Goal: Task Accomplishment & Management: Use online tool/utility

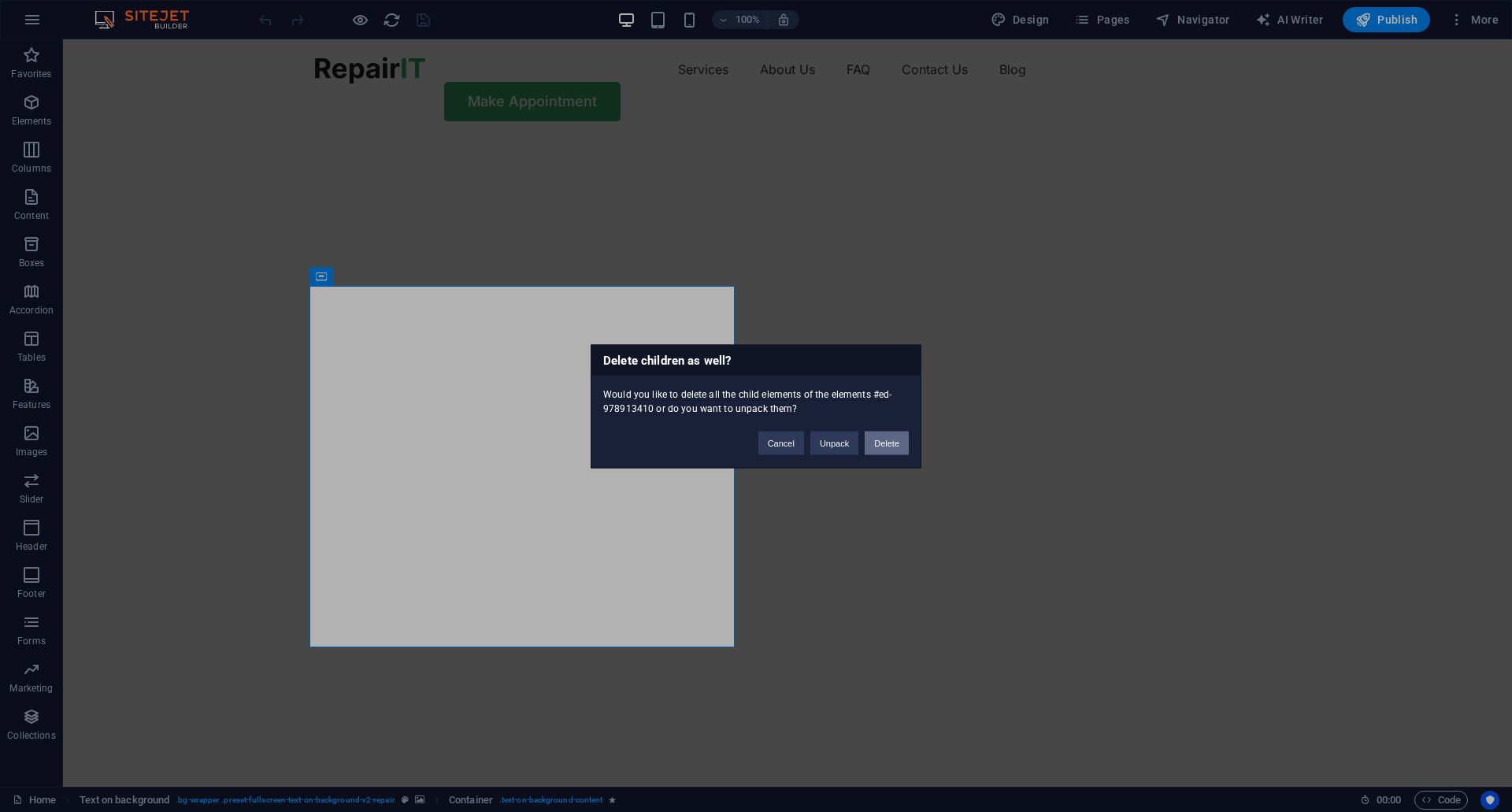
click at [900, 444] on button "Delete" at bounding box center [886, 442] width 44 height 23
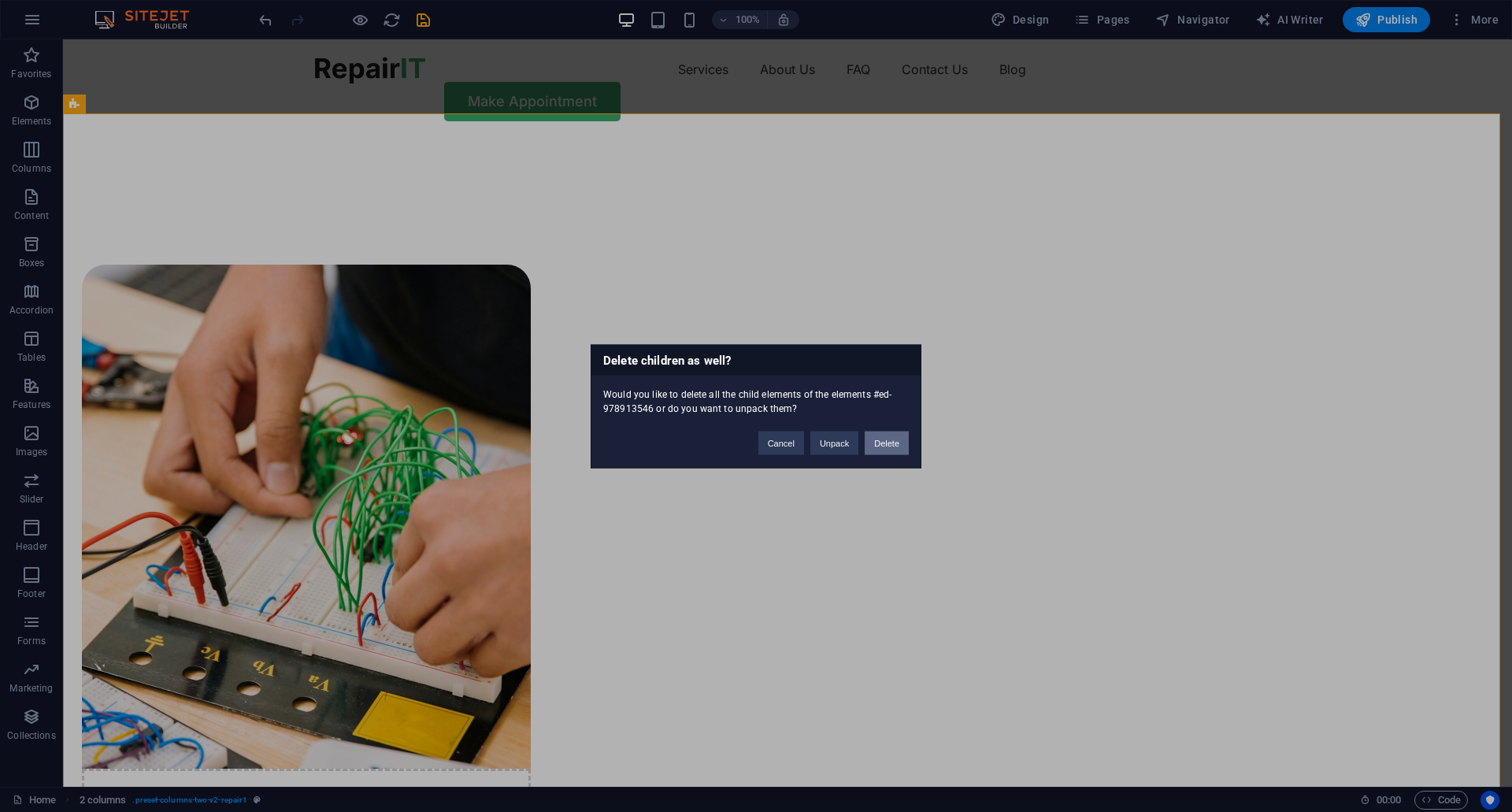
click at [888, 435] on button "Delete" at bounding box center [886, 442] width 44 height 23
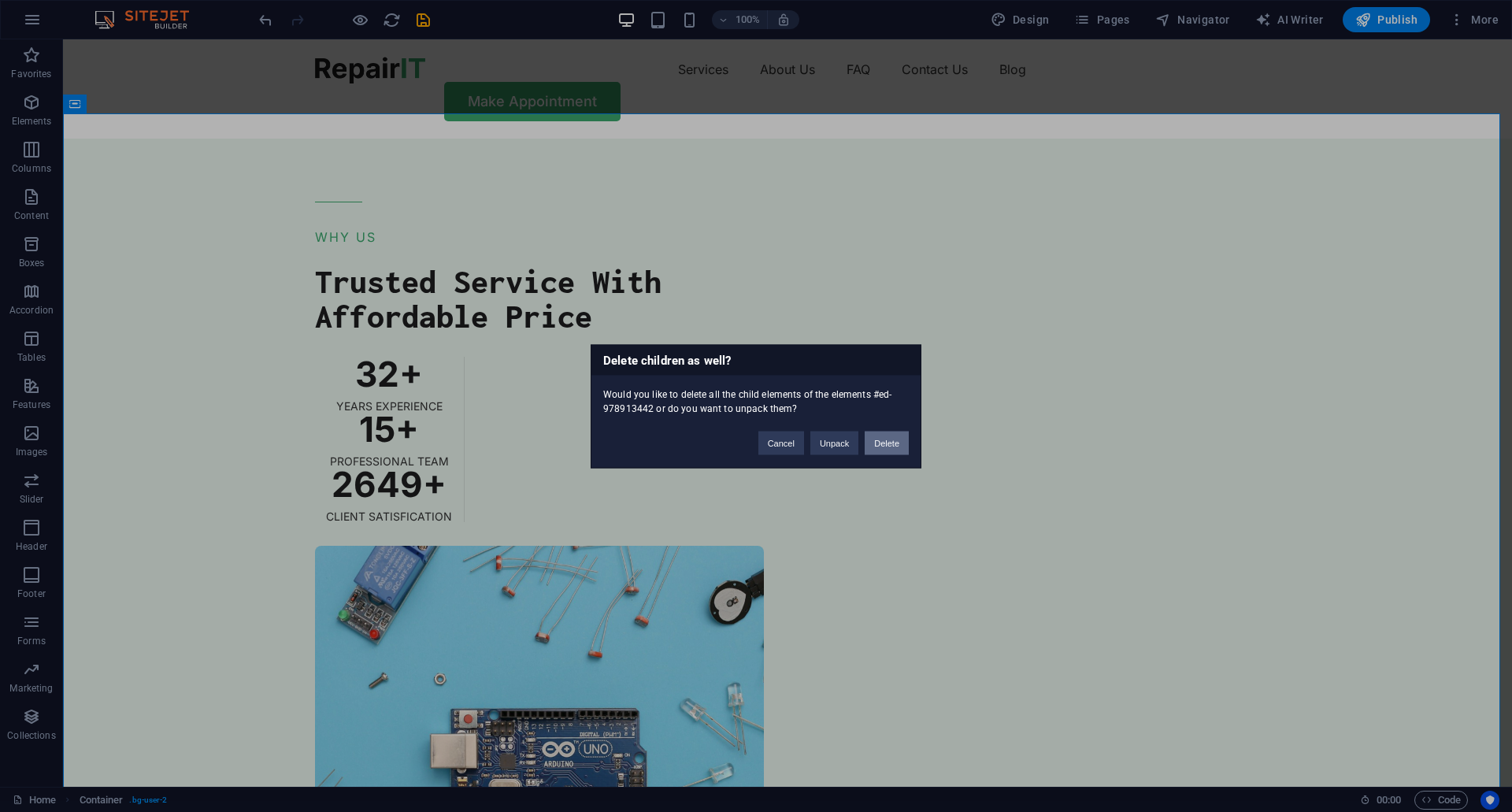
click at [890, 446] on button "Delete" at bounding box center [886, 442] width 44 height 23
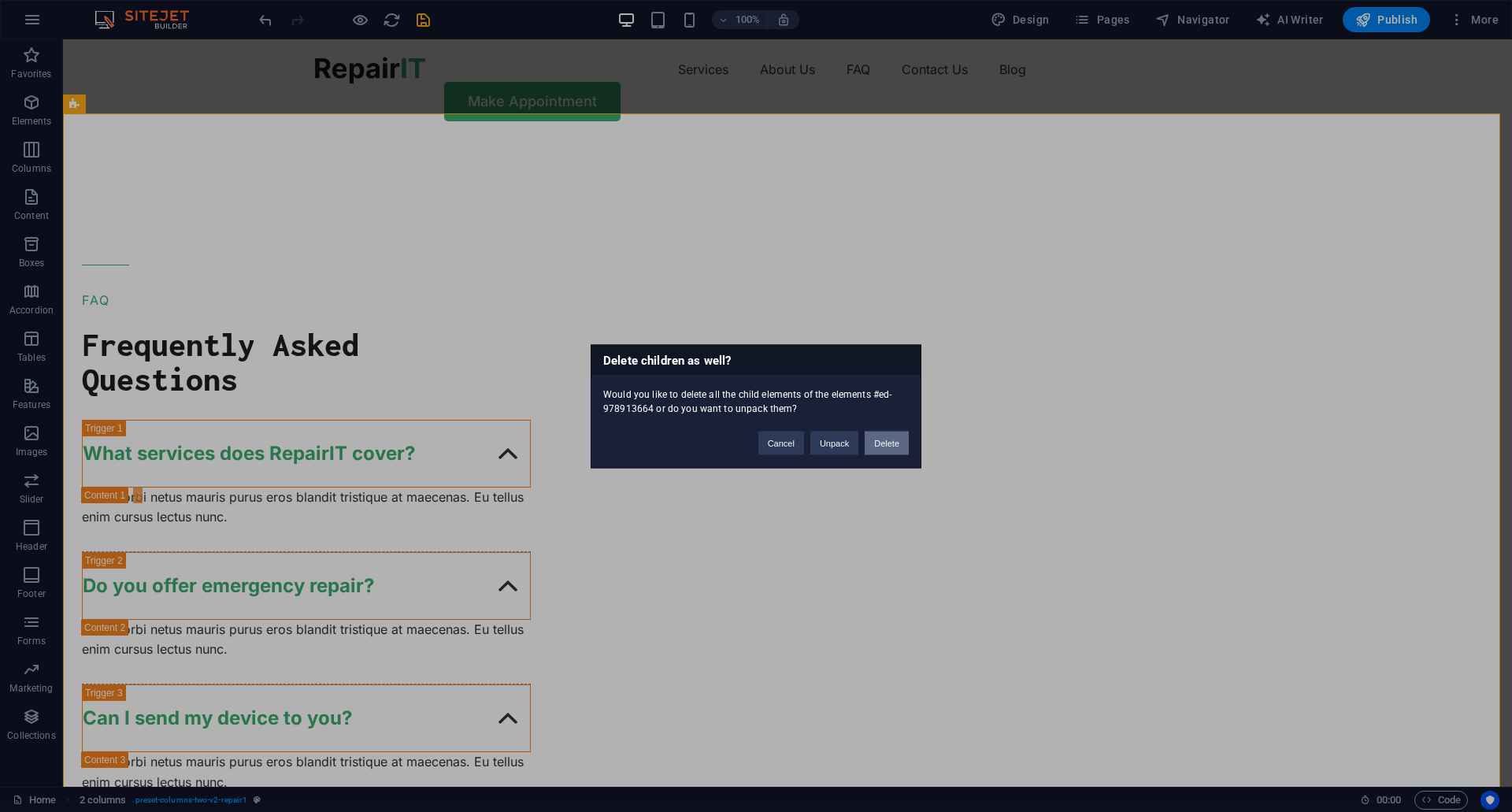
click at [894, 453] on button "Delete" at bounding box center [886, 442] width 44 height 23
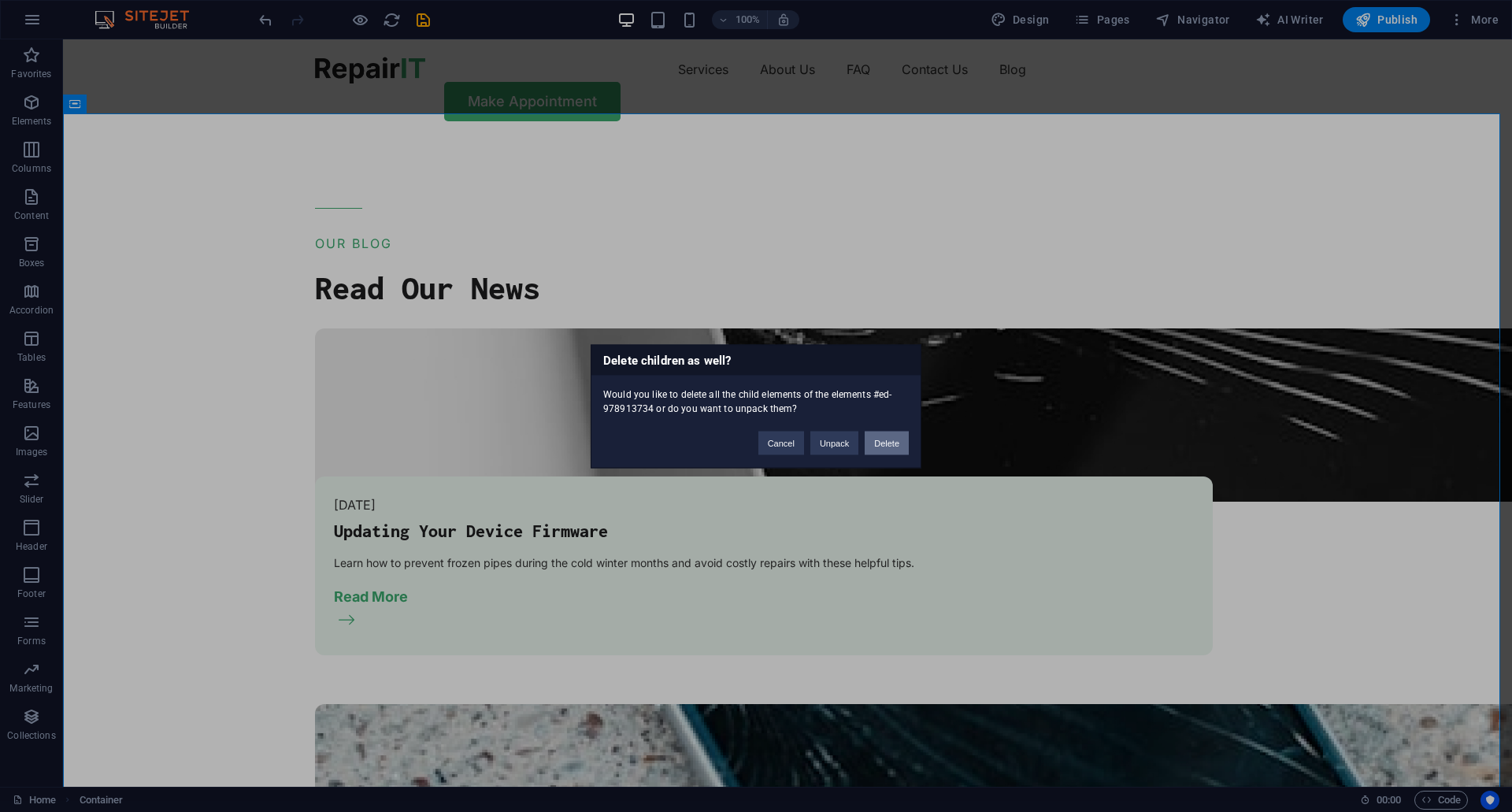
click at [888, 451] on button "Delete" at bounding box center [886, 442] width 44 height 23
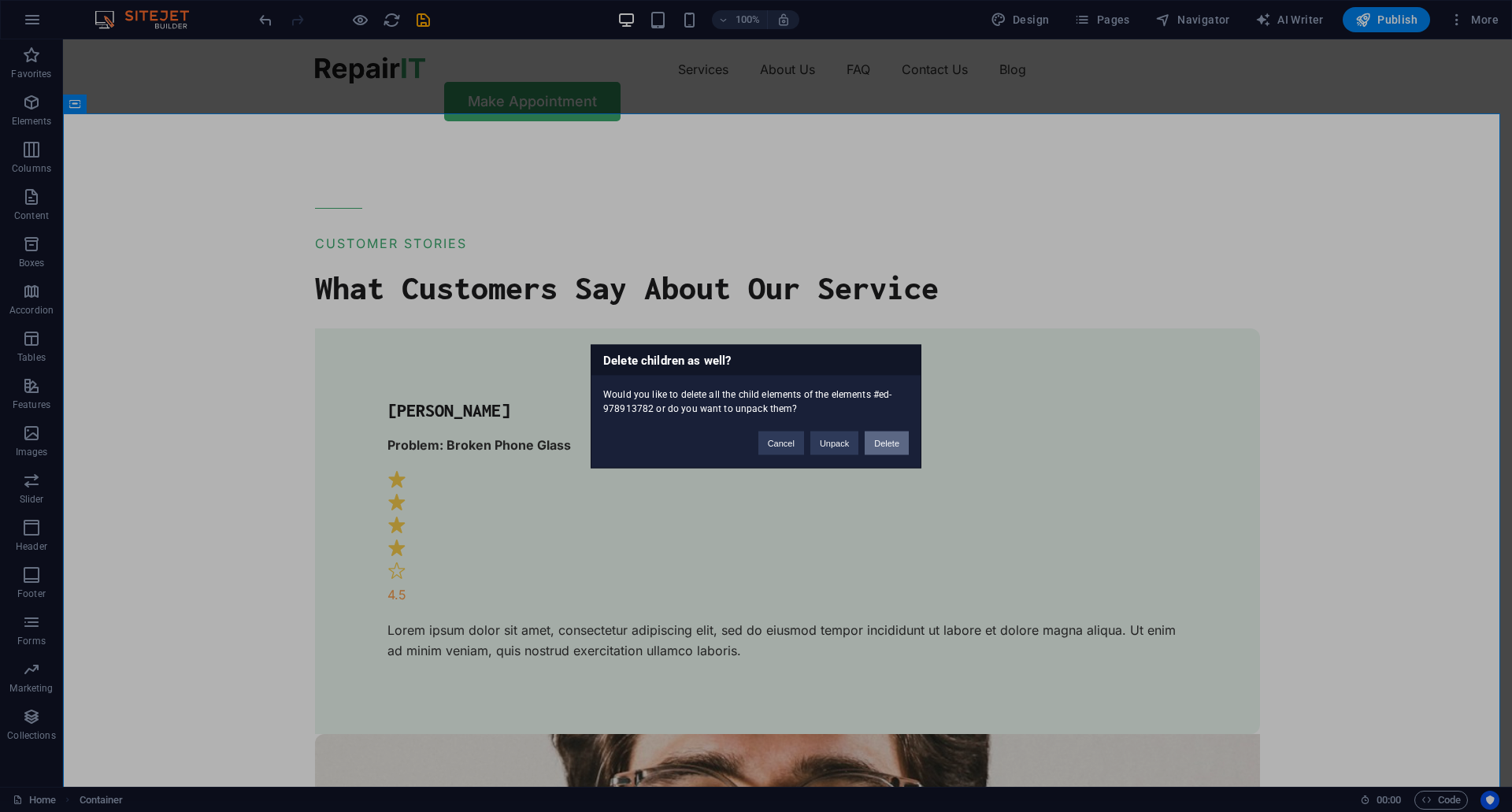
click at [888, 446] on button "Delete" at bounding box center [886, 442] width 44 height 23
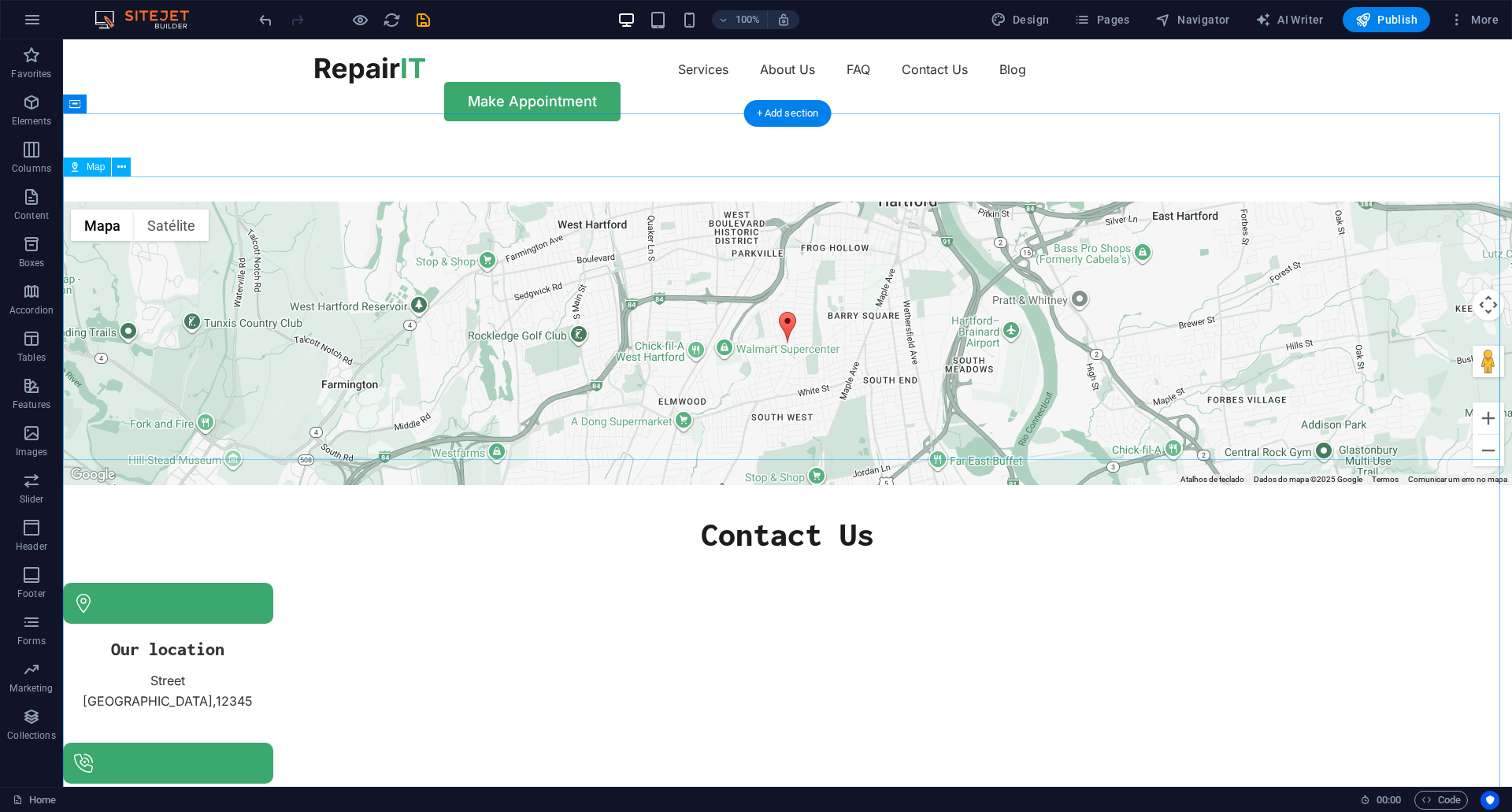
click at [584, 240] on div "← Mover para a esquerda → Mover para a direita ↑ Mover para cima ↓ Mover para b…" at bounding box center [787, 343] width 1449 height 283
click at [598, 151] on div "← Mover para a esquerda → Mover para a direita ↑ Mover para cima ↓ Mover para b…" at bounding box center [787, 627] width 1449 height 978
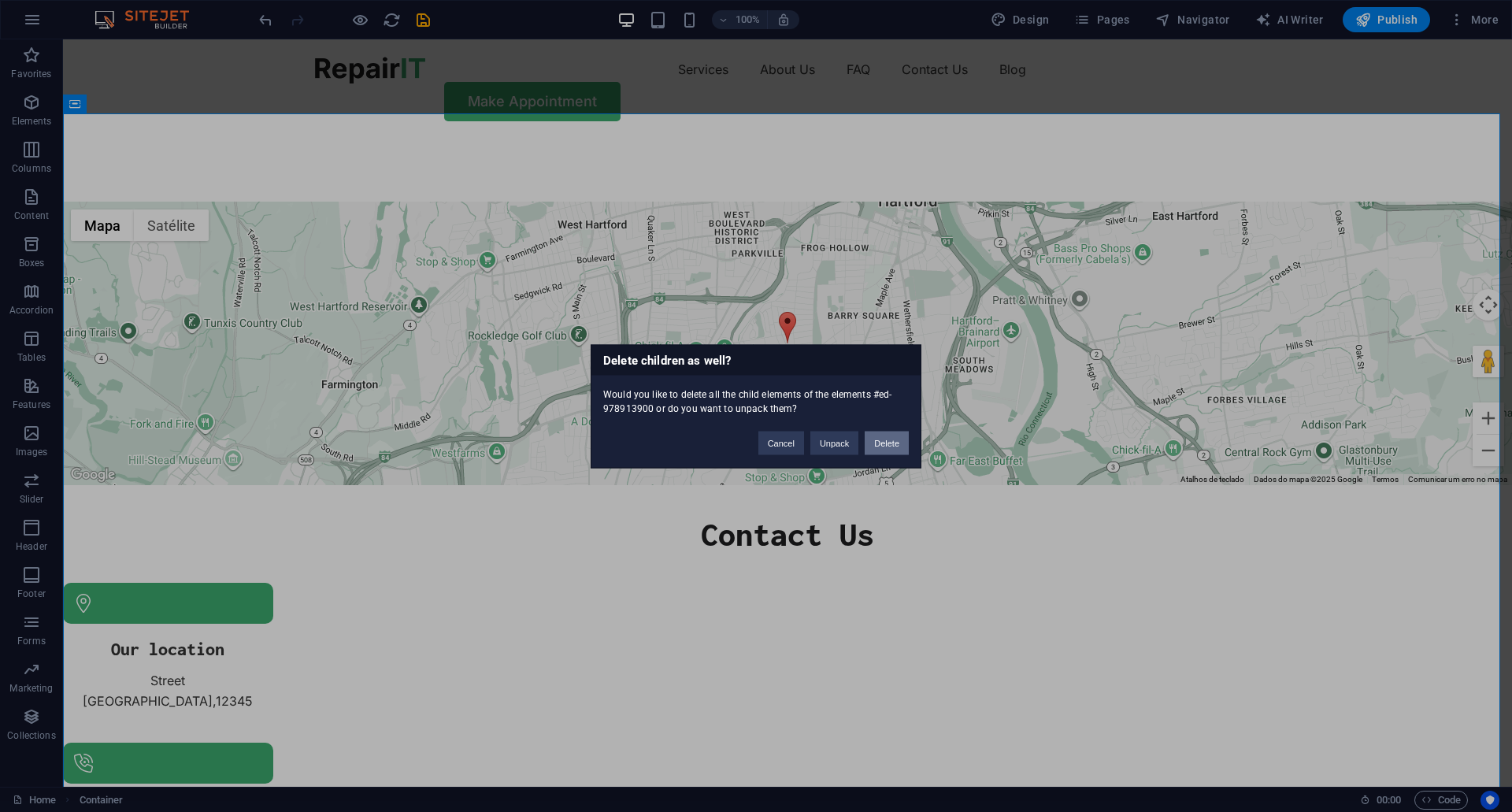
click at [880, 443] on button "Delete" at bounding box center [886, 442] width 44 height 23
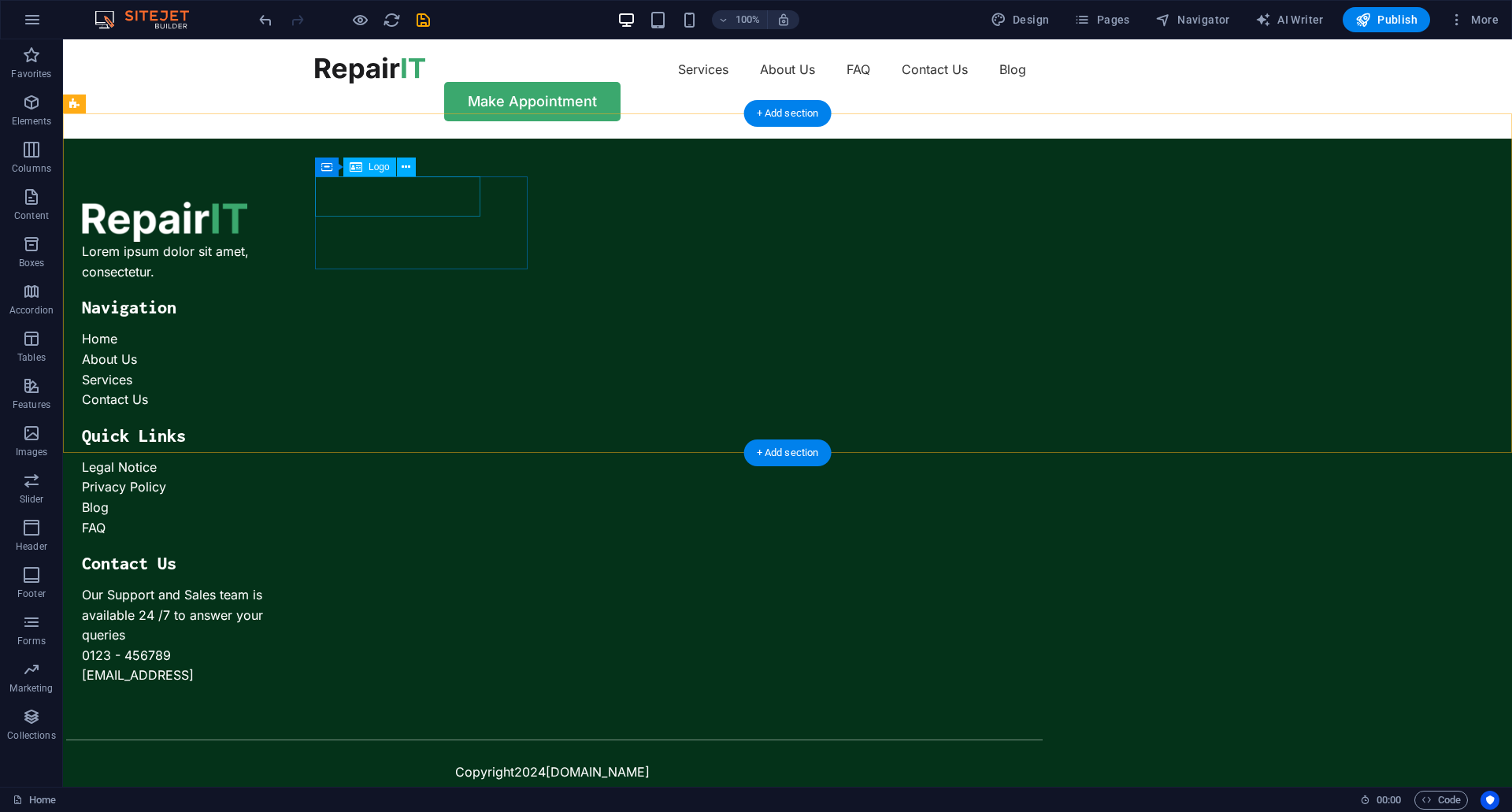
click at [247, 202] on div at bounding box center [164, 221] width 166 height 40
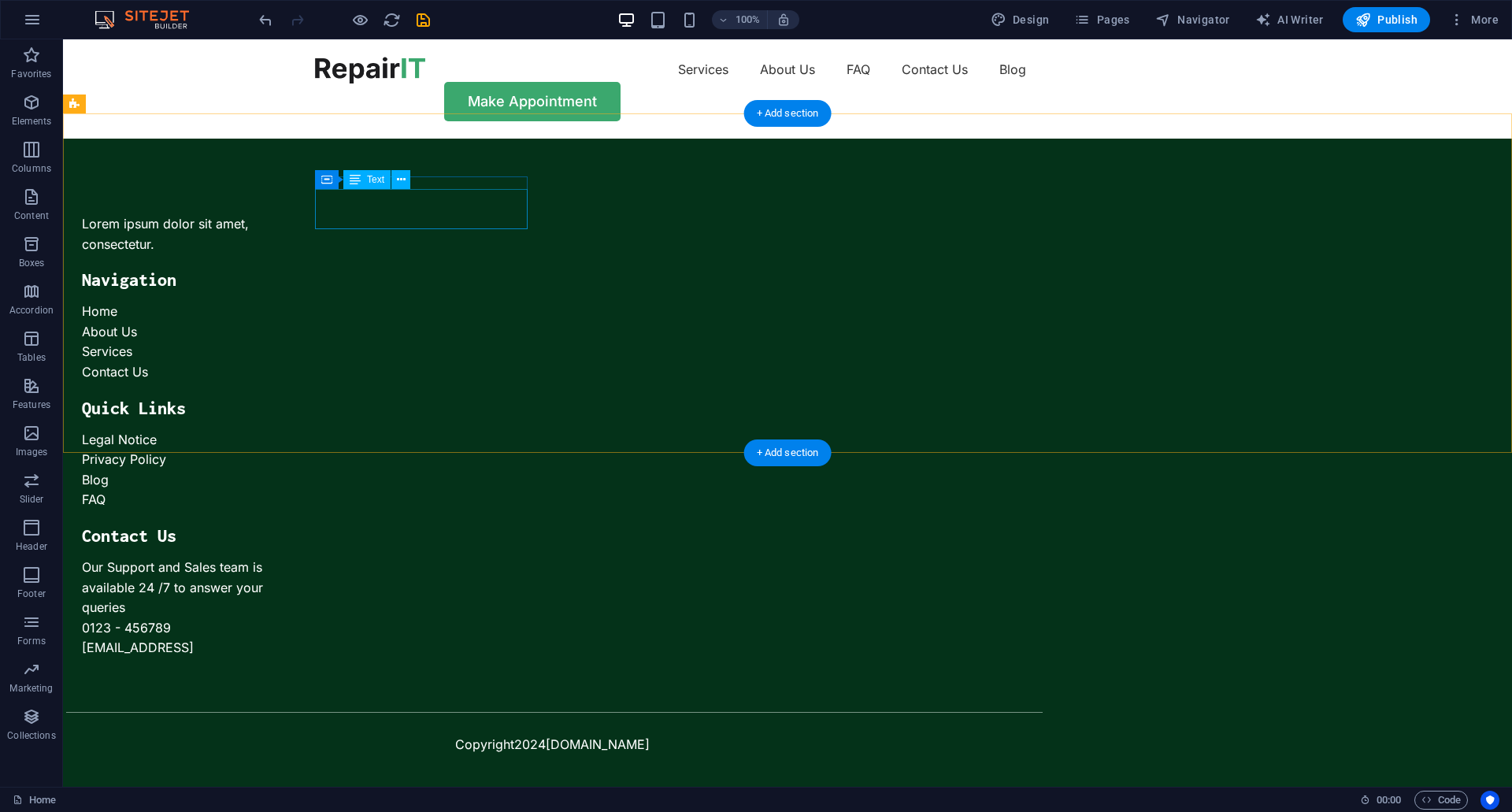
click at [295, 214] on div "Lorem ipsum dolor sit amet, consectetur." at bounding box center [187, 234] width 212 height 40
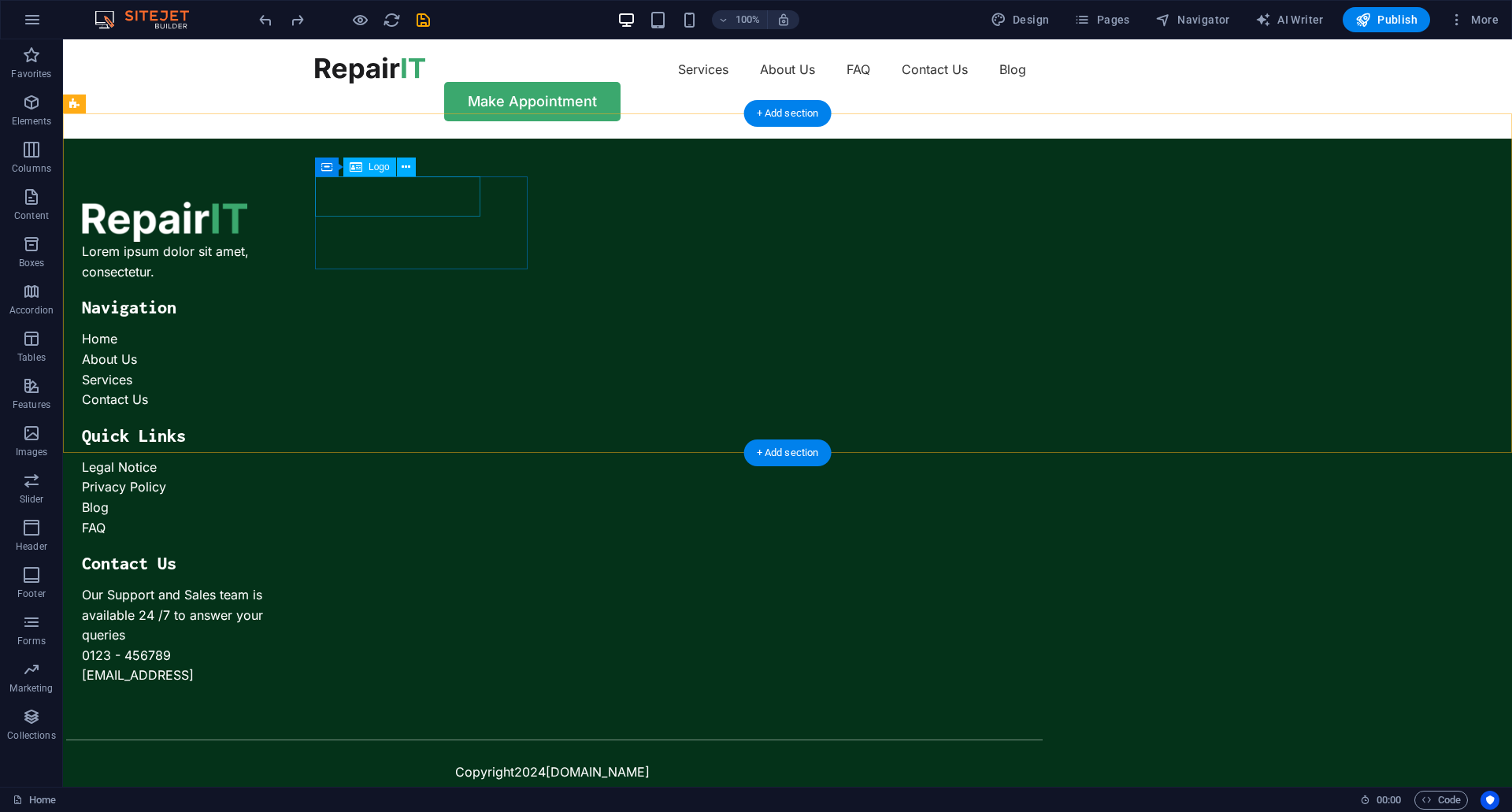
click at [247, 203] on div at bounding box center [164, 221] width 166 height 40
click at [363, 162] on div "Logo" at bounding box center [369, 166] width 52 height 18
click at [365, 166] on div "Logo" at bounding box center [369, 166] width 52 height 18
click at [405, 166] on icon at bounding box center [405, 167] width 9 height 16
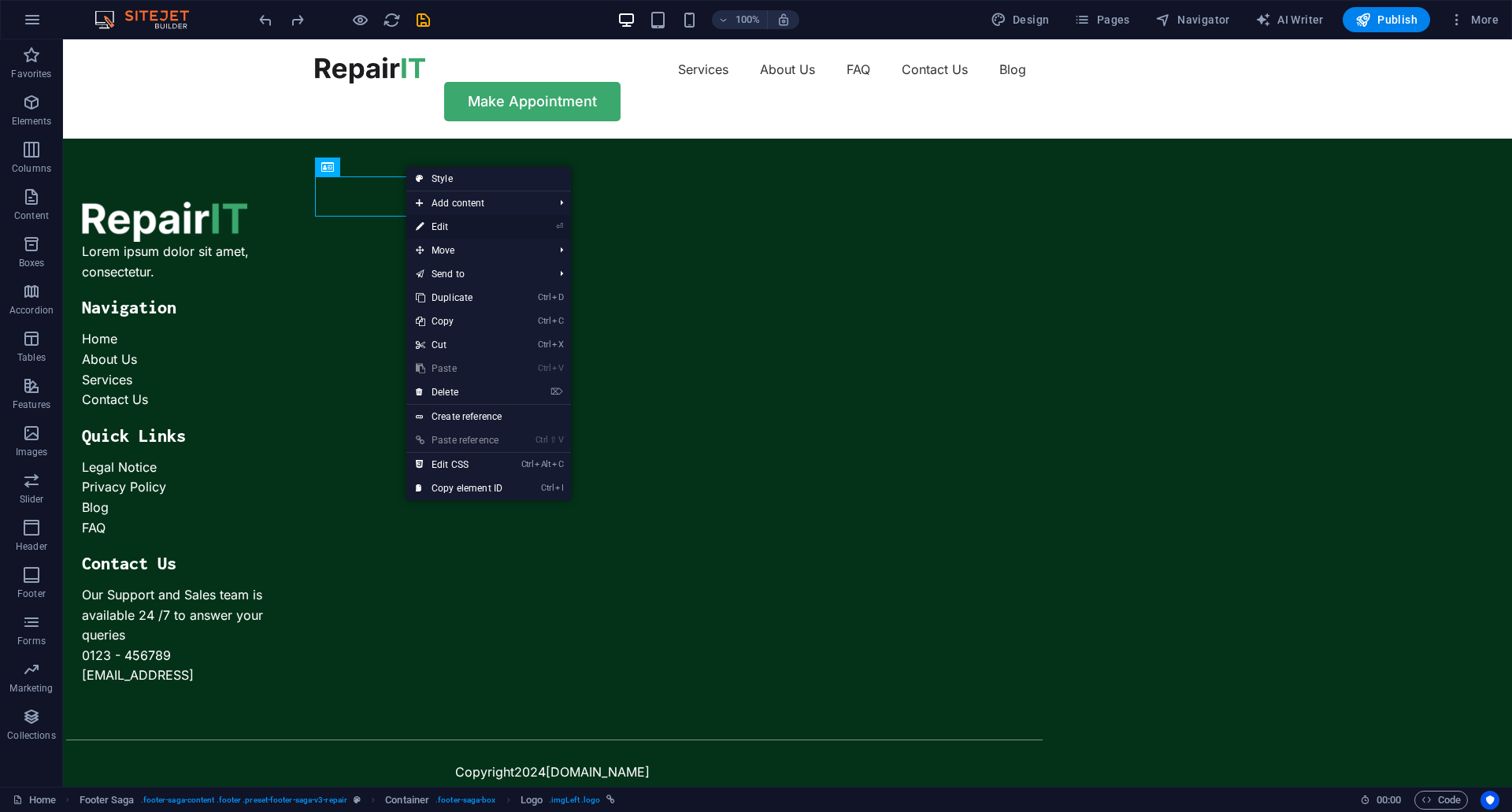
click at [487, 224] on link "⏎ Edit" at bounding box center [458, 227] width 106 height 23
select select "px"
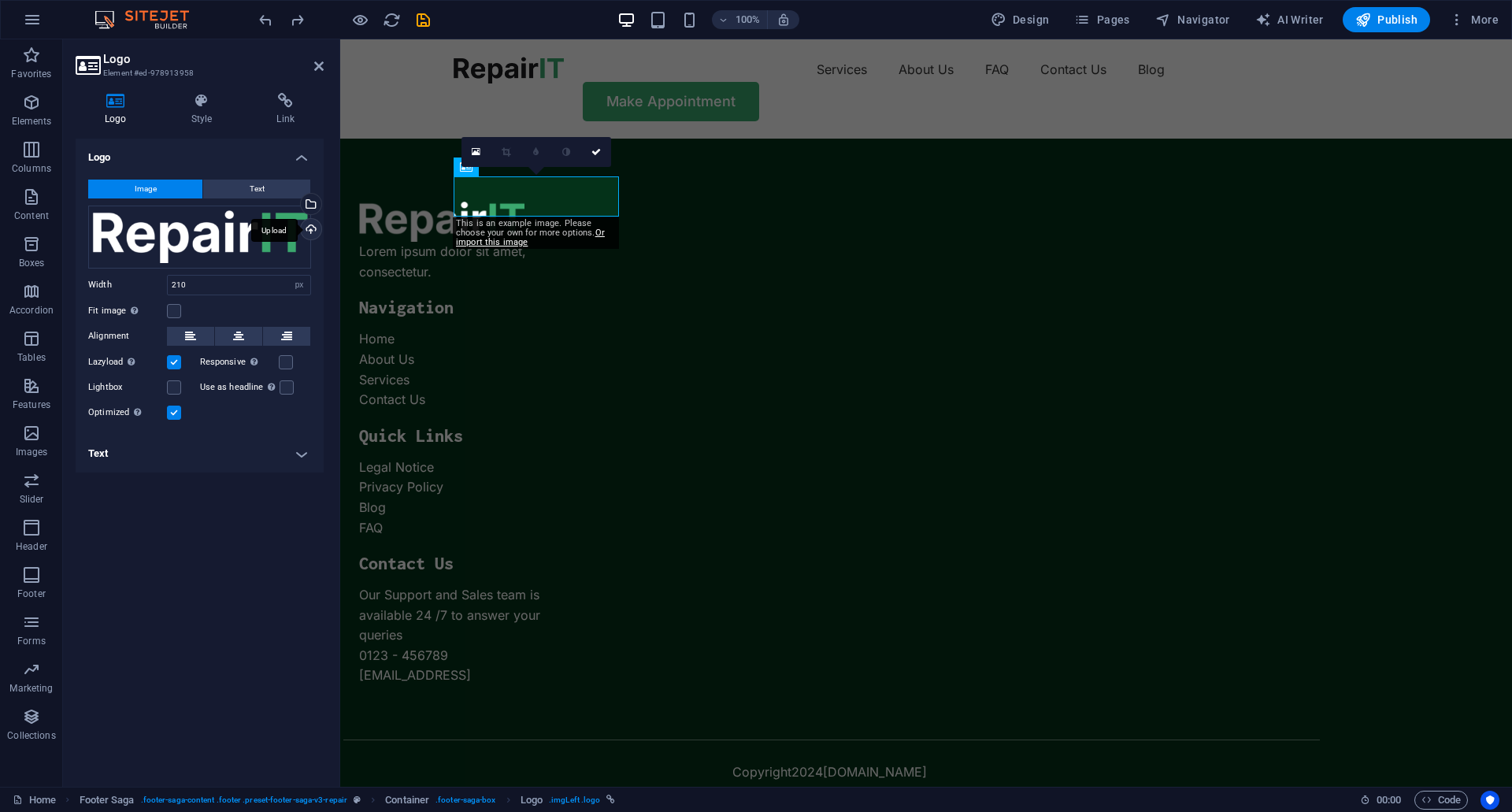
click at [309, 234] on div "Upload" at bounding box center [309, 231] width 23 height 23
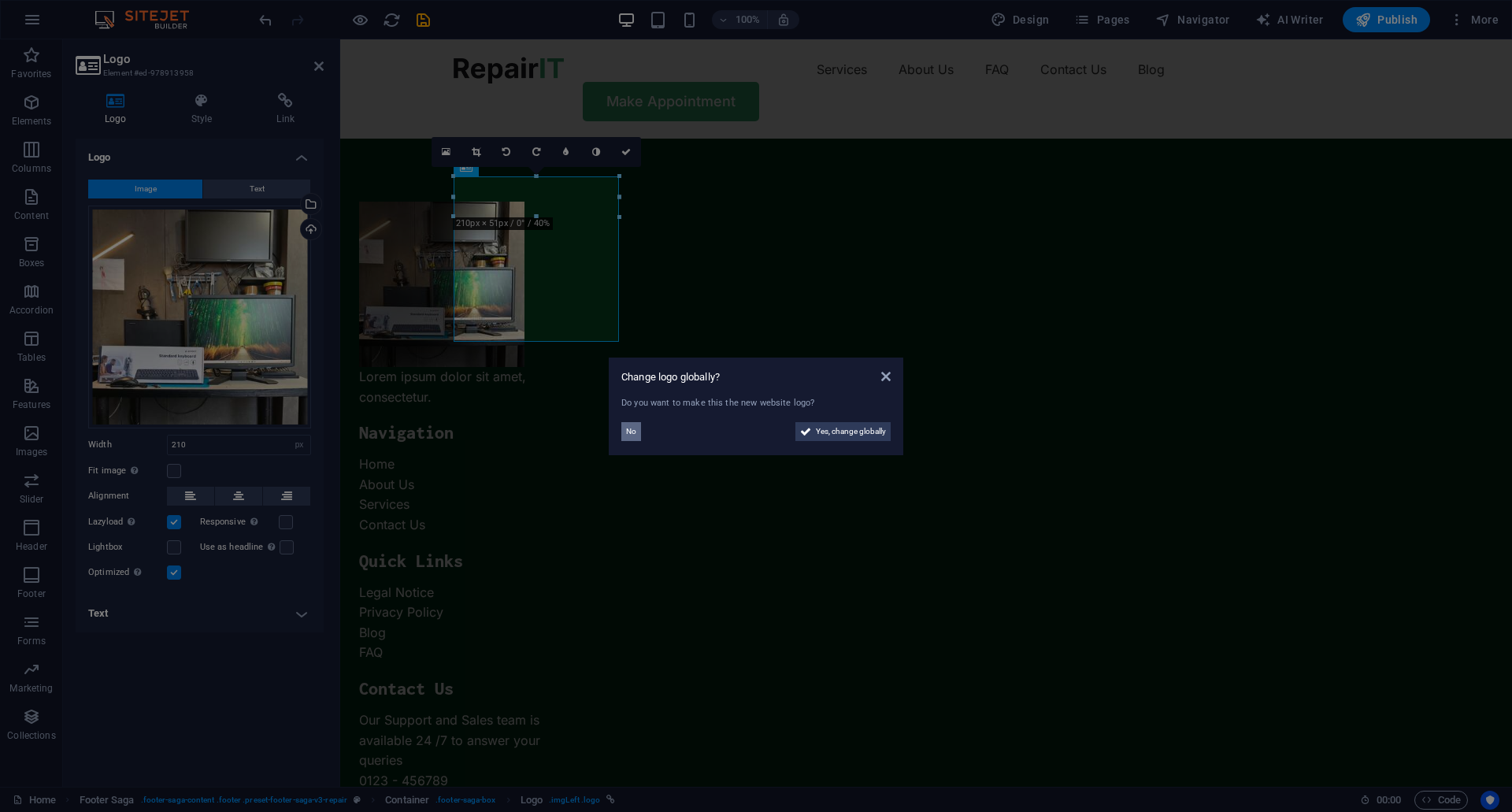
click at [642, 431] on div "No" at bounding box center [688, 430] width 135 height 18
click at [632, 431] on span "No" at bounding box center [631, 430] width 11 height 18
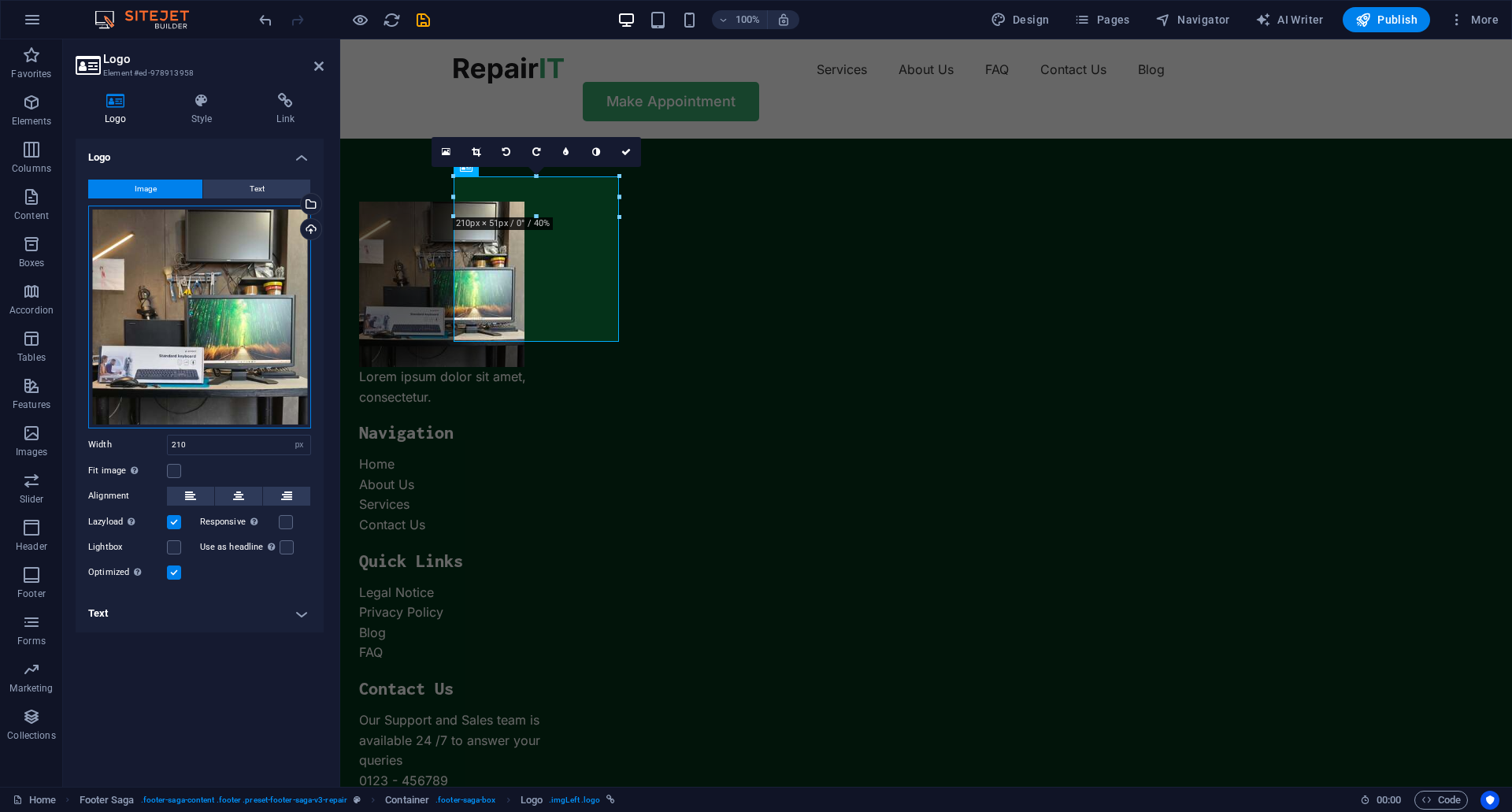
click at [257, 283] on div "Drag files here, click to choose files or select files from Files or our free s…" at bounding box center [200, 317] width 223 height 223
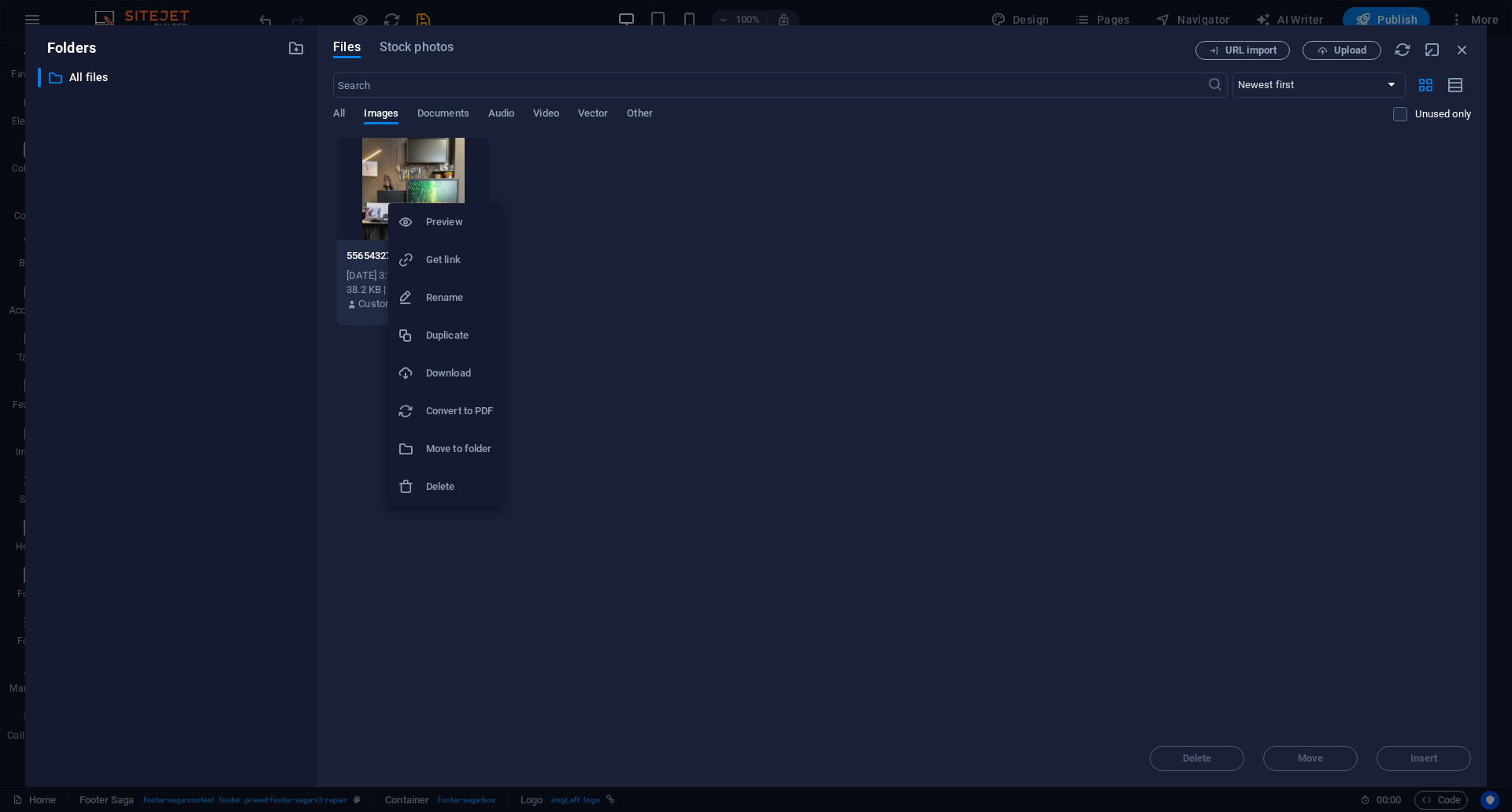
click at [544, 197] on div at bounding box center [756, 406] width 1512 height 812
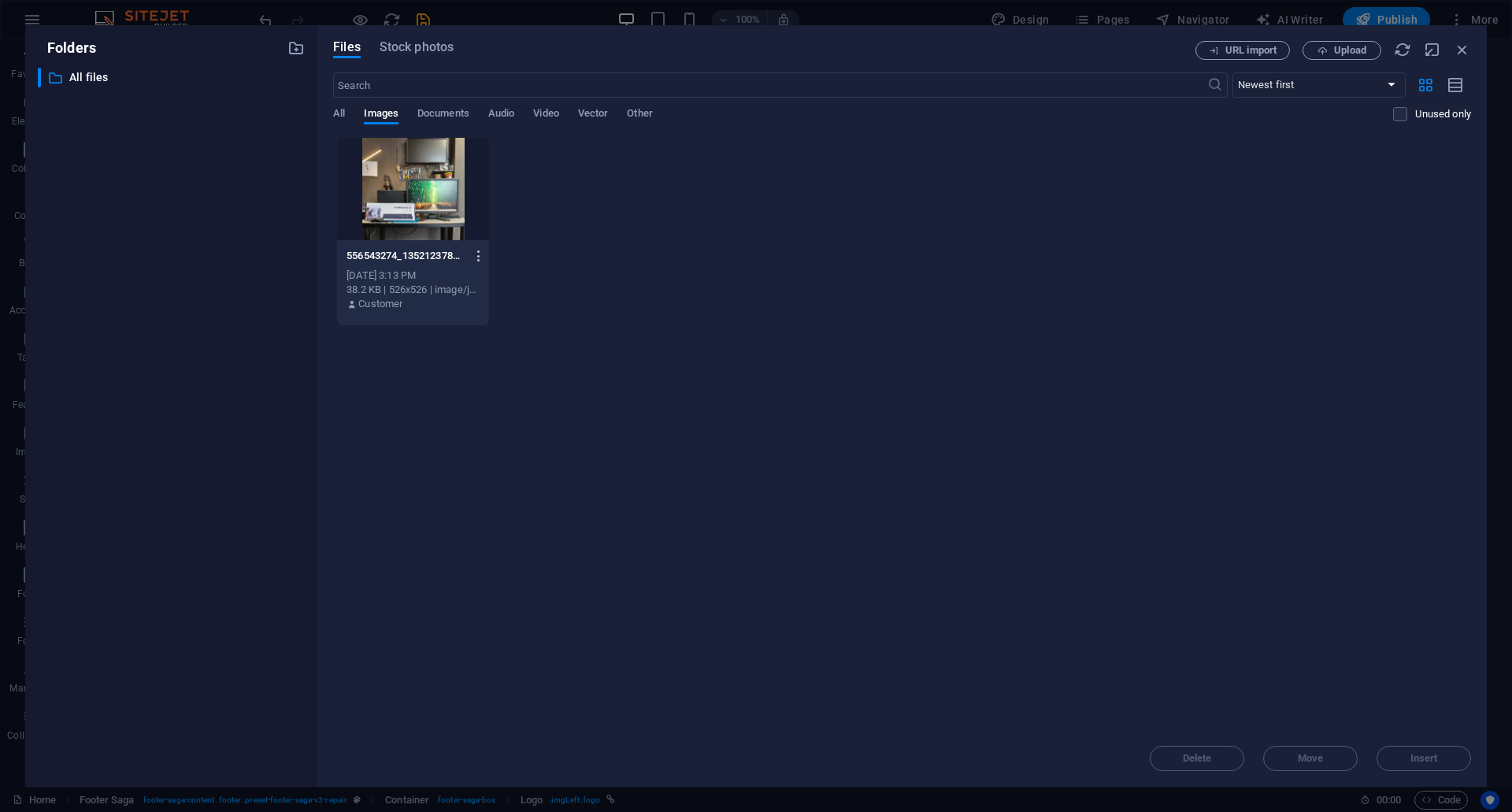
click at [474, 259] on icon "button" at bounding box center [479, 256] width 15 height 15
click at [492, 554] on h6 "Delete" at bounding box center [488, 560] width 67 height 18
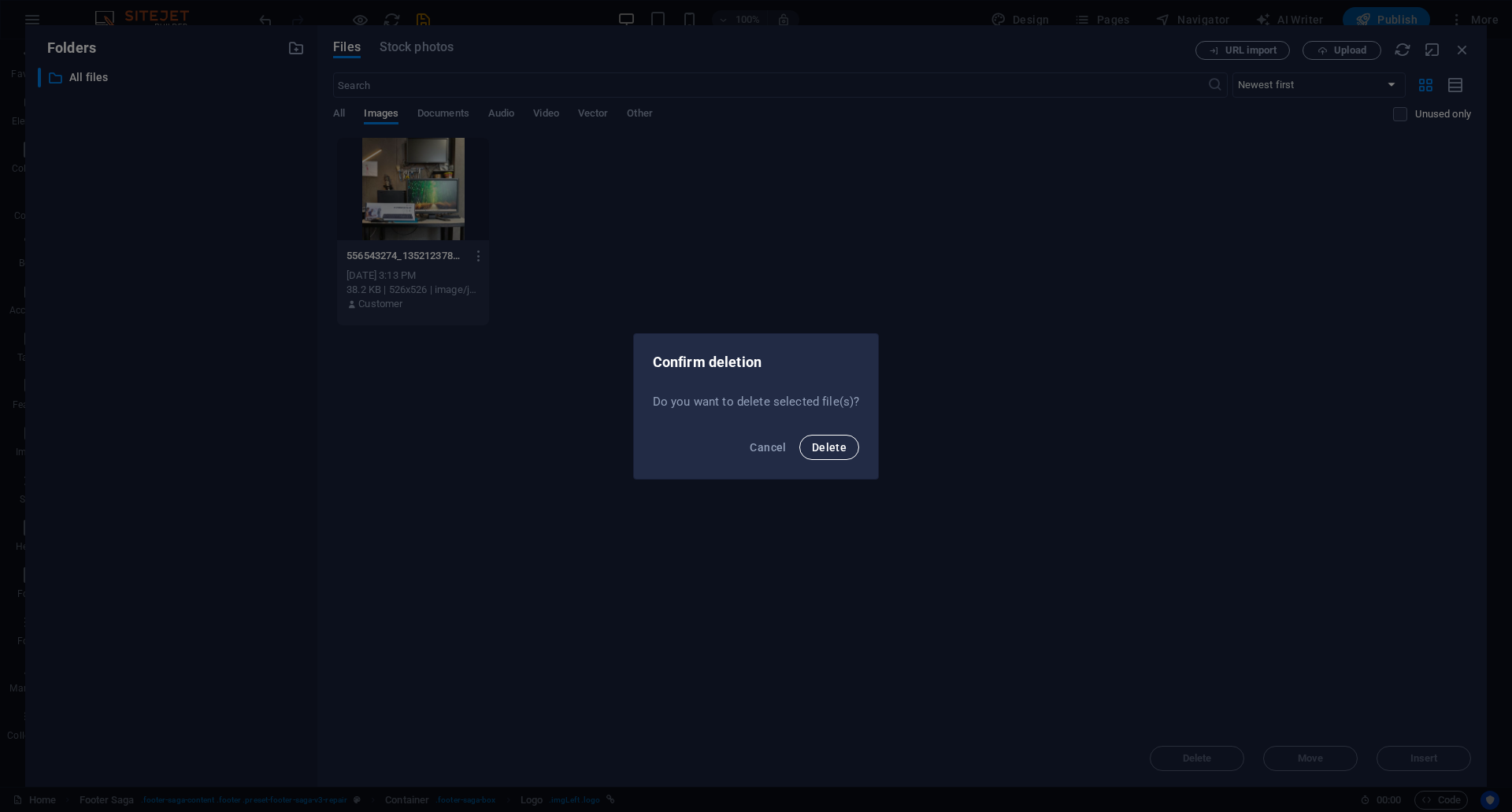
click at [826, 459] on button "Delete" at bounding box center [830, 447] width 60 height 25
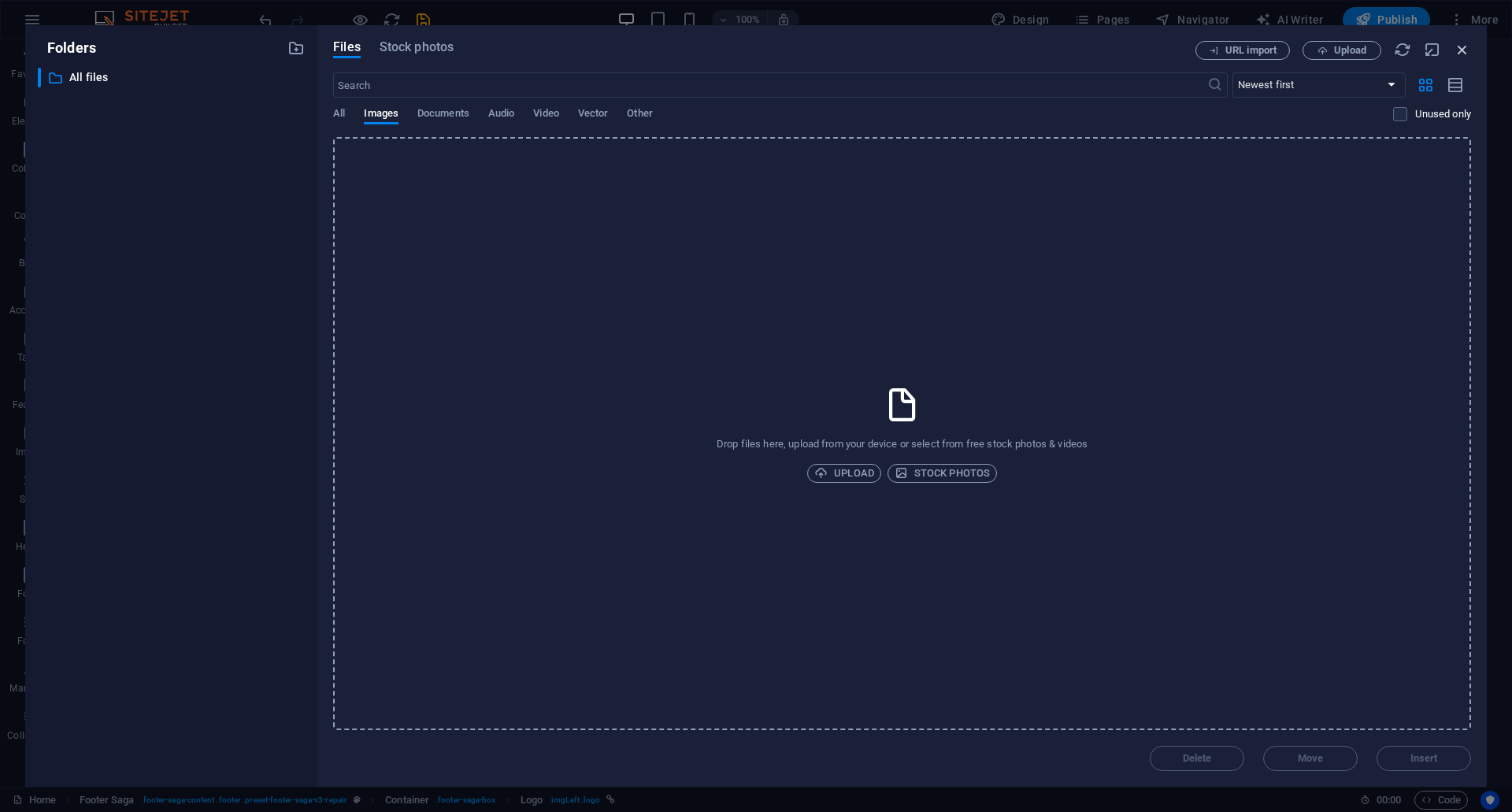
click at [1462, 49] on icon "button" at bounding box center [1463, 49] width 17 height 17
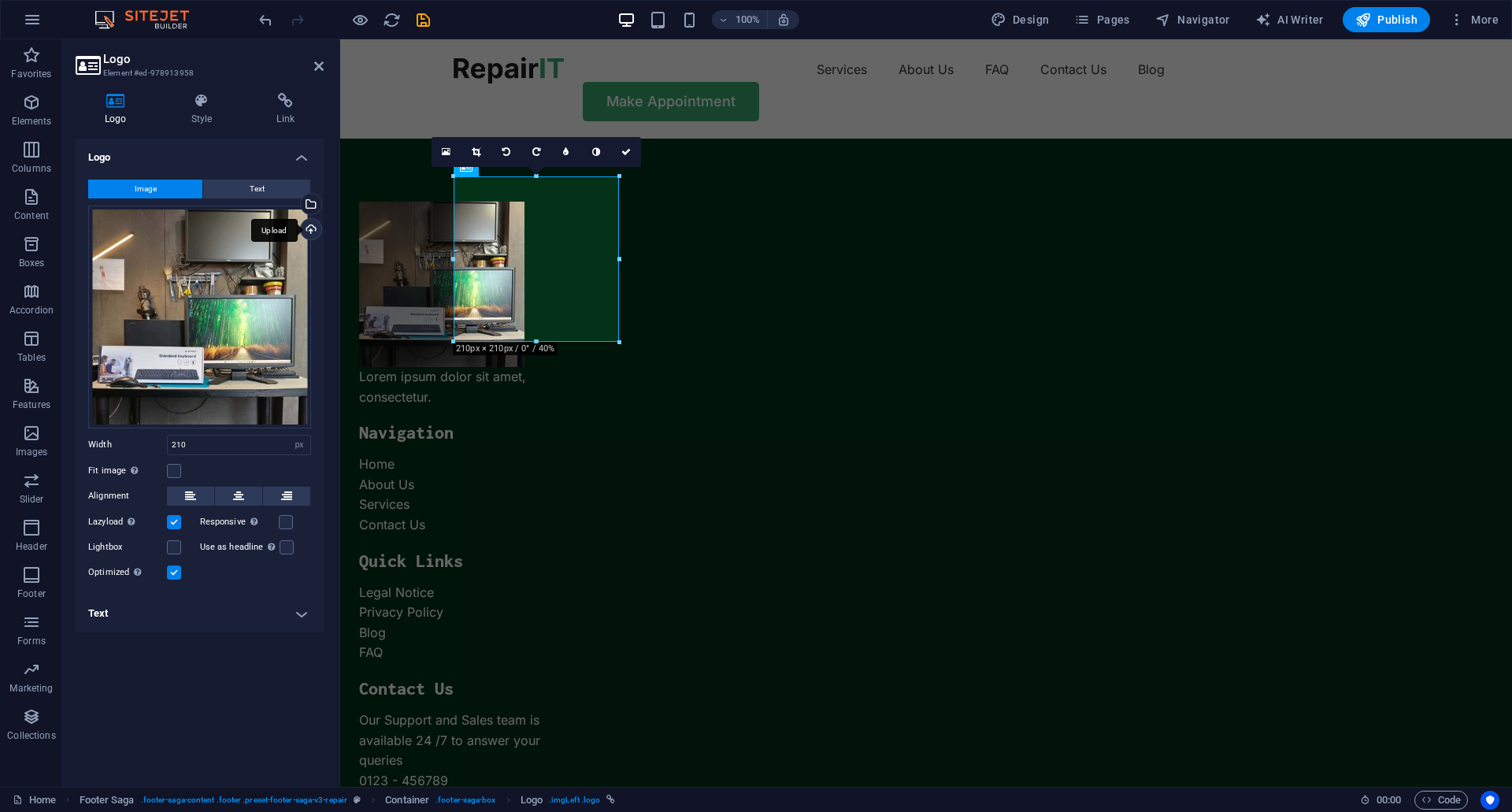
click at [312, 234] on div "Upload" at bounding box center [309, 231] width 23 height 23
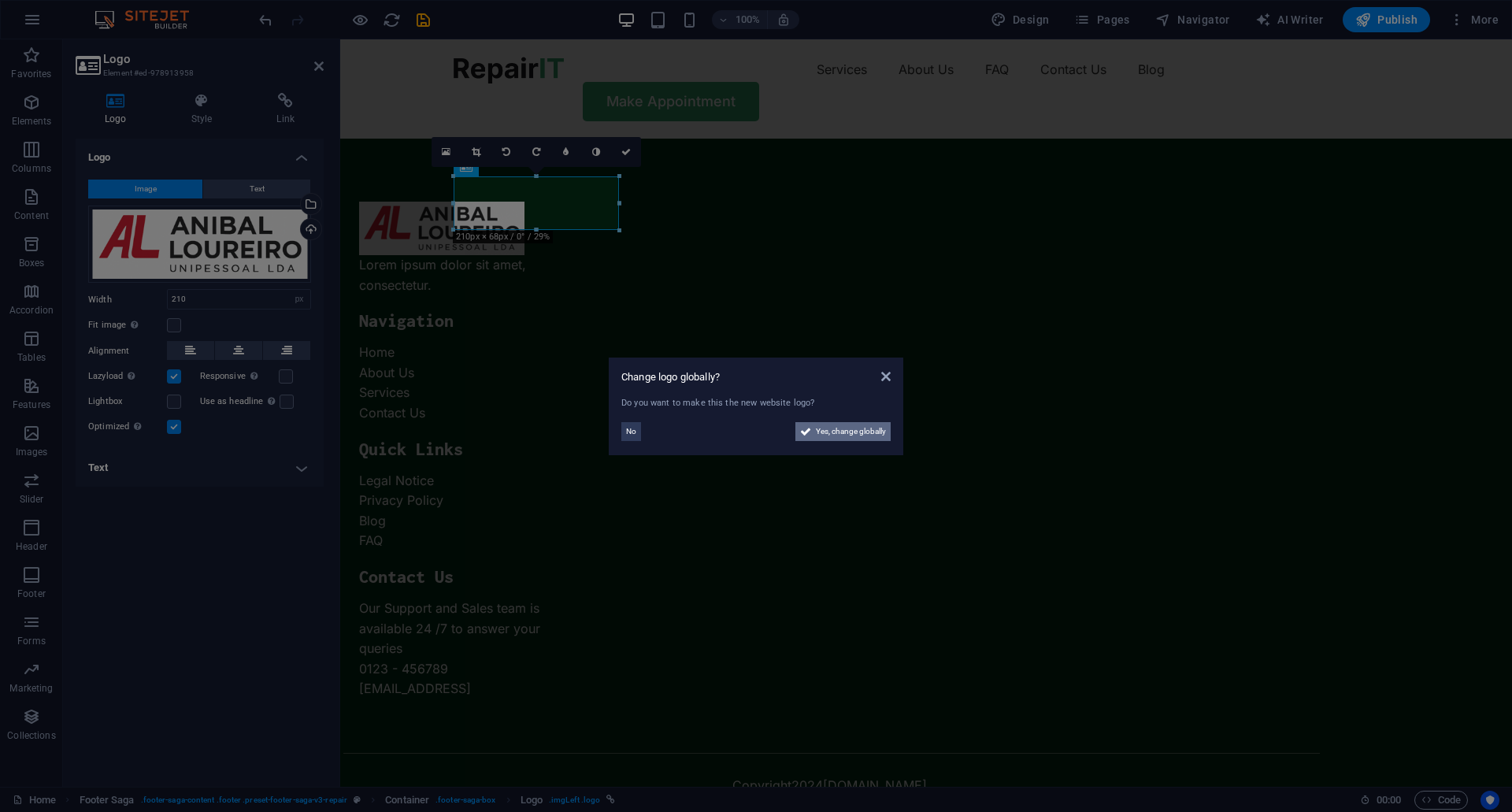
click at [833, 434] on span "Yes, change globally" at bounding box center [851, 430] width 70 height 18
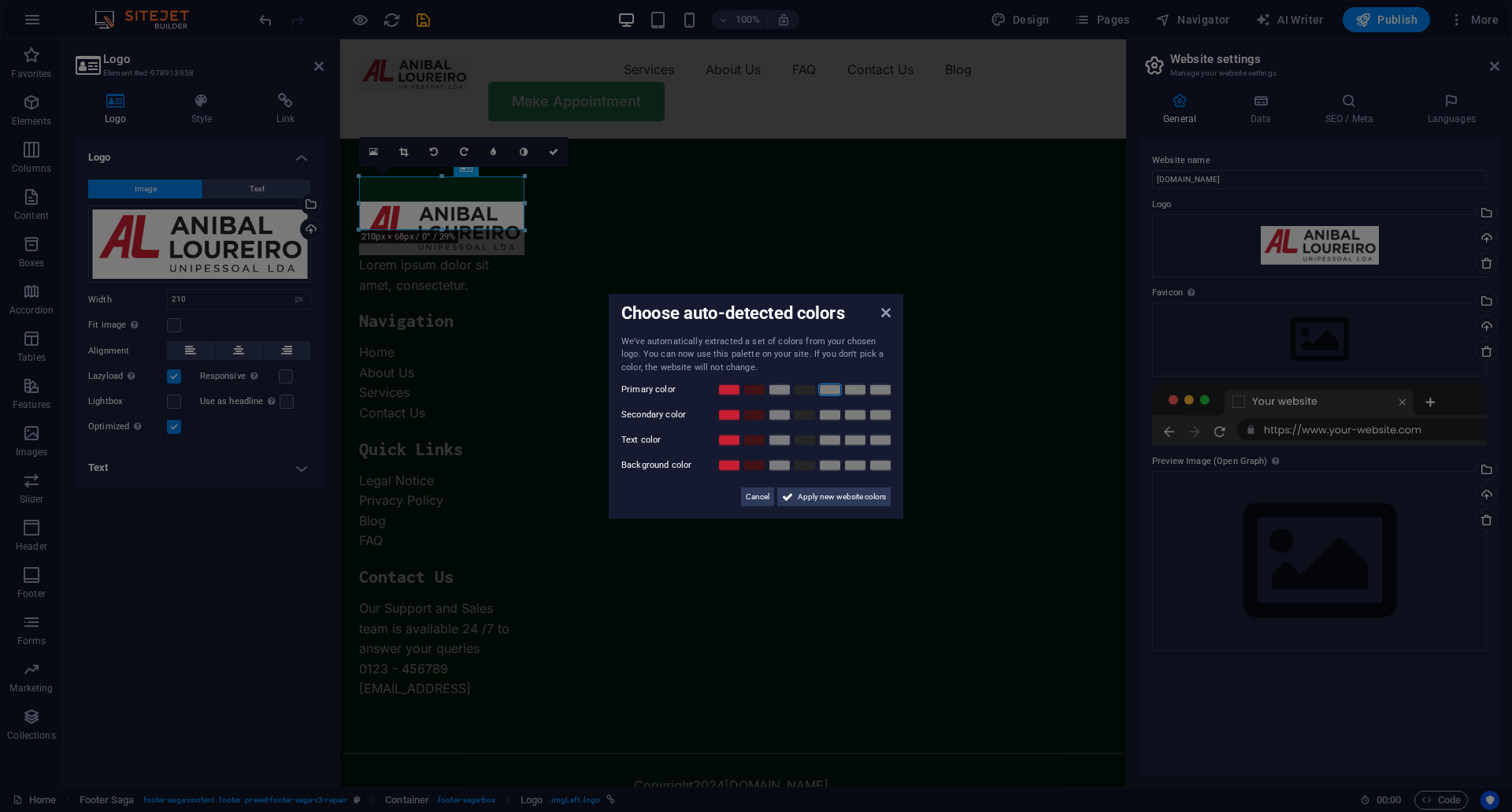
click at [837, 392] on link at bounding box center [830, 390] width 23 height 13
click at [775, 413] on link at bounding box center [779, 415] width 23 height 13
click at [772, 394] on link at bounding box center [779, 390] width 23 height 13
click at [807, 443] on link at bounding box center [804, 440] width 23 height 13
click at [783, 462] on link at bounding box center [779, 465] width 23 height 13
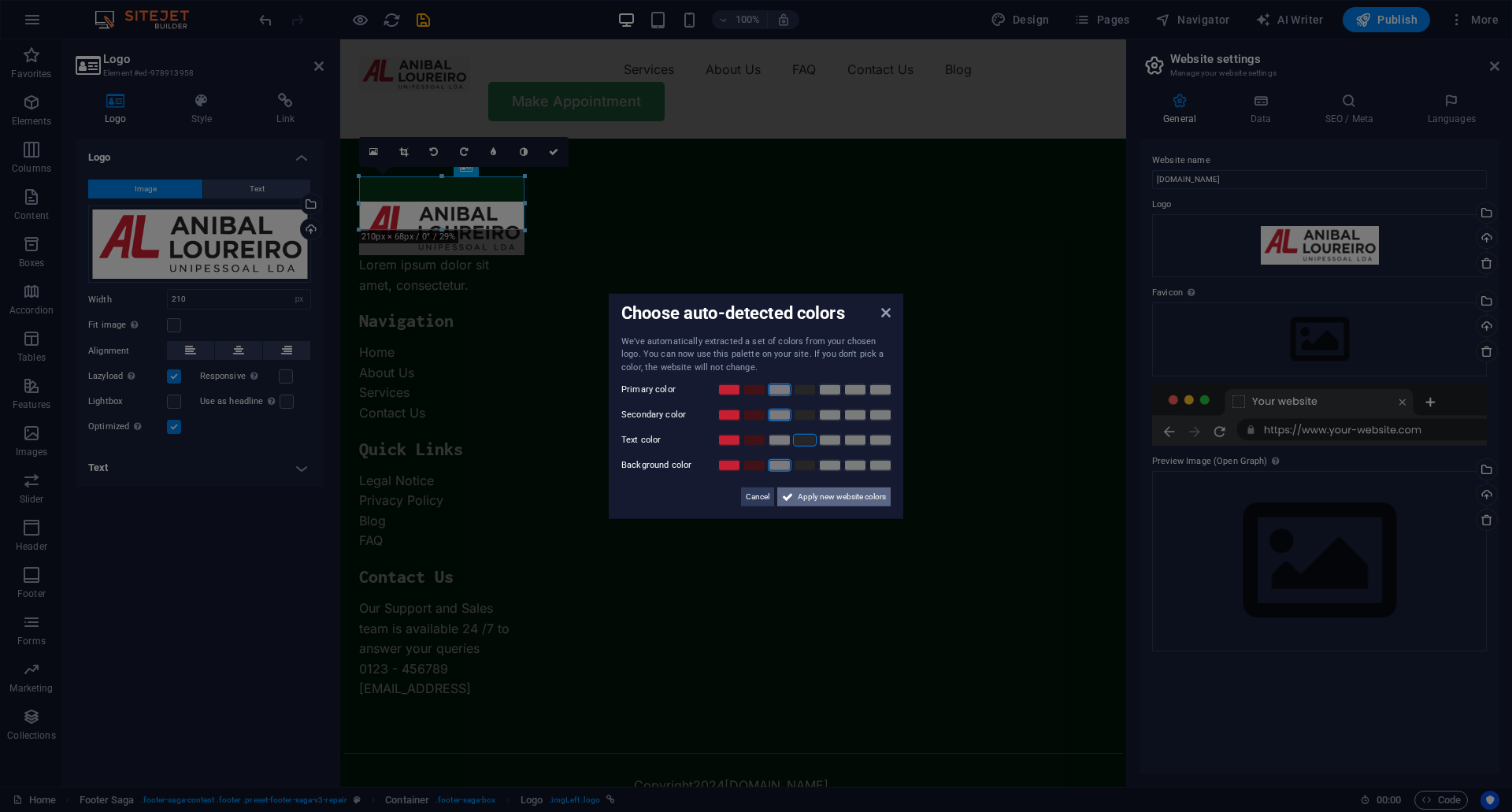
click at [808, 492] on span "Apply new website colors" at bounding box center [841, 496] width 88 height 18
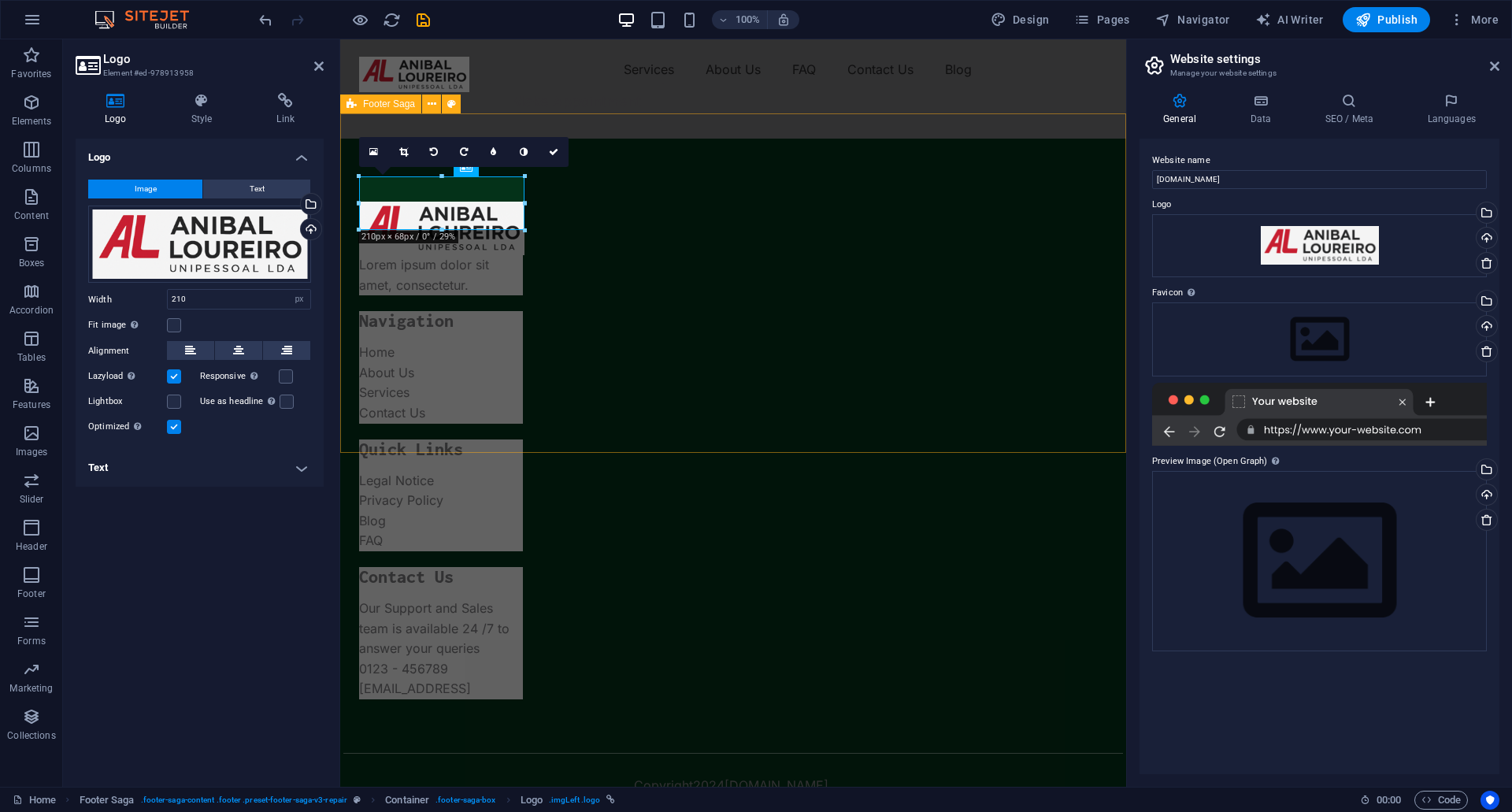
click at [573, 435] on div "Lorem ipsum dolor sit amet, consectetur. Navigation Home About Us Services Cont…" at bounding box center [733, 490] width 786 height 704
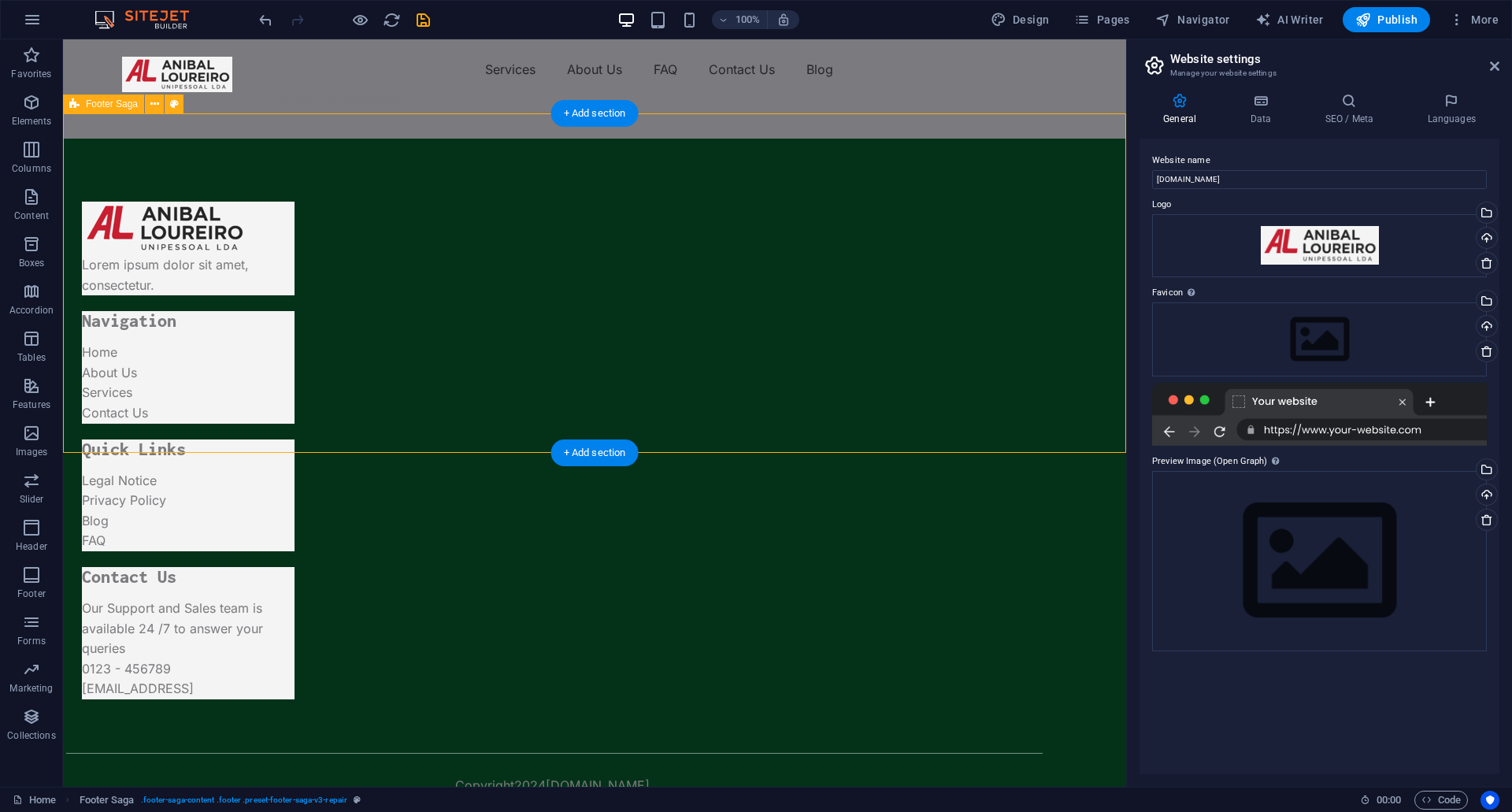
click at [318, 154] on div "Lorem ipsum dolor sit amet, consectetur. Navigation Home About Us Services Cont…" at bounding box center [594, 490] width 1063 height 704
click at [154, 103] on icon at bounding box center [154, 104] width 9 height 16
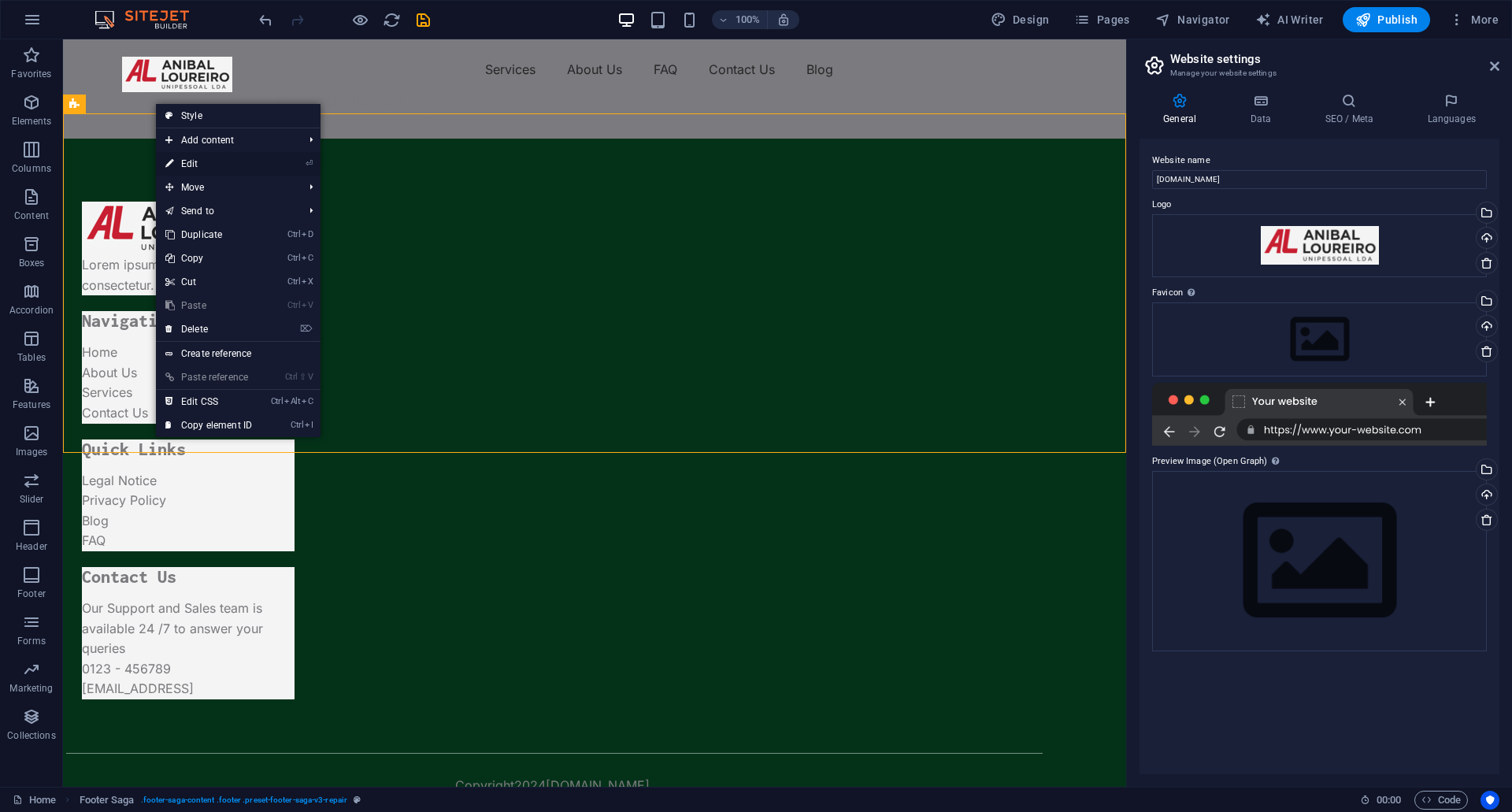
click at [268, 164] on li "⏎ Edit" at bounding box center [238, 164] width 165 height 23
click at [215, 167] on link "⏎ Edit" at bounding box center [208, 164] width 106 height 23
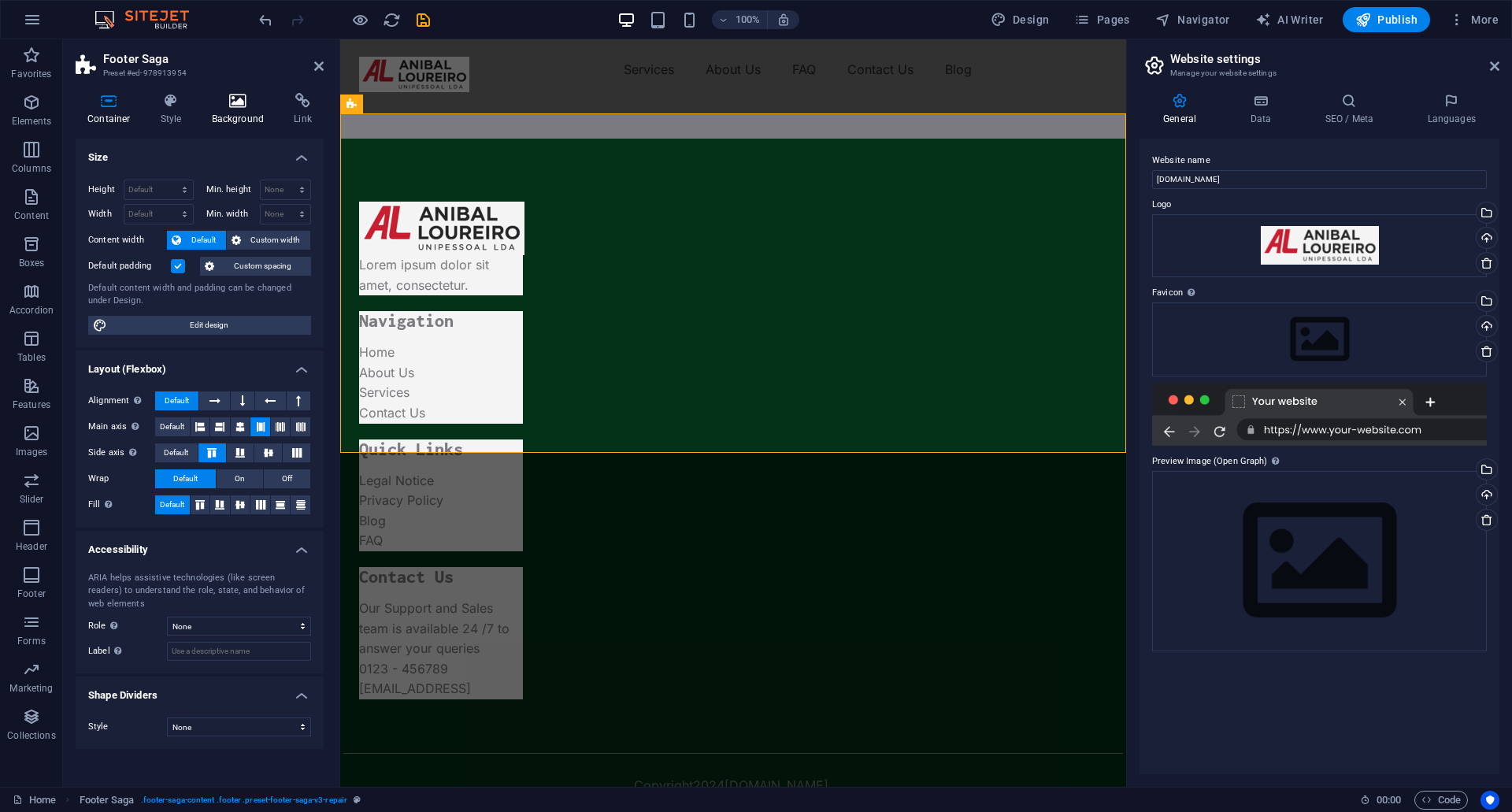
click at [239, 103] on icon at bounding box center [237, 101] width 77 height 16
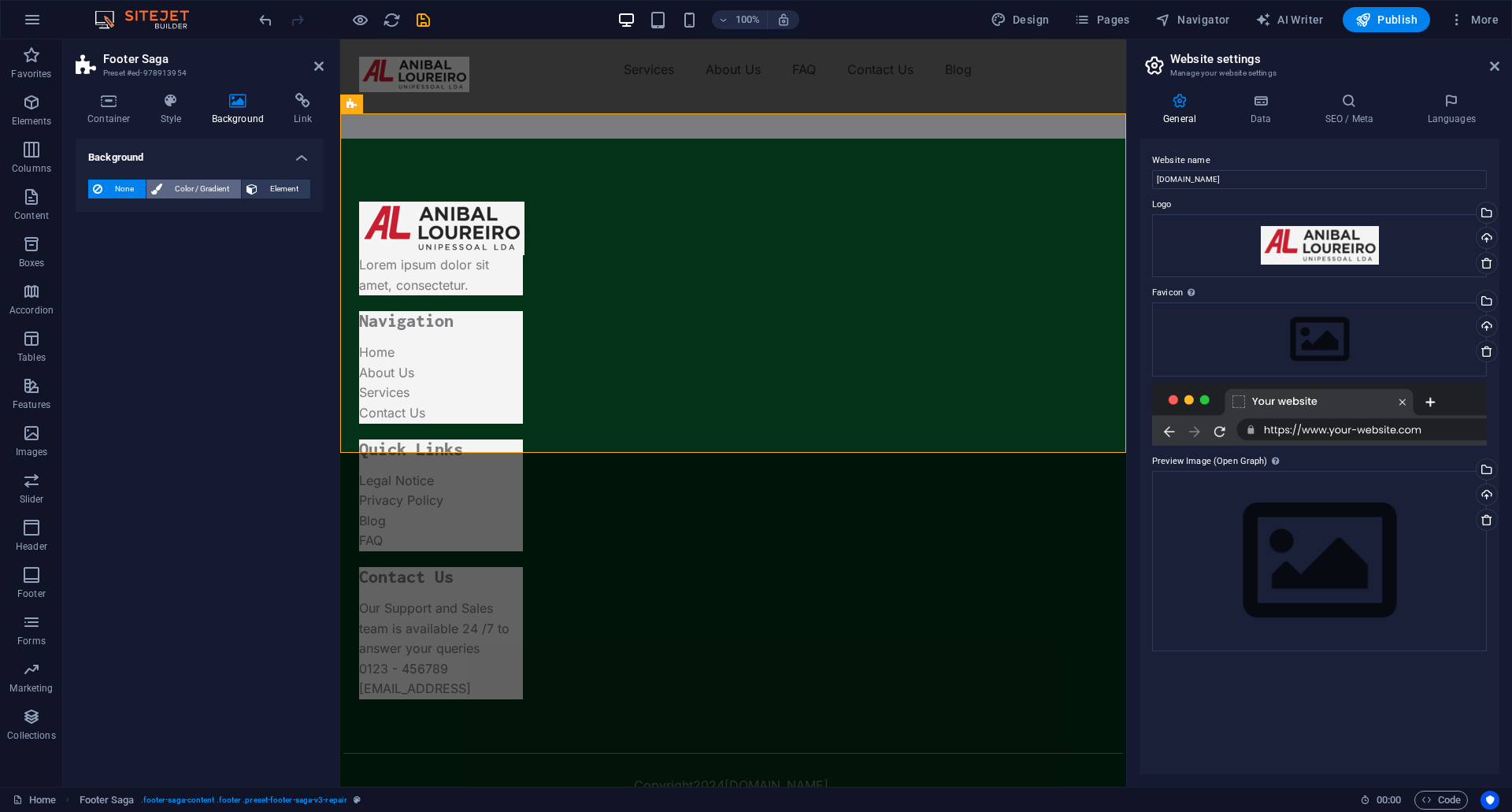
click at [195, 186] on span "Color / Gradient" at bounding box center [201, 188] width 69 height 18
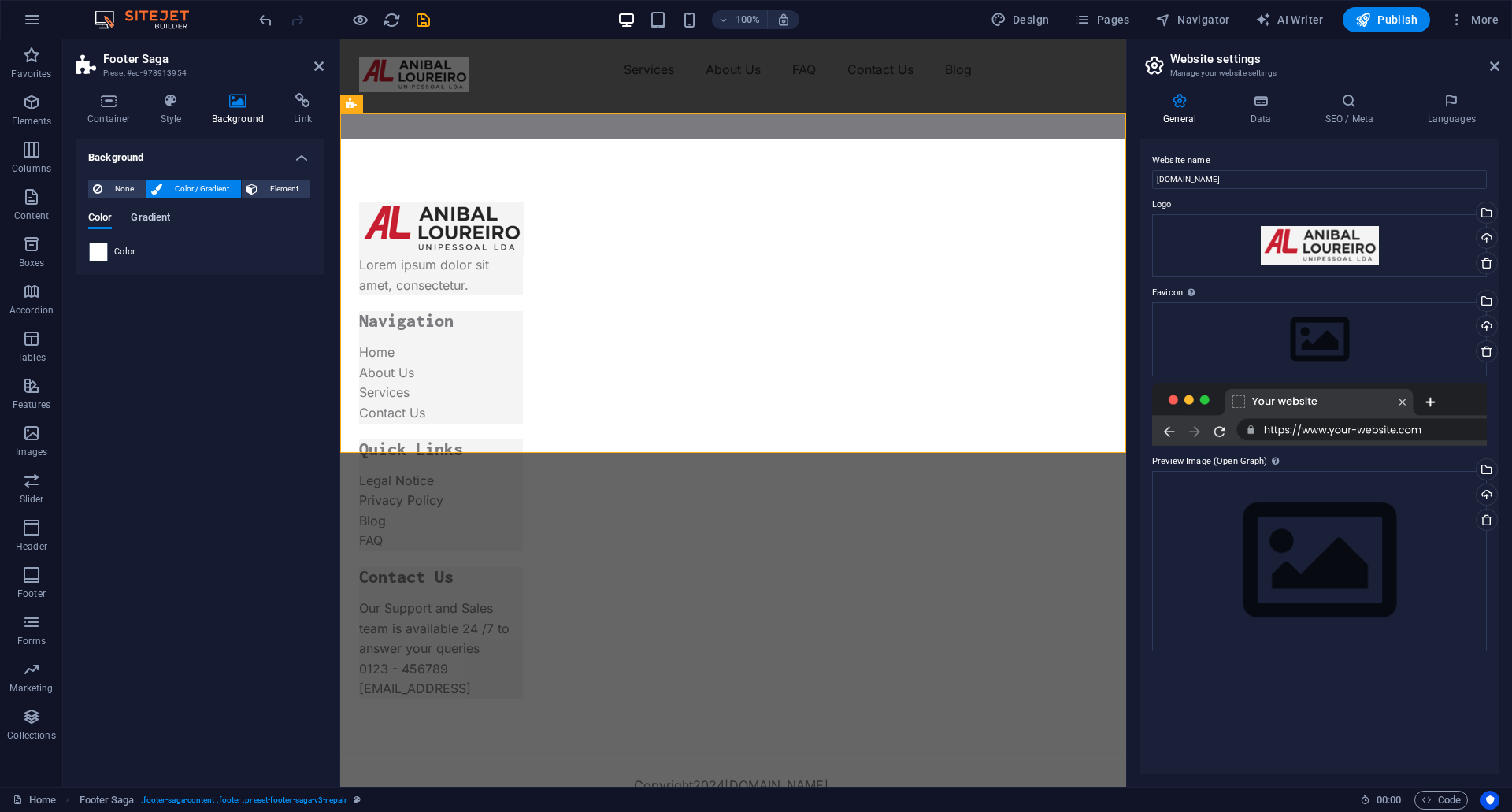
click at [157, 214] on span "Gradient" at bounding box center [150, 218] width 40 height 22
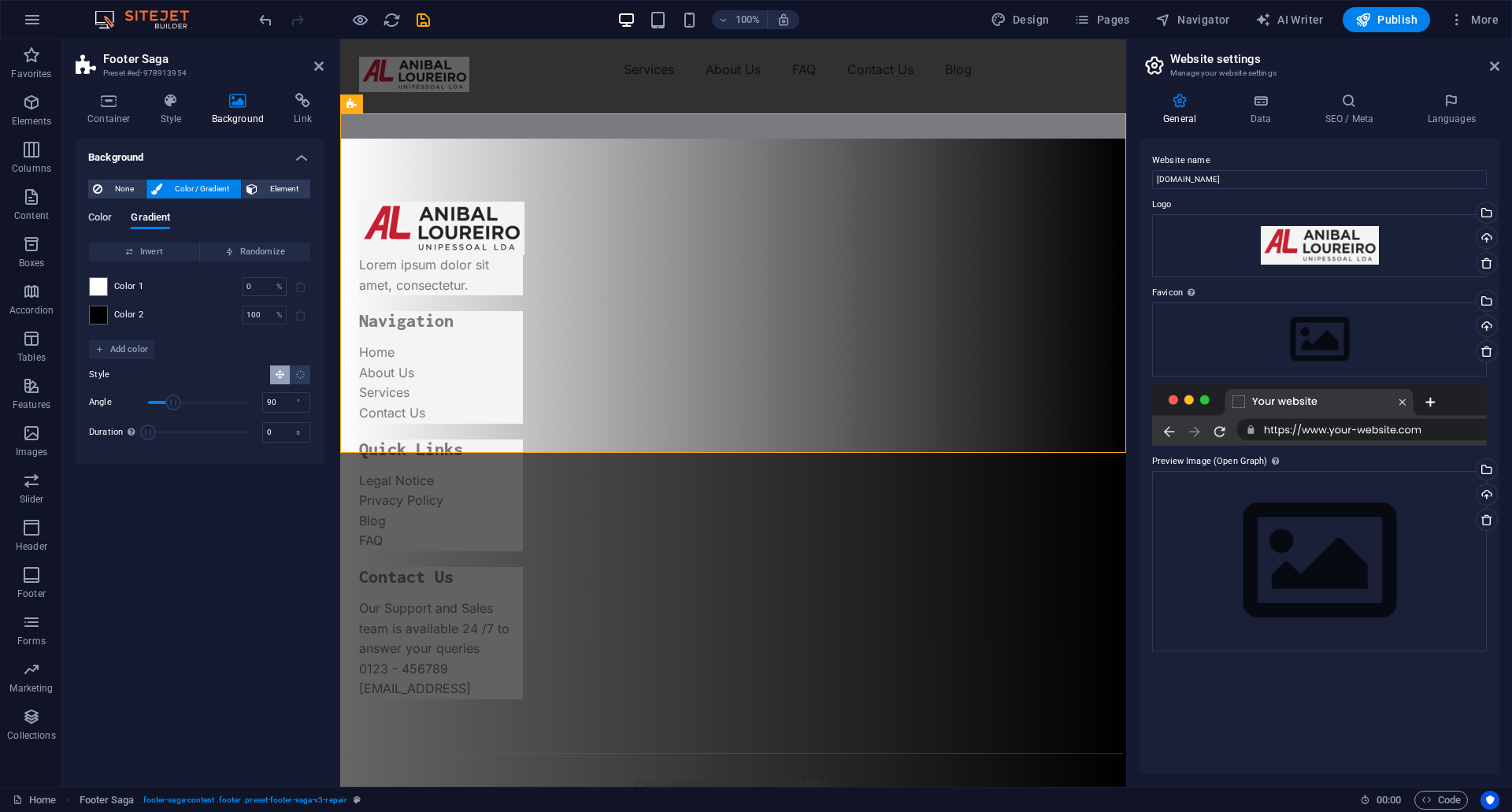
click at [102, 212] on span "Color" at bounding box center [100, 218] width 23 height 22
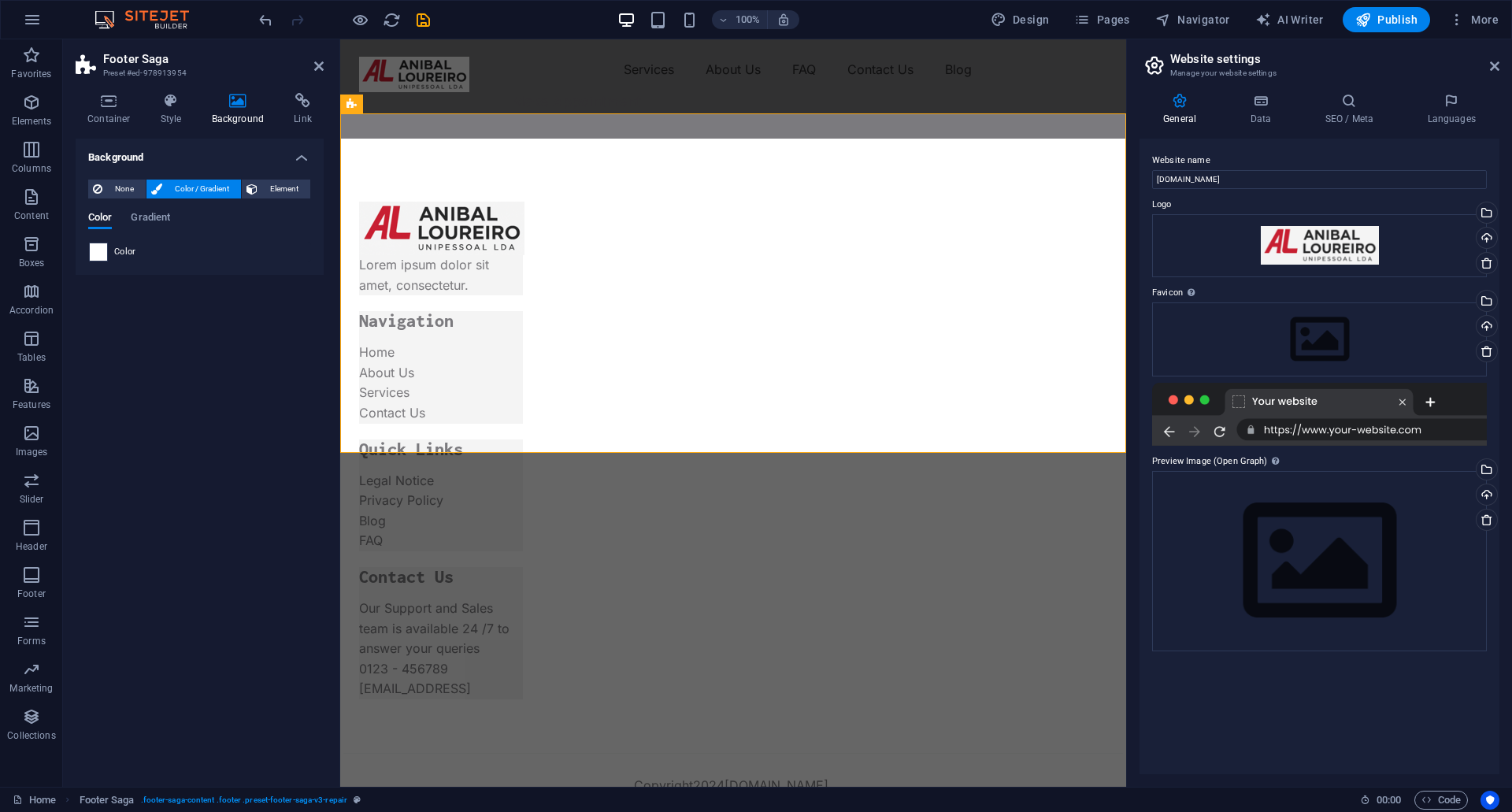
click at [107, 253] on div at bounding box center [98, 251] width 18 height 18
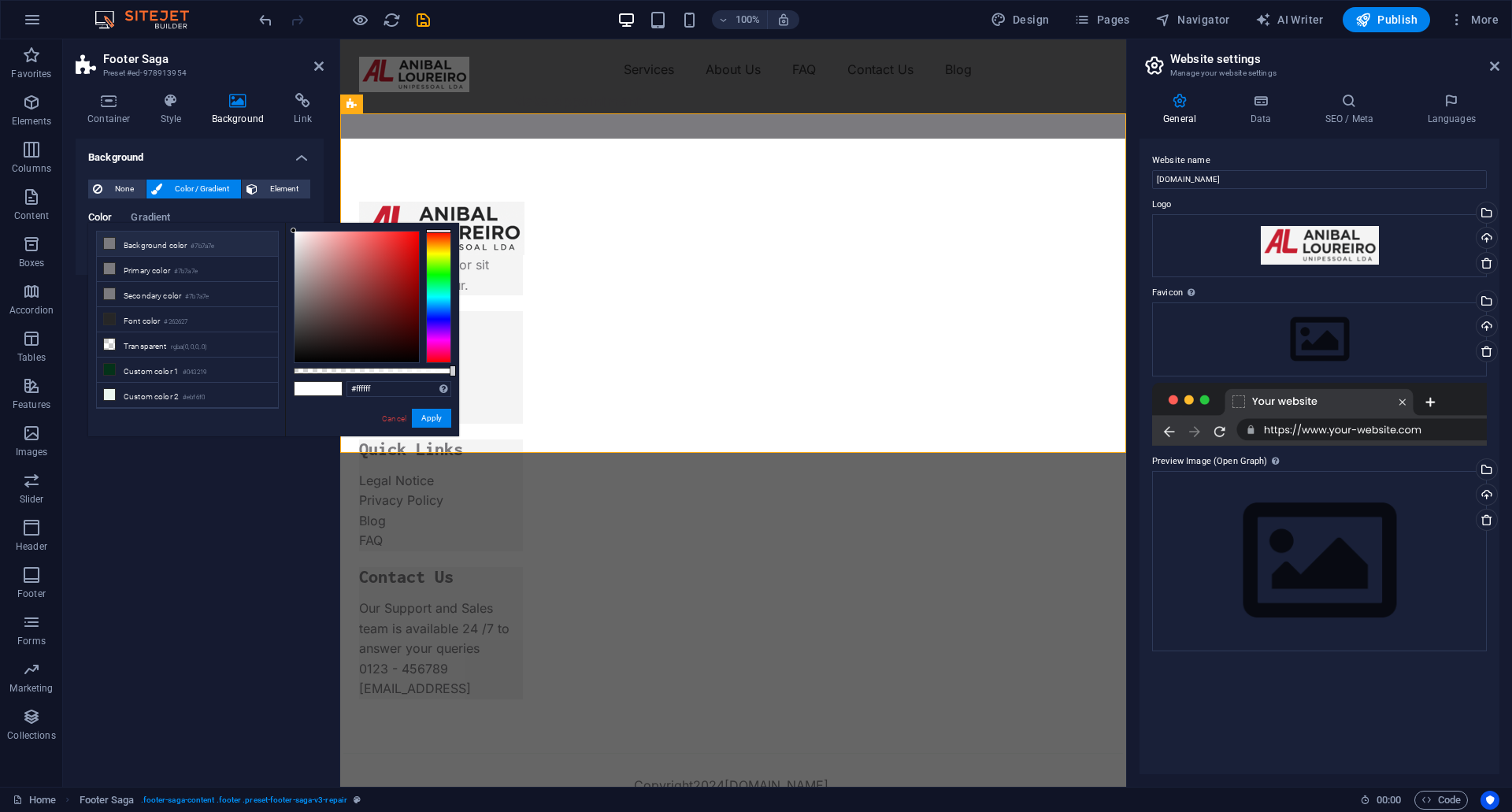
click at [164, 237] on li "Background color #7b7a7e" at bounding box center [187, 244] width 181 height 25
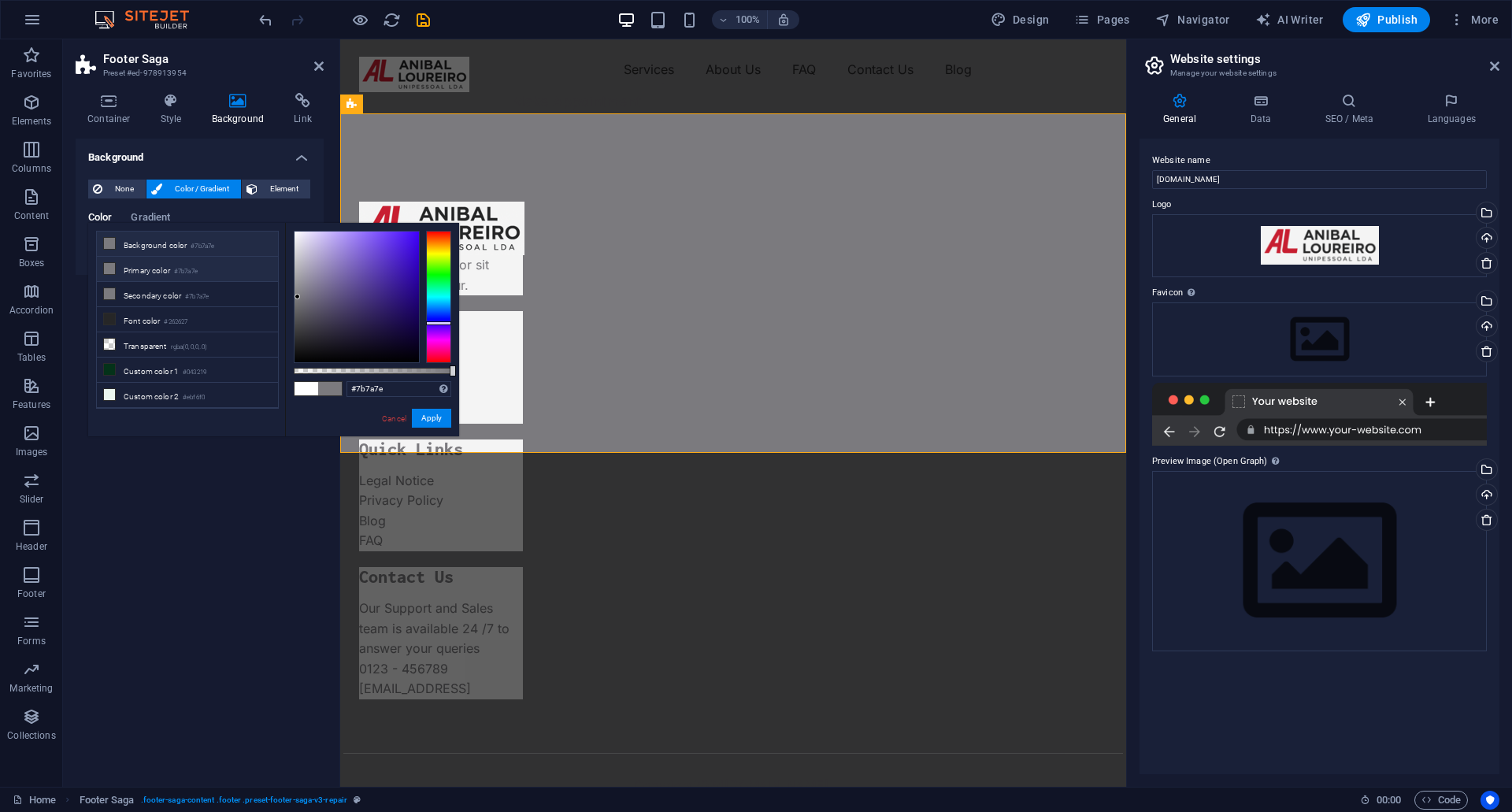
click at [158, 270] on li "Primary color #7b7a7e" at bounding box center [187, 269] width 181 height 25
click at [149, 293] on li "Secondary color #7b7a7e" at bounding box center [187, 295] width 181 height 25
click at [112, 288] on icon at bounding box center [109, 293] width 11 height 11
click at [121, 268] on li "Primary color #7b7a7e" at bounding box center [187, 269] width 181 height 25
click at [137, 237] on li "Background color #7b7a7e" at bounding box center [187, 244] width 181 height 25
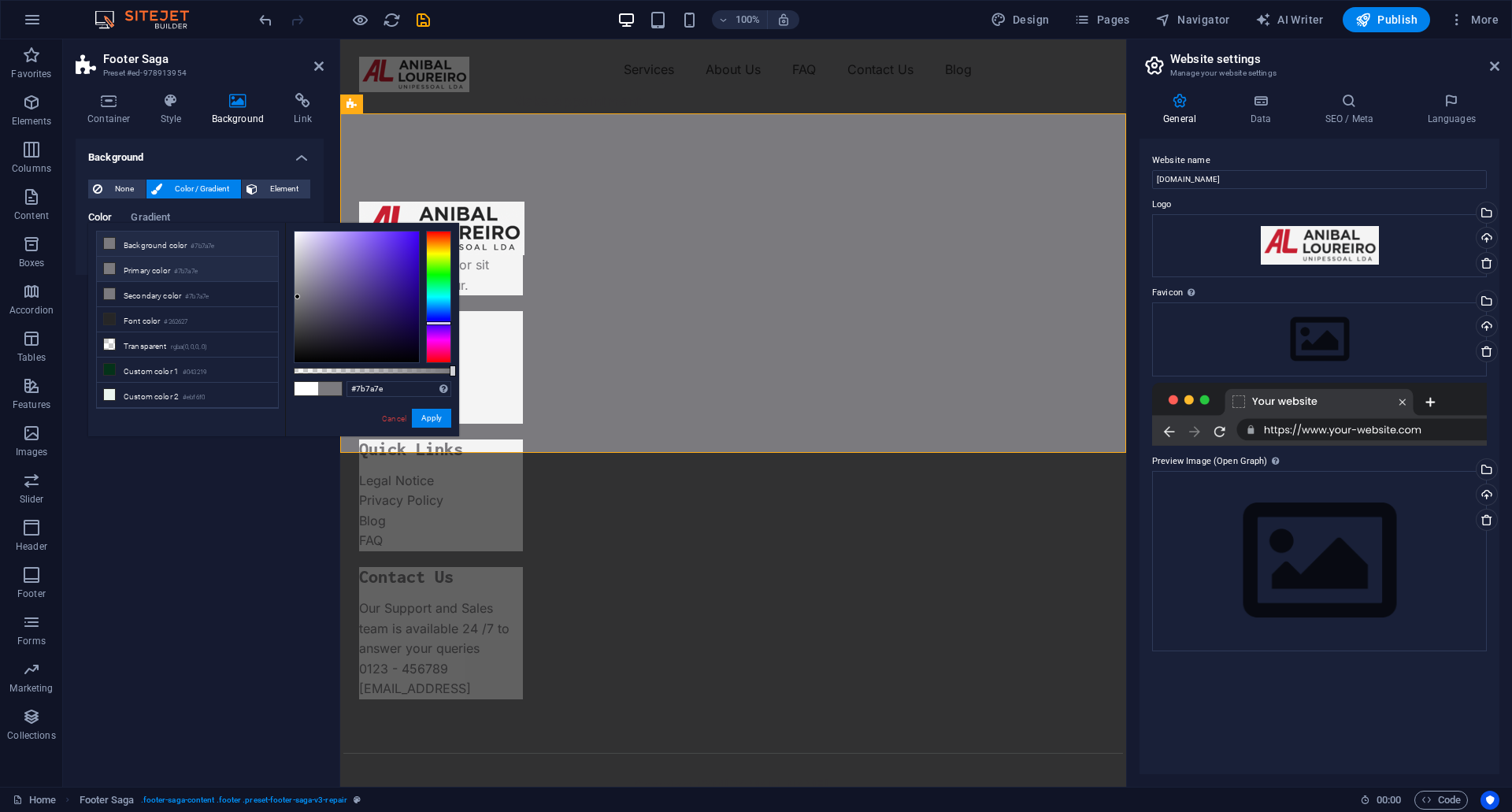
click at [155, 270] on li "Primary color #7b7a7e" at bounding box center [187, 269] width 181 height 25
click at [173, 244] on li "Background color #7b7a7e" at bounding box center [187, 244] width 181 height 25
click at [184, 294] on li "Secondary color #7b7a7e" at bounding box center [187, 295] width 181 height 25
click at [179, 275] on li "Primary color #7b7a7e" at bounding box center [187, 269] width 181 height 25
click at [212, 273] on li "Primary color #7b7a7e" at bounding box center [187, 269] width 181 height 25
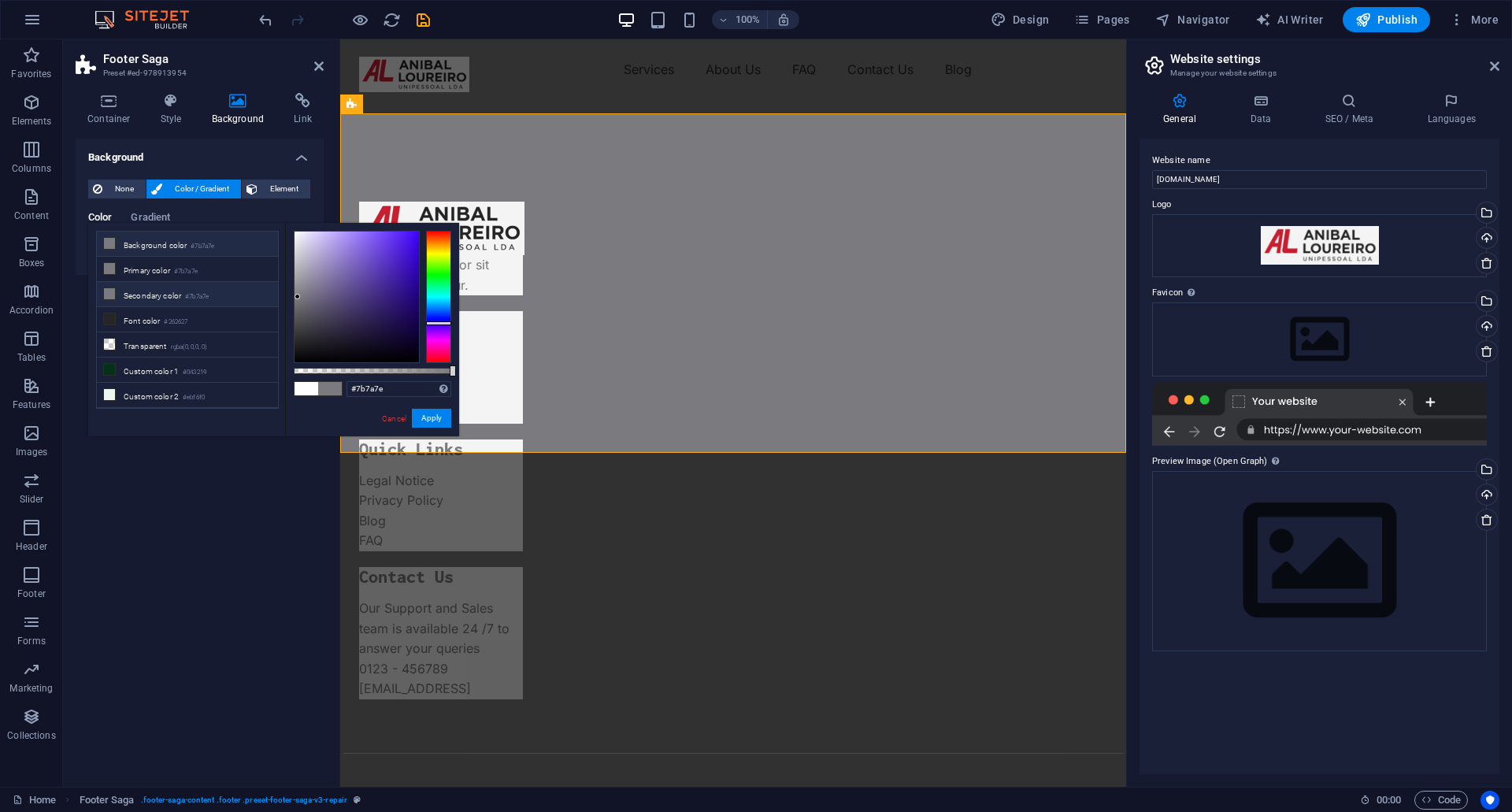
click at [208, 293] on small "#7b7a7e" at bounding box center [197, 297] width 23 height 11
click at [201, 321] on li "Font color #262627" at bounding box center [187, 320] width 181 height 25
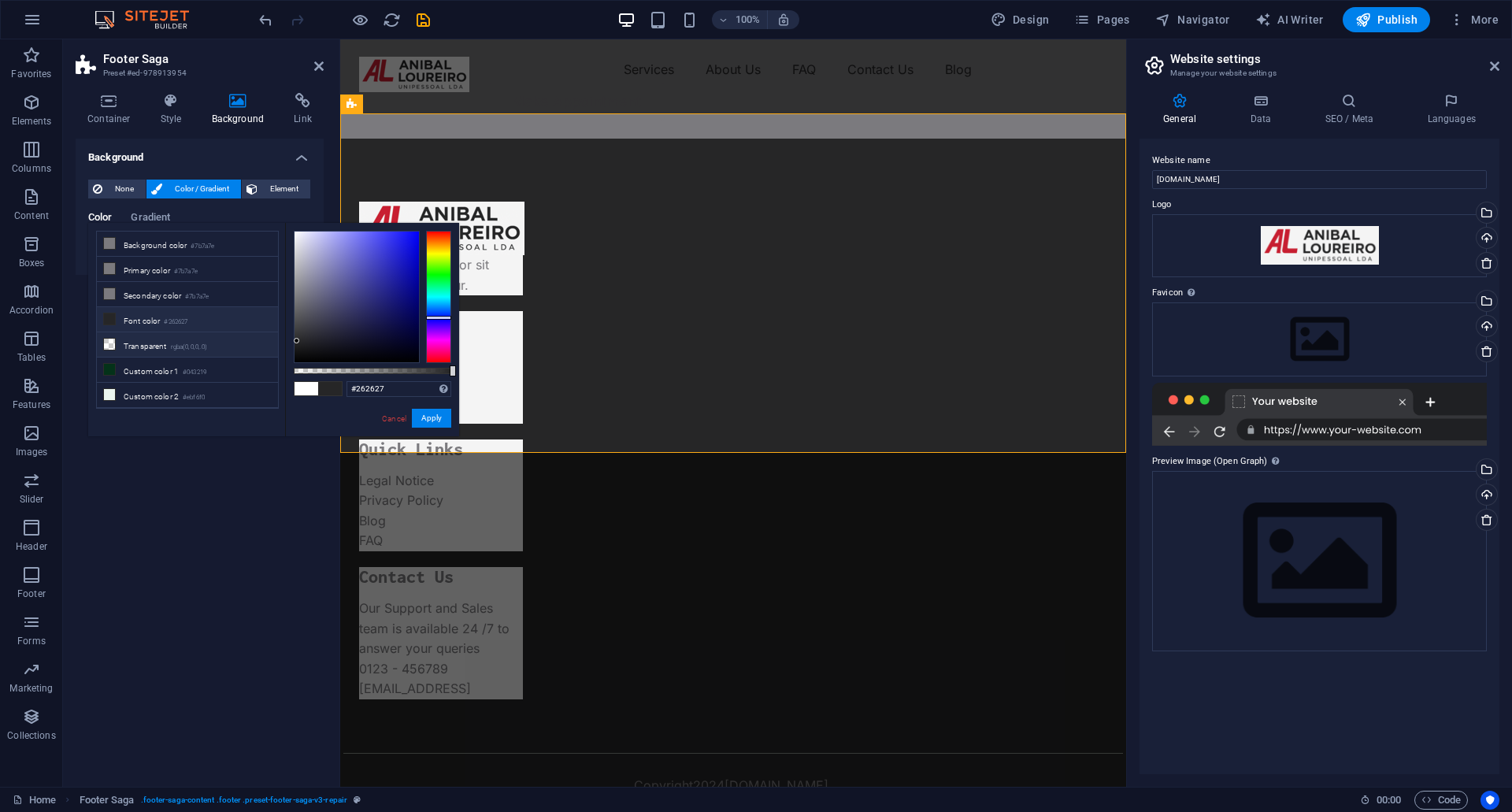
click at [180, 342] on small "rgba(0,0,0,.0)" at bounding box center [189, 347] width 37 height 11
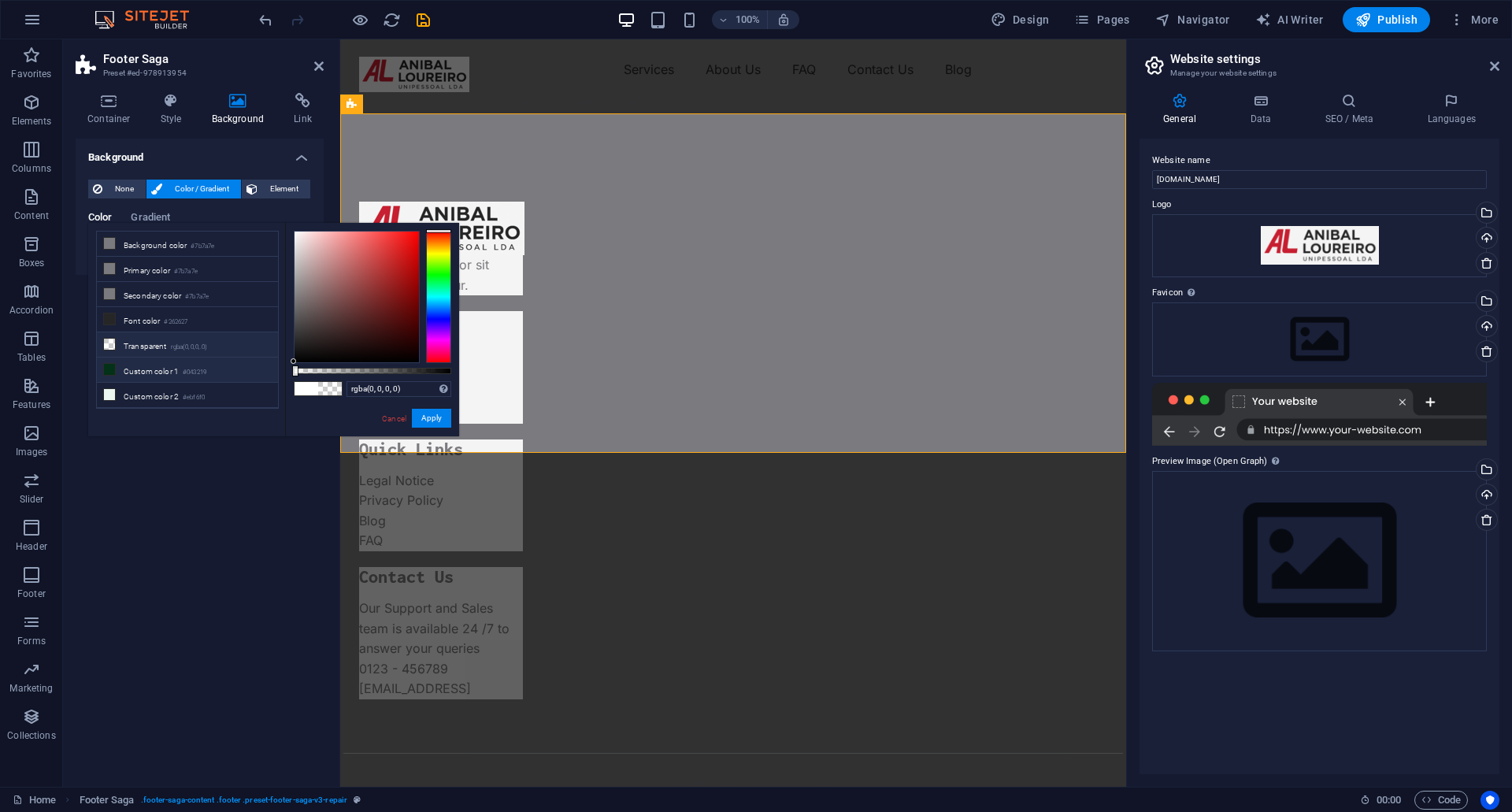
click at [182, 362] on li "Custom color 1 #043219" at bounding box center [187, 370] width 181 height 25
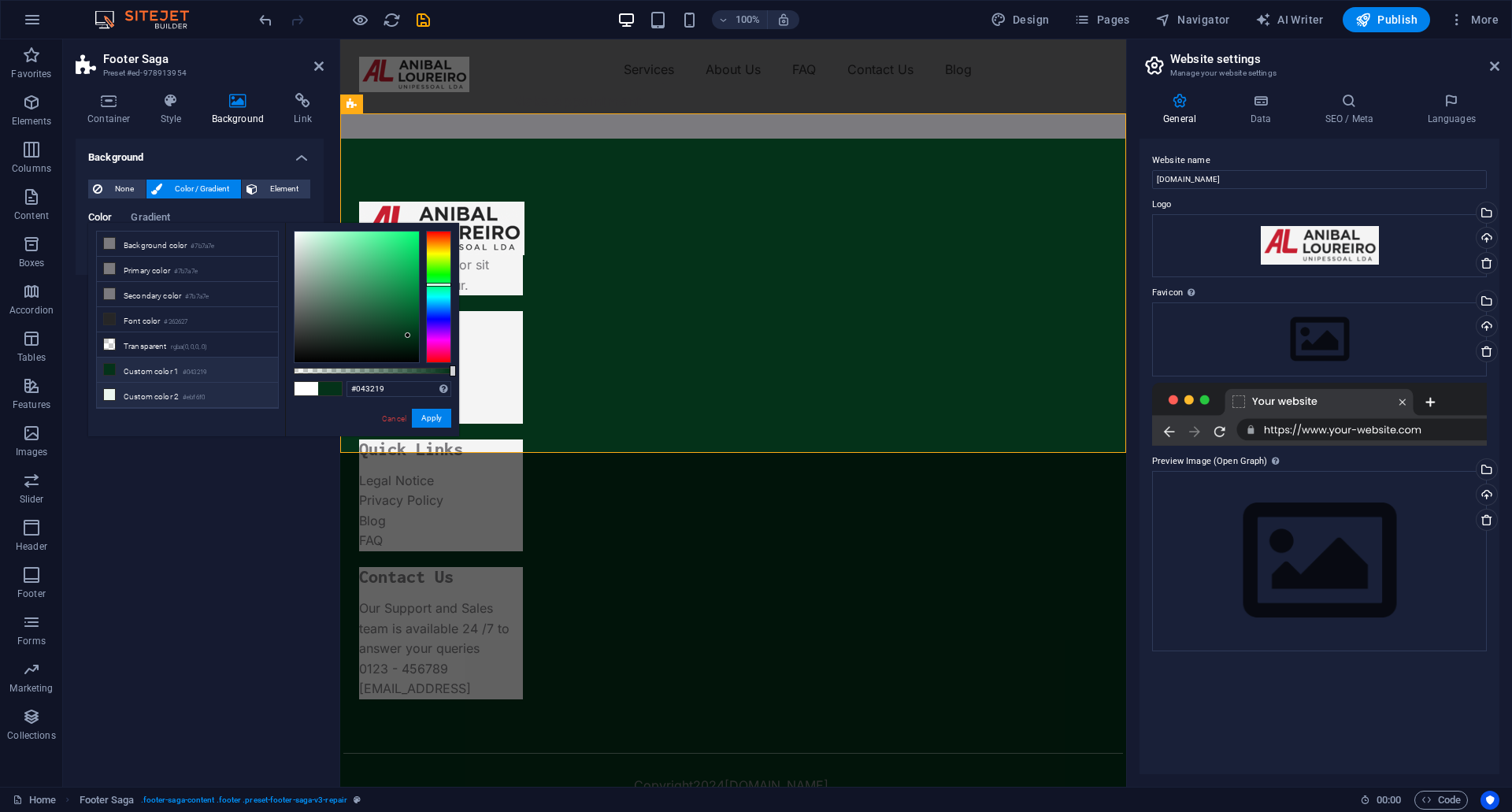
click at [174, 393] on li "Custom color 2 #ebf6f0" at bounding box center [187, 395] width 181 height 25
type input "#ebf6f0"
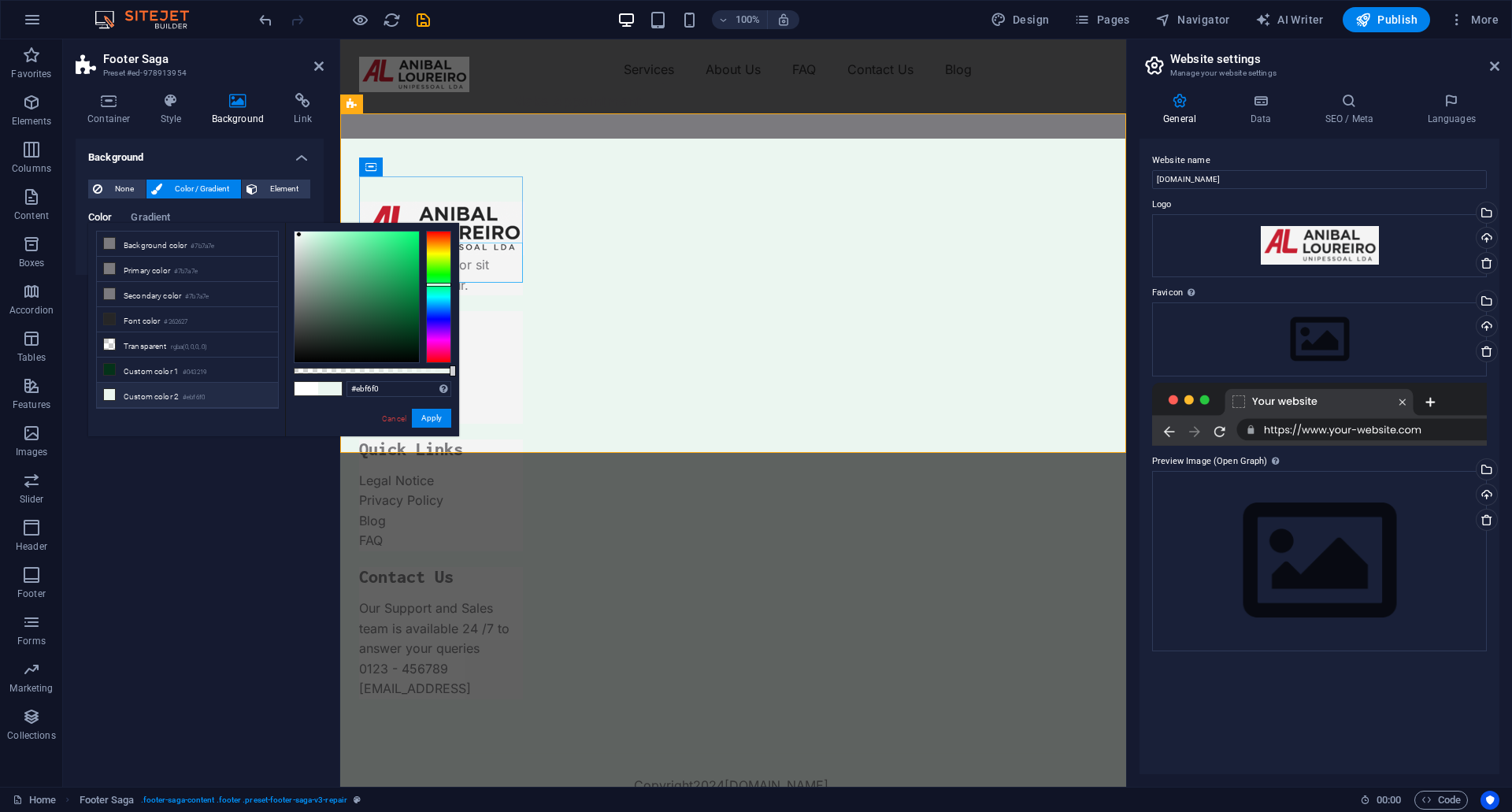
click at [501, 265] on div "Lorem ipsum dolor sit amet, consectetur." at bounding box center [440, 255] width 164 height 81
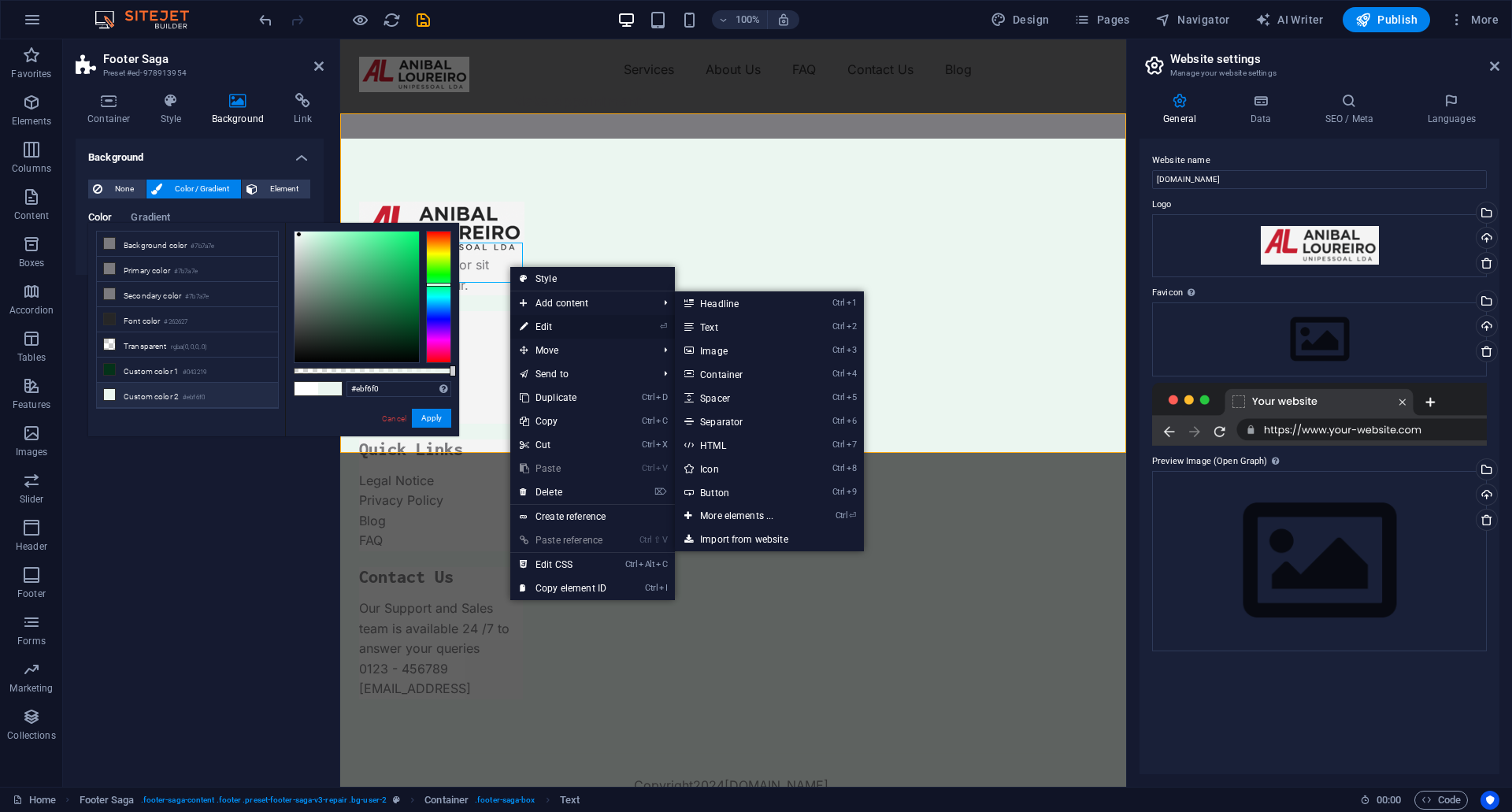
click at [556, 317] on link "⏎ Edit" at bounding box center [562, 327] width 106 height 23
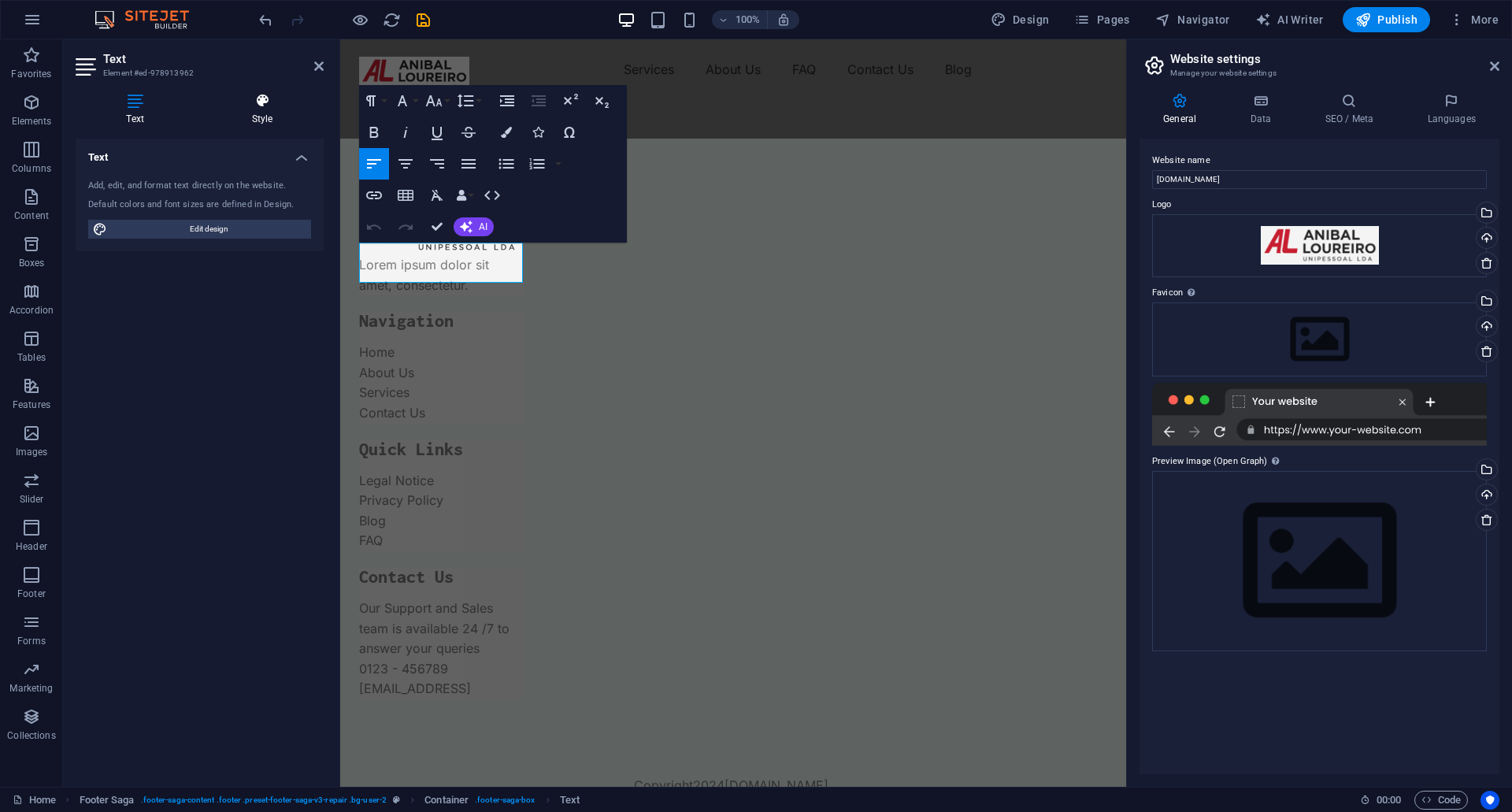
click at [266, 110] on h4 "Style" at bounding box center [262, 109] width 123 height 33
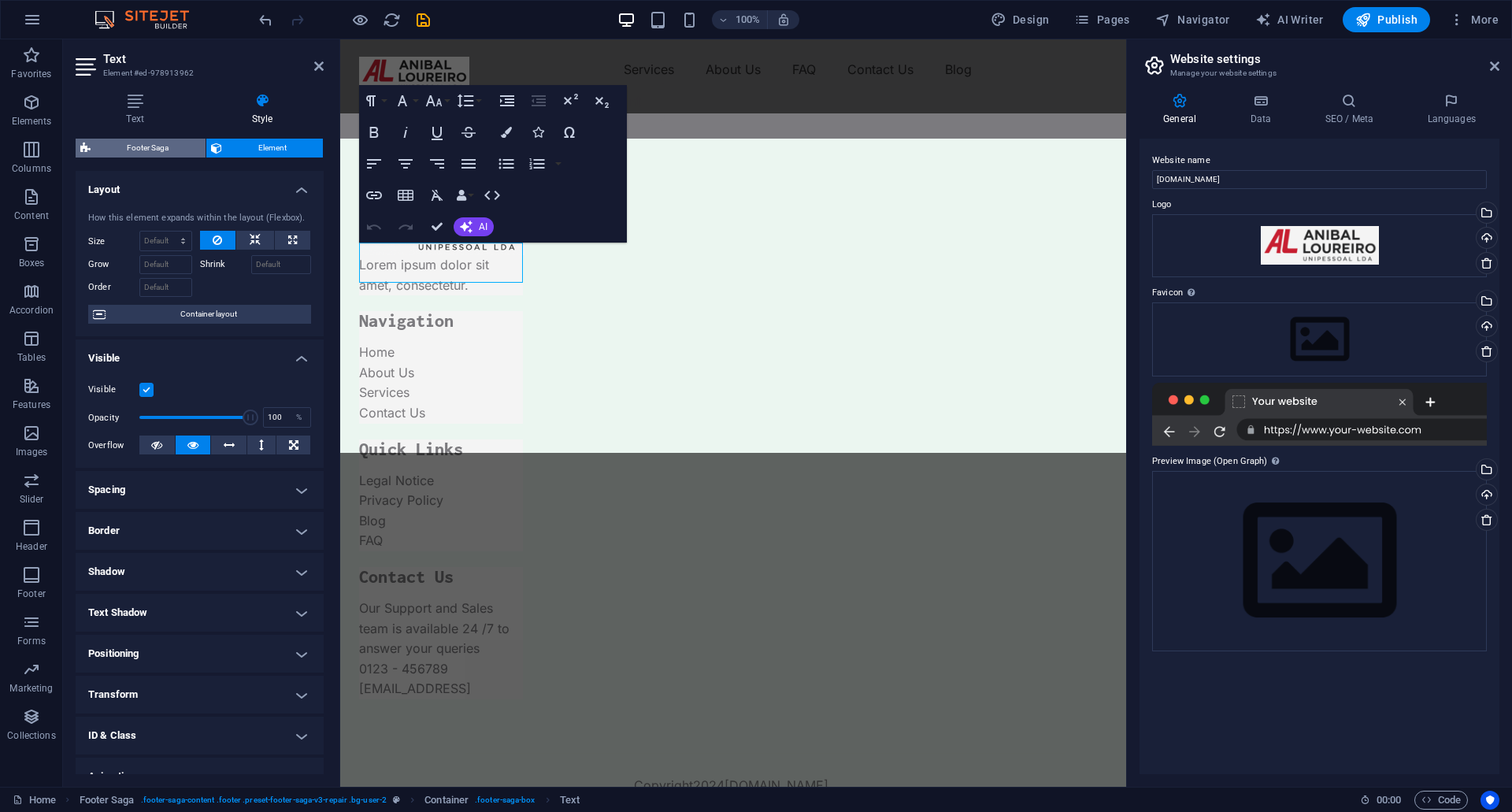
click at [182, 154] on span "Footer Saga" at bounding box center [147, 147] width 106 height 18
select select "rem"
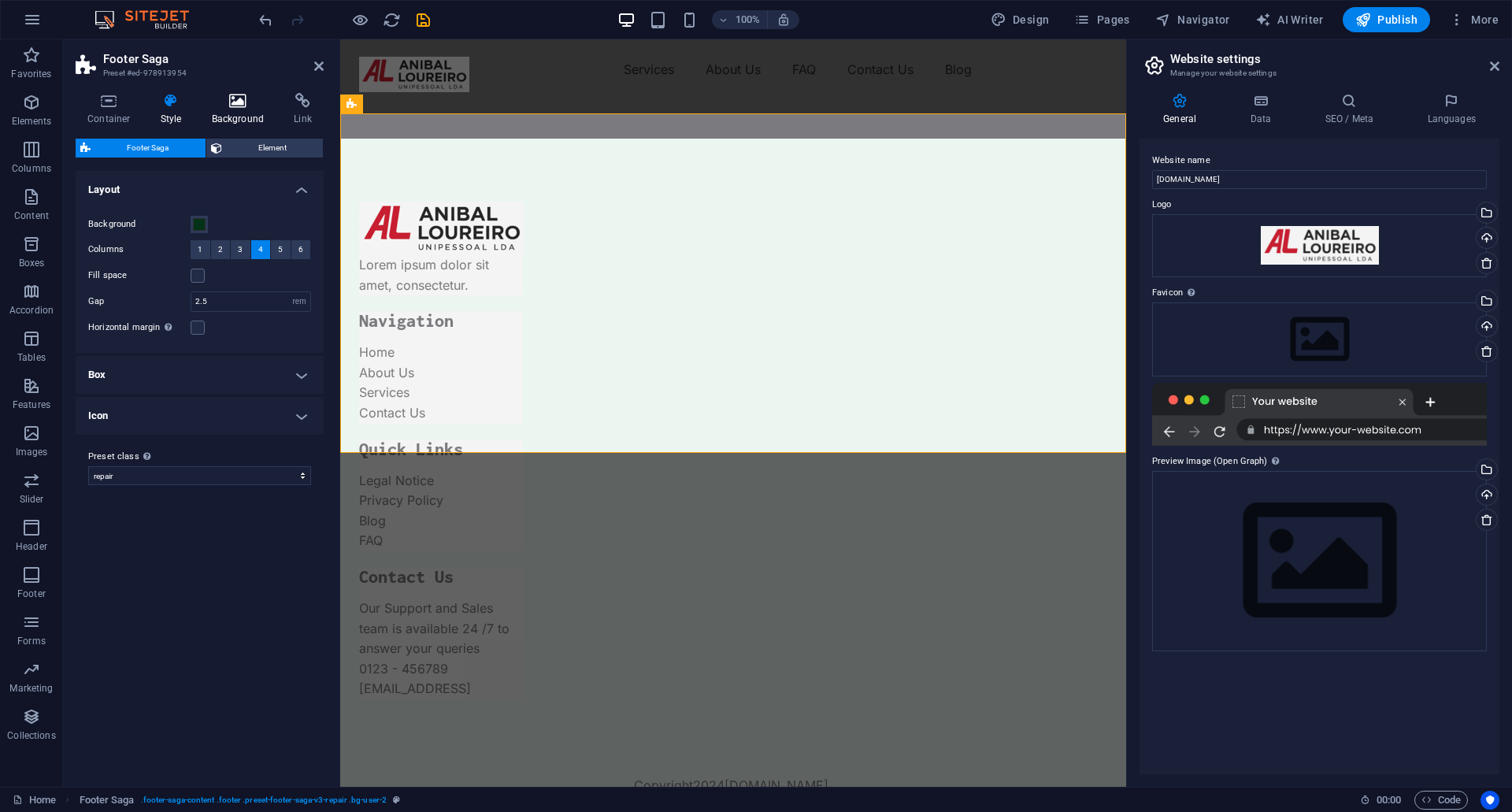
click at [234, 102] on icon at bounding box center [237, 101] width 77 height 16
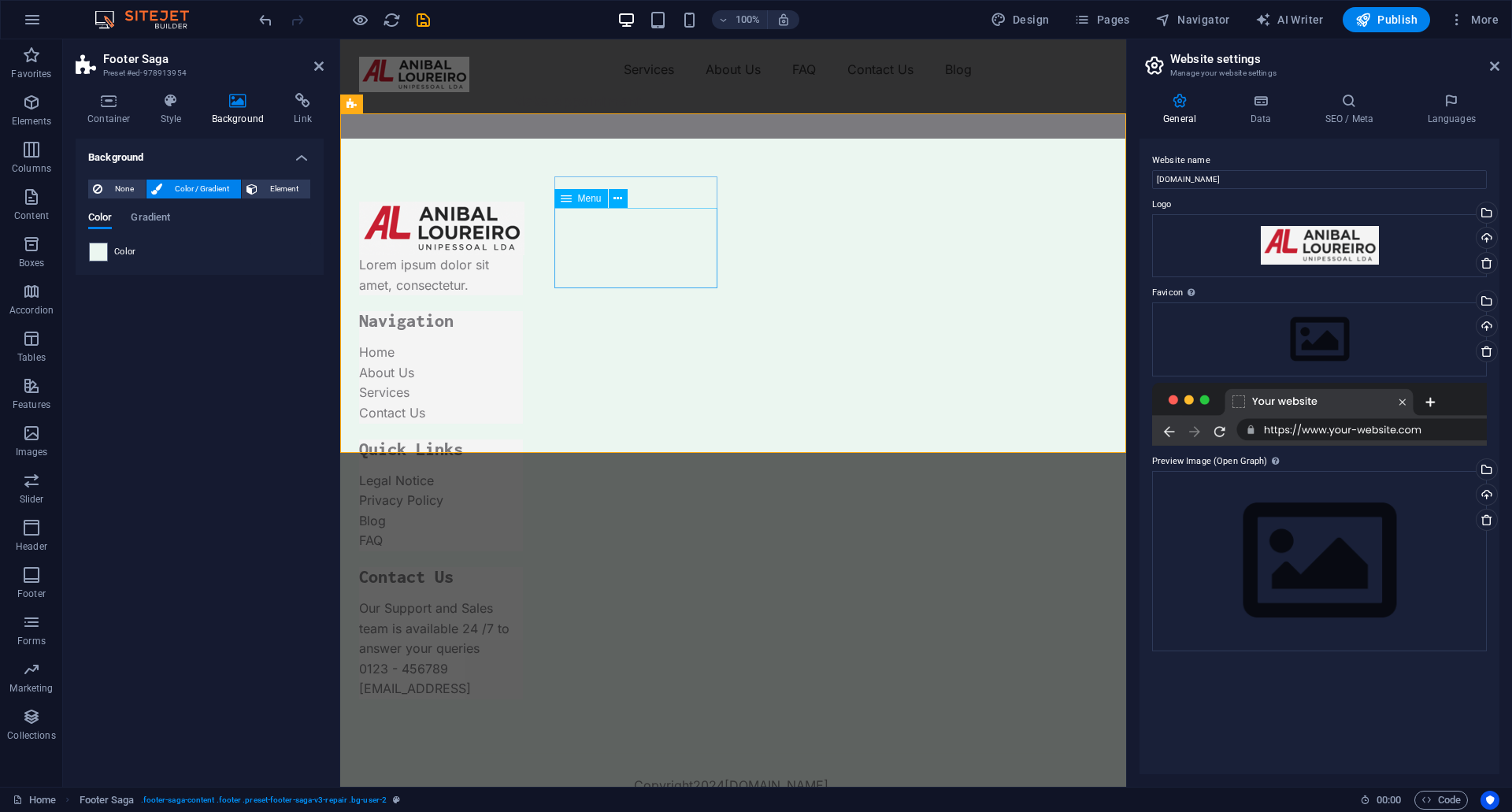
click at [522, 342] on nav "Home About Us Services Contact Us" at bounding box center [440, 382] width 164 height 80
select select
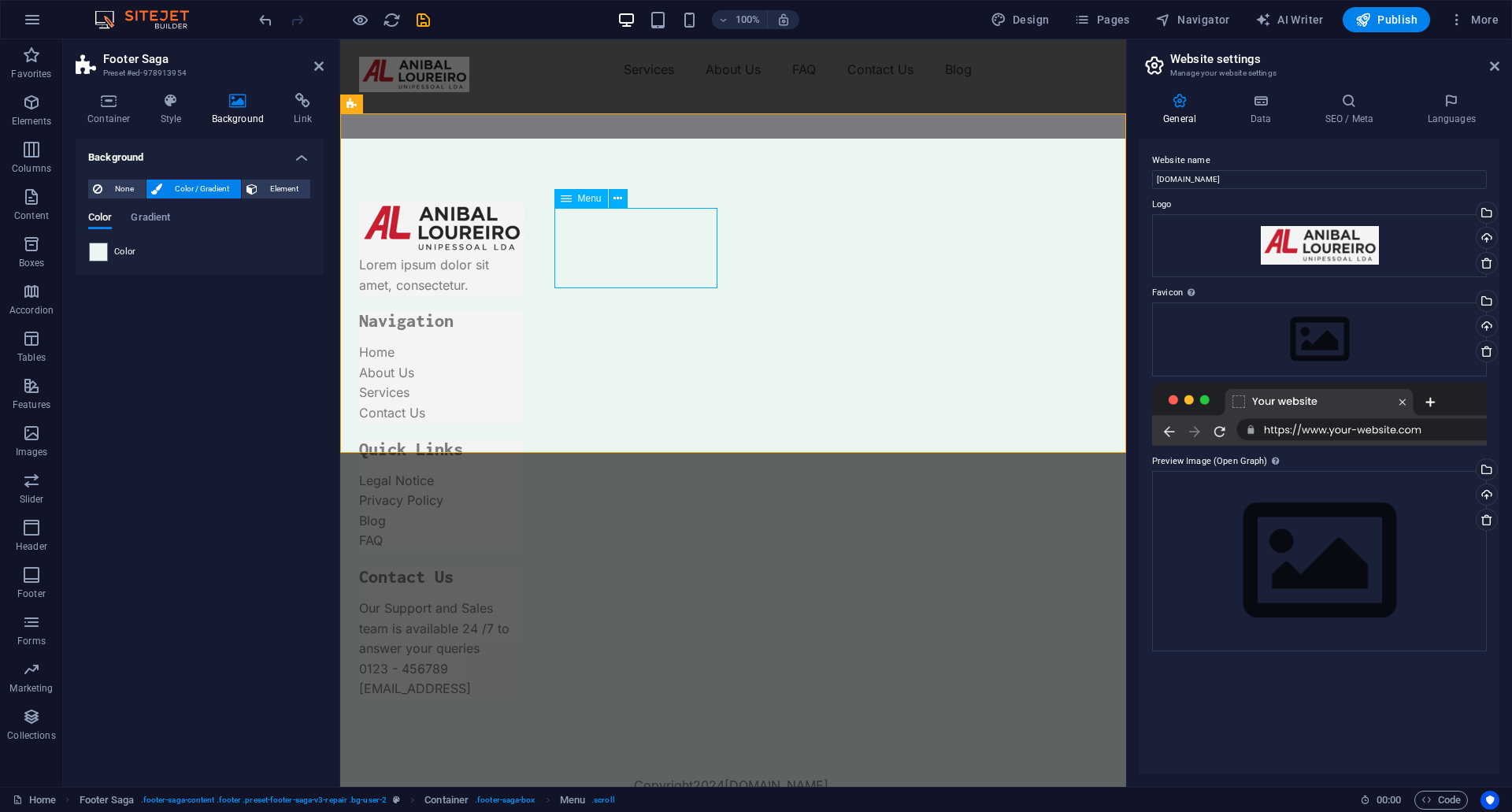
select select
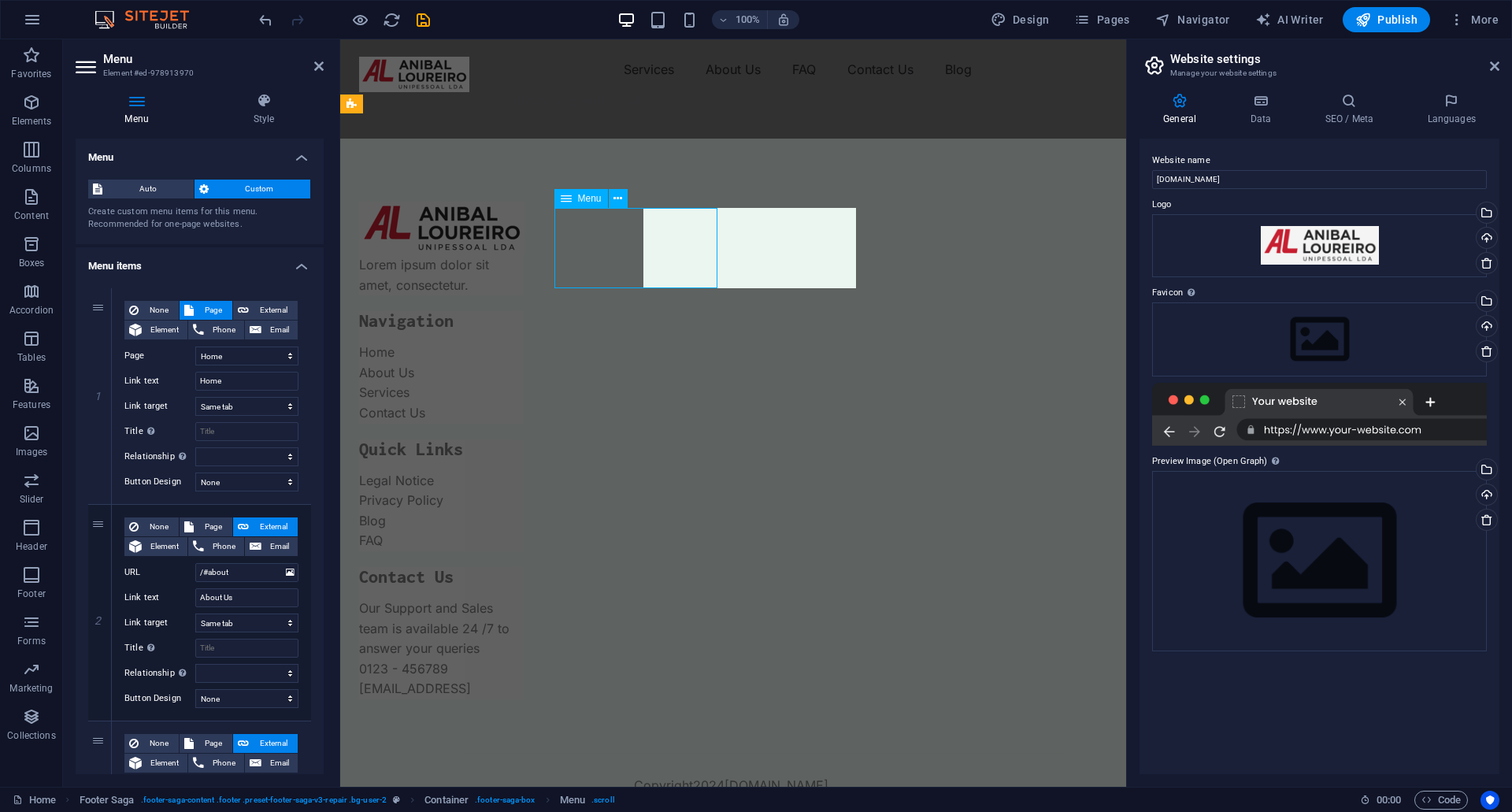
click at [522, 342] on nav "Home About Us Services Contact Us" at bounding box center [440, 382] width 164 height 80
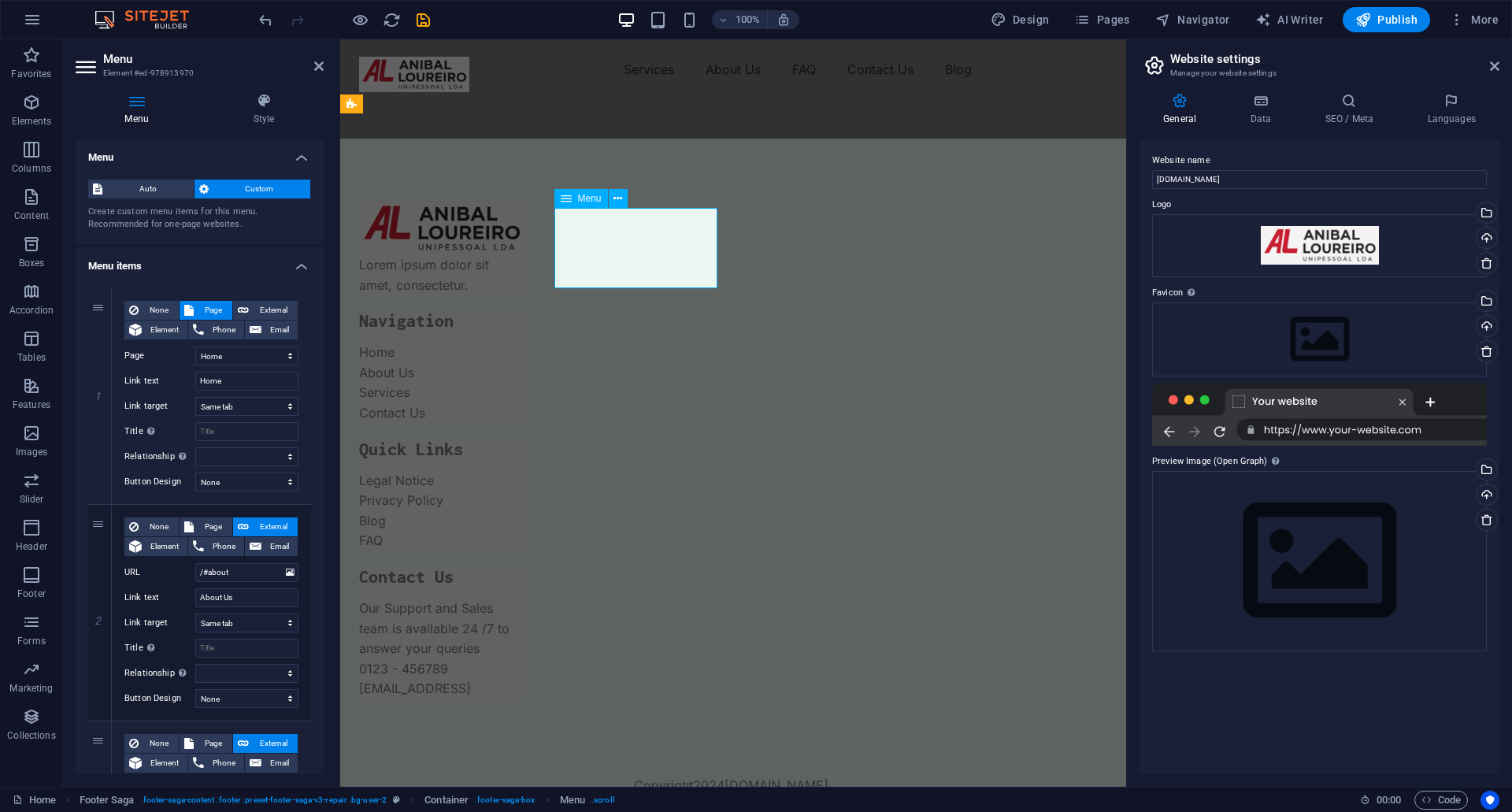
click at [522, 342] on nav "Home About Us Services Contact Us" at bounding box center [440, 382] width 164 height 80
click at [468, 207] on div at bounding box center [441, 228] width 166 height 53
select select "px"
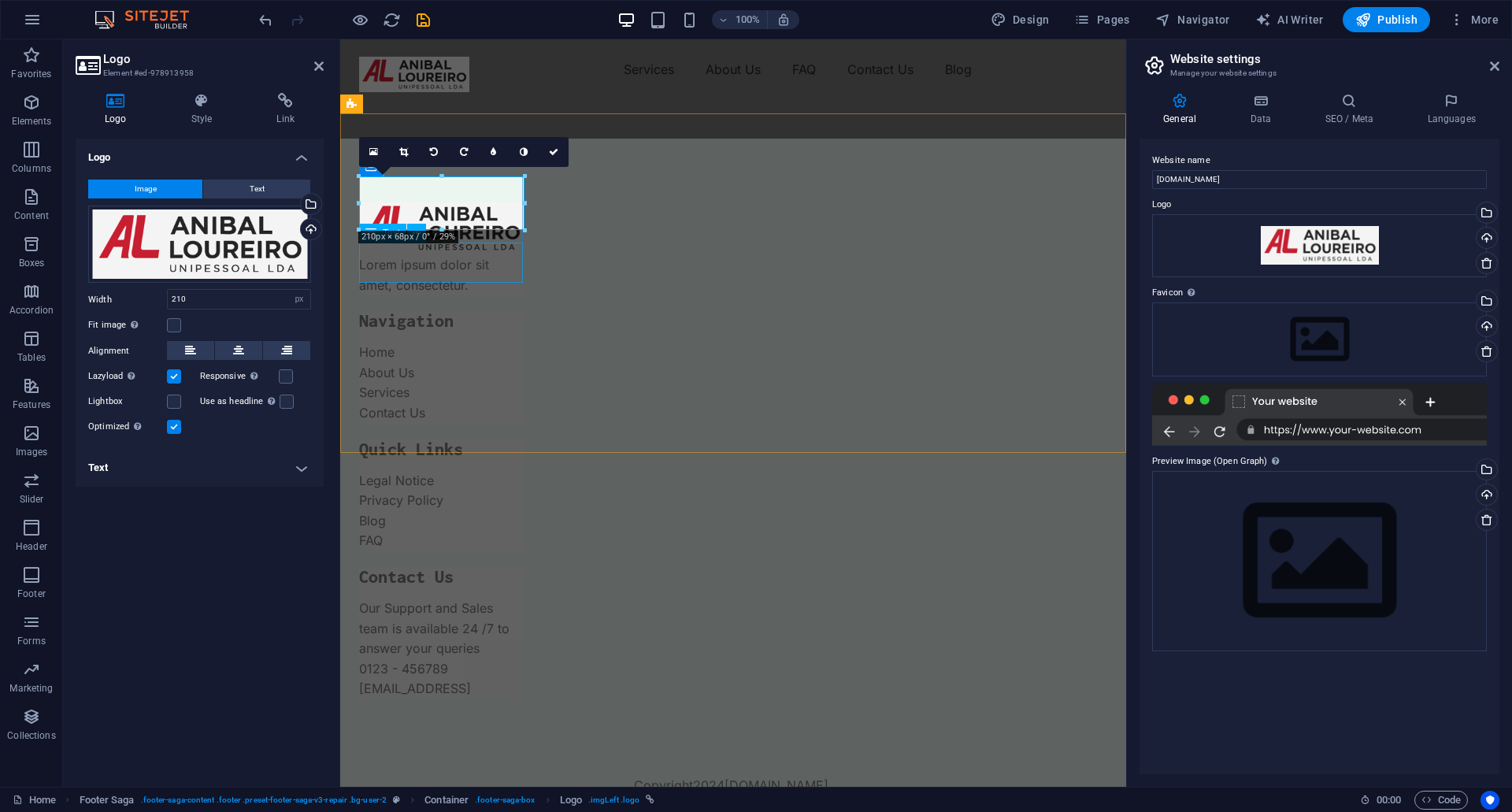
click at [471, 265] on div "Lorem ipsum dolor sit amet, consectetur." at bounding box center [440, 255] width 164 height 81
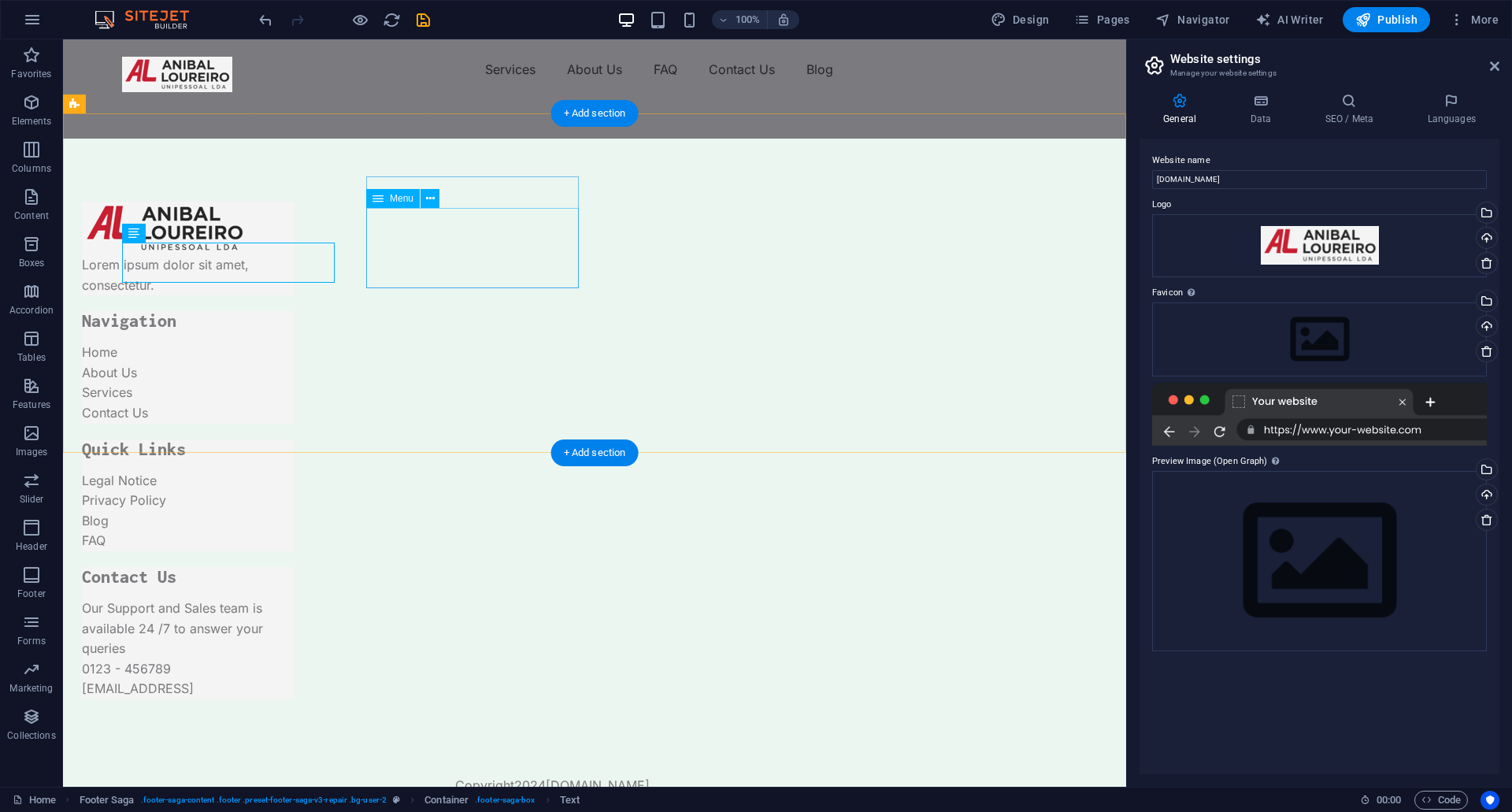
click at [295, 342] on nav "Home About Us Services Contact Us" at bounding box center [187, 382] width 212 height 80
click at [214, 263] on div "Lorem ipsum dolor sit amet, consectetur." at bounding box center [187, 255] width 212 height 81
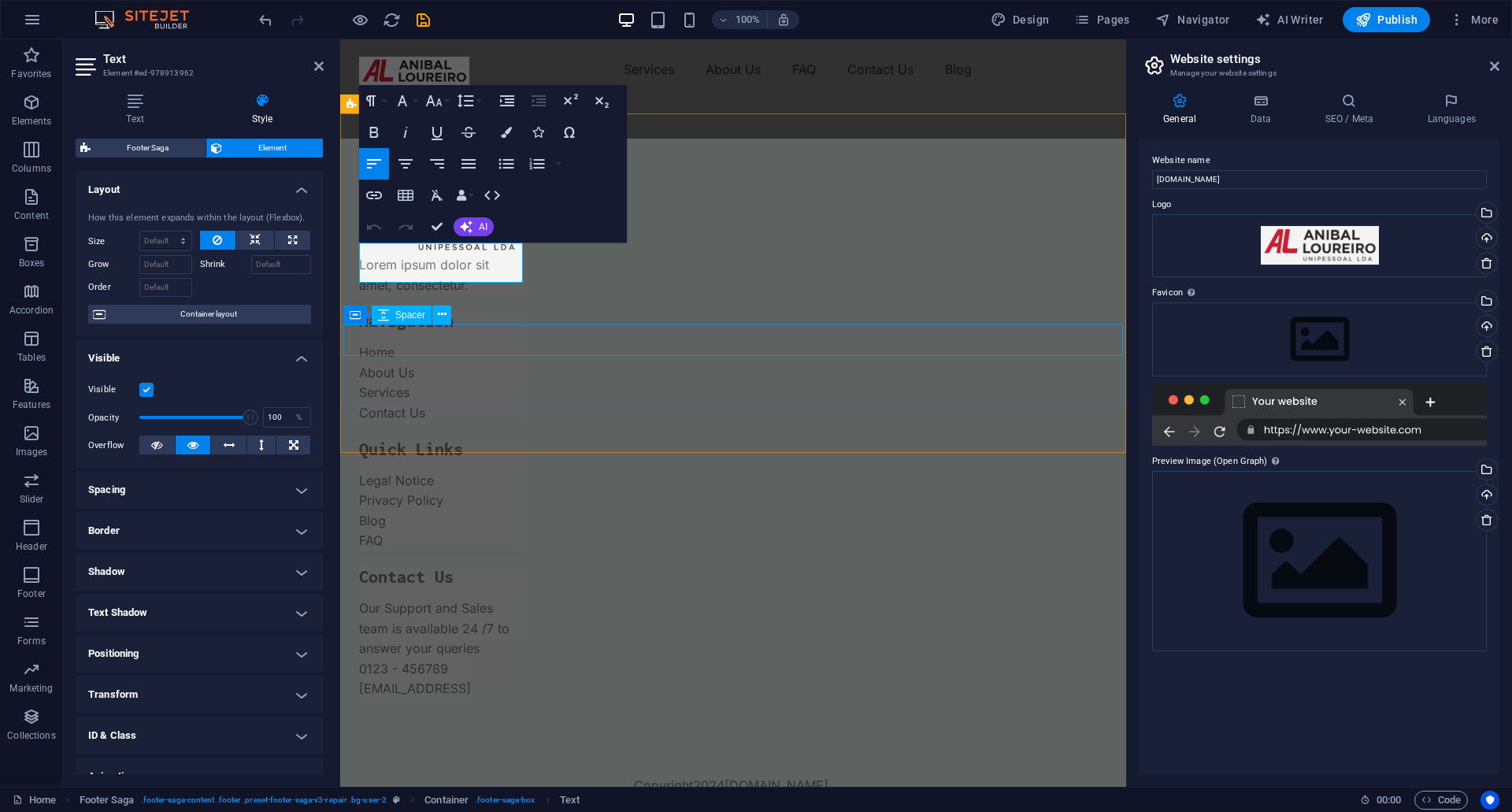
click at [467, 715] on div at bounding box center [733, 731] width 779 height 31
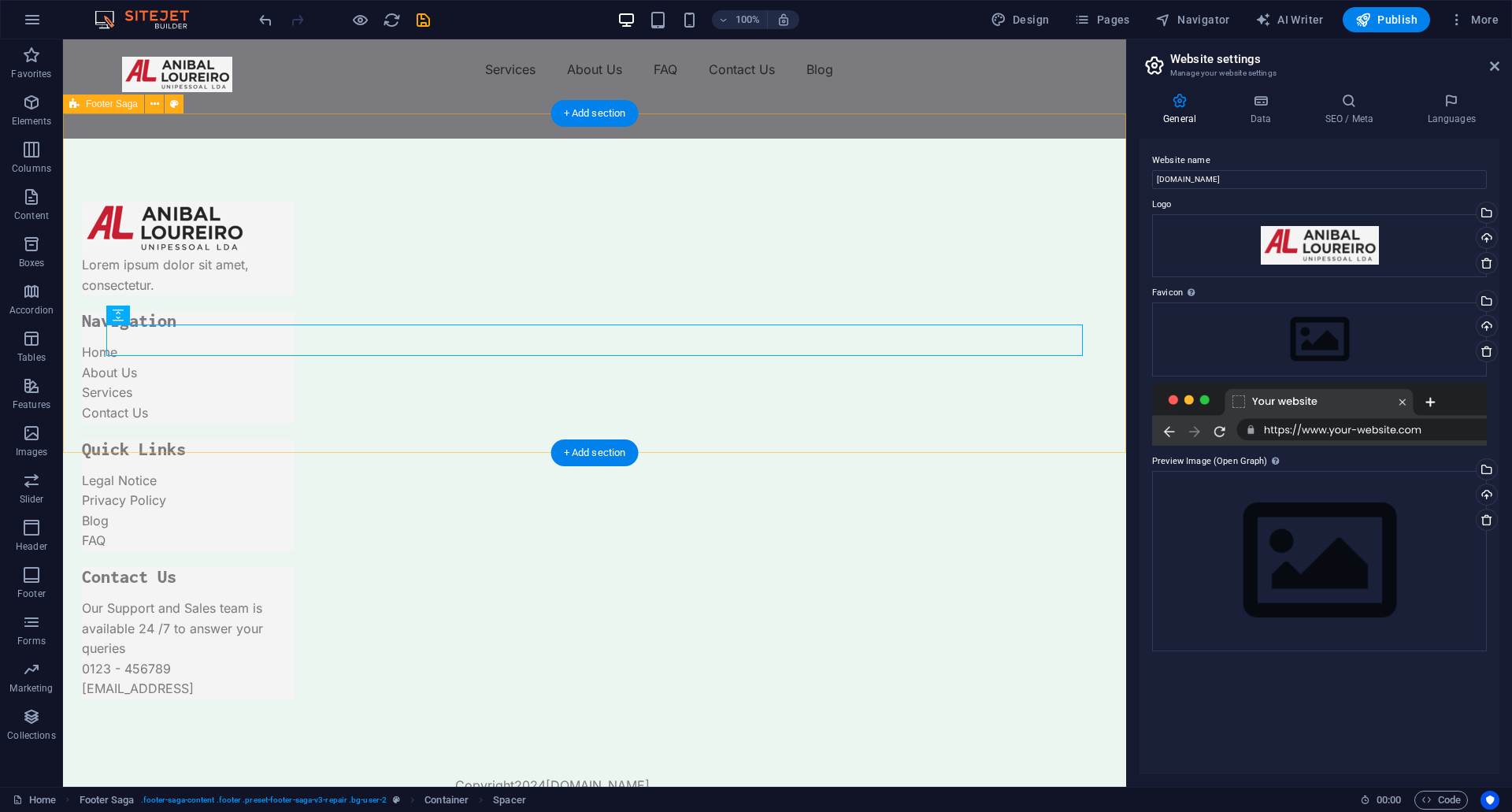
click at [575, 425] on div "Lorem ipsum dolor sit amet, consectetur. Navigation Home About Us Services Cont…" at bounding box center [594, 490] width 1063 height 704
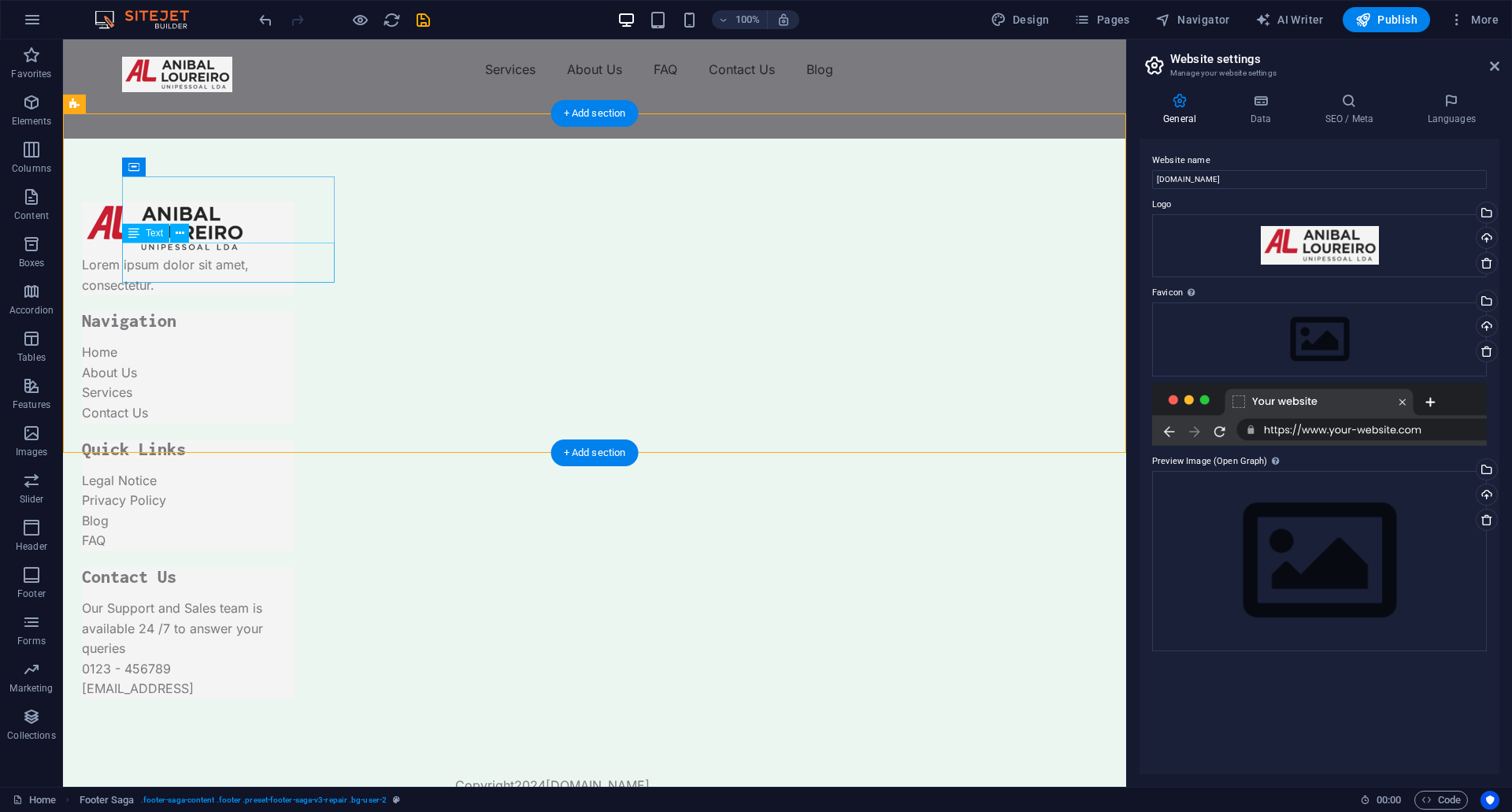
click at [295, 263] on div "Lorem ipsum dolor sit amet, consectetur." at bounding box center [187, 255] width 212 height 81
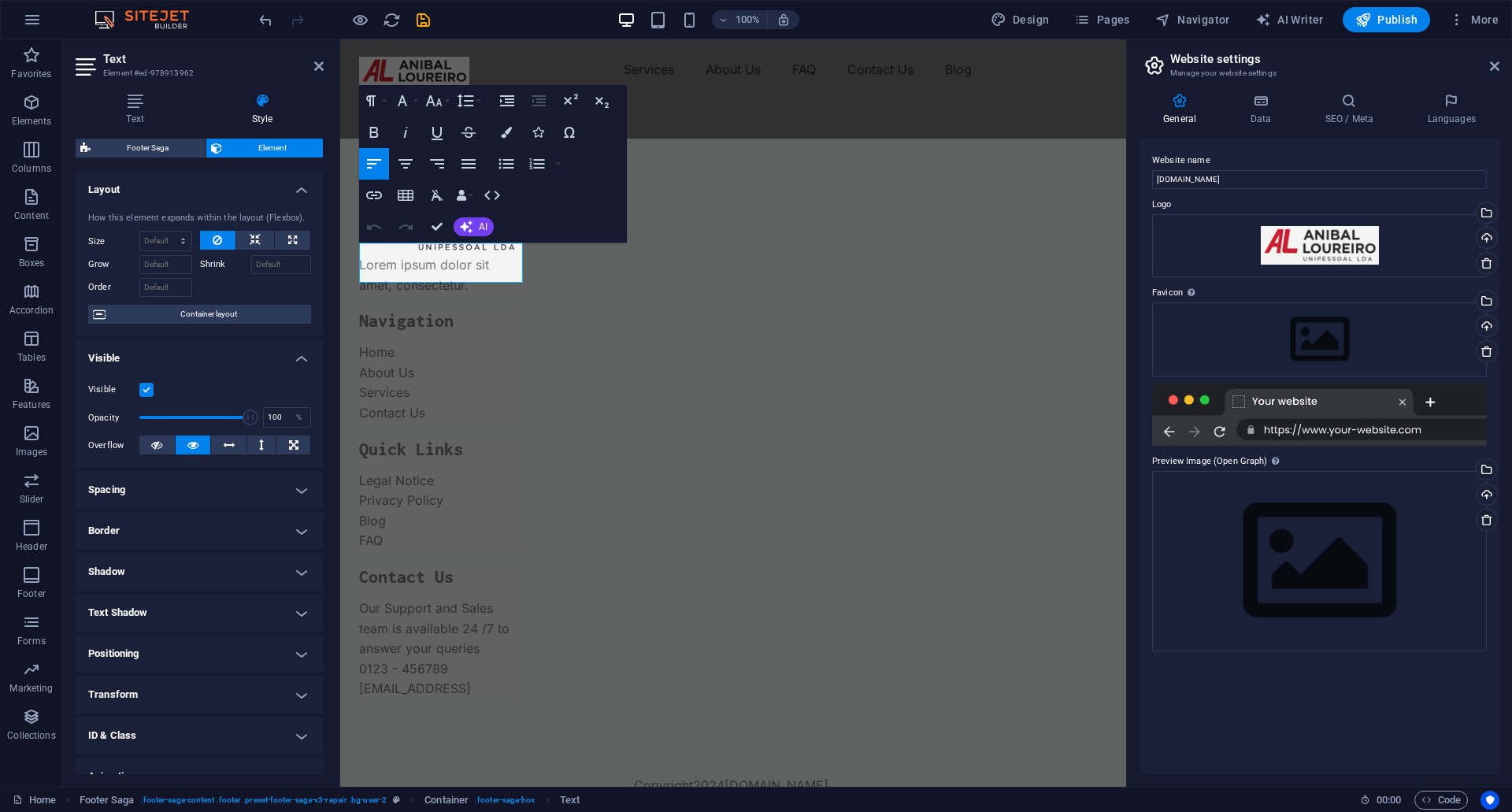
click at [149, 388] on label at bounding box center [146, 390] width 15 height 15
click at [0, 0] on input "Visible" at bounding box center [0, 0] width 0 height 0
click at [149, 388] on label at bounding box center [146, 390] width 15 height 15
click at [0, 0] on input "Visible" at bounding box center [0, 0] width 0 height 0
click at [270, 103] on icon at bounding box center [262, 101] width 123 height 16
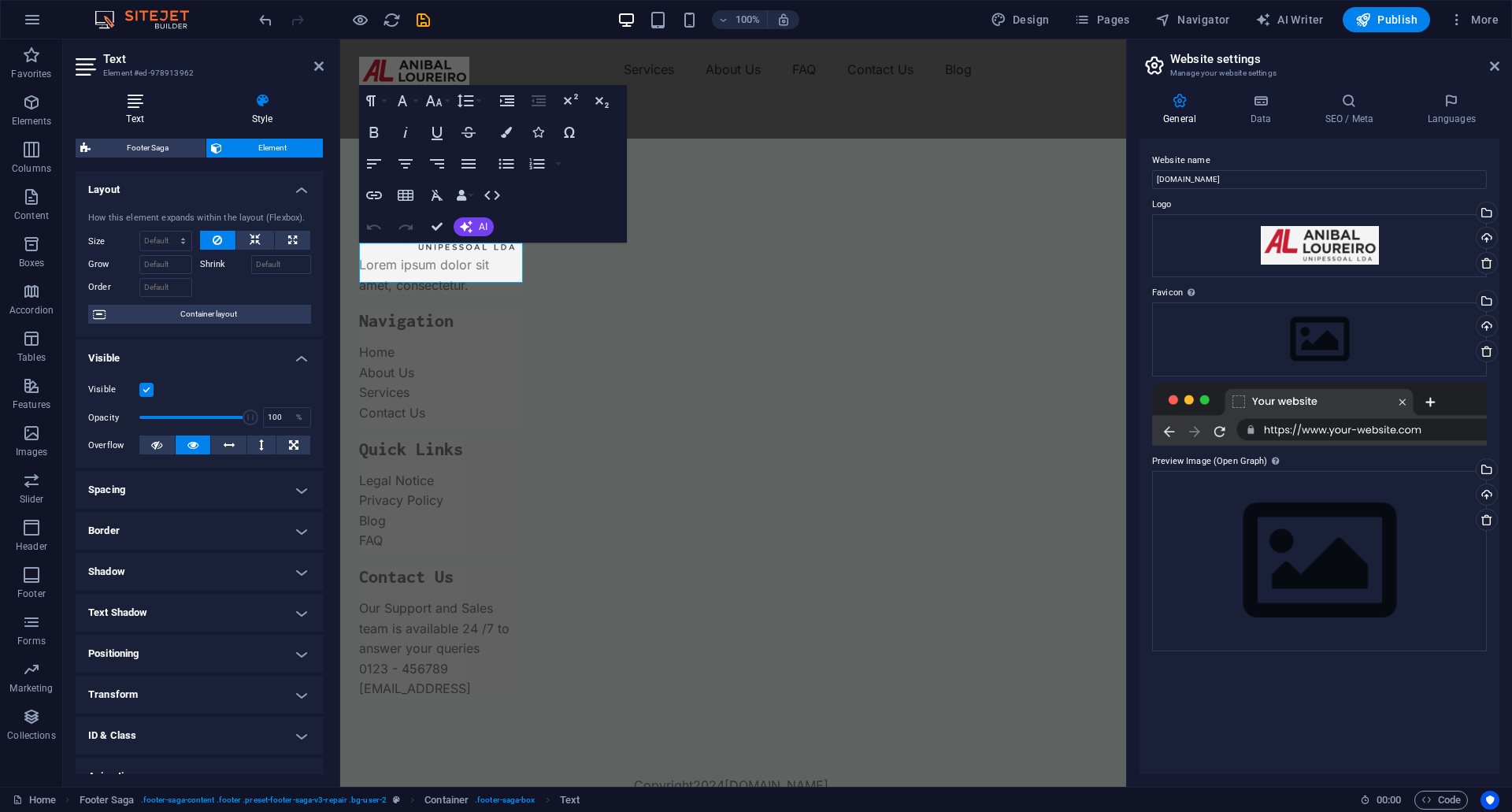
click at [137, 115] on h4 "Text" at bounding box center [138, 109] width 125 height 33
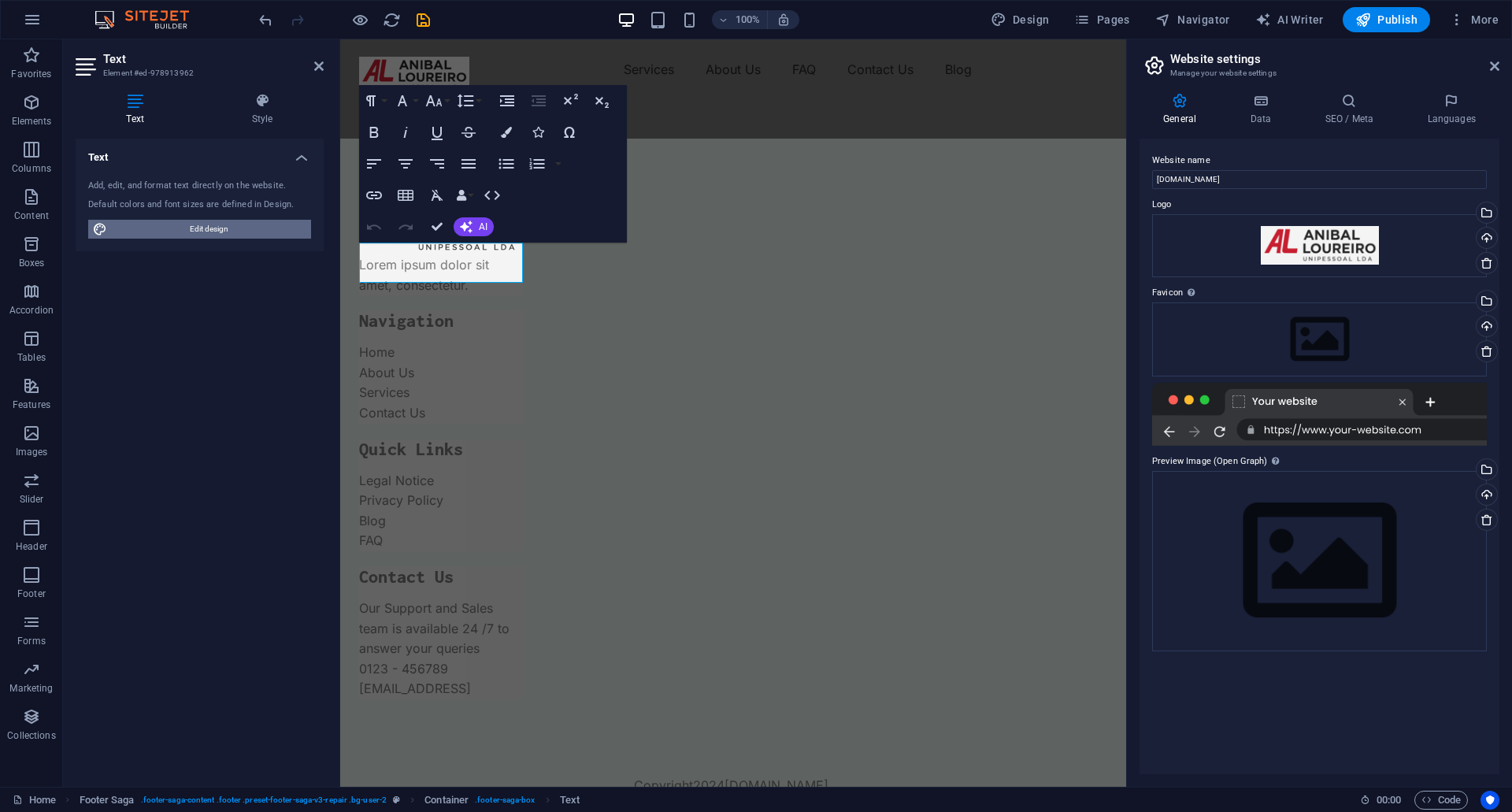
click at [241, 225] on span "Edit design" at bounding box center [208, 229] width 195 height 18
select select "px"
select select "400"
select select "px"
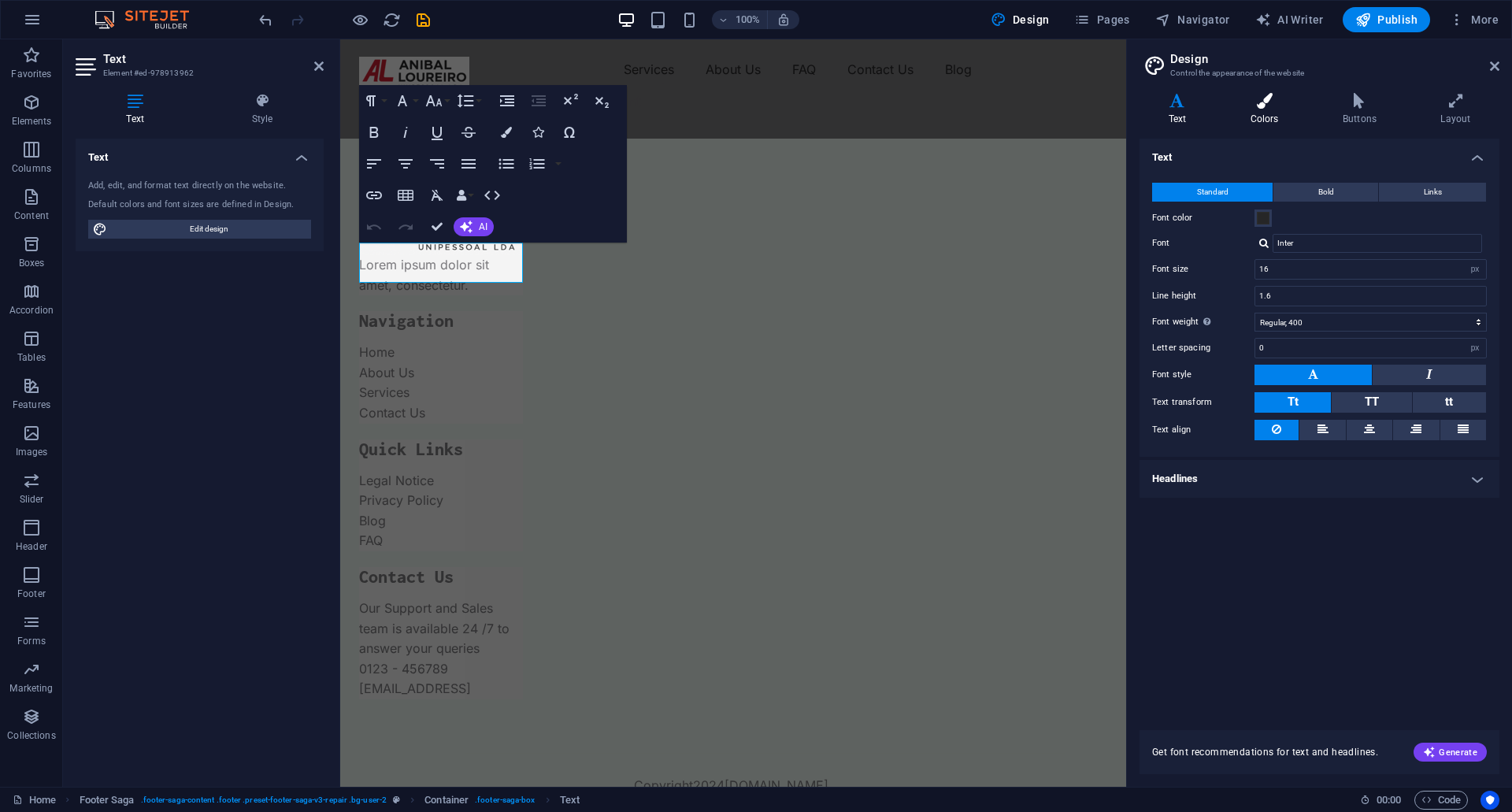
click at [1276, 110] on h4 "Colors" at bounding box center [1267, 109] width 92 height 33
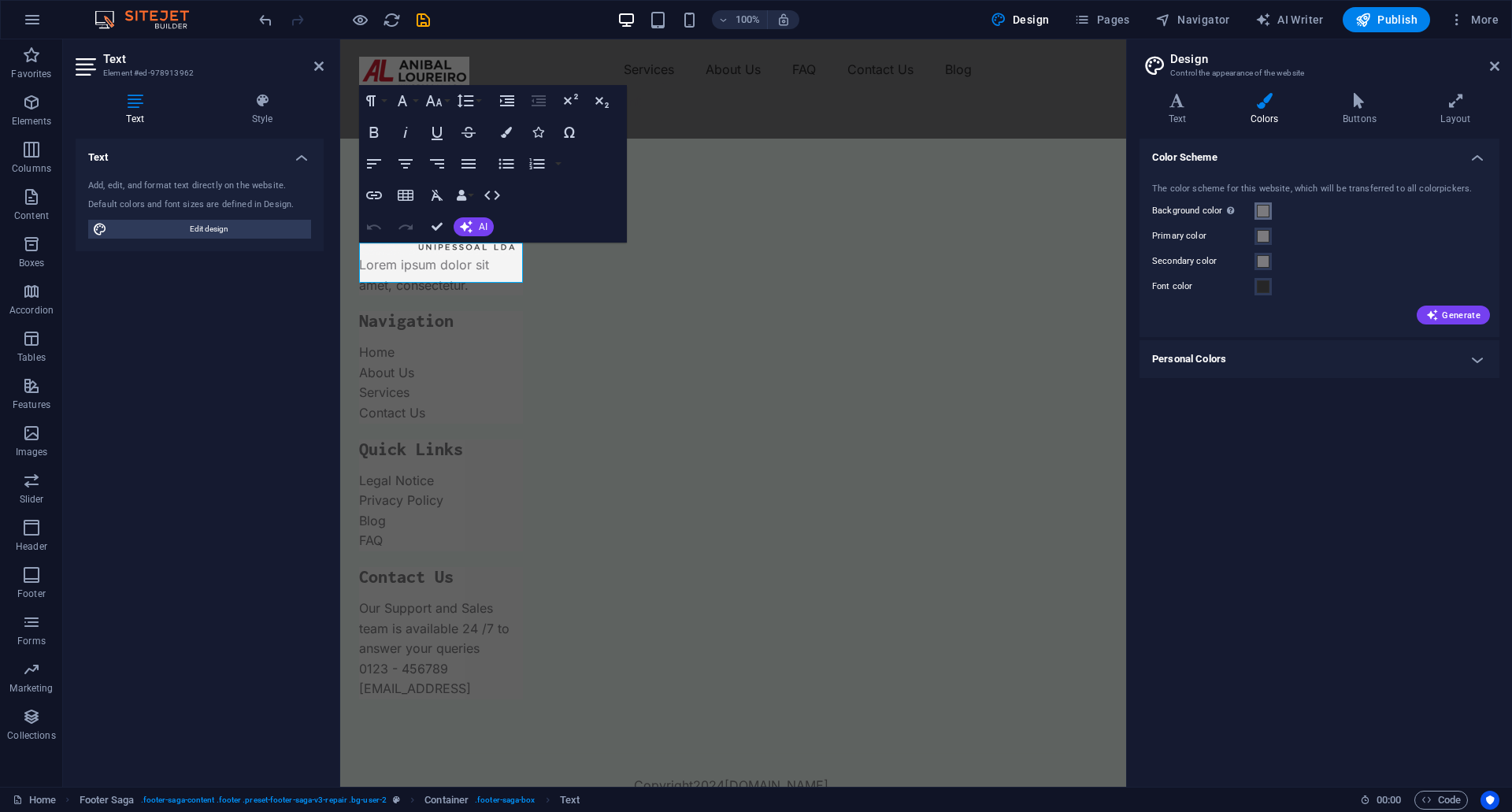
click at [1266, 207] on span at bounding box center [1263, 210] width 13 height 13
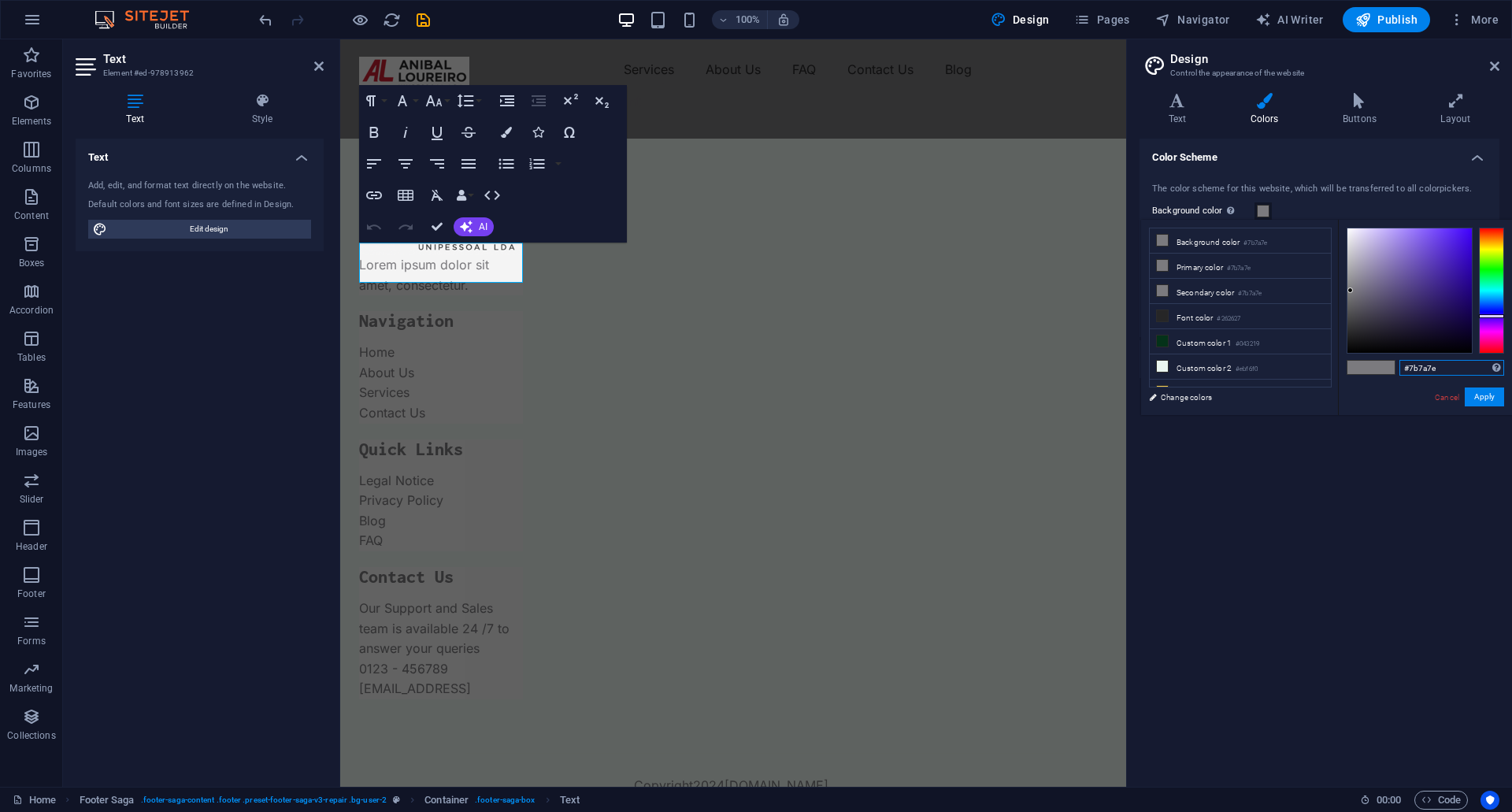
drag, startPoint x: 1450, startPoint y: 363, endPoint x: 1381, endPoint y: 367, distance: 69.1
click at [1381, 367] on div "#7b7a7e Supported formats #0852ed rgb(8, 82, 237) rgba(8, 82, 237, 90%) hsv(221…" at bounding box center [1425, 431] width 174 height 423
click at [924, 530] on html "Skip to main content Menu Services About Us FAQ Contact Us Blog Make Appointmen…" at bounding box center [733, 441] width 786 height 803
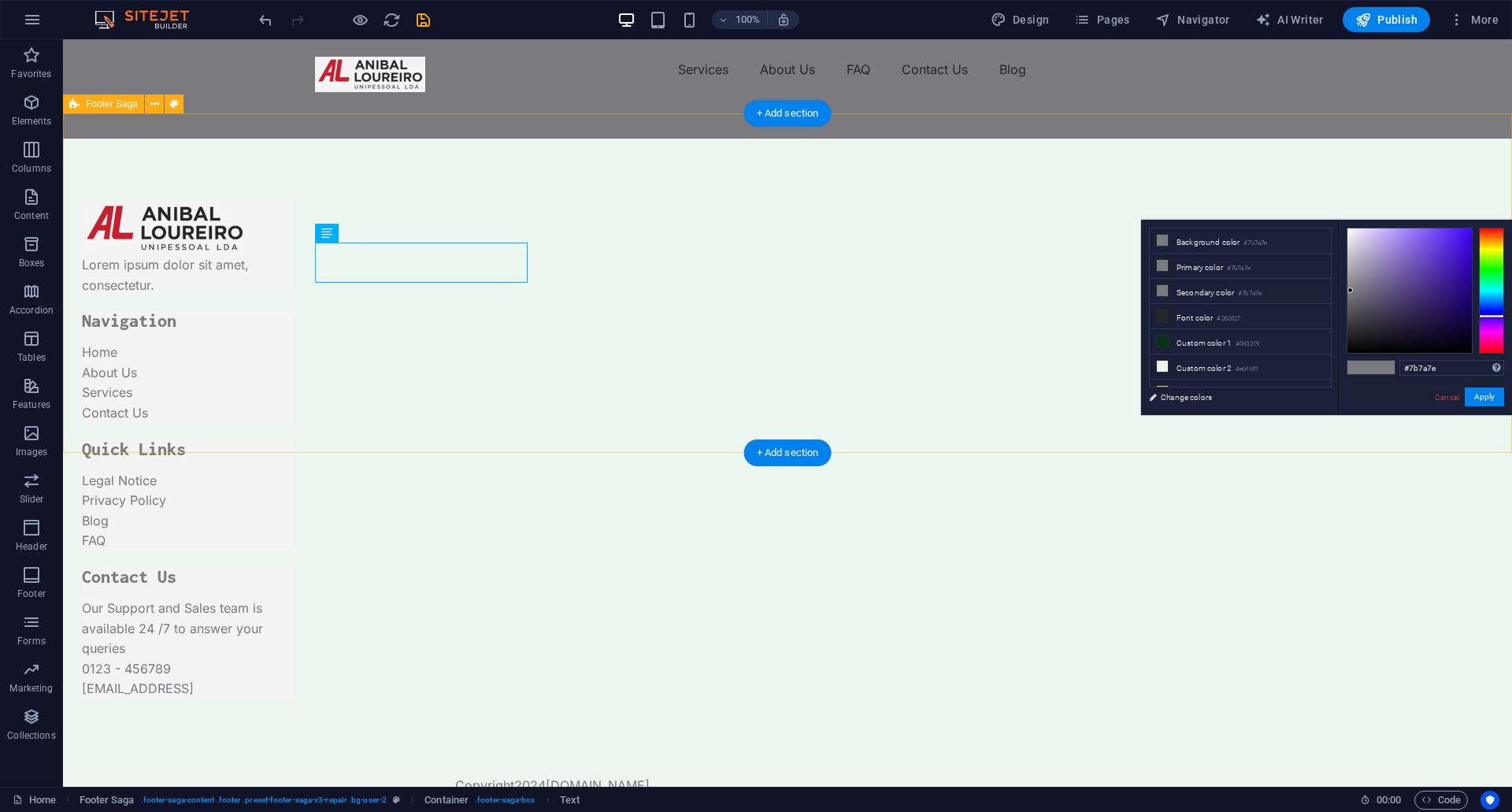
click at [464, 313] on div "Lorem ipsum dolor sit amet, consectetur. Navigation Home About Us Services Cont…" at bounding box center [787, 490] width 1449 height 704
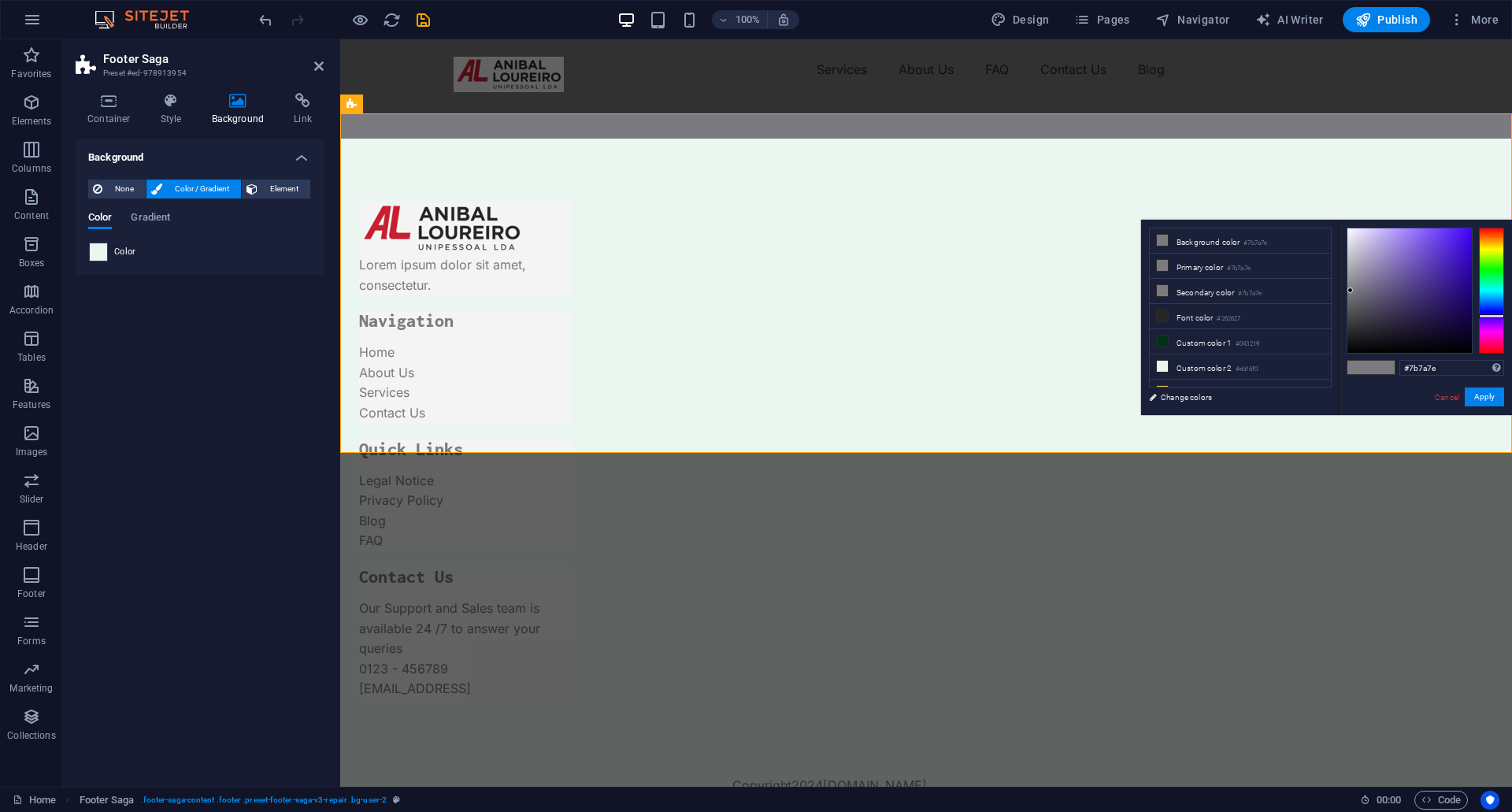
click at [100, 252] on span at bounding box center [99, 252] width 17 height 17
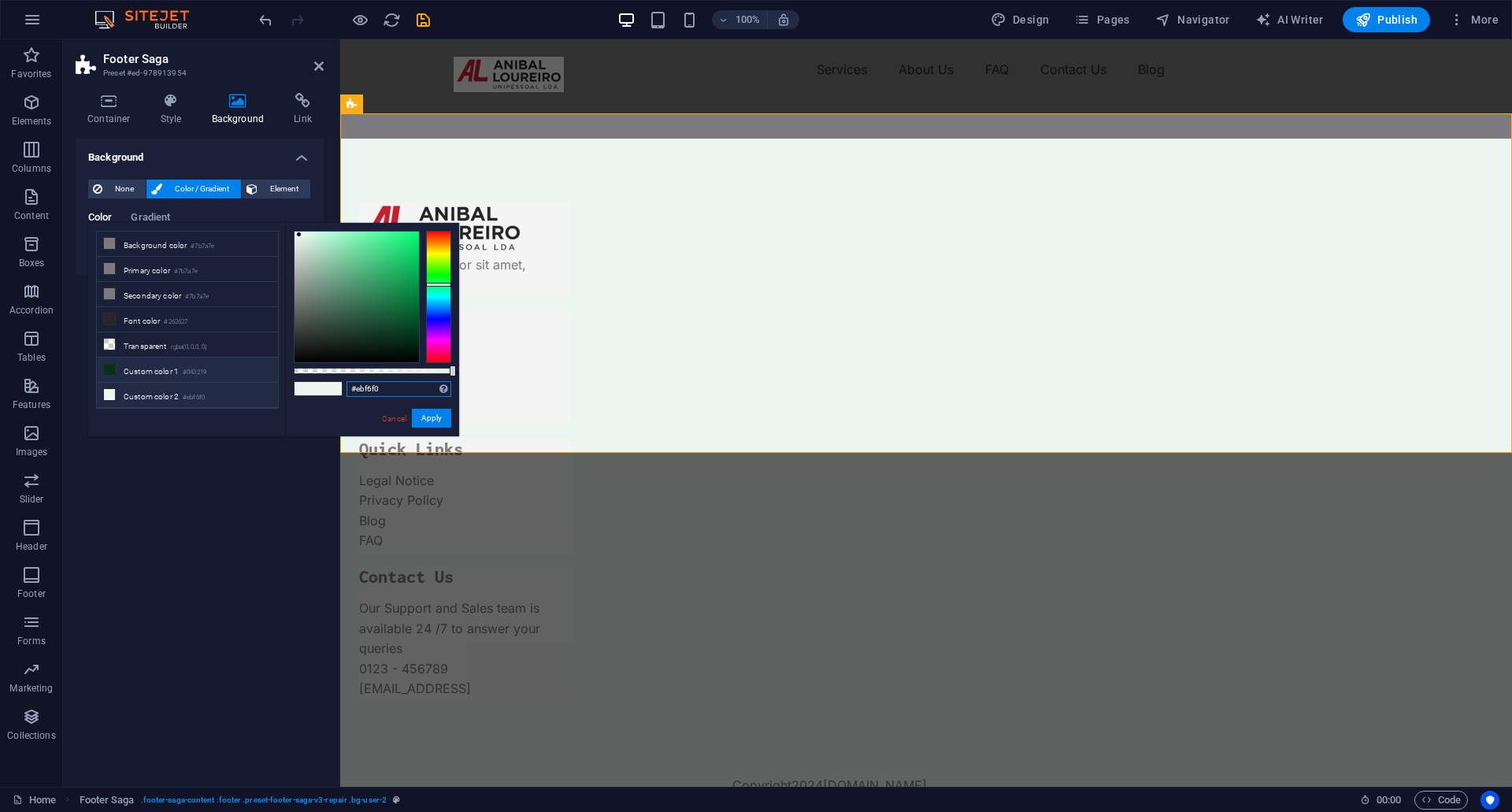
drag, startPoint x: 391, startPoint y: 392, endPoint x: 266, endPoint y: 372, distance: 126.6
click at [267, 372] on div "less Background color #7b7a7e Primary color #7b7a7e Secondary color #7b7a7e Fon…" at bounding box center [273, 329] width 371 height 213
paste input "7b7a7e"
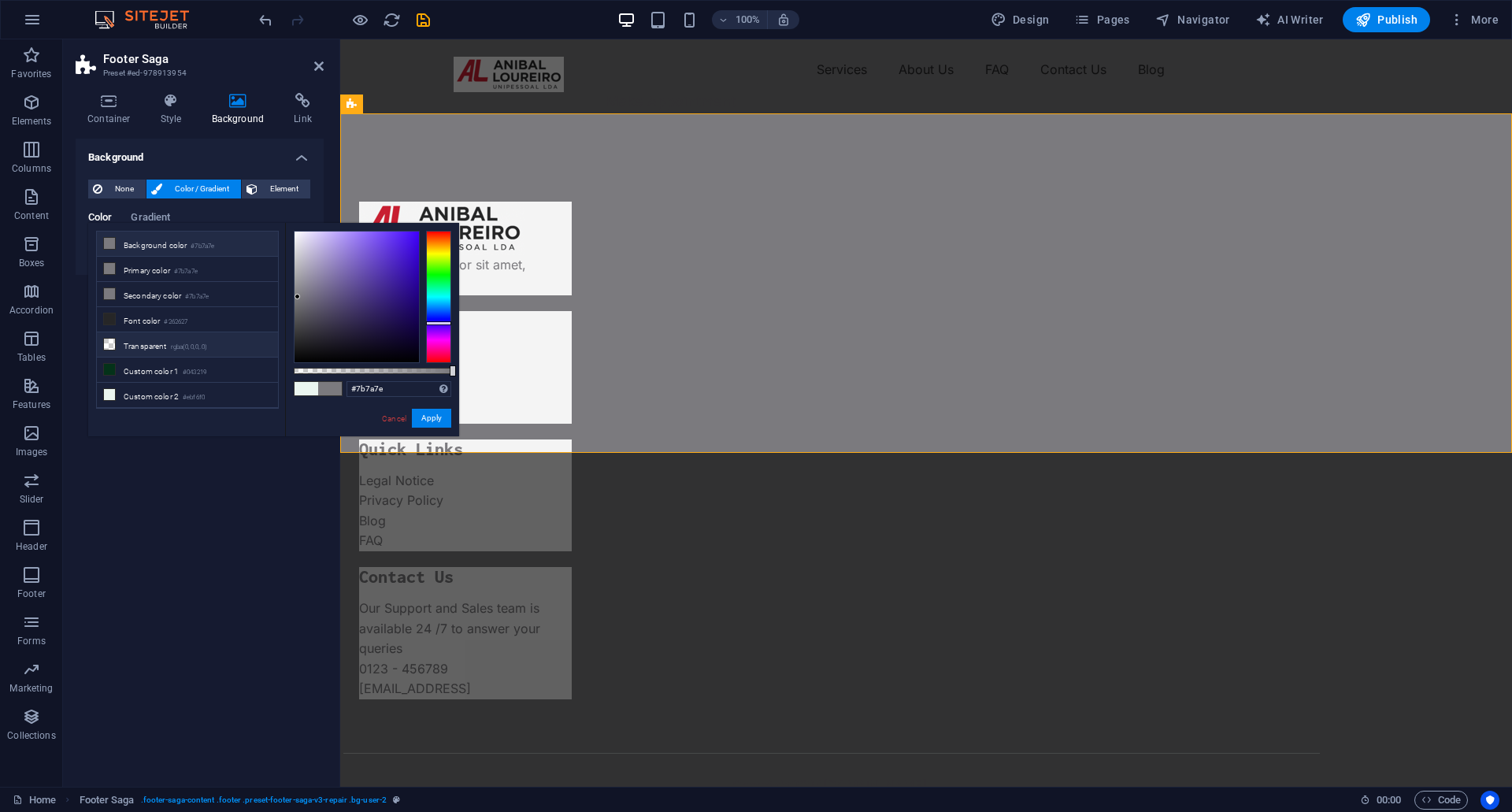
click at [173, 352] on li "Transparent rgba(0,0,0,.0)" at bounding box center [187, 345] width 181 height 25
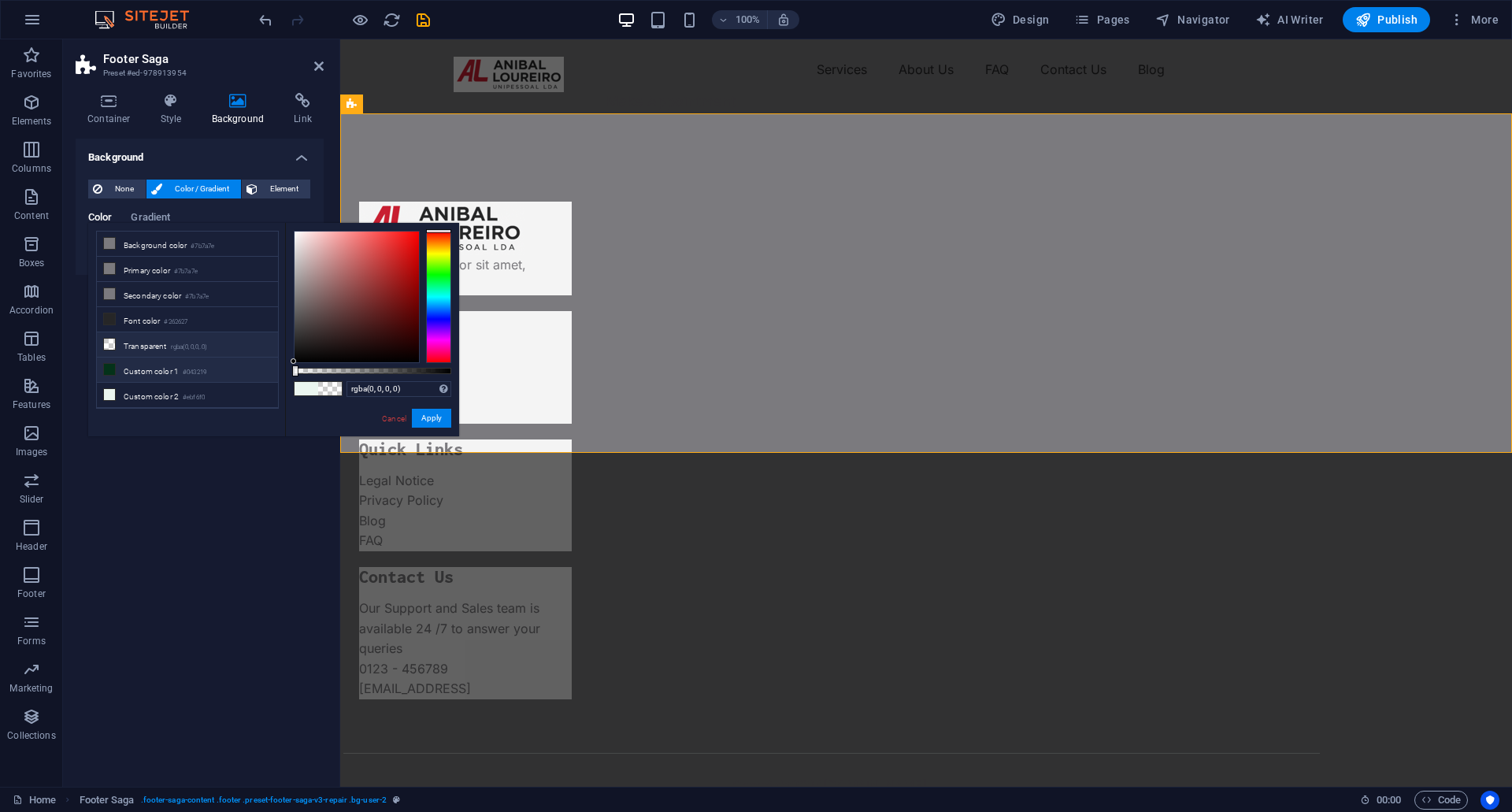
click at [163, 367] on li "Custom color 1 #043219" at bounding box center [187, 370] width 181 height 25
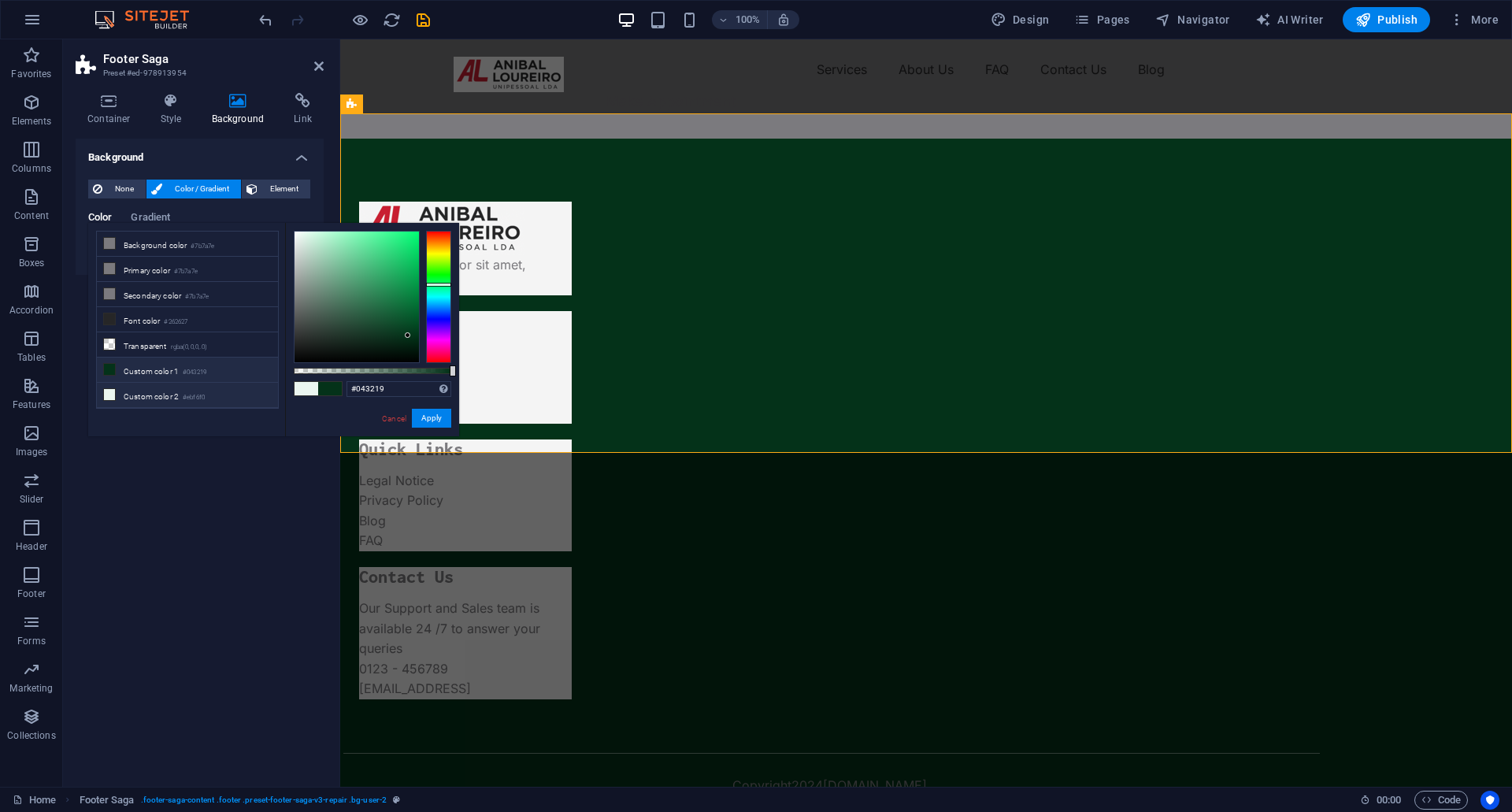
click at [147, 394] on li "Custom color 2 #ebf6f0" at bounding box center [187, 395] width 181 height 25
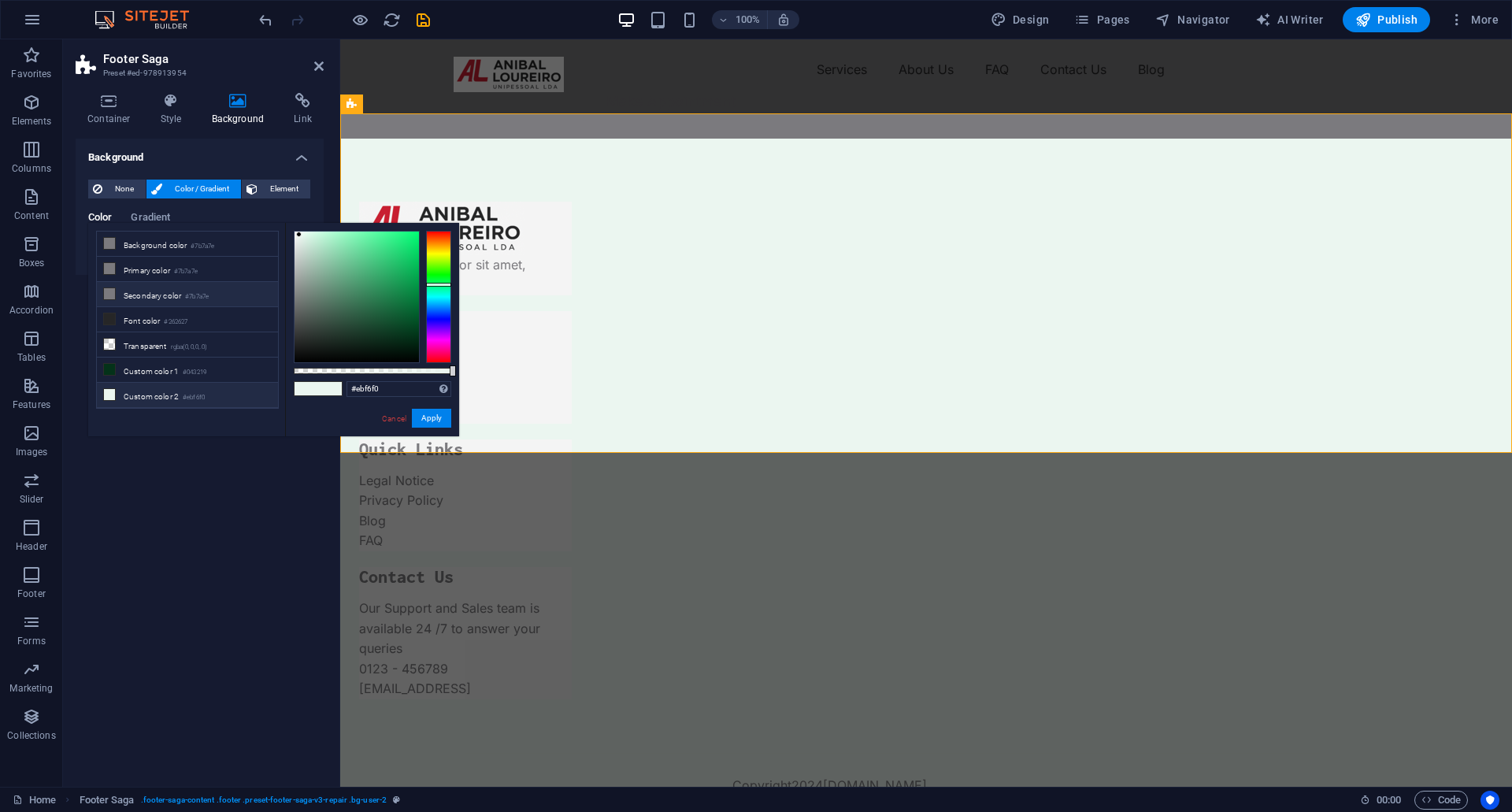
click at [142, 292] on li "Secondary color #7b7a7e" at bounding box center [187, 295] width 181 height 25
type input "#7b7a7e"
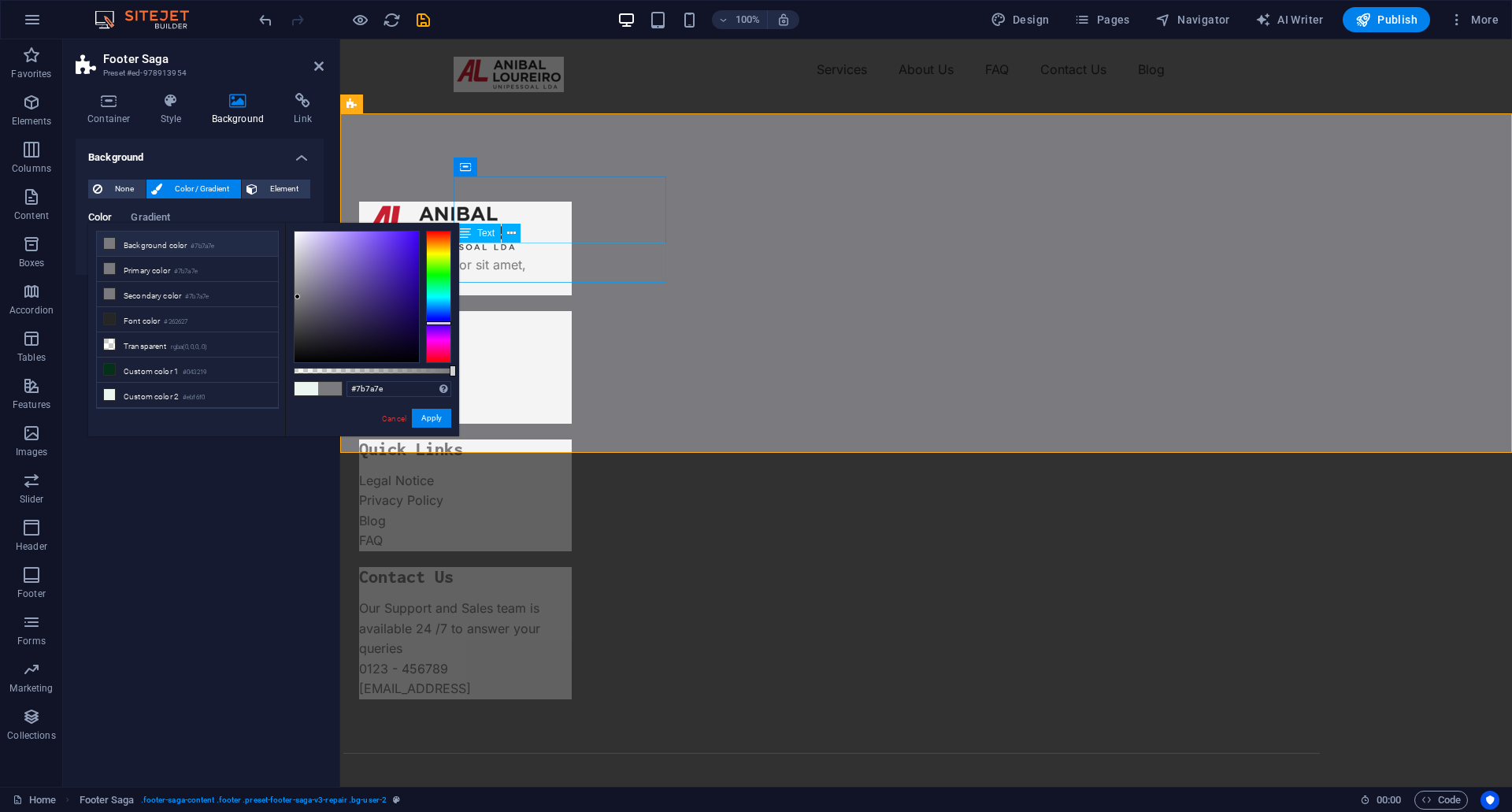
click at [572, 266] on div "Lorem ipsum dolor sit amet, consectetur." at bounding box center [464, 255] width 212 height 81
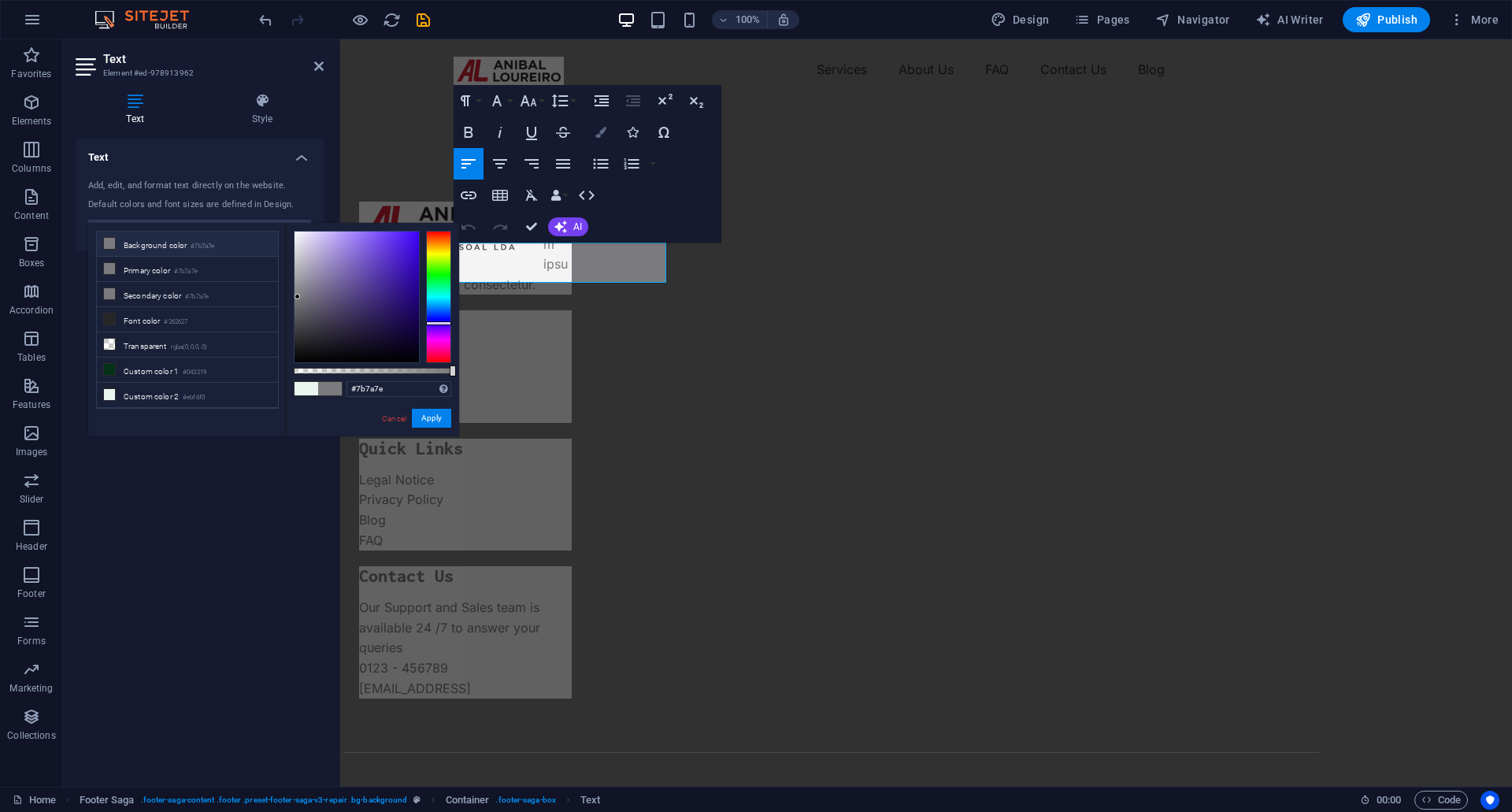
click at [605, 132] on icon "button" at bounding box center [600, 132] width 11 height 11
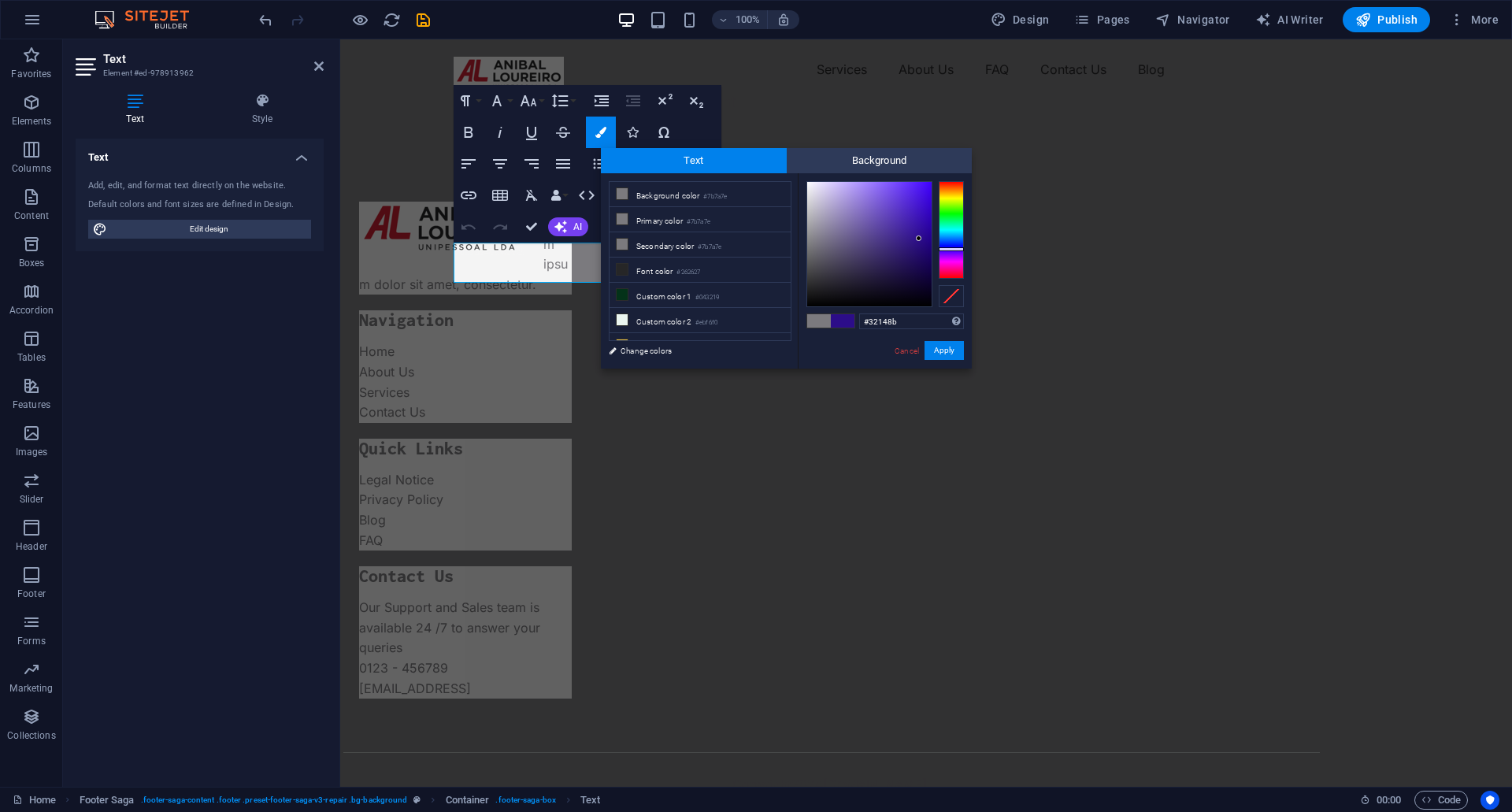
drag, startPoint x: 848, startPoint y: 266, endPoint x: 913, endPoint y: 237, distance: 71.2
click at [913, 237] on div at bounding box center [869, 244] width 124 height 124
click at [888, 219] on div at bounding box center [869, 244] width 124 height 124
click at [849, 239] on div at bounding box center [869, 244] width 124 height 124
type input "#333234"
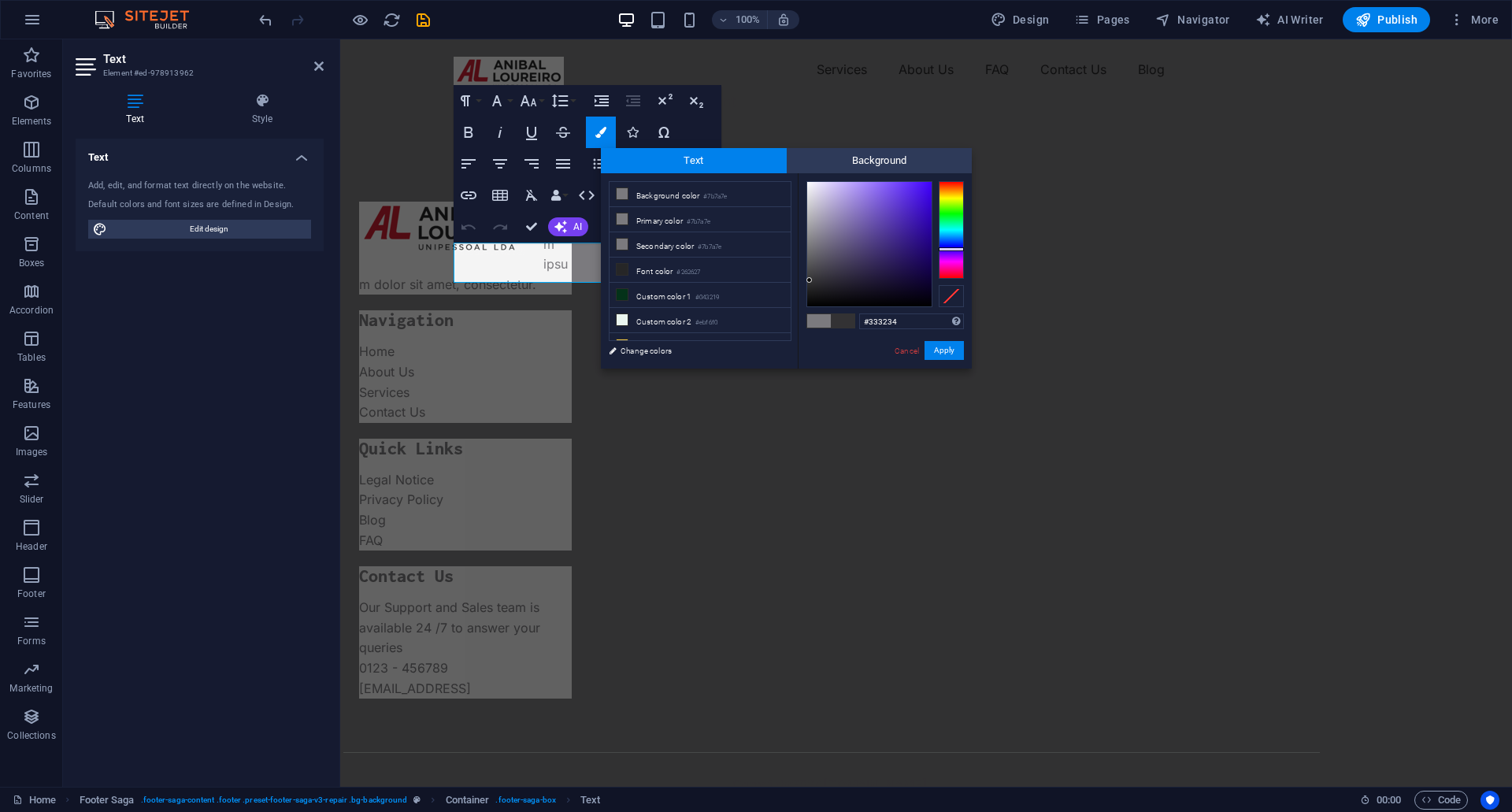
click at [809, 280] on div at bounding box center [869, 244] width 124 height 124
click at [951, 350] on button "Apply" at bounding box center [944, 350] width 40 height 18
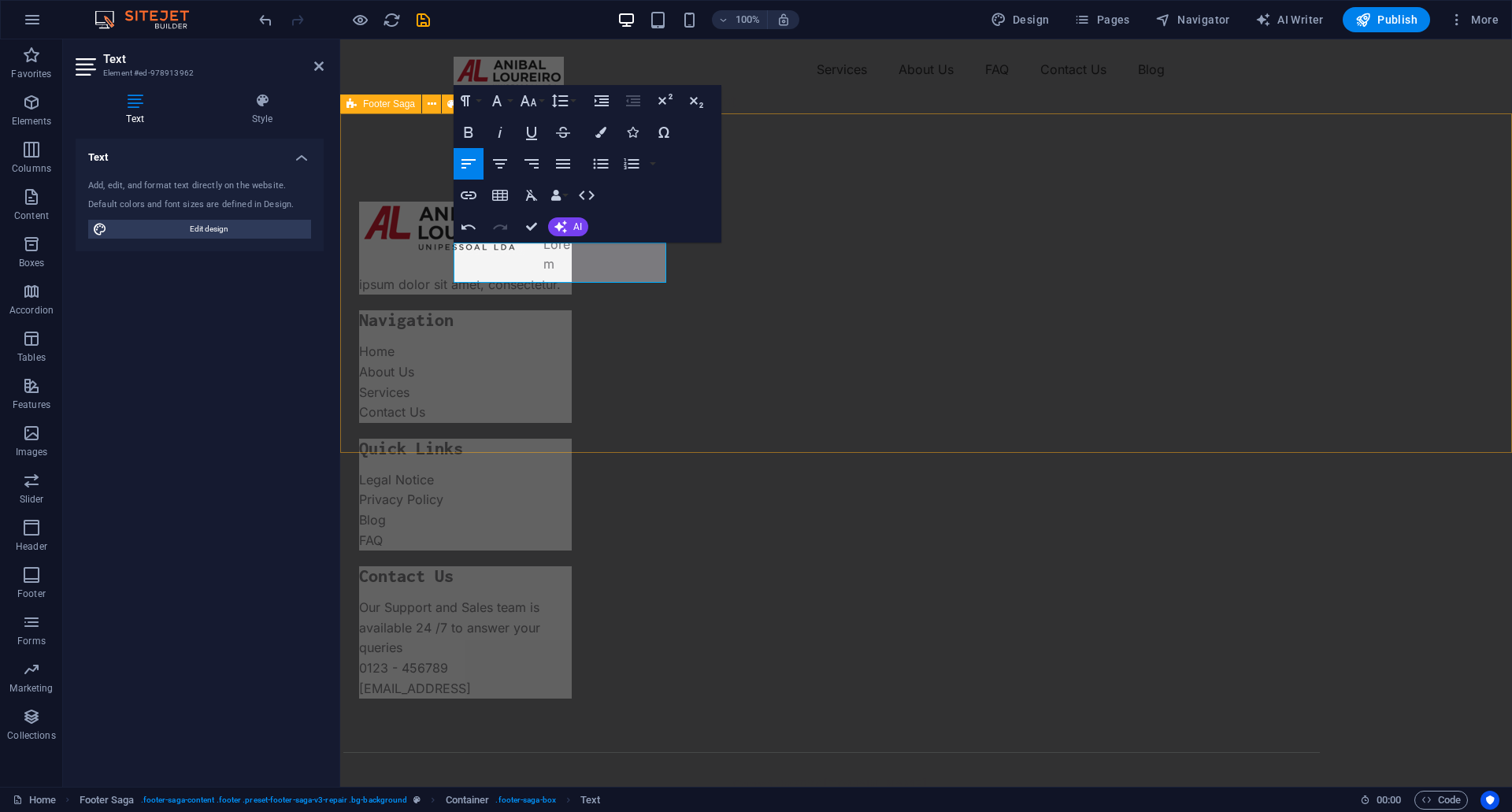
click at [376, 359] on div "​ ​ Lorem ipsum dolor sit amet, consectetur. Navigation Home About Us Services …" at bounding box center [926, 490] width 1172 height 703
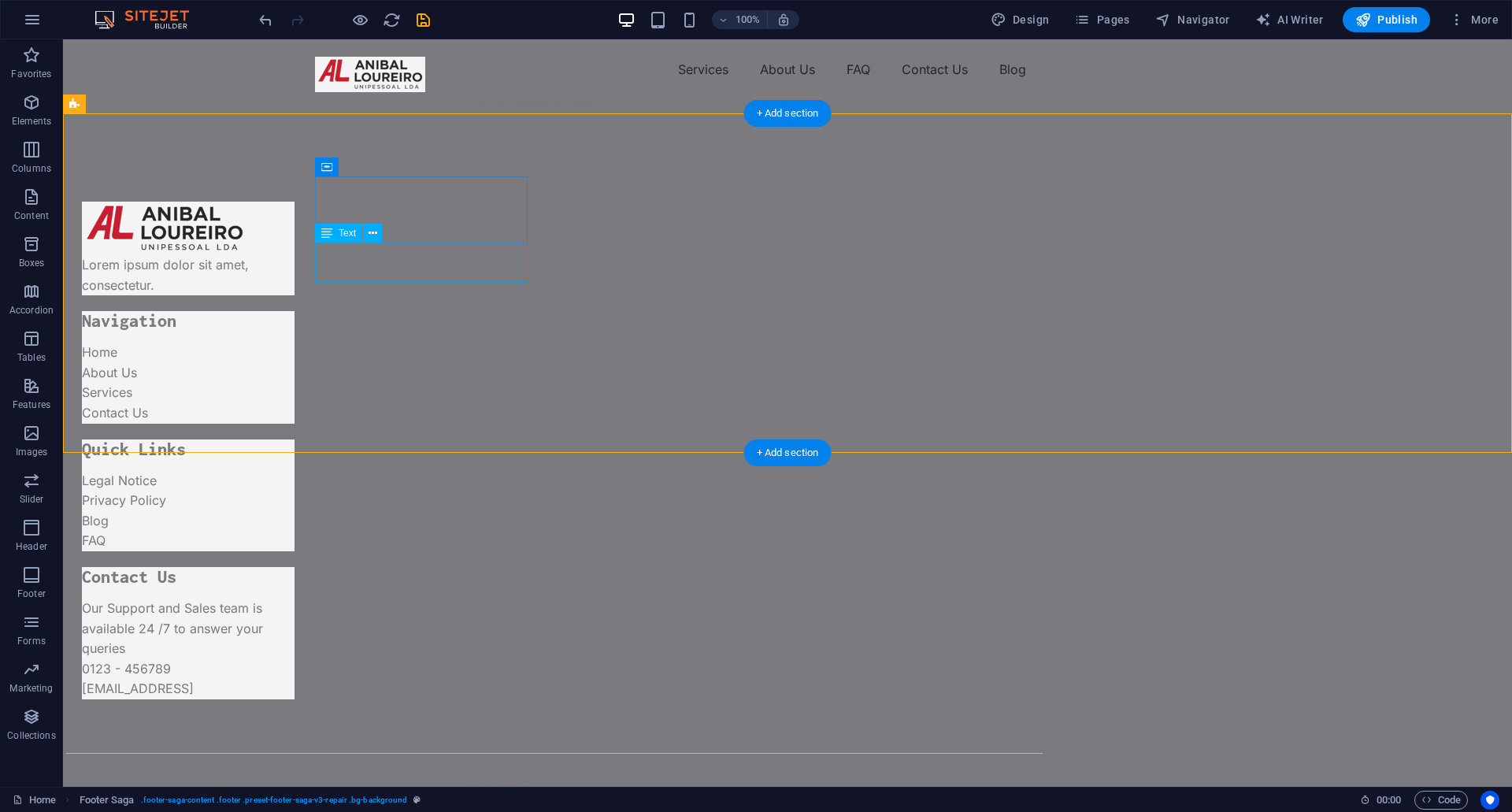
click at [295, 264] on div "Lorem ipsum dolor sit amet, consectetur." at bounding box center [187, 255] width 212 height 81
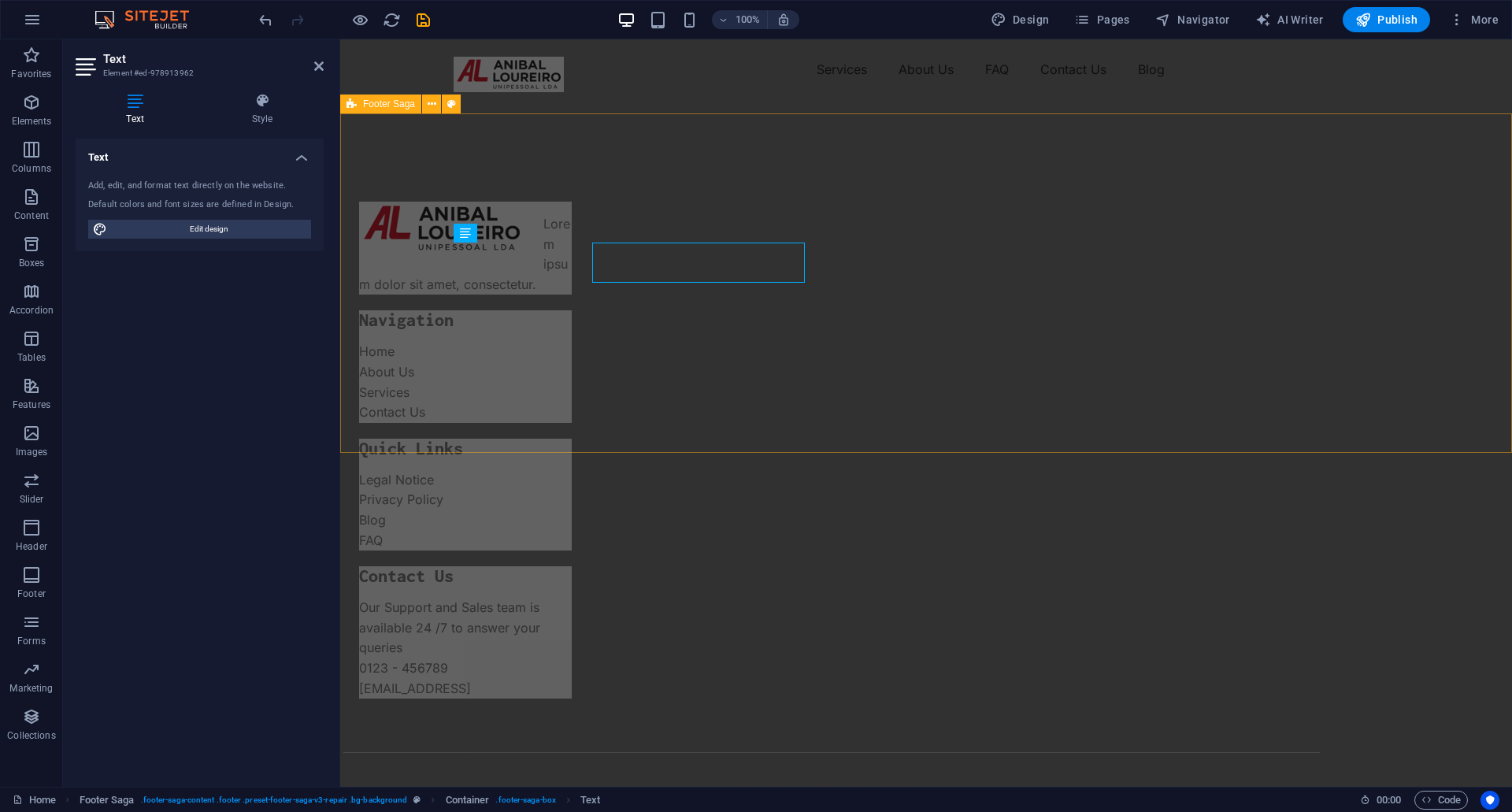
click at [425, 264] on div "Lorem ipsum dolor sit amet, consectetur. Navigation Home About Us Services Cont…" at bounding box center [926, 490] width 1172 height 703
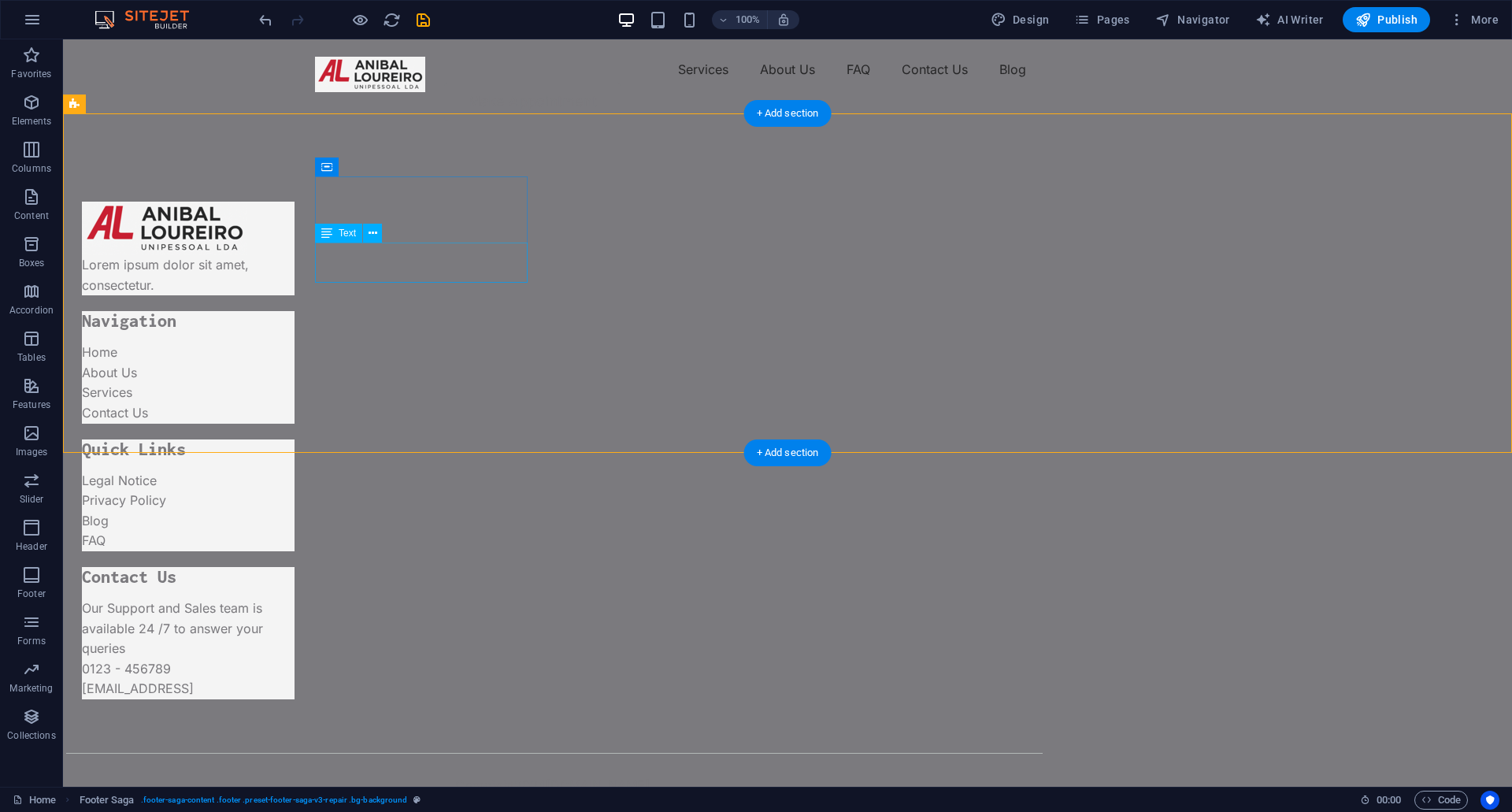
click at [295, 271] on div "Lorem ipsum dolor sit amet, consectetur." at bounding box center [187, 255] width 212 height 81
click at [295, 219] on div "Lorem ipsum dolor sit amet, consectetur." at bounding box center [187, 248] width 212 height 94
click at [295, 209] on div "Lorem ipsum dolor sit amet, consectetur." at bounding box center [187, 248] width 212 height 94
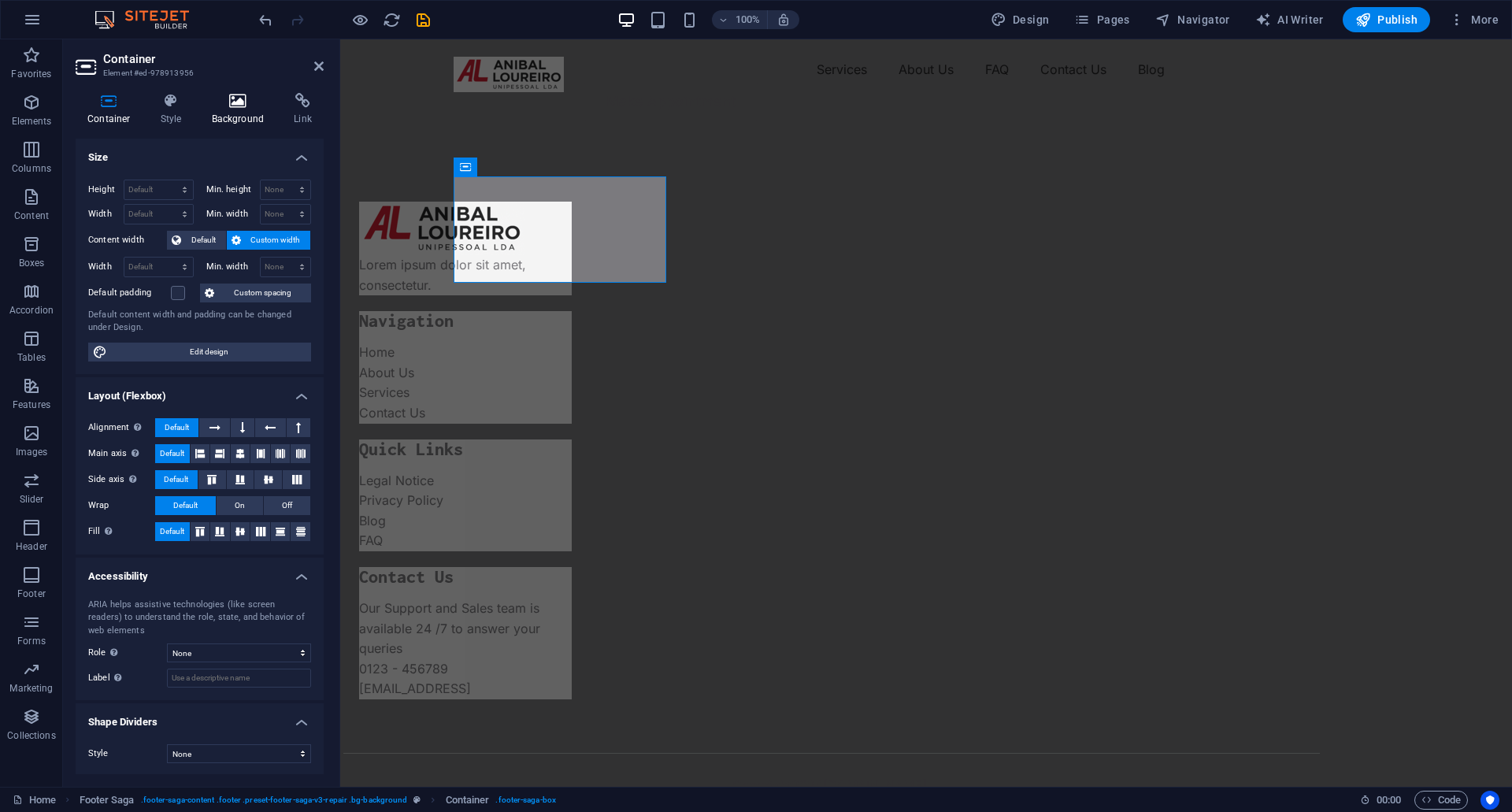
click at [237, 109] on h4 "Background" at bounding box center [240, 109] width 82 height 33
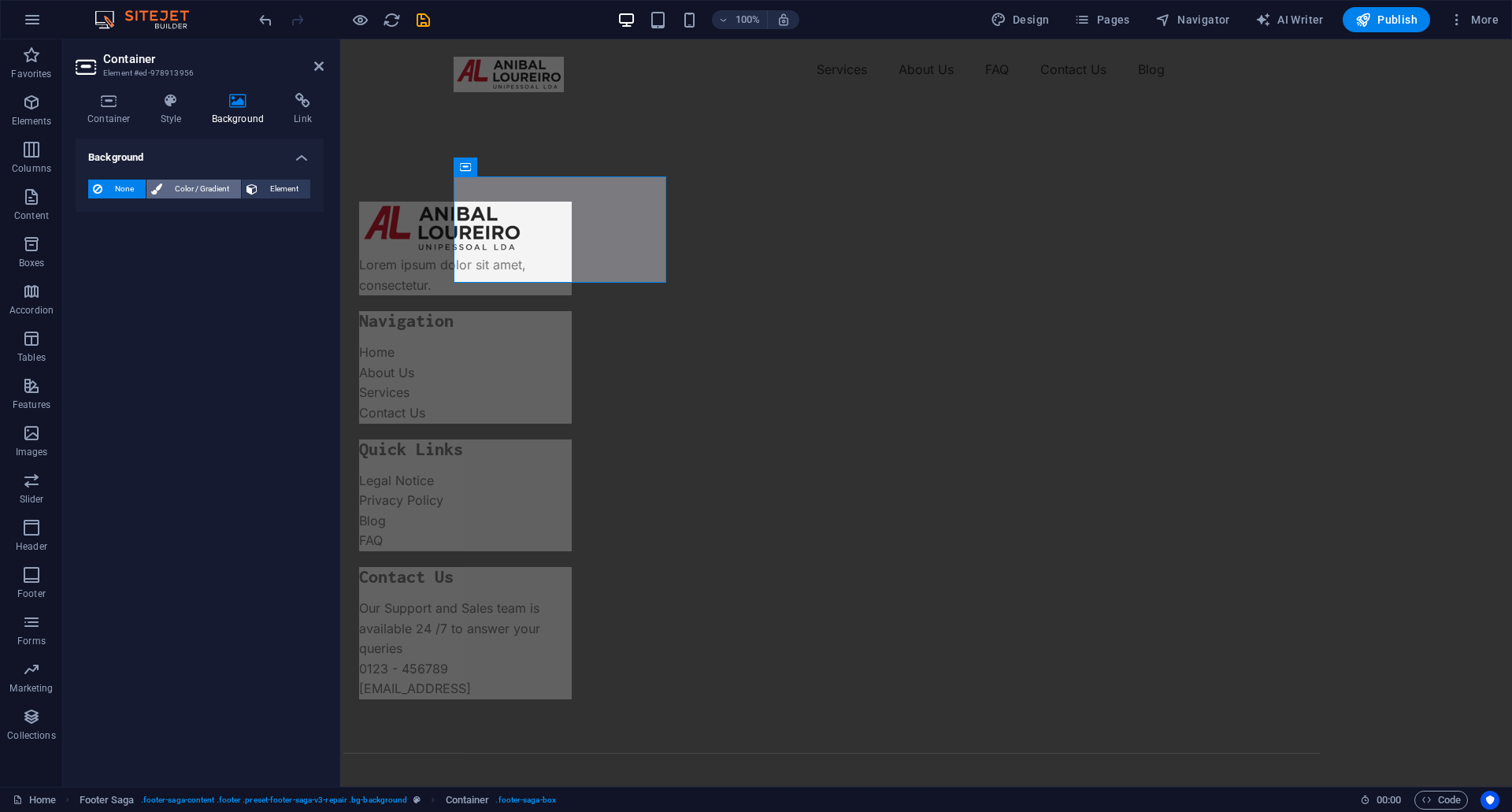
click at [204, 184] on span "Color / Gradient" at bounding box center [201, 188] width 69 height 18
click at [131, 185] on span "None" at bounding box center [123, 188] width 34 height 18
click at [468, 216] on div at bounding box center [441, 228] width 166 height 53
select select "px"
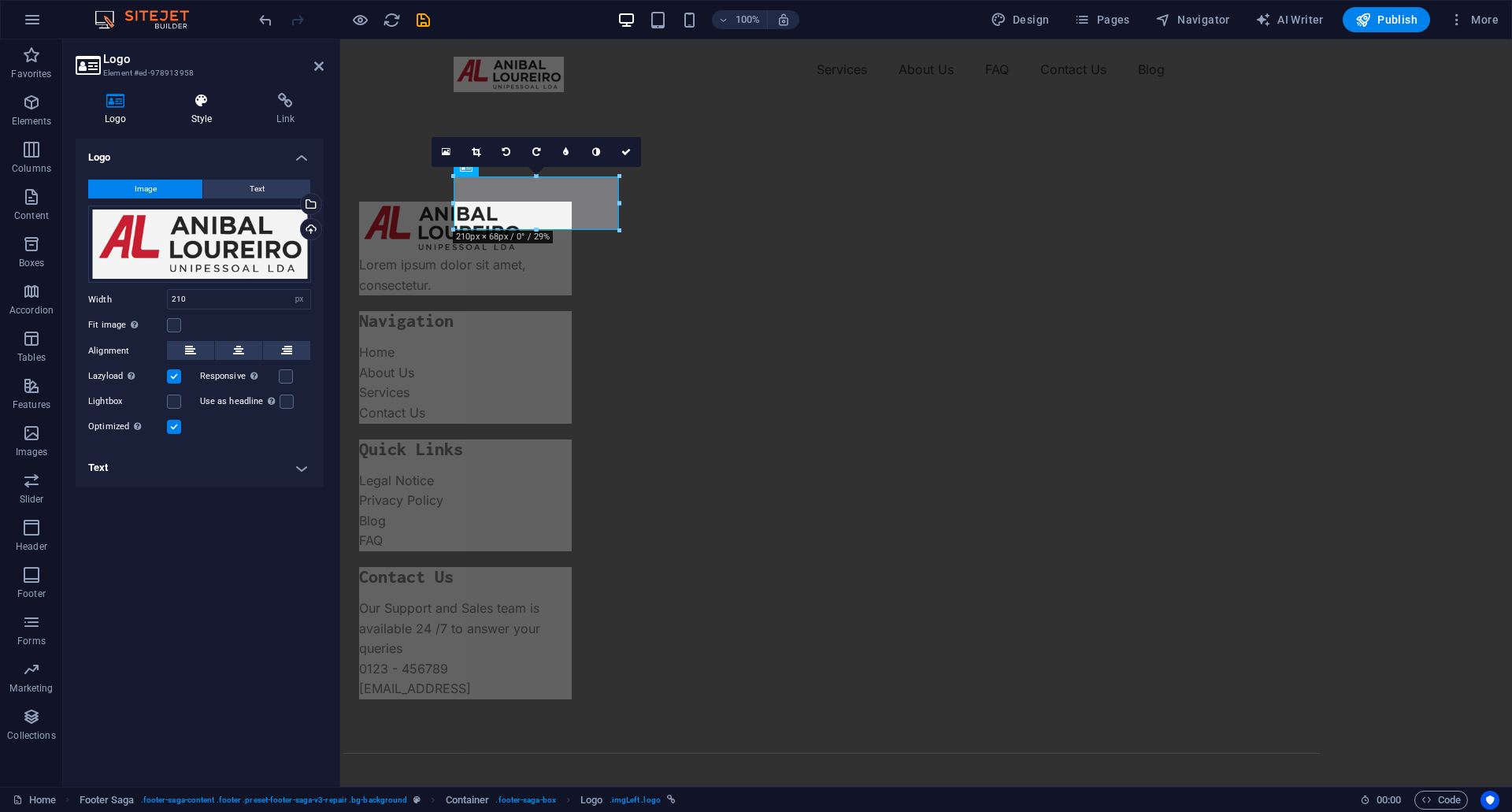
click at [216, 116] on h4 "Style" at bounding box center [205, 109] width 86 height 33
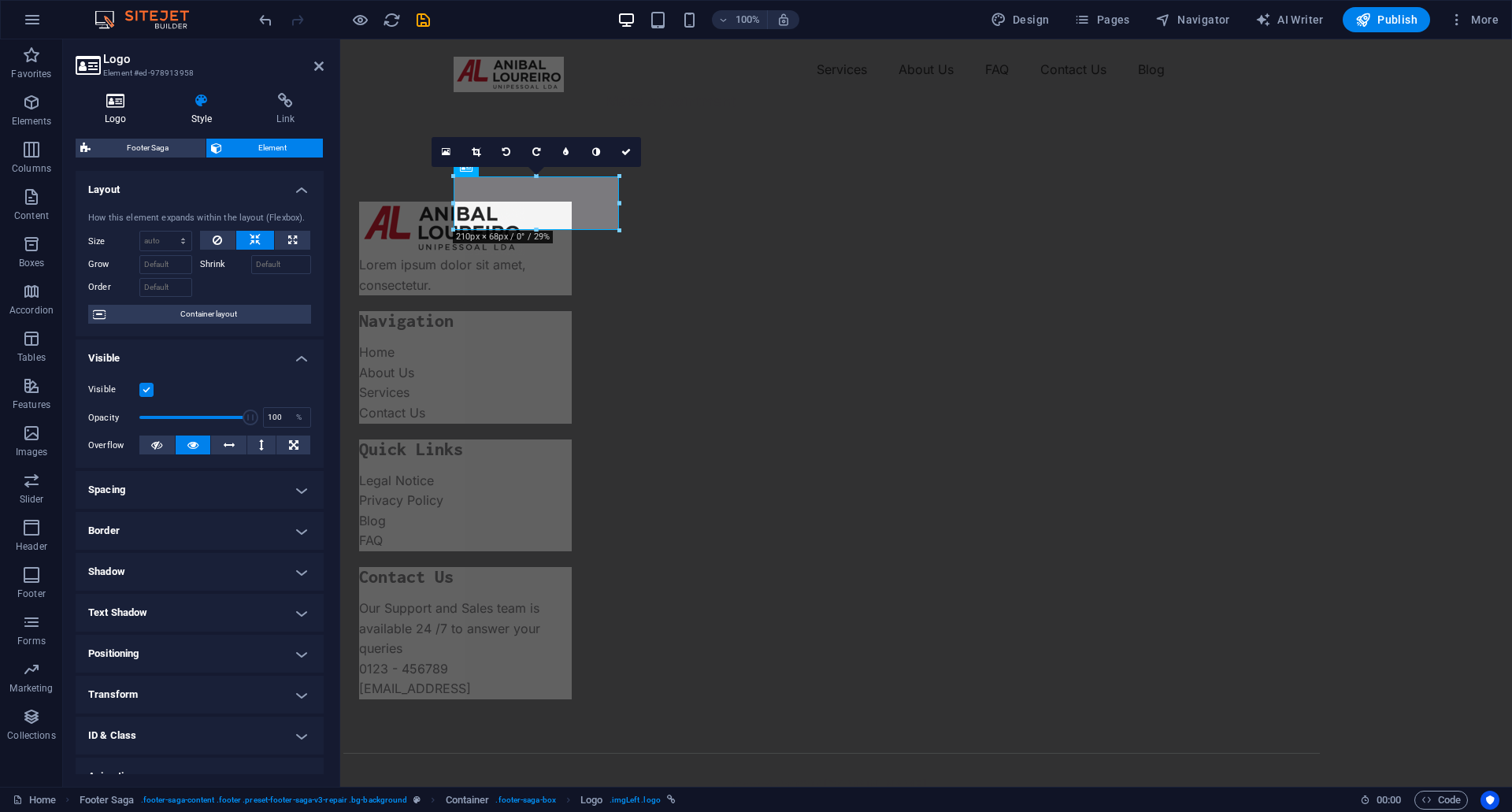
click at [101, 114] on h4 "Logo" at bounding box center [118, 109] width 86 height 33
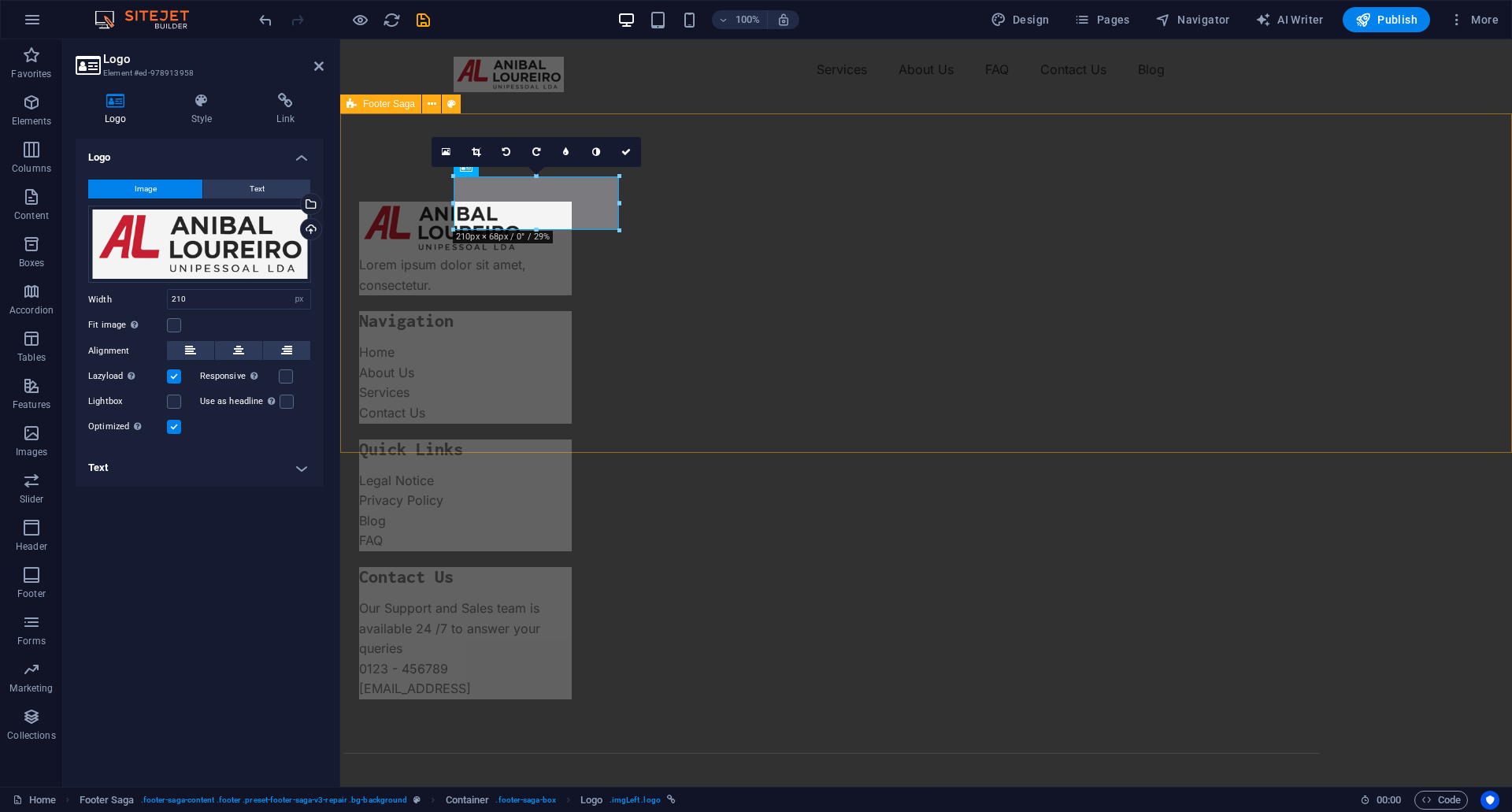
click at [594, 322] on div "Lorem ipsum dolor sit amet, consectetur. Navigation Home About Us Services Cont…" at bounding box center [926, 490] width 1172 height 704
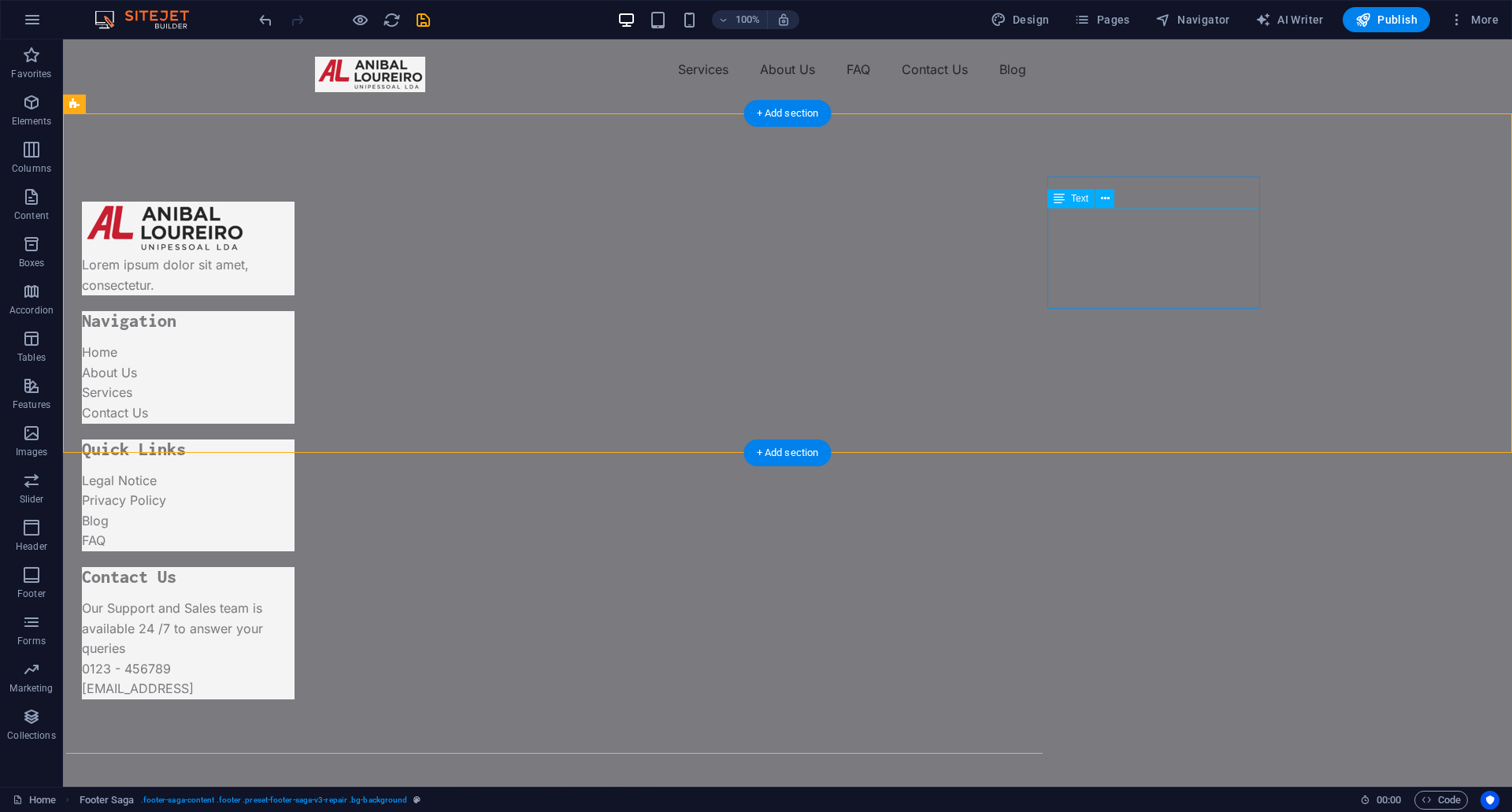
click at [295, 598] on div "Our Support and Sales team is available 24 /7 to answer your queries 0123 - 456…" at bounding box center [187, 648] width 212 height 101
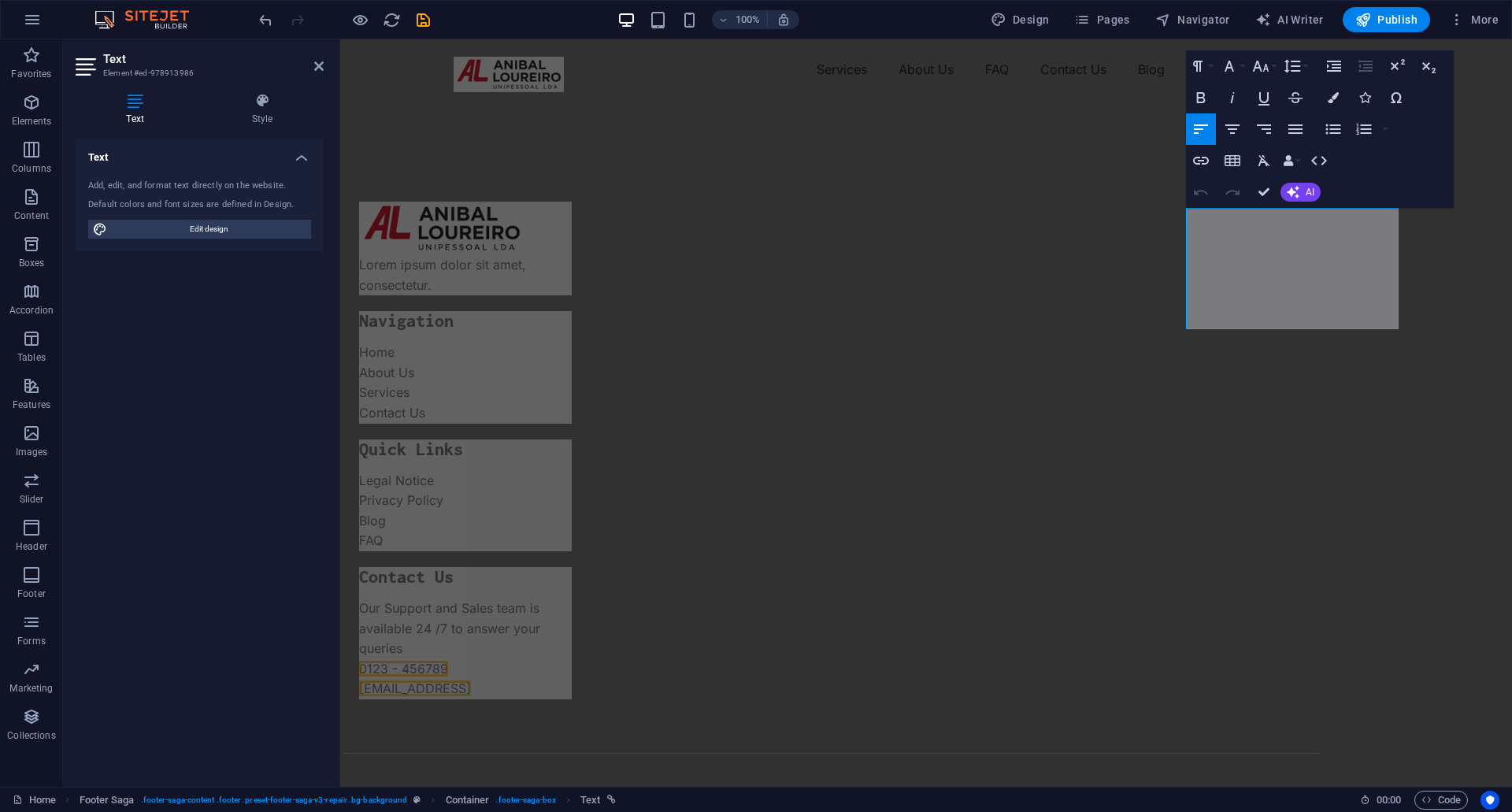
click at [832, 559] on html "Skip to main content Menu Services About Us FAQ Contact Us Blog Make Appointmen…" at bounding box center [926, 441] width 1172 height 803
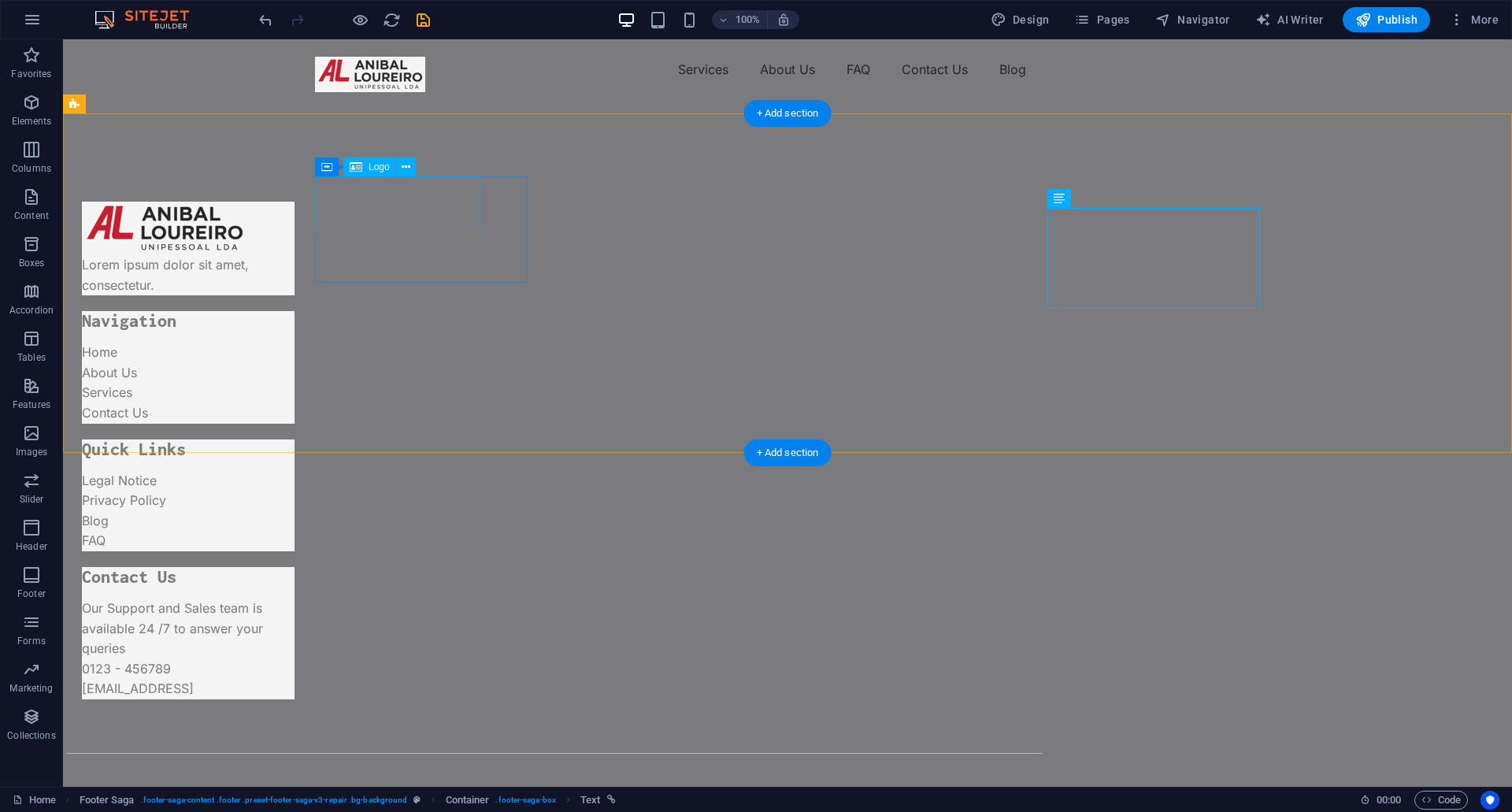
click at [247, 202] on div at bounding box center [164, 228] width 166 height 53
select select "px"
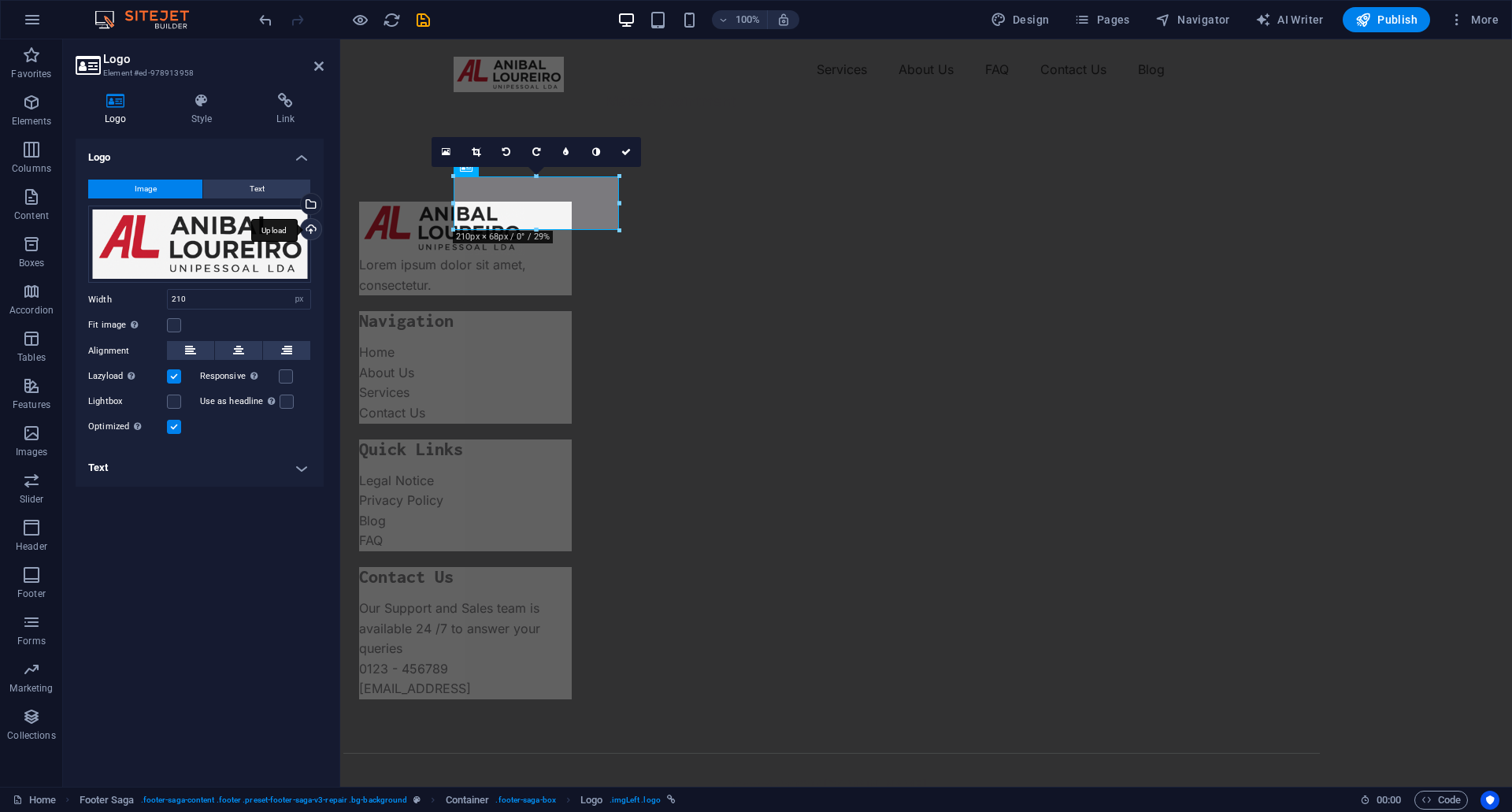
click at [307, 227] on div "Upload" at bounding box center [309, 231] width 23 height 23
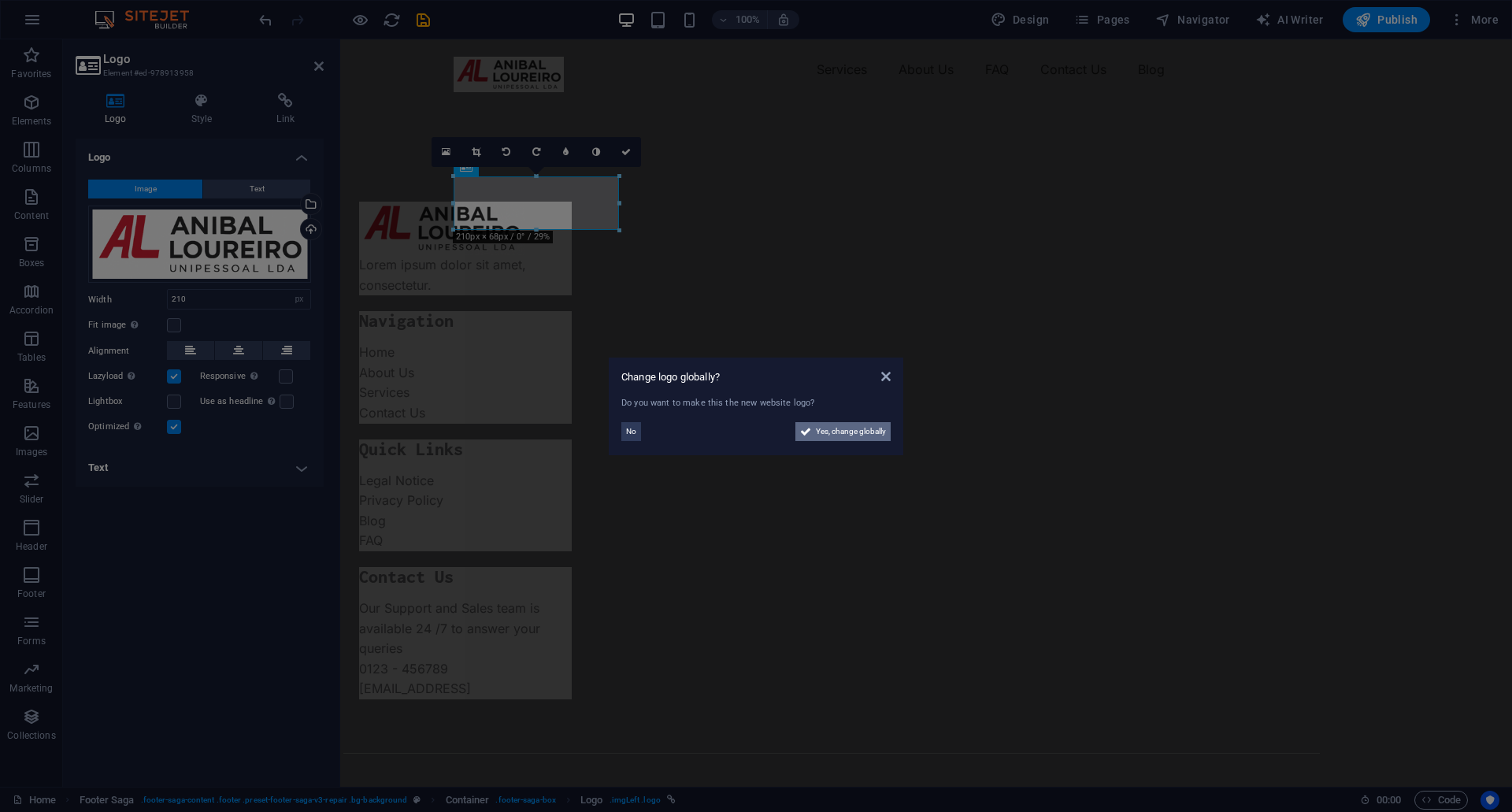
click at [821, 434] on span "Yes, change globally" at bounding box center [851, 430] width 70 height 18
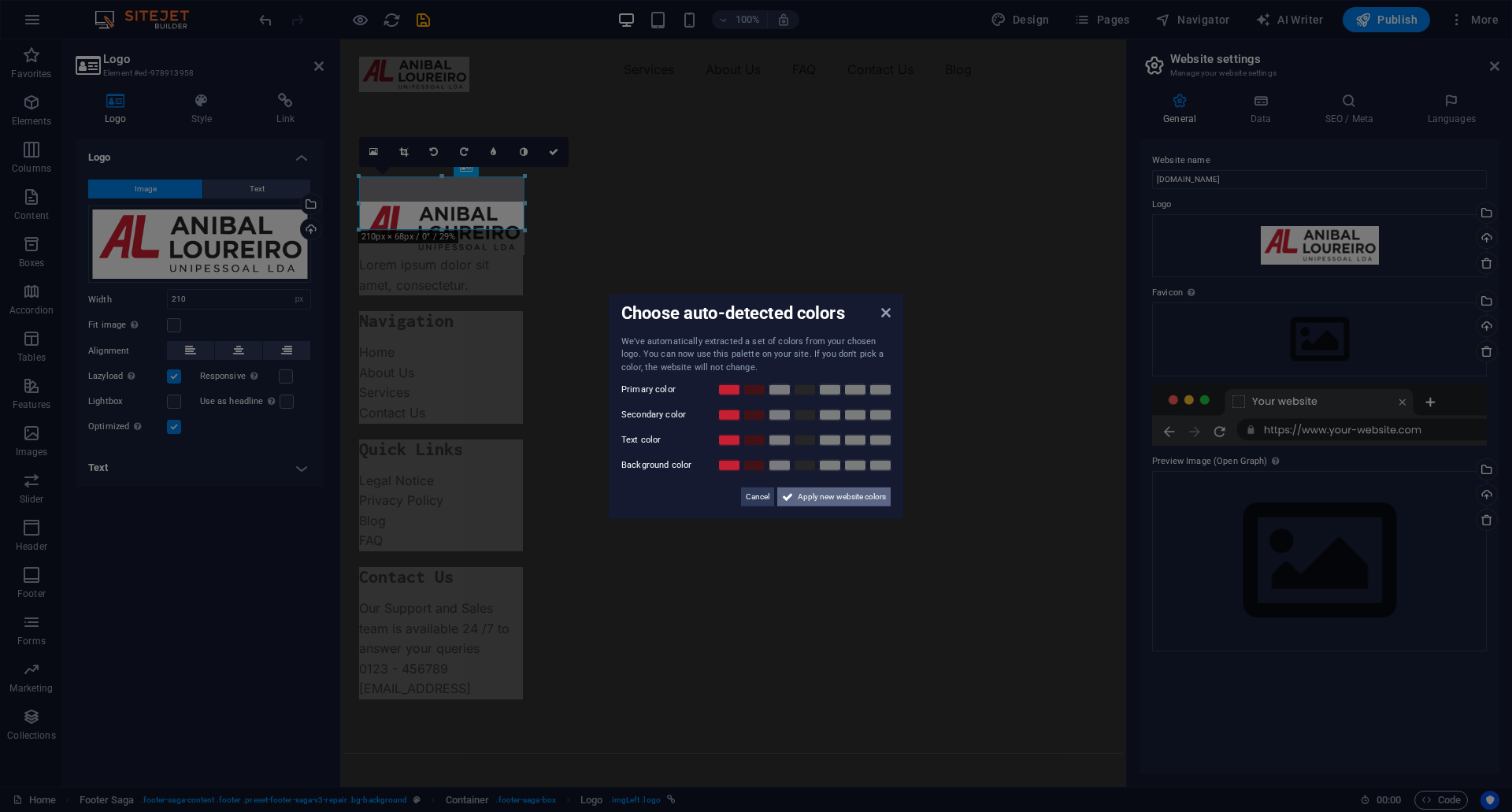
click at [830, 496] on span "Apply new website colors" at bounding box center [841, 496] width 88 height 18
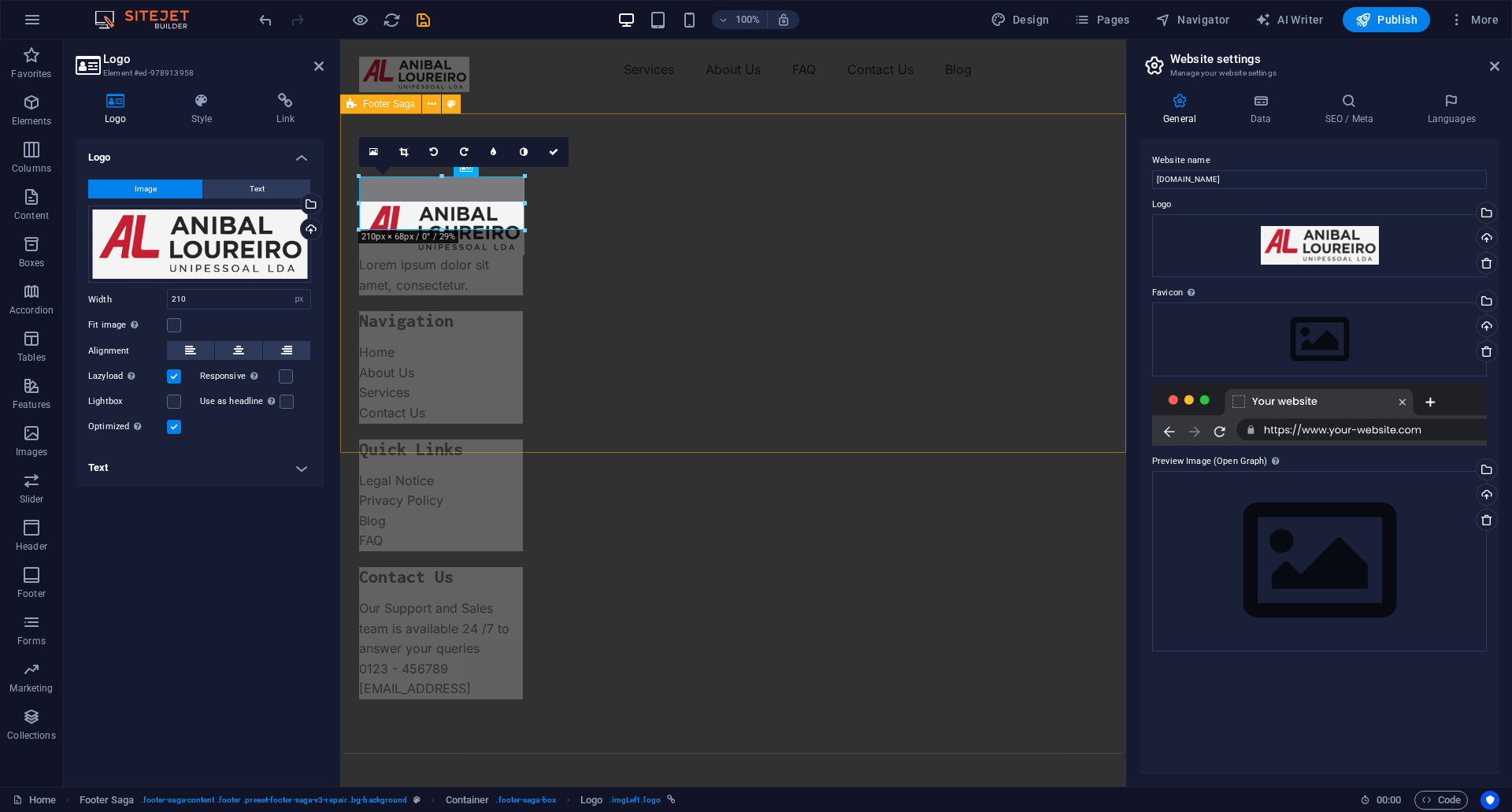
click at [508, 305] on div "Lorem ipsum dolor sit amet, consectetur. Navigation Home About Us Services Cont…" at bounding box center [733, 490] width 786 height 704
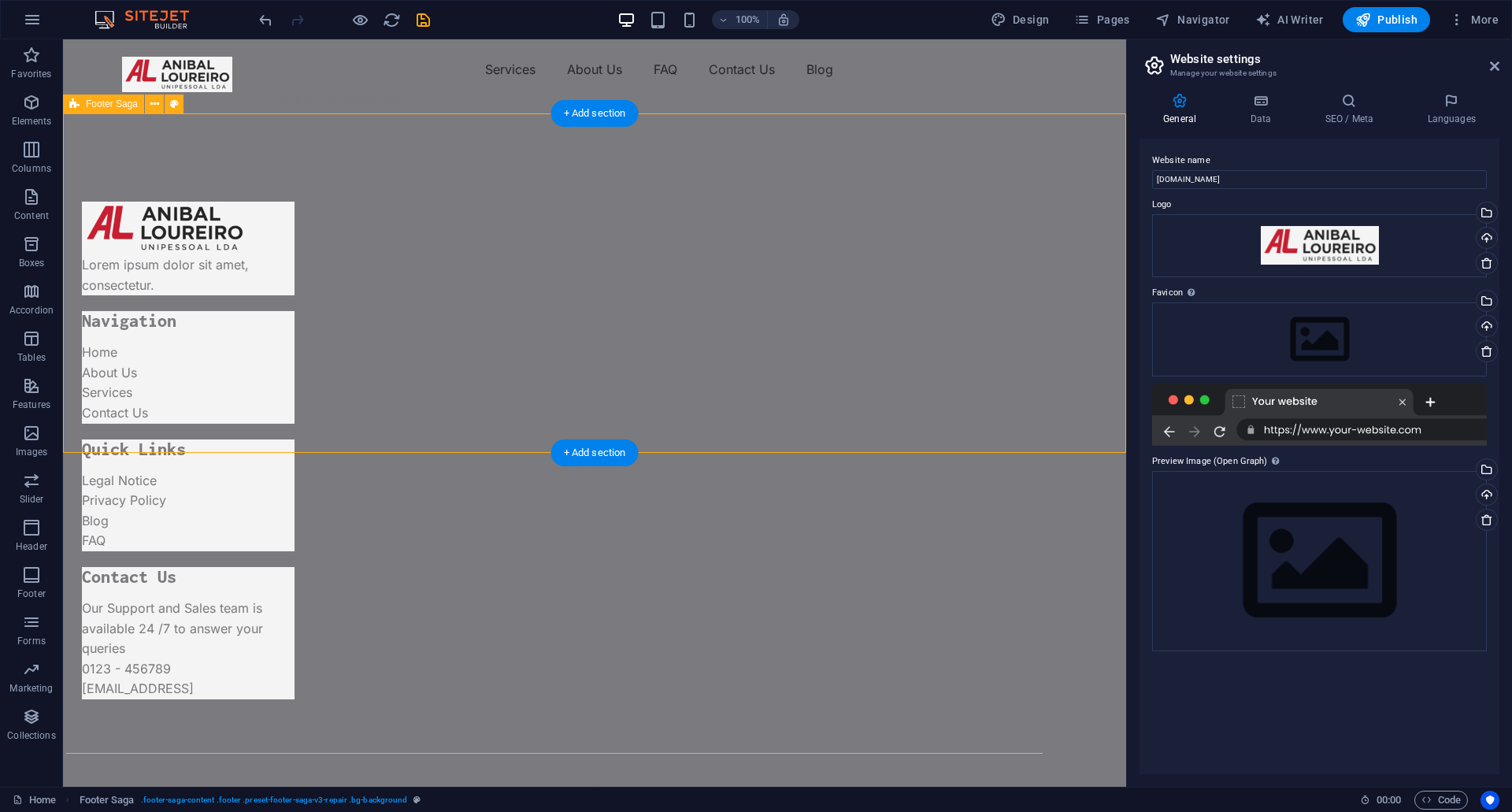
click at [330, 139] on div "Lorem ipsum dolor sit amet, consectetur. Navigation Home About Us Services Cont…" at bounding box center [594, 490] width 1063 height 704
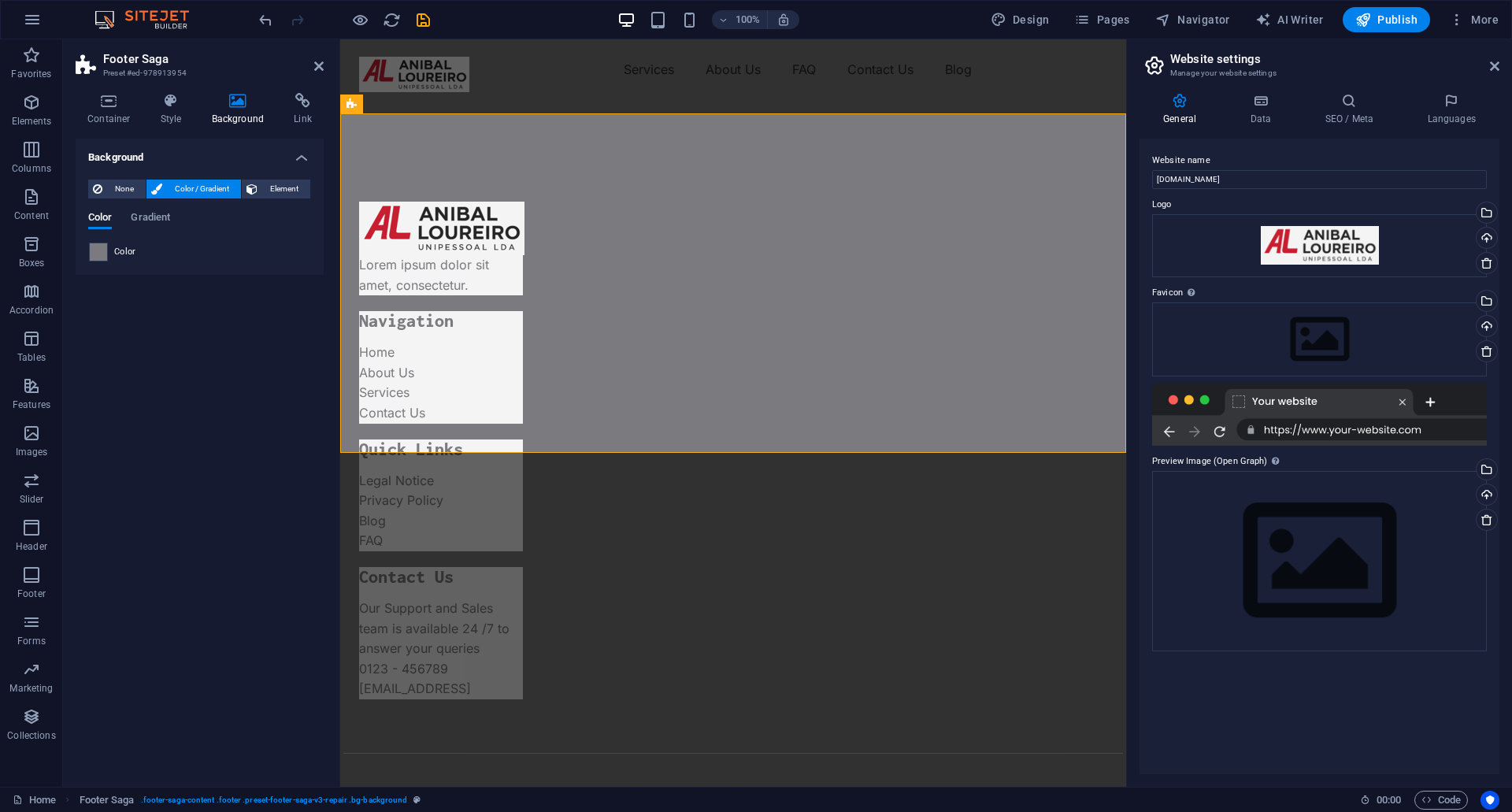
click at [101, 254] on span at bounding box center [99, 252] width 17 height 17
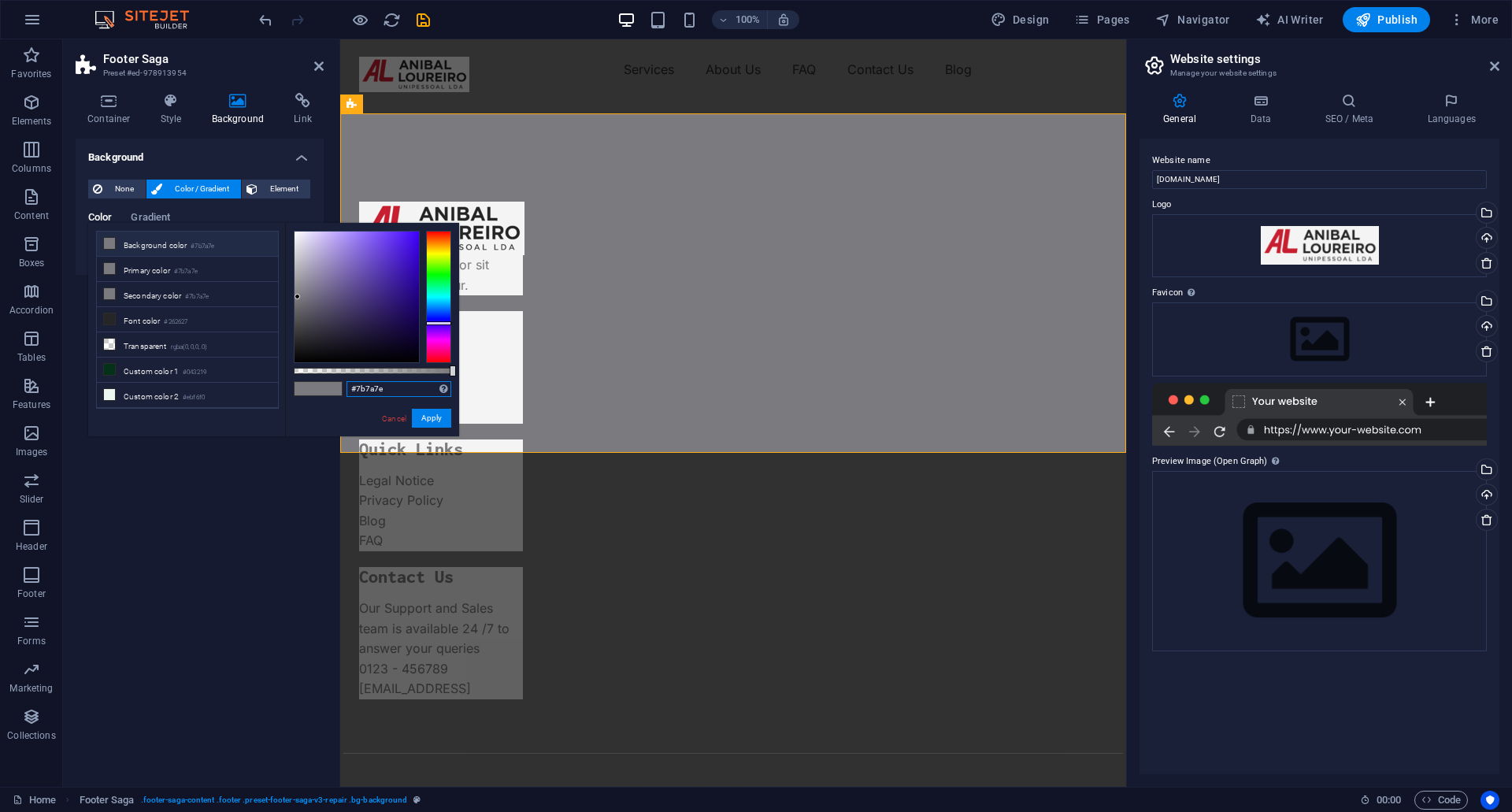
drag, startPoint x: 390, startPoint y: 393, endPoint x: 317, endPoint y: 382, distance: 73.8
click at [317, 382] on div "#7b7a7e Supported formats #0852ed rgb(8, 82, 237) rgba(8, 82, 237, 90%) hsv(221…" at bounding box center [372, 444] width 174 height 442
paste input "D3D3D3"
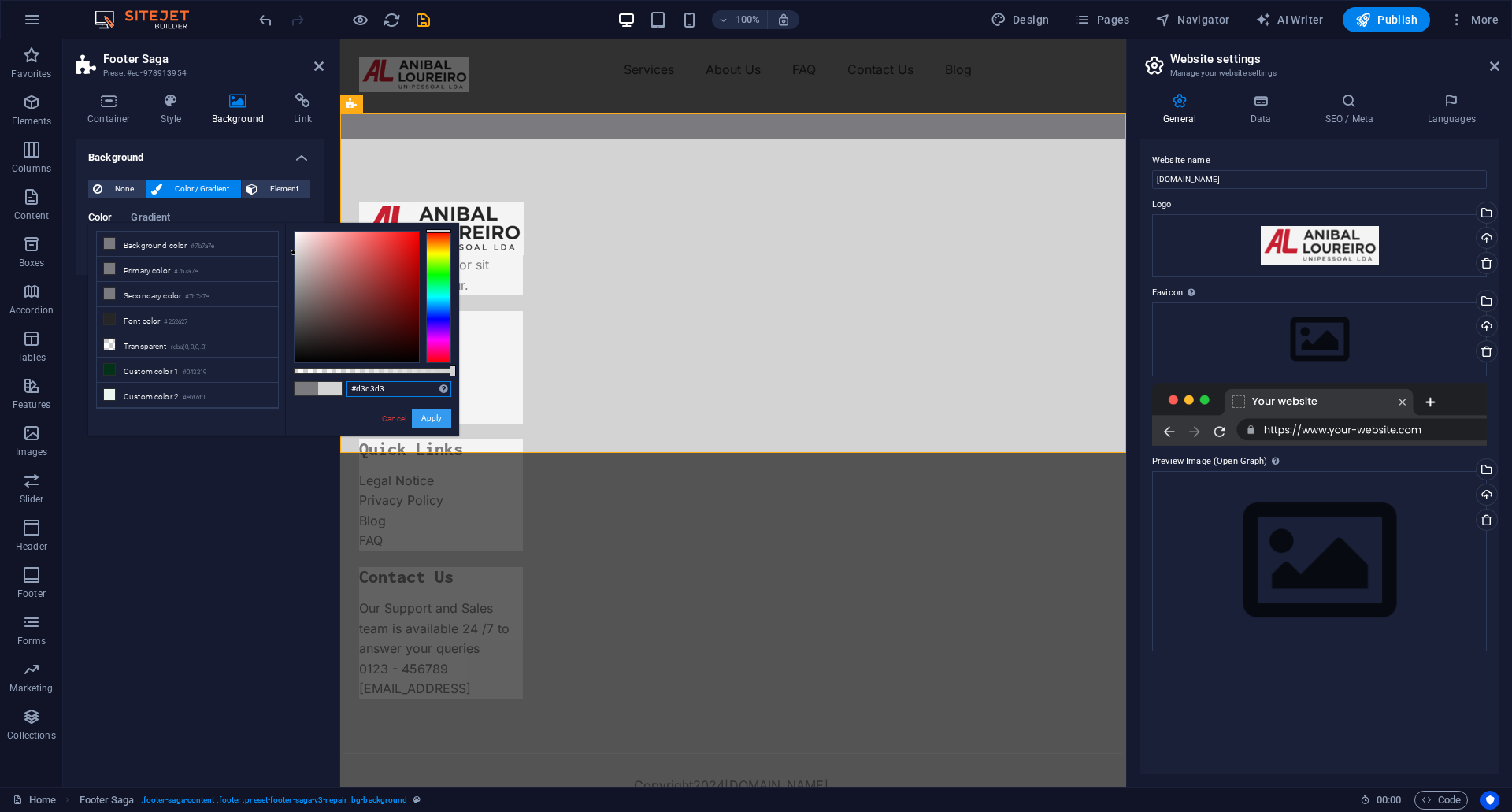
type input "#d3d3d3"
click at [427, 425] on button "Apply" at bounding box center [431, 418] width 40 height 18
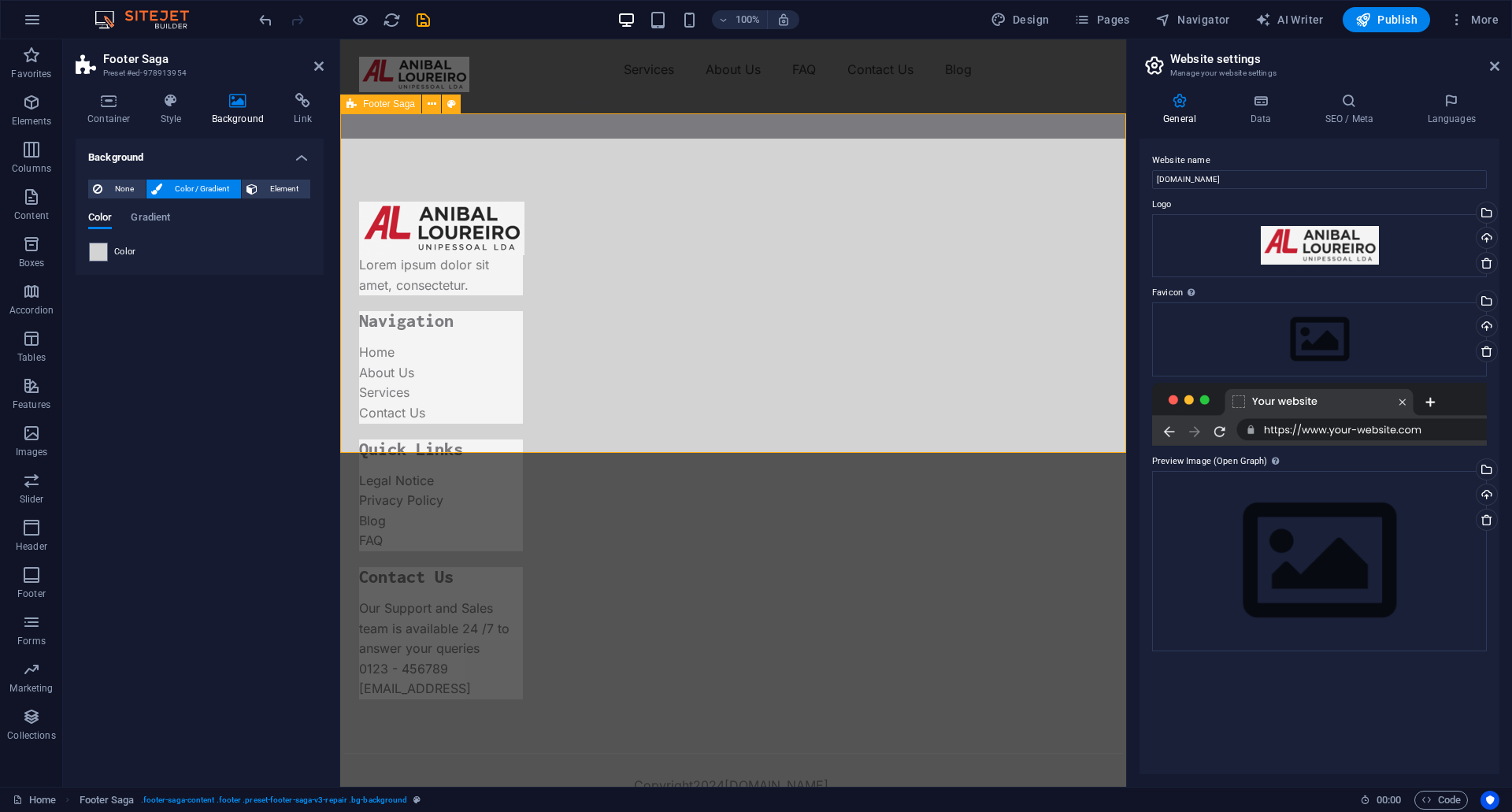
click at [544, 139] on div "Lorem ipsum dolor sit amet, consectetur. Navigation Home About Us Services Cont…" at bounding box center [733, 490] width 786 height 704
click at [510, 202] on div at bounding box center [441, 228] width 166 height 53
select select "px"
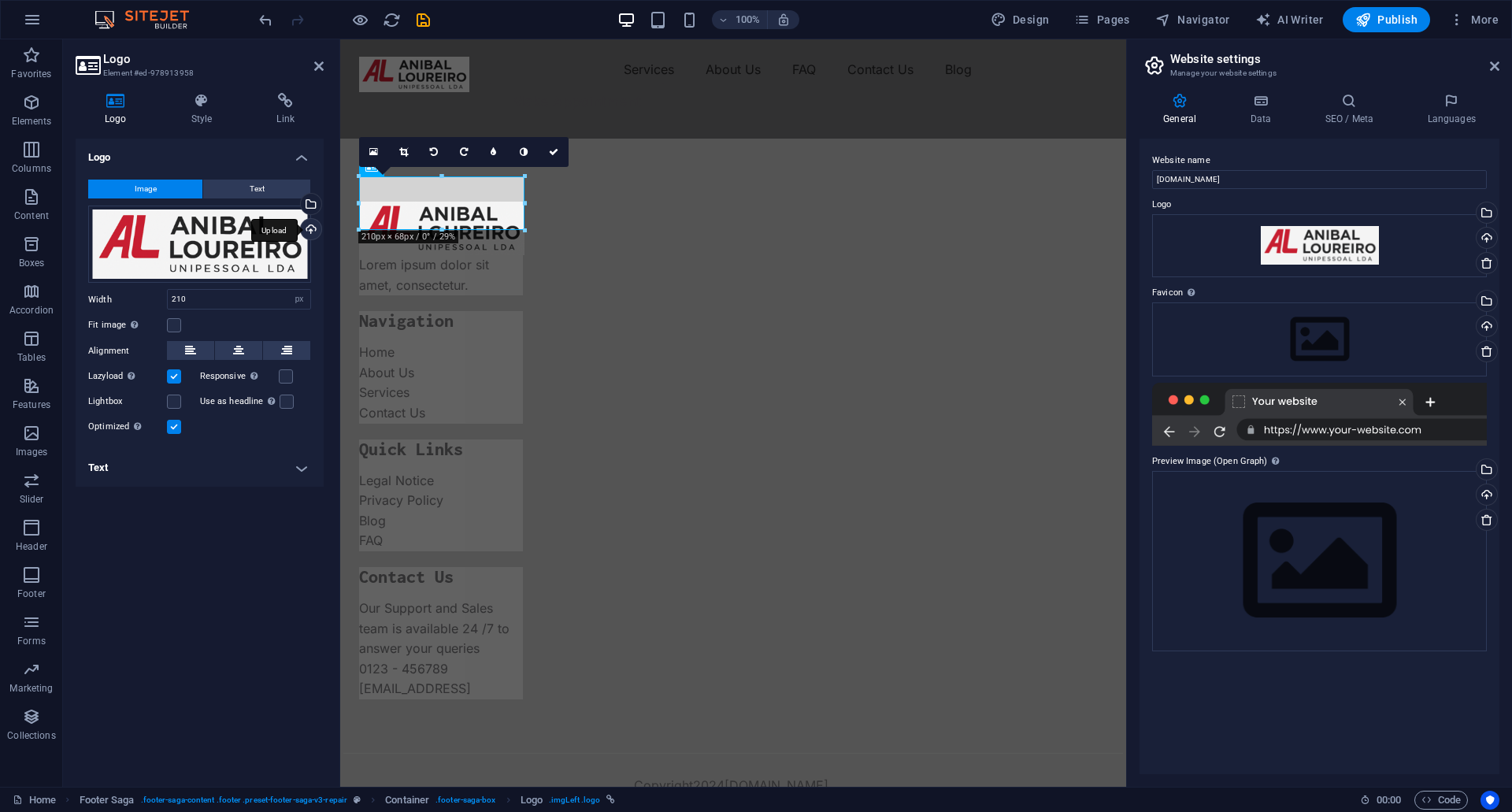
click at [311, 229] on div "Upload" at bounding box center [309, 231] width 23 height 23
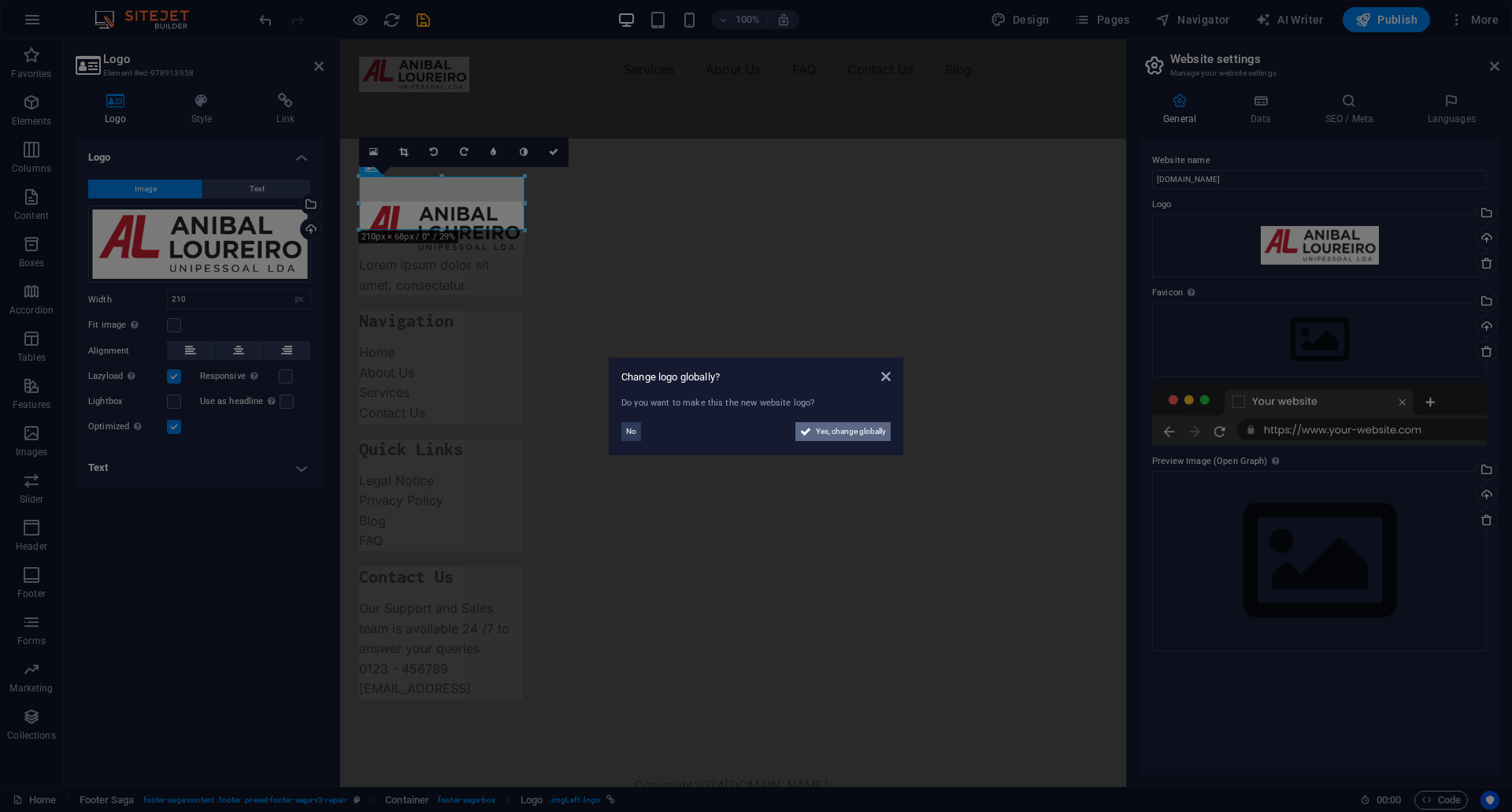
click at [835, 430] on span "Yes, change globally" at bounding box center [851, 430] width 70 height 18
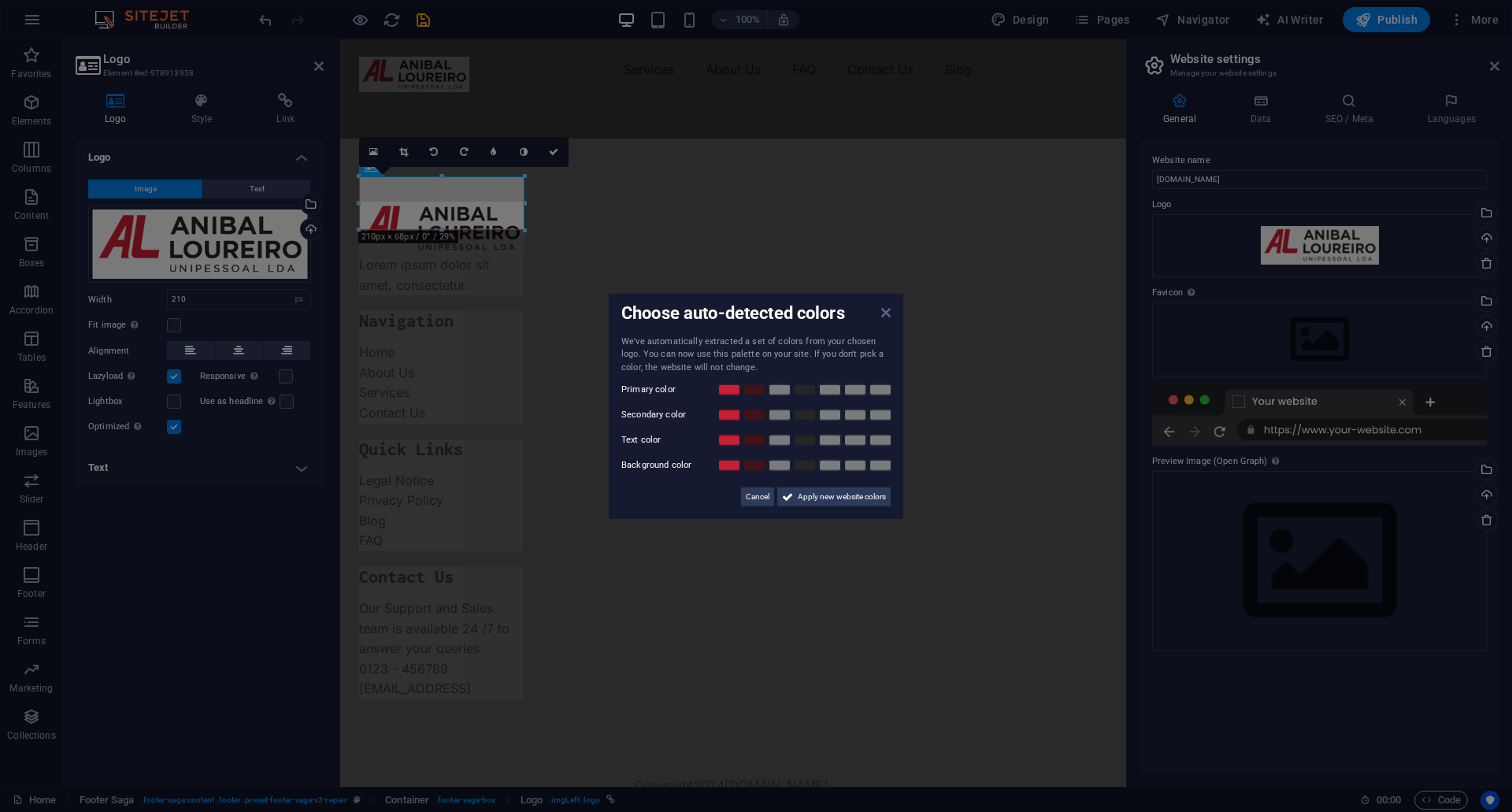
click at [890, 312] on icon at bounding box center [886, 311] width 10 height 13
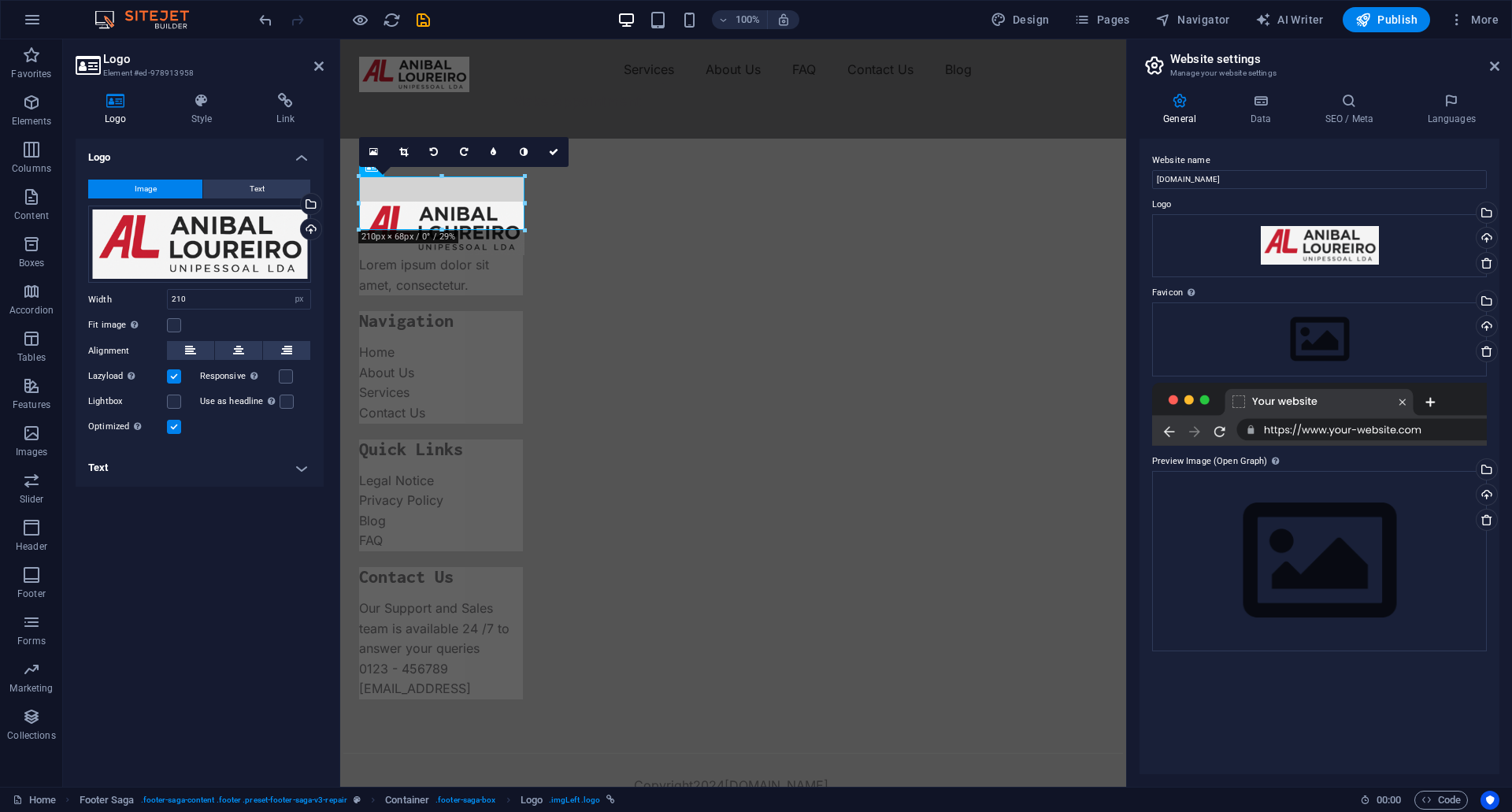
click at [577, 535] on html "Skip to main content Menu Services About Us FAQ Contact Us Blog Make Appointmen…" at bounding box center [733, 441] width 786 height 803
click at [584, 760] on div at bounding box center [733, 767] width 779 height 16
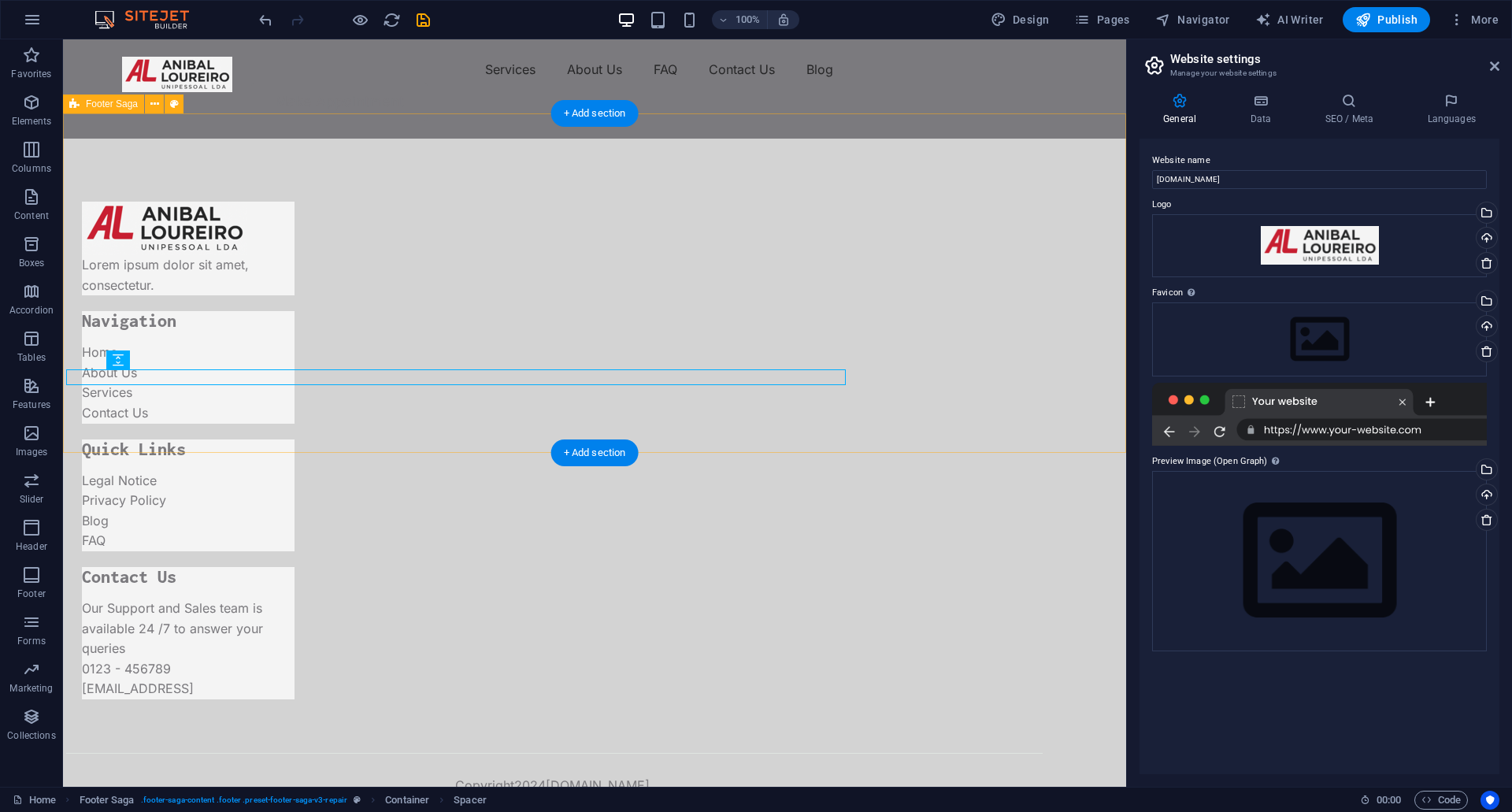
click at [603, 319] on div "Lorem ipsum dolor sit amet, consectetur. Navigation Home About Us Services Cont…" at bounding box center [594, 490] width 1063 height 704
click at [359, 229] on div "Lorem ipsum dolor sit amet, consectetur. Navigation Home About Us Services Cont…" at bounding box center [594, 490] width 1063 height 704
drag, startPoint x: 614, startPoint y: 397, endPoint x: 715, endPoint y: 392, distance: 101.1
click at [715, 775] on div "Copyright 2024 aloureiro.pt" at bounding box center [553, 785] width 976 height 20
click at [632, 760] on div at bounding box center [553, 767] width 976 height 16
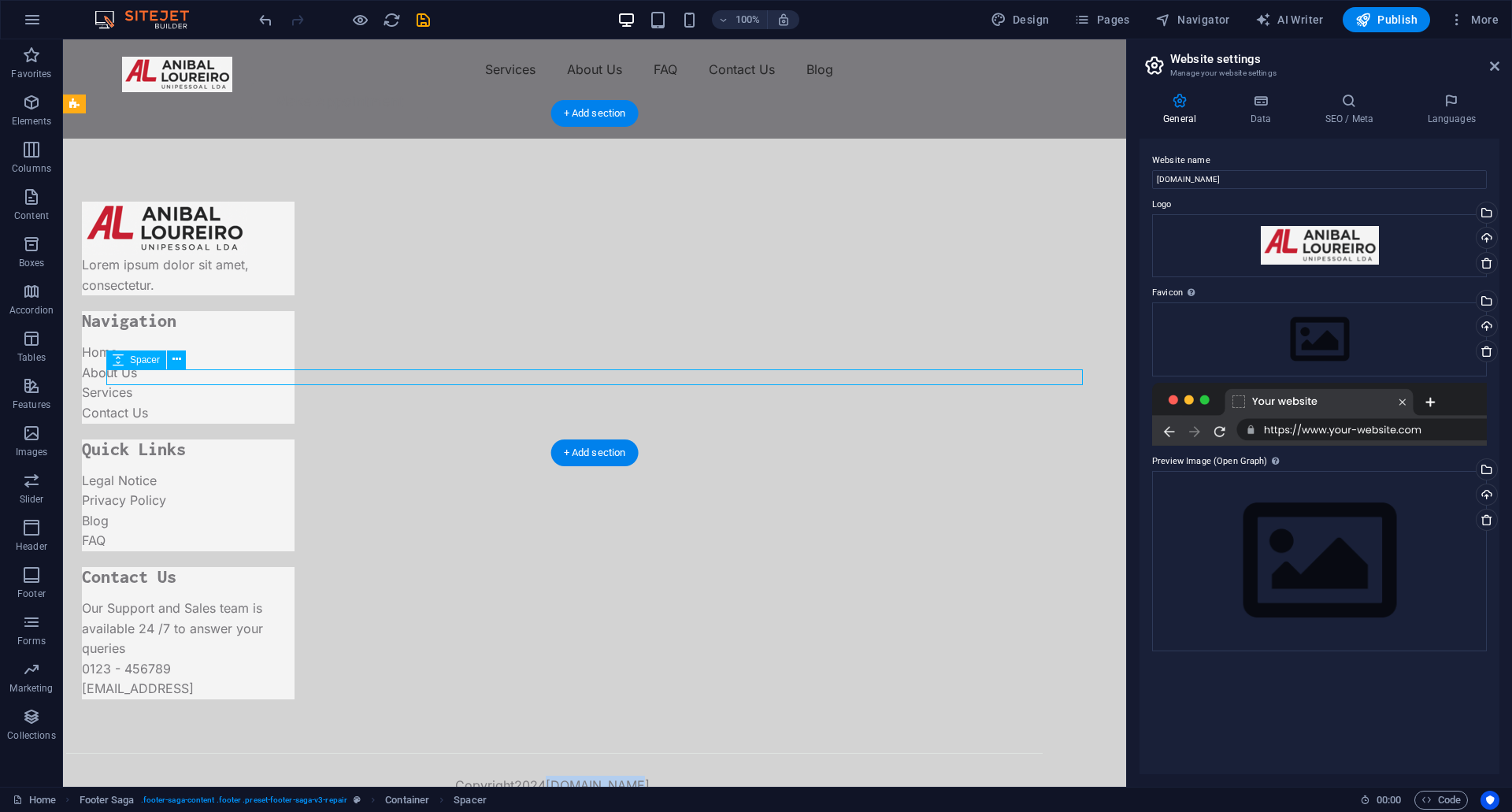
click at [642, 777] on span "[DOMAIN_NAME]" at bounding box center [597, 785] width 104 height 16
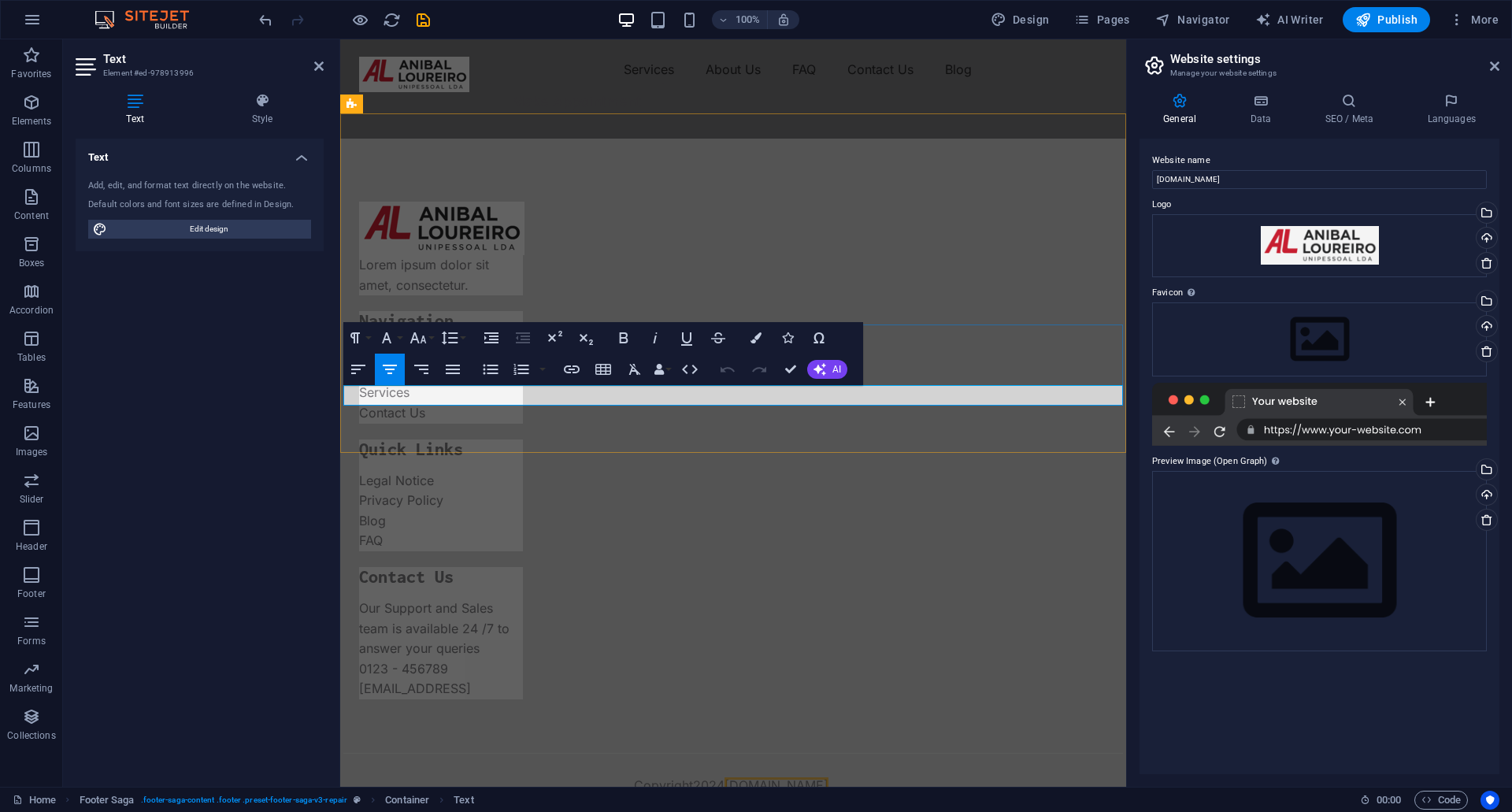
click at [823, 775] on p "Copyright 2024 aloureiro.pt" at bounding box center [733, 785] width 779 height 20
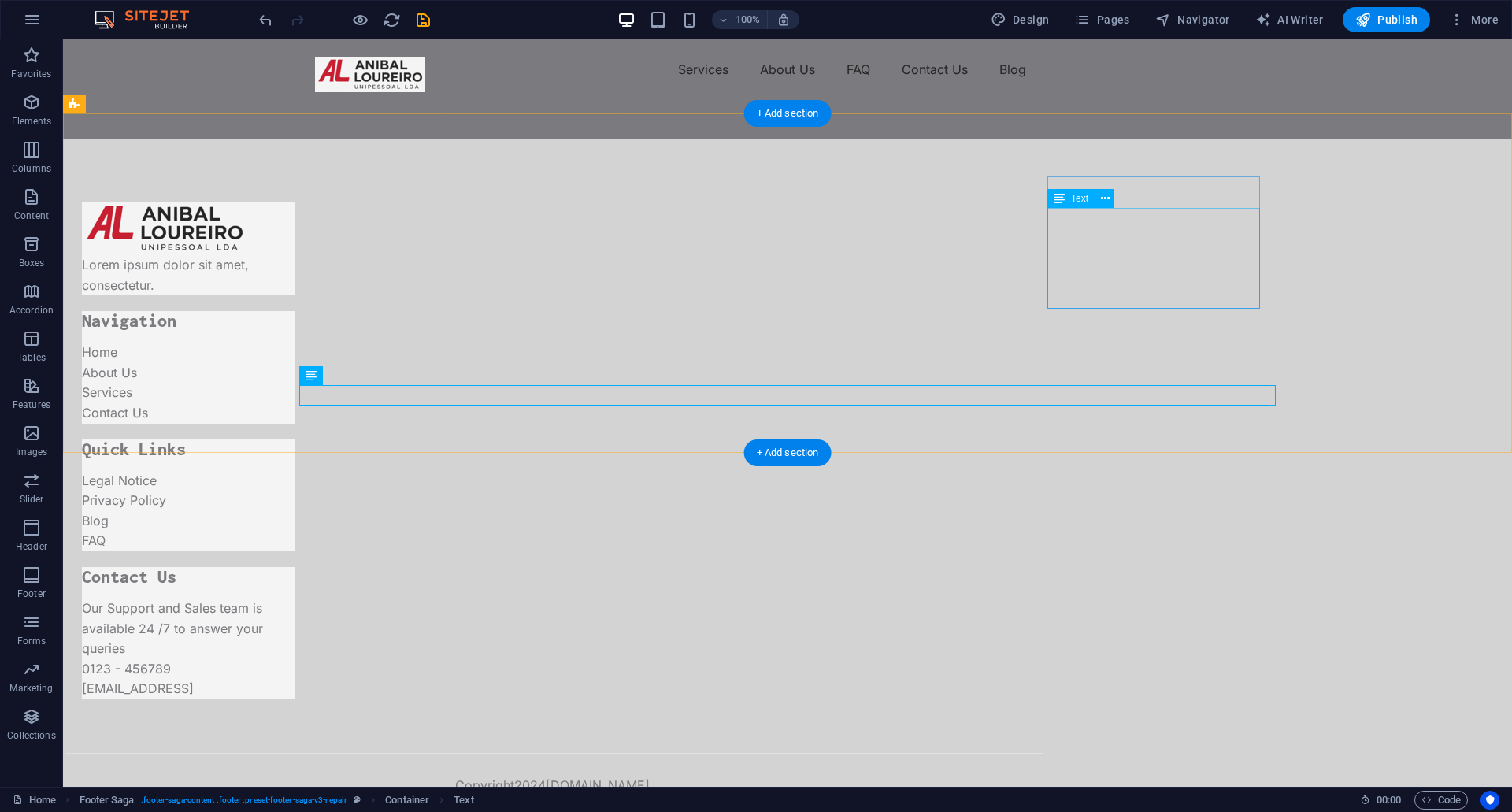
click at [295, 598] on div "Our Support and Sales team is available 24 /7 to answer your queries 0123 - 456…" at bounding box center [187, 648] width 212 height 101
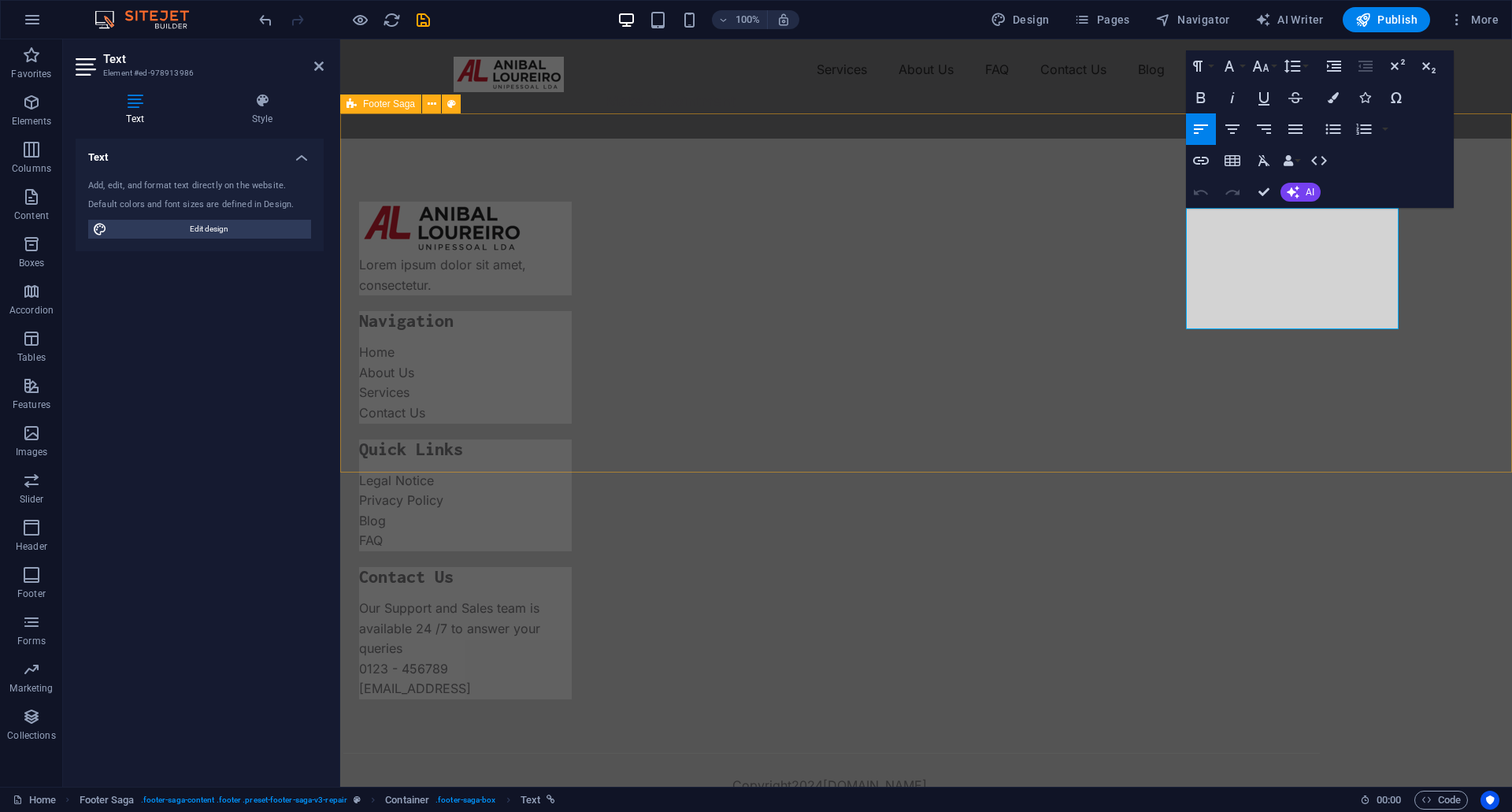
click at [1511, 329] on div "Lorem ipsum dolor sit amet, consectetur. Navigation Home About Us Services Cont…" at bounding box center [926, 490] width 1172 height 704
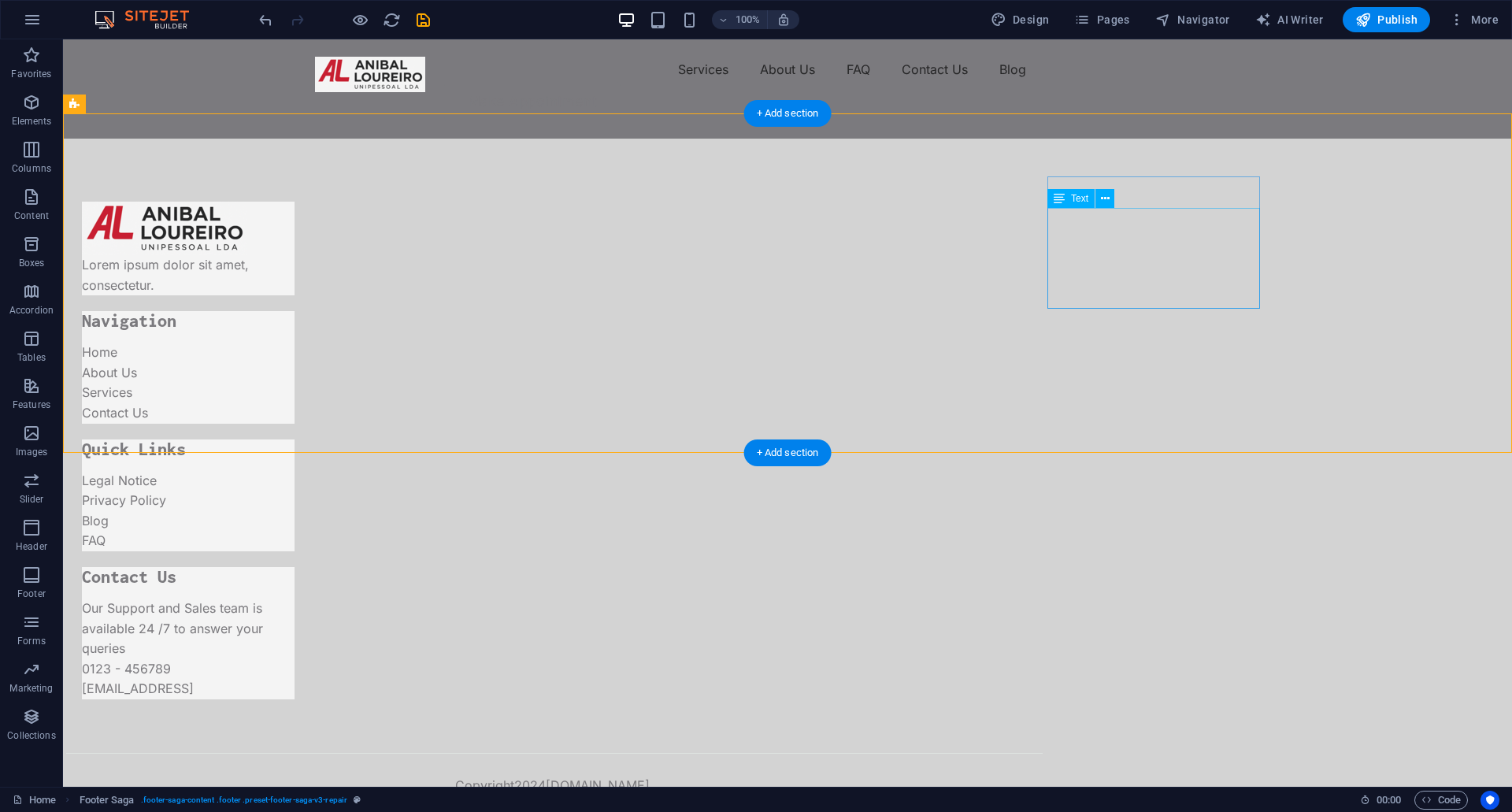
click at [295, 598] on div "Our Support and Sales team is available 24 /7 to answer your queries 0123 - 456…" at bounding box center [187, 648] width 212 height 101
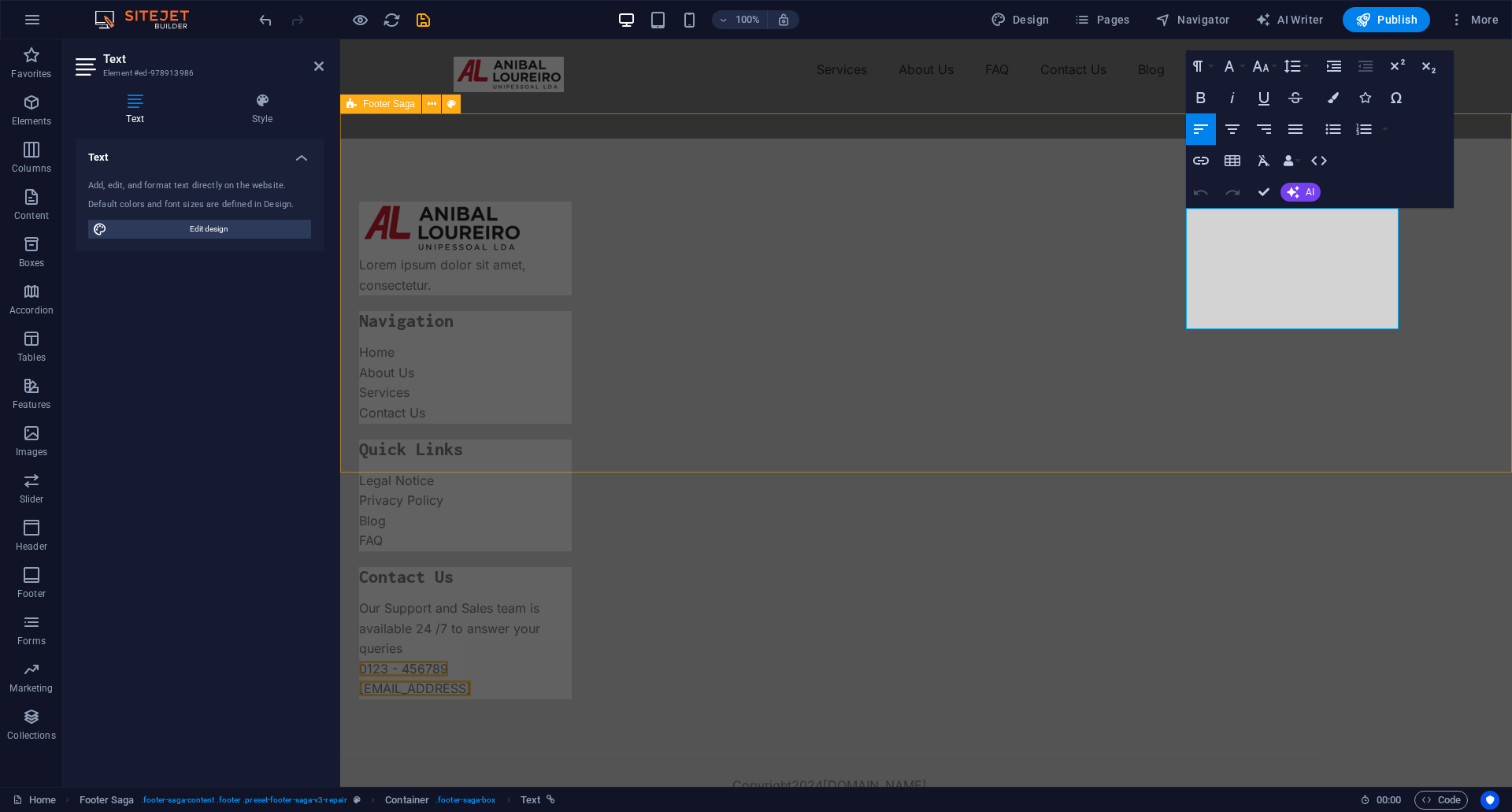
drag, startPoint x: 1288, startPoint y: 321, endPoint x: 1155, endPoint y: 213, distance: 171.3
click at [1155, 213] on div "Lorem ipsum dolor sit amet, consectetur. Navigation Home About Us Services Cont…" at bounding box center [926, 490] width 1172 height 704
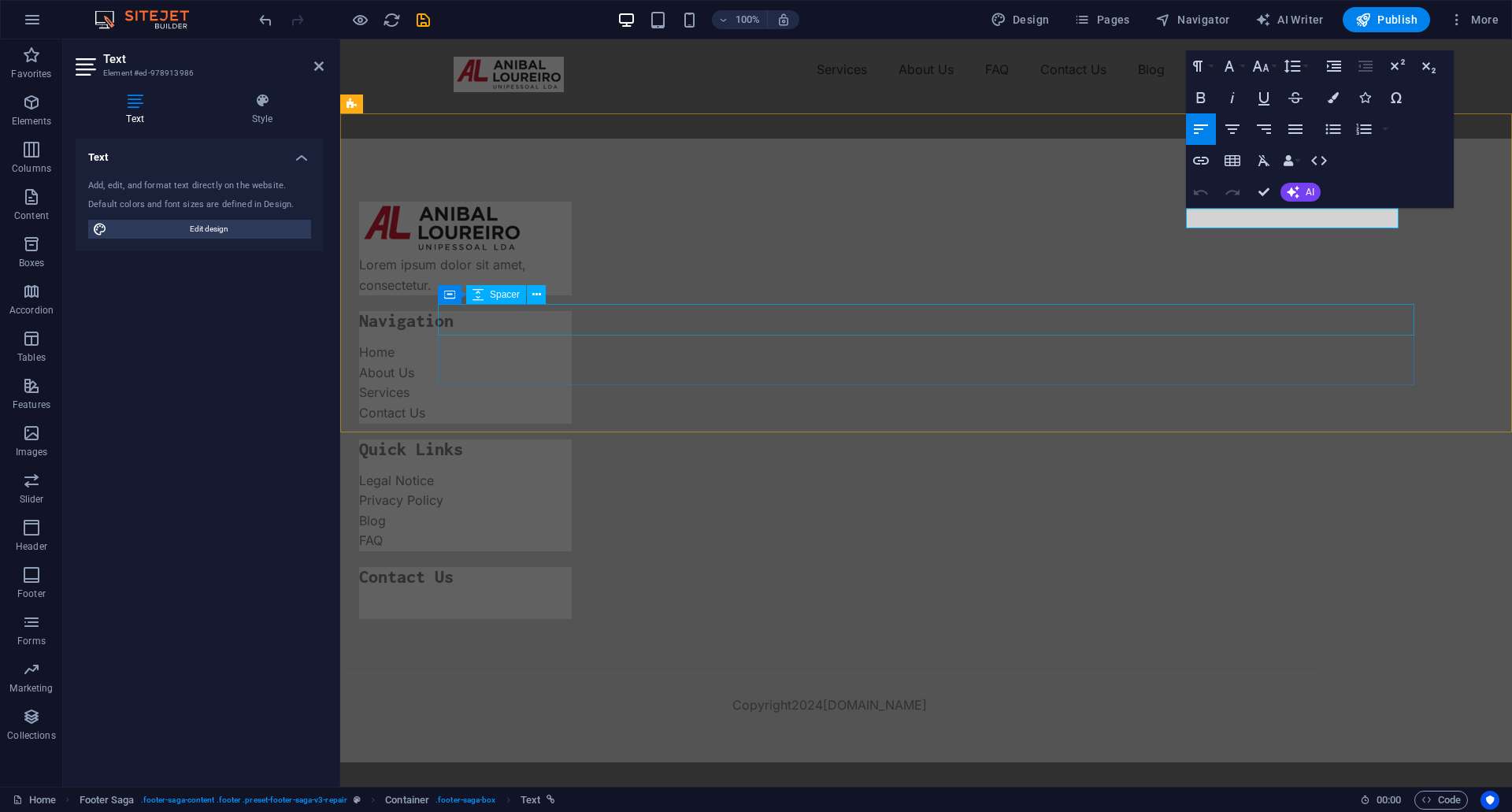
click at [1196, 635] on div at bounding box center [831, 650] width 976 height 31
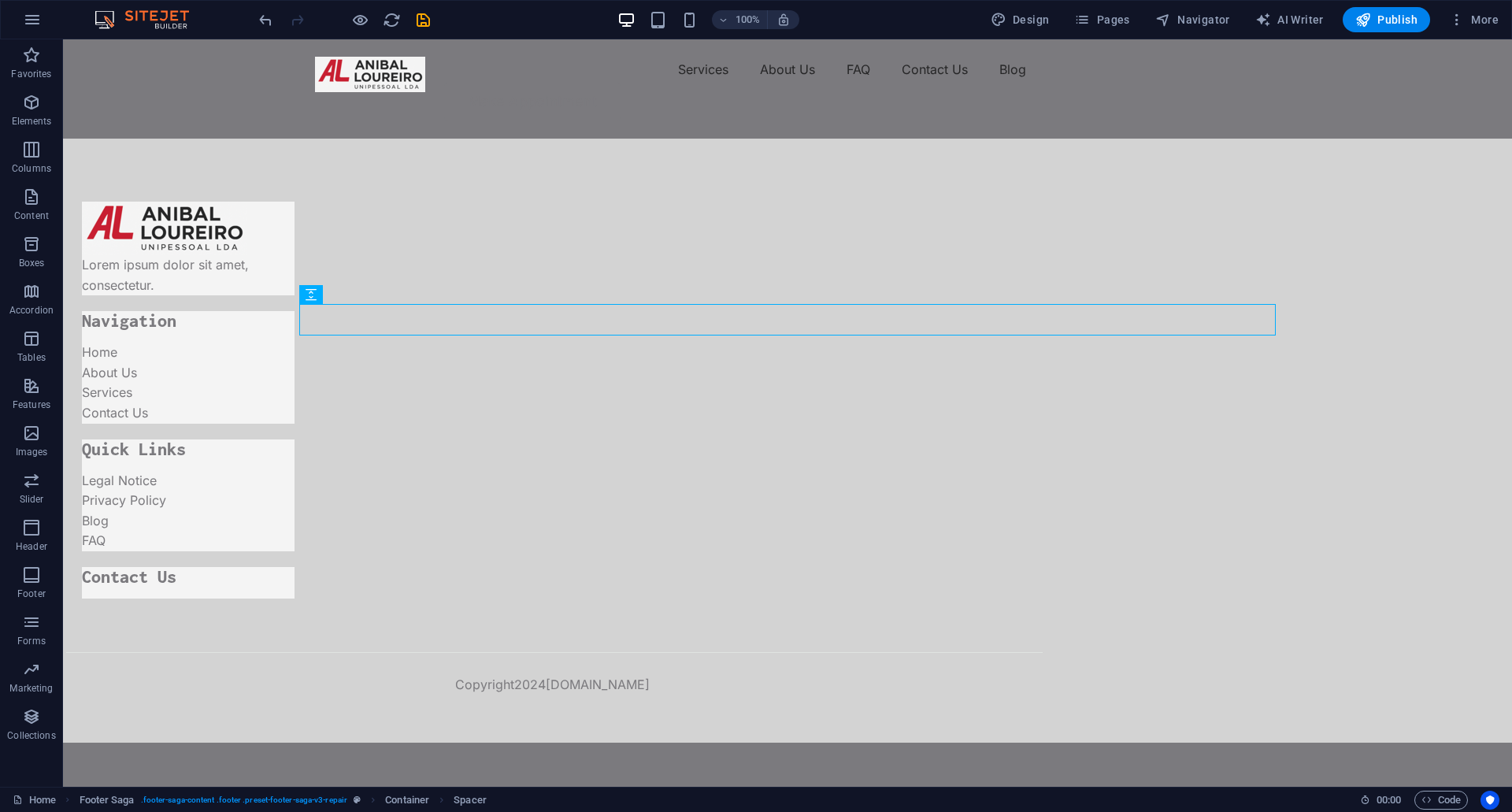
click at [1240, 261] on div "Lorem ipsum dolor sit amet, consectetur. Navigation Home About Us Services Cont…" at bounding box center [787, 440] width 1449 height 604
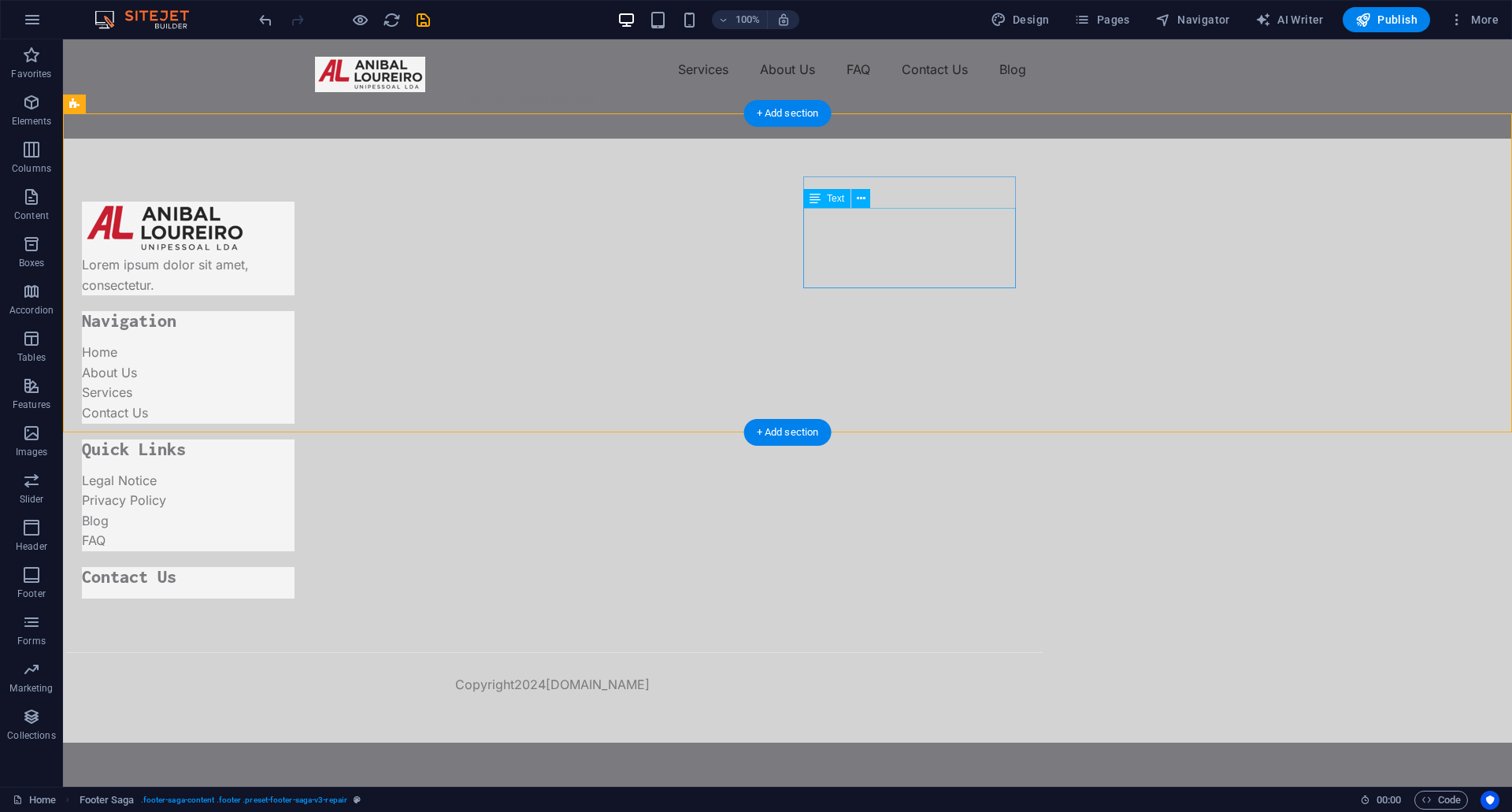
click at [295, 471] on div "Legal Notice Privacy Policy Blog FAQ" at bounding box center [187, 511] width 212 height 80
click at [295, 458] on div at bounding box center [187, 464] width 212 height 13
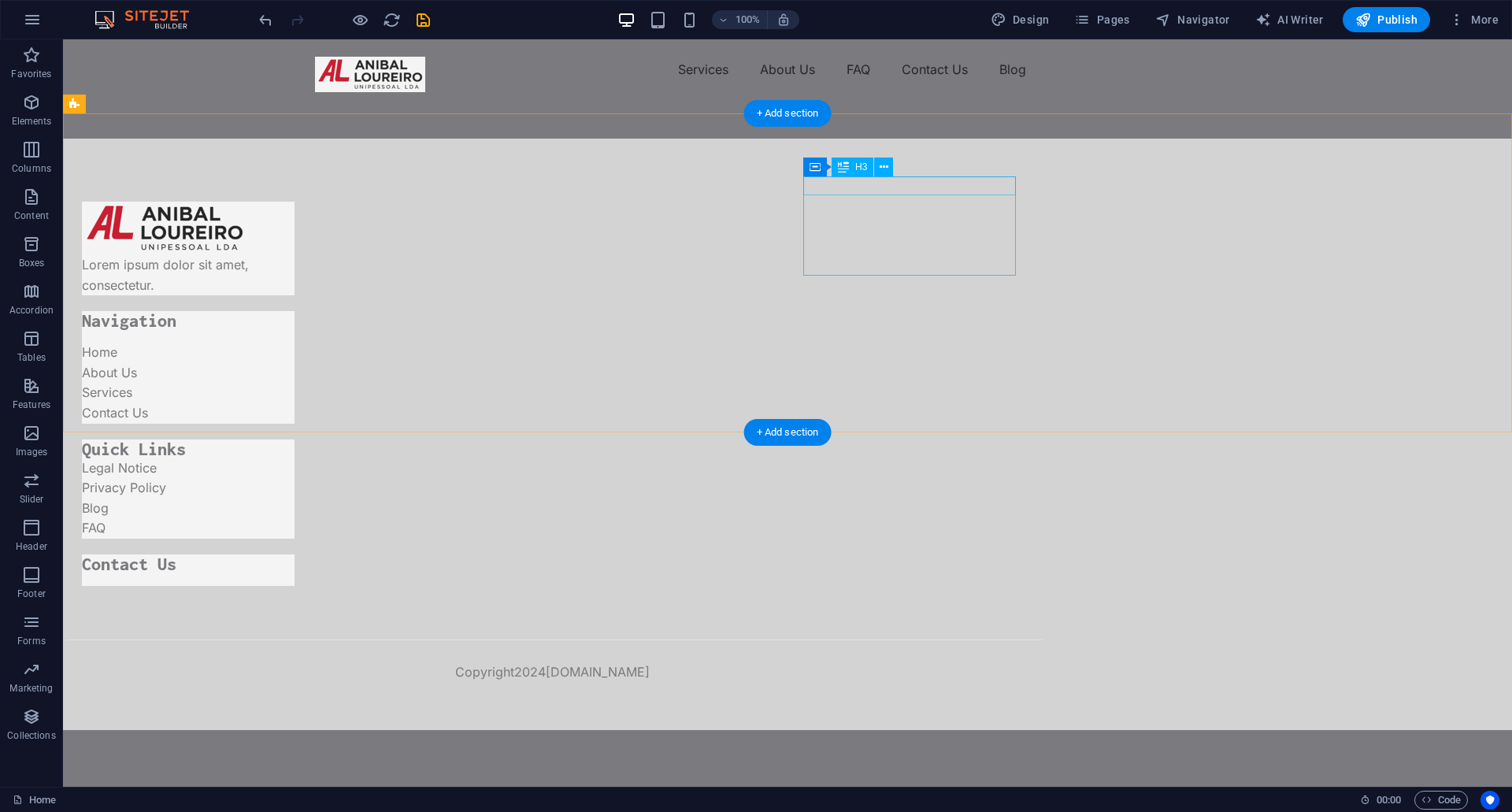
click at [295, 439] on div "Quick Links" at bounding box center [187, 448] width 212 height 18
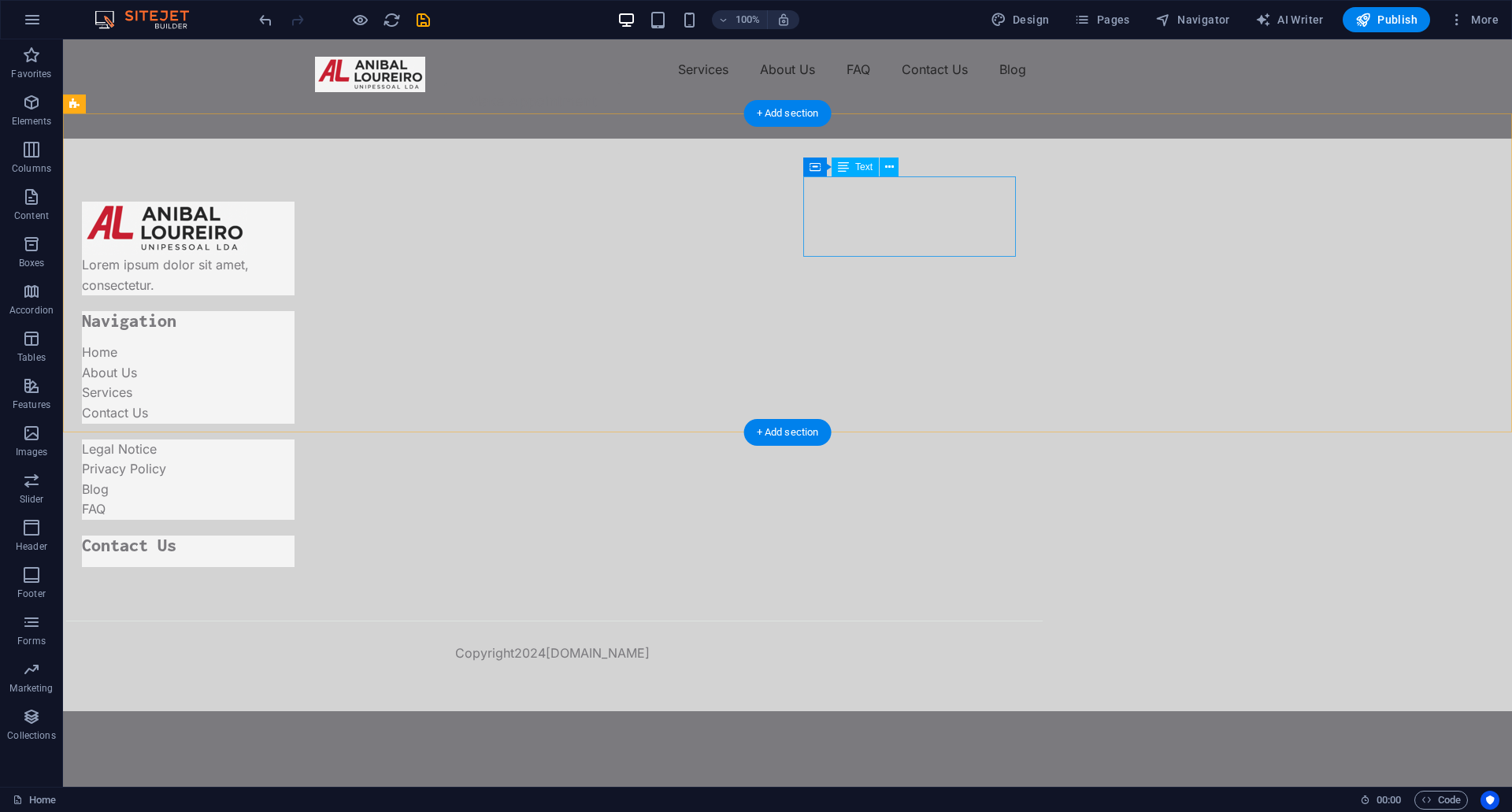
click at [295, 439] on div "Legal Notice Privacy Policy Blog FAQ" at bounding box center [187, 479] width 212 height 80
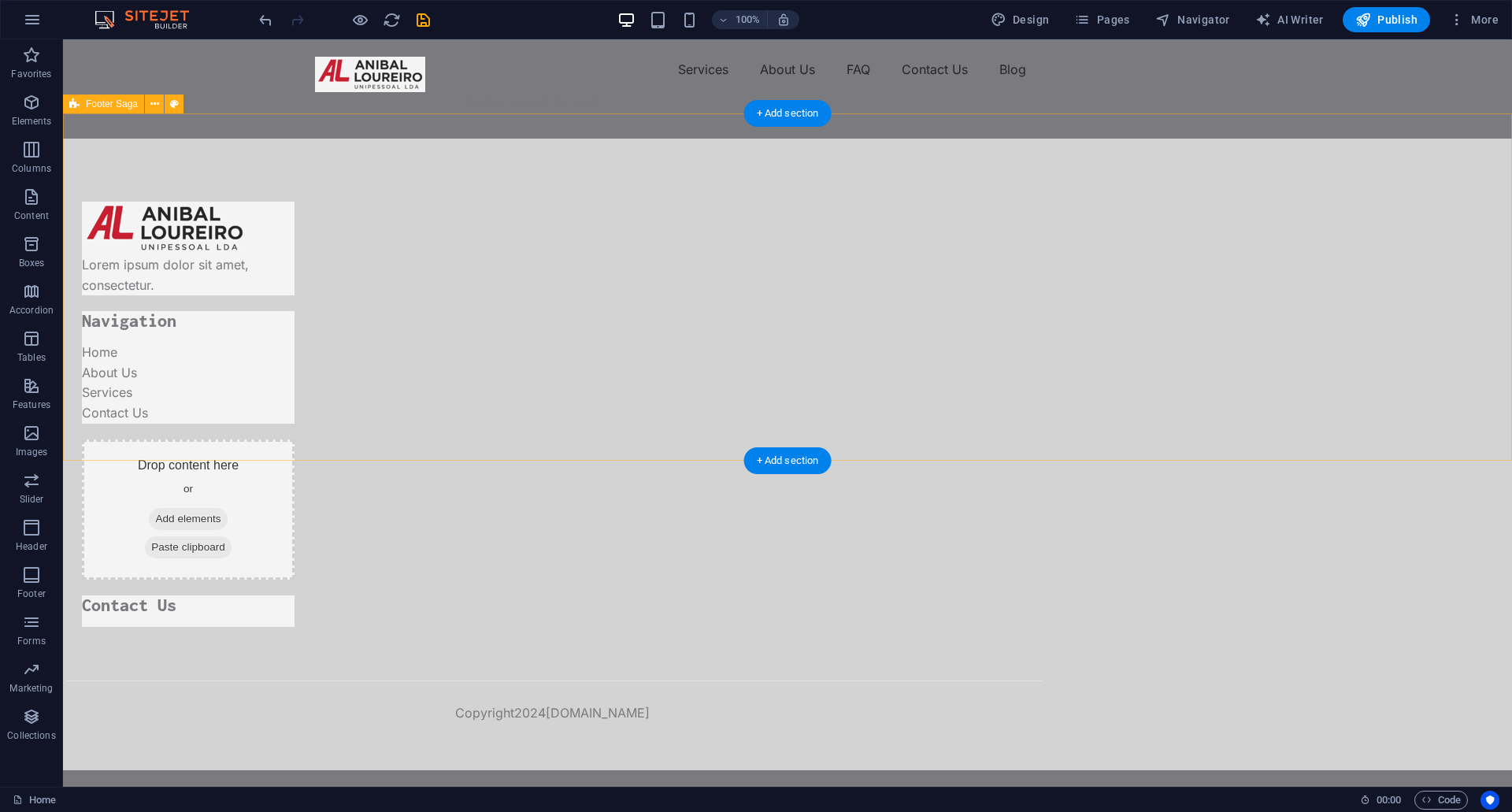
click at [1058, 312] on div "Lorem ipsum dolor sit amet, consectetur. Navigation Home About Us Services Cont…" at bounding box center [787, 454] width 1449 height 632
click at [295, 311] on div "Navigation" at bounding box center [187, 320] width 212 height 18
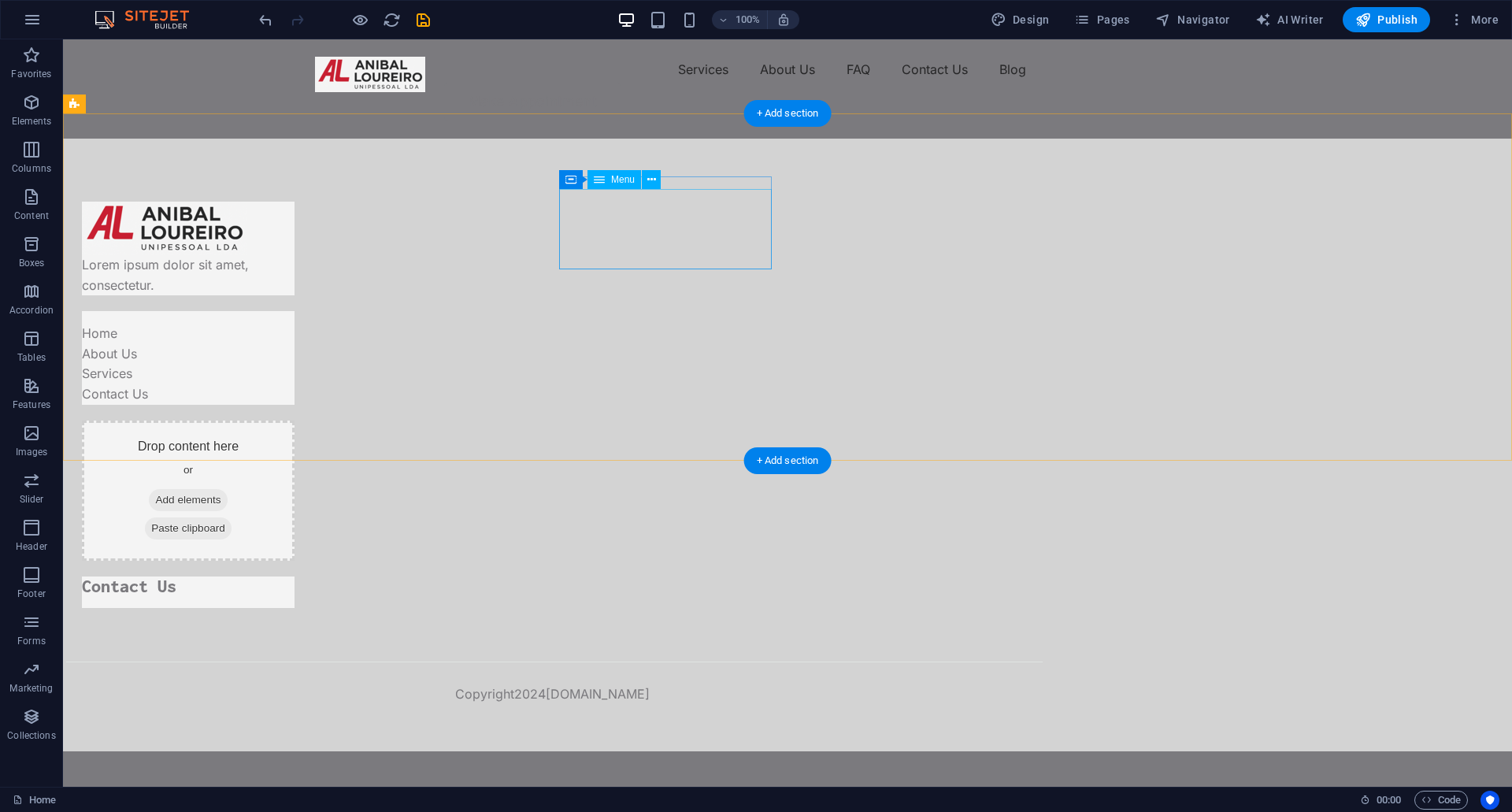
click at [295, 324] on nav "Home About Us Services Contact Us" at bounding box center [187, 363] width 212 height 80
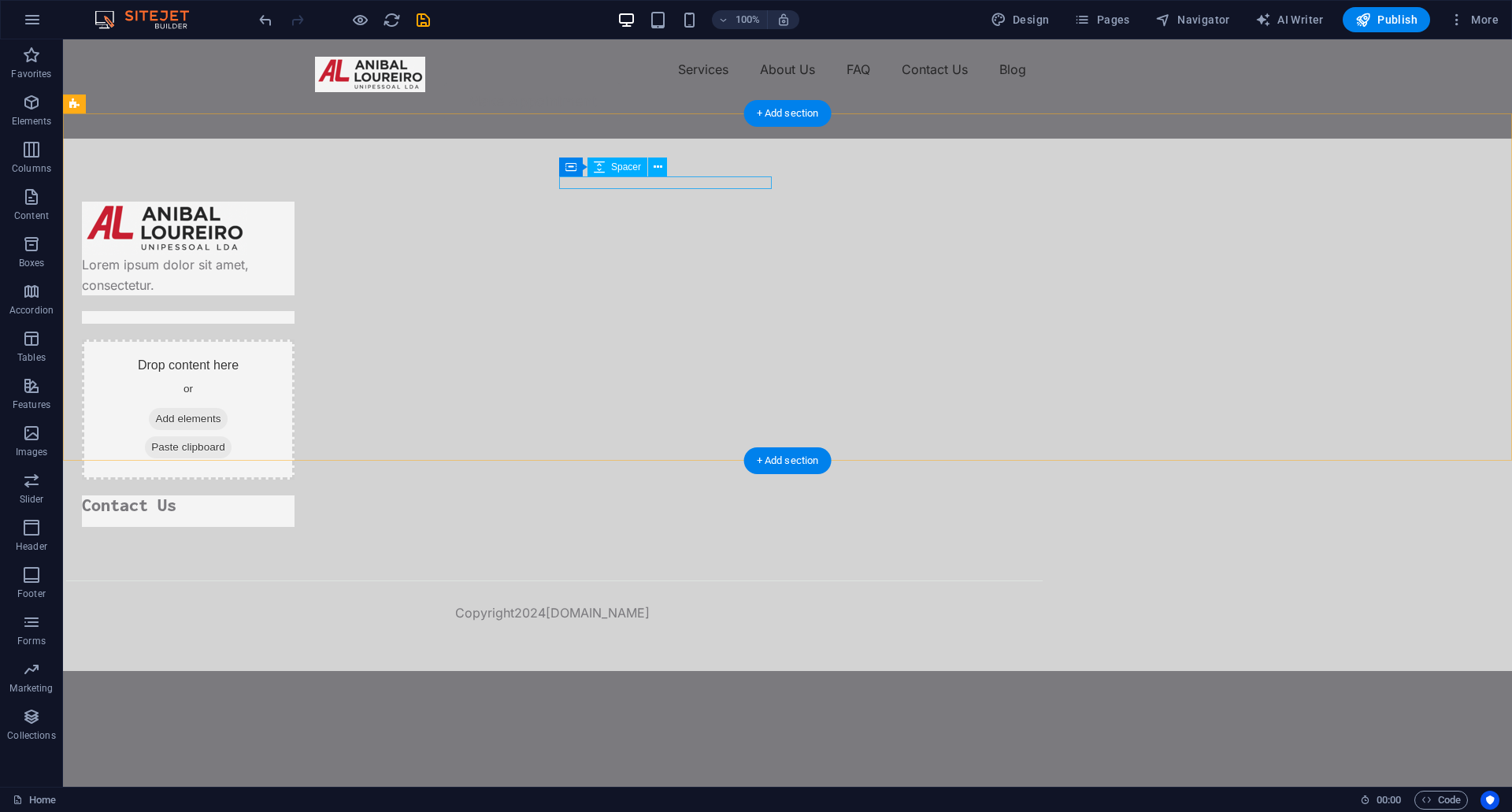
click at [295, 311] on div at bounding box center [187, 317] width 212 height 13
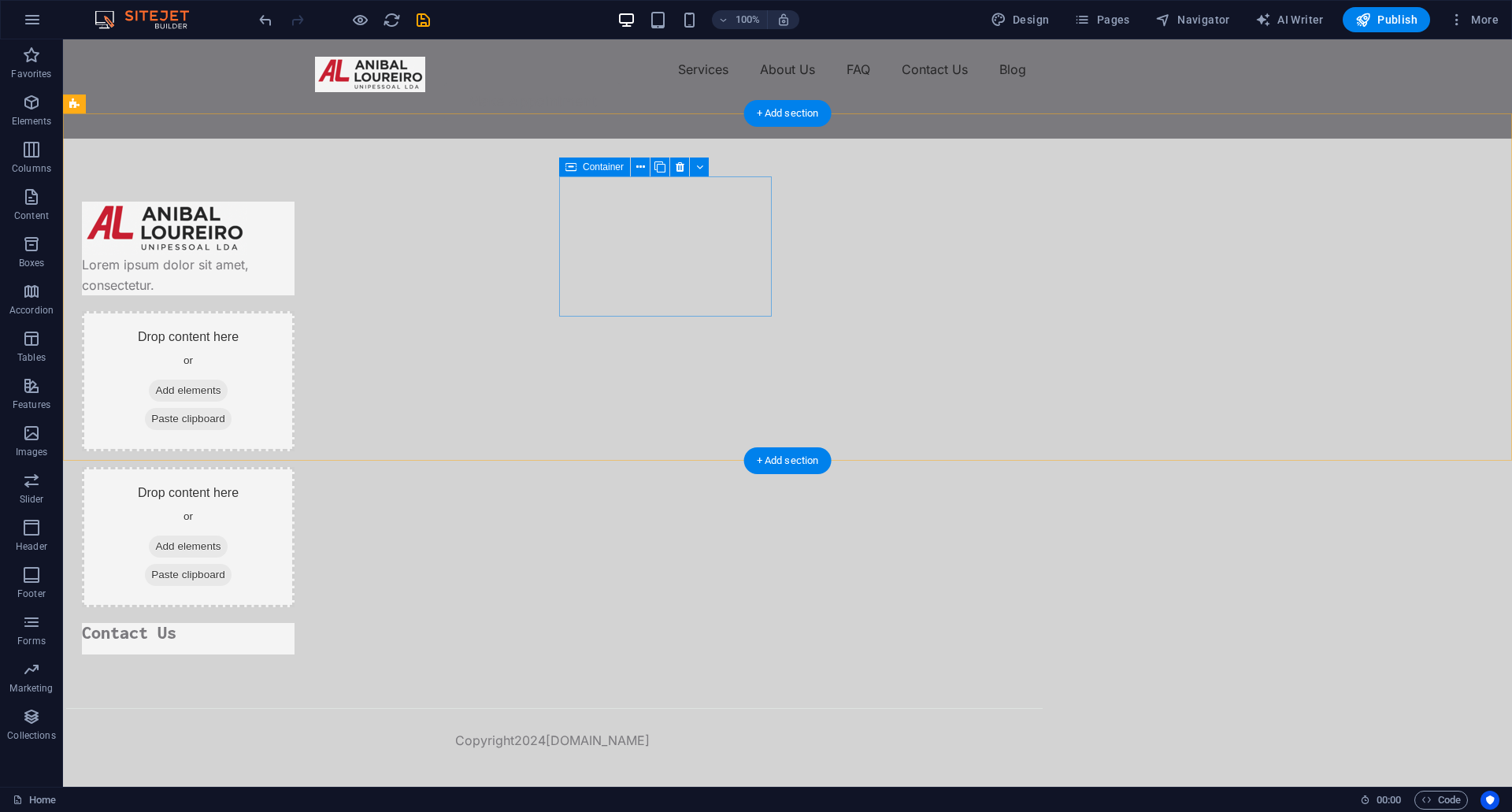
click at [295, 311] on div "Drop content here or Add elements Paste clipboard" at bounding box center [187, 381] width 212 height 141
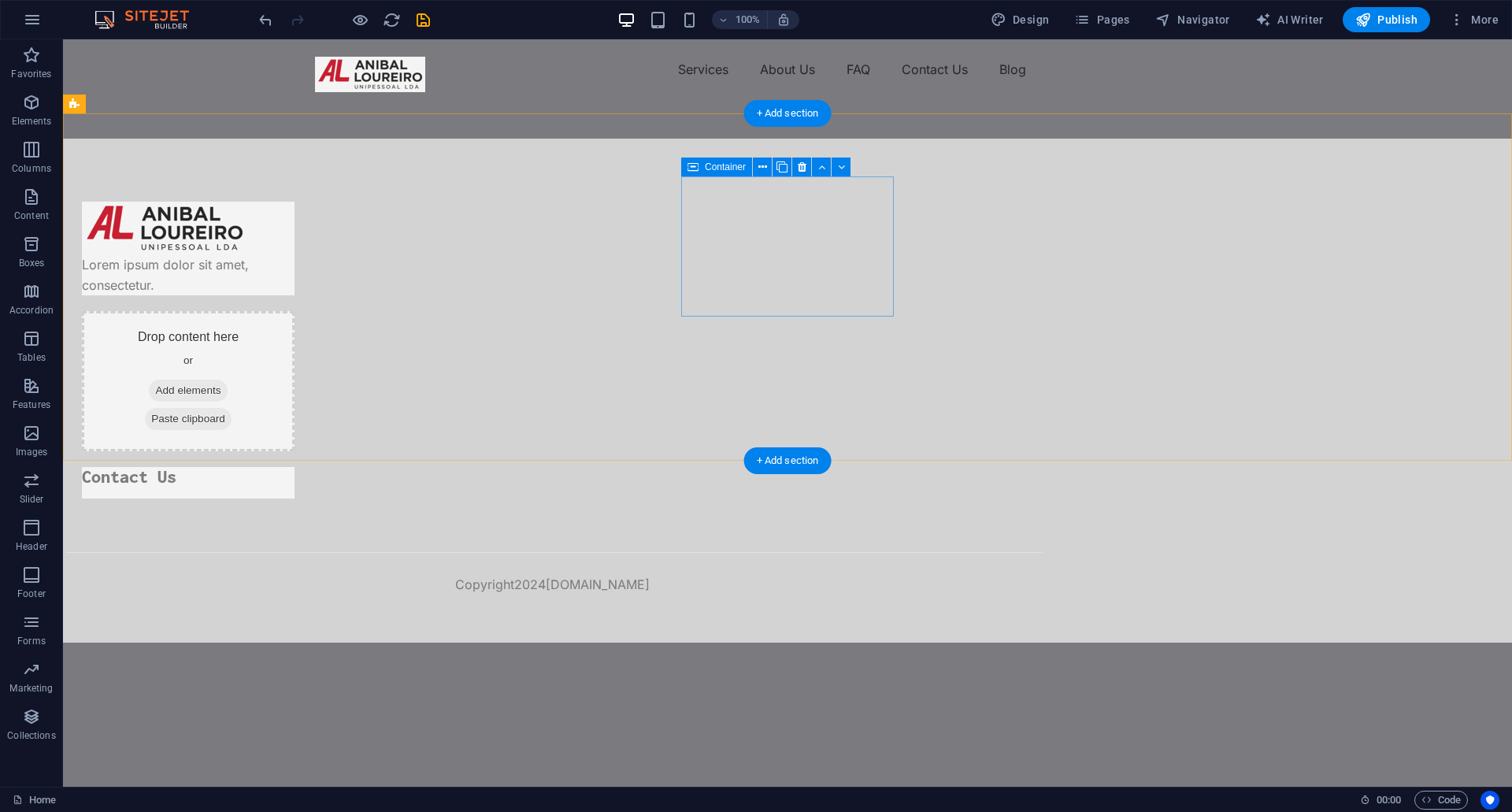
click at [295, 311] on div "Drop content here or Add elements Paste clipboard" at bounding box center [187, 381] width 212 height 141
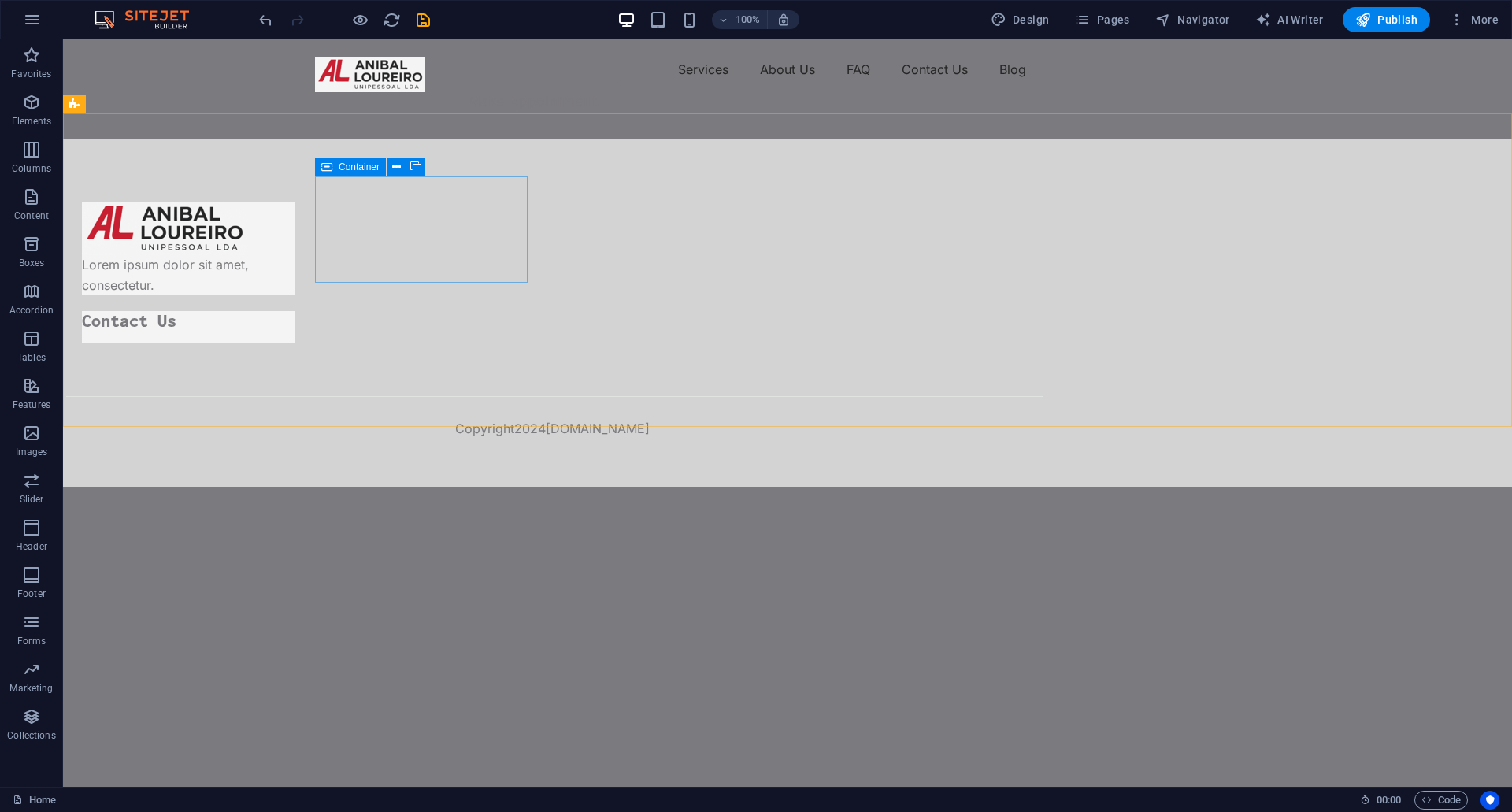
click at [362, 167] on span "Container" at bounding box center [359, 167] width 41 height 10
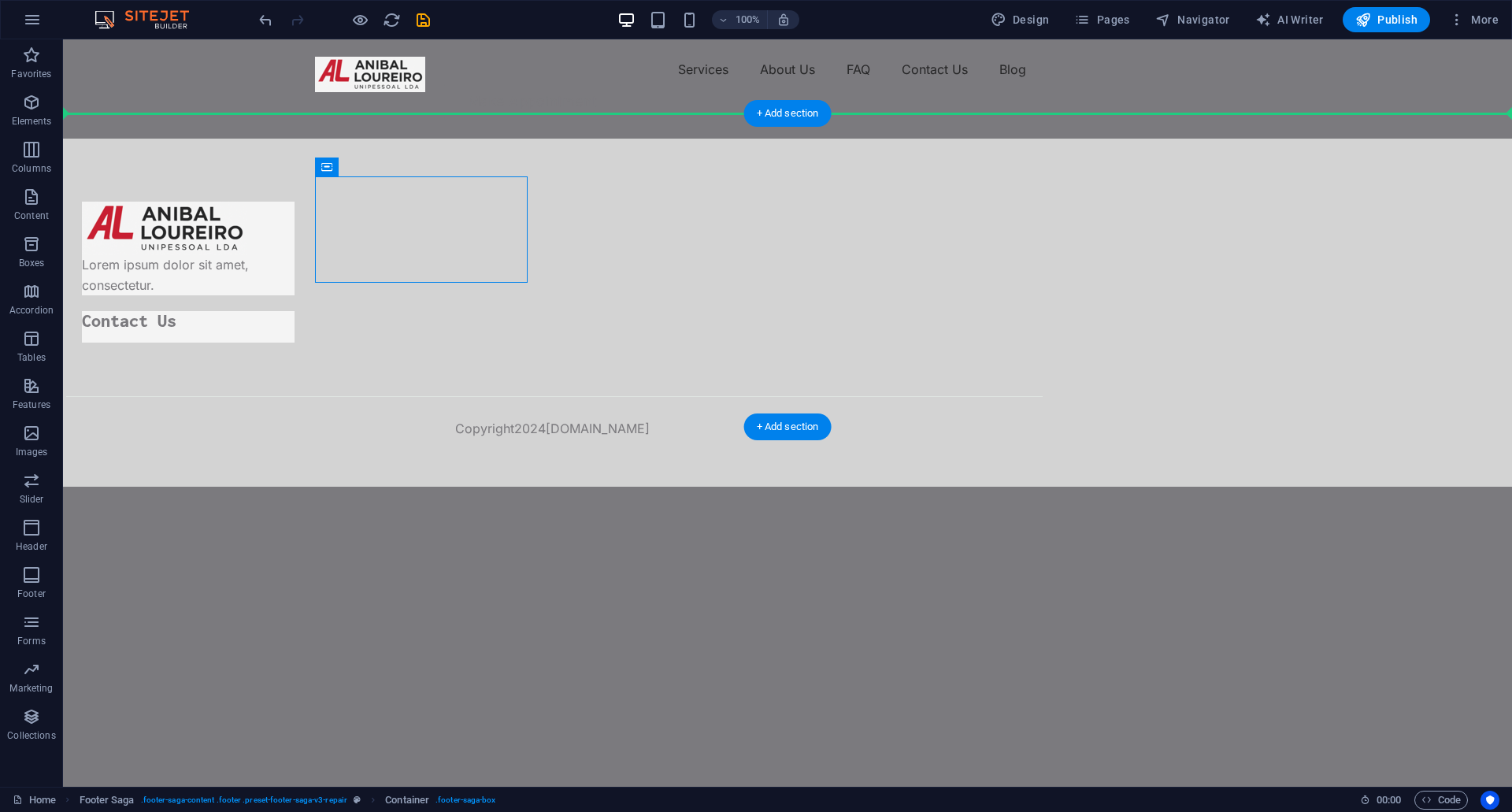
drag, startPoint x: 425, startPoint y: 206, endPoint x: 665, endPoint y: 247, distance: 243.5
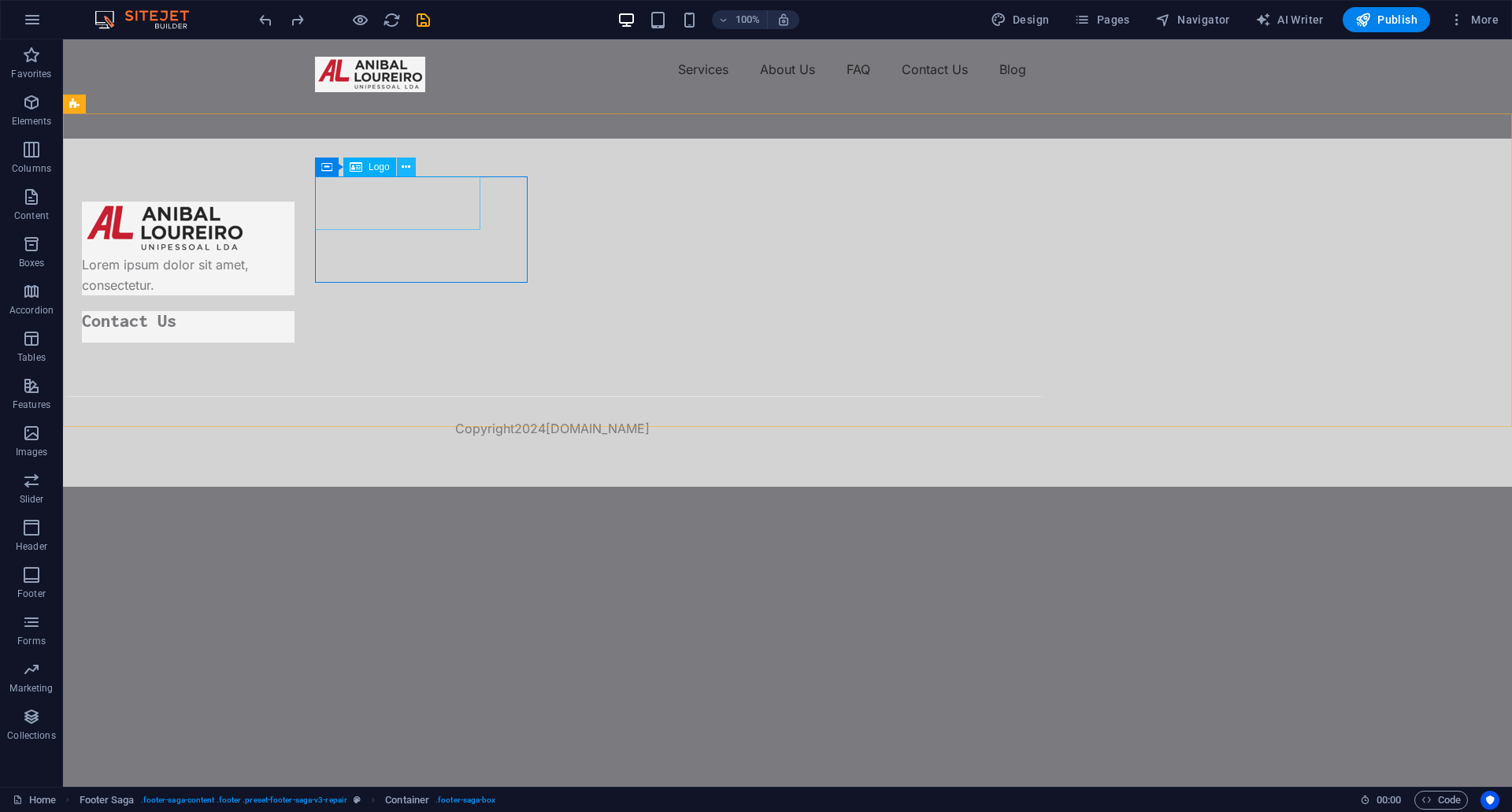
click at [411, 166] on button at bounding box center [405, 166] width 18 height 18
click at [334, 167] on div "Container" at bounding box center [350, 166] width 71 height 18
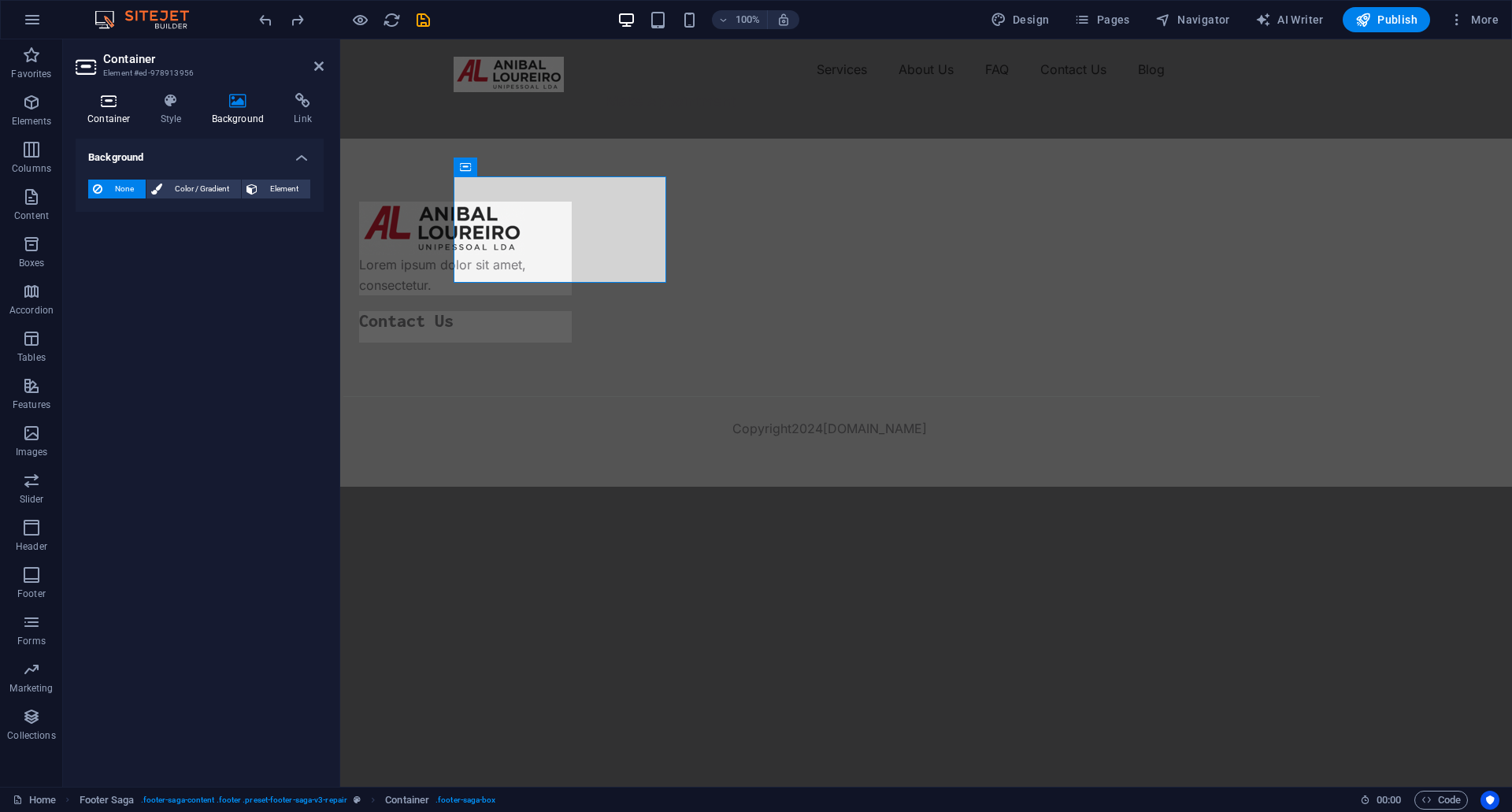
click at [130, 112] on h4 "Container" at bounding box center [112, 109] width 74 height 33
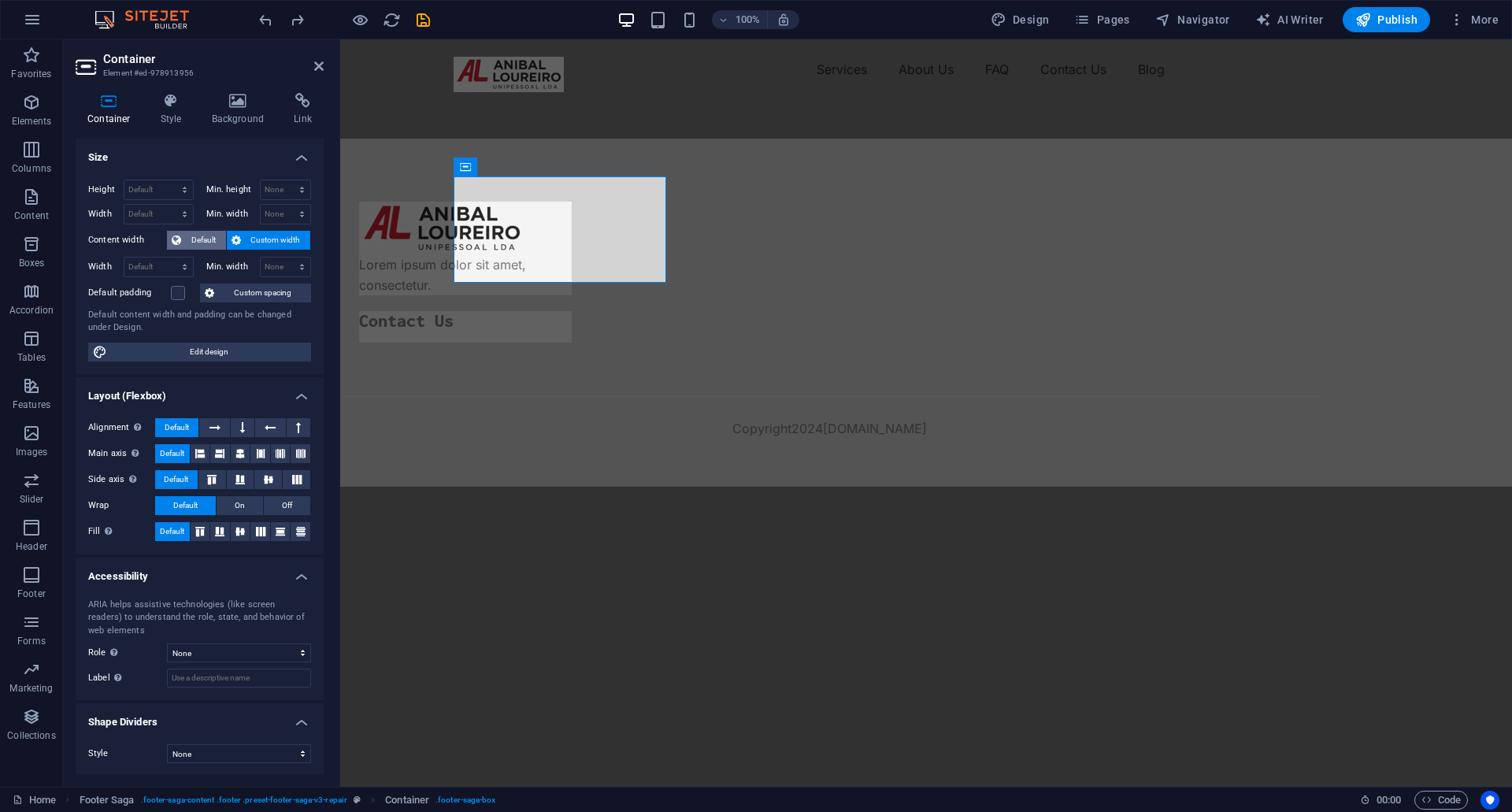
click at [205, 248] on span "Default" at bounding box center [204, 239] width 36 height 18
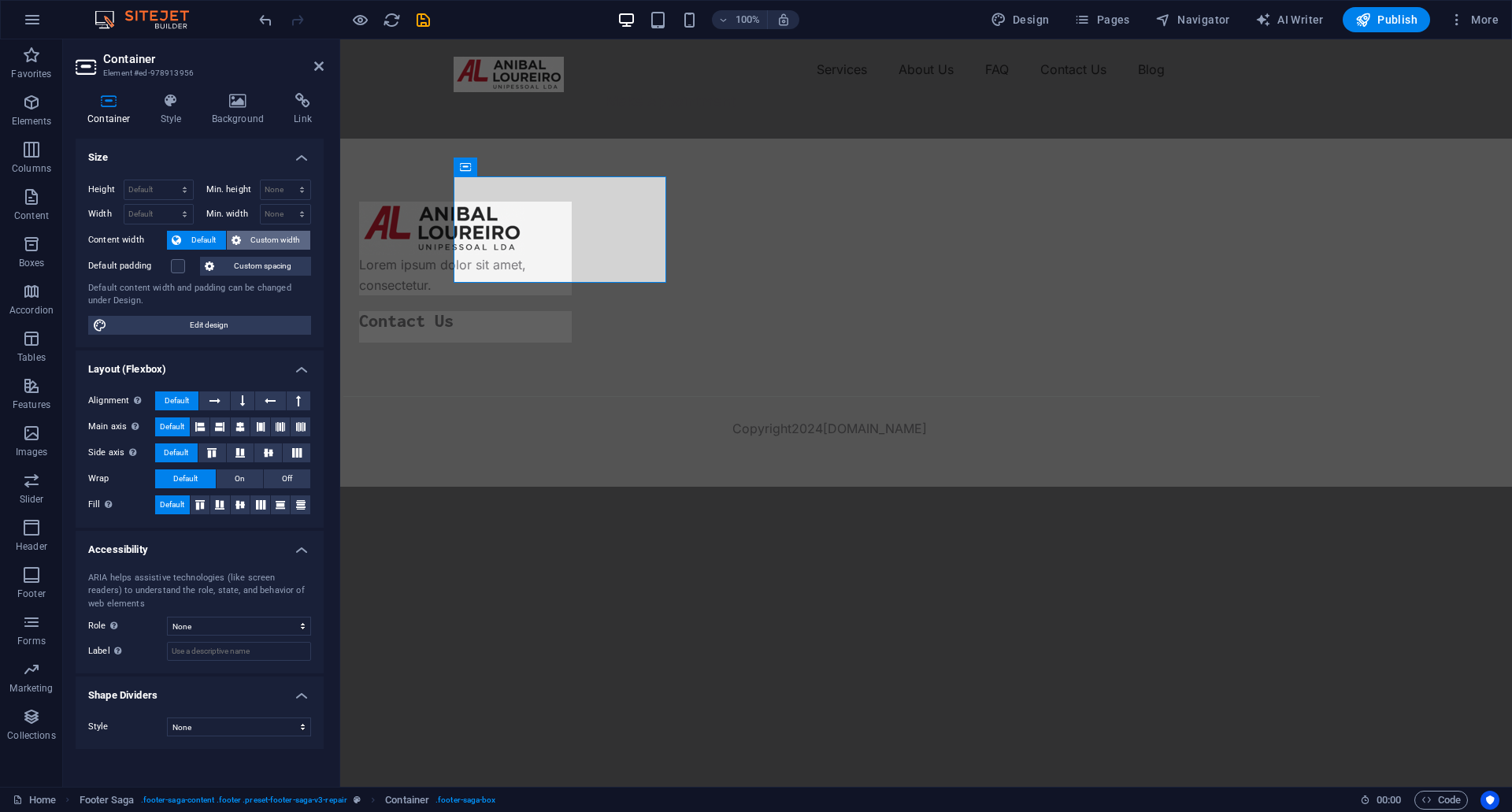
click at [259, 242] on span "Custom width" at bounding box center [275, 239] width 61 height 18
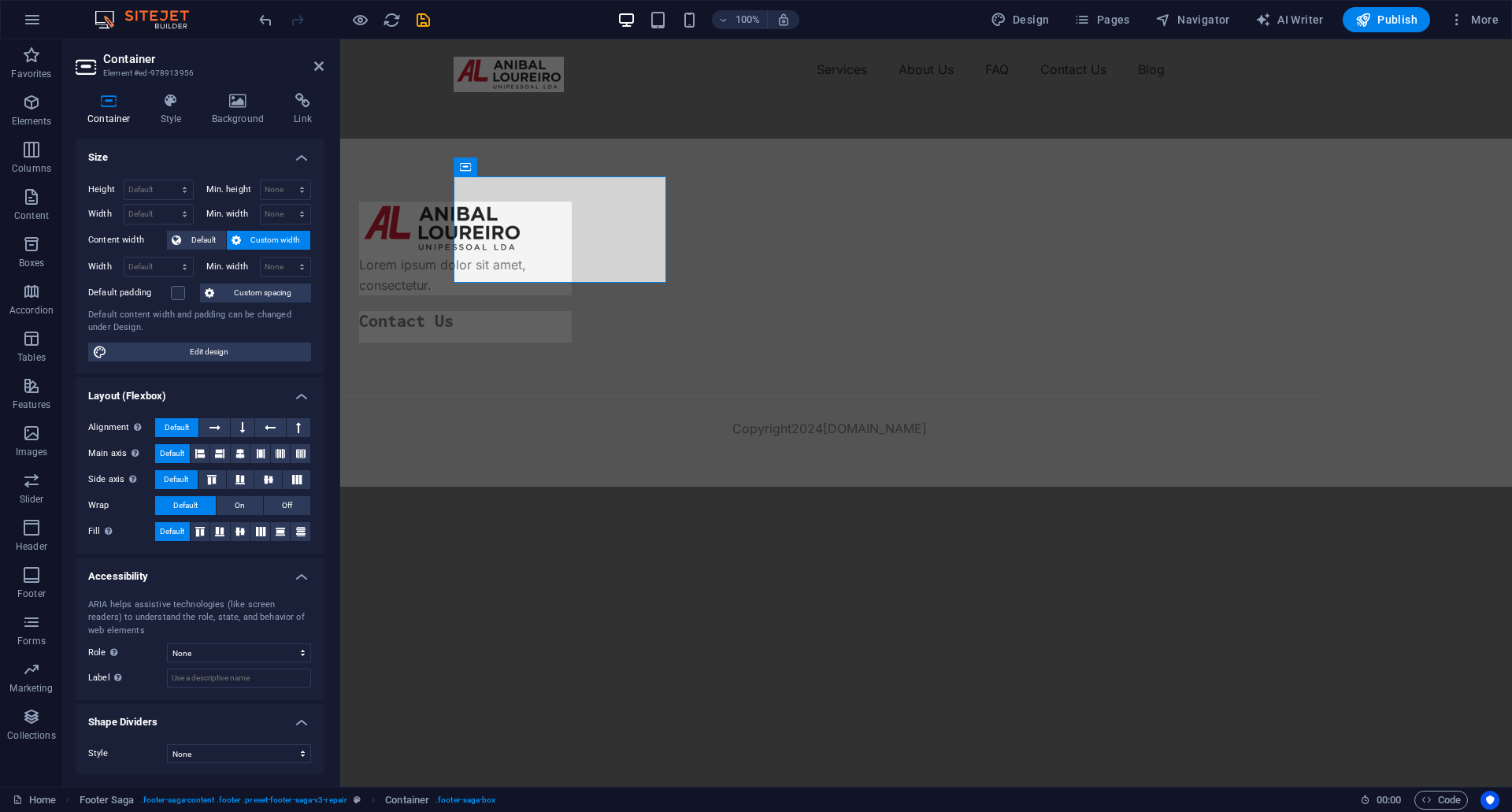
scroll to position [2, 0]
click at [240, 455] on icon at bounding box center [240, 452] width 10 height 18
click at [433, 385] on div "Lorem ipsum dolor sit amet, consectetur. Contact Us Copyright 2024 aloureiro.pt" at bounding box center [926, 312] width 1172 height 348
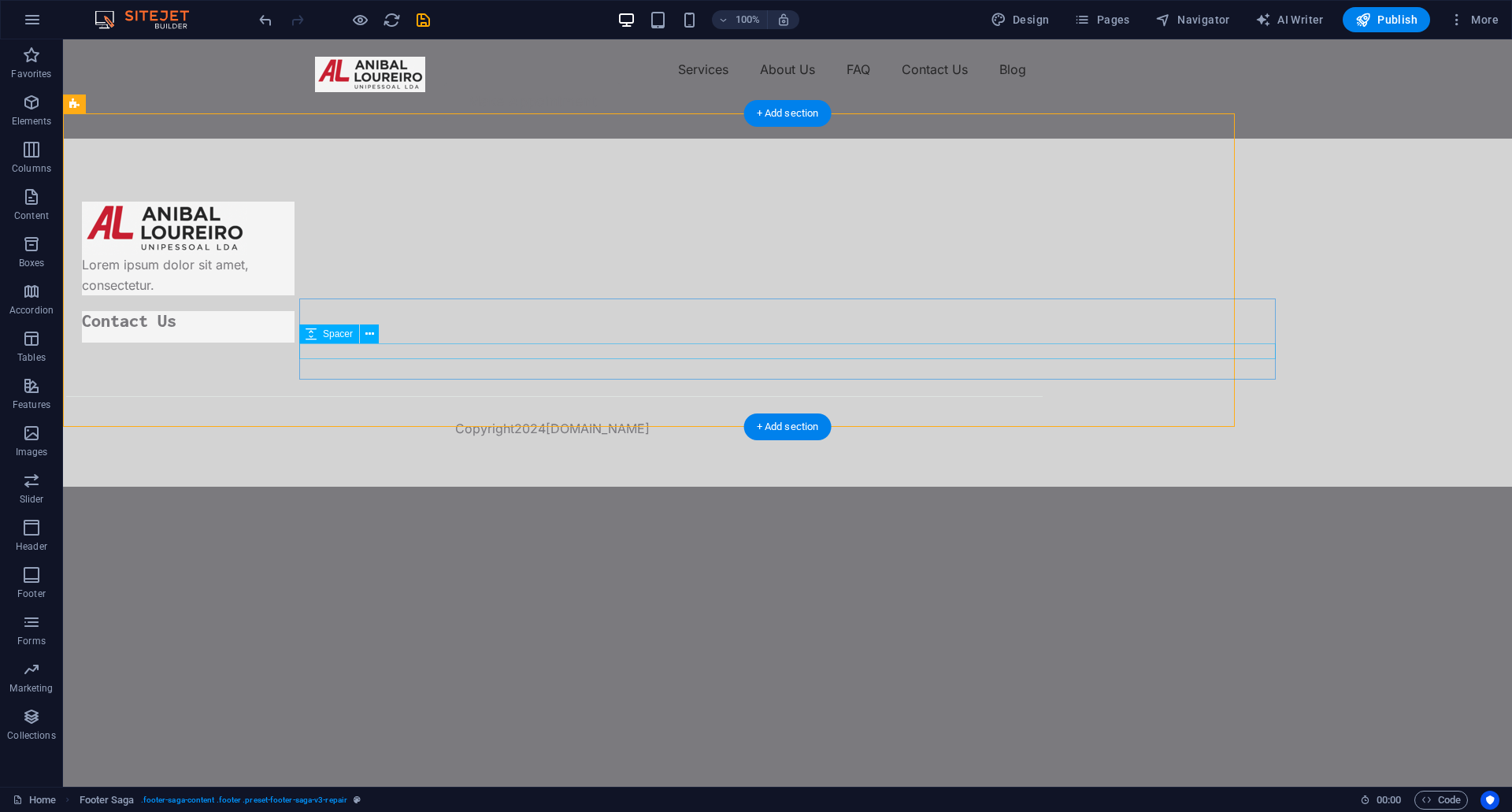
click at [424, 396] on div at bounding box center [553, 396] width 976 height 1
click at [648, 237] on div "Lorem ipsum dolor sit amet, consectetur. Contact Us Copyright 2024 aloureiro.pt" at bounding box center [787, 312] width 1449 height 348
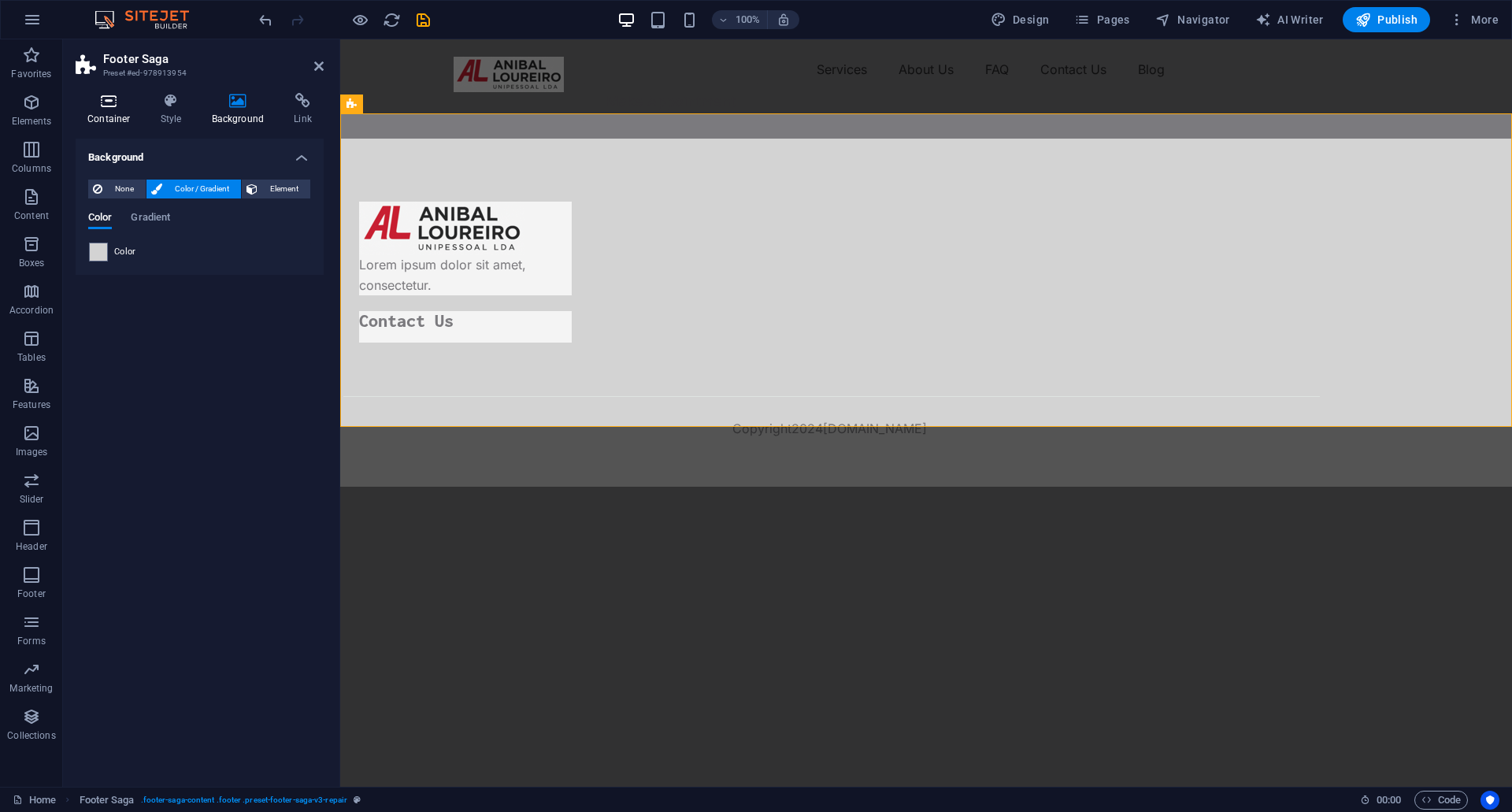
click at [113, 99] on icon at bounding box center [109, 101] width 67 height 16
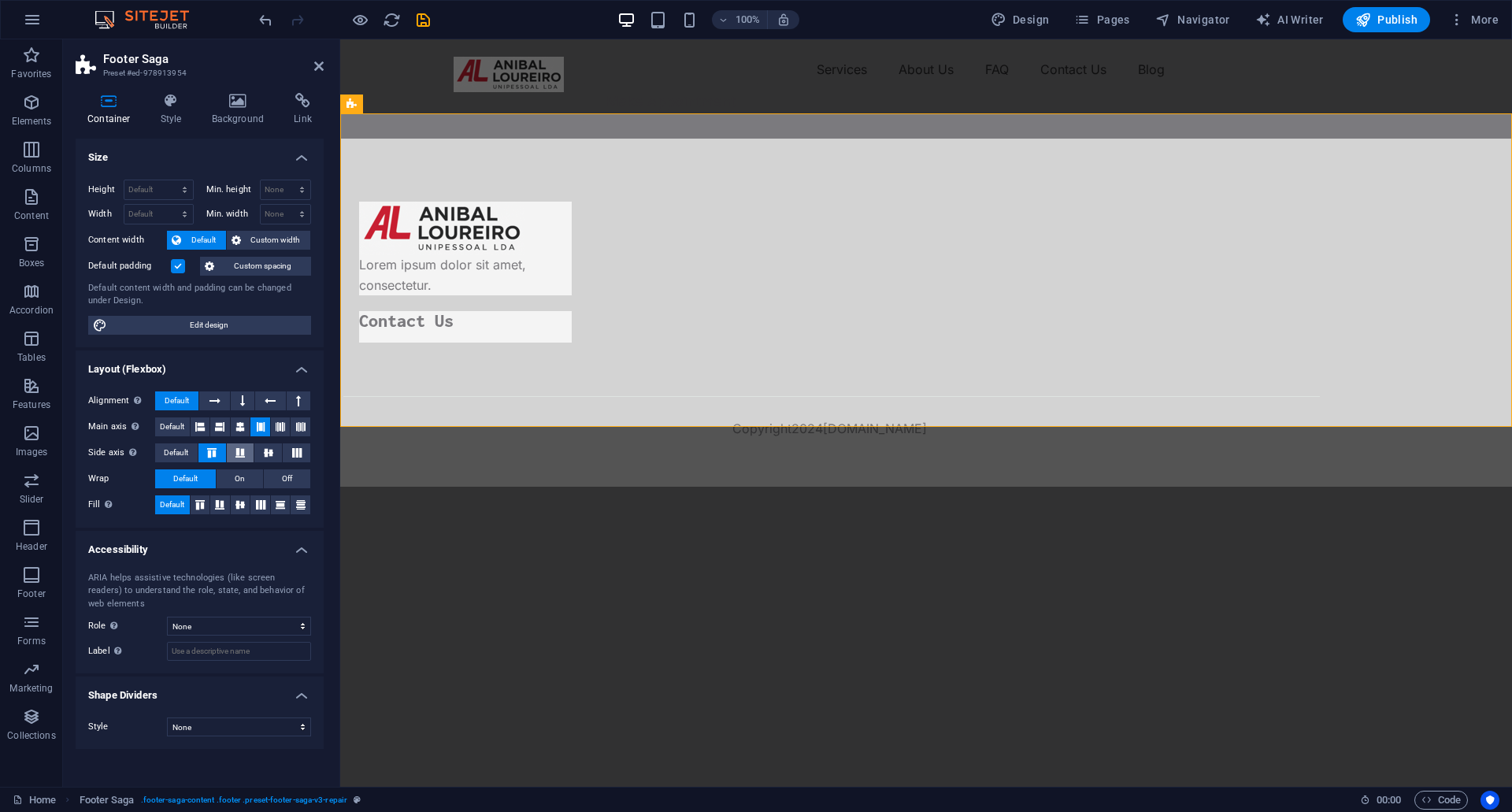
click at [239, 448] on icon at bounding box center [239, 453] width 18 height 10
click at [213, 449] on icon at bounding box center [211, 453] width 18 height 10
click at [238, 424] on icon at bounding box center [240, 426] width 10 height 18
click at [1140, 210] on div "Lorem ipsum dolor sit amet, consectetur. Contact Us Copyright 2024 aloureiro.pt" at bounding box center [926, 312] width 1172 height 348
click at [572, 329] on div at bounding box center [464, 335] width 212 height 13
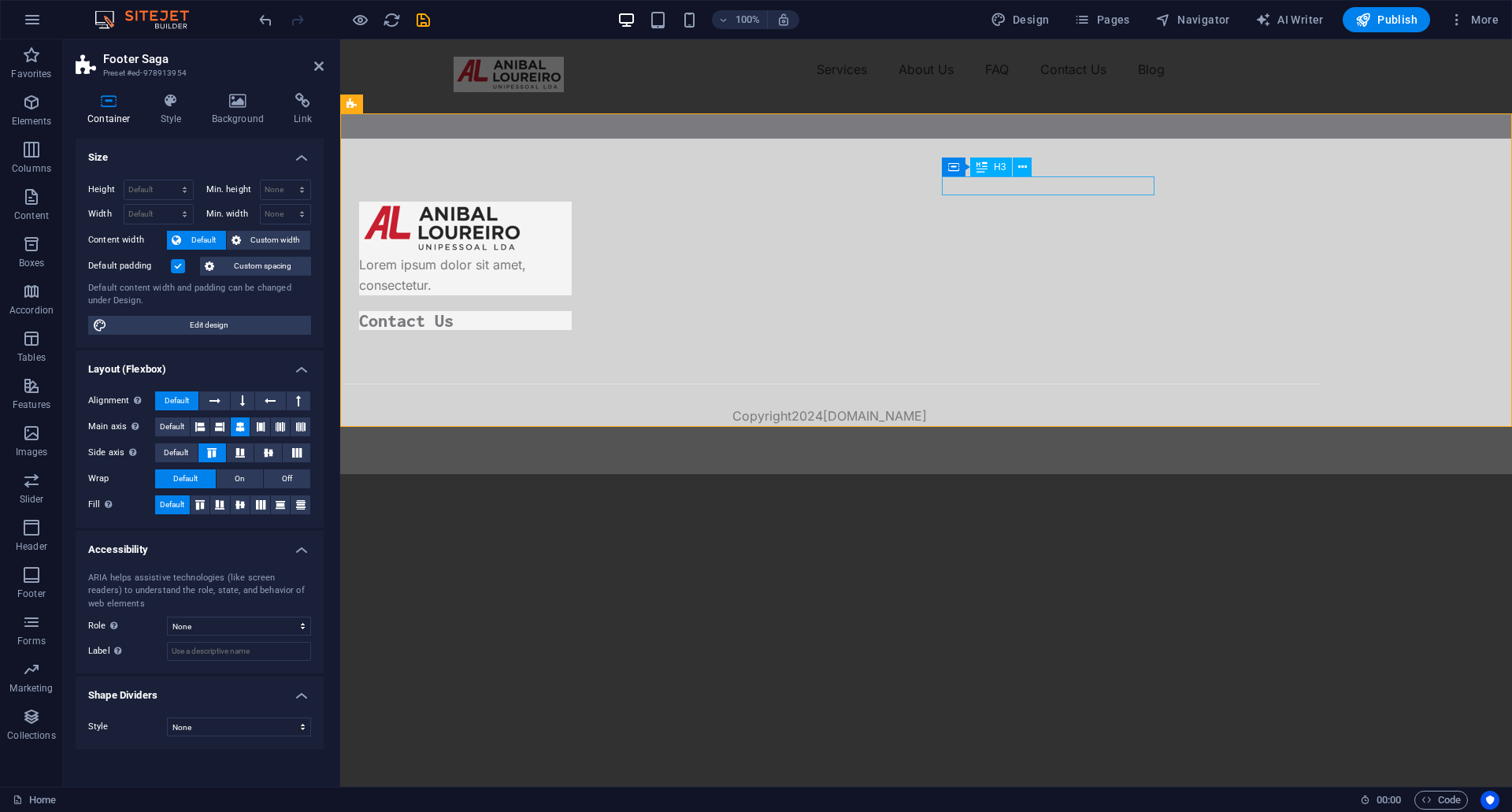
click at [572, 311] on div "Contact Us" at bounding box center [464, 320] width 212 height 18
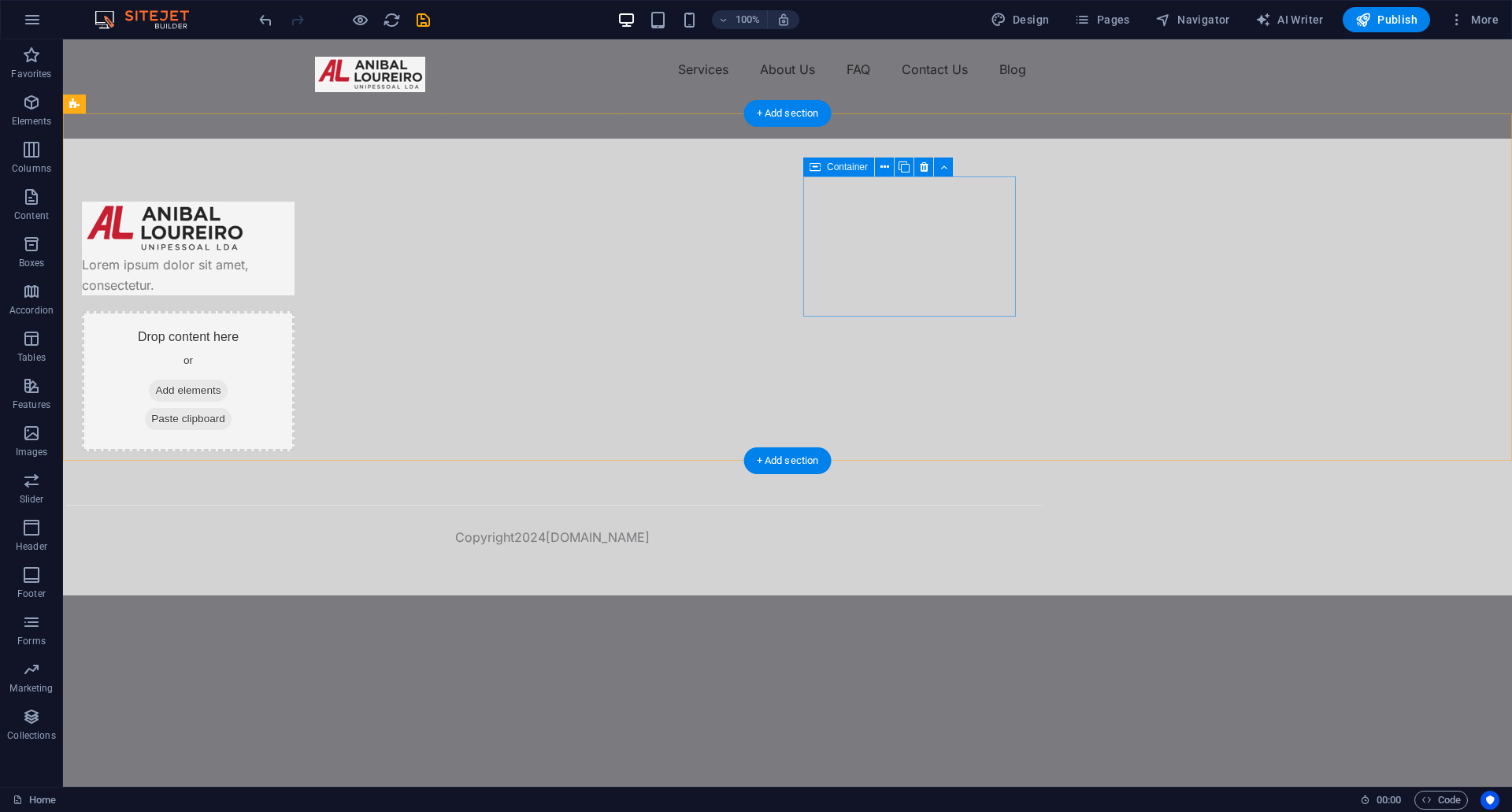
click at [295, 311] on div "Drop content here or Add elements Paste clipboard" at bounding box center [187, 381] width 212 height 141
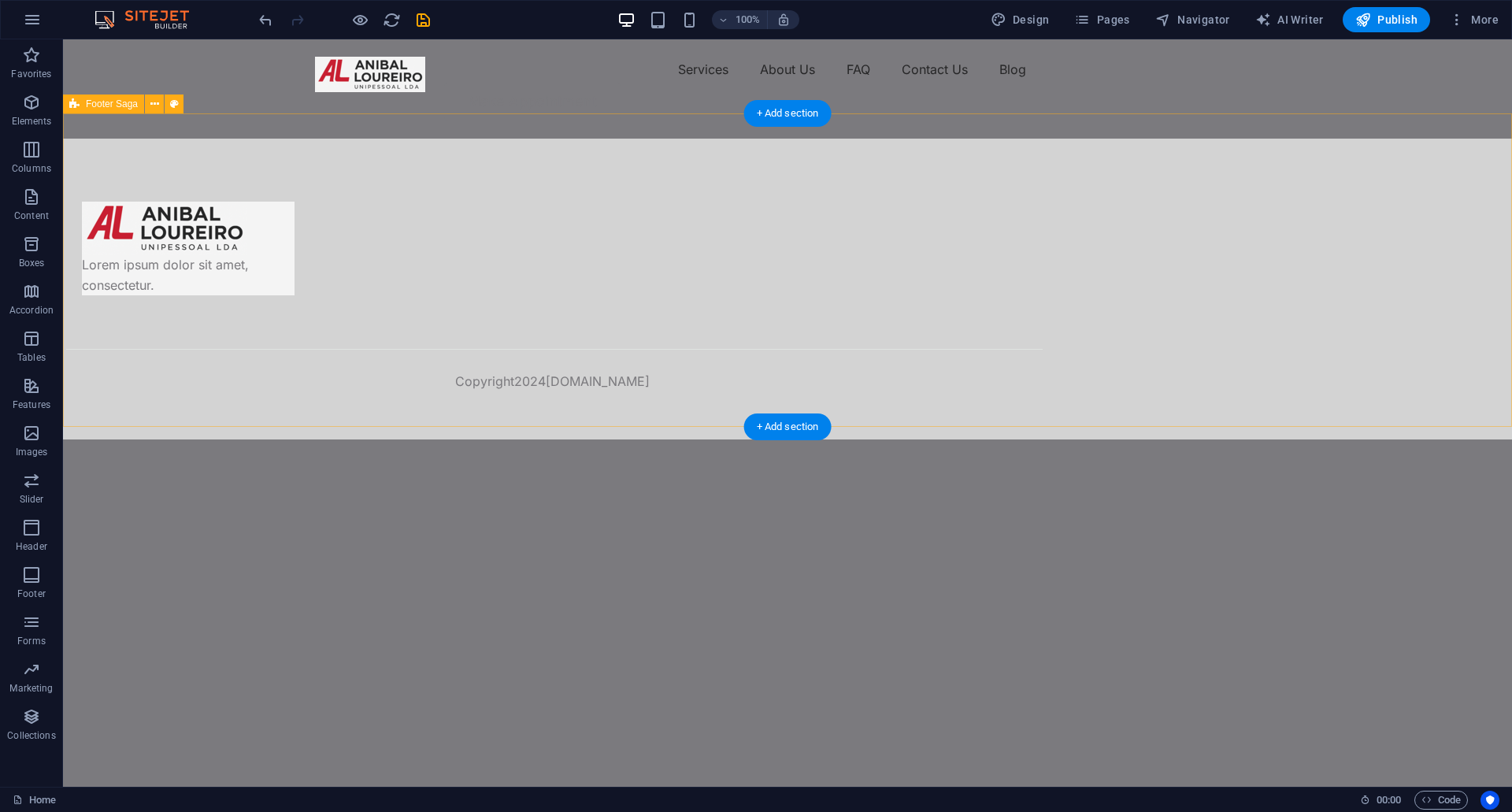
click at [1059, 241] on div "Lorem ipsum dolor sit amet, consectetur. Copyright 2024 aloureiro.pt" at bounding box center [787, 289] width 1449 height 300
click at [295, 257] on div "Lorem ipsum dolor sit amet, consectetur." at bounding box center [187, 255] width 212 height 81
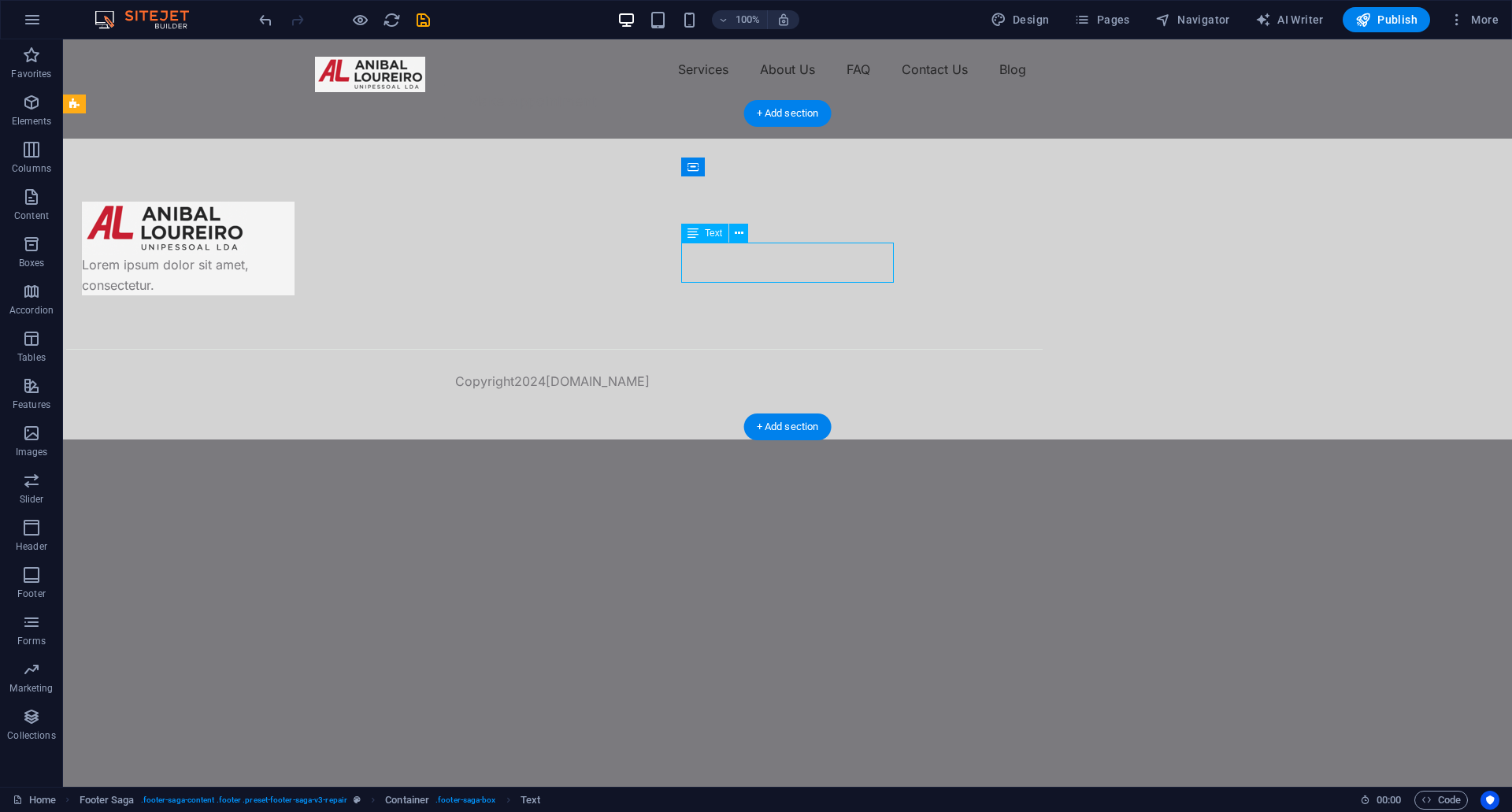
click at [295, 257] on div "Lorem ipsum dolor sit amet, consectetur." at bounding box center [187, 255] width 212 height 81
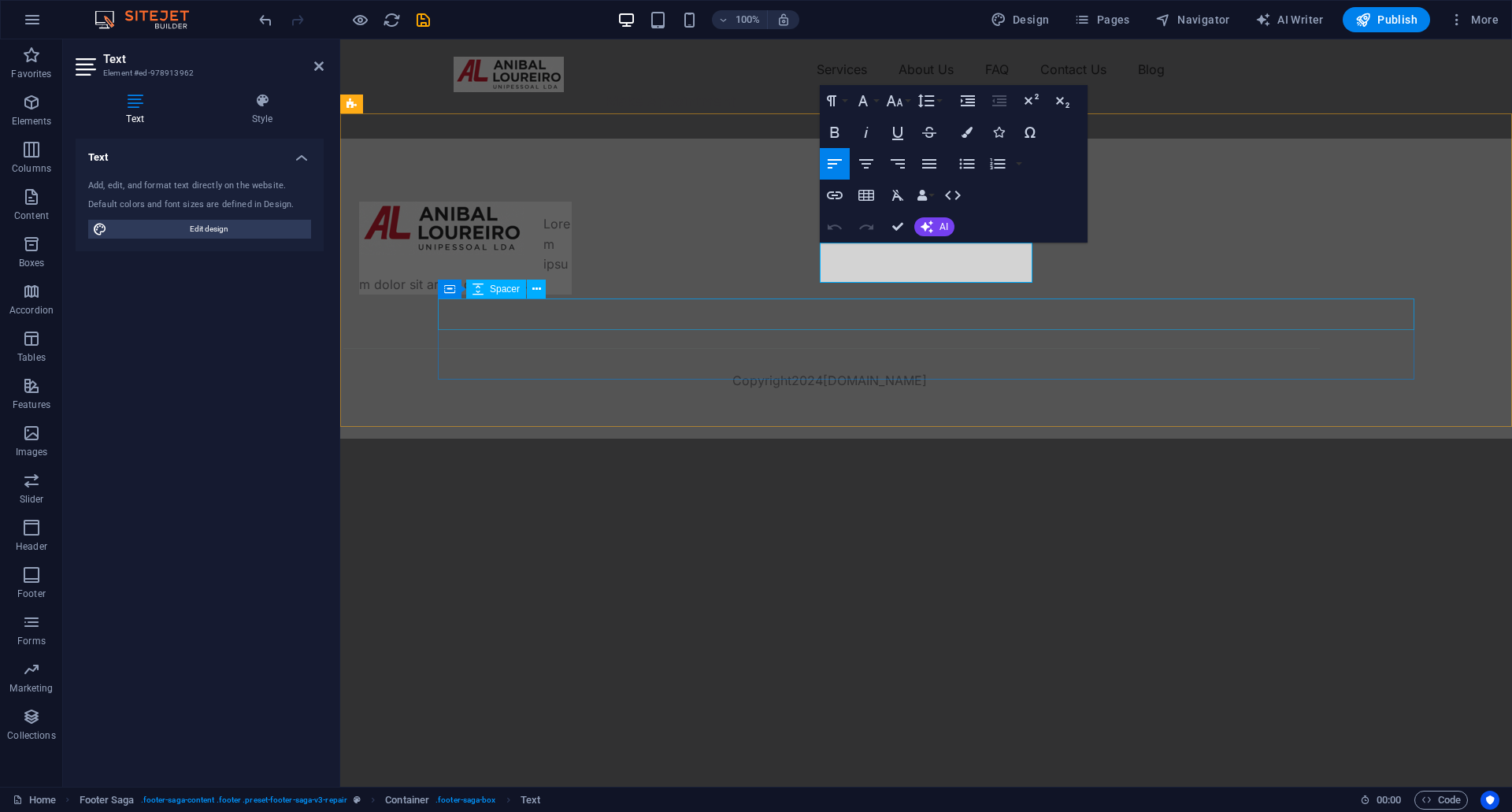
click at [665, 312] on div at bounding box center [831, 326] width 976 height 31
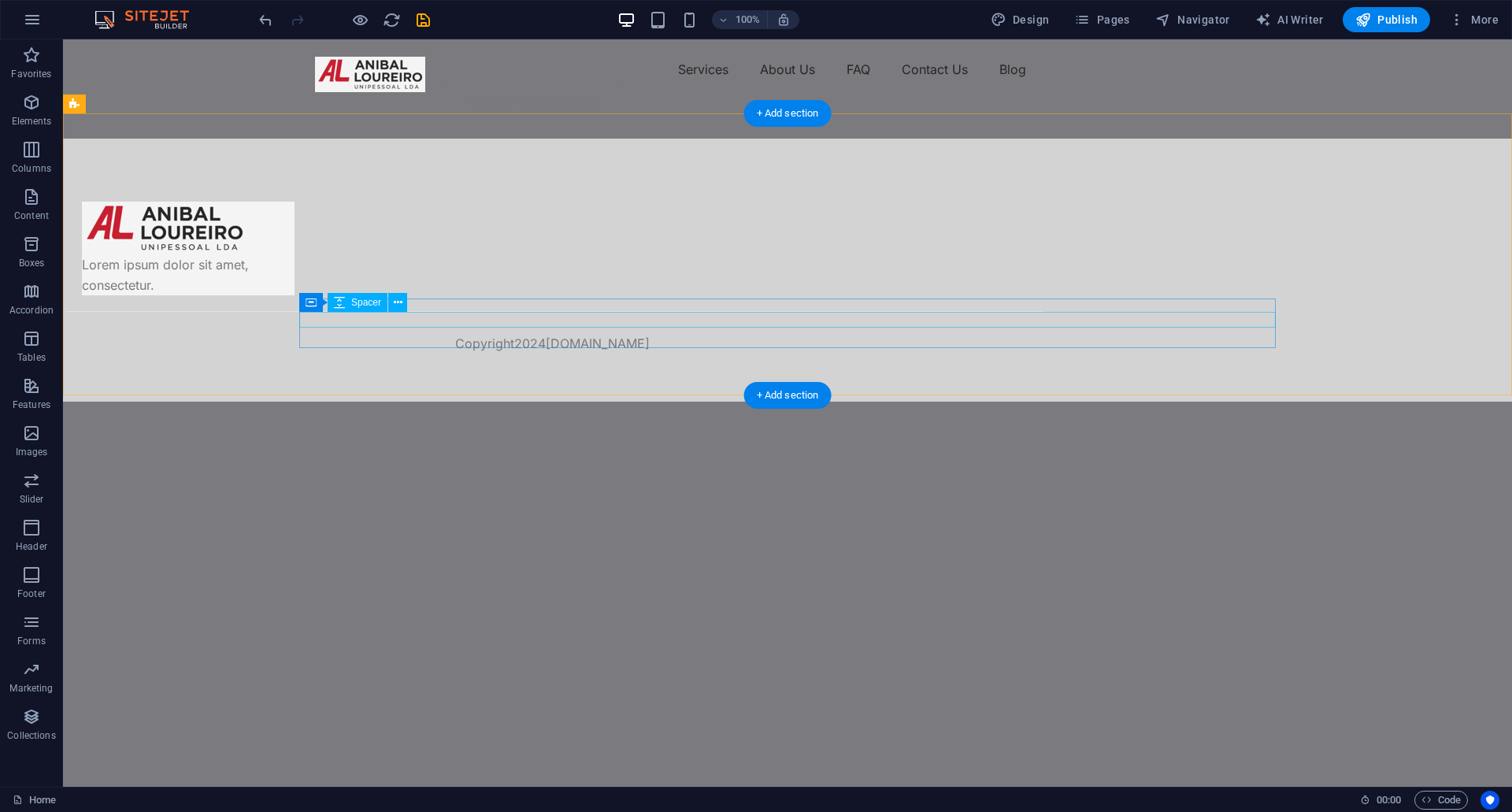
click at [895, 325] on div at bounding box center [553, 326] width 976 height 16
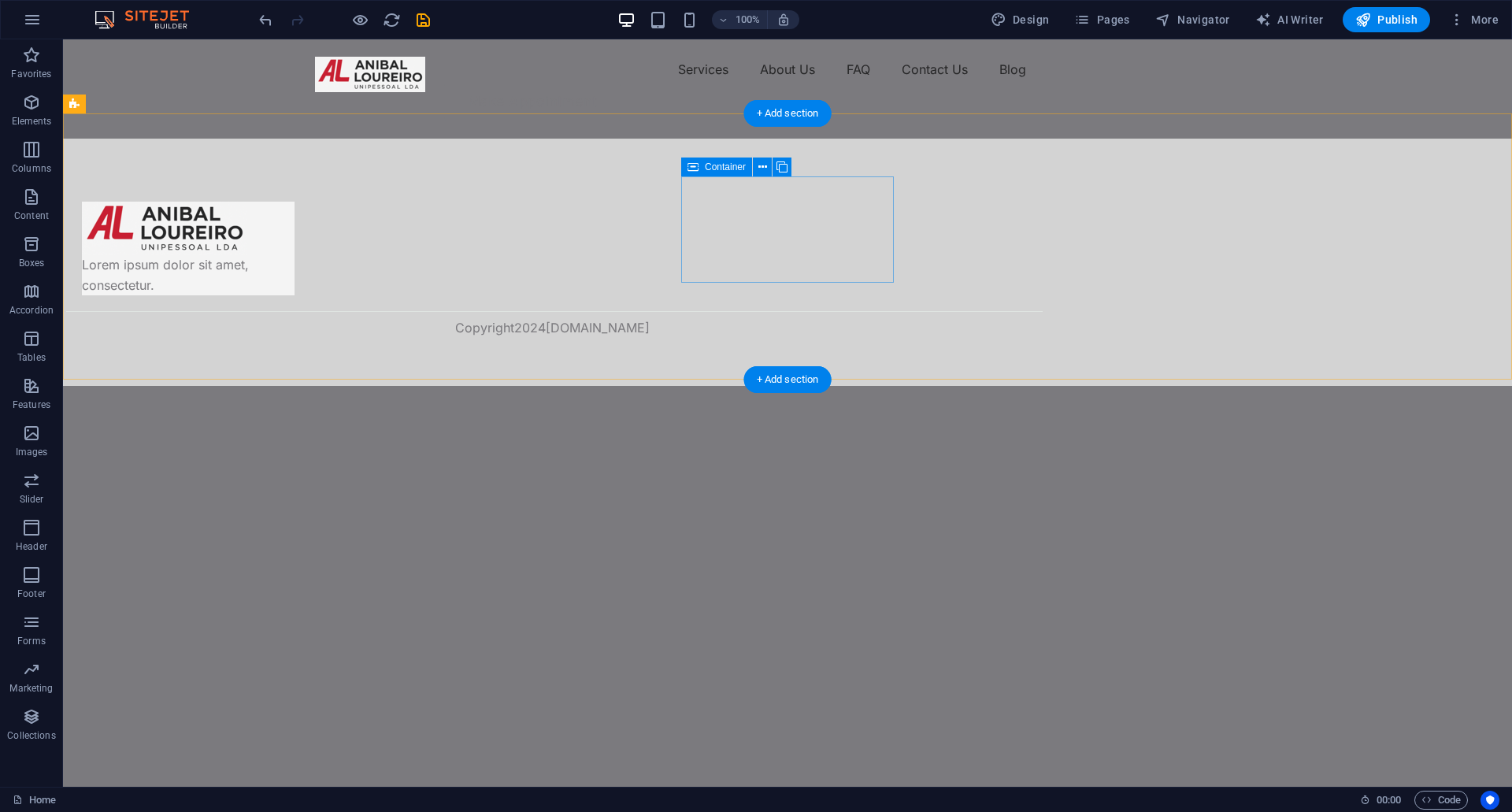
click at [295, 206] on div "Lorem ipsum dolor sit amet, consectetur." at bounding box center [187, 248] width 212 height 94
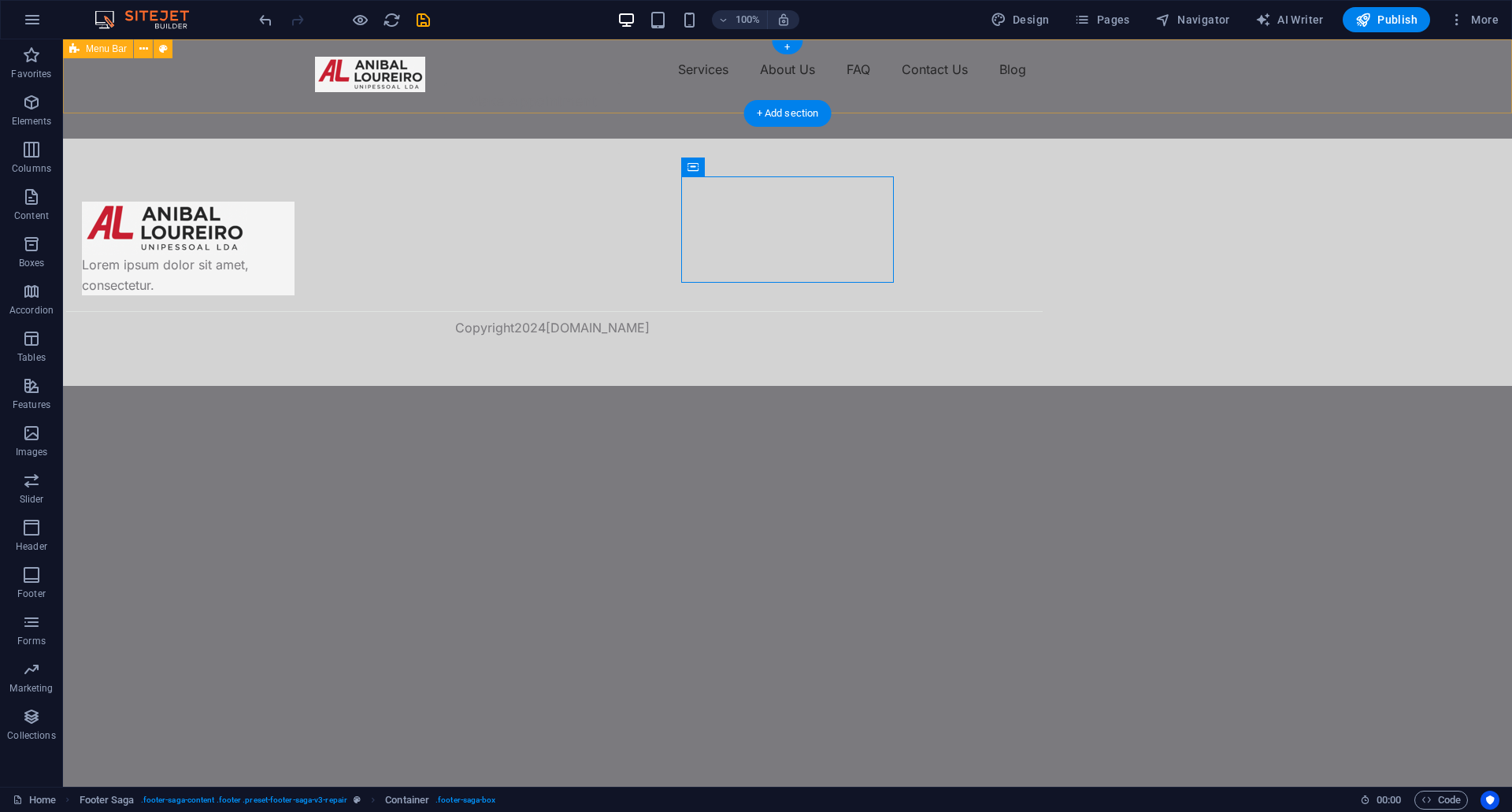
click at [451, 96] on div "Menu Services About Us FAQ Contact Us Blog Make Appointment" at bounding box center [787, 89] width 1449 height 99
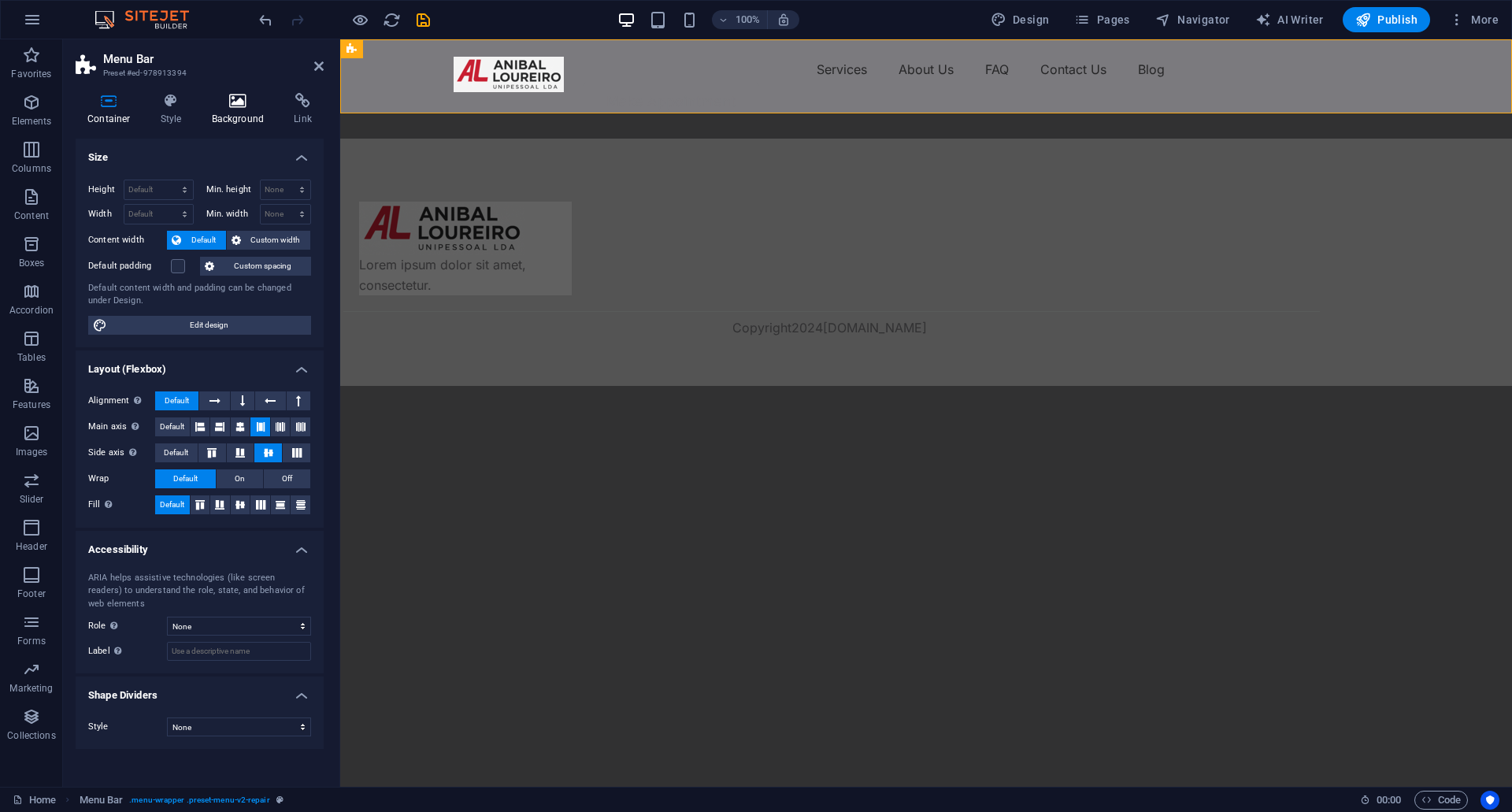
click at [220, 114] on h4 "Background" at bounding box center [240, 109] width 82 height 33
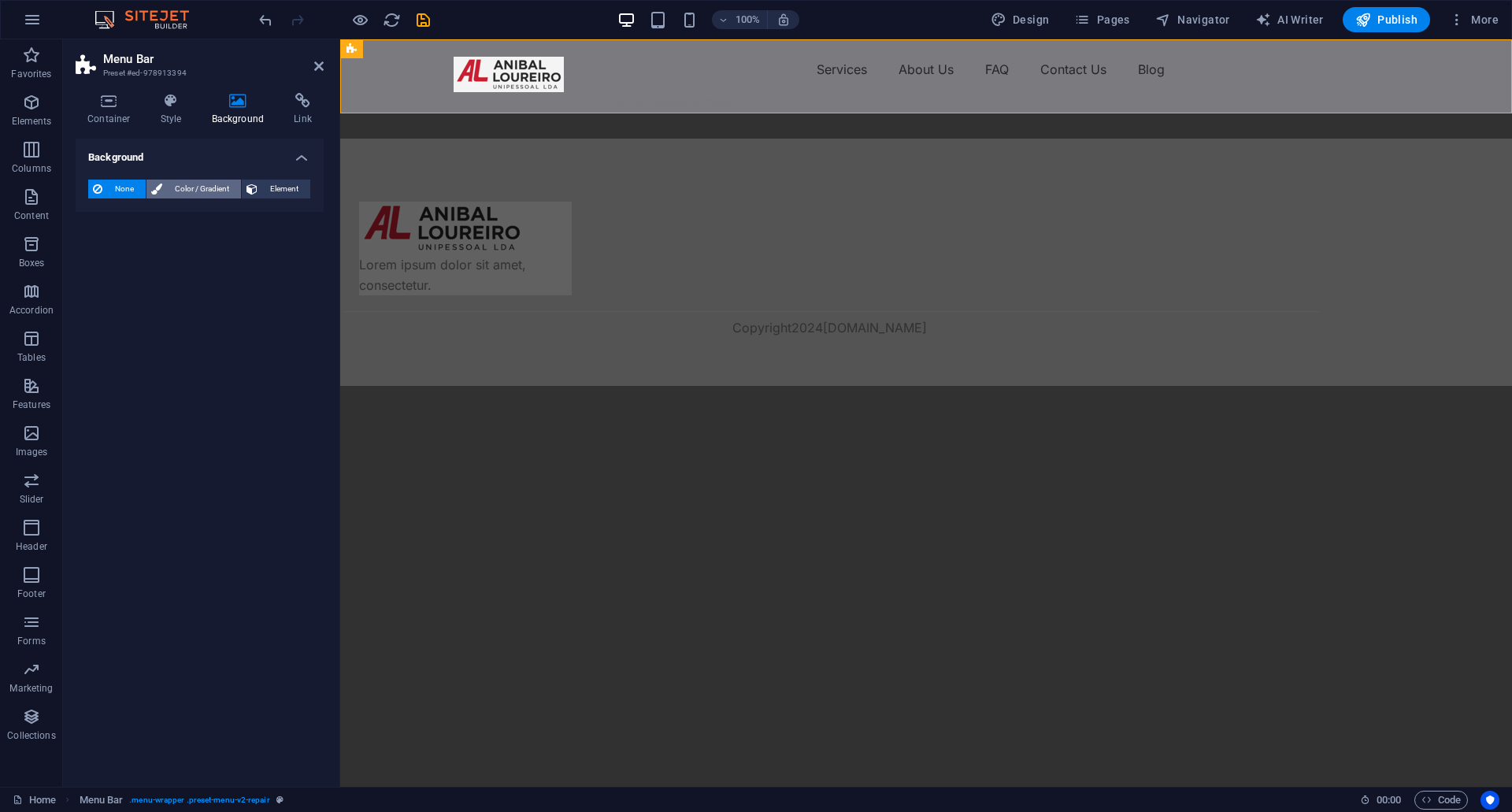
click at [189, 185] on span "Color / Gradient" at bounding box center [201, 188] width 69 height 18
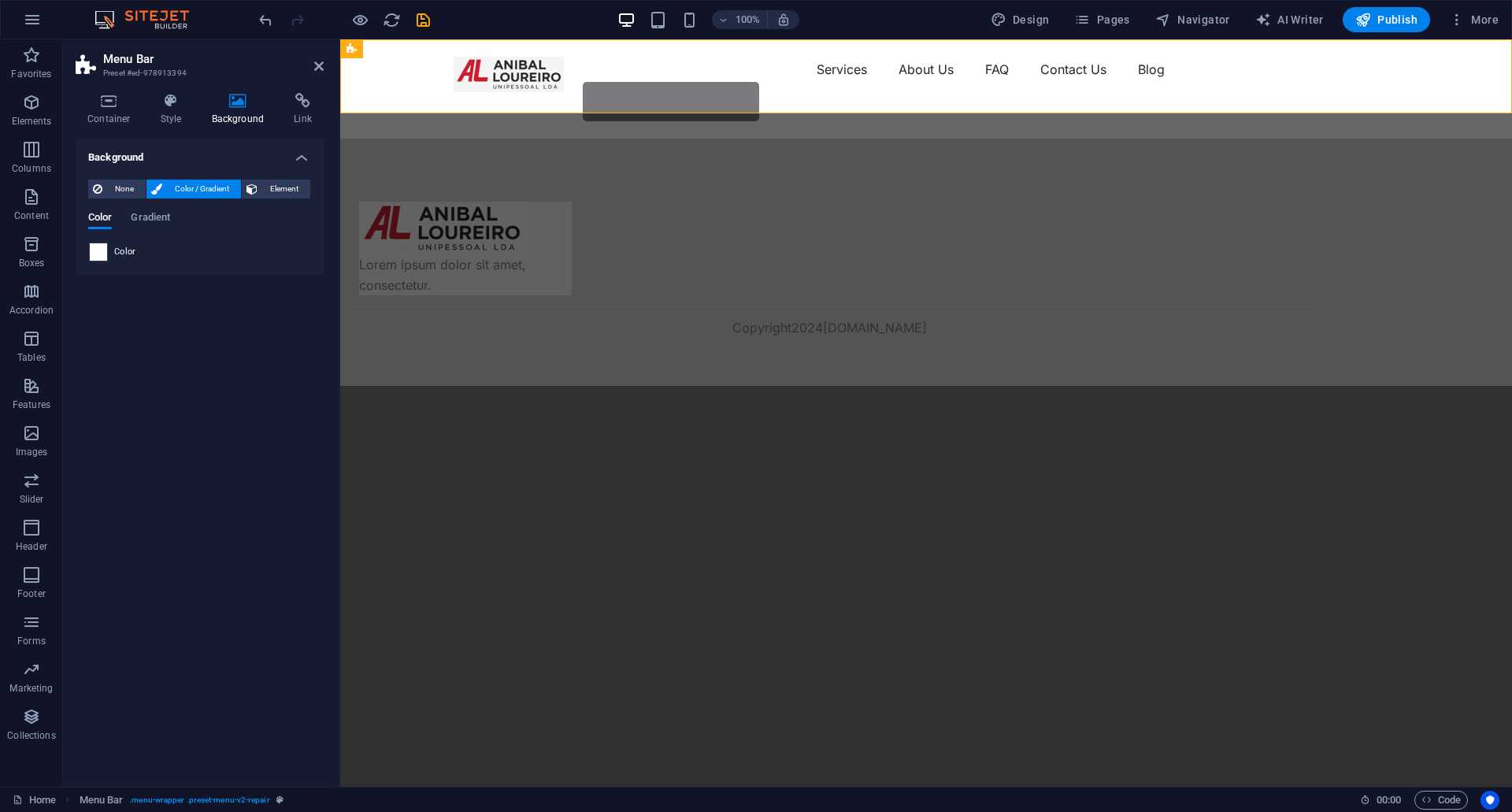
click at [101, 255] on span at bounding box center [99, 252] width 17 height 17
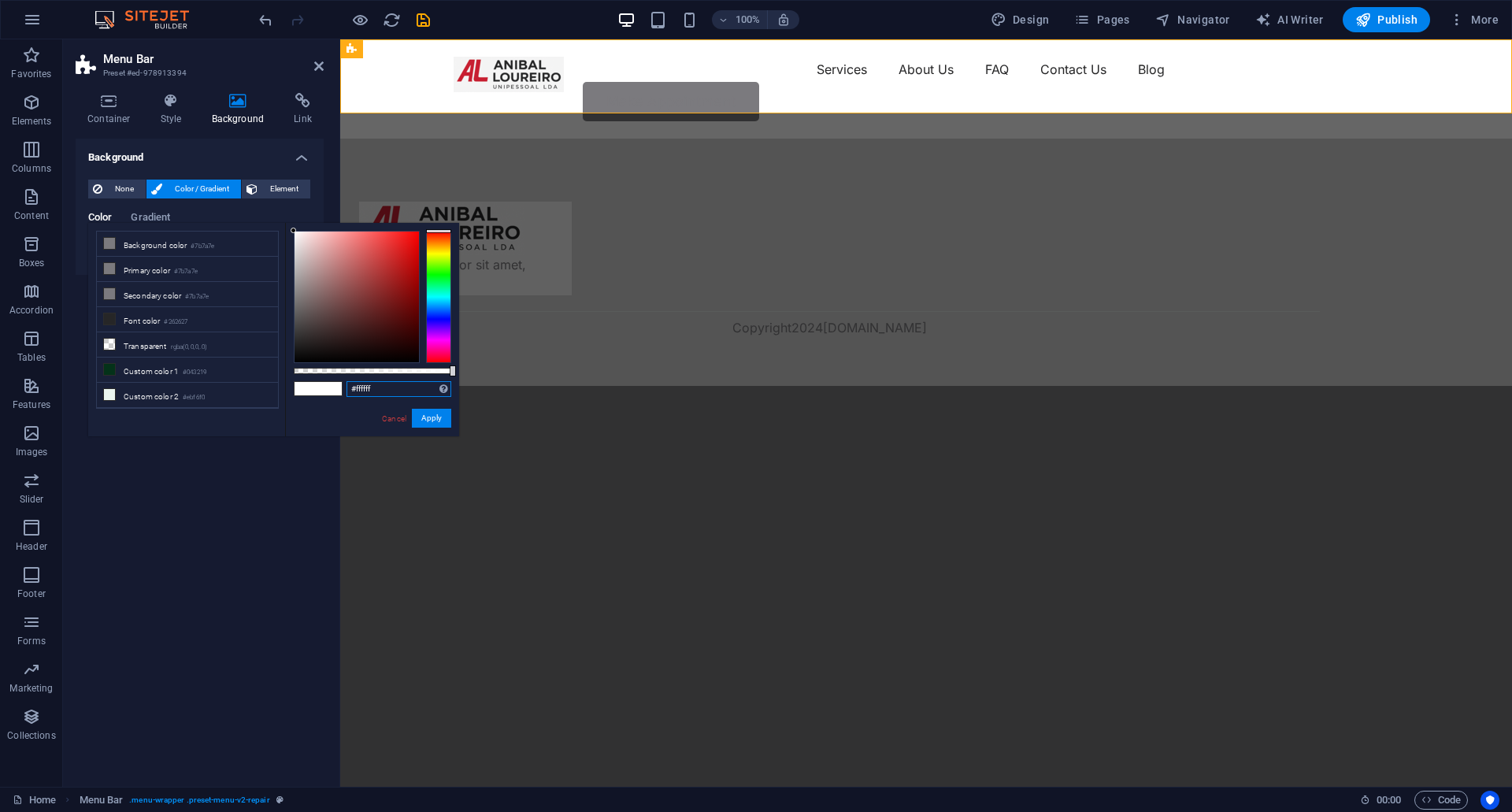
drag, startPoint x: 380, startPoint y: 392, endPoint x: 313, endPoint y: 386, distance: 67.3
click at [313, 386] on div "#ffffff Supported formats #0852ed rgb(8, 82, 237) rgba(8, 82, 237, 90%) hsv(221…" at bounding box center [372, 444] width 174 height 442
paste input "D3D3D3"
type input "#d3d3d3"
click at [431, 423] on button "Apply" at bounding box center [431, 418] width 40 height 18
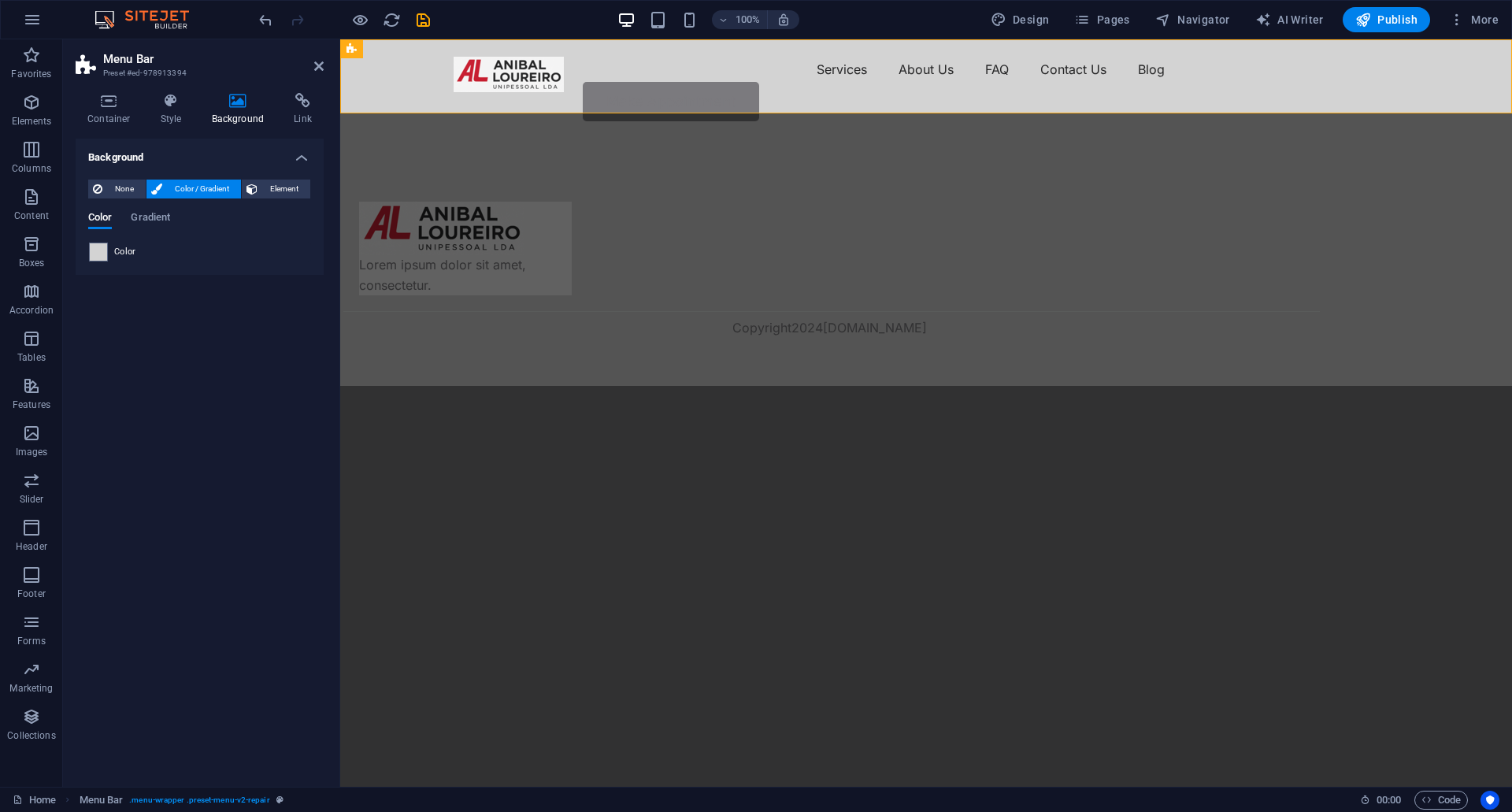
click at [225, 345] on div "Background None Color / Gradient Element Stretch background to full-width Color…" at bounding box center [200, 456] width 248 height 636
click at [538, 69] on div at bounding box center [509, 74] width 110 height 36
select select "px"
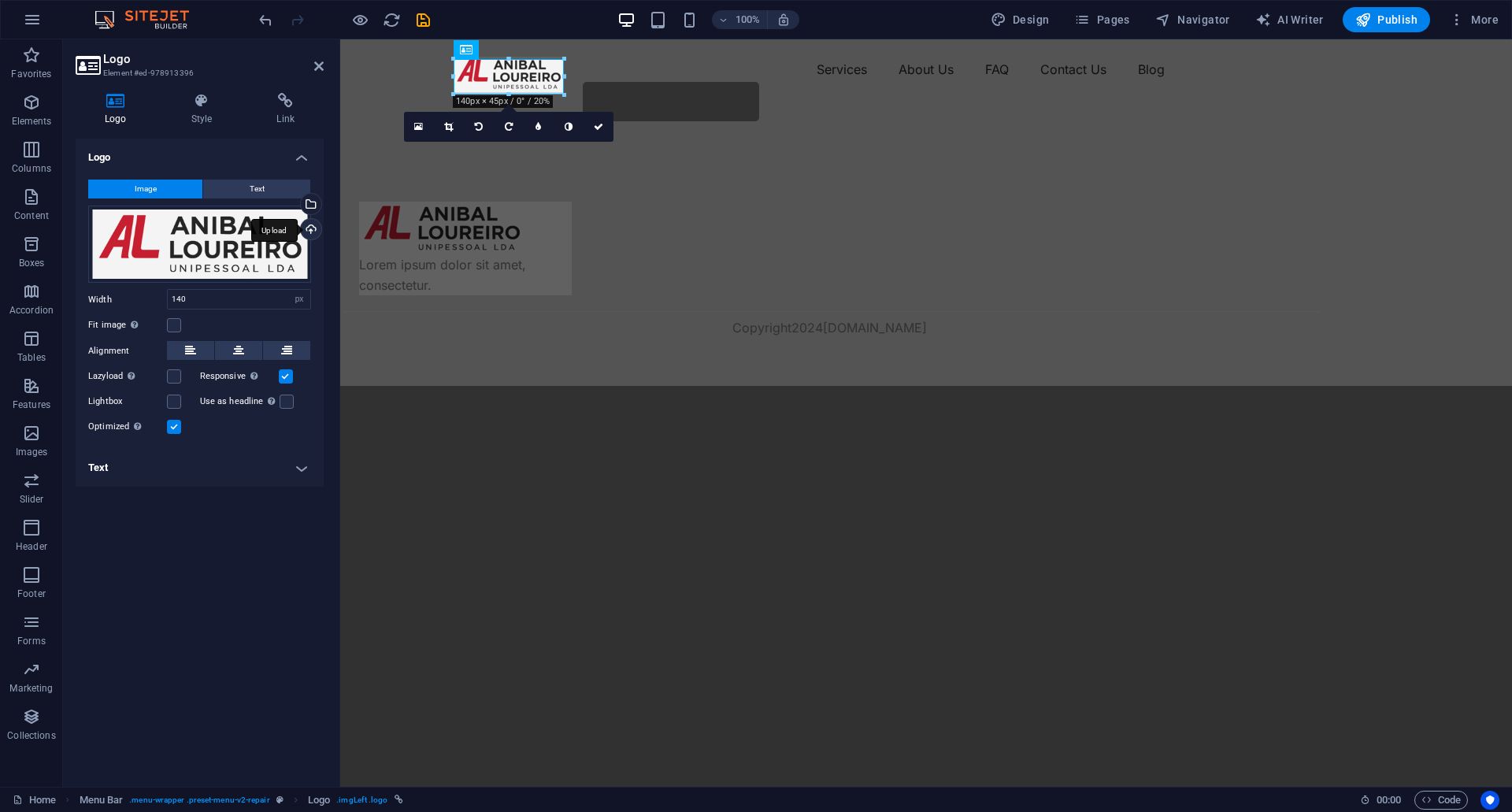
click at [317, 221] on div "Upload" at bounding box center [309, 231] width 23 height 23
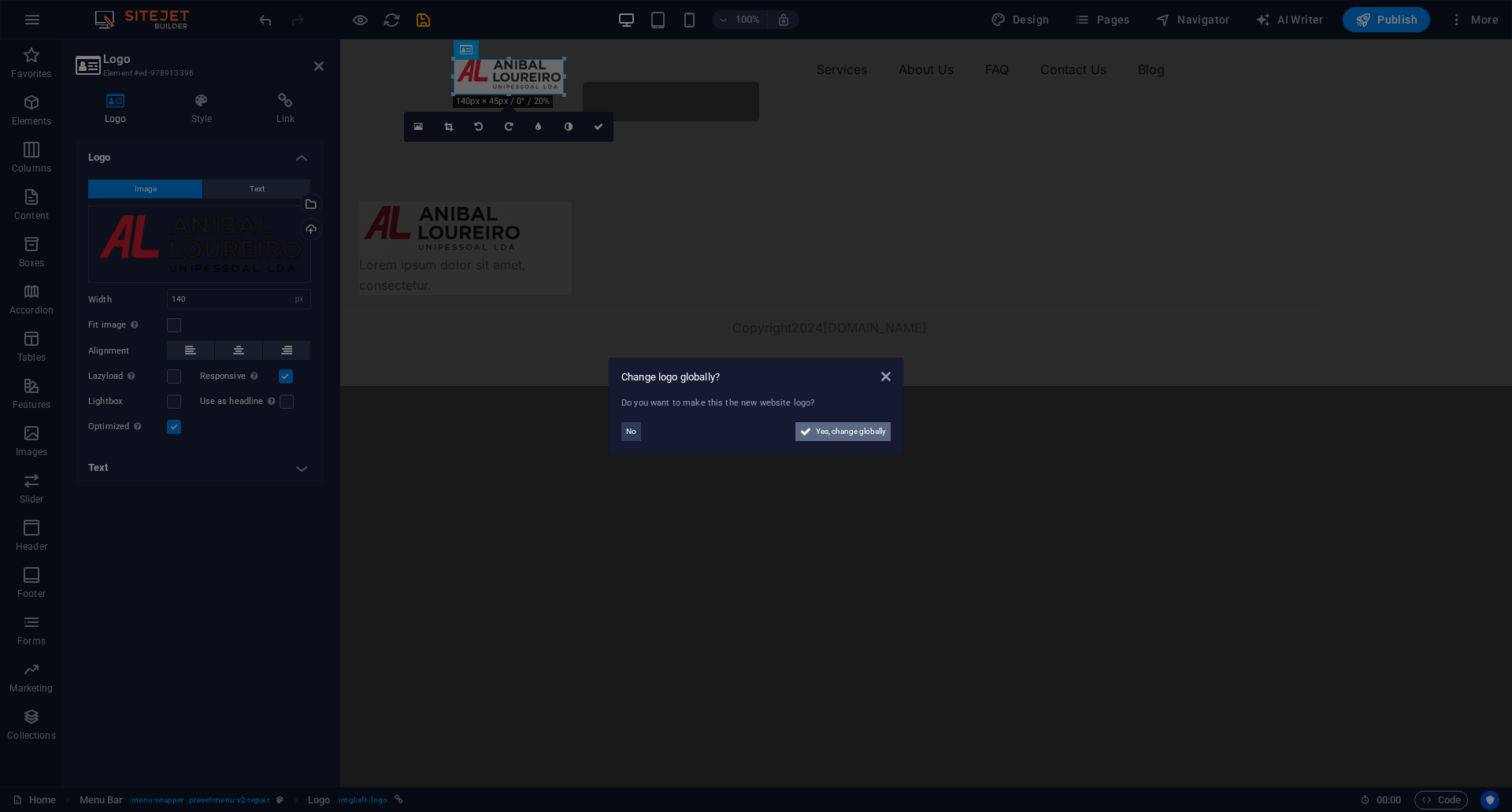
click at [848, 429] on span "Yes, change globally" at bounding box center [851, 430] width 70 height 18
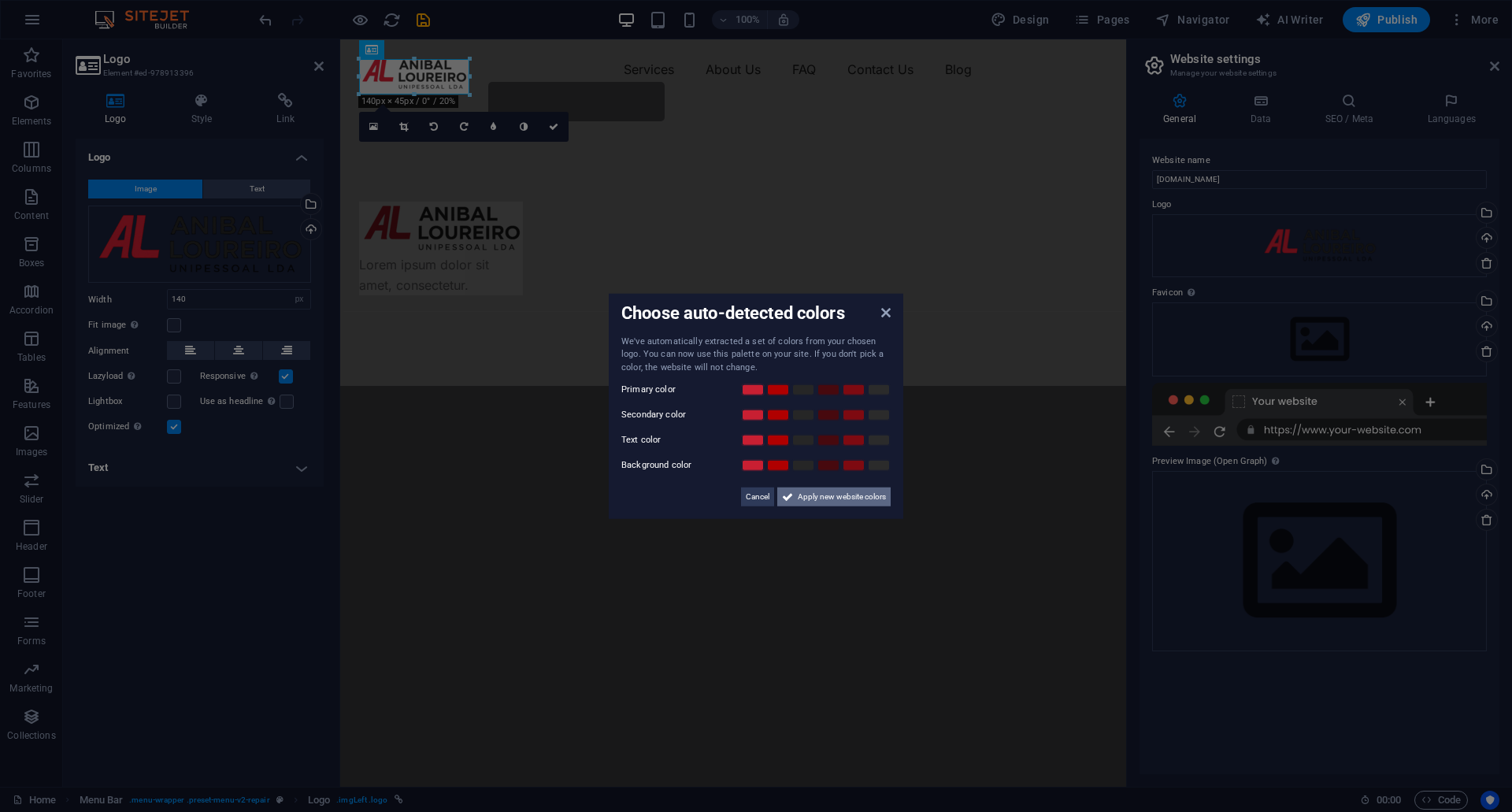
click at [843, 499] on span "Apply new website colors" at bounding box center [841, 496] width 88 height 18
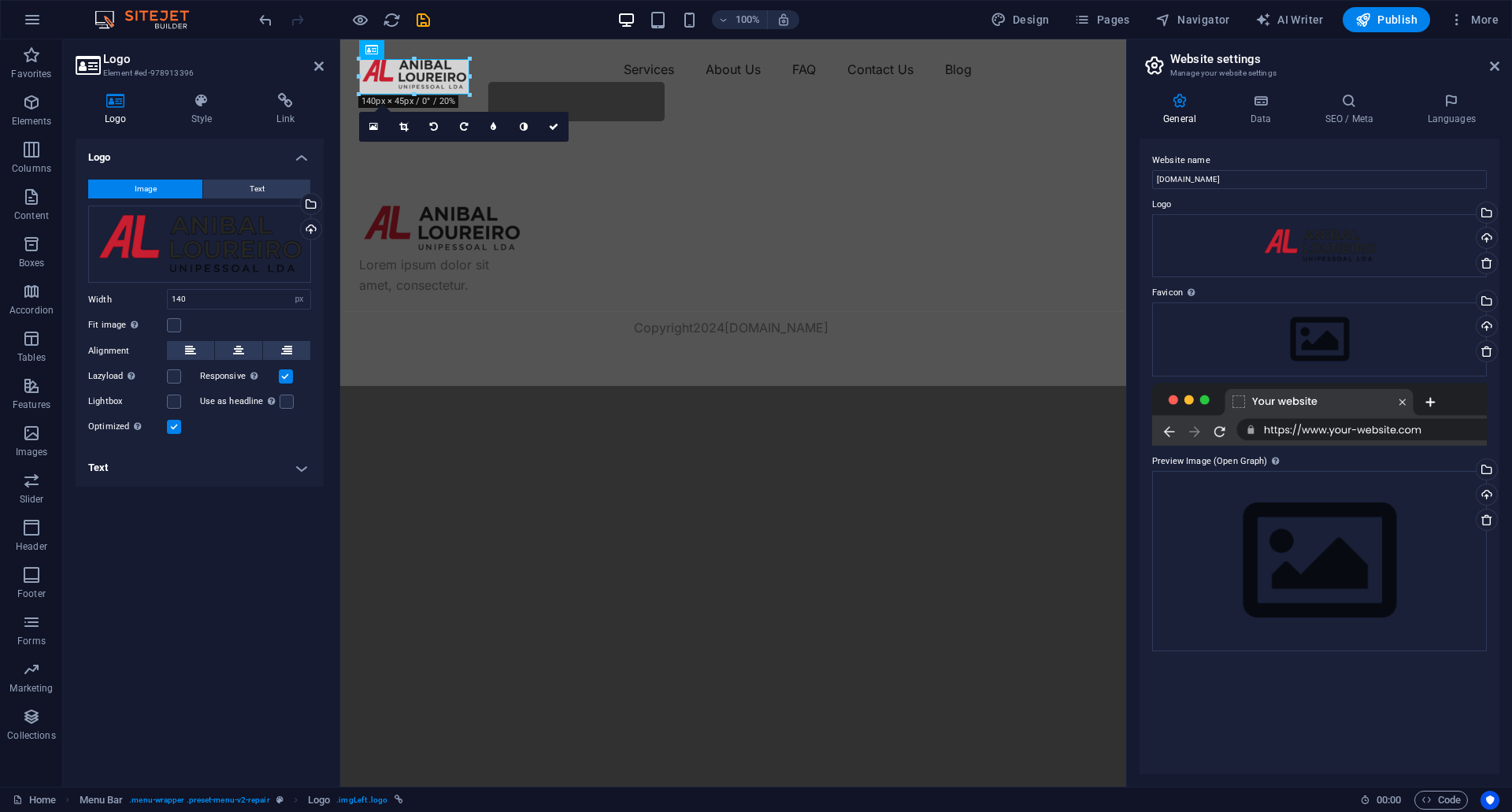
click at [626, 386] on html "Skip to main content Menu Services About Us FAQ Contact Us Blog Make Appointmen…" at bounding box center [733, 212] width 786 height 346
click at [597, 386] on html "Skip to main content Menu Services About Us FAQ Contact Us Blog Make Appointmen…" at bounding box center [733, 212] width 786 height 346
click at [522, 346] on div "Lorem ipsum dolor sit amet, consectetur. Copyright 2024 aloureiro.pt" at bounding box center [733, 262] width 786 height 247
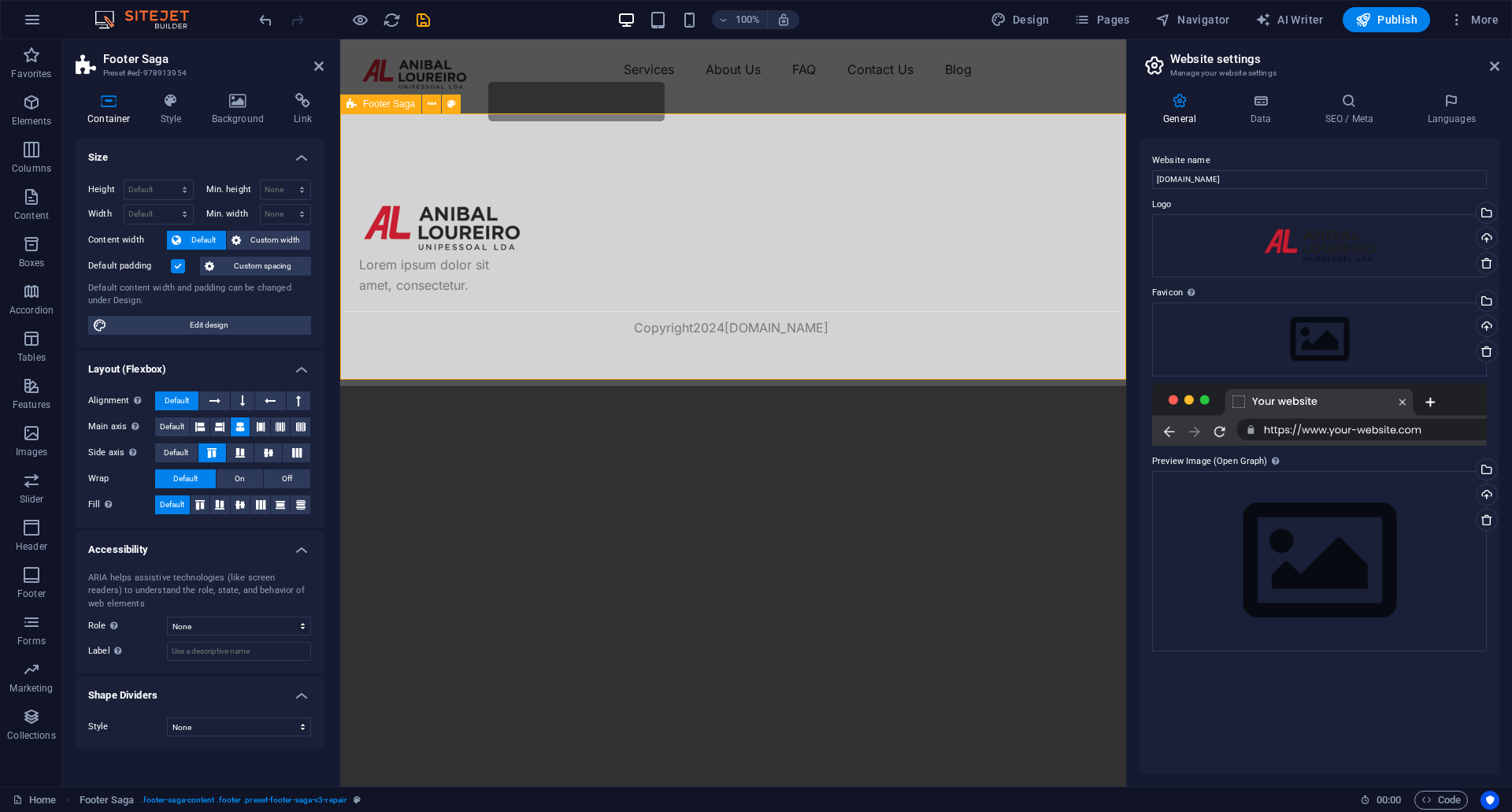
click at [522, 231] on div "Lorem ipsum dolor sit amet, consectetur. Copyright 2024 aloureiro.pt" at bounding box center [733, 262] width 786 height 247
drag, startPoint x: 457, startPoint y: 71, endPoint x: 465, endPoint y: 76, distance: 9.4
click at [456, 71] on div at bounding box center [414, 74] width 110 height 36
click at [776, 74] on nav "Services About Us FAQ Contact Us Blog" at bounding box center [733, 69] width 748 height 25
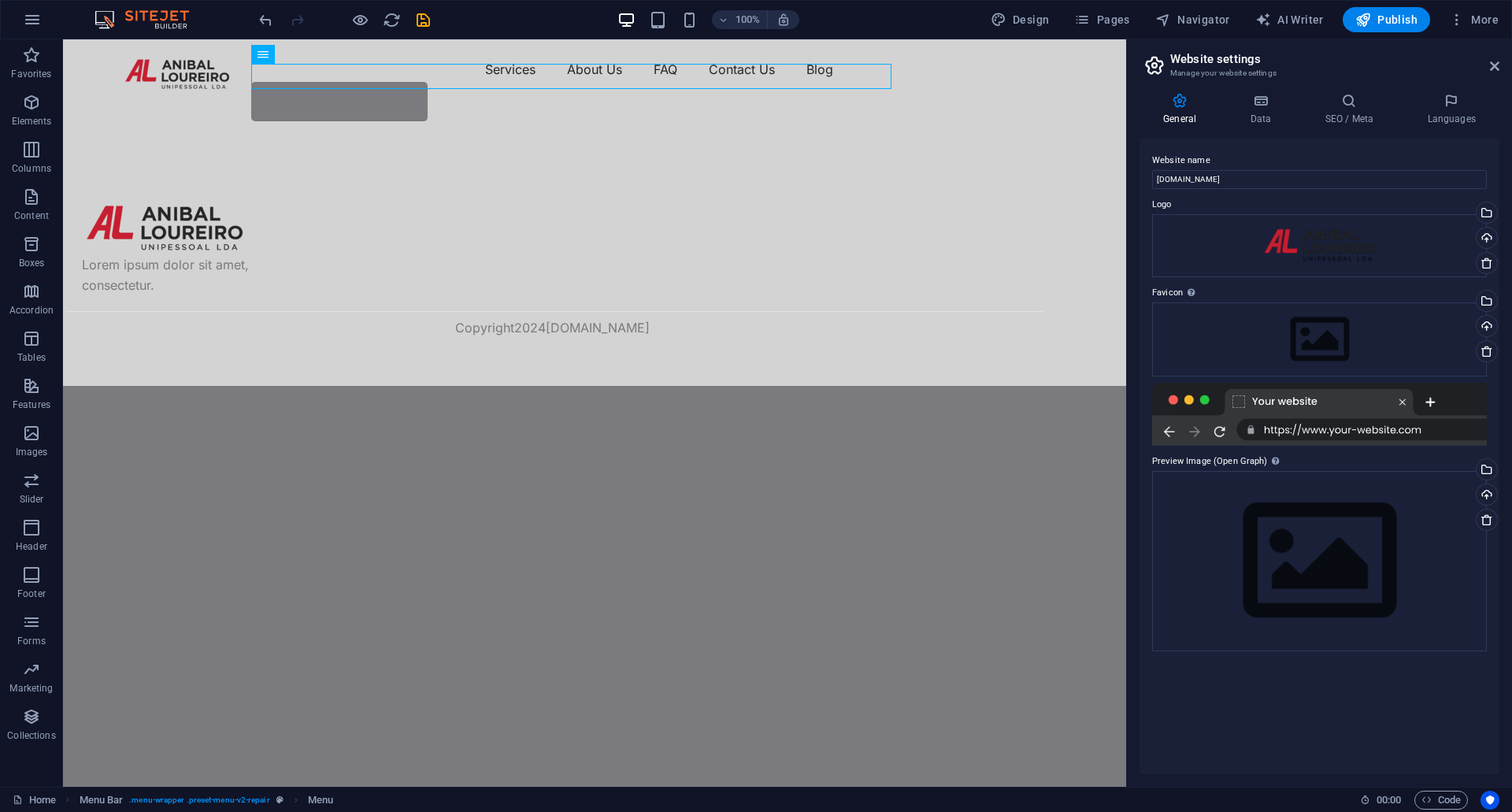
click at [424, 386] on html "Skip to main content Menu Services About Us FAQ Contact Us Blog Make Appointmen…" at bounding box center [594, 212] width 1063 height 346
click at [295, 266] on div "Lorem ipsum dolor sit amet, consectetur." at bounding box center [187, 255] width 212 height 81
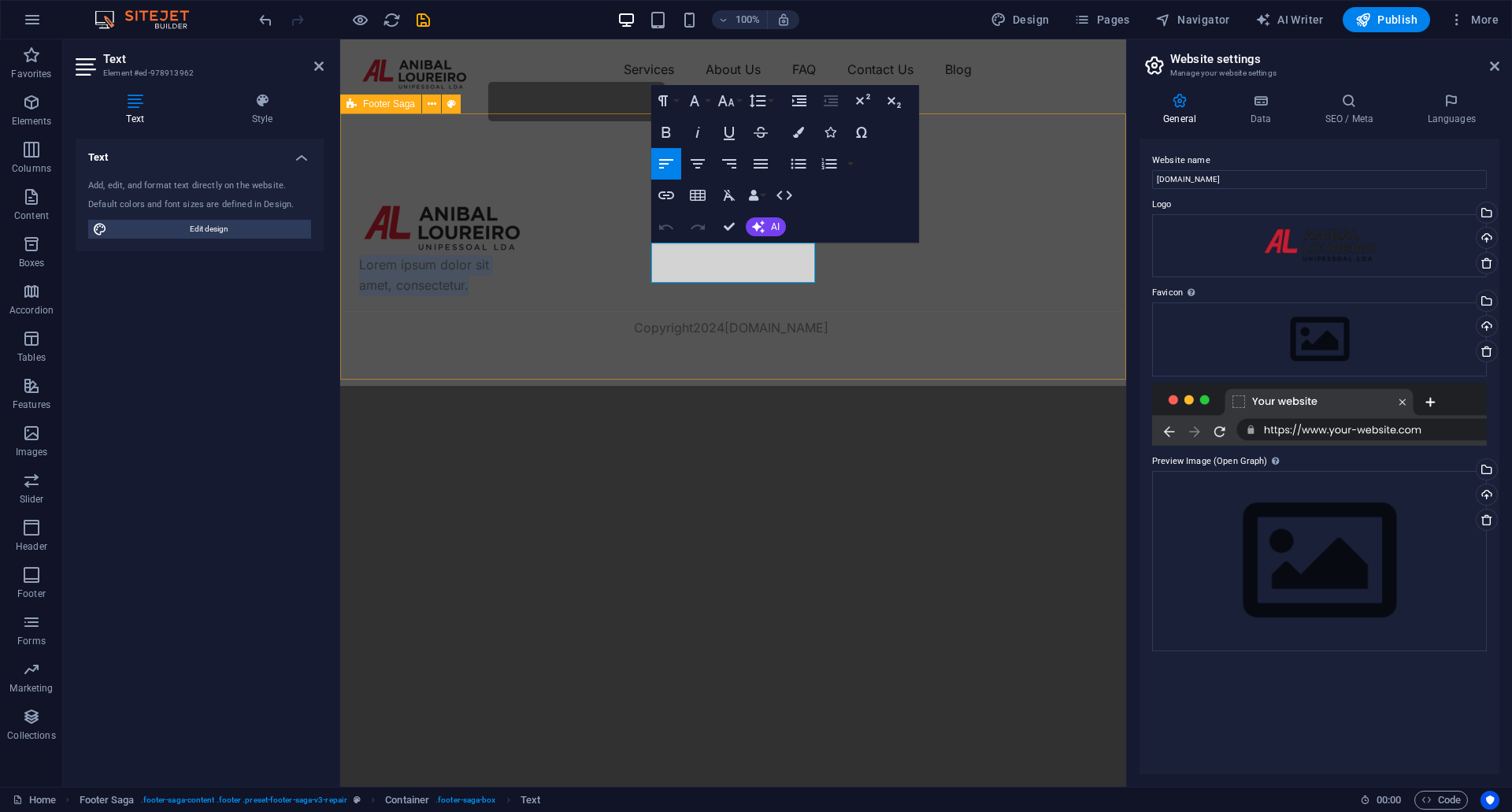
drag, startPoint x: 781, startPoint y: 276, endPoint x: 598, endPoint y: 249, distance: 185.0
click at [598, 249] on div "Lorem ipsum dolor sit amet, consectetur. Copyright 2024 aloureiro.pt" at bounding box center [733, 262] width 786 height 247
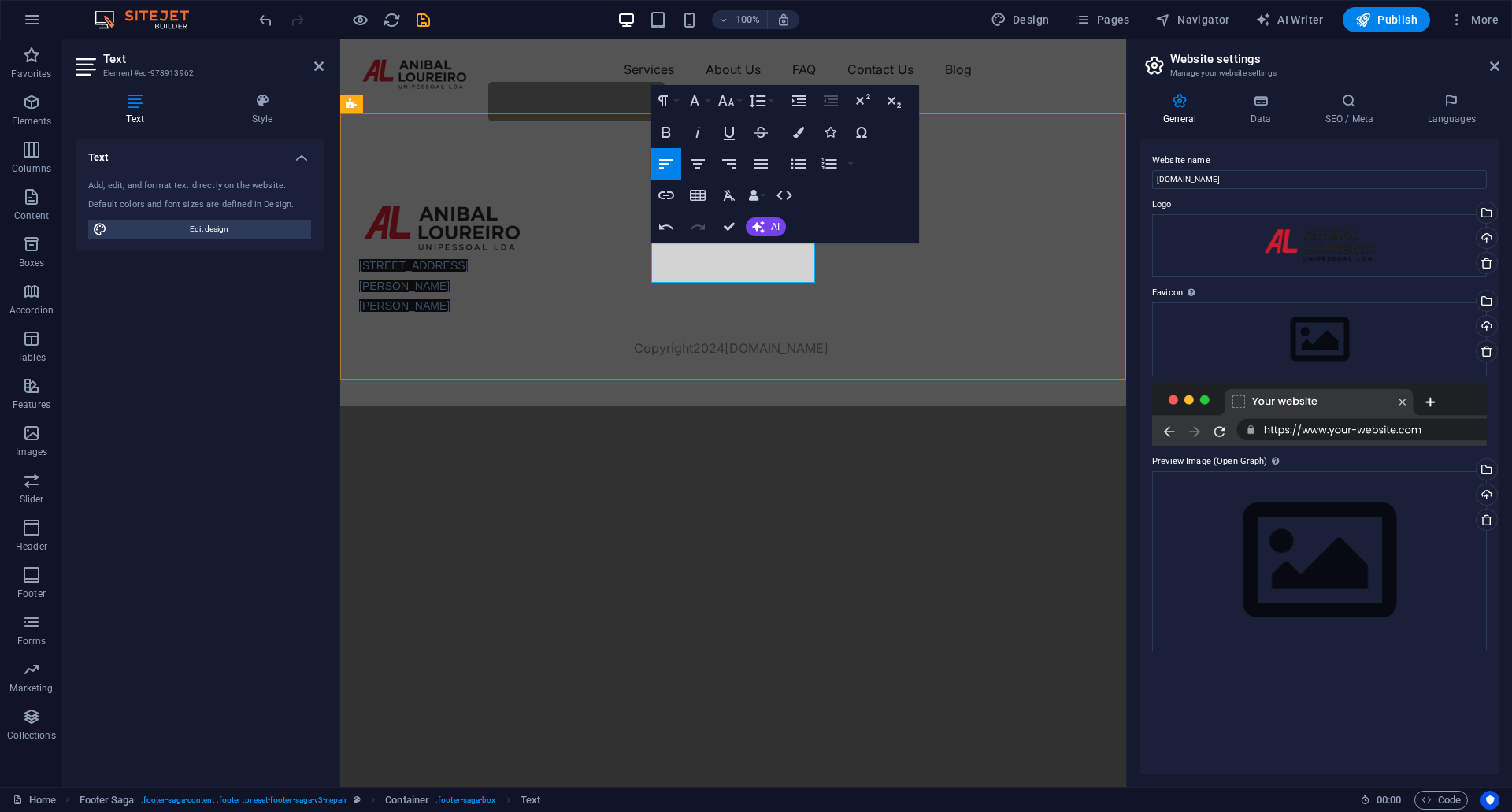
click at [522, 276] on p "Via Jean Piaget 4410, 4410-236 Canelas" at bounding box center [440, 265] width 164 height 102
click at [522, 269] on p "Via Jean Piaget 4410, 4410-236 Canelas" at bounding box center [440, 265] width 164 height 102
drag, startPoint x: 745, startPoint y: 274, endPoint x: 738, endPoint y: 264, distance: 12.2
click at [522, 274] on p "Via Jean Piaget 4410, 4410-236 Canelas" at bounding box center [440, 265] width 164 height 102
drag, startPoint x: 713, startPoint y: 270, endPoint x: 614, endPoint y: 247, distance: 101.6
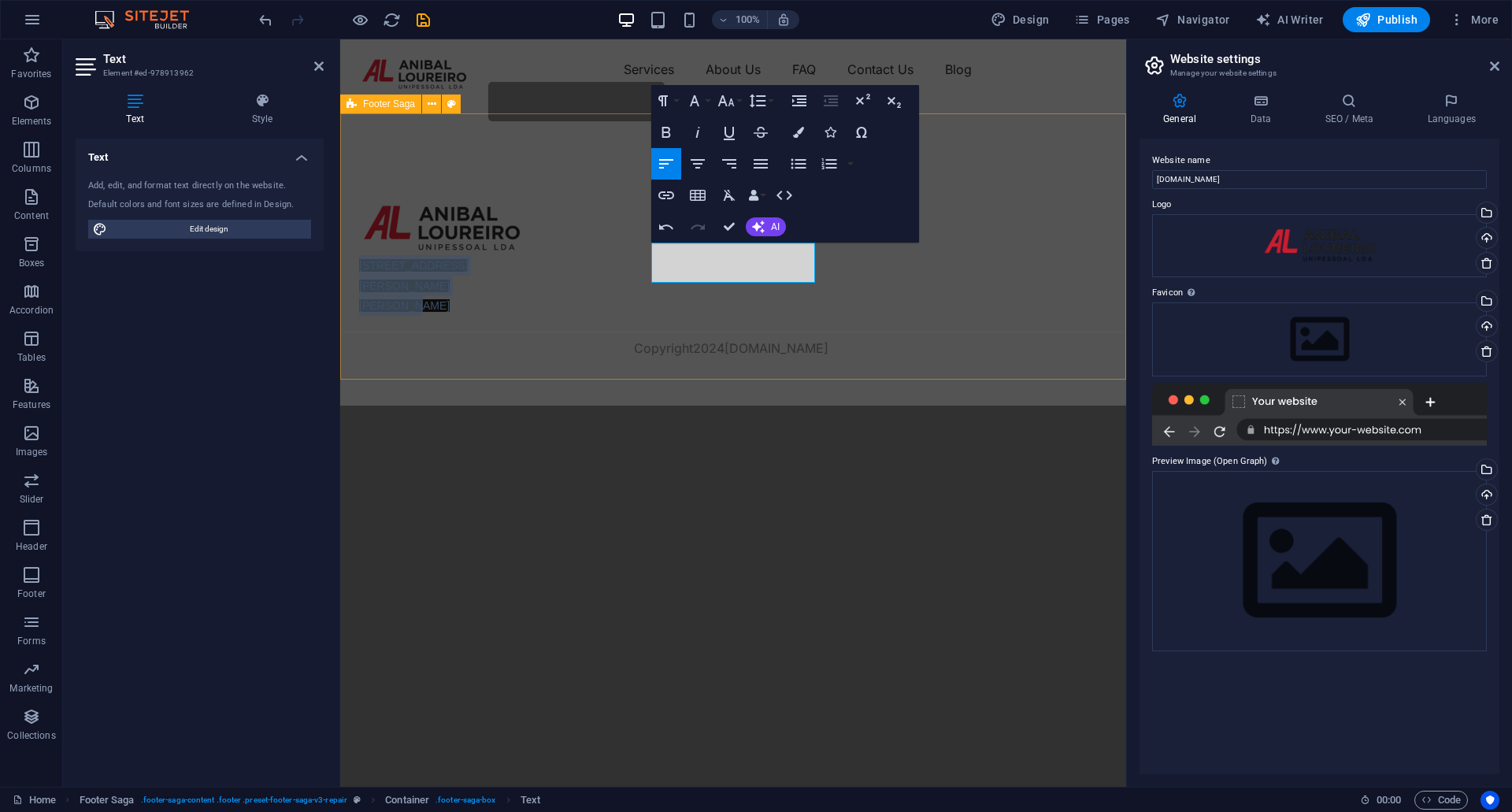
click at [614, 247] on div "Via Jean Piaget 4410, 4410-236 Canelas ​ Copyright 2024 aloureiro.pt" at bounding box center [733, 271] width 786 height 266
click at [754, 166] on icon "button" at bounding box center [760, 163] width 18 height 18
click at [696, 163] on icon "button" at bounding box center [697, 164] width 15 height 10
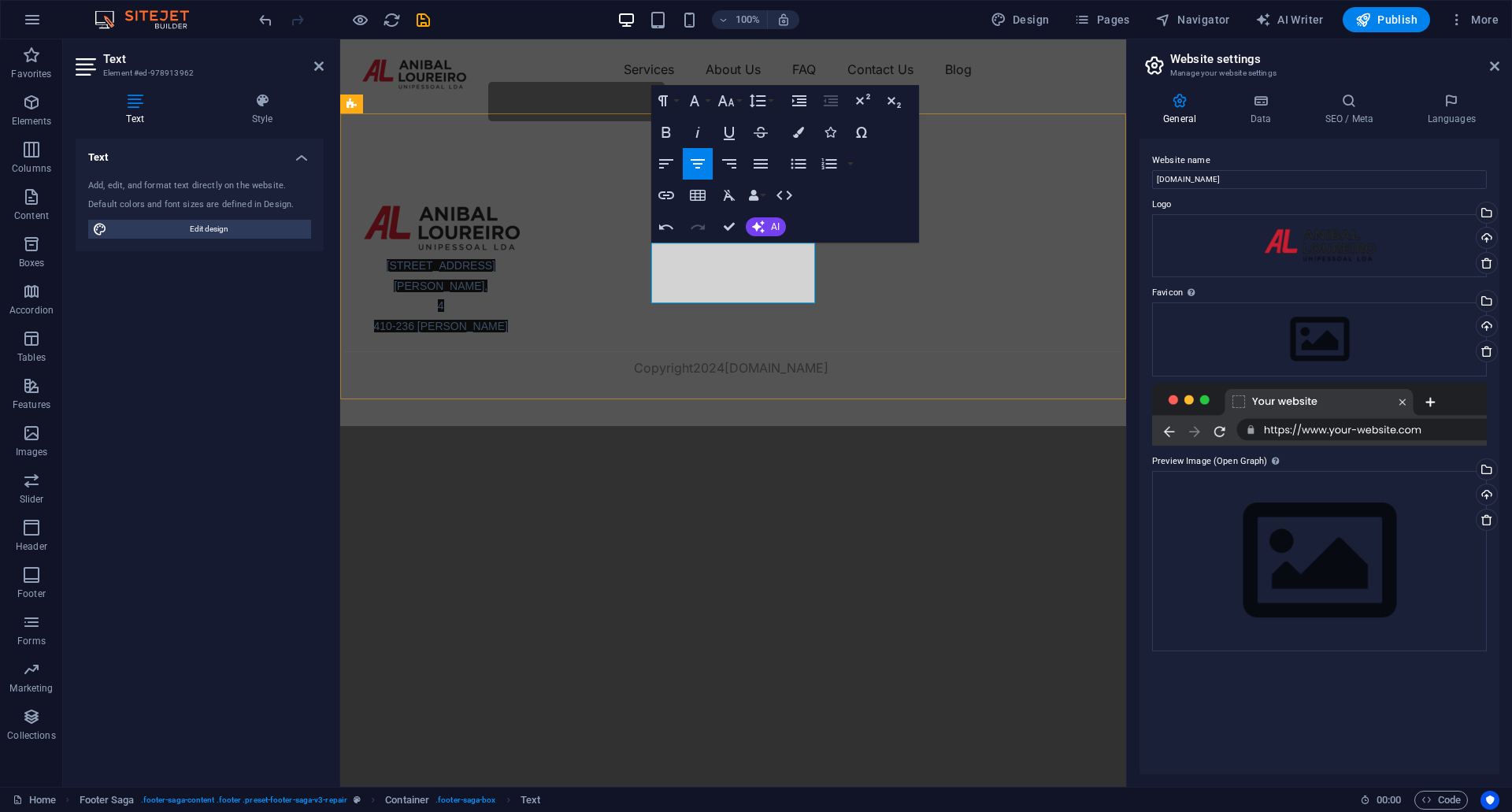
click at [522, 296] on p "4" at bounding box center [440, 305] width 164 height 20
click at [508, 320] on link "410-236 Canelas" at bounding box center [441, 326] width 134 height 13
drag, startPoint x: 793, startPoint y: 293, endPoint x: 671, endPoint y: 260, distance: 126.4
click at [522, 260] on div "Via Jean Piaget 4410, 4 4 410-236 Canelas ​" at bounding box center [440, 274] width 164 height 121
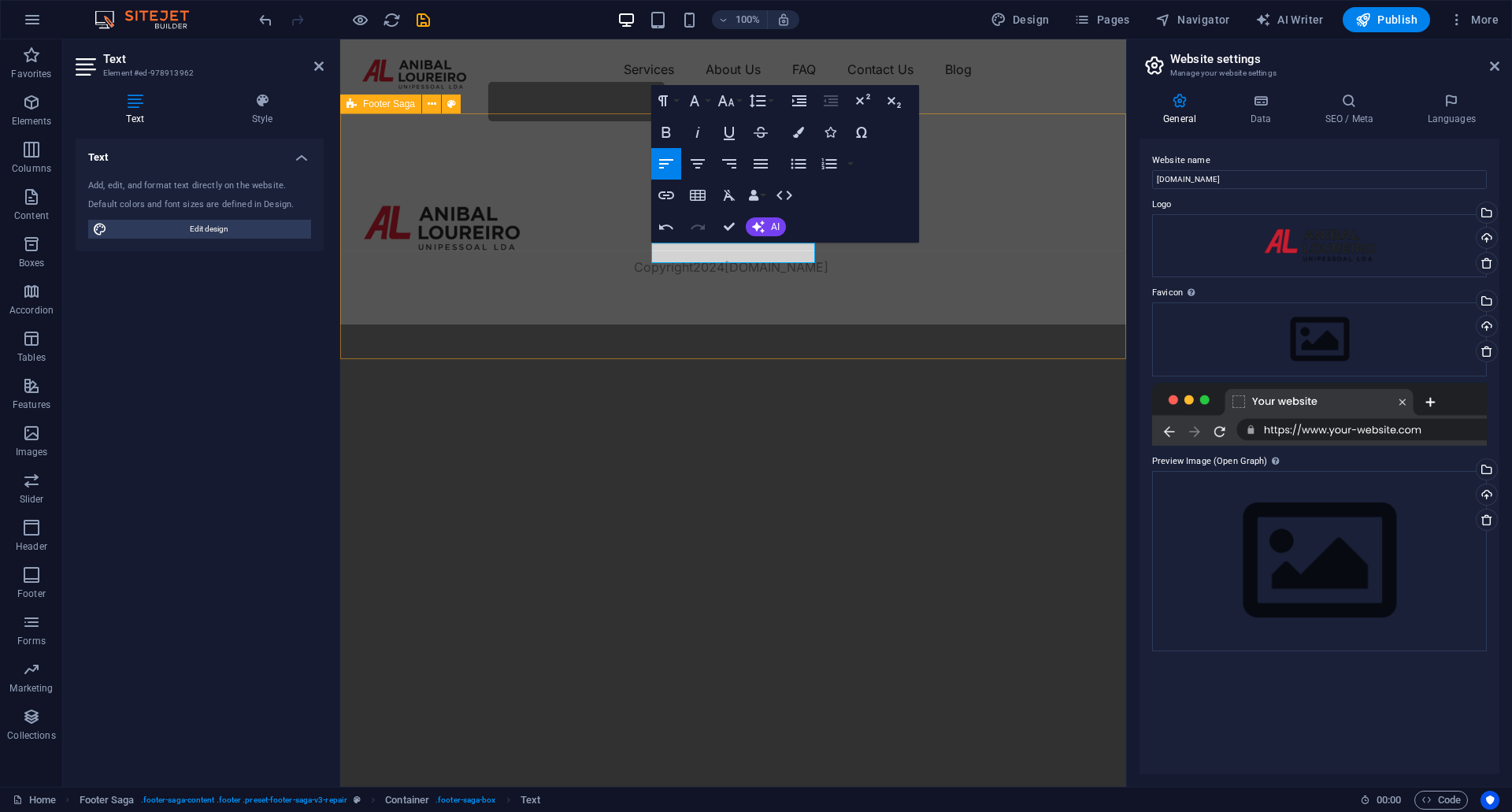
click at [995, 203] on div "Copyright 2024 aloureiro.pt" at bounding box center [733, 232] width 786 height 186
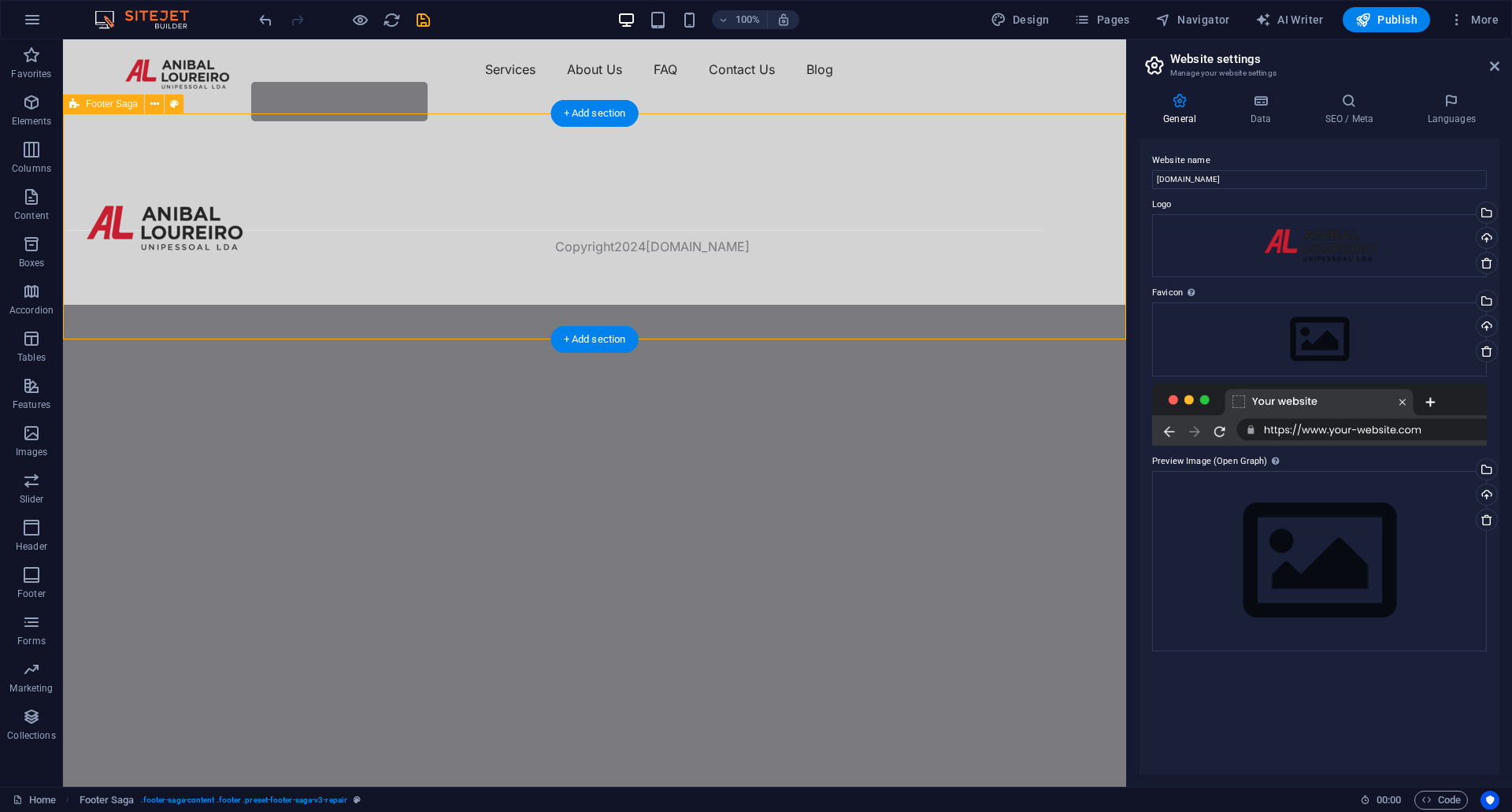
click at [618, 247] on div "Copyright 2024 aloureiro.pt" at bounding box center [594, 221] width 1063 height 166
click at [617, 247] on div "Copyright 2024 aloureiro.pt" at bounding box center [594, 221] width 1063 height 166
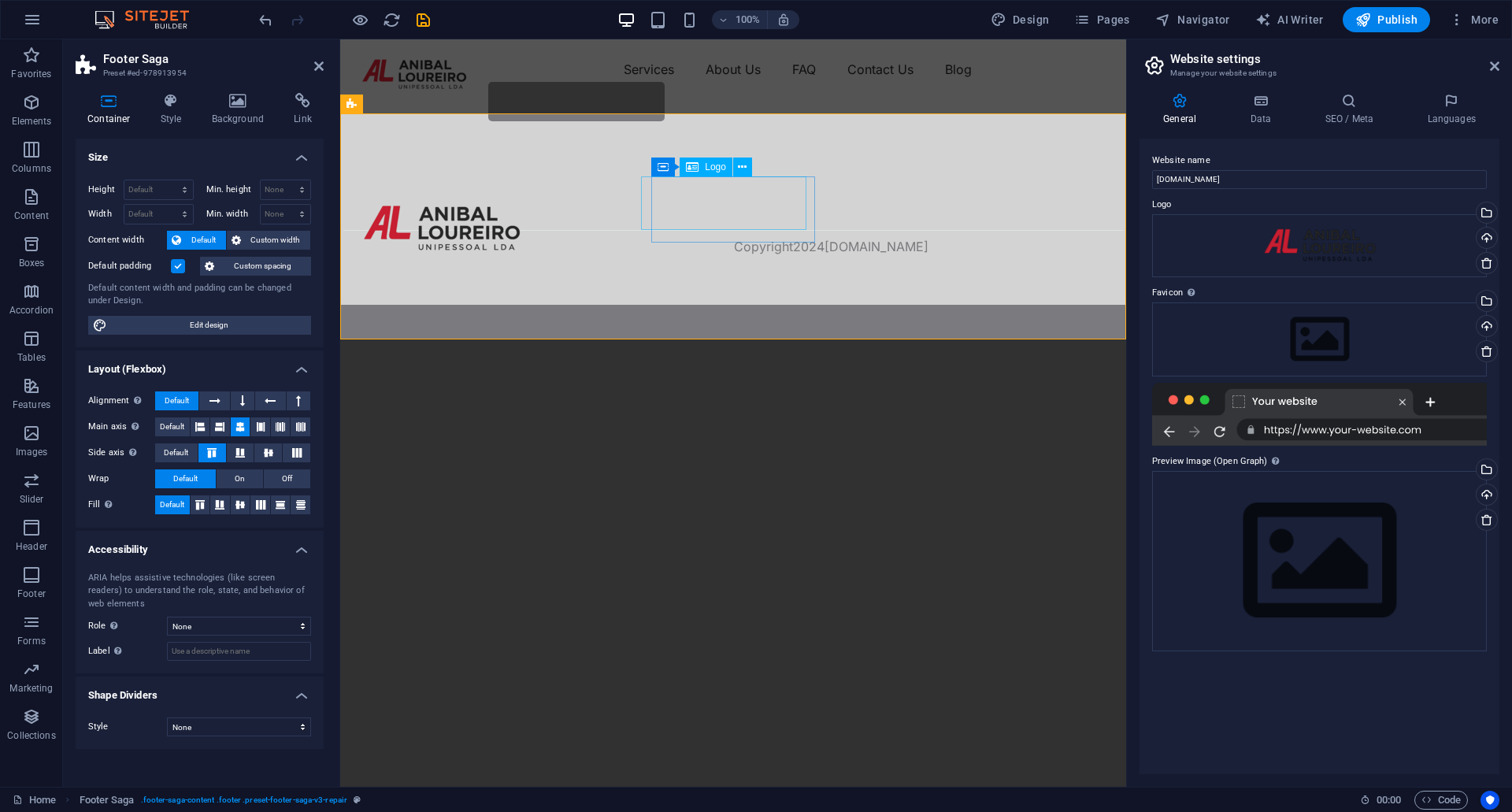
click at [524, 202] on div at bounding box center [441, 228] width 166 height 53
click at [522, 214] on div at bounding box center [440, 207] width 164 height 13
select select "px"
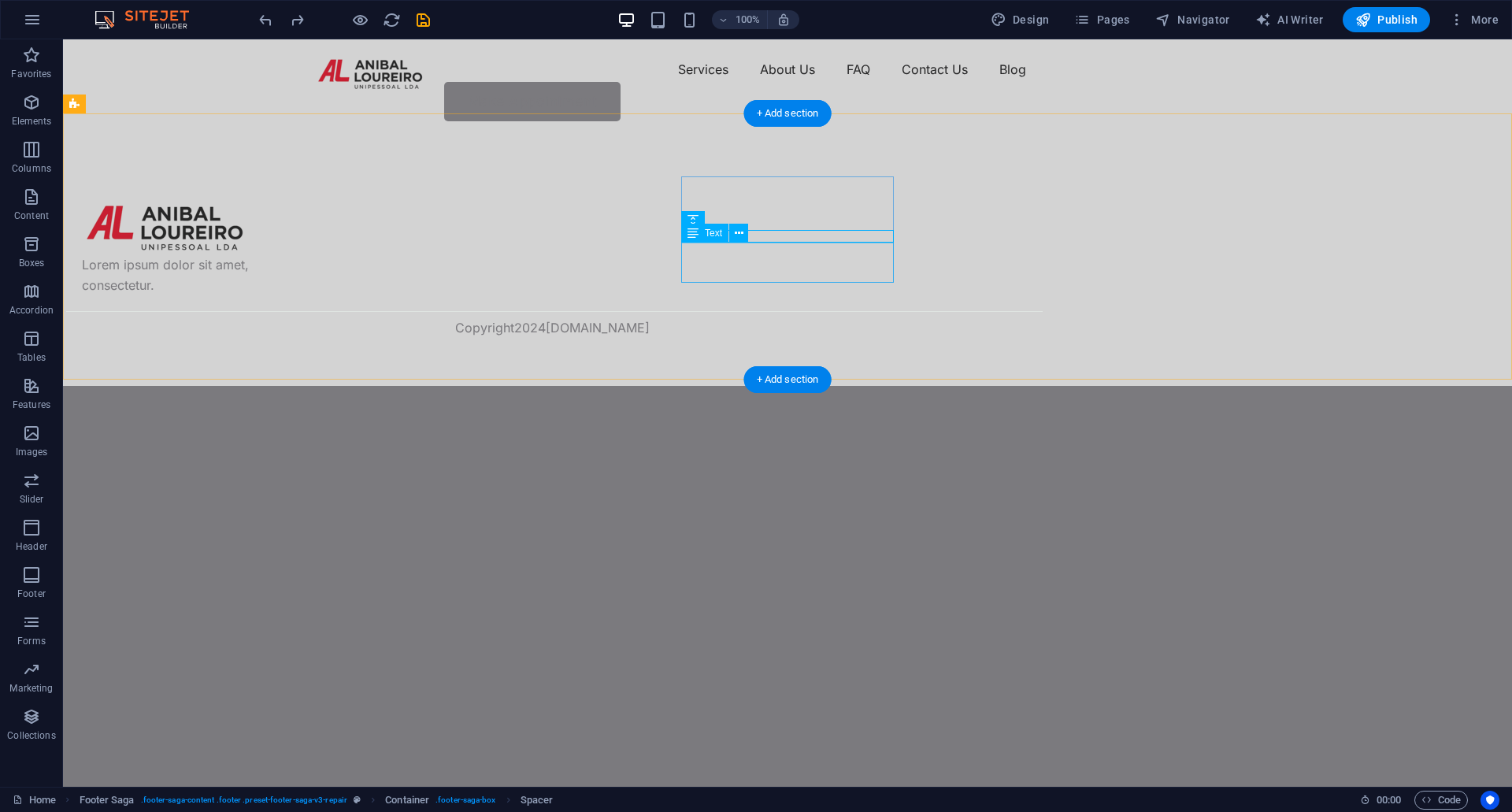
click at [295, 275] on div "Lorem ipsum dolor sit amet, consectetur." at bounding box center [187, 255] width 212 height 81
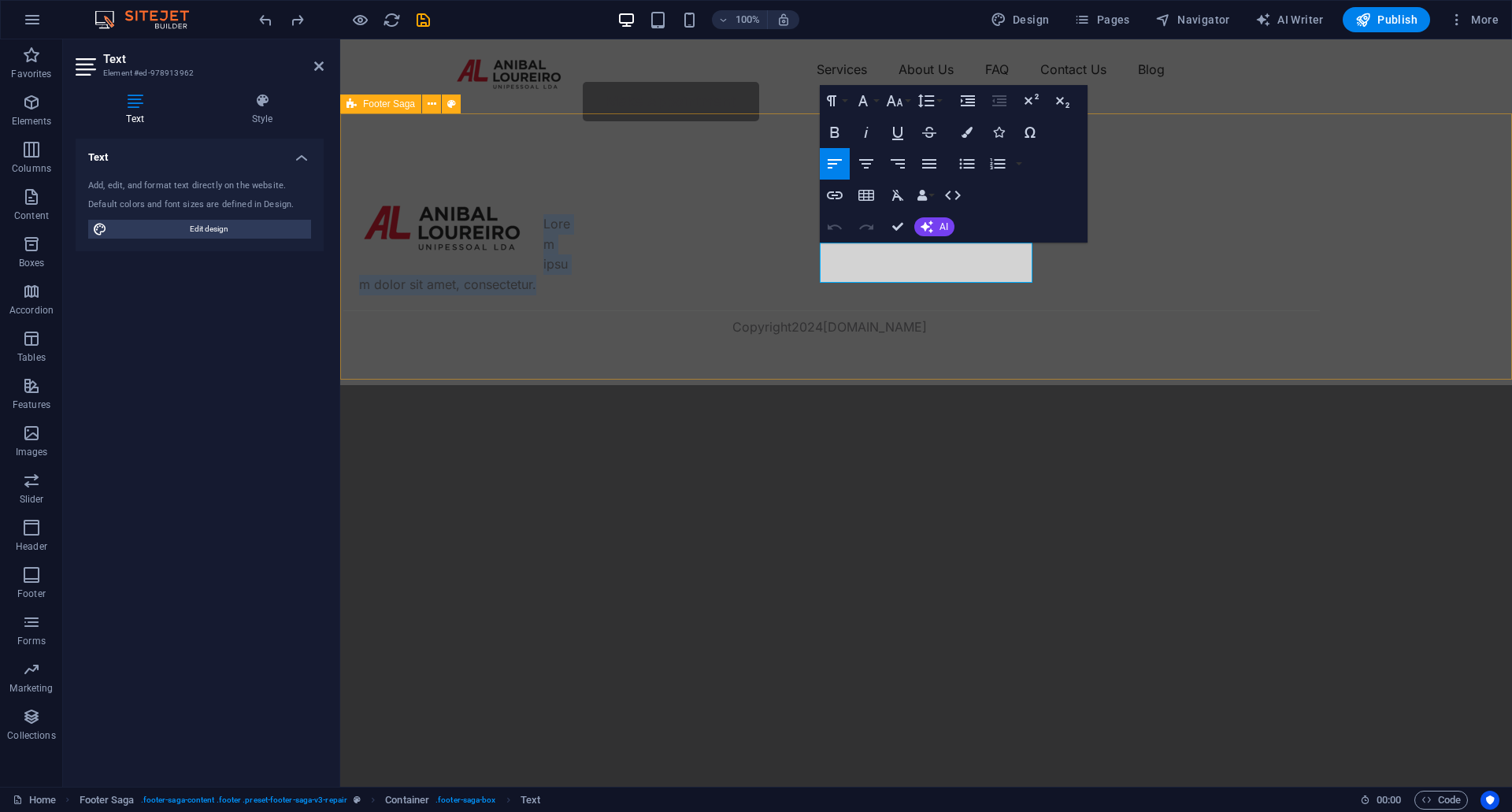
drag, startPoint x: 921, startPoint y: 270, endPoint x: 791, endPoint y: 258, distance: 130.6
click at [791, 258] on div "Lorem ipsum dolor sit amet, consectetur. Copyright 2024 aloureiro.pt" at bounding box center [926, 262] width 1172 height 246
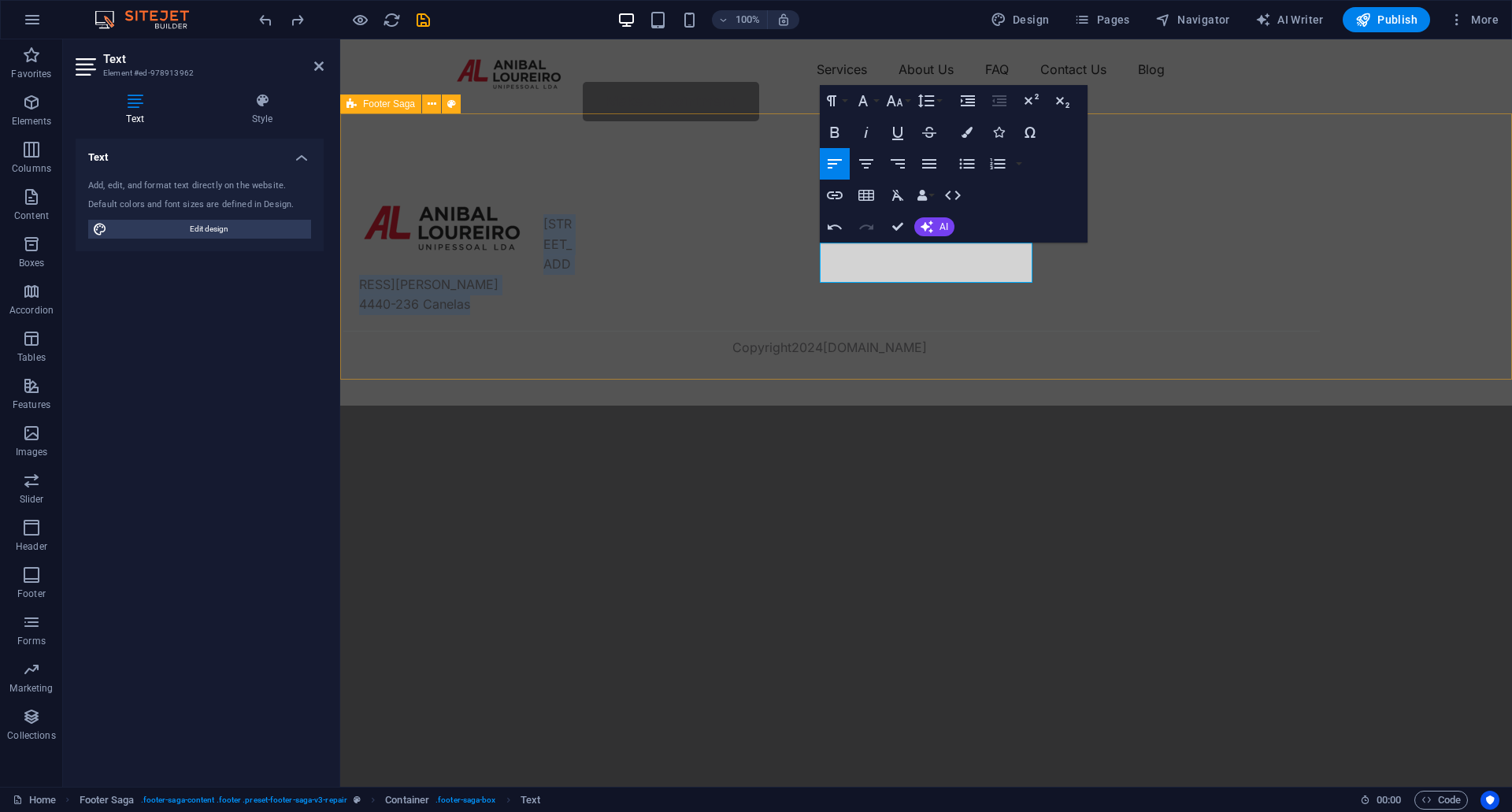
drag, startPoint x: 935, startPoint y: 275, endPoint x: 813, endPoint y: 254, distance: 123.8
click at [813, 254] on div "Via Jean Piaget 45-49 4440-236 Canelas Copyright 2024 aloureiro.pt" at bounding box center [926, 271] width 1172 height 266
click at [870, 165] on icon "button" at bounding box center [866, 164] width 15 height 10
click at [1052, 405] on html "Skip to main content Menu Services About Us FAQ Contact Us Blog Make Appointmen…" at bounding box center [926, 223] width 1172 height 366
click at [1130, 360] on div "Via Jean Piaget 45-49 4440-236 Canelas Copyright 2024 aloureiro.pt" at bounding box center [926, 271] width 1172 height 266
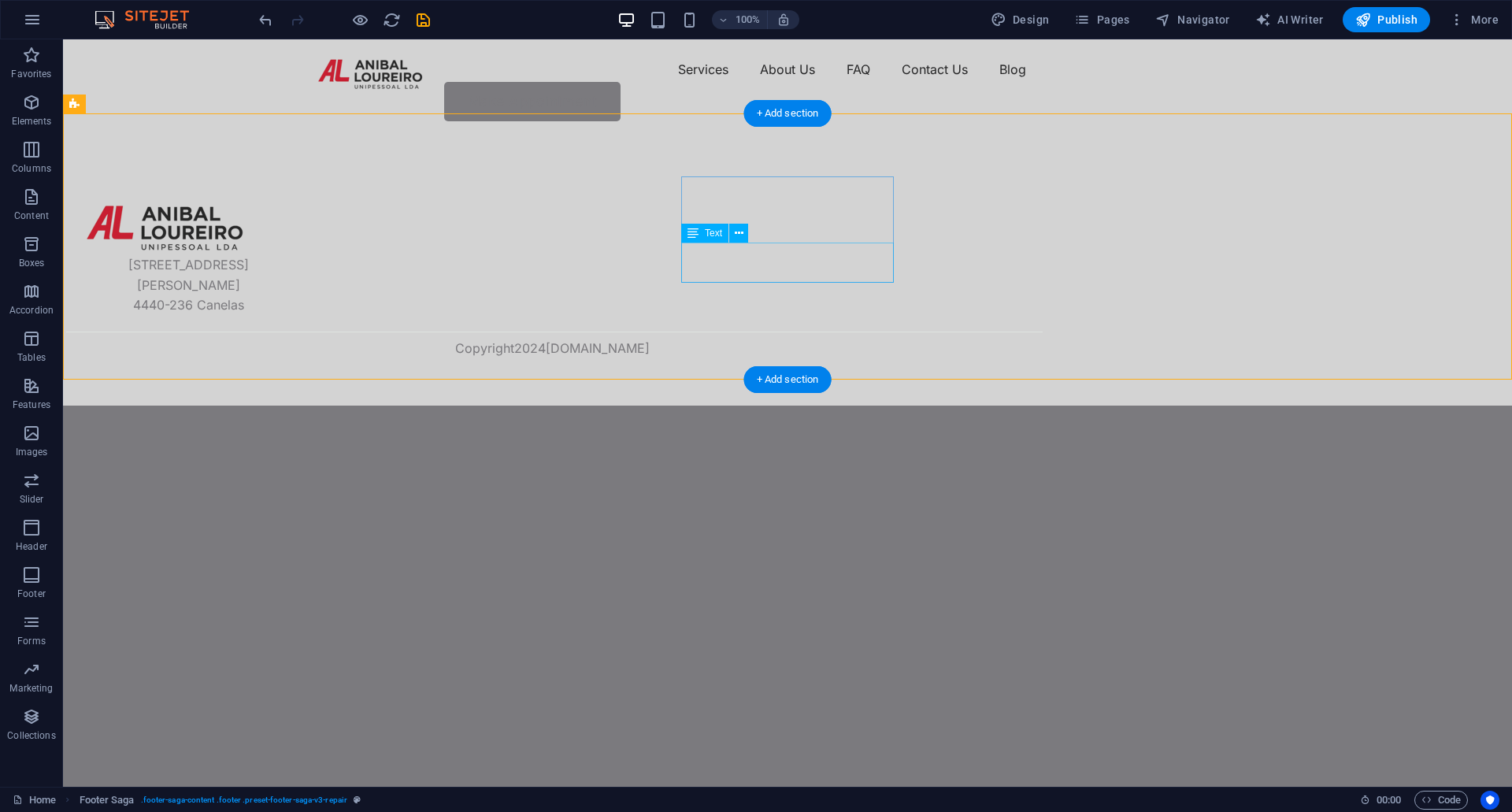
click at [295, 262] on div "Via Jean Piaget 45-49 4440-236 Canelas" at bounding box center [187, 265] width 212 height 102
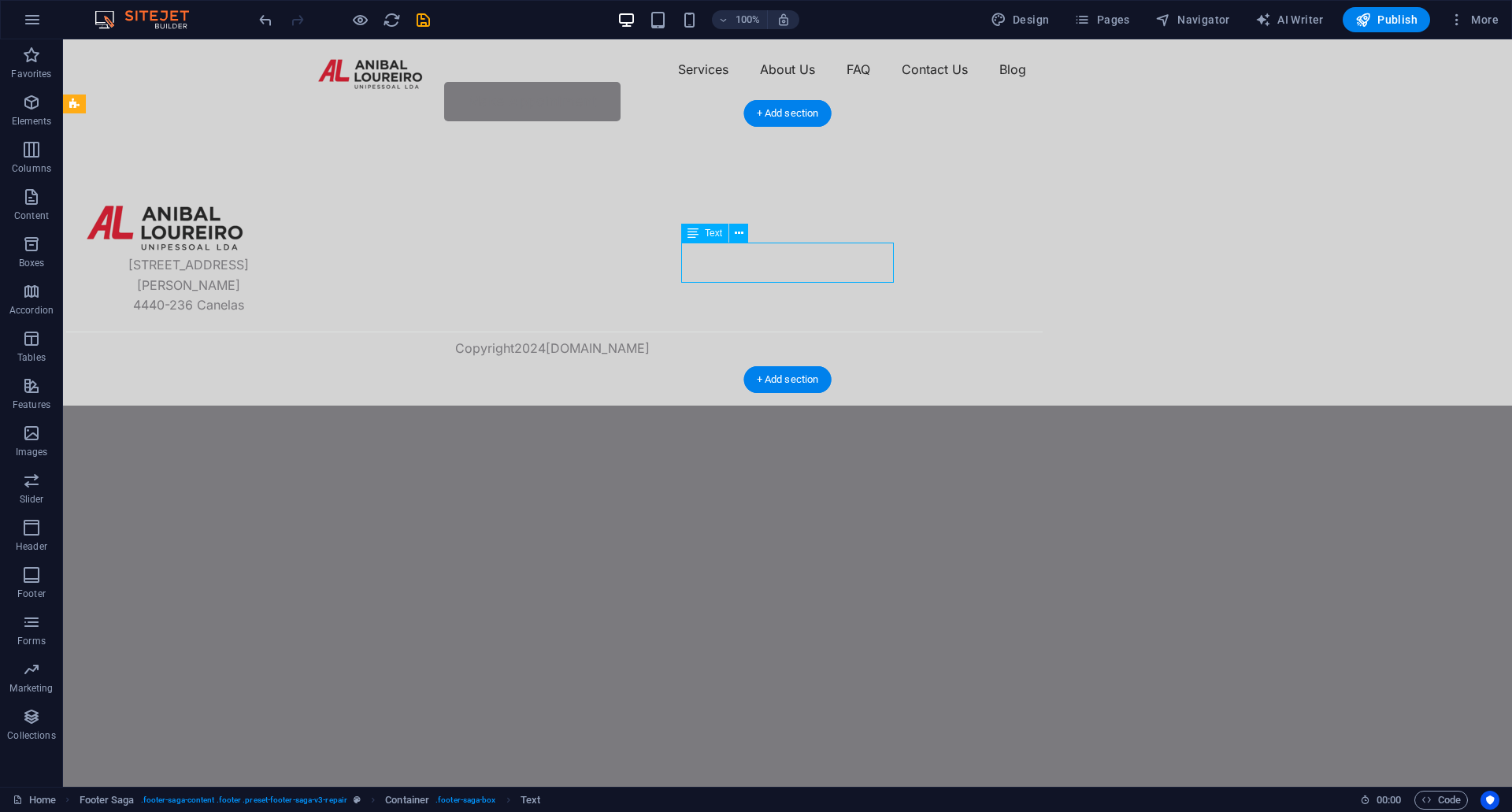
click at [295, 275] on div "Via Jean Piaget 45-49 4440-236 Canelas" at bounding box center [187, 265] width 212 height 102
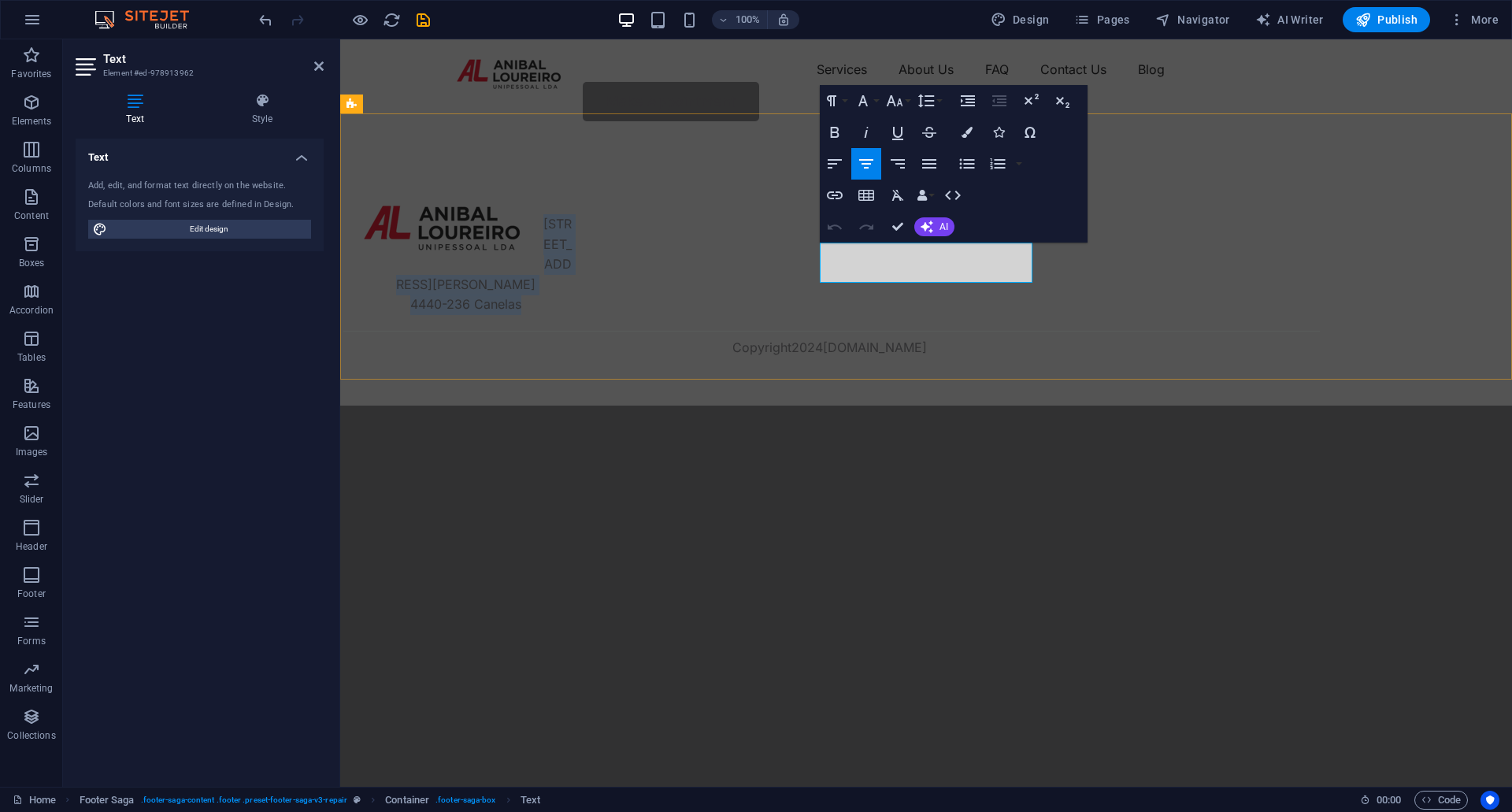
drag, startPoint x: 992, startPoint y: 275, endPoint x: 844, endPoint y: 252, distance: 149.8
click at [572, 252] on div "Via Jean Piaget 45-49 4440-236 Canelas" at bounding box center [464, 265] width 212 height 101
click at [833, 125] on icon "button" at bounding box center [834, 132] width 18 height 18
click at [975, 124] on button "Colors" at bounding box center [966, 132] width 30 height 31
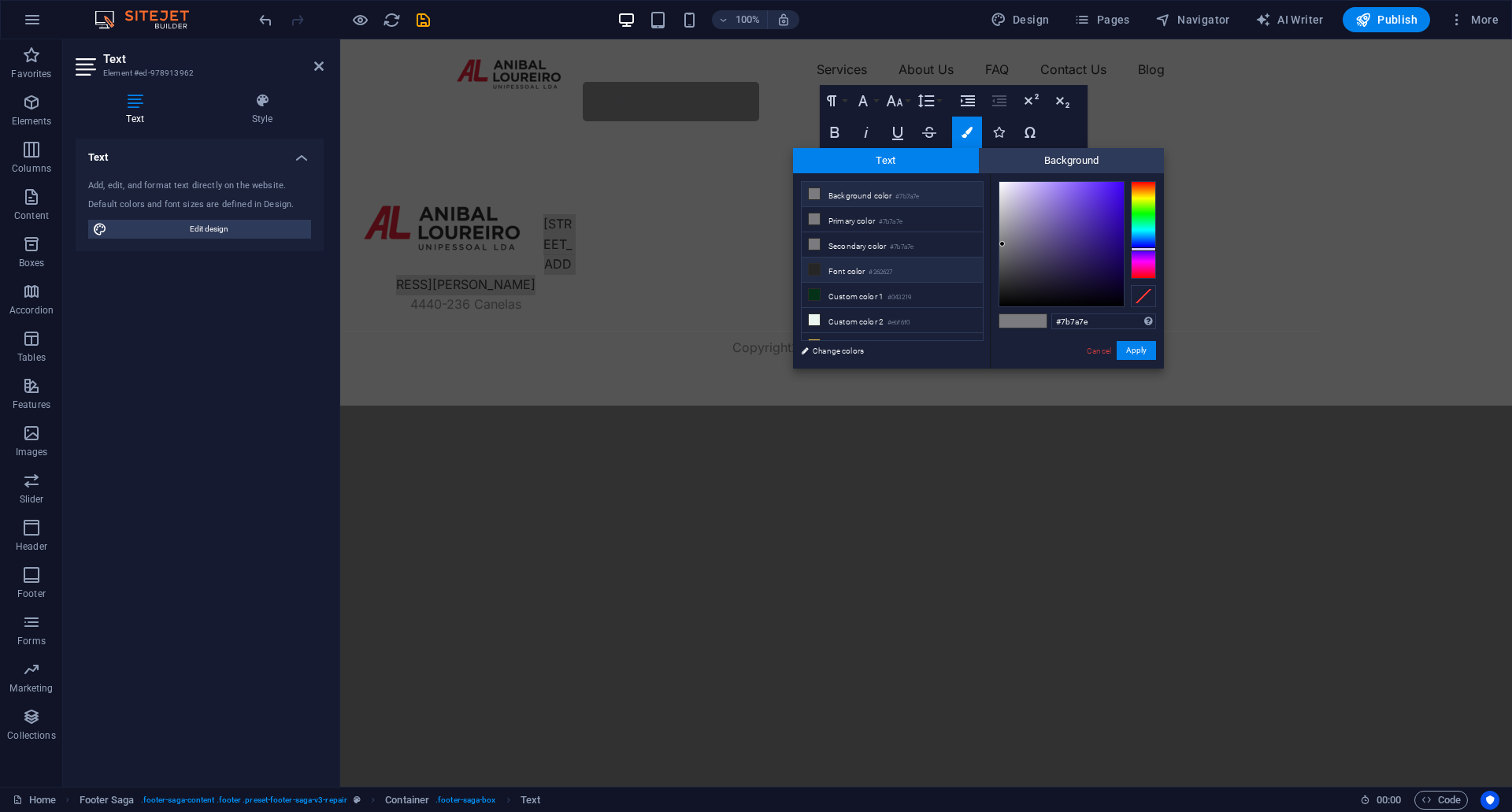
click at [810, 269] on icon at bounding box center [813, 268] width 11 height 11
type input "#262627"
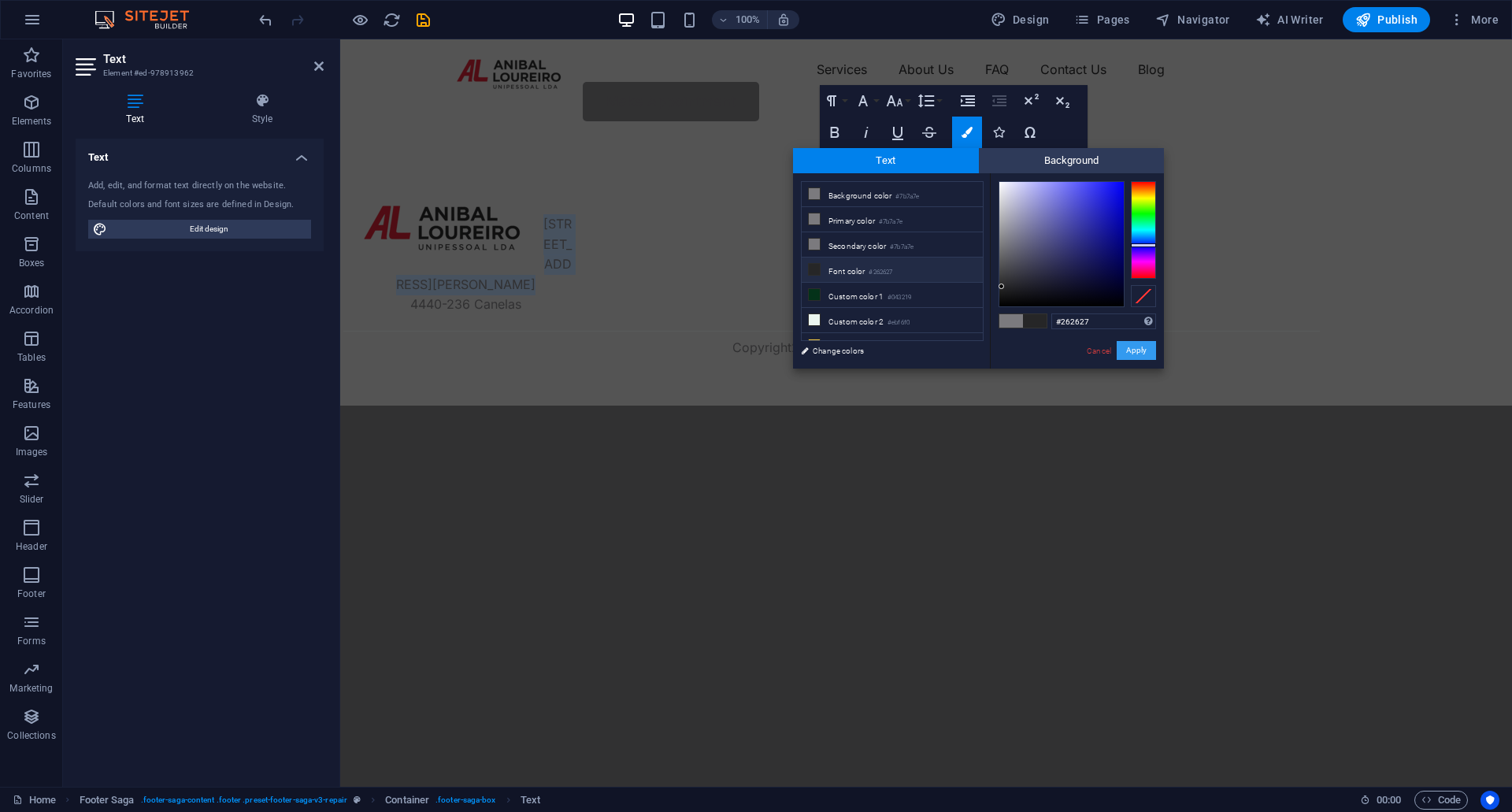
click at [1136, 351] on button "Apply" at bounding box center [1136, 350] width 40 height 18
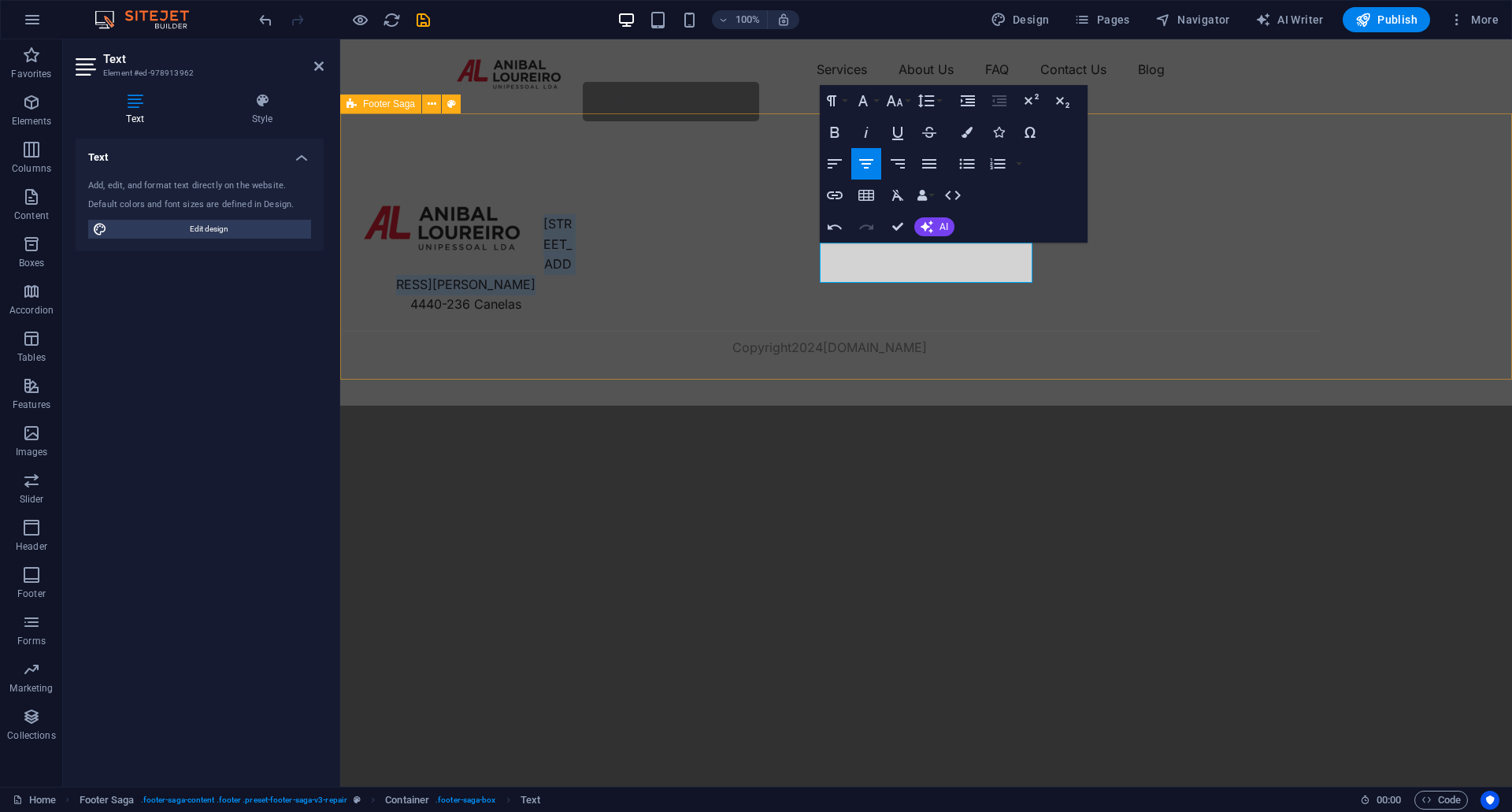
click at [572, 295] on p "4440-236 Canelas" at bounding box center [464, 304] width 212 height 20
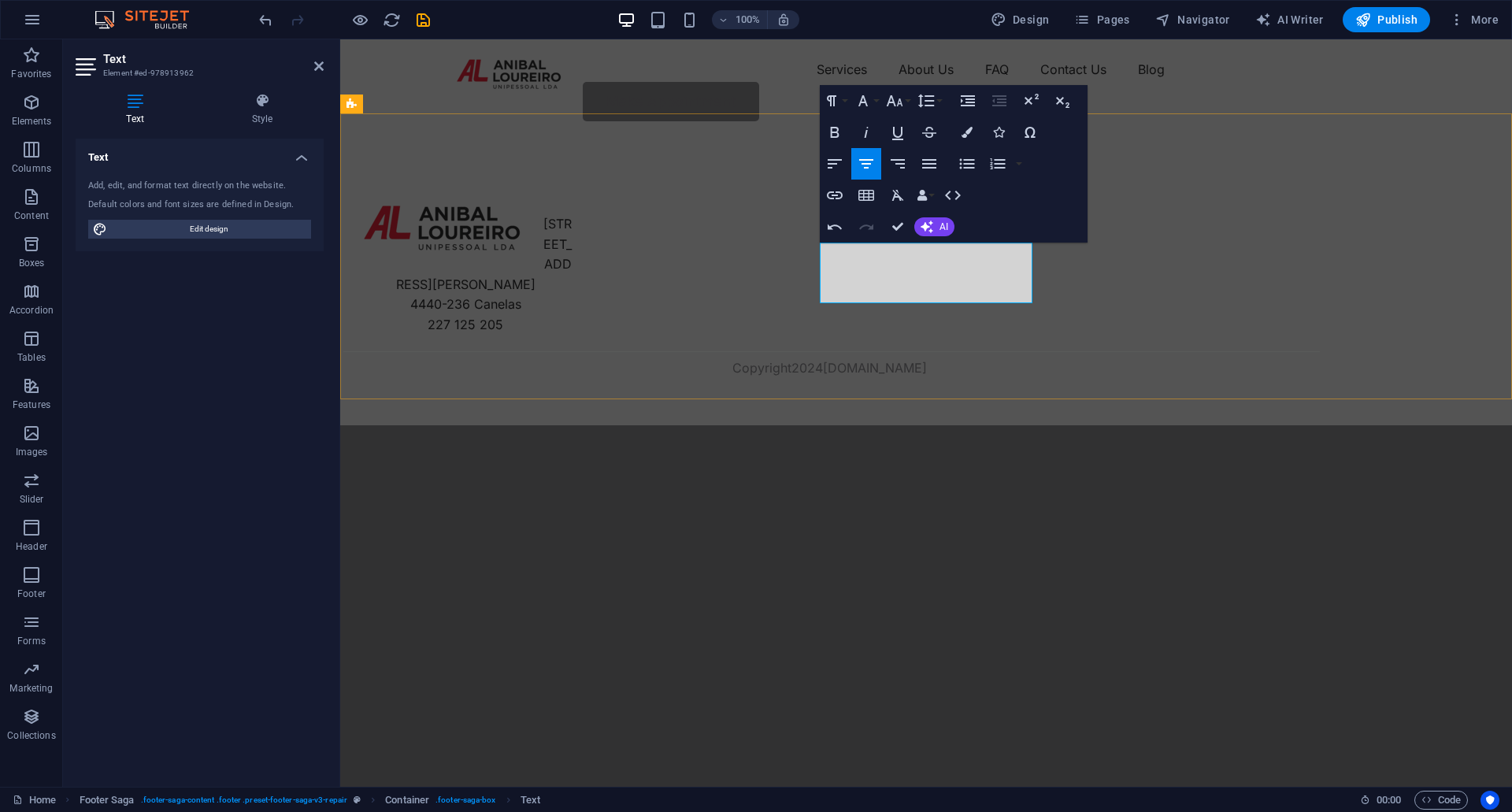
click at [503, 317] on span "227 125 205" at bounding box center [465, 325] width 76 height 16
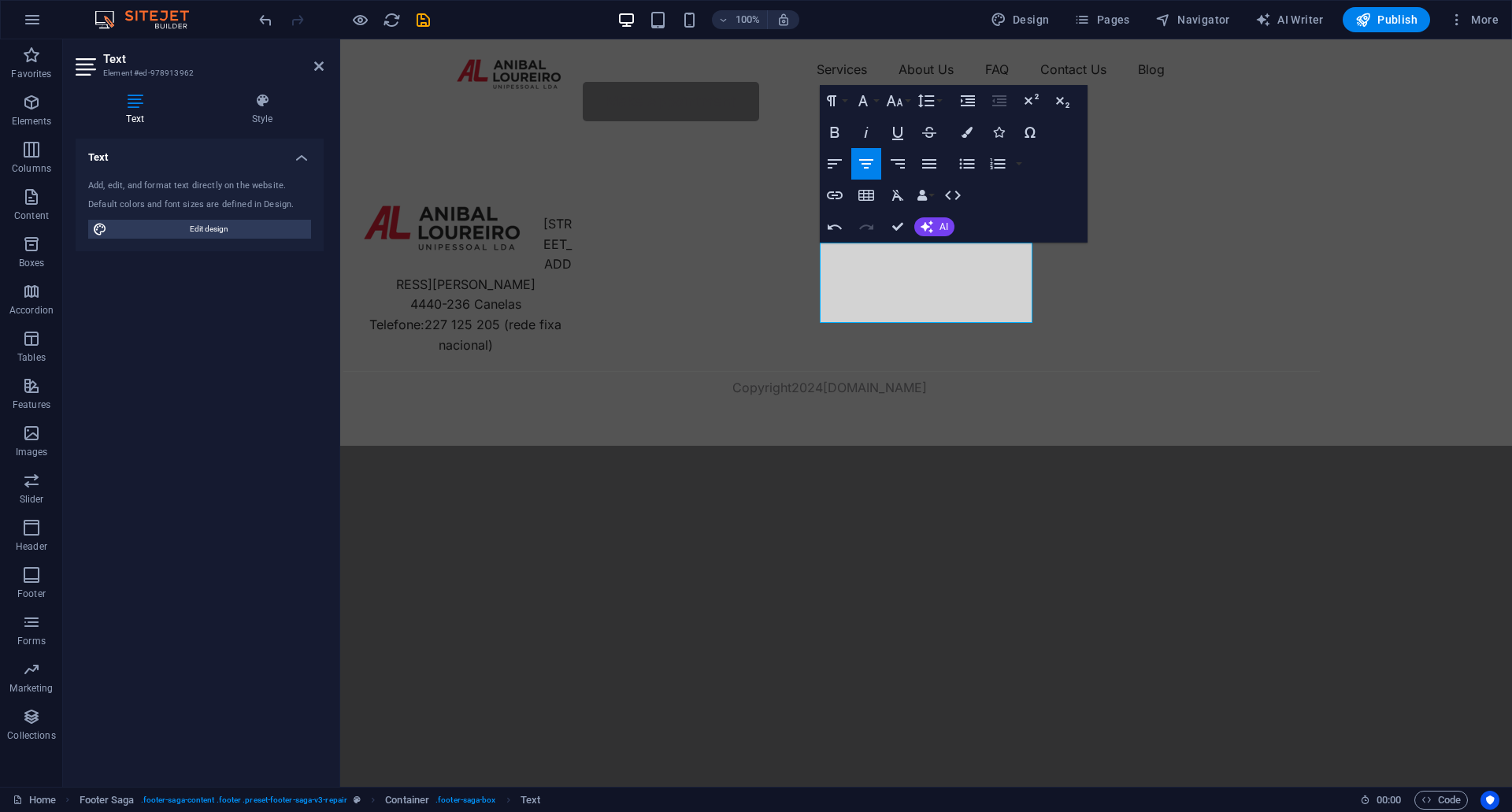
click at [1019, 446] on html "Skip to main content Menu Services About Us FAQ Contact Us Blog Make Appointmen…" at bounding box center [926, 242] width 1172 height 406
click at [1135, 284] on div "Via Jean Piaget 45-49 4440-236 Canelas Telefone: 227 125 205 (rede fixa naciona…" at bounding box center [926, 292] width 1172 height 307
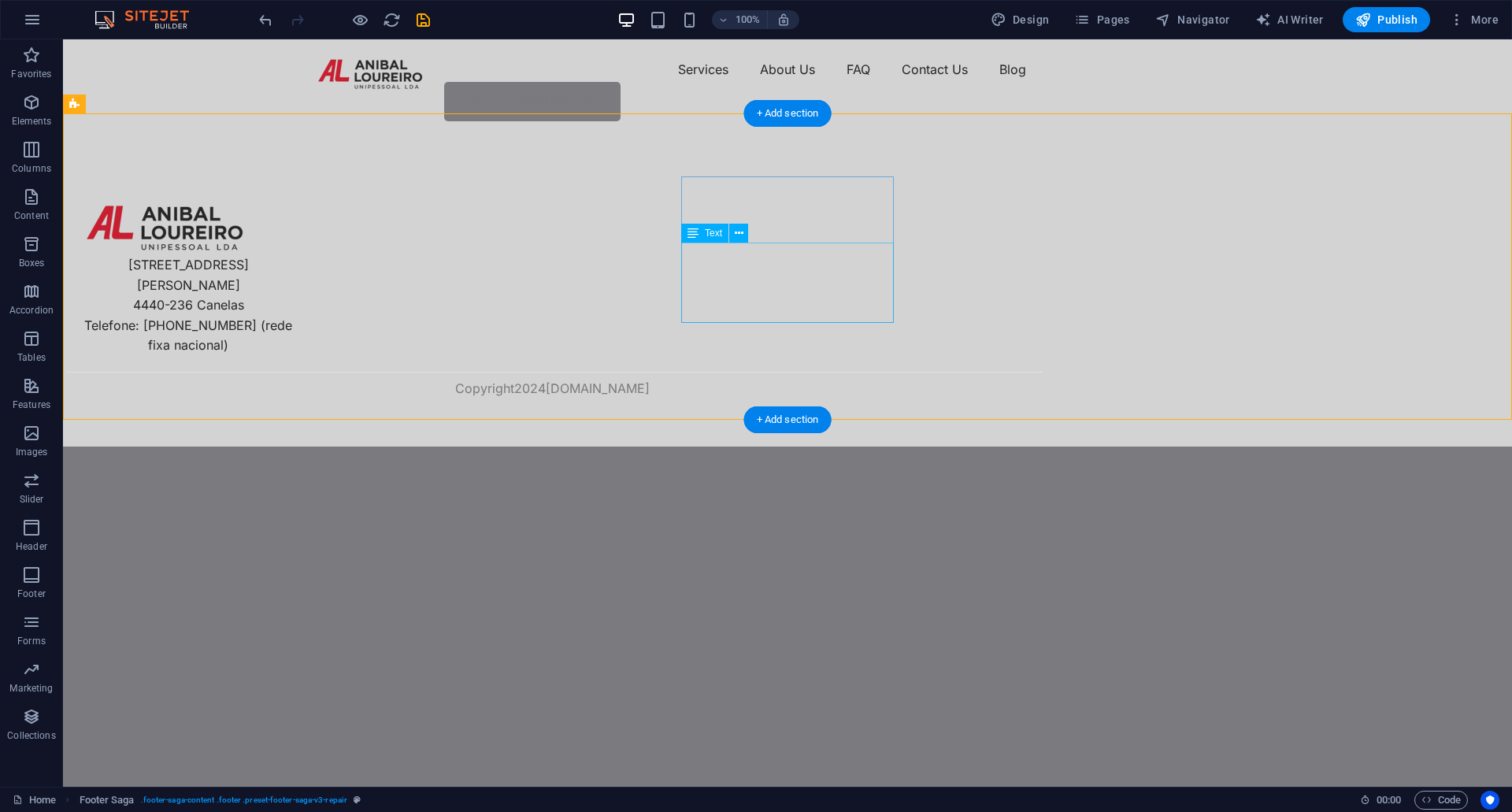
click at [295, 300] on div "Via Jean Piaget 45-49 4440-236 Canelas Telefone: 227 125 205 (rede fixa naciona…" at bounding box center [187, 285] width 212 height 141
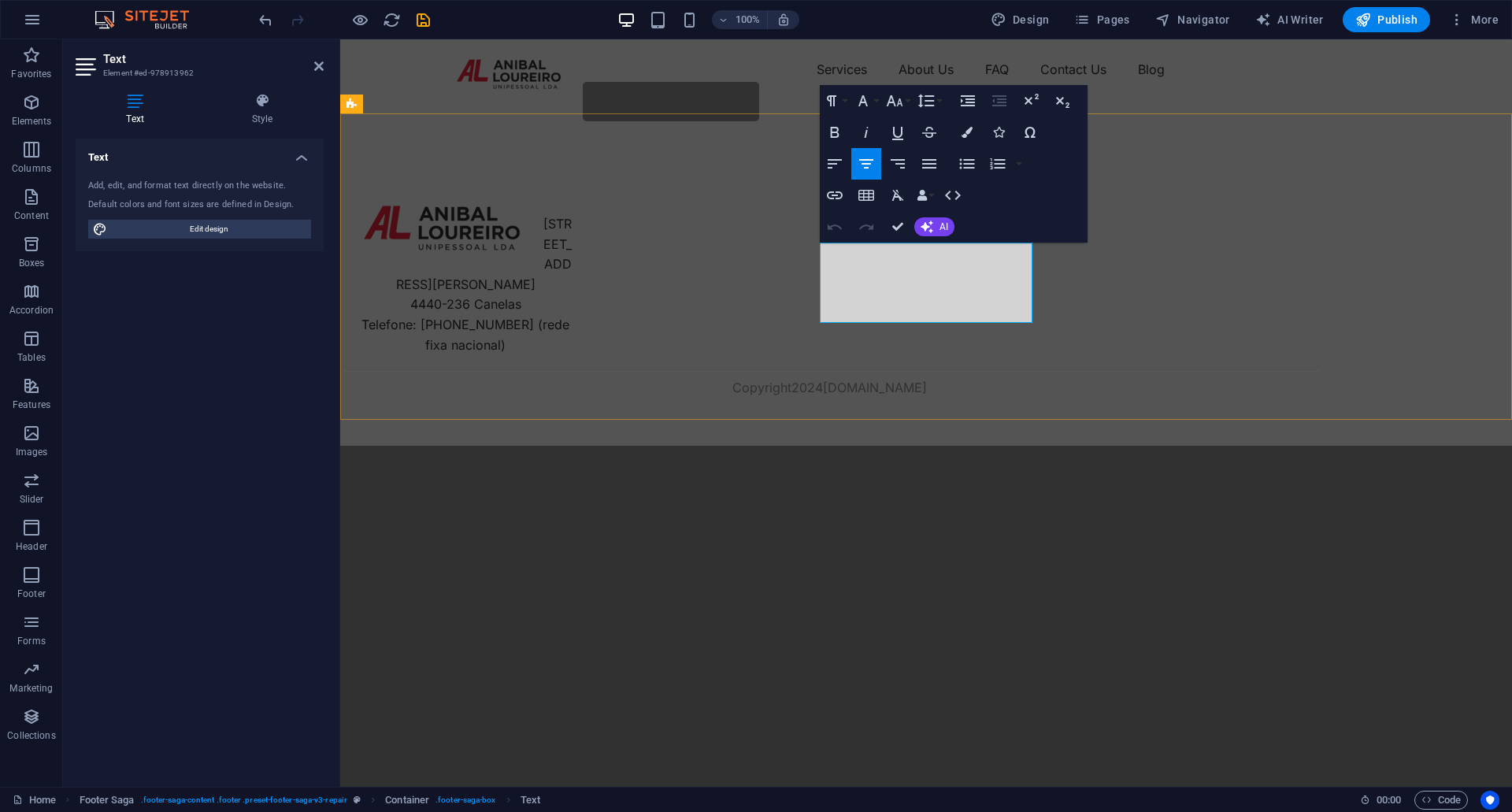
click at [569, 317] on span "Telefone: 227 125 205 (rede fixa nacional)" at bounding box center [465, 334] width 207 height 36
drag, startPoint x: 957, startPoint y: 309, endPoint x: 947, endPoint y: 298, distance: 14.9
click at [572, 315] on p "Tlf: 227 125 205 (rede fixa nacional)" at bounding box center [464, 334] width 212 height 40
click at [908, 103] on button "Font Size" at bounding box center [898, 101] width 30 height 31
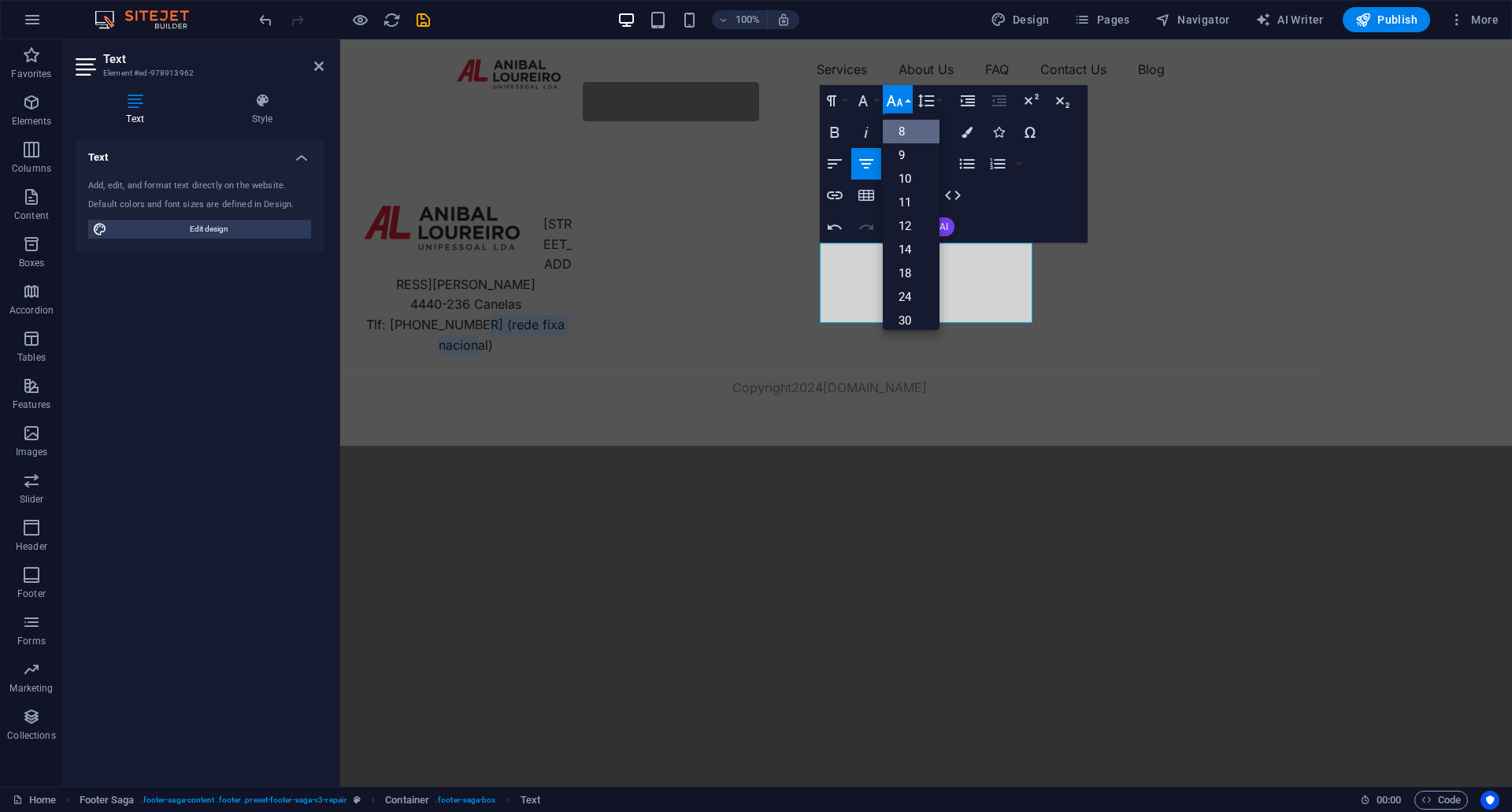
click at [908, 141] on link "8" at bounding box center [911, 131] width 56 height 23
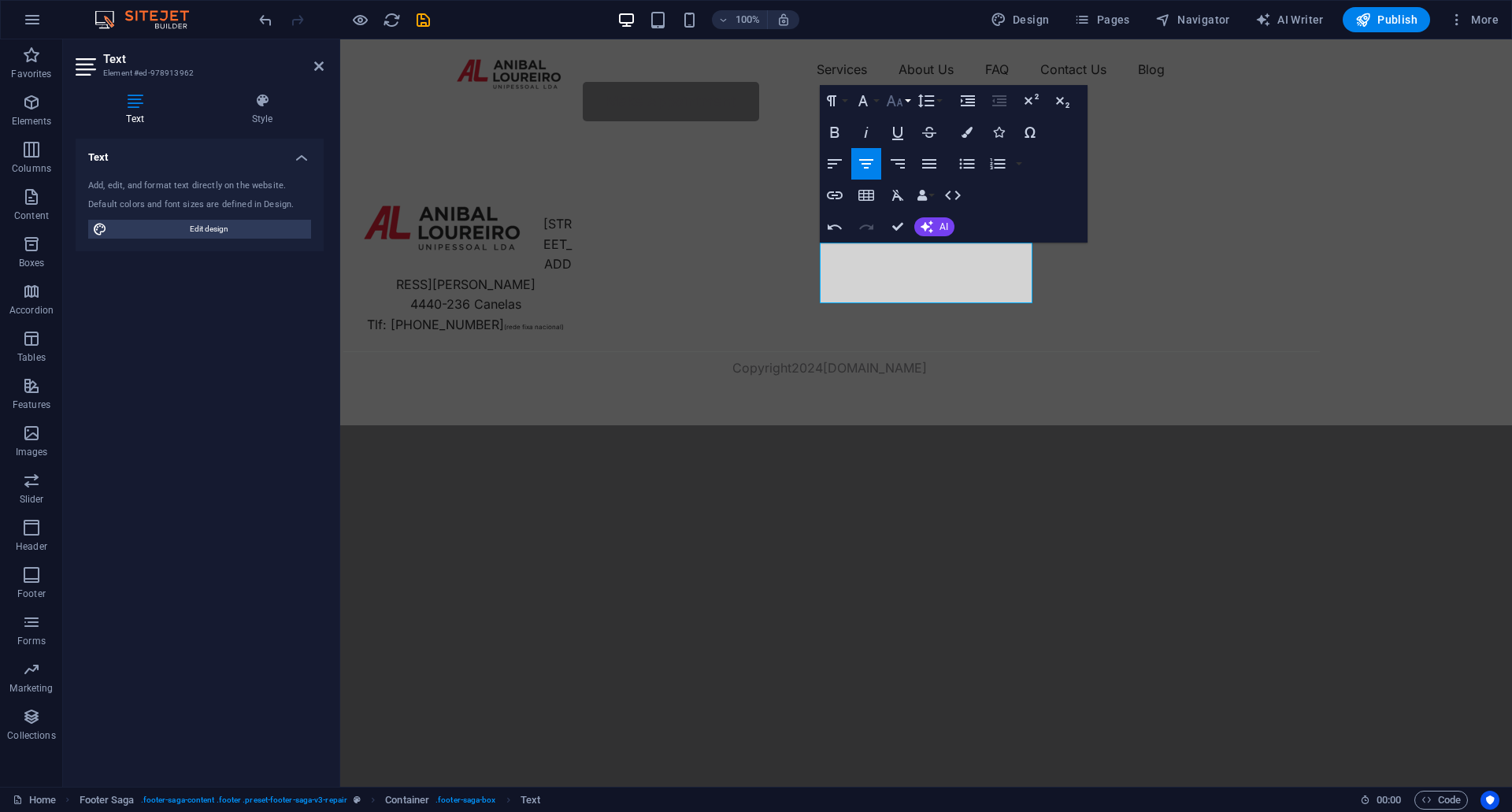
click at [903, 102] on icon "button" at bounding box center [894, 100] width 18 height 18
click at [908, 176] on link "11" at bounding box center [911, 184] width 56 height 23
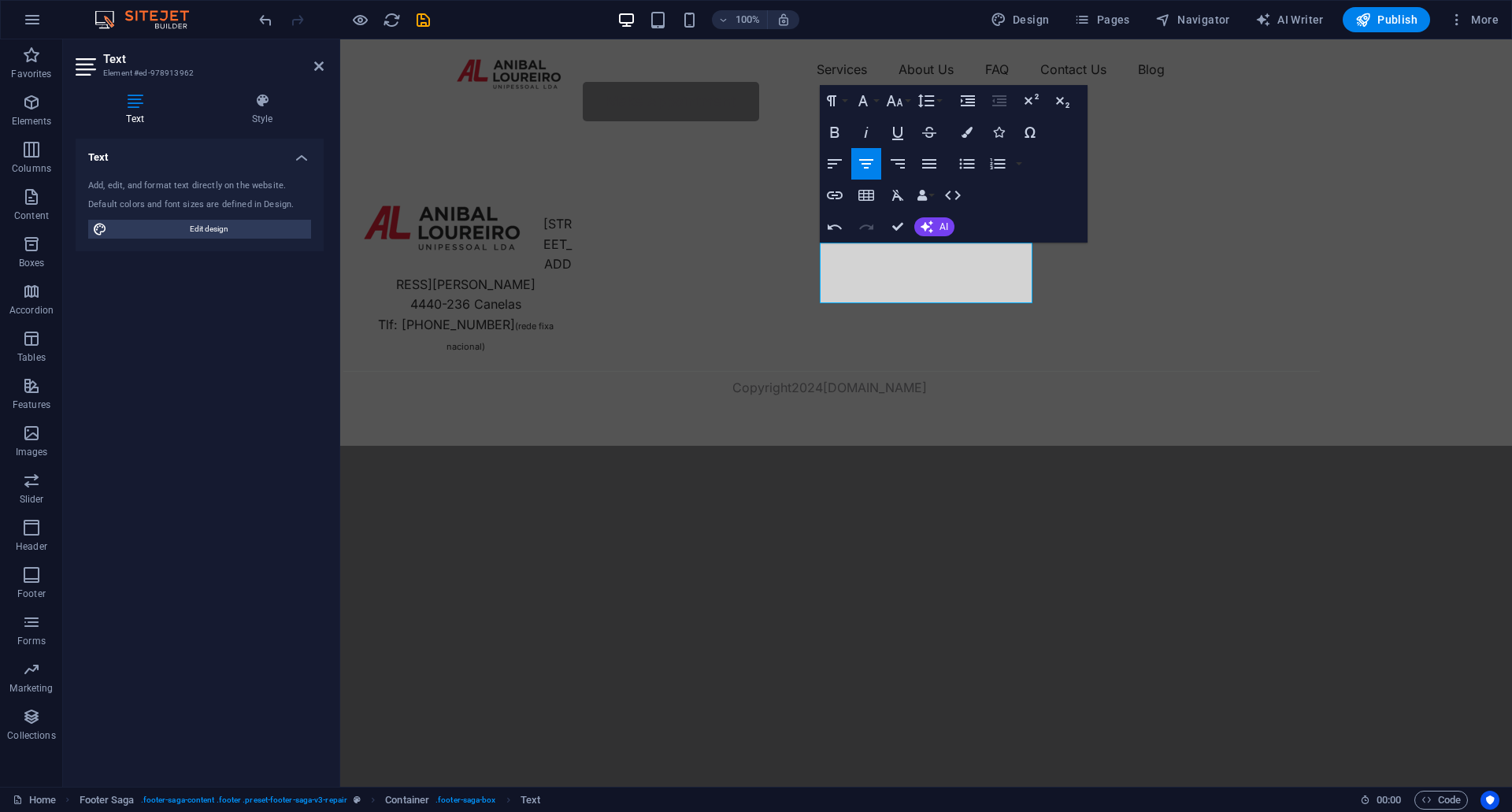
click at [1027, 446] on html "Skip to main content Menu Services About Us FAQ Contact Us Blog Make Appointmen…" at bounding box center [926, 242] width 1172 height 406
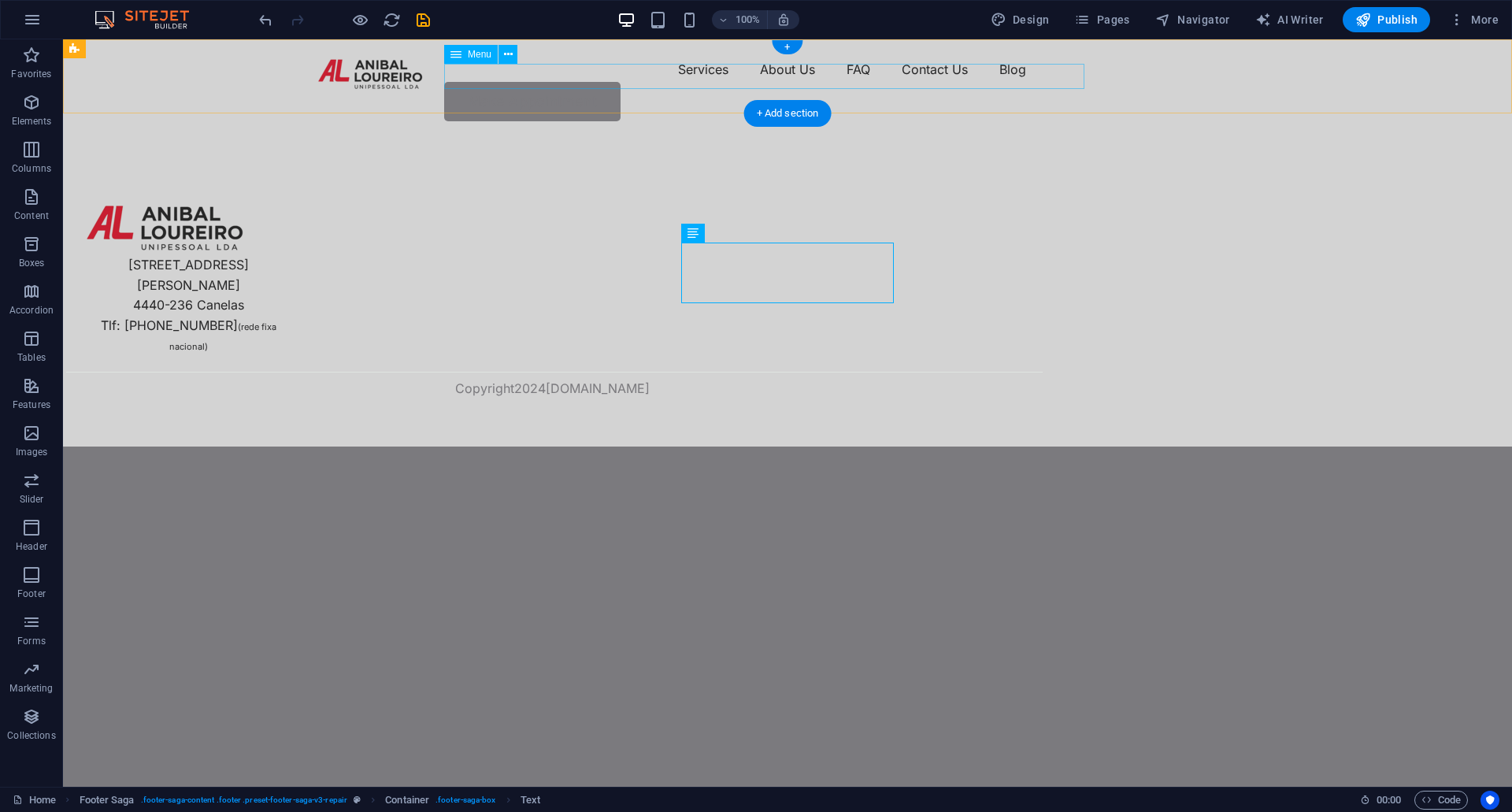
click at [618, 78] on nav "Services About Us FAQ Contact Us Blog" at bounding box center [787, 69] width 945 height 25
select select "1"
select select
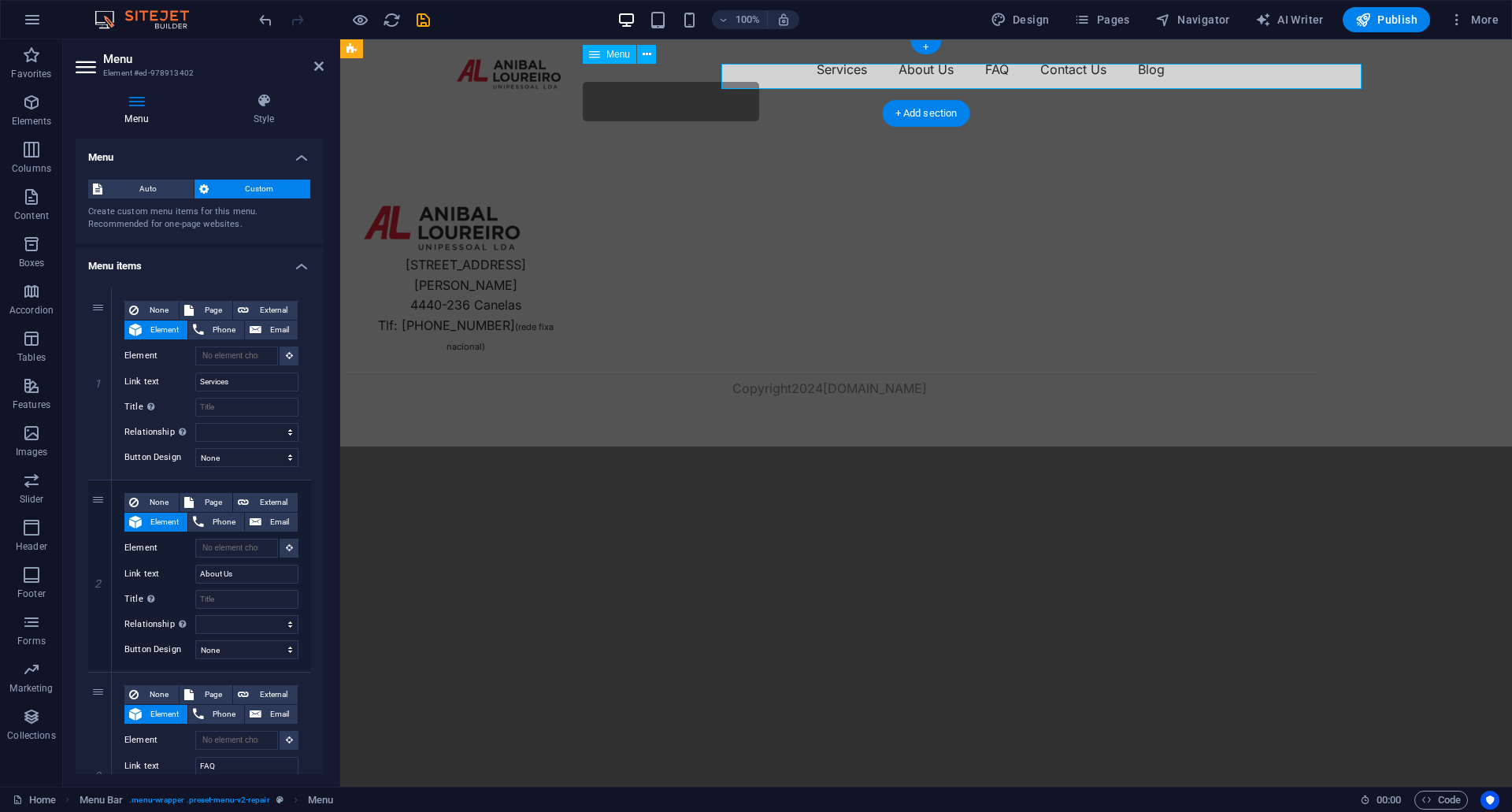
click at [618, 78] on nav "Services About Us FAQ Contact Us Blog" at bounding box center [926, 69] width 945 height 25
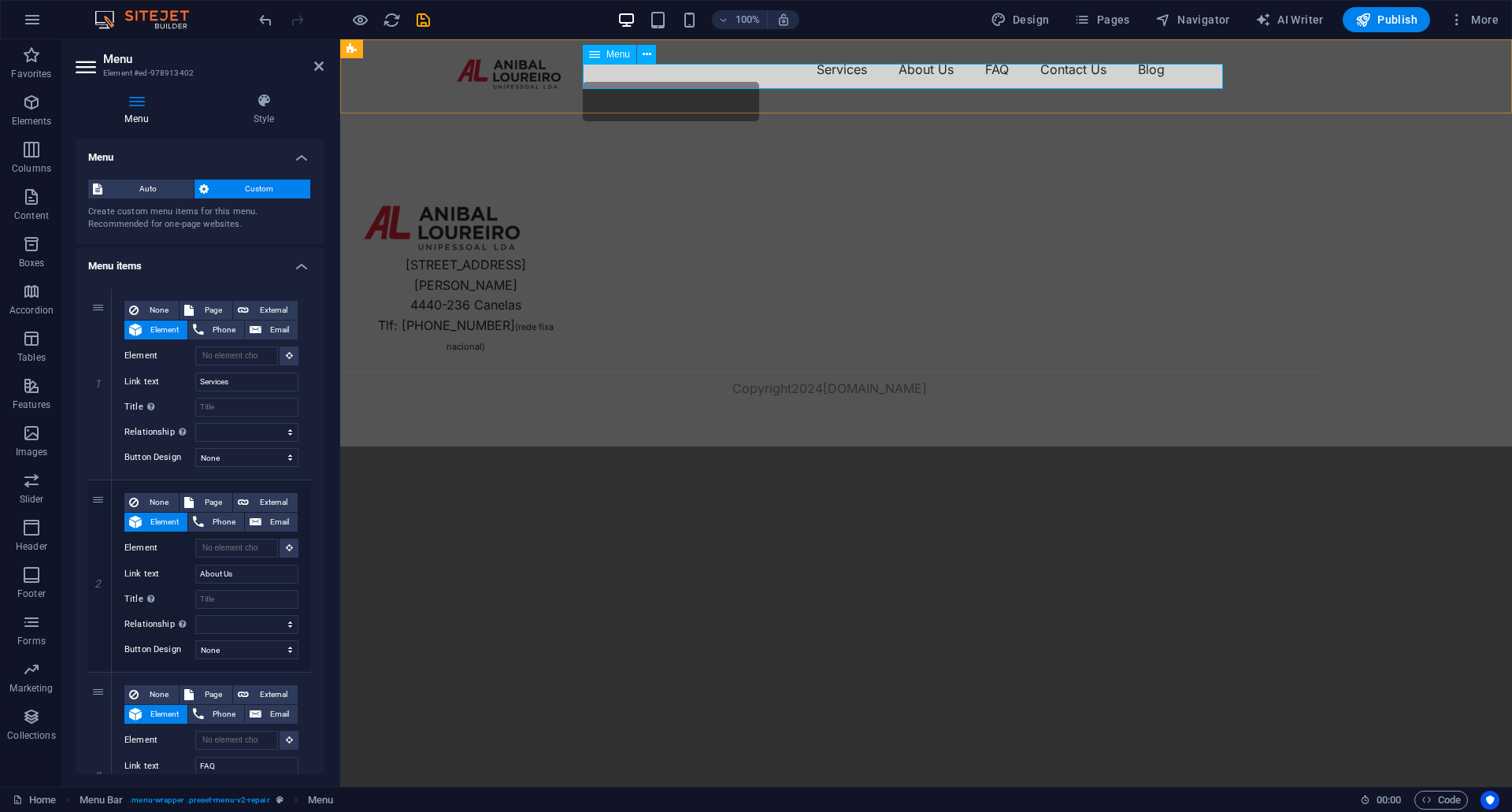
click at [724, 81] on nav "Services About Us FAQ Contact Us Blog" at bounding box center [926, 69] width 945 height 25
click at [762, 78] on nav "Services About Us FAQ Contact Us Blog" at bounding box center [926, 69] width 945 height 25
click at [162, 191] on span "Auto" at bounding box center [147, 188] width 81 height 18
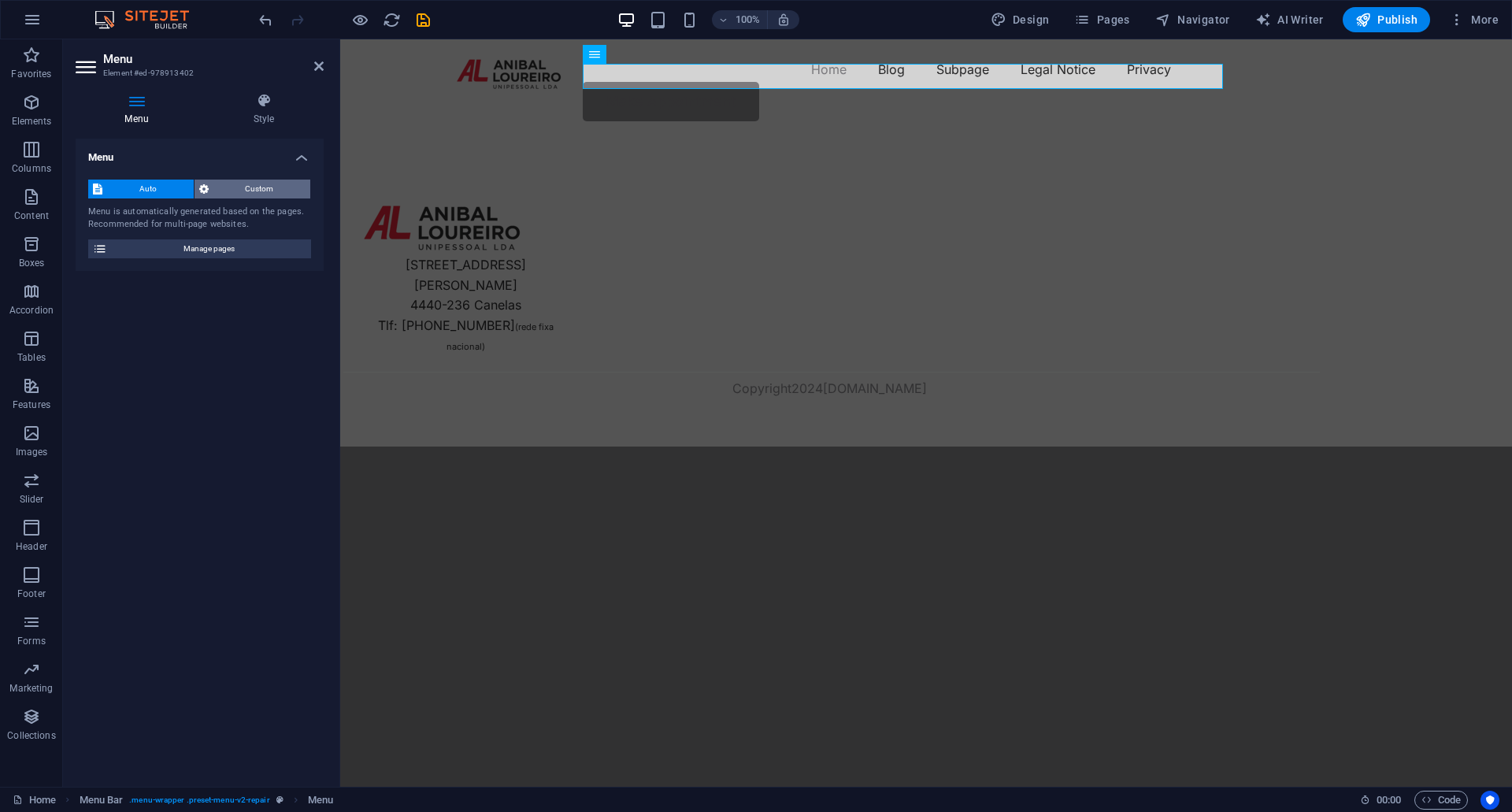
click at [236, 188] on span "Custom" at bounding box center [260, 188] width 93 height 18
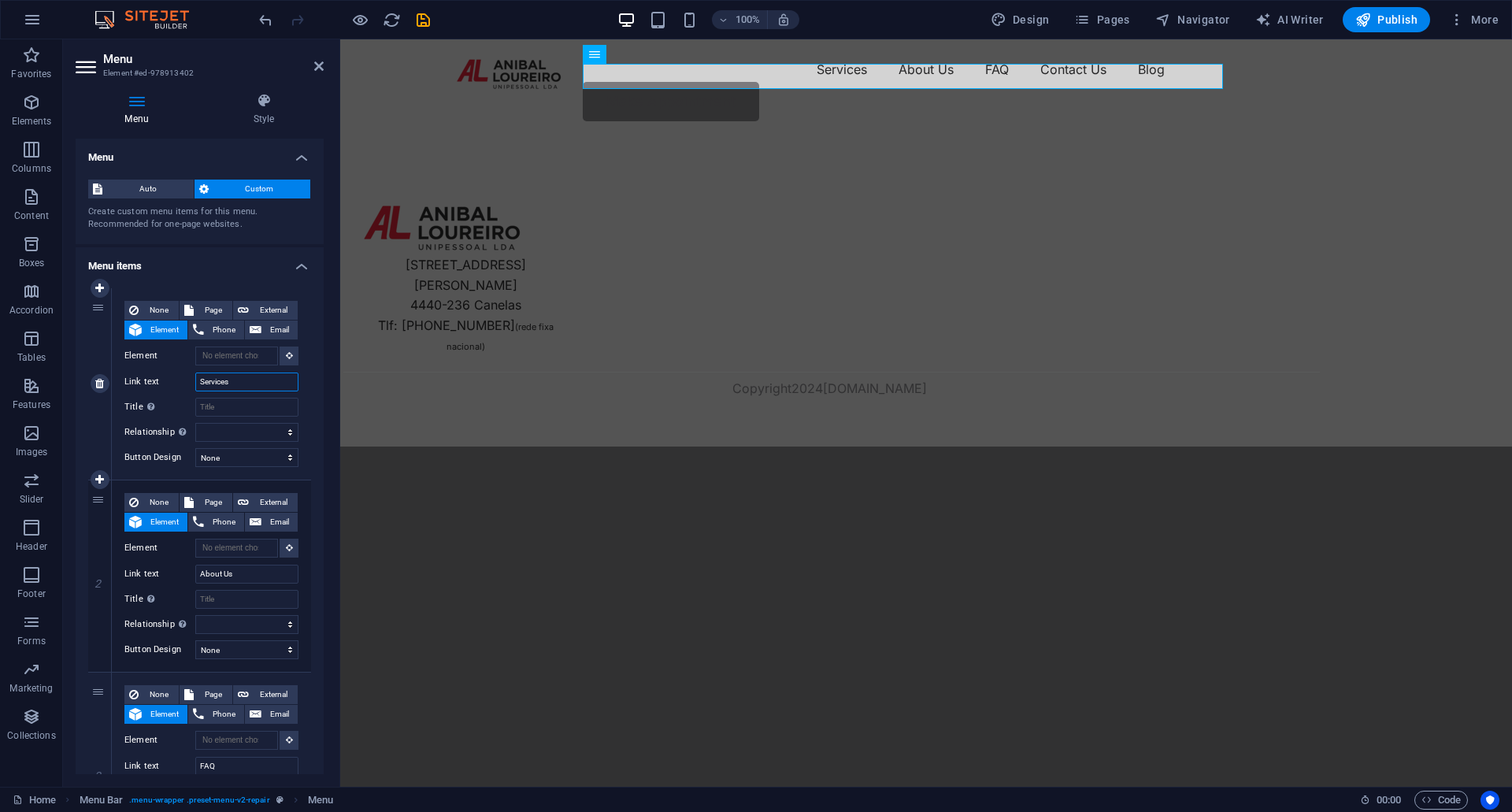
drag, startPoint x: 261, startPoint y: 380, endPoint x: 218, endPoint y: 380, distance: 43.0
click at [218, 380] on input "Services" at bounding box center [246, 381] width 103 height 18
type input "Serviços"
select select
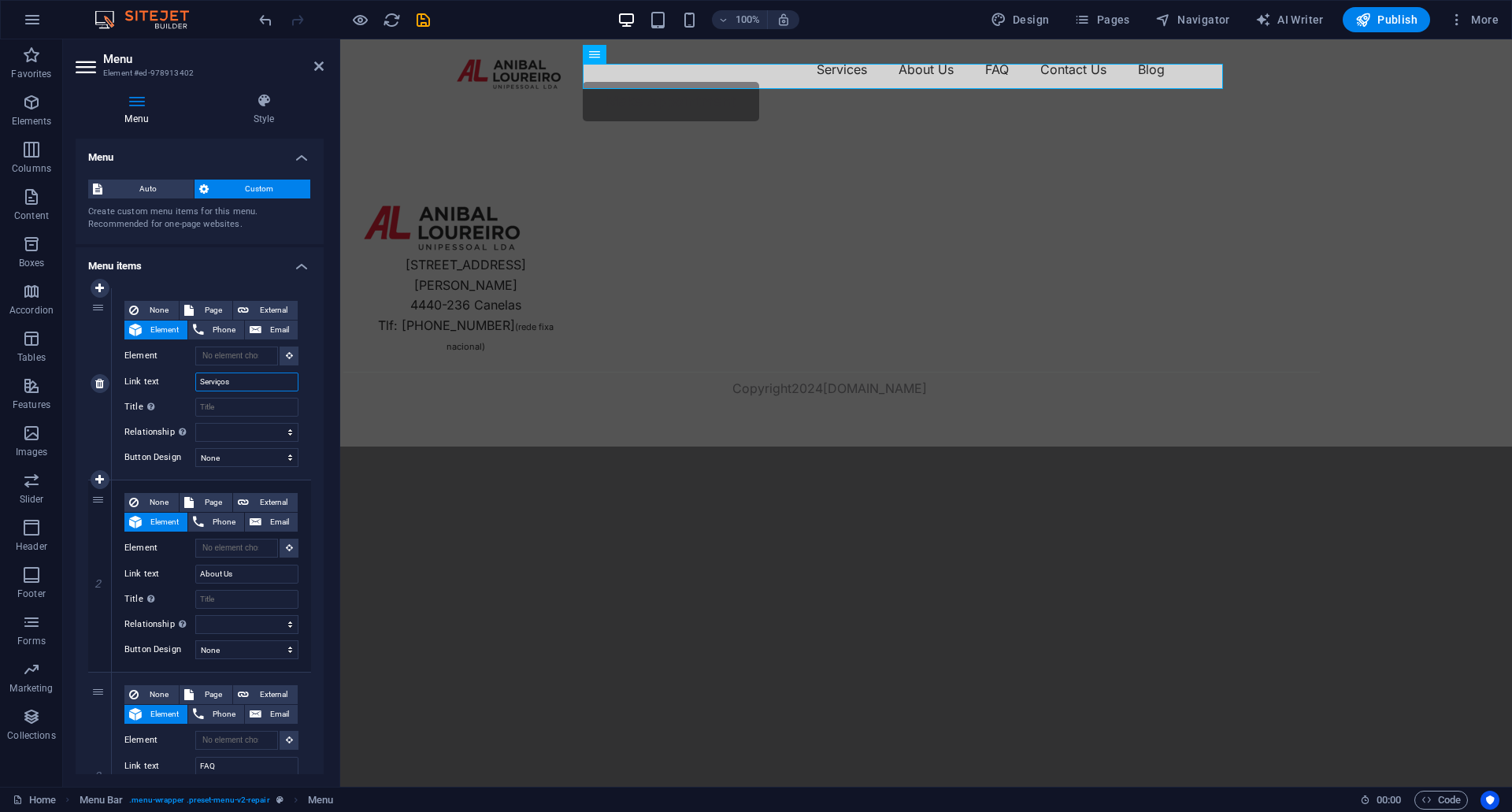
select select
type input "Serviços"
drag, startPoint x: 250, startPoint y: 573, endPoint x: 160, endPoint y: 569, distance: 90.1
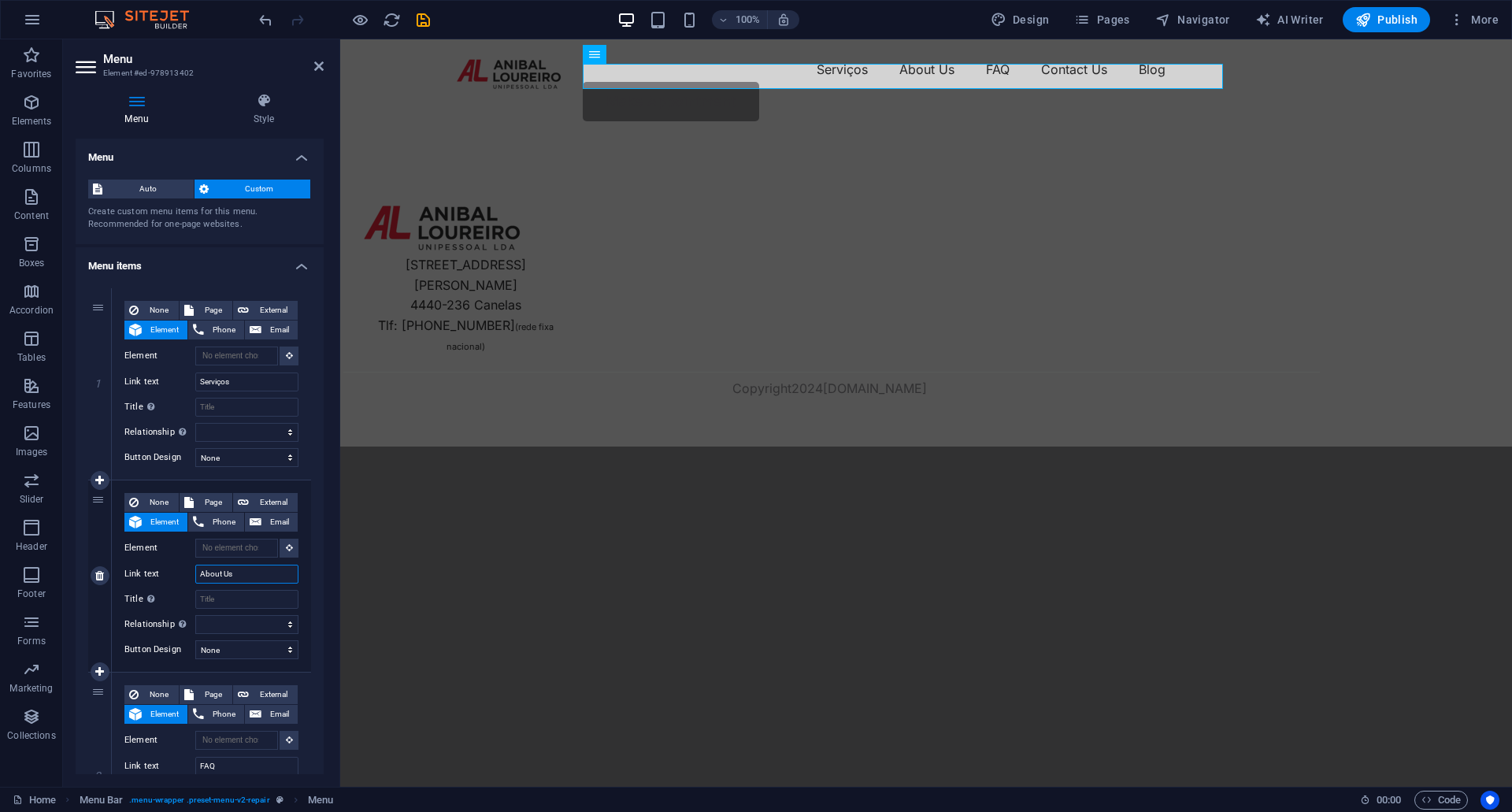
click at [160, 569] on div "Link text About Us" at bounding box center [211, 573] width 174 height 18
type input "Sobre N"
select select
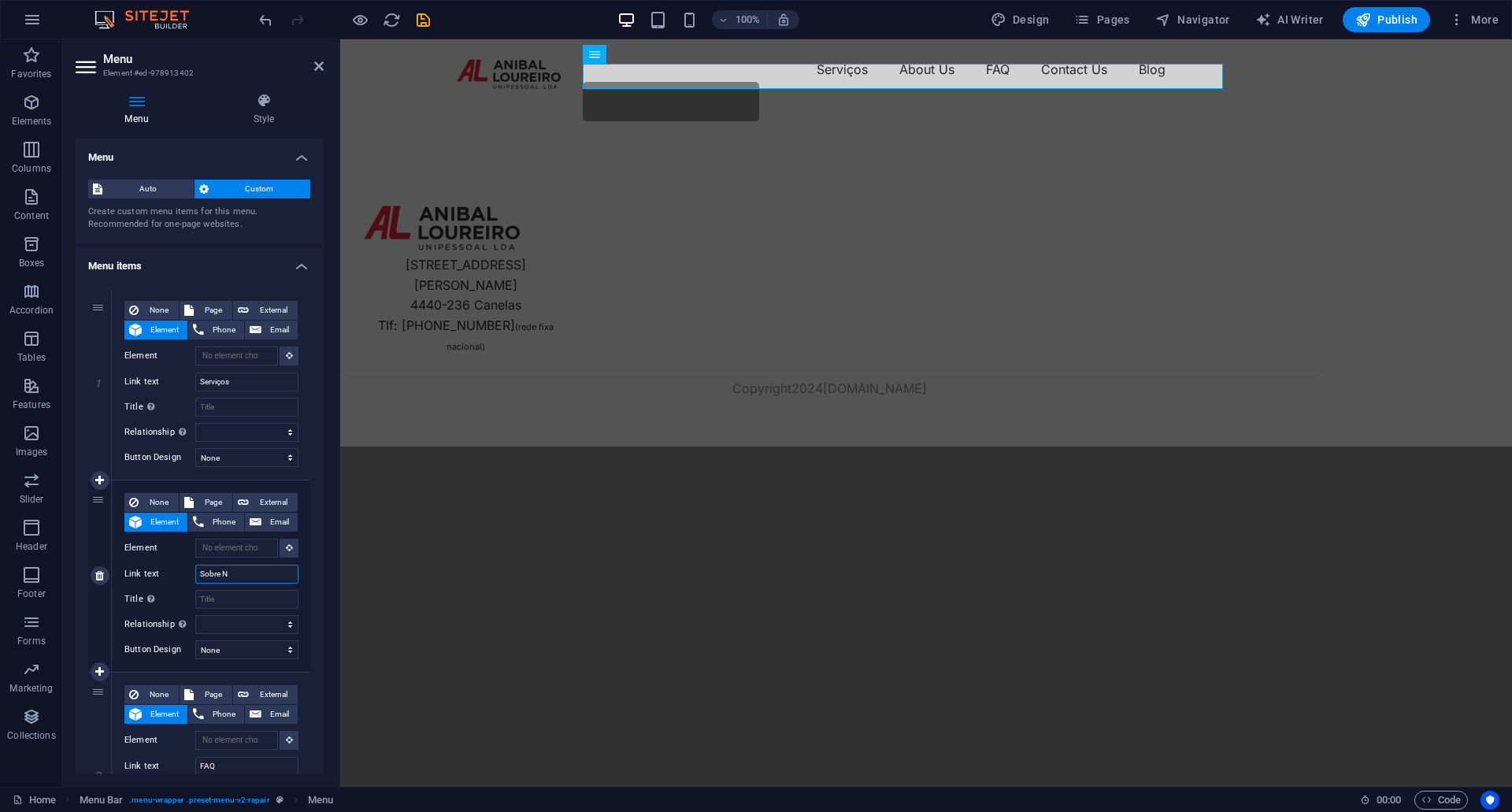
select select
type input "Sobre ós"
select select
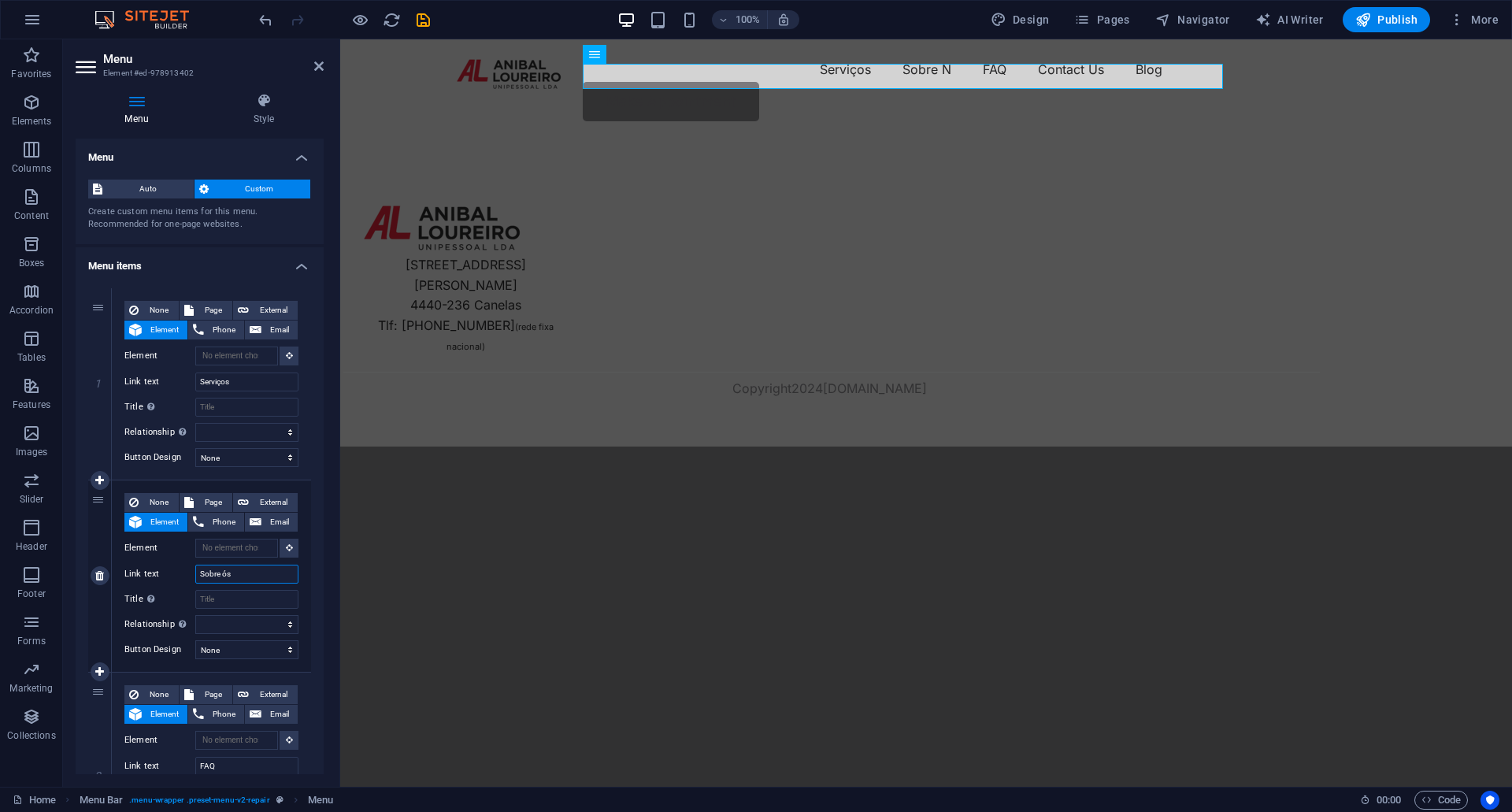
select select
type input "Sobre nó"
select select
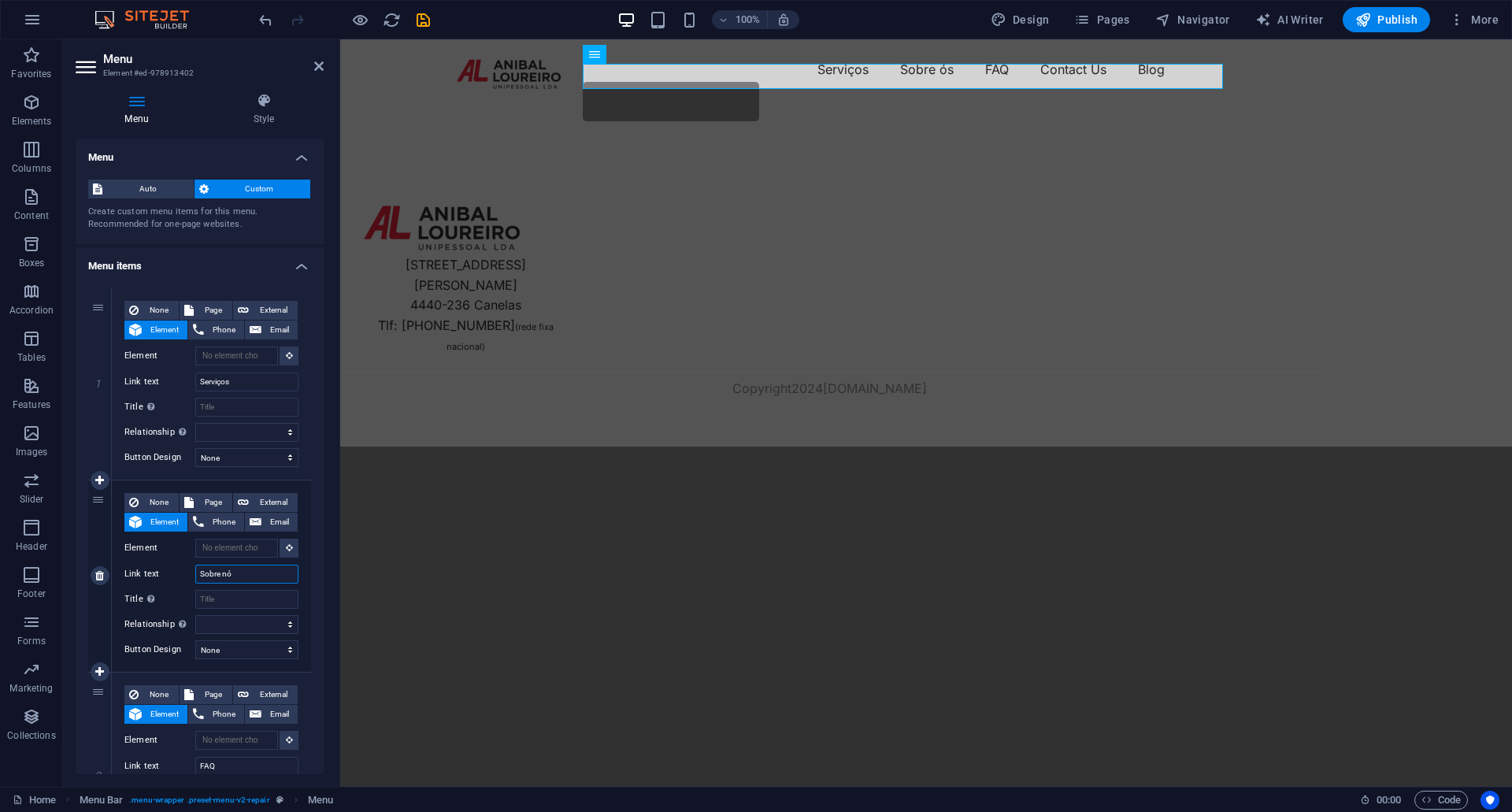
select select
type input "Sobre nós"
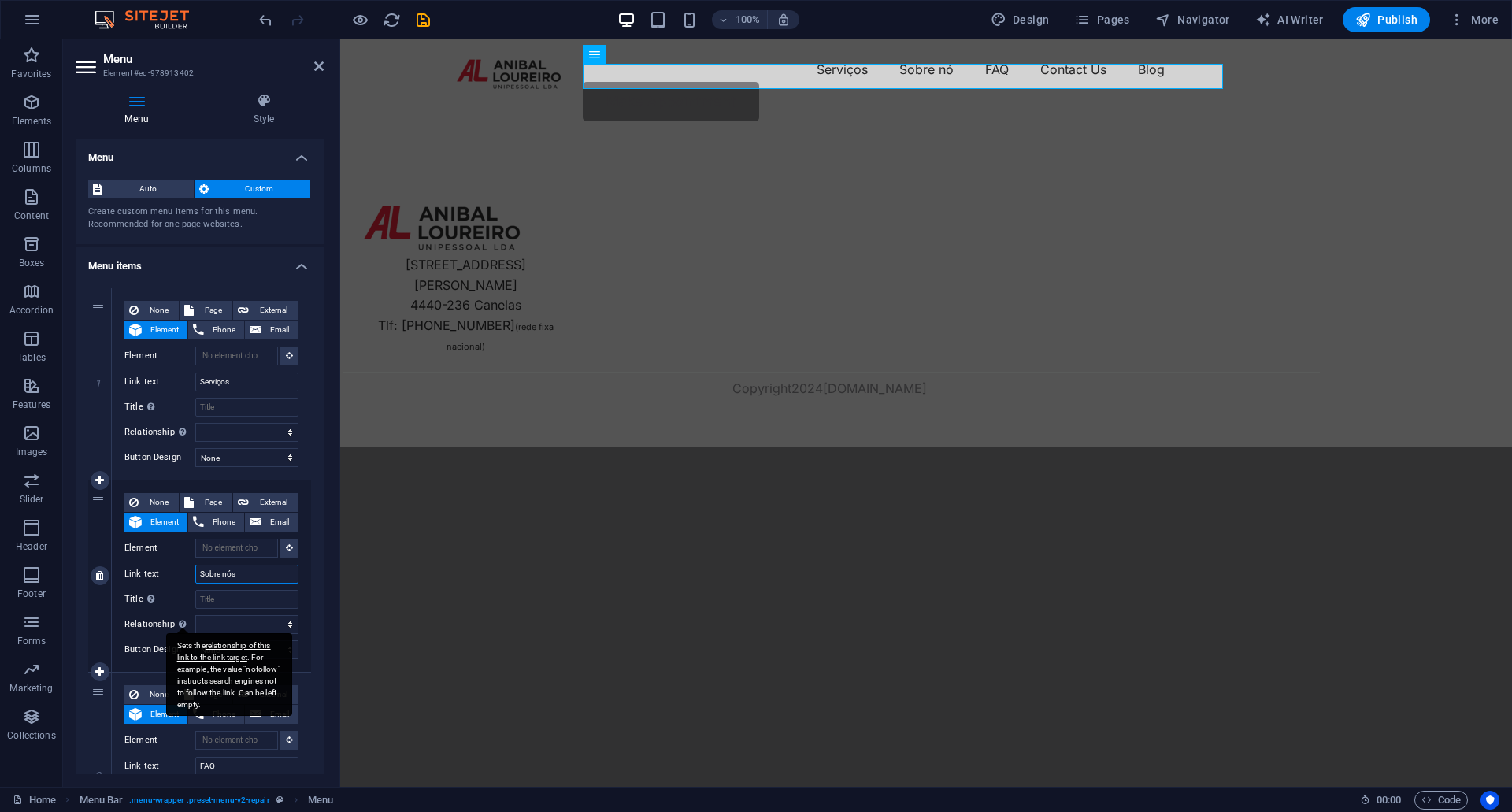
select select
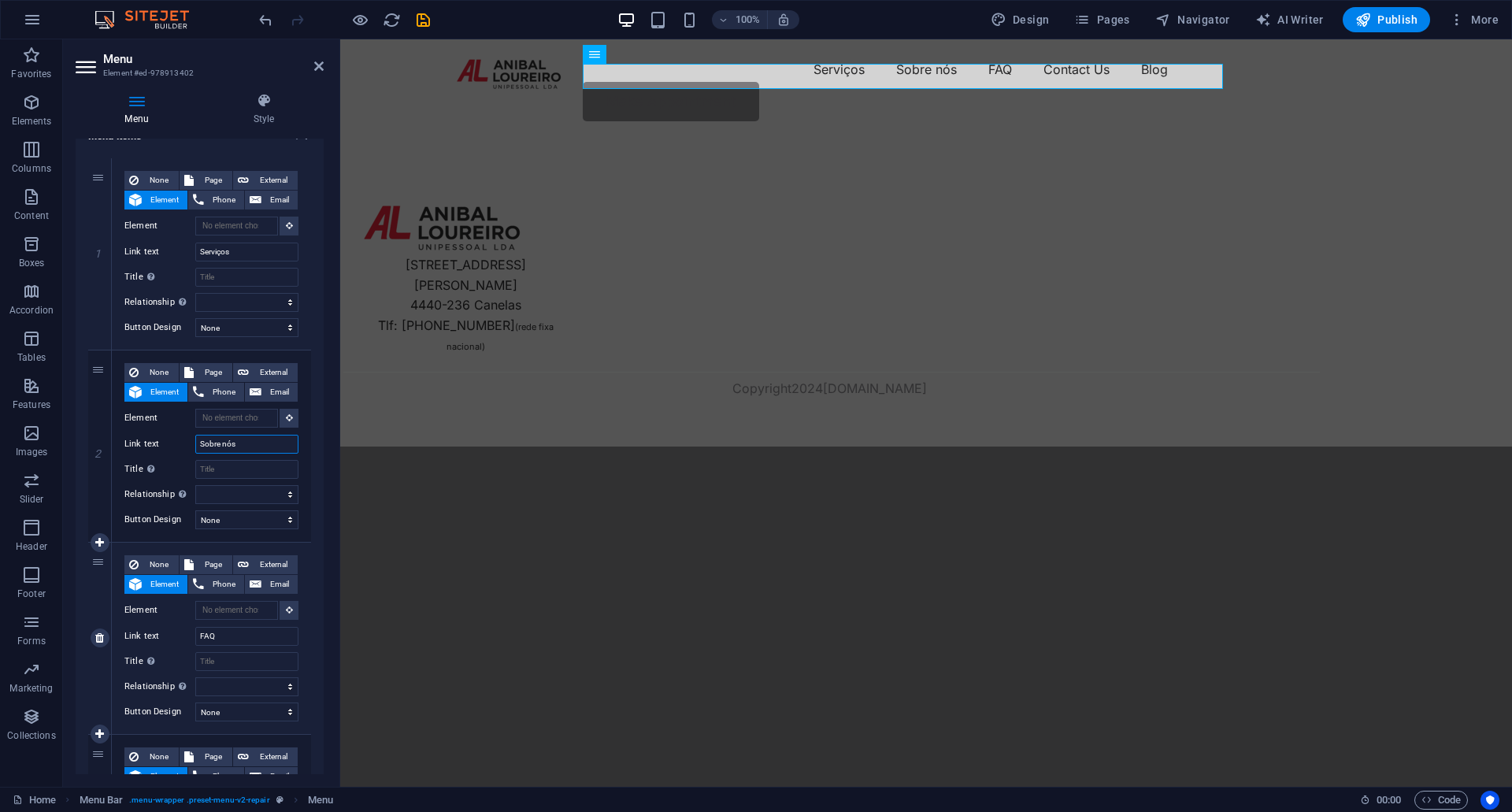
scroll to position [157, 0]
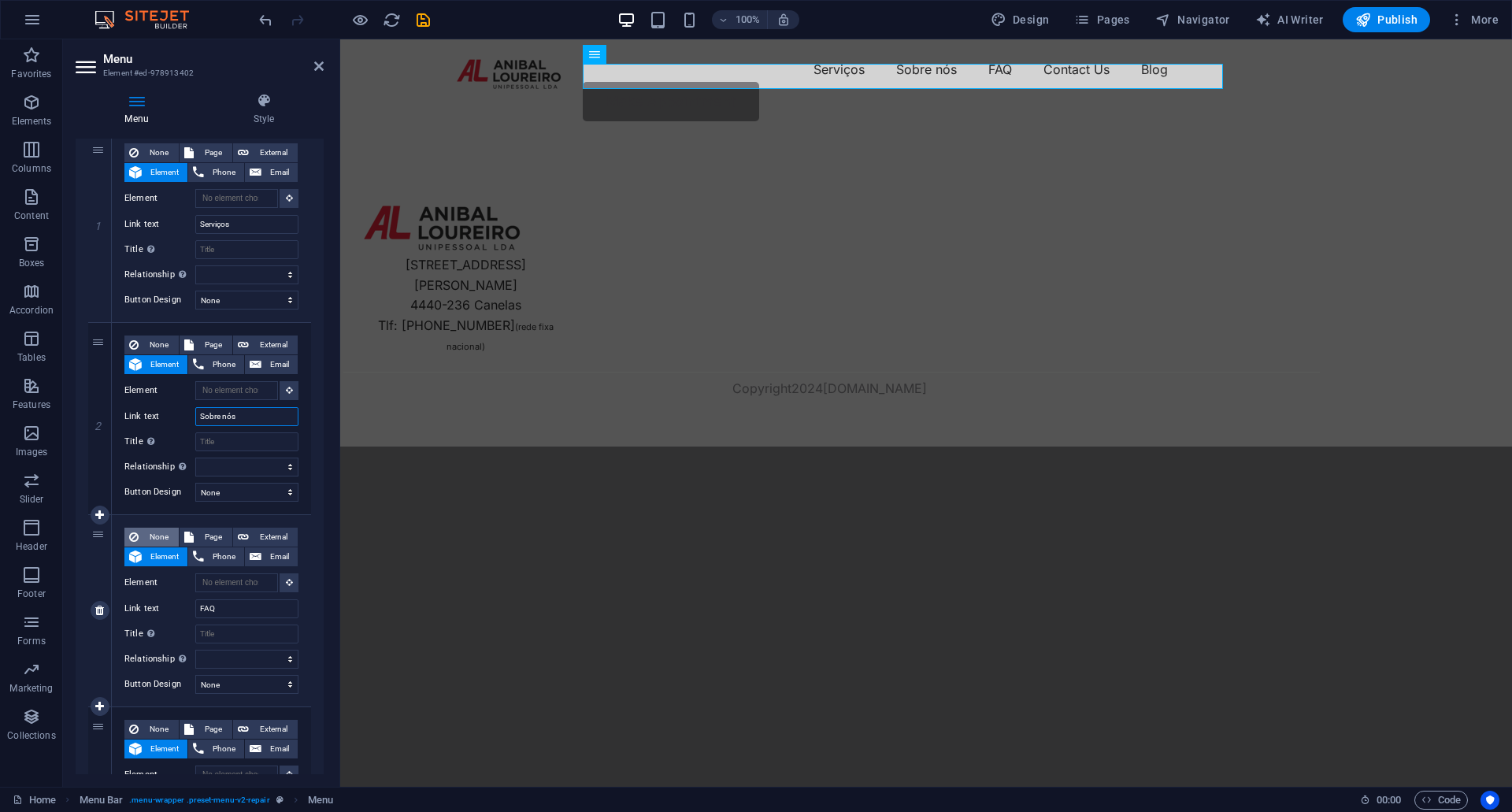
type input "Sobre nós"
click at [152, 537] on span "None" at bounding box center [159, 536] width 31 height 18
select select
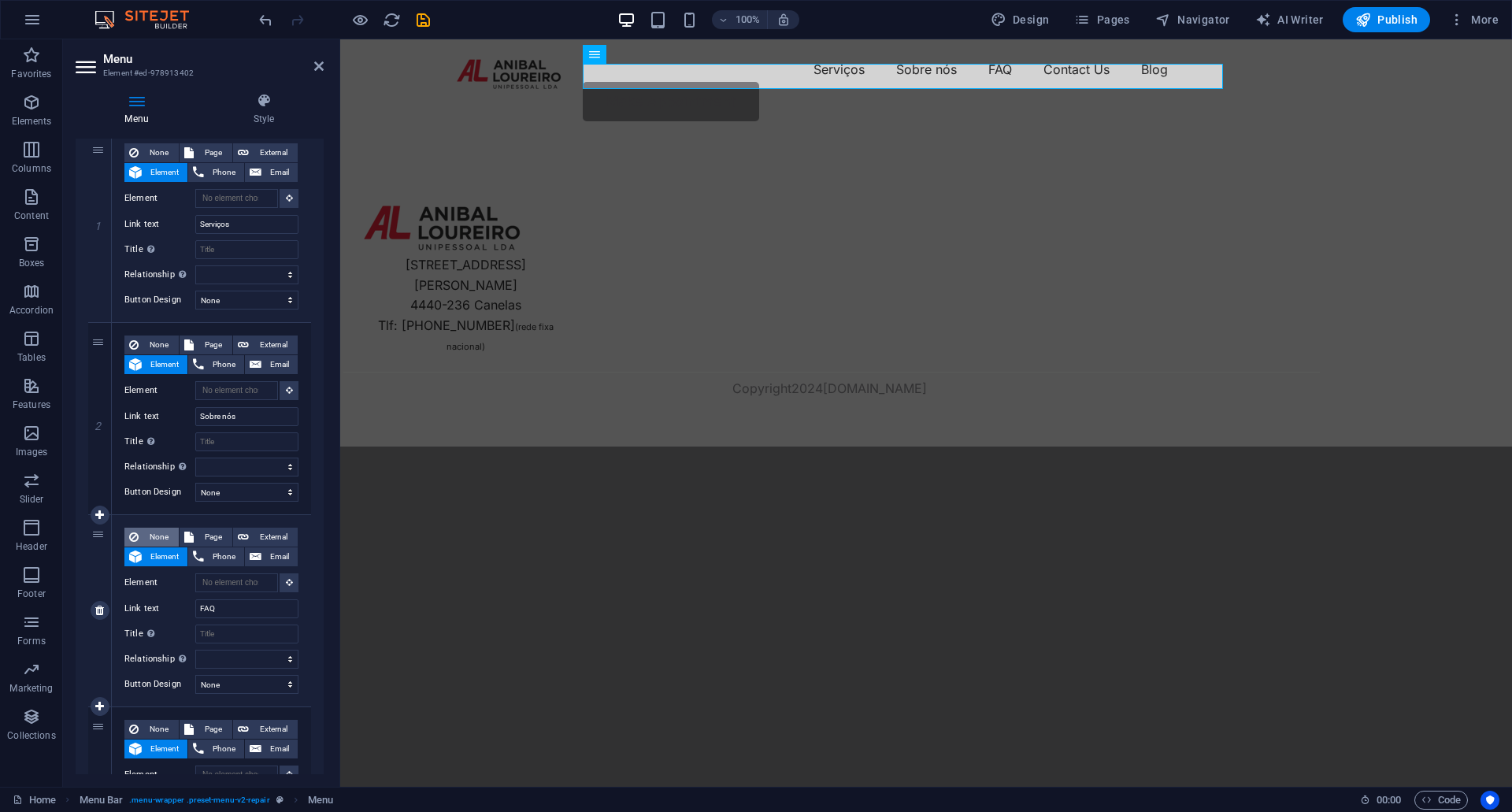
select select
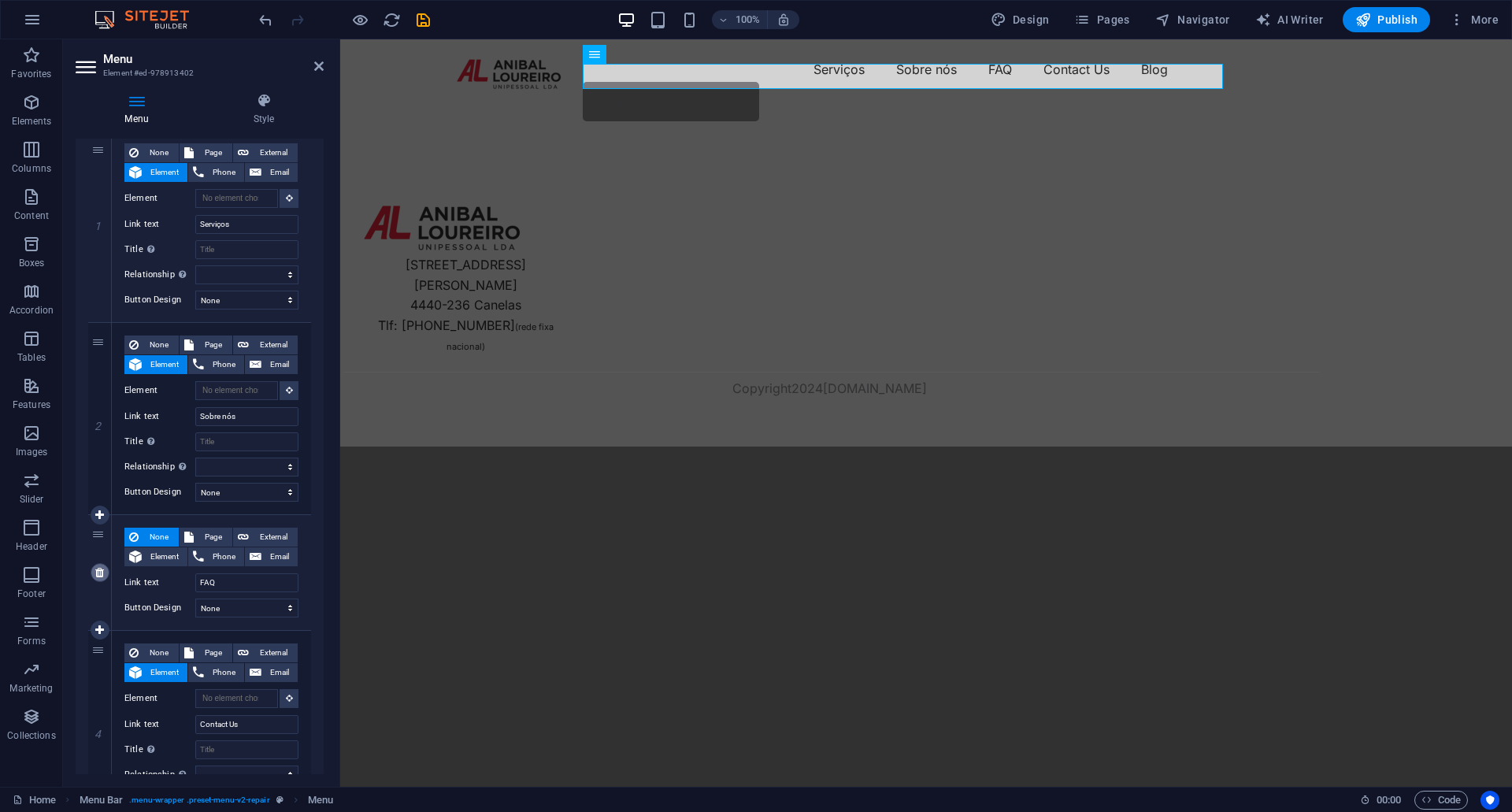
click at [101, 577] on icon at bounding box center [99, 572] width 9 height 11
select select
type input "Contact Us"
select select
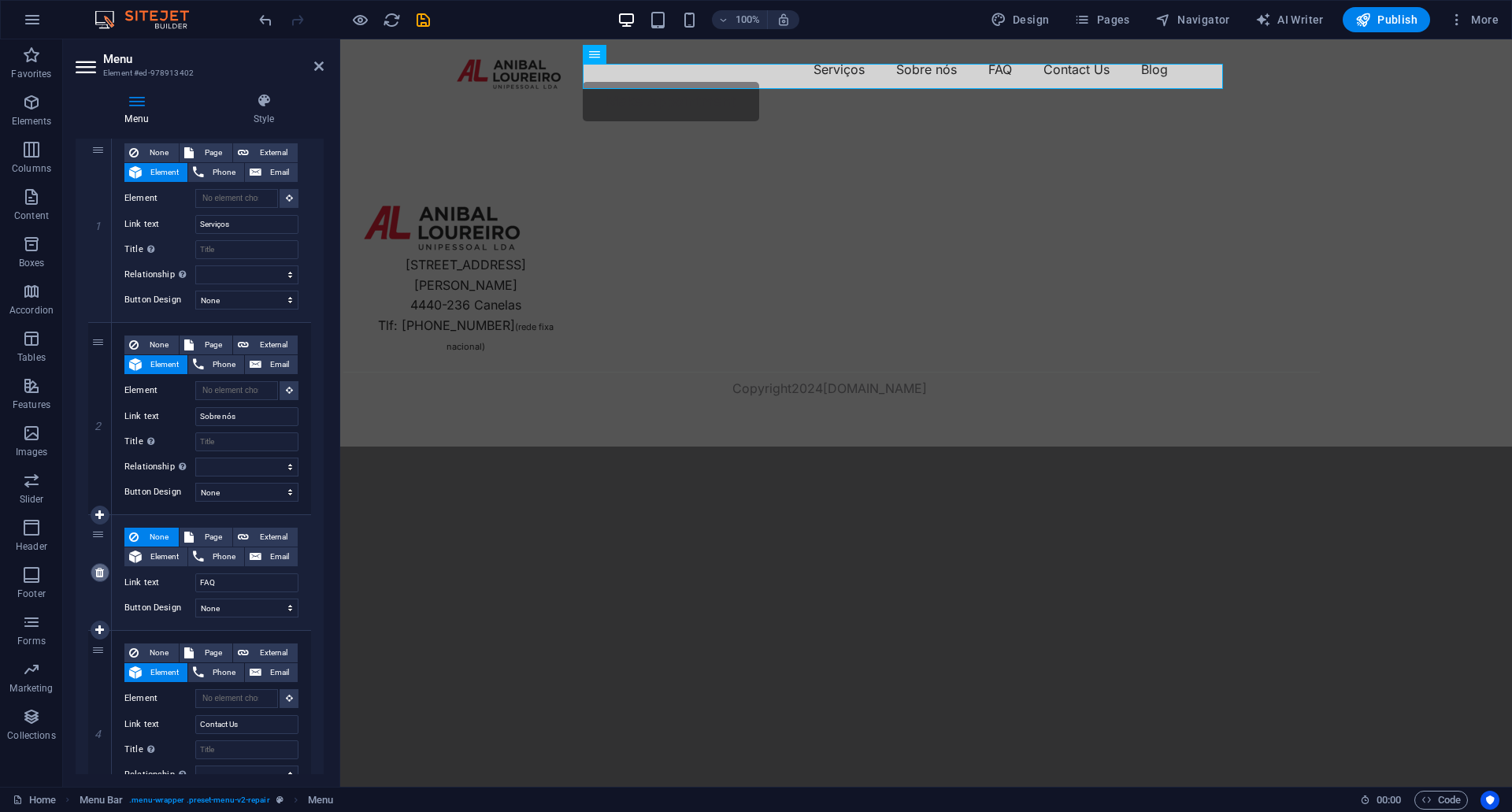
select select "1"
type input "Blog"
select select
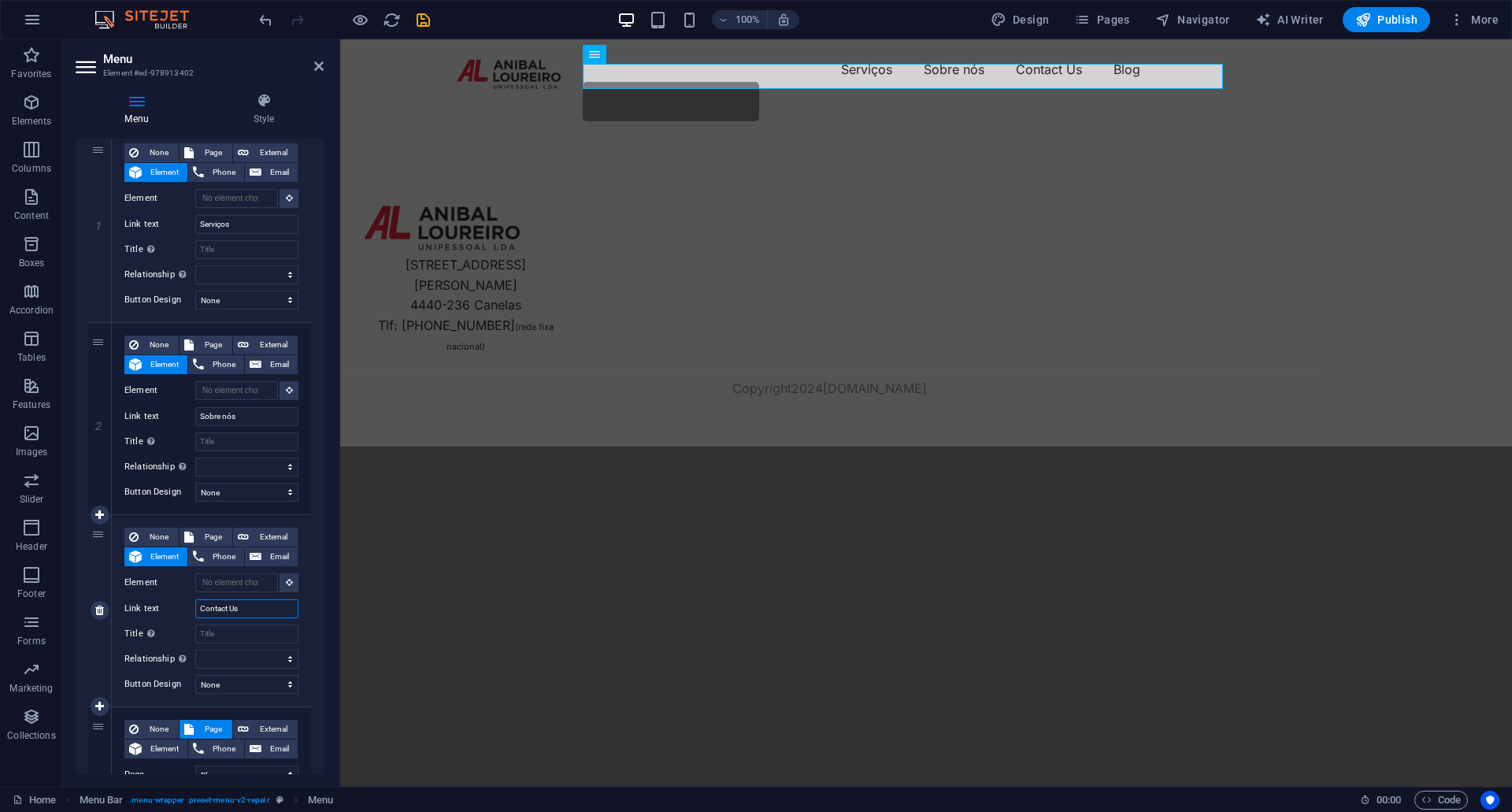
drag, startPoint x: 250, startPoint y: 607, endPoint x: 169, endPoint y: 602, distance: 81.2
click at [169, 602] on div "Link text Contact Us" at bounding box center [211, 608] width 174 height 18
type input "C"
select select
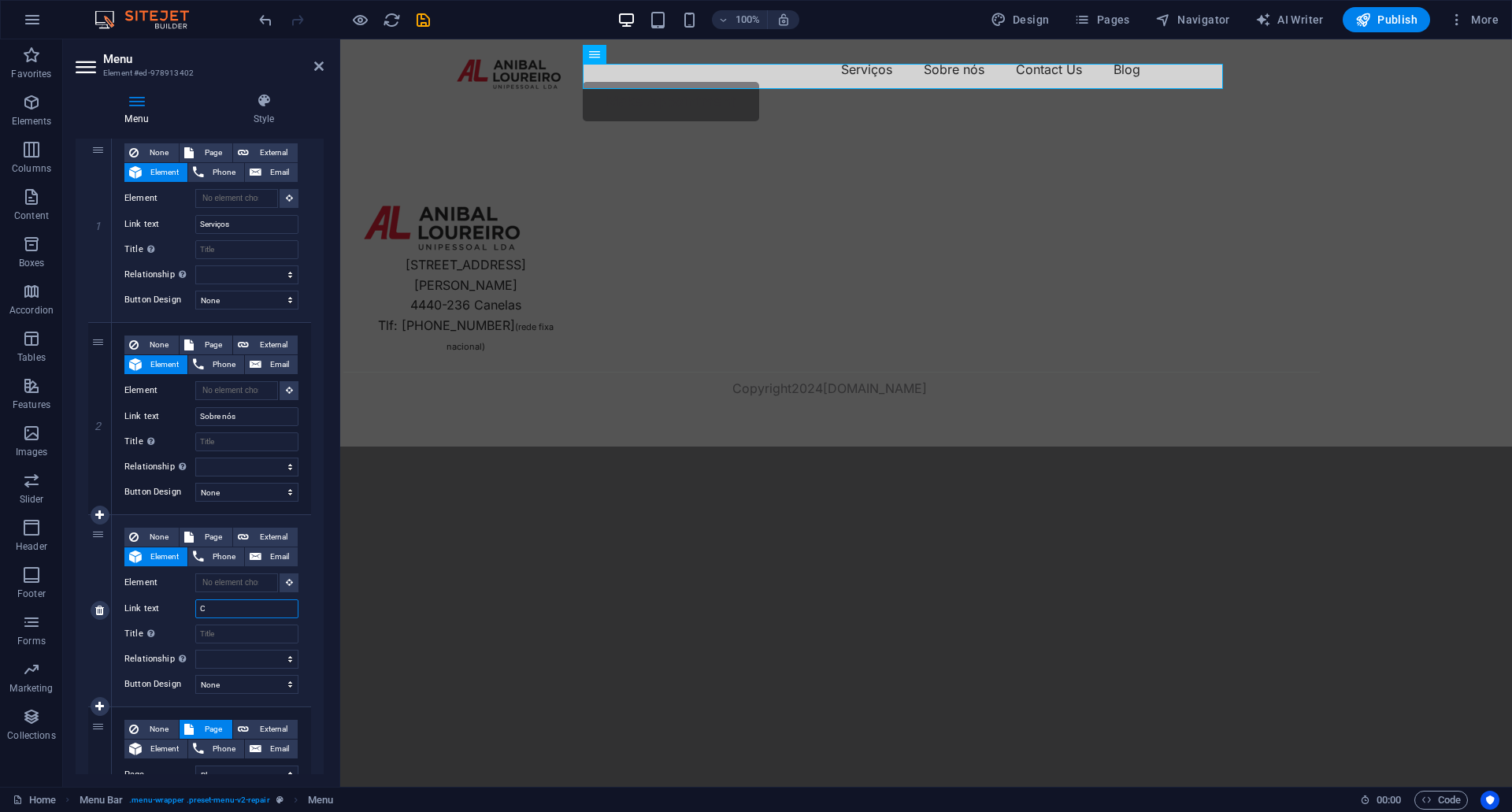
select select
type input "Contactos"
select select
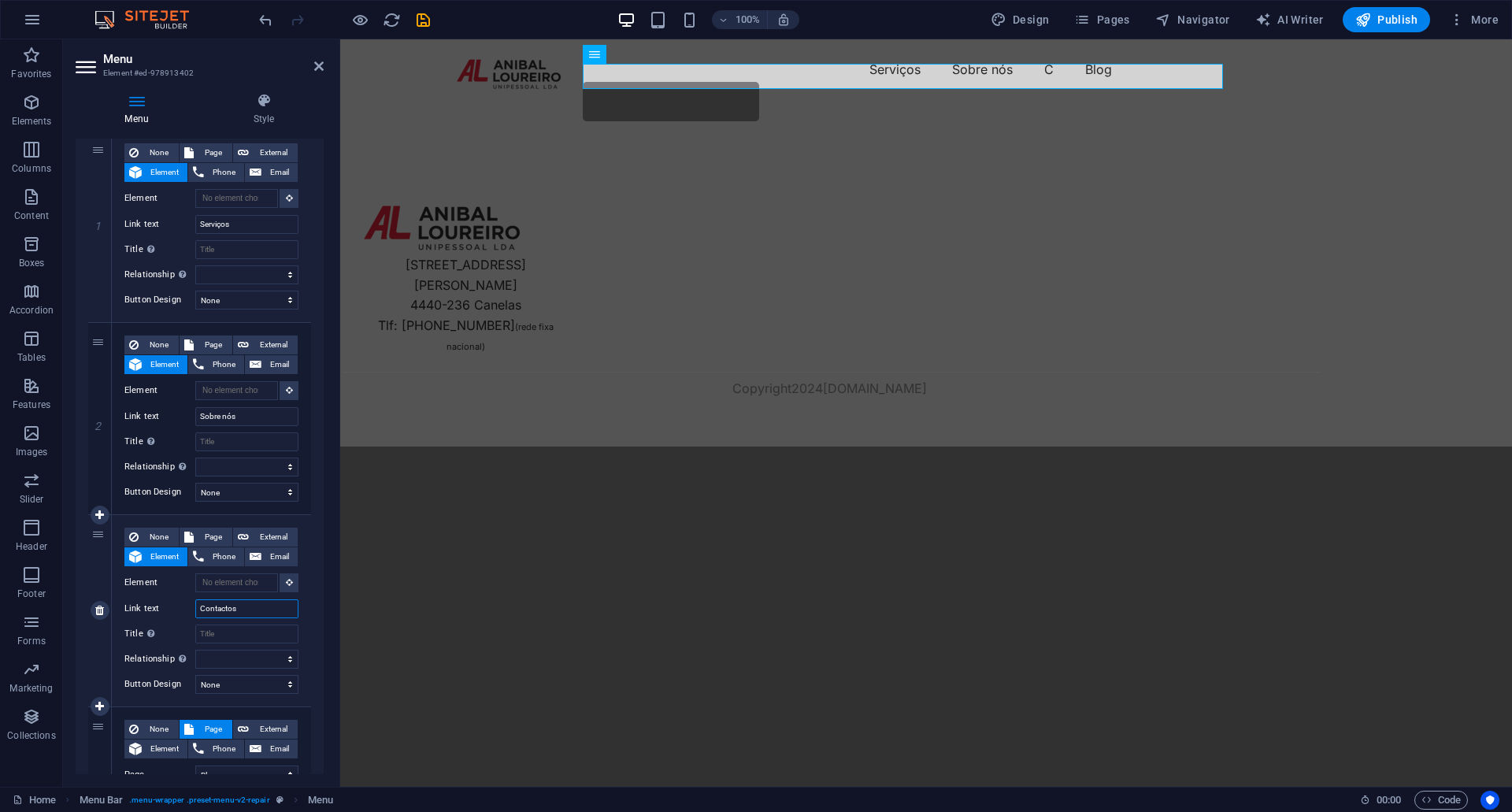
select select
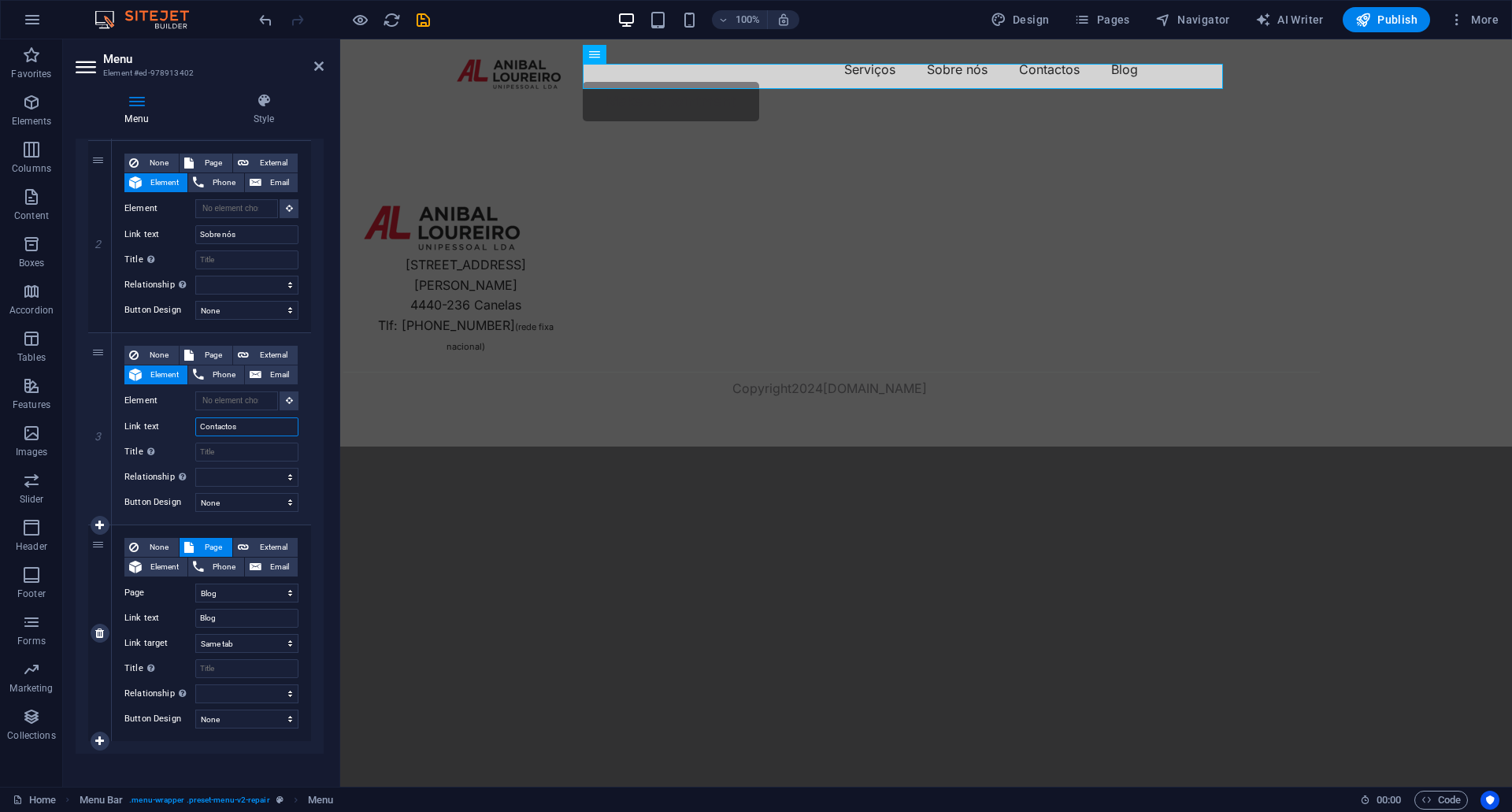
scroll to position [351, 0]
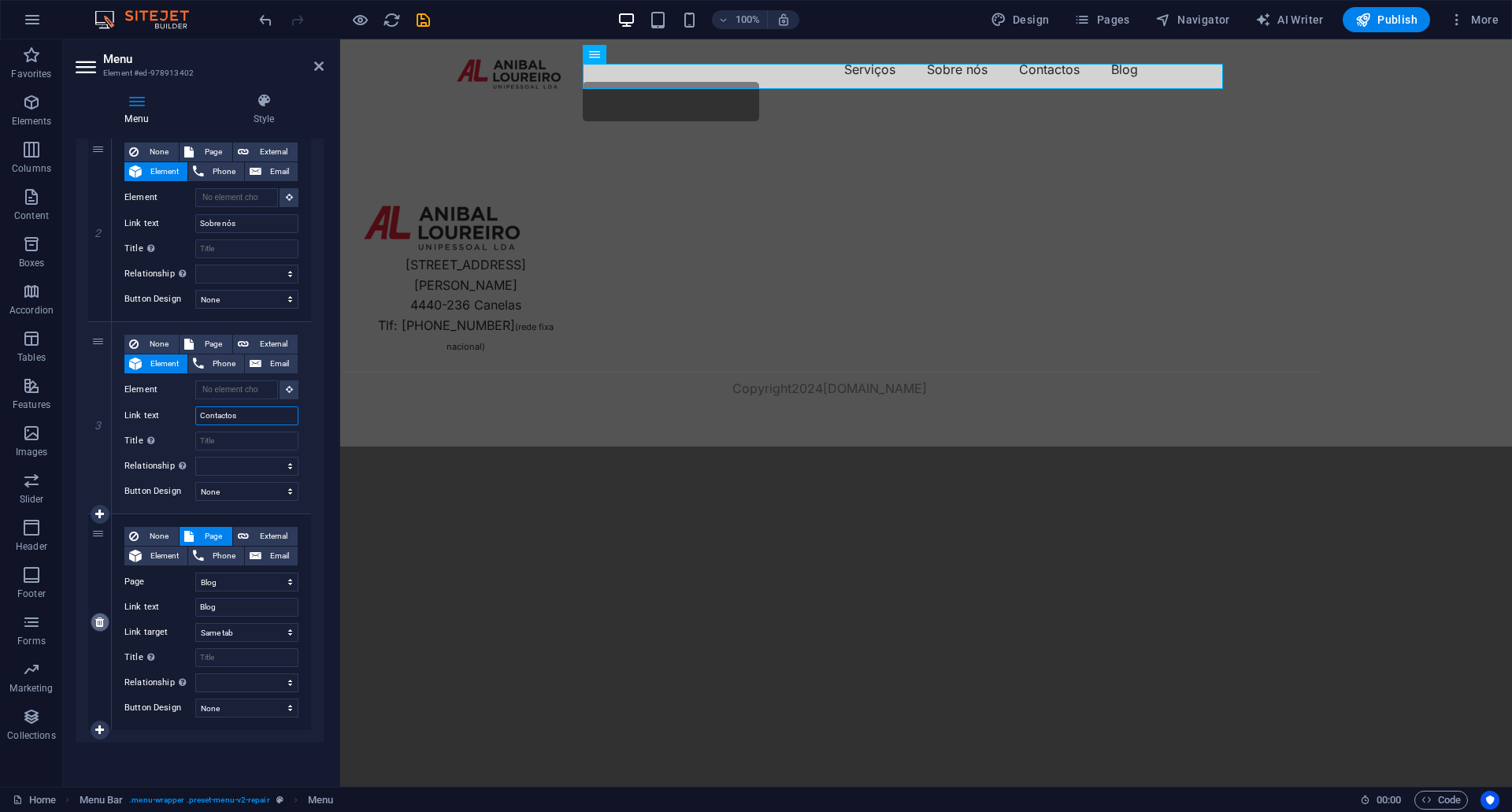
type input "Contactos"
click at [102, 620] on icon at bounding box center [99, 621] width 9 height 11
select select
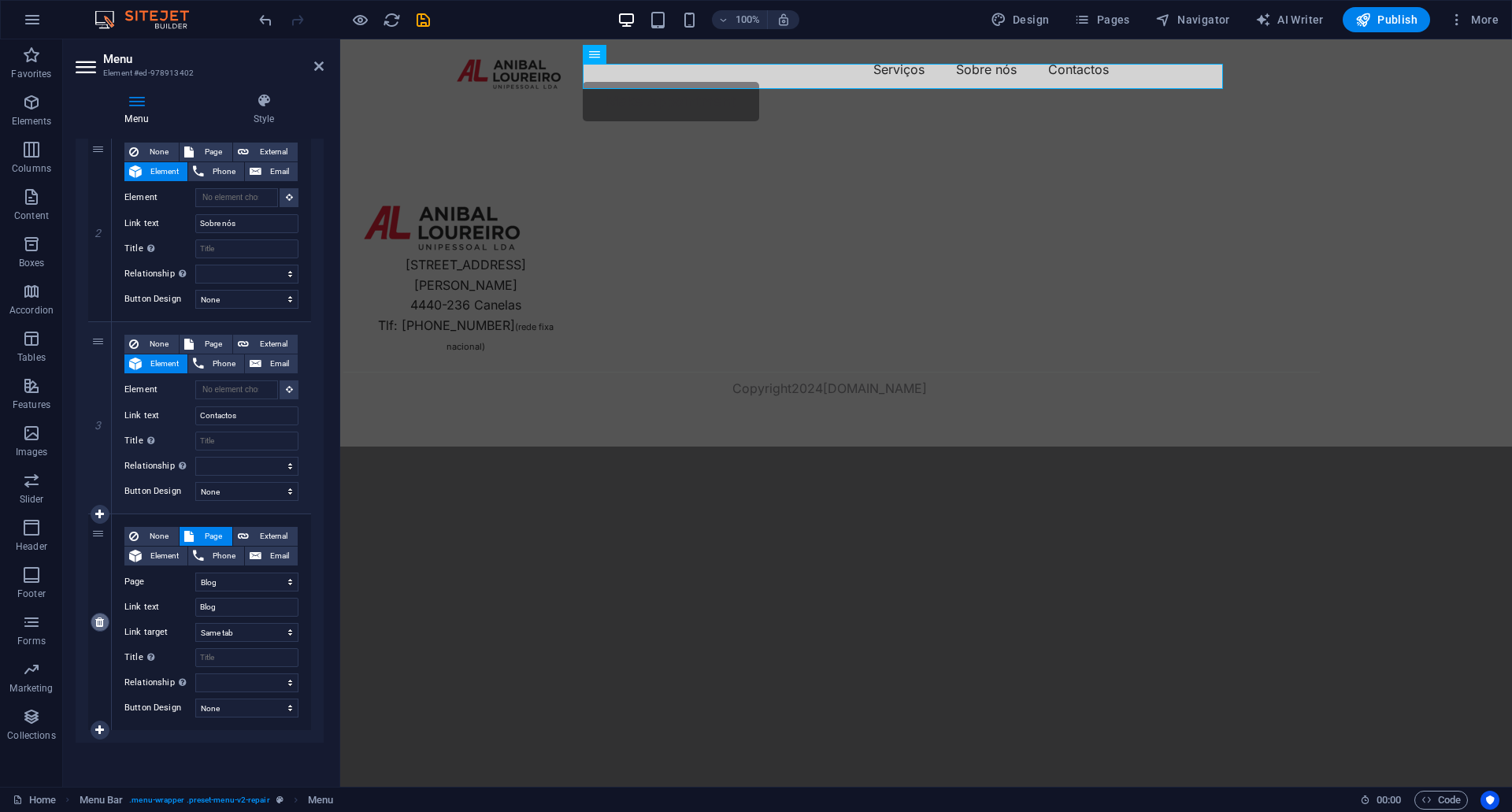
scroll to position [134, 0]
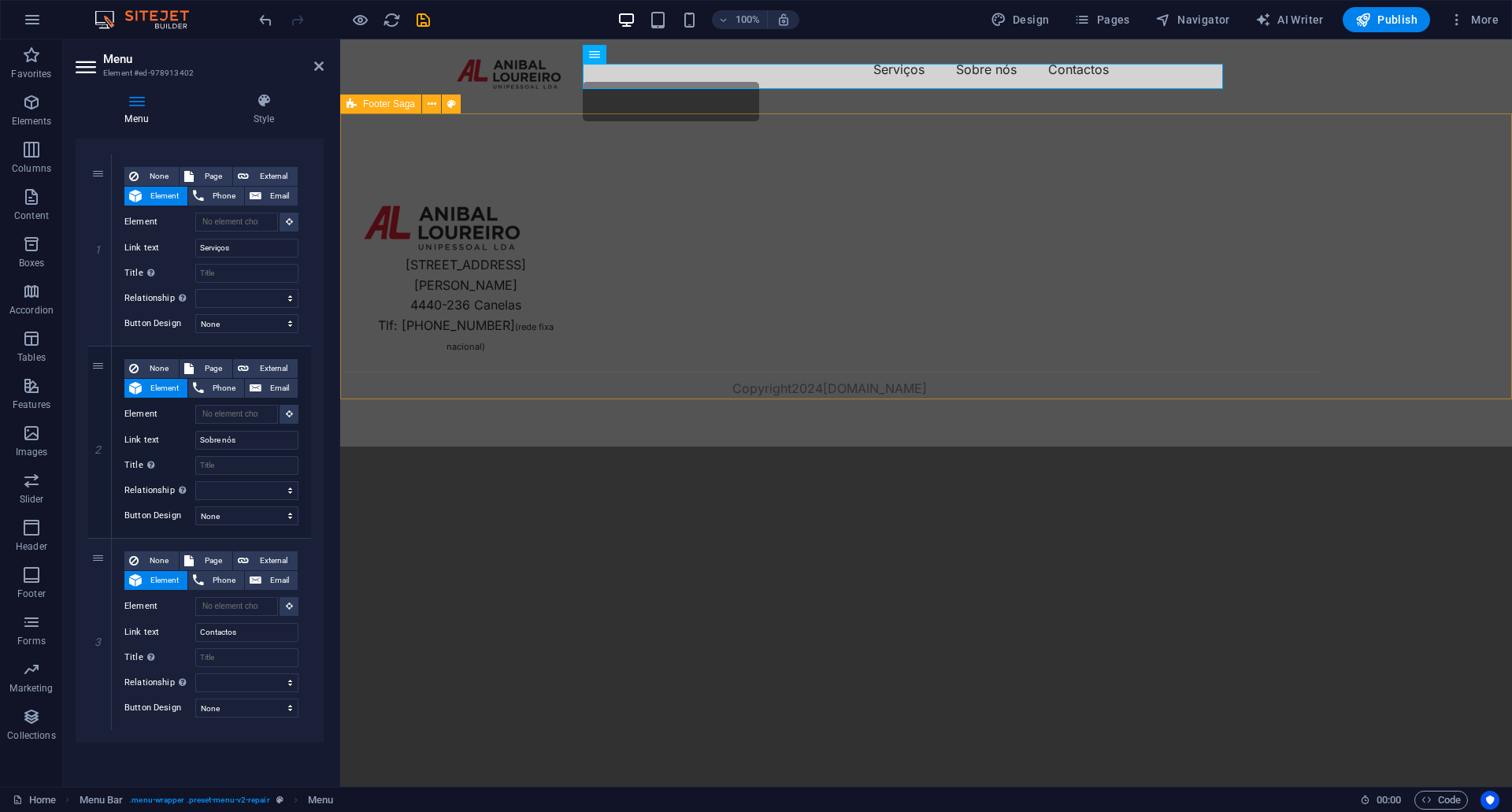
click at [609, 251] on div "Via Jean Piaget 45-49 4440-236 Canelas Tlf: 227 125 205 (rede fixa nacional) Co…" at bounding box center [926, 293] width 1172 height 308
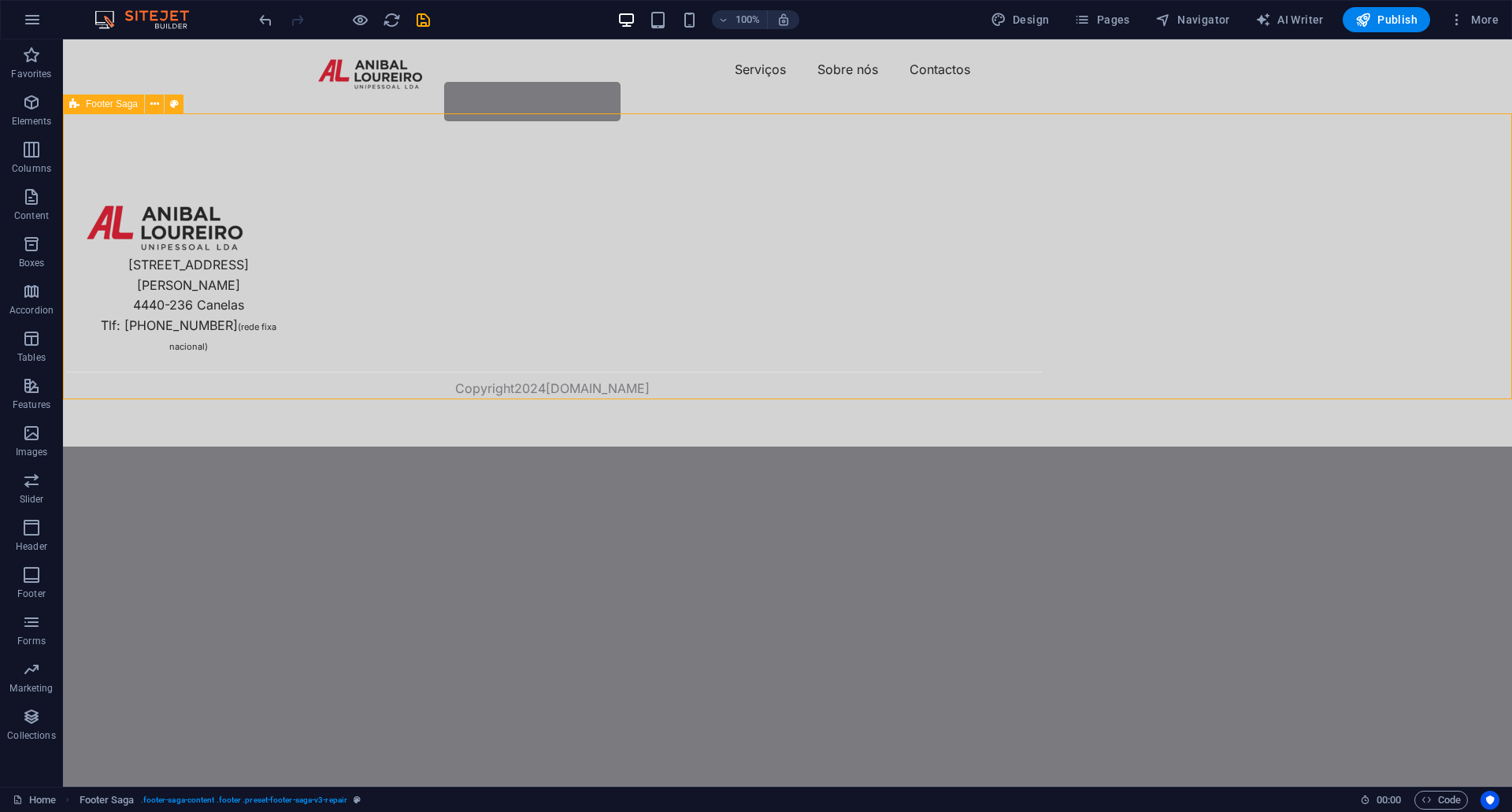
click at [609, 251] on div "Via Jean Piaget 45-49 4440-236 Canelas Tlf: 227 125 205 (rede fixa nacional) Co…" at bounding box center [787, 293] width 1449 height 308
click at [1167, 81] on div "Make Appointment" at bounding box center [787, 101] width 945 height 40
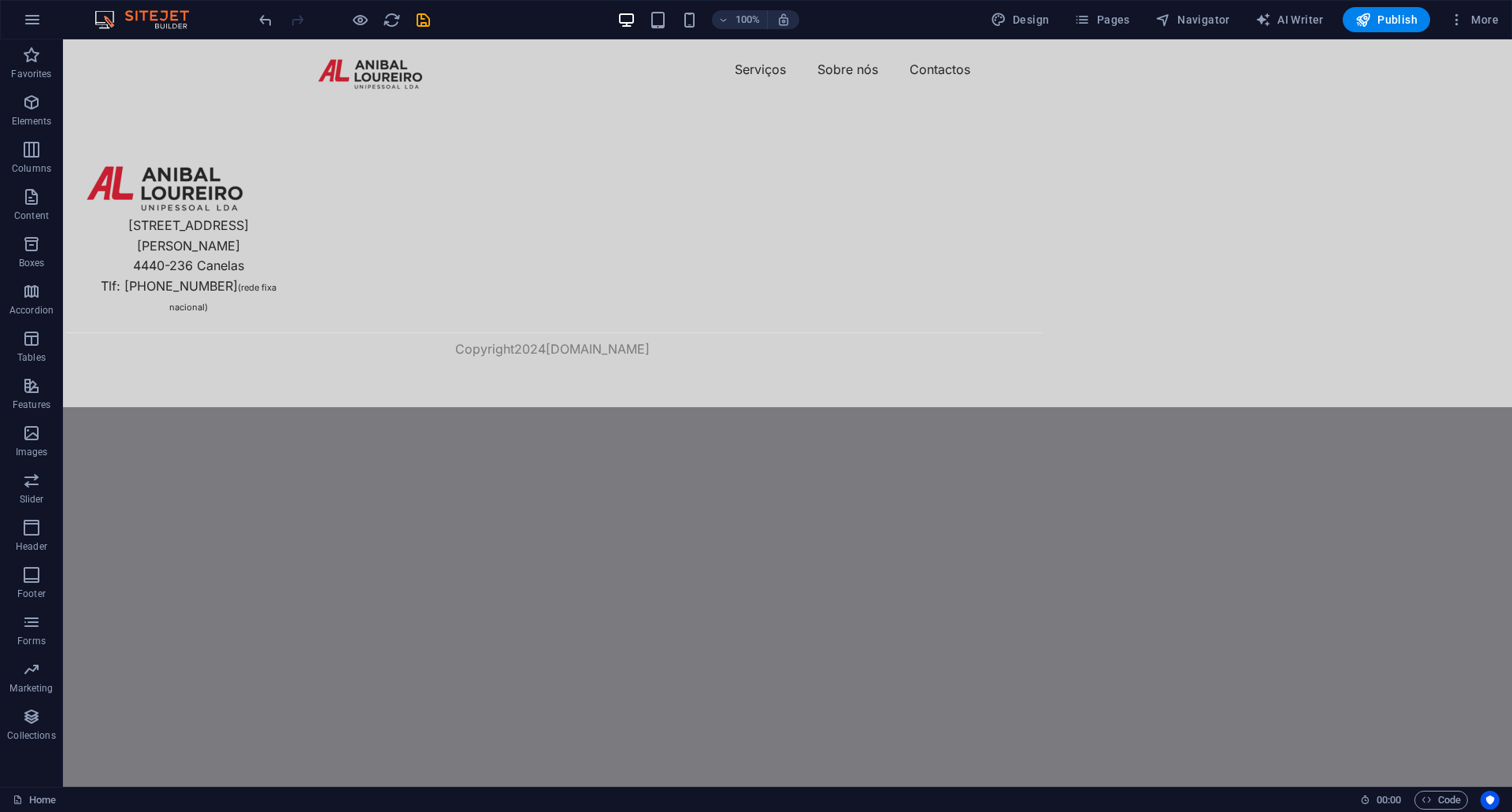
click at [855, 407] on html "Skip to main content Menu Serviços Sobre nós Contactos Via Jean Piaget 45-49 44…" at bounding box center [787, 223] width 1449 height 367
click at [1377, 24] on span "Publish" at bounding box center [1386, 19] width 62 height 16
click at [30, 671] on icon "button" at bounding box center [31, 669] width 18 height 18
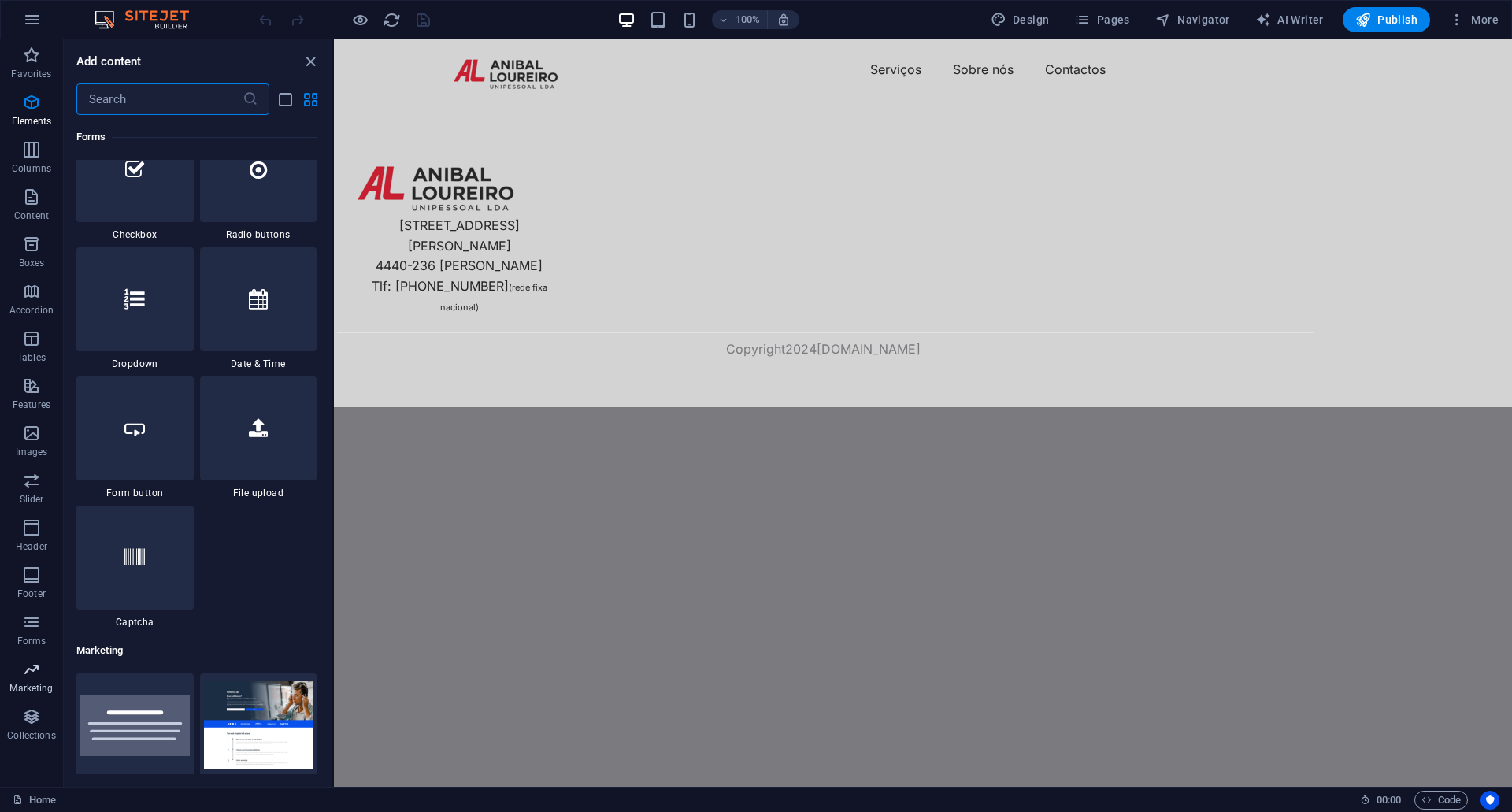
scroll to position [12822, 0]
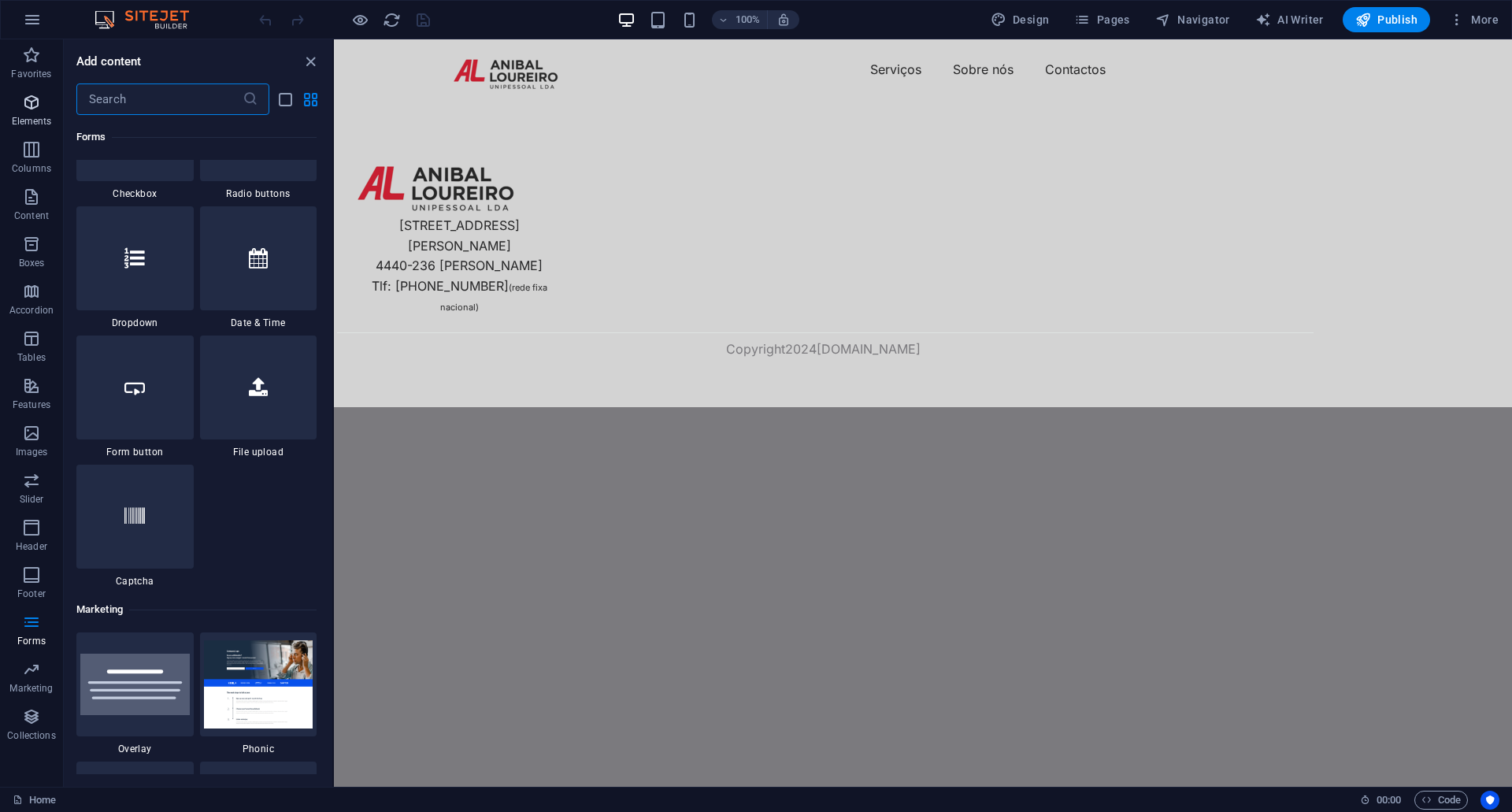
click at [38, 120] on p "Elements" at bounding box center [31, 121] width 40 height 13
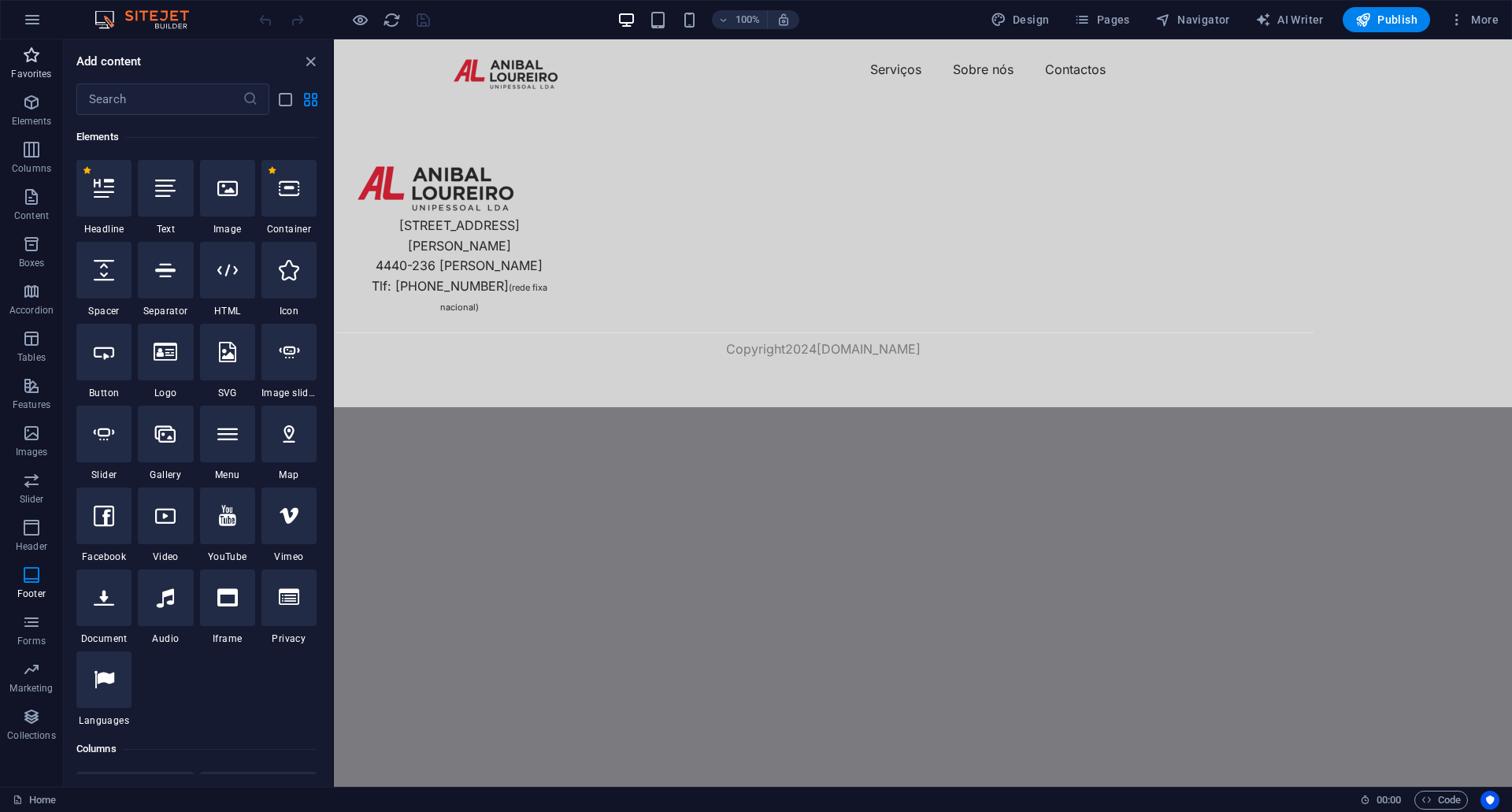
click at [37, 45] on button "Favorites" at bounding box center [31, 63] width 63 height 47
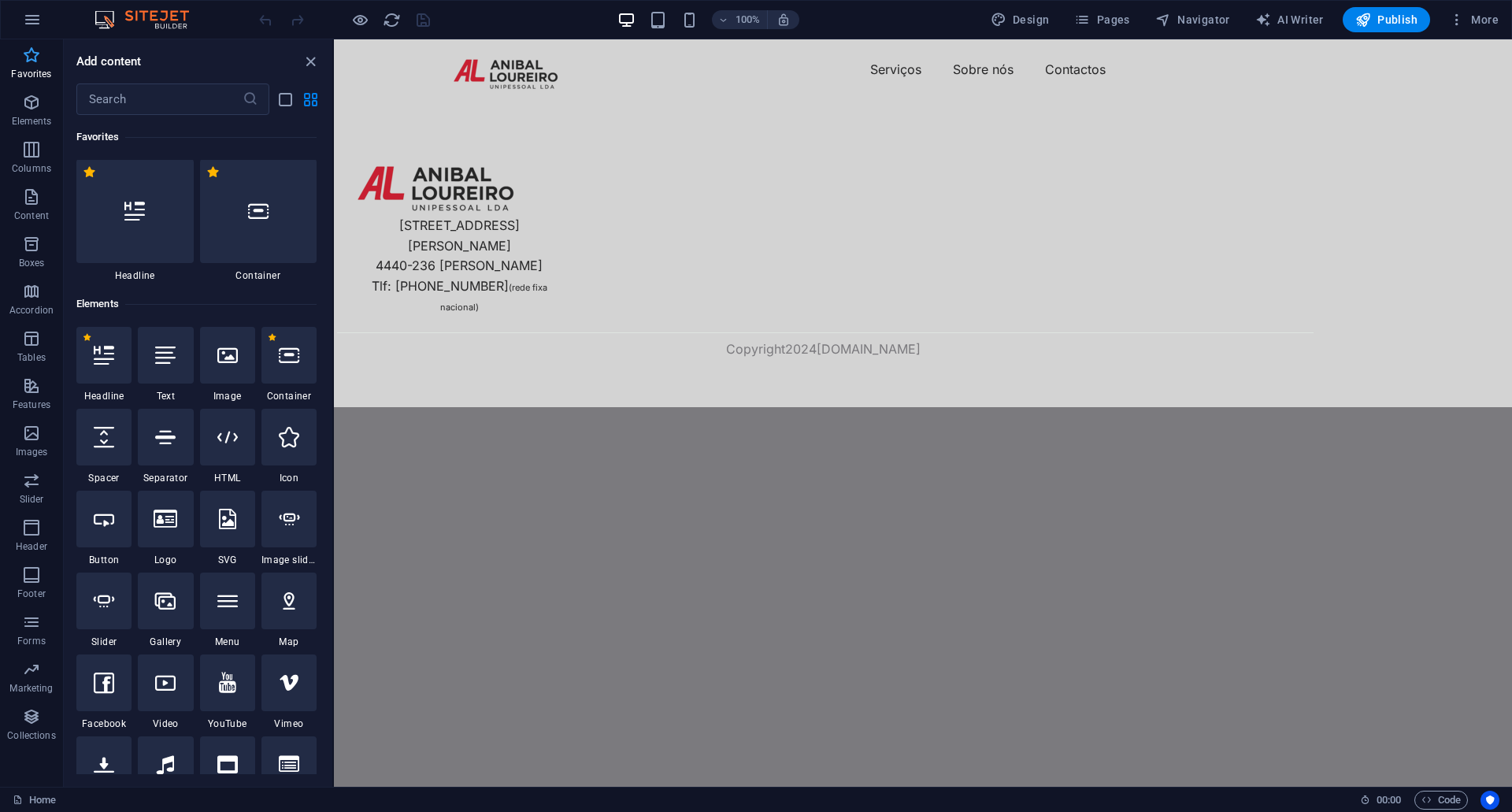
scroll to position [0, 0]
click at [1048, 16] on span "Design" at bounding box center [1020, 19] width 59 height 16
select select "px"
select select "400"
select select "px"
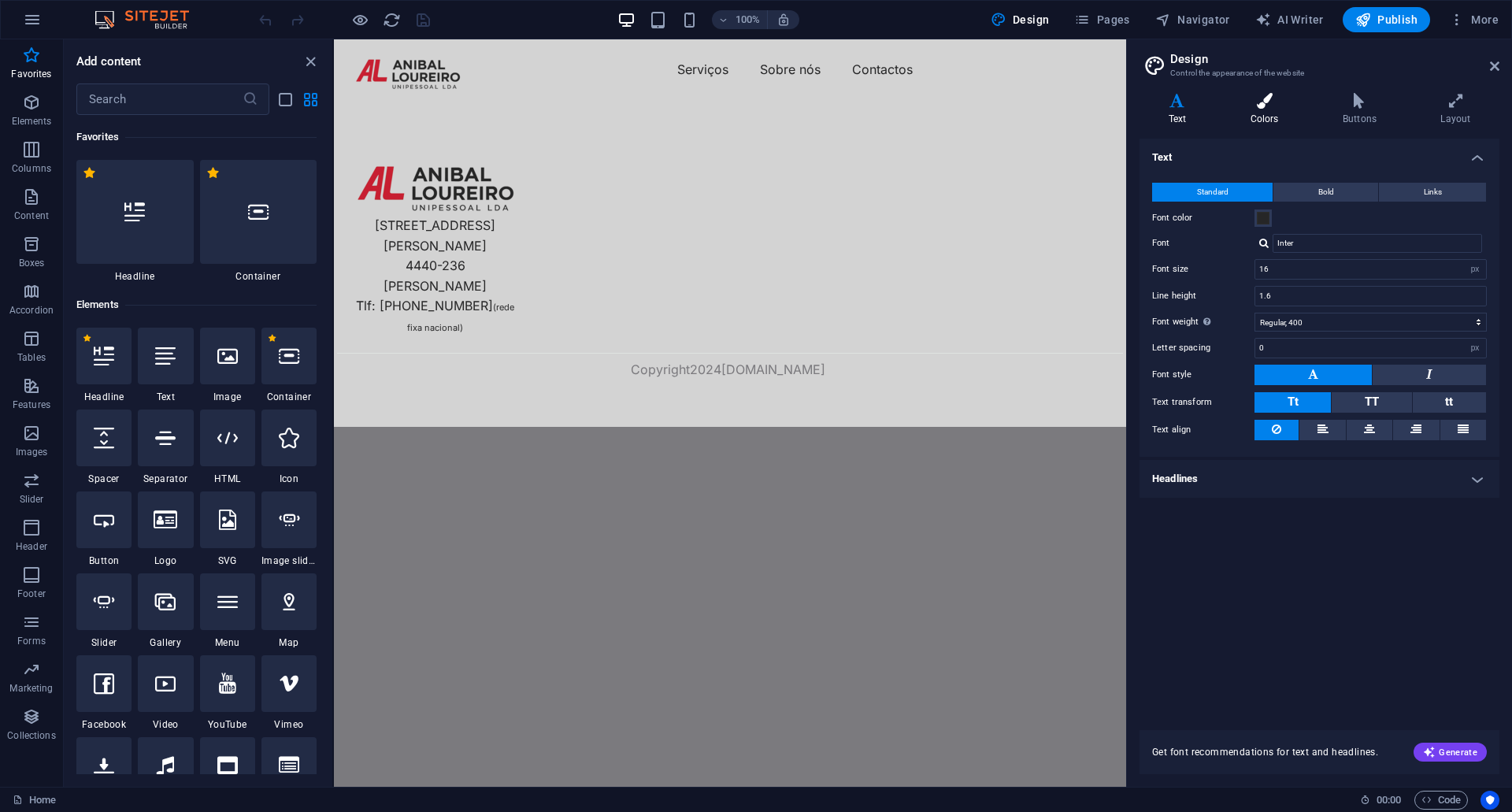
click at [1271, 111] on h4 "Colors" at bounding box center [1267, 109] width 92 height 33
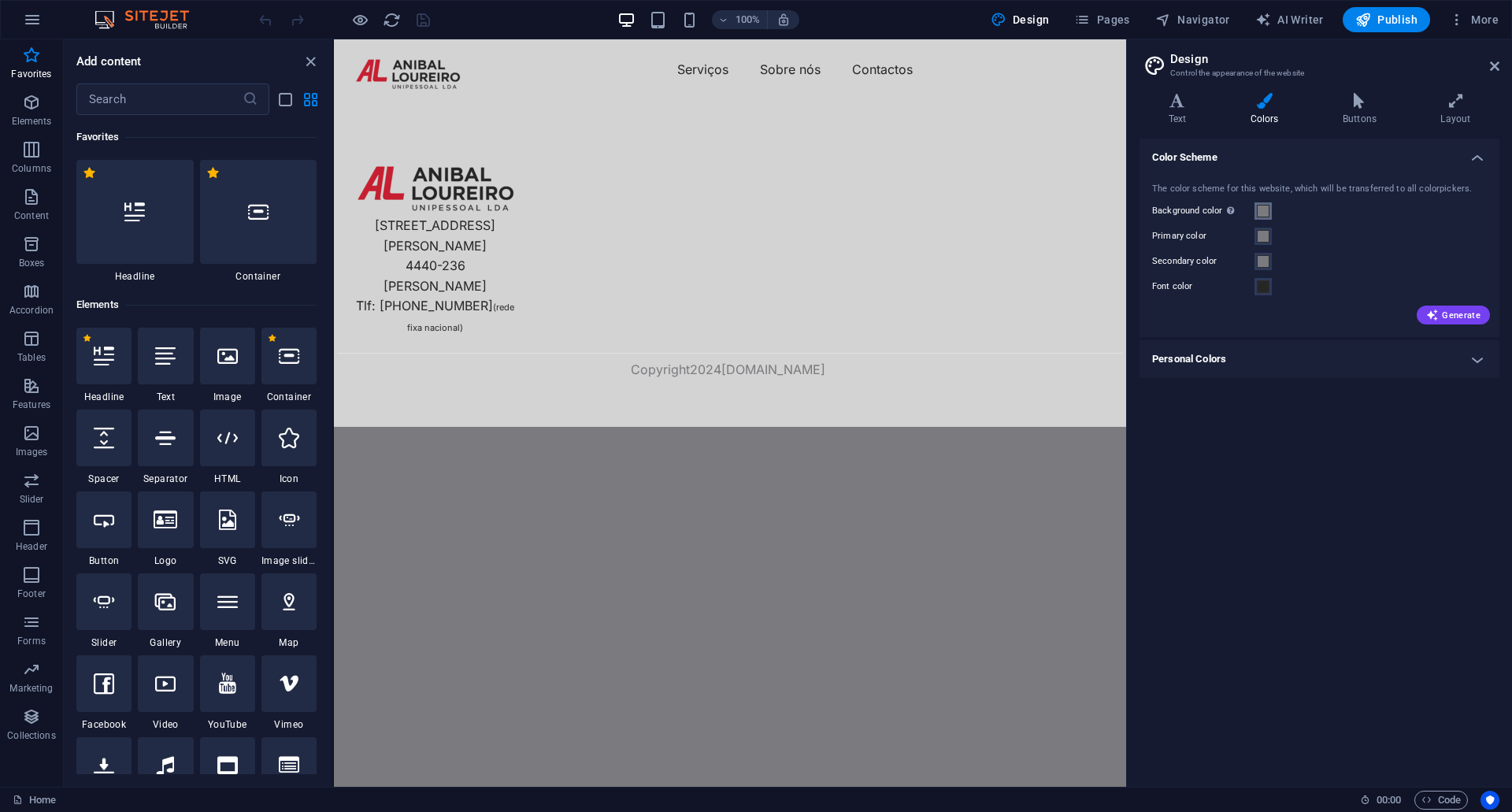
click at [1262, 212] on span at bounding box center [1263, 210] width 13 height 13
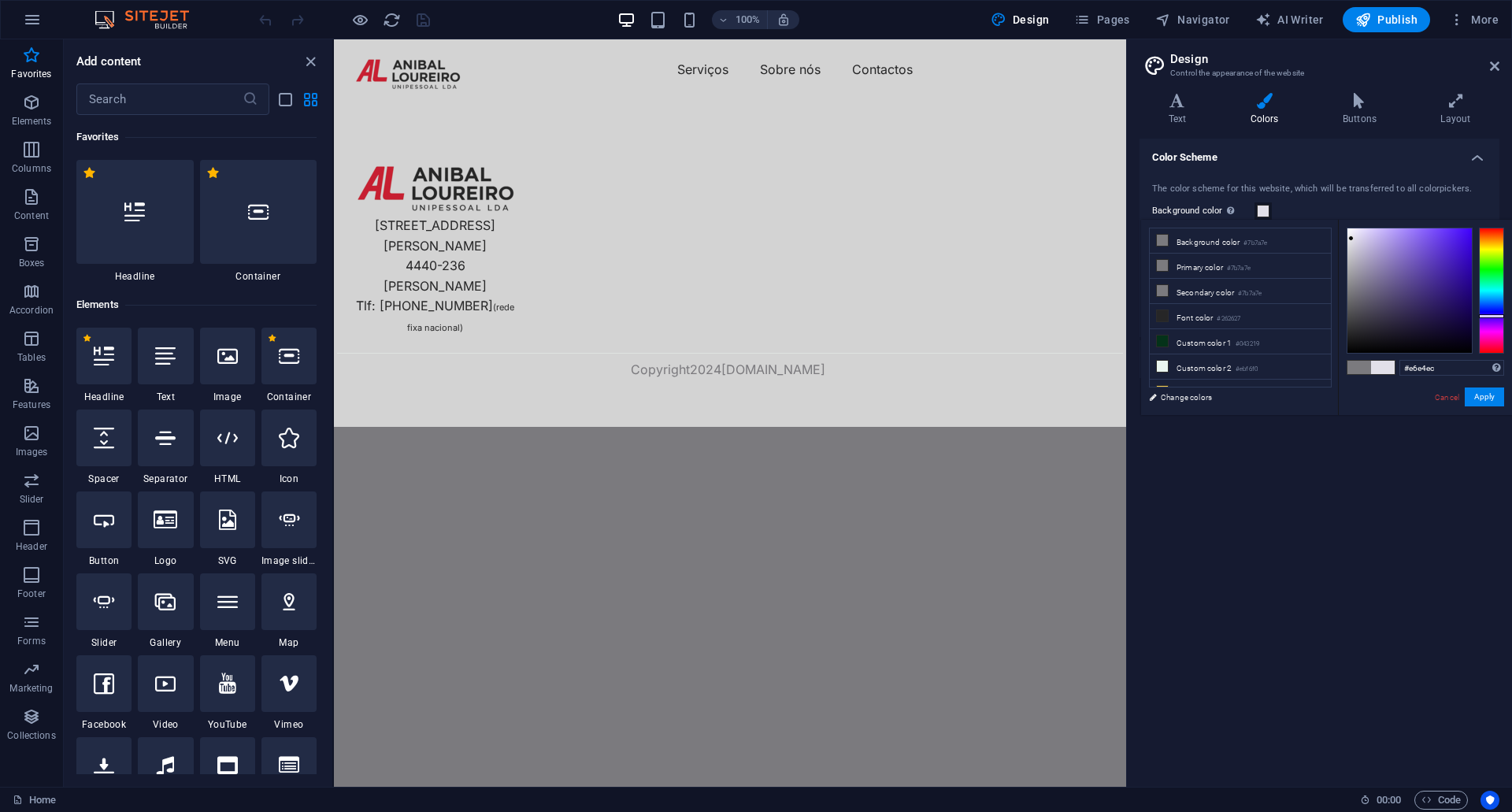
drag, startPoint x: 1349, startPoint y: 291, endPoint x: 1350, endPoint y: 237, distance: 54.0
click at [1350, 237] on div at bounding box center [1351, 238] width 6 height 6
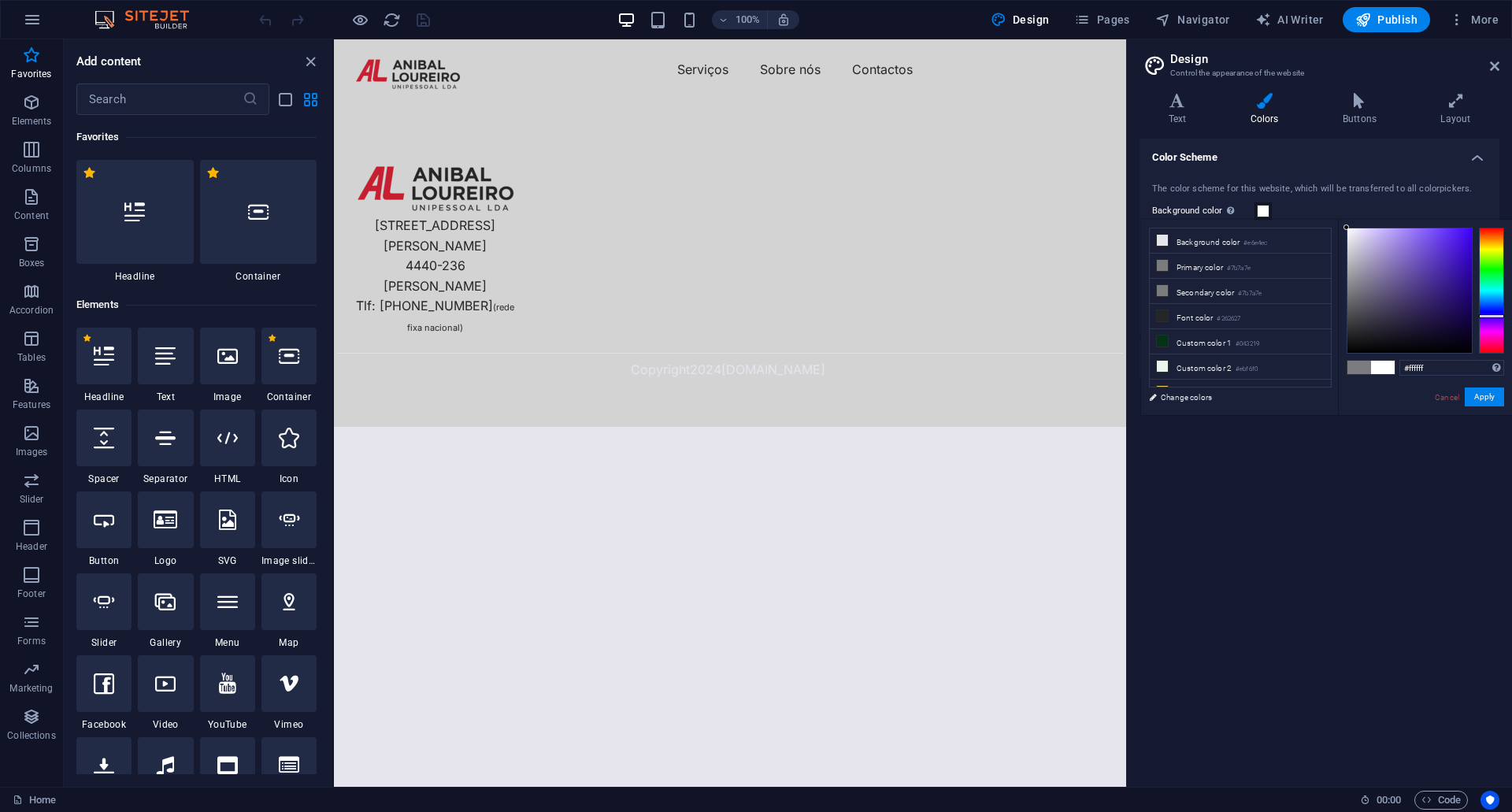
drag, startPoint x: 1350, startPoint y: 237, endPoint x: 1341, endPoint y: 209, distance: 29.4
click at [1341, 209] on body "aloureiro.pt Home Favorites Elements Columns Content Boxes Accordion Tables Fea…" at bounding box center [756, 406] width 1512 height 812
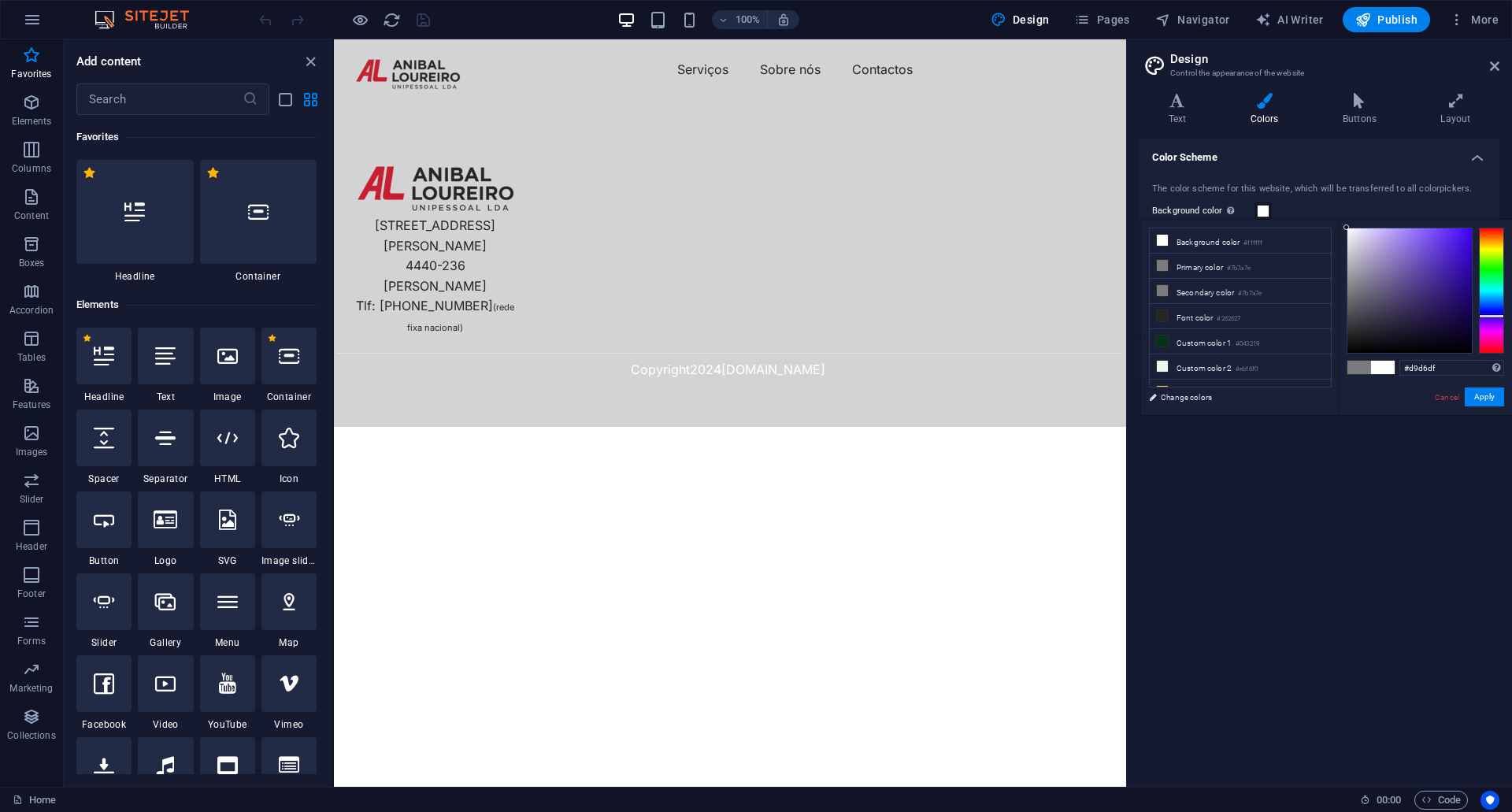
click at [1351, 243] on div at bounding box center [1409, 291] width 124 height 124
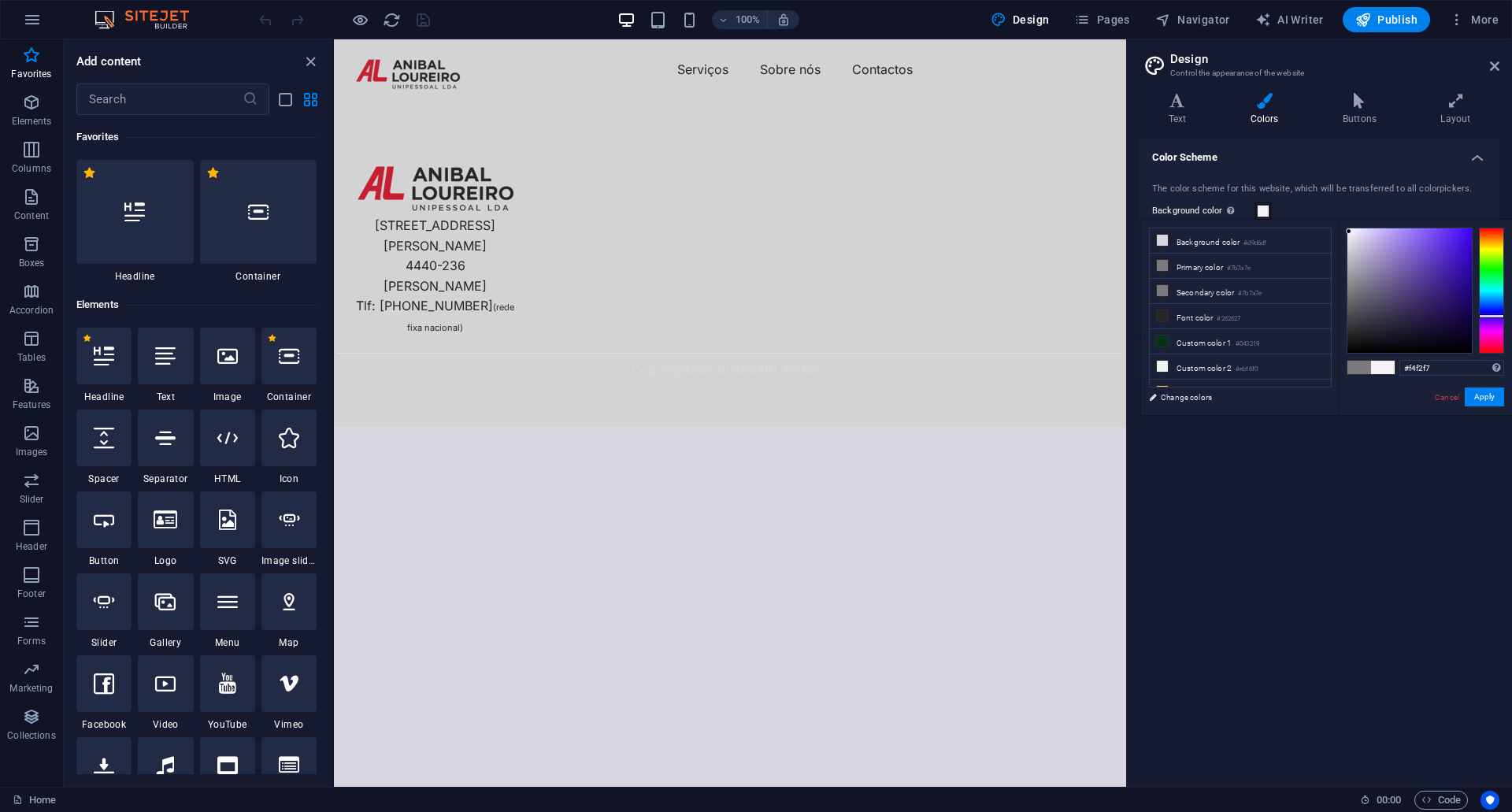
click at [1349, 232] on div at bounding box center [1409, 291] width 124 height 124
drag, startPoint x: 1349, startPoint y: 232, endPoint x: 1338, endPoint y: 210, distance: 24.6
click at [1337, 212] on body "aloureiro.pt Home Favorites Elements Columns Content Boxes Accordion Tables Fea…" at bounding box center [756, 406] width 1512 height 812
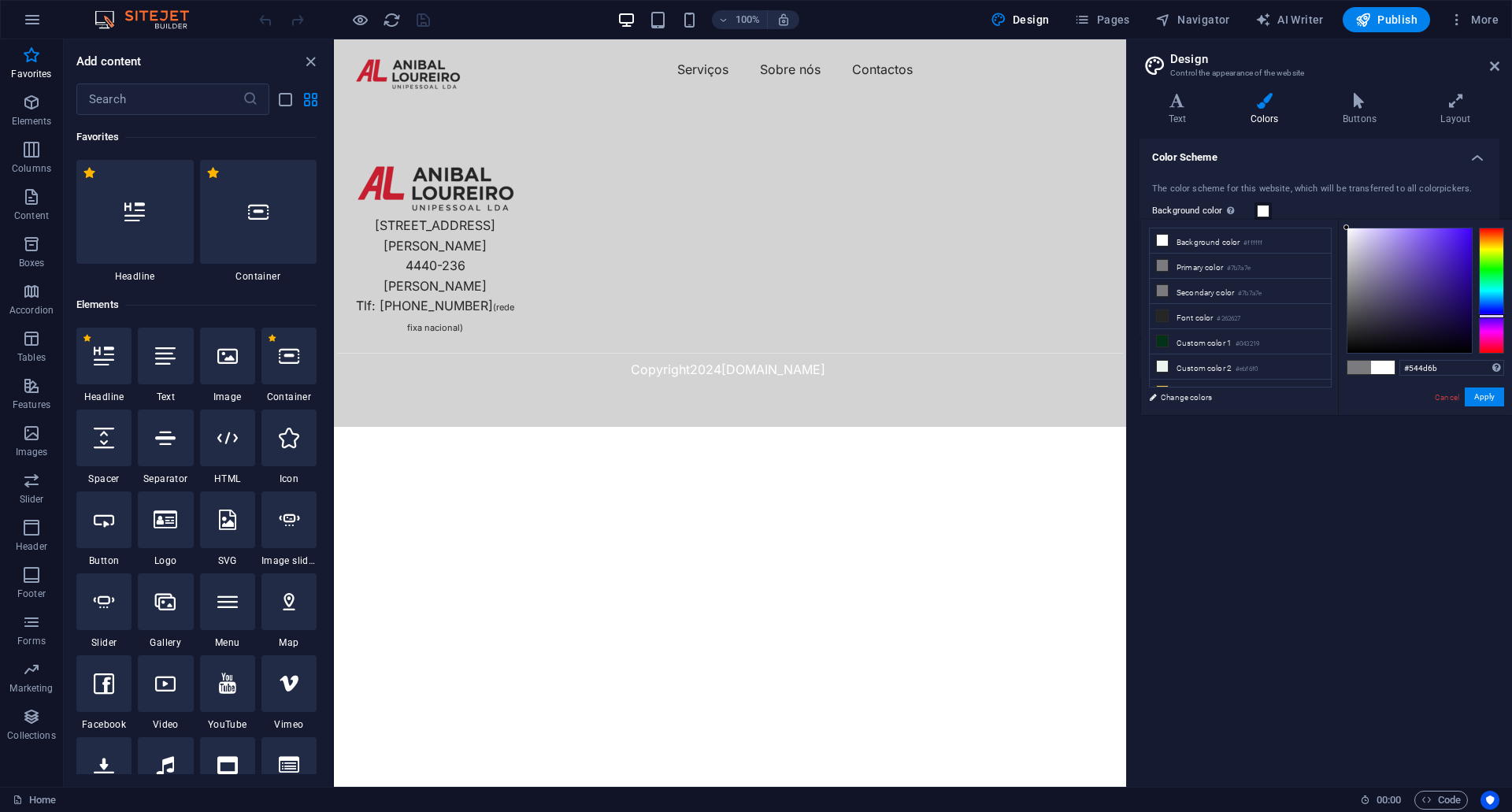
click at [1381, 300] on div at bounding box center [1409, 291] width 124 height 124
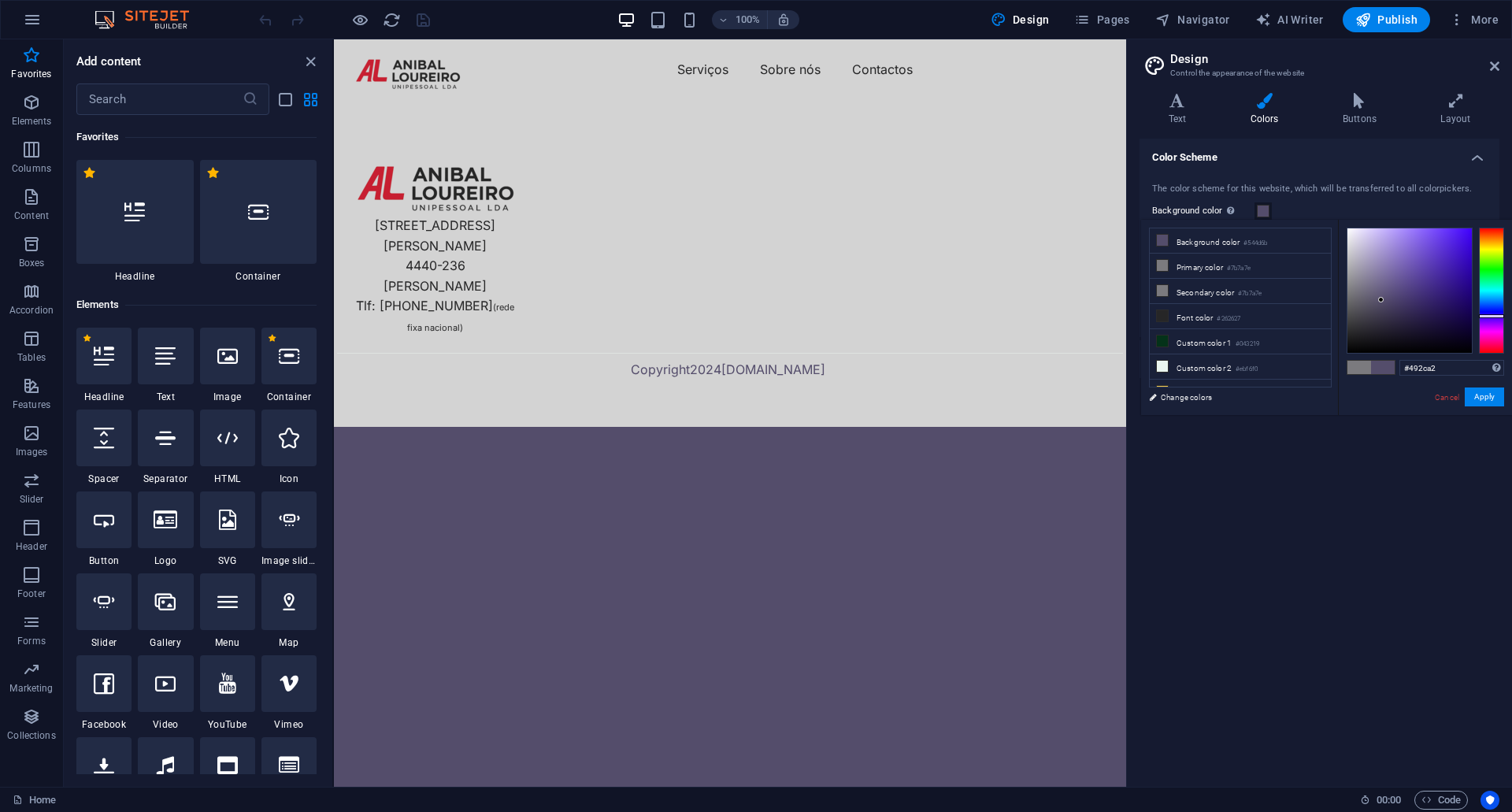
click at [1437, 273] on div at bounding box center [1409, 291] width 124 height 124
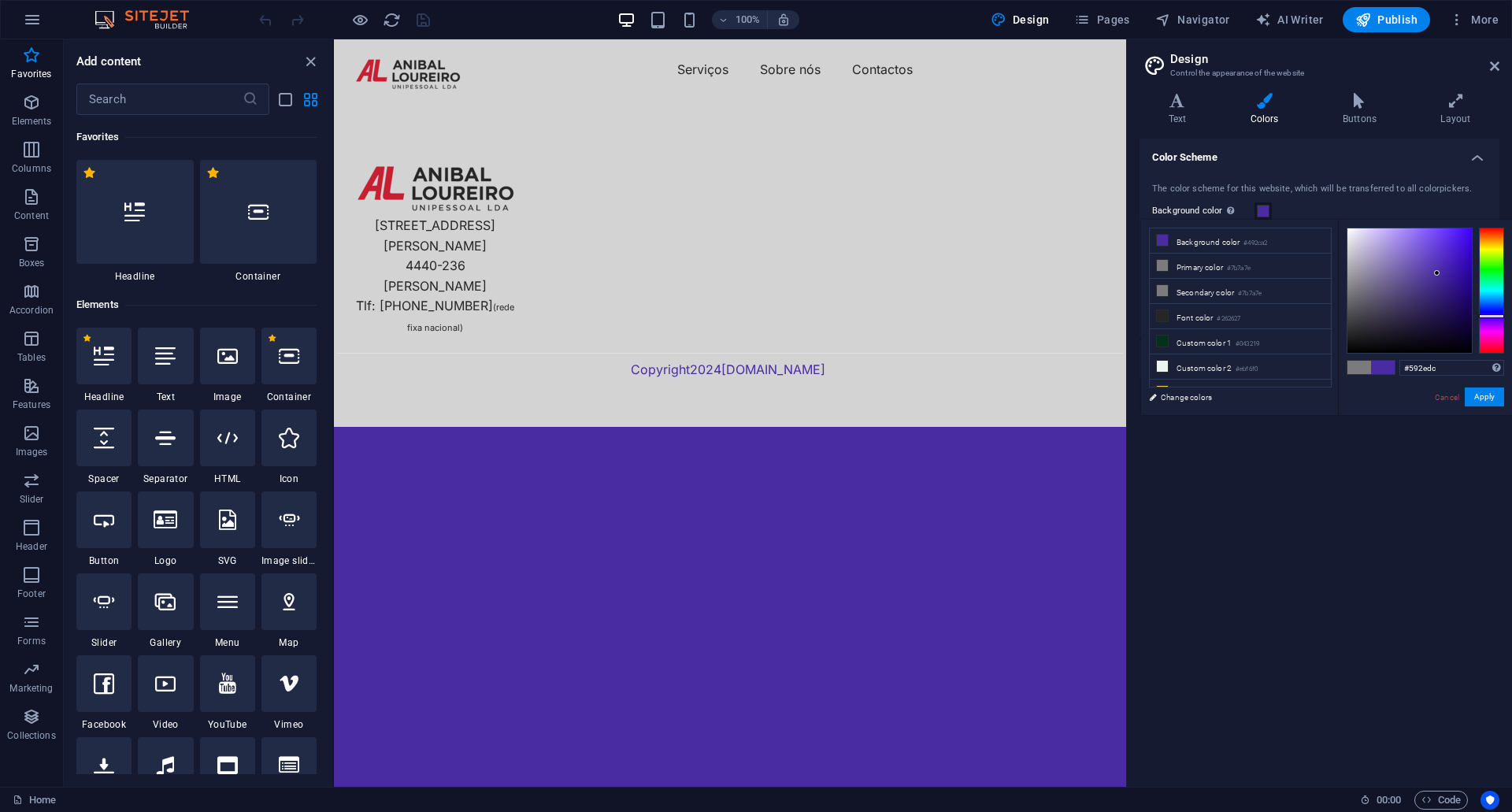
click at [1445, 245] on div at bounding box center [1409, 291] width 124 height 124
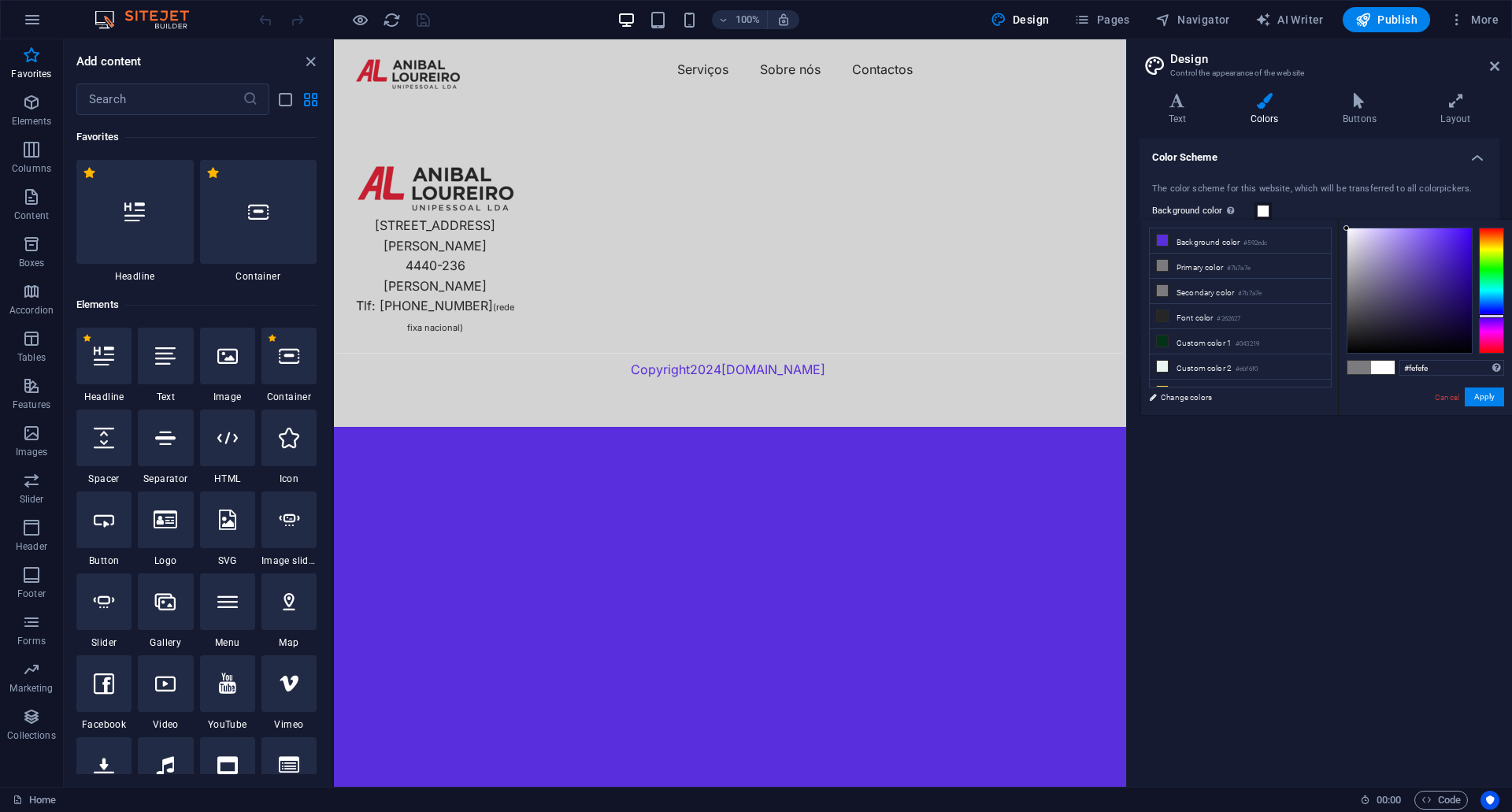
type input "#ffffff"
drag, startPoint x: 1351, startPoint y: 232, endPoint x: 1339, endPoint y: 225, distance: 13.9
click at [1340, 228] on div "#ffffff Supported formats #0852ed rgb(8, 82, 237) rgba(8, 82, 237, 90%) hsv(221…" at bounding box center [1425, 431] width 174 height 423
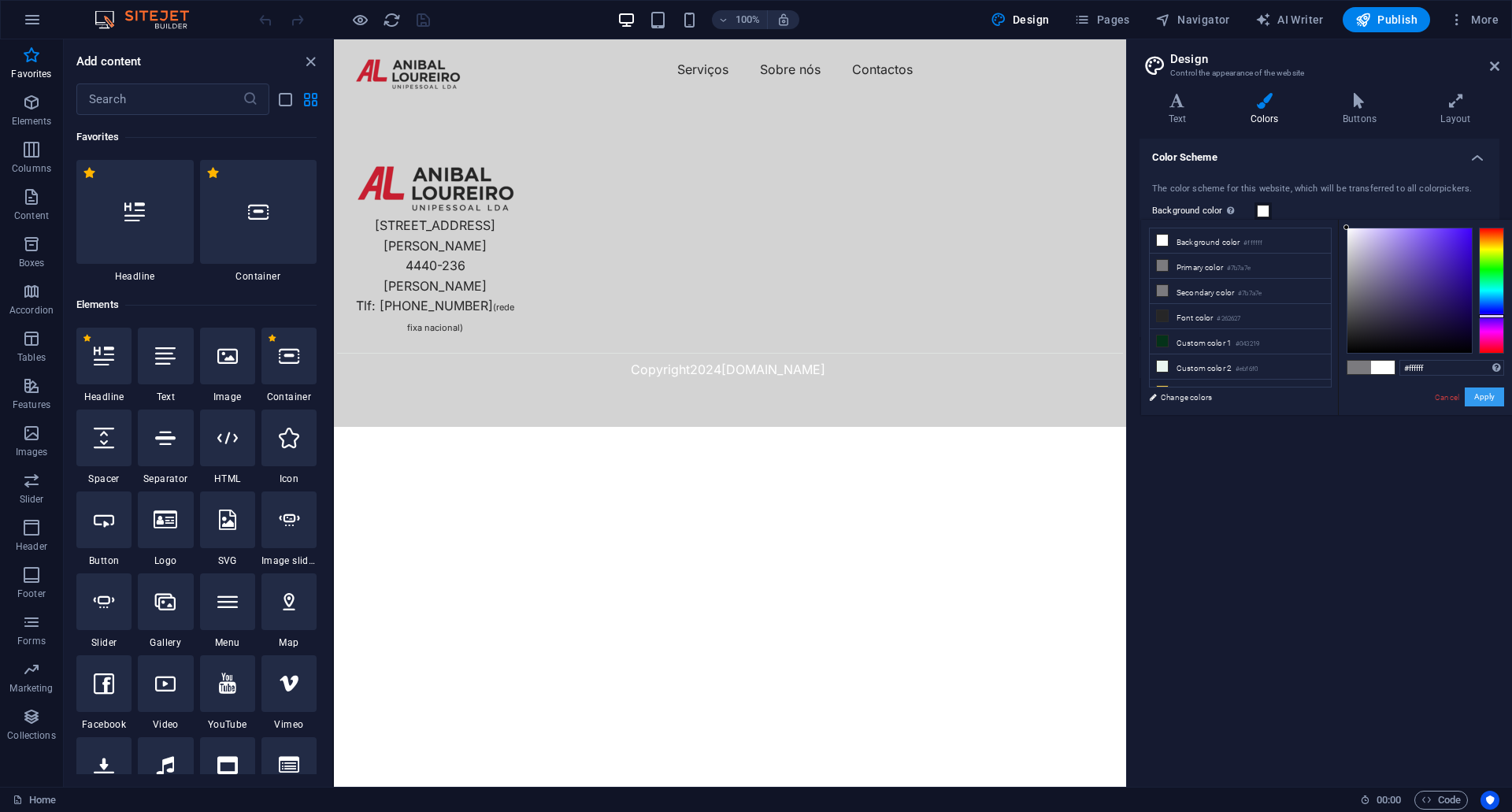
click at [1496, 391] on button "Apply" at bounding box center [1484, 396] width 40 height 18
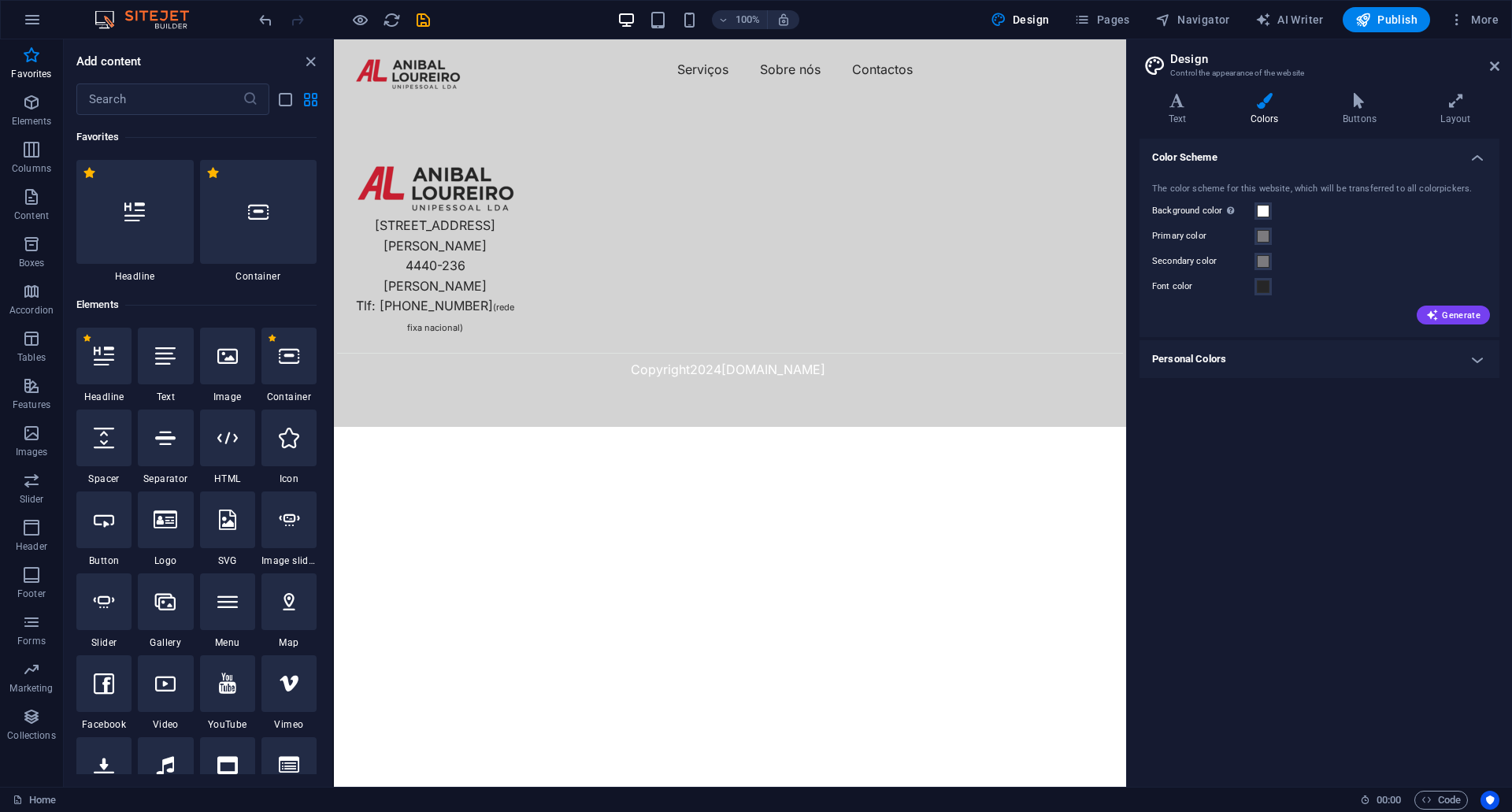
click at [1219, 234] on label "Primary color" at bounding box center [1204, 235] width 103 height 18
click at [1254, 234] on button "Primary color" at bounding box center [1263, 236] width 17 height 17
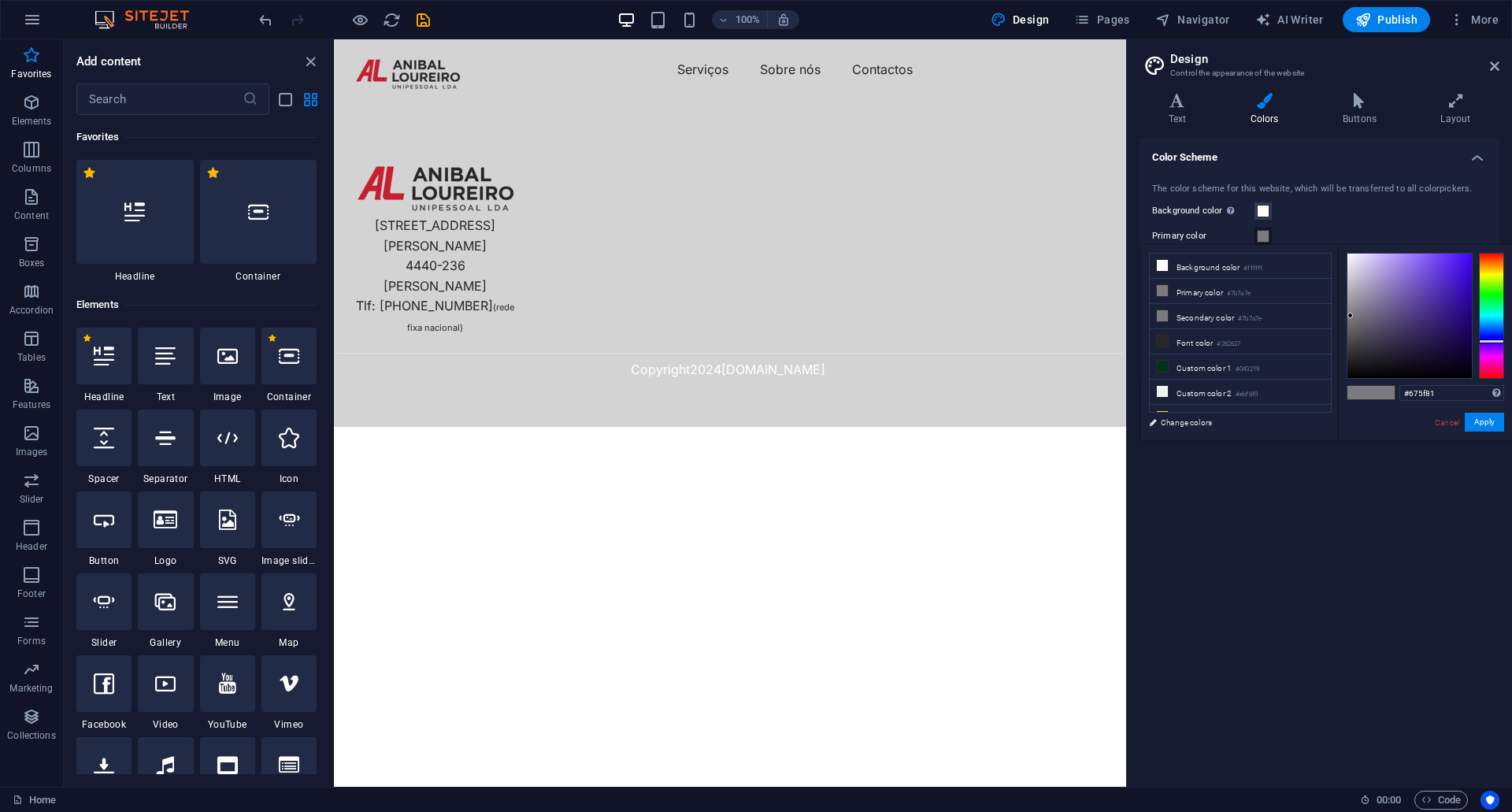
click at [1379, 314] on div at bounding box center [1409, 316] width 124 height 124
type input "#6a48d2"
click at [1429, 275] on div at bounding box center [1409, 316] width 124 height 124
click at [1446, 426] on link "Cancel" at bounding box center [1447, 422] width 27 height 12
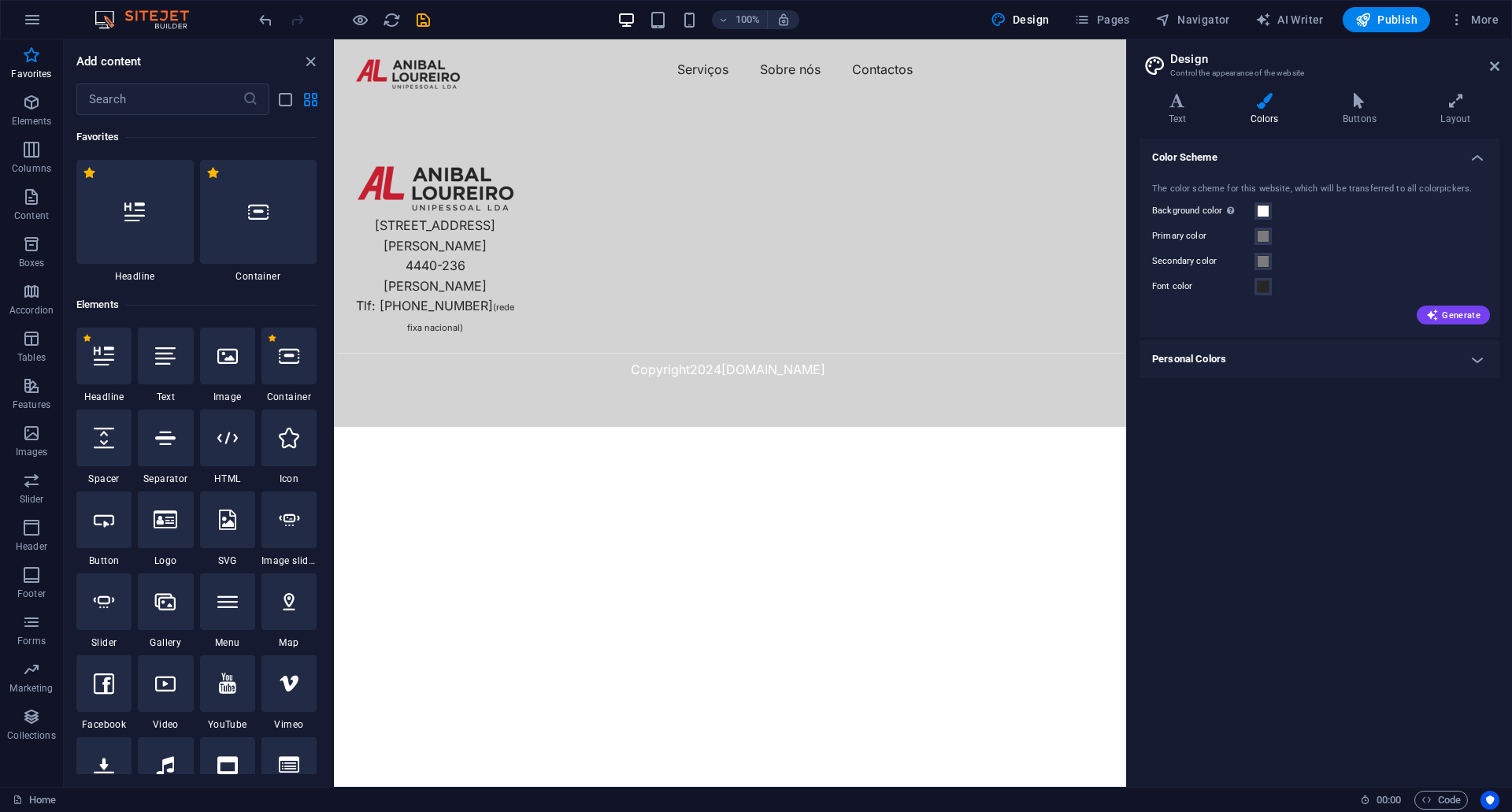
click at [1227, 261] on label "Secondary color" at bounding box center [1204, 261] width 103 height 18
click at [1254, 261] on button "Secondary color" at bounding box center [1263, 262] width 17 height 17
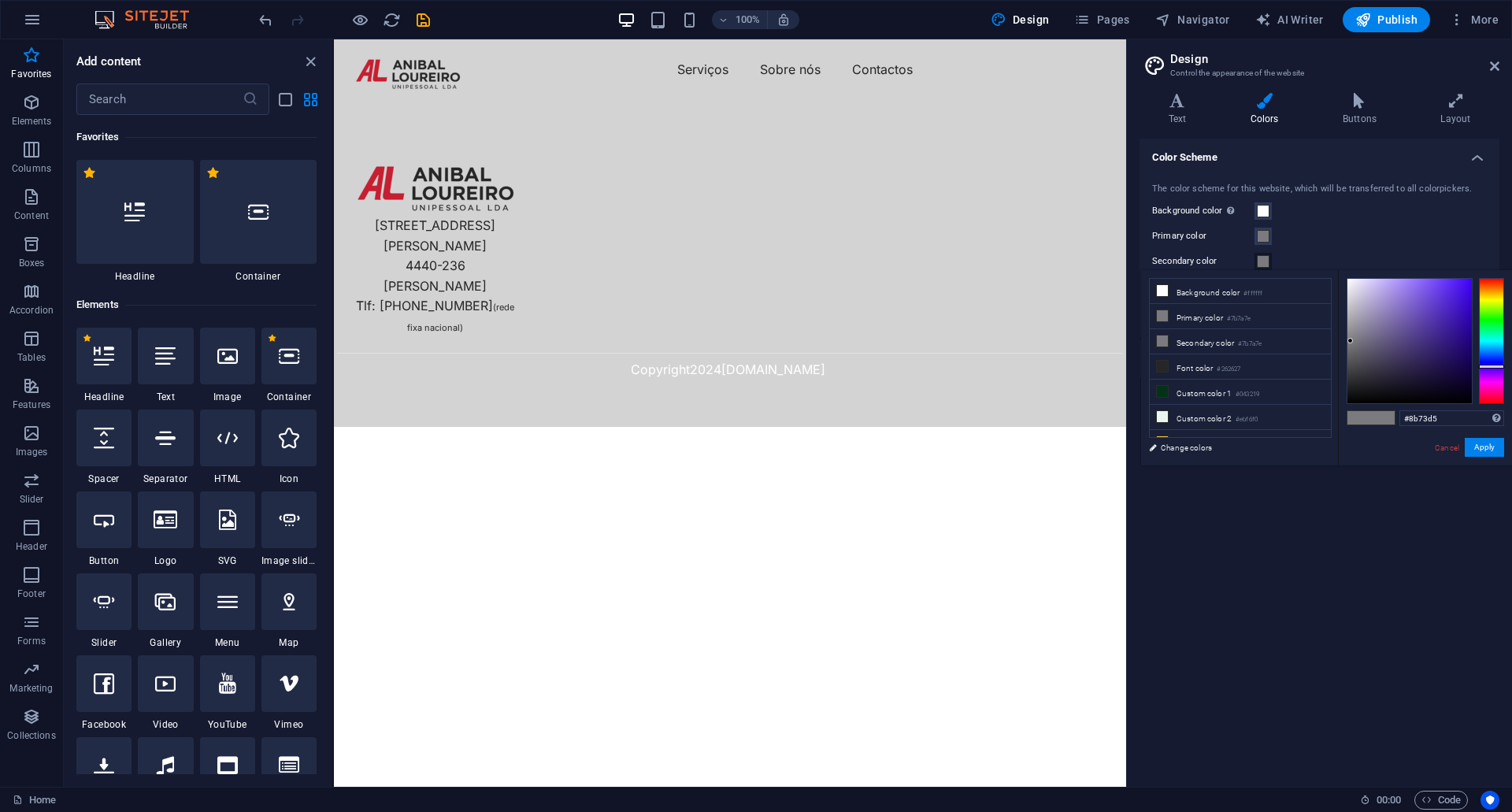
click at [1403, 298] on div at bounding box center [1409, 341] width 124 height 124
type input "#504b5f"
click at [1372, 356] on div at bounding box center [1409, 341] width 124 height 124
click at [1458, 447] on link "Cancel" at bounding box center [1447, 448] width 27 height 12
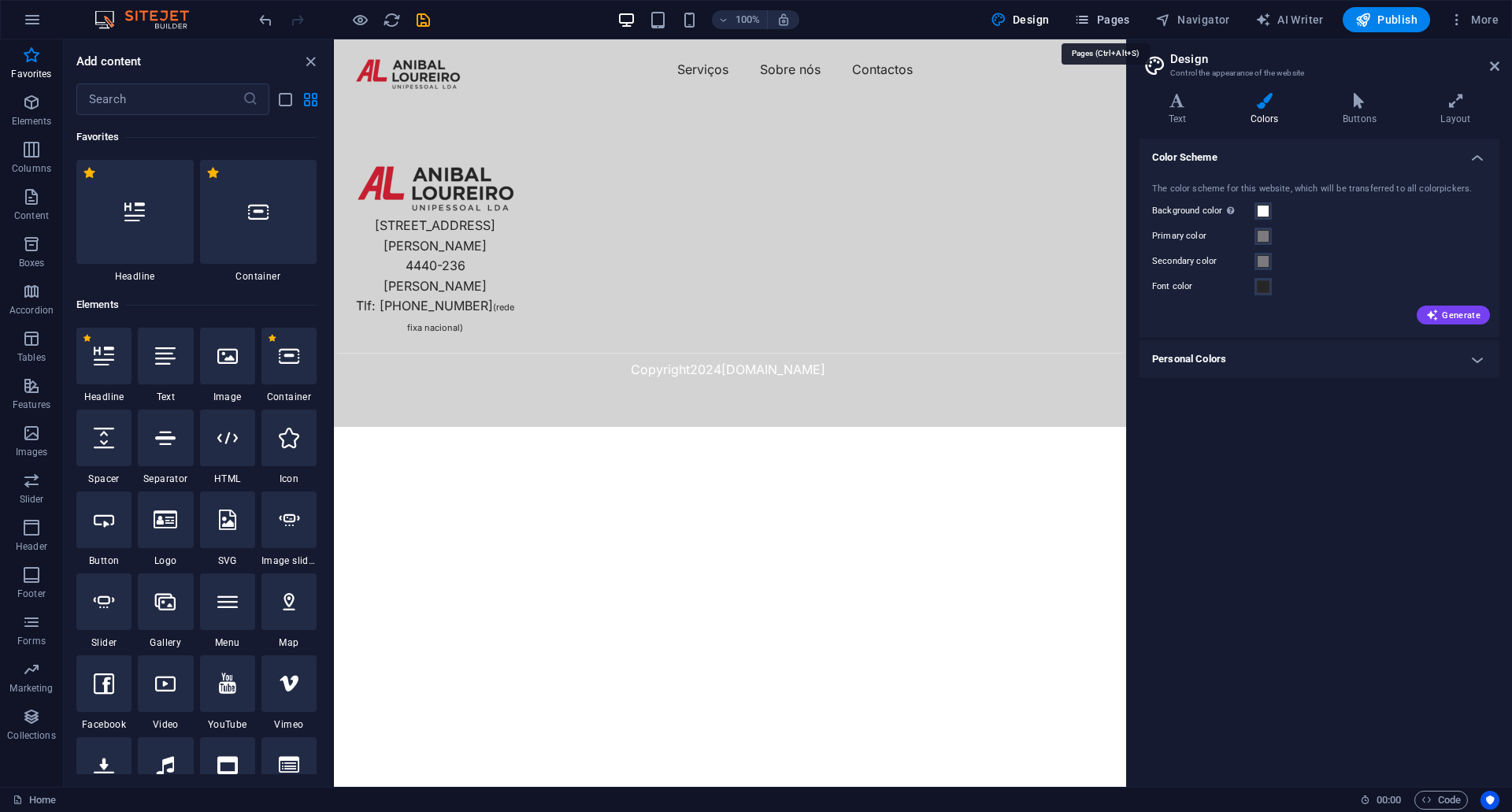
click at [1089, 25] on icon "button" at bounding box center [1082, 19] width 16 height 16
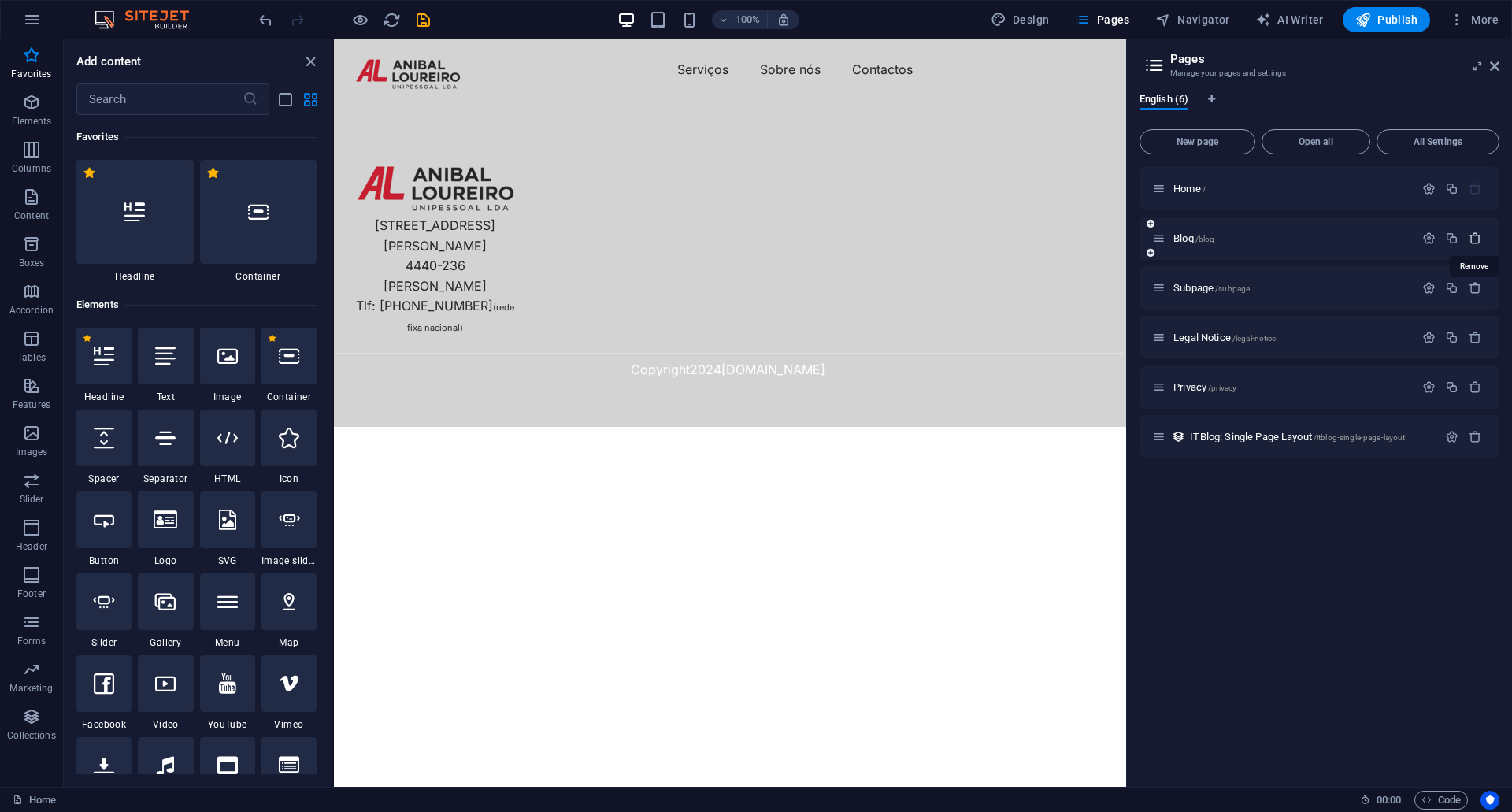
click at [1479, 238] on icon "button" at bounding box center [1475, 238] width 14 height 14
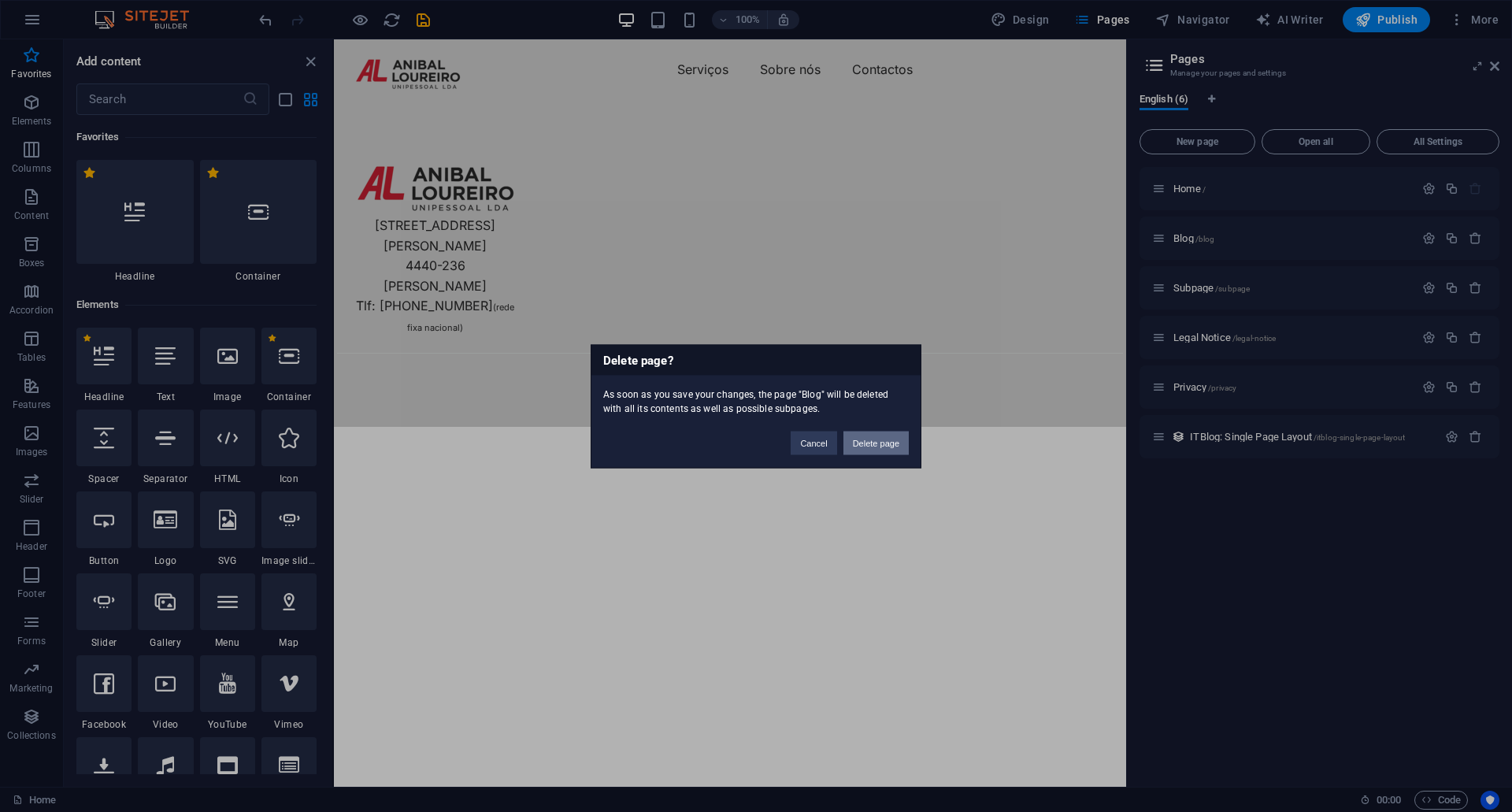
click at [865, 445] on button "Delete page" at bounding box center [875, 442] width 65 height 23
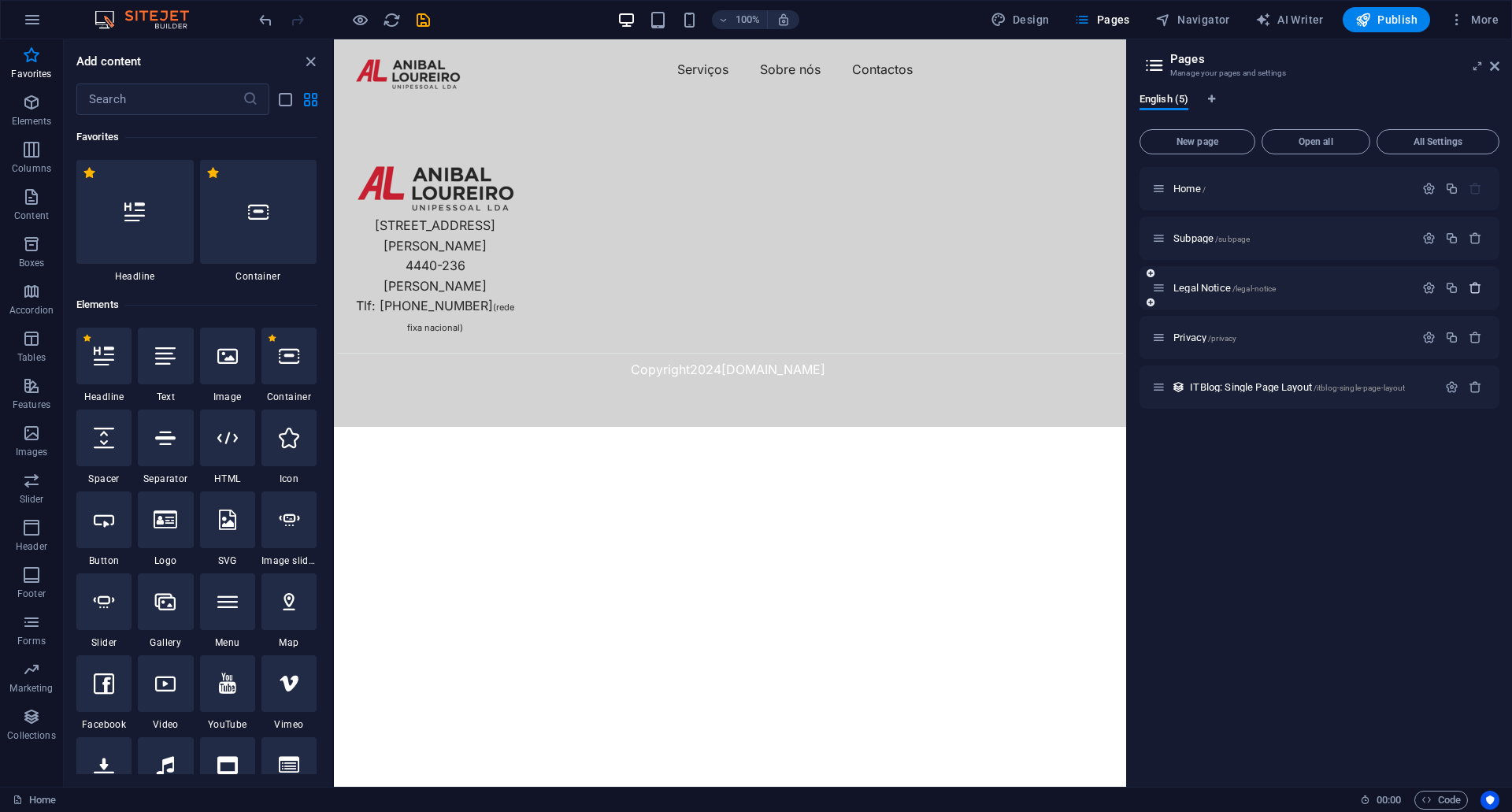
click at [1481, 289] on icon "button" at bounding box center [1475, 288] width 14 height 14
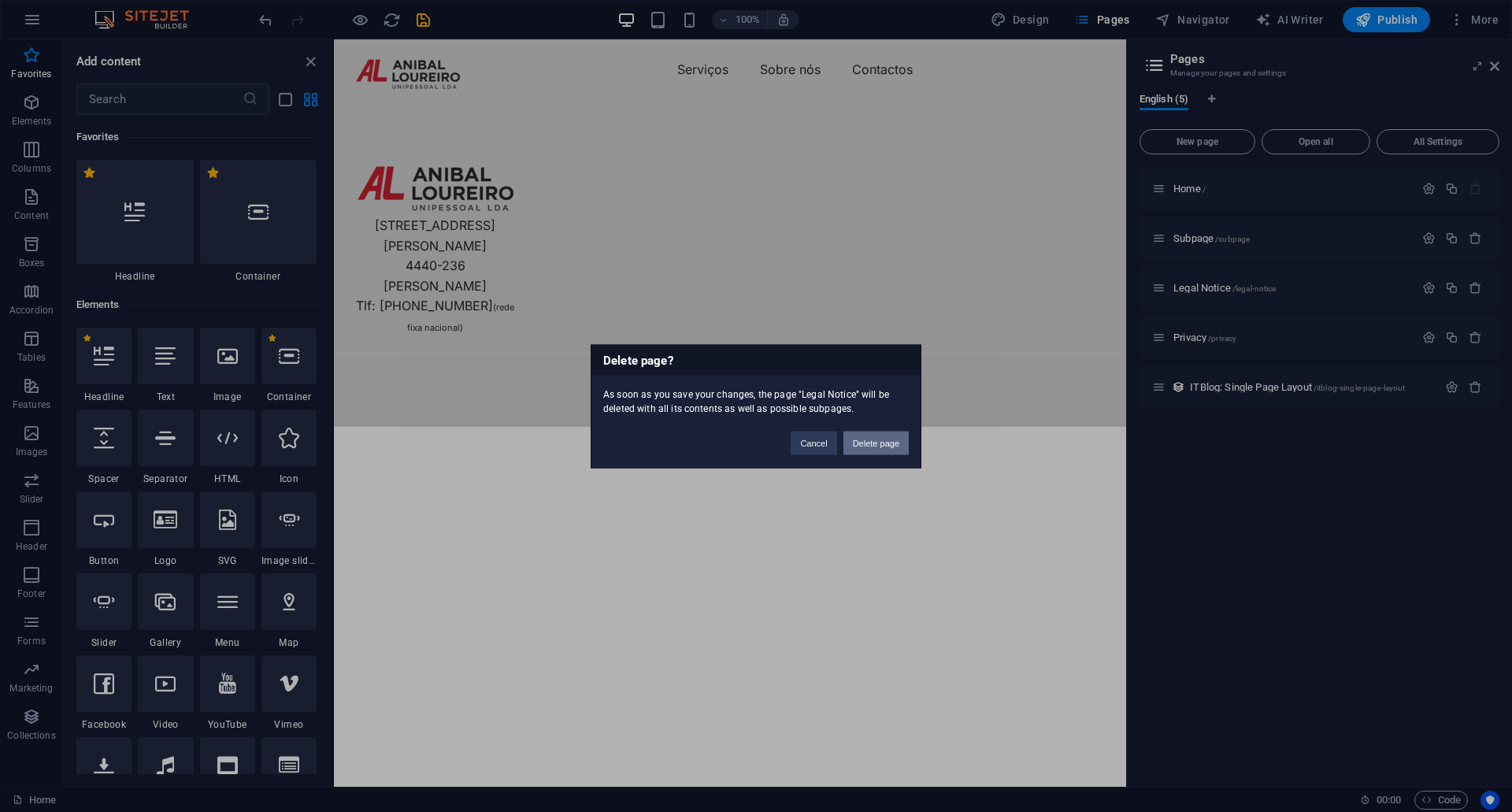
click at [892, 438] on button "Delete page" at bounding box center [875, 442] width 65 height 23
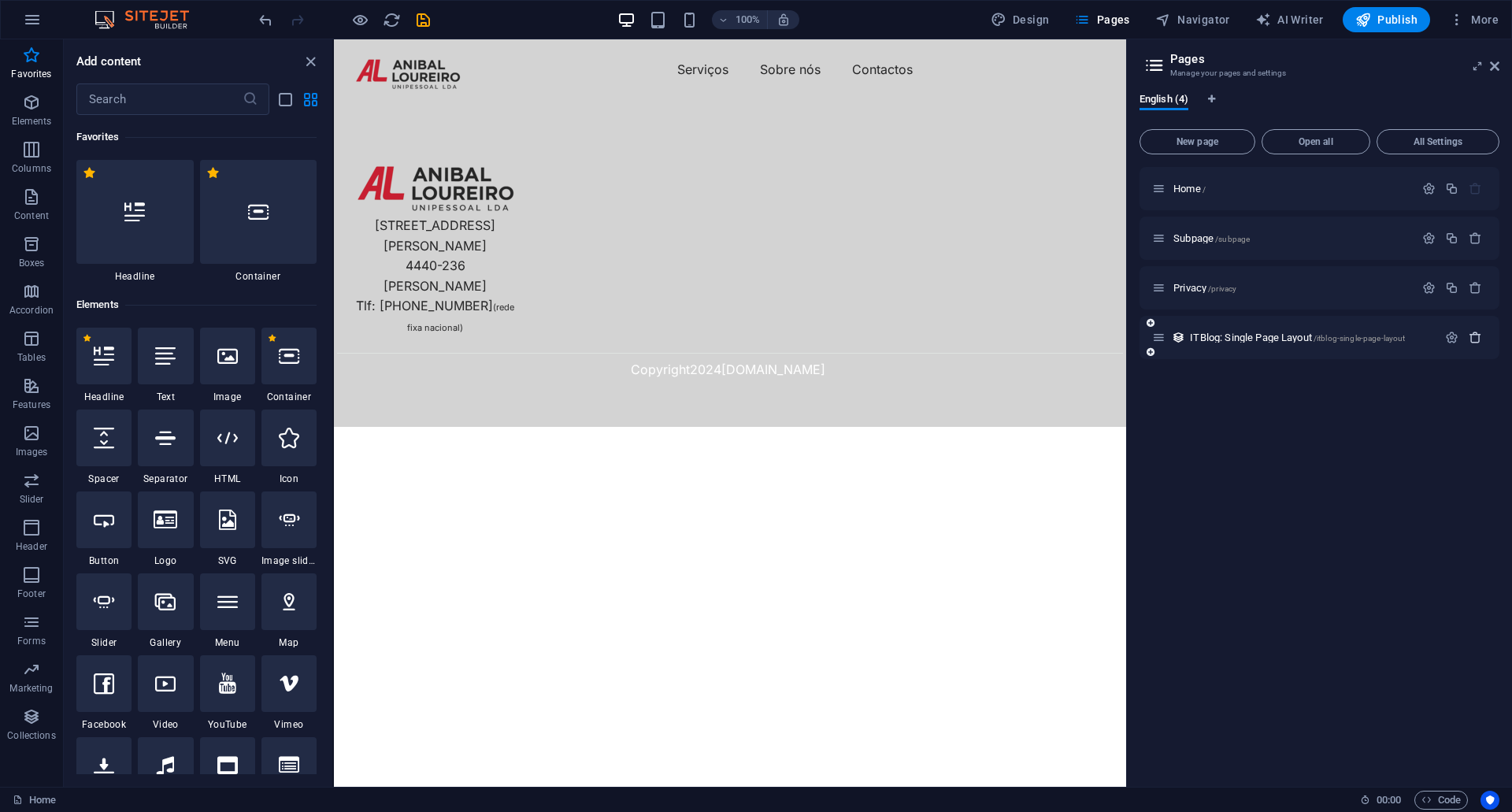
click at [1481, 333] on icon "button" at bounding box center [1475, 337] width 14 height 14
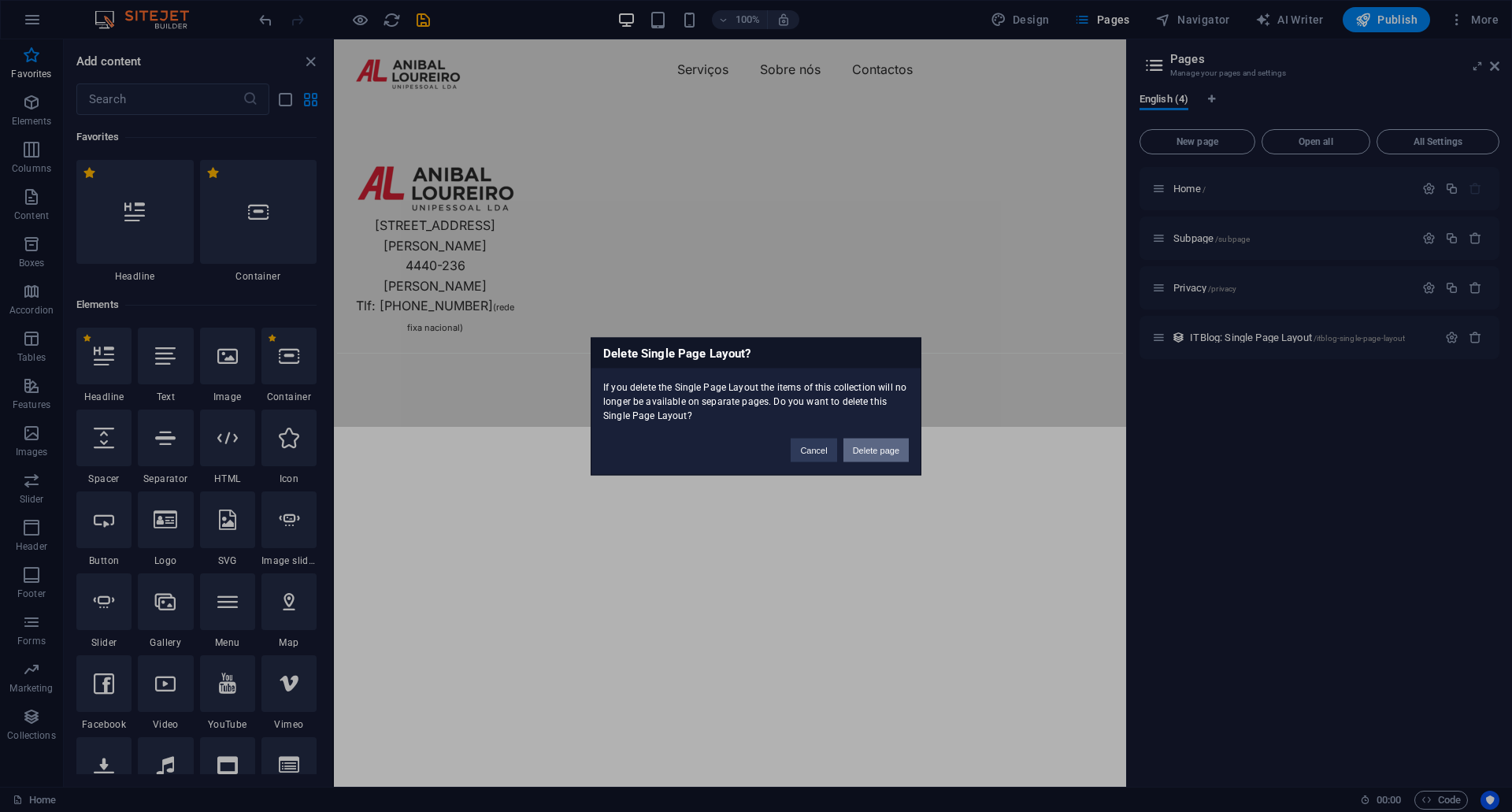
click at [863, 453] on button "Delete page" at bounding box center [875, 450] width 65 height 23
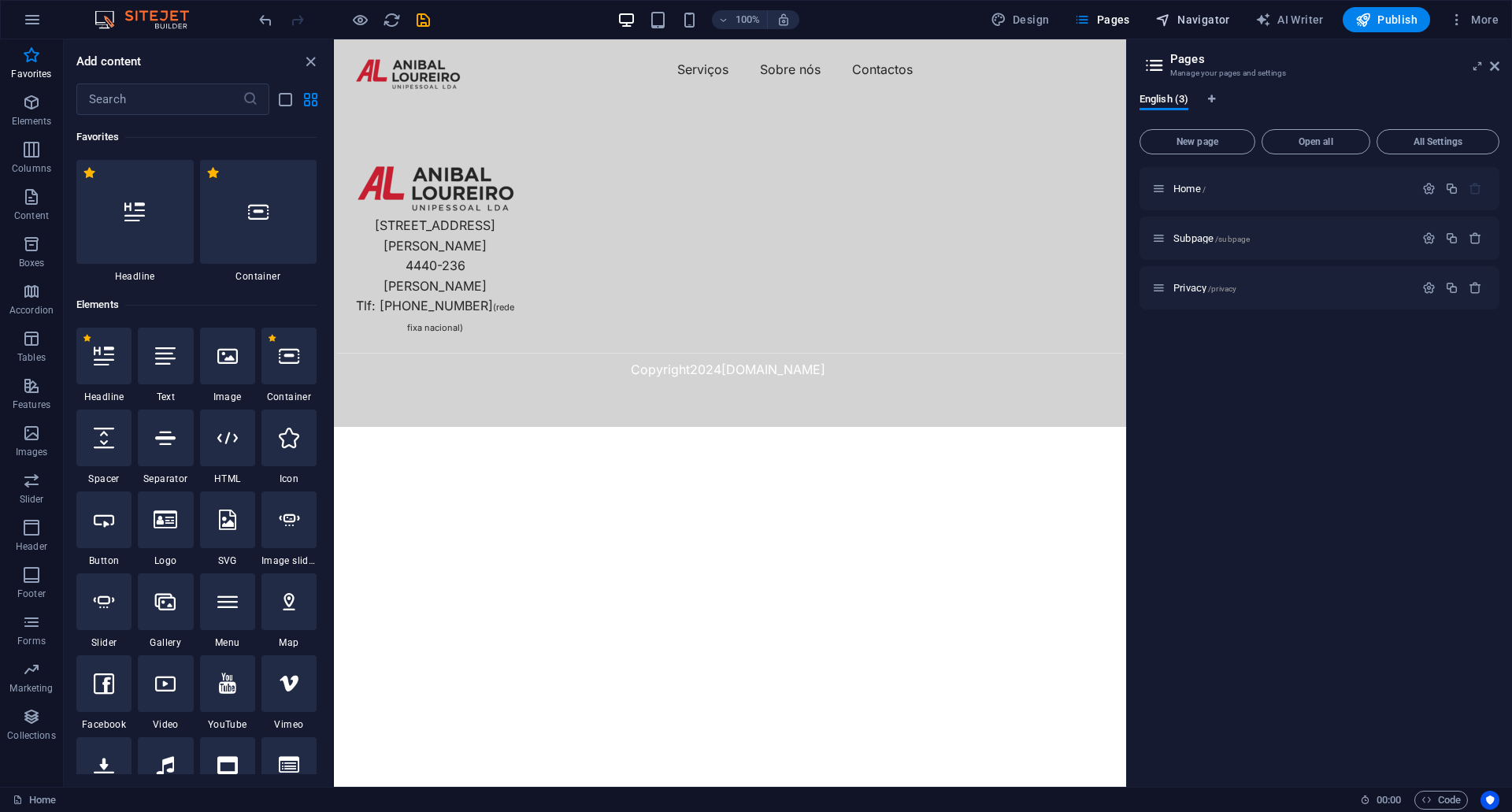
click at [1211, 13] on span "Navigator" at bounding box center [1192, 19] width 75 height 16
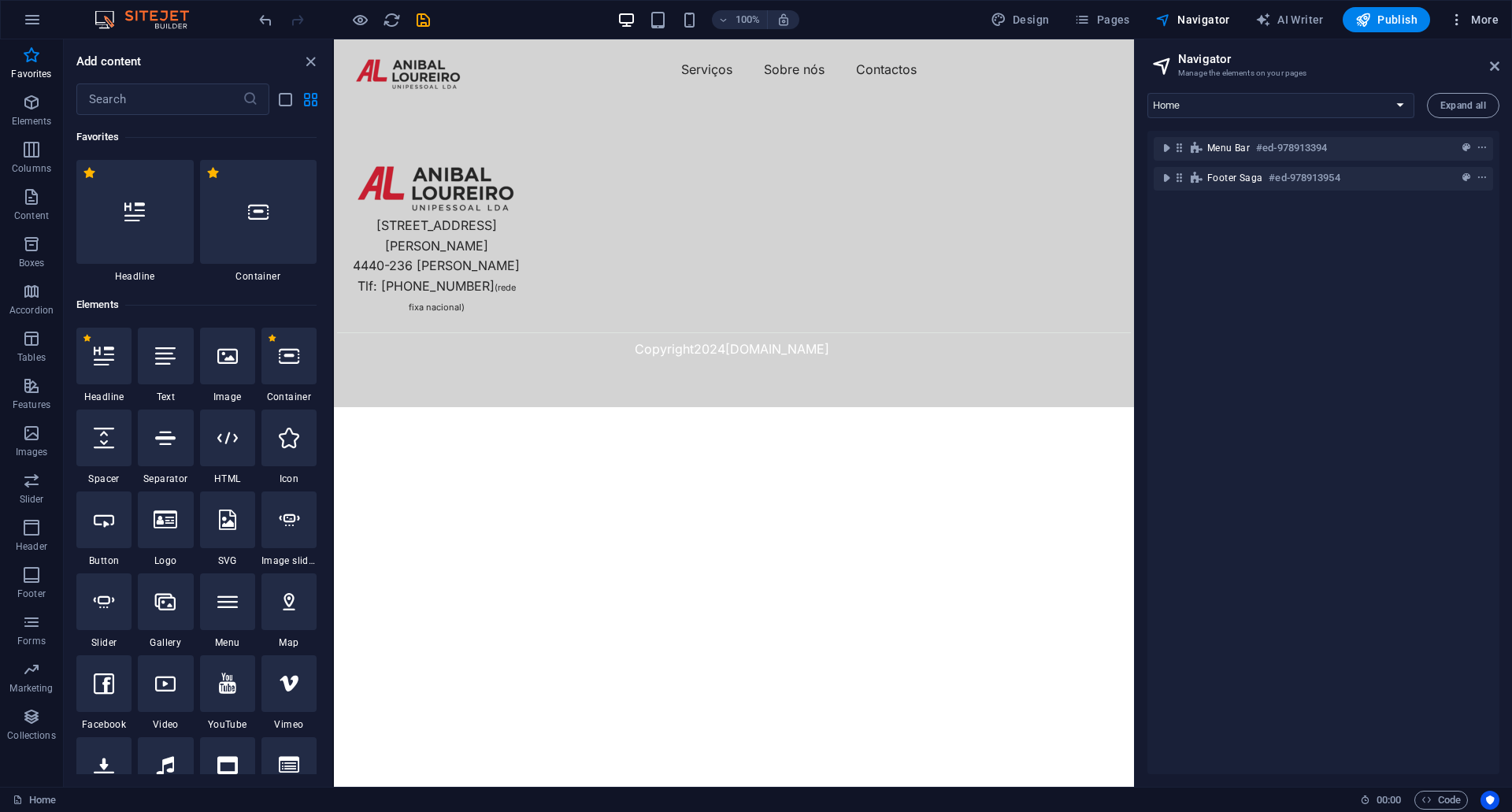
click at [1482, 16] on span "More" at bounding box center [1473, 19] width 49 height 16
click at [1445, 58] on h6 "Website Settings" at bounding box center [1440, 60] width 94 height 18
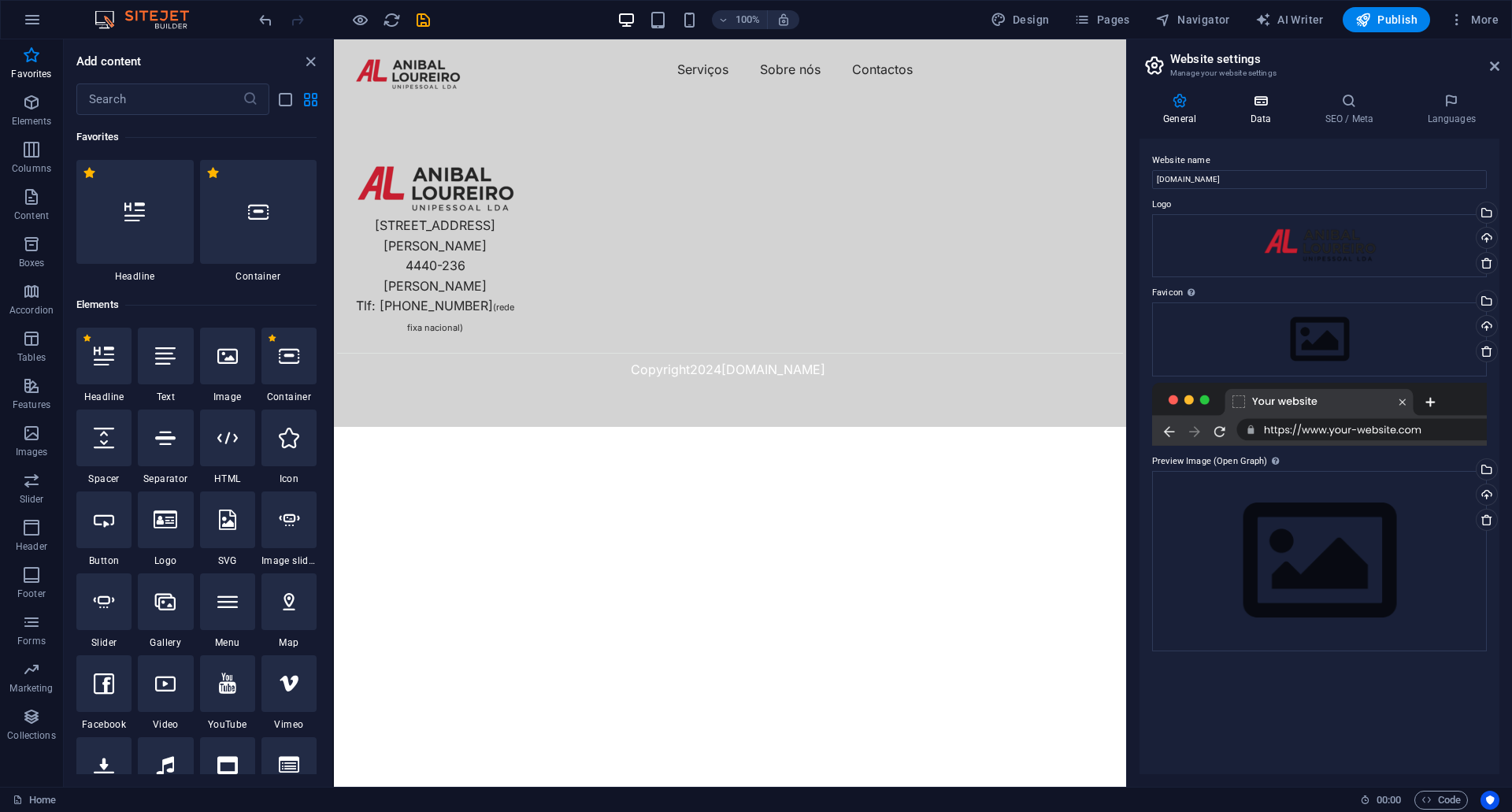
click at [1272, 110] on h4 "Data" at bounding box center [1263, 109] width 75 height 33
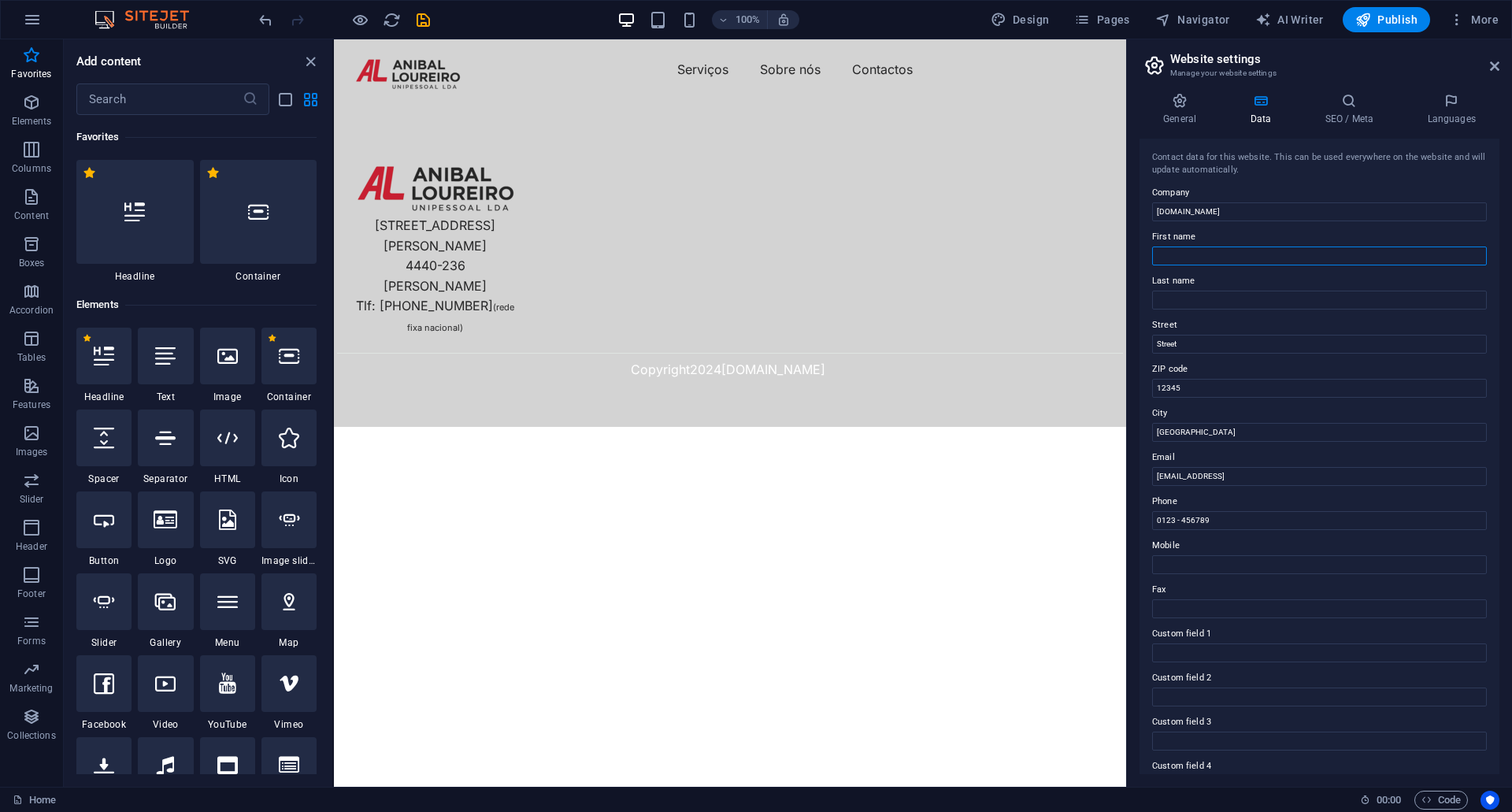
click at [1238, 257] on input "First name" at bounding box center [1319, 255] width 334 height 18
type input "Anibal"
type input "L"
click at [1238, 256] on input "Anibal" at bounding box center [1319, 255] width 334 height 18
type input "Anibal Loureiro"
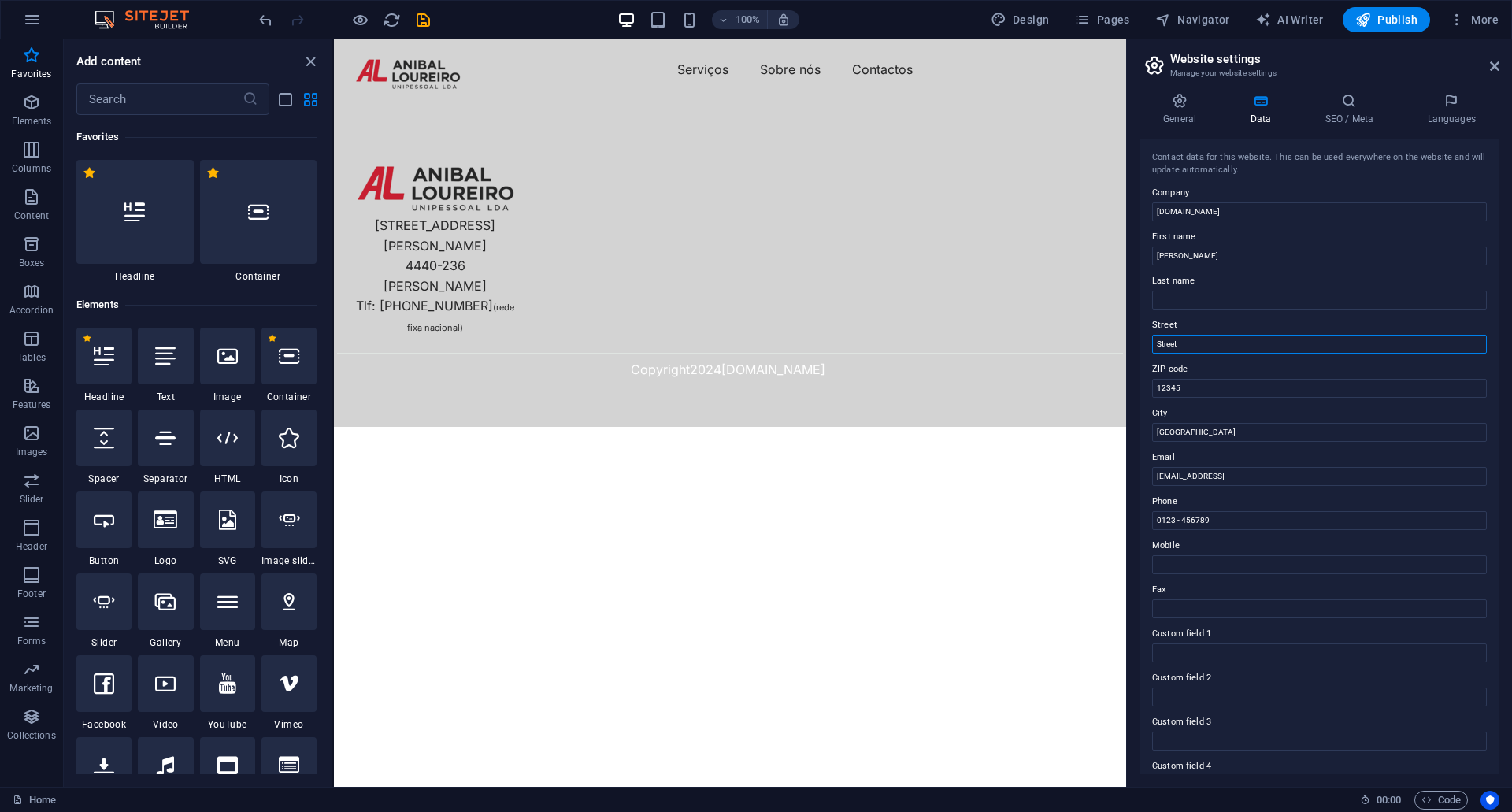
click at [1194, 343] on input "Street" at bounding box center [1319, 343] width 334 height 18
drag, startPoint x: 1707, startPoint y: 515, endPoint x: 1109, endPoint y: 476, distance: 599.3
type input "anibal.loureiro@aloureiro.pt"
click at [1230, 522] on input "0123 - 456789" at bounding box center [1319, 519] width 334 height 18
click at [1378, 119] on h4 "SEO / Meta" at bounding box center [1352, 109] width 103 height 33
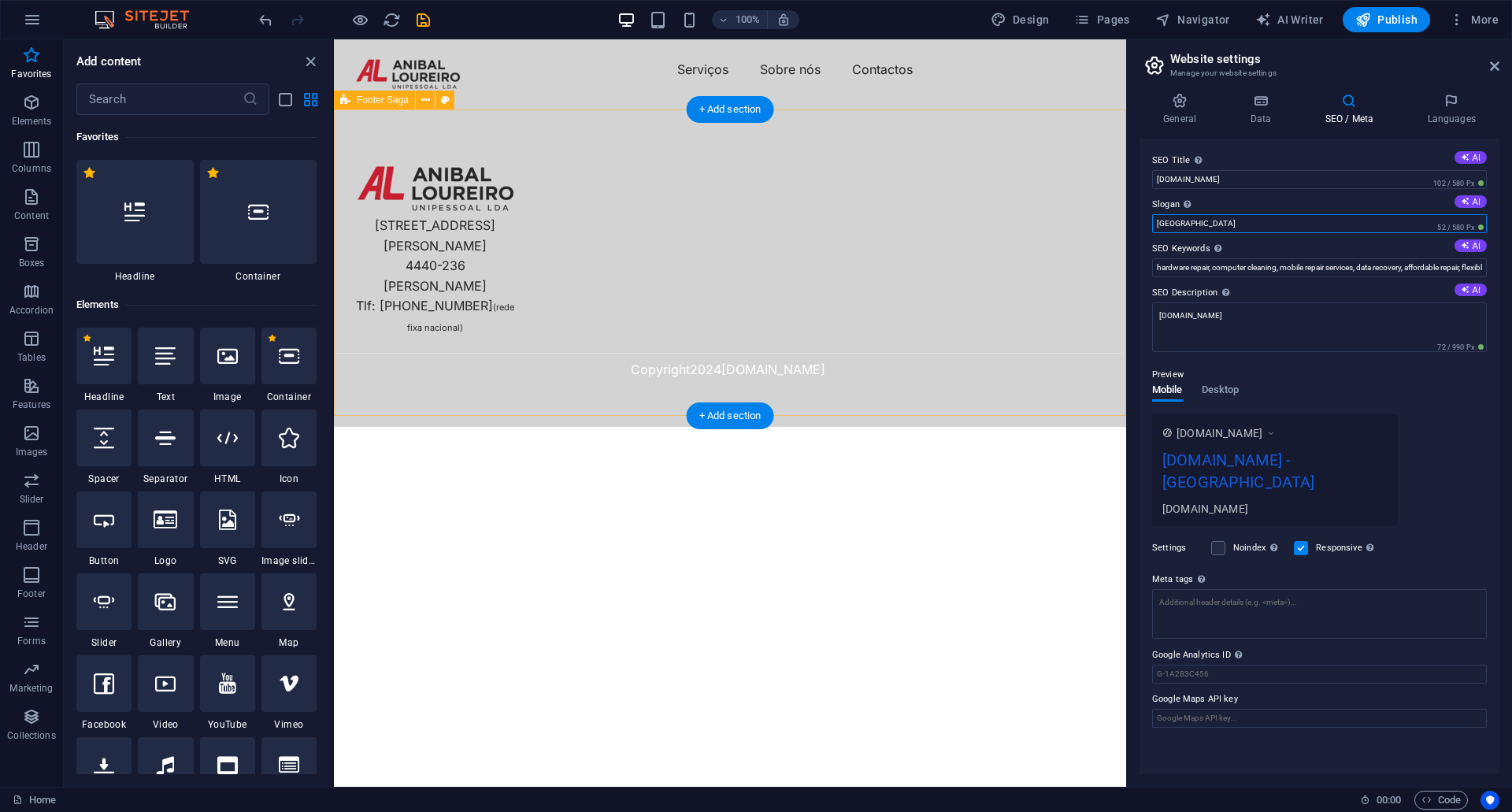
drag, startPoint x: 1570, startPoint y: 266, endPoint x: 1068, endPoint y: 223, distance: 503.8
click at [1210, 217] on input "Berlin" at bounding box center [1319, 223] width 334 height 18
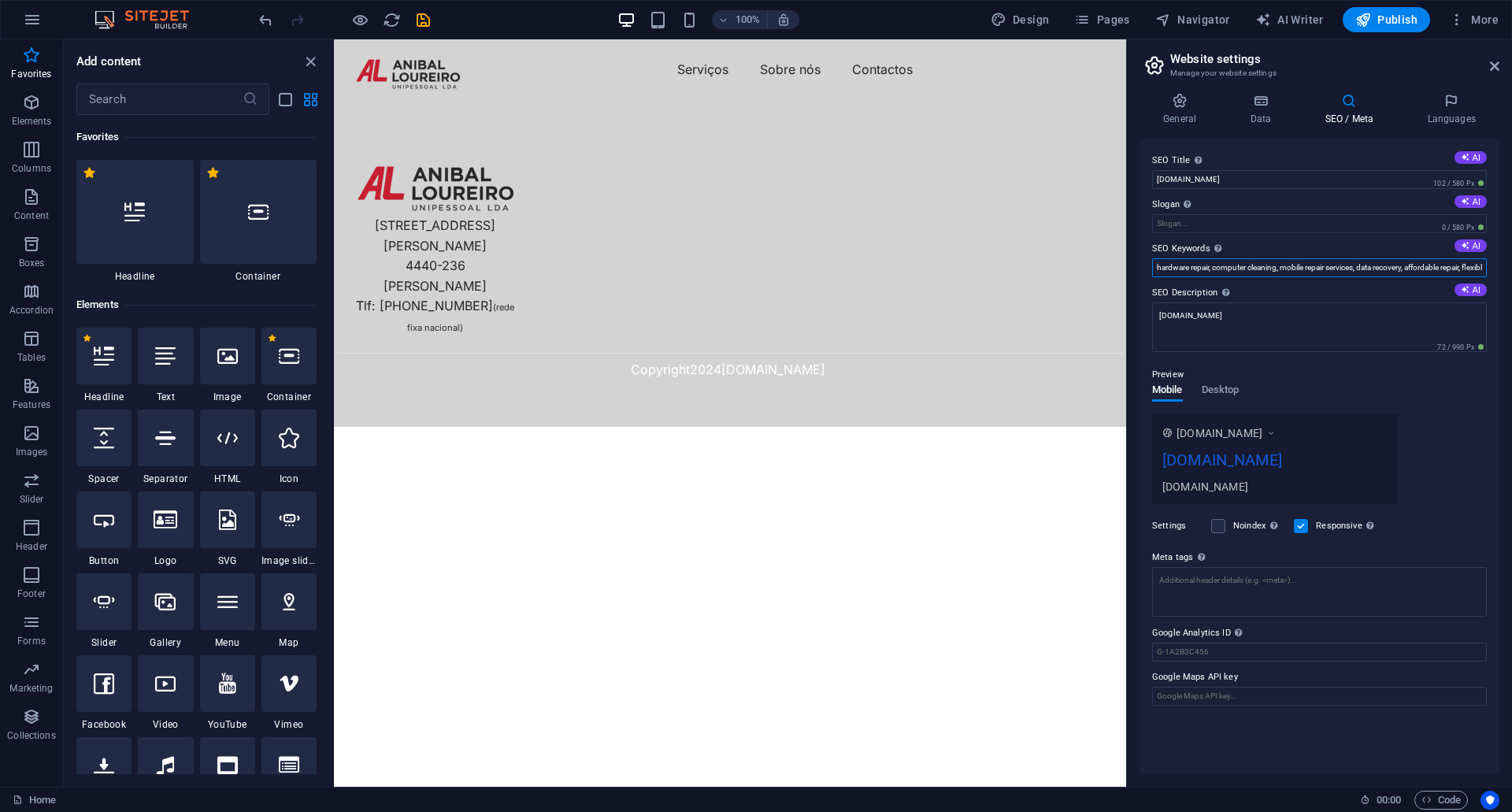
click at [1240, 269] on input "hardware repair, computer cleaning, mobile repair services, data recovery, affo…" at bounding box center [1319, 266] width 334 height 18
type input "airliquide, gases"
click at [1282, 110] on h4 "Data" at bounding box center [1263, 109] width 75 height 33
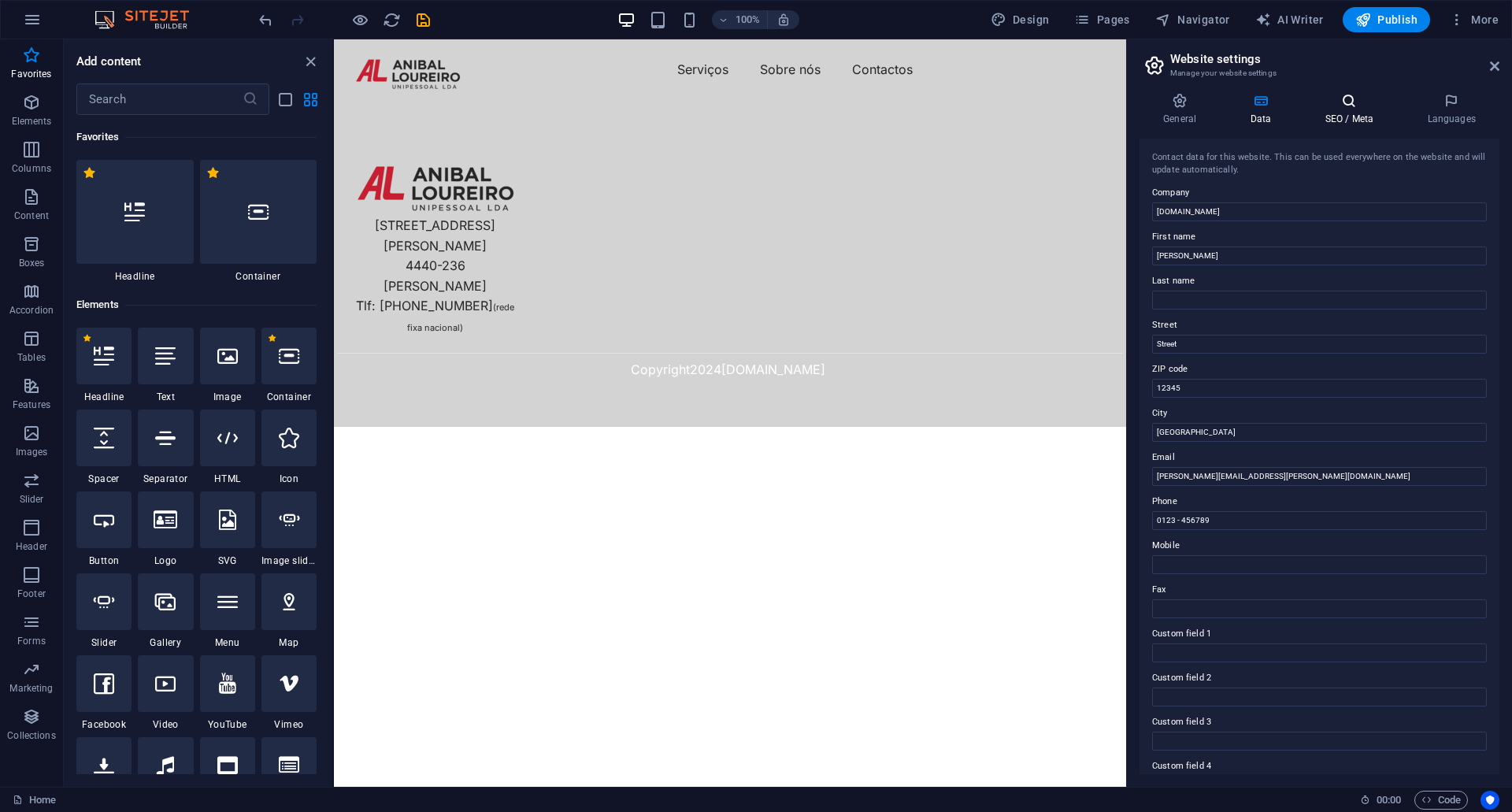
click at [1334, 102] on icon at bounding box center [1348, 101] width 96 height 16
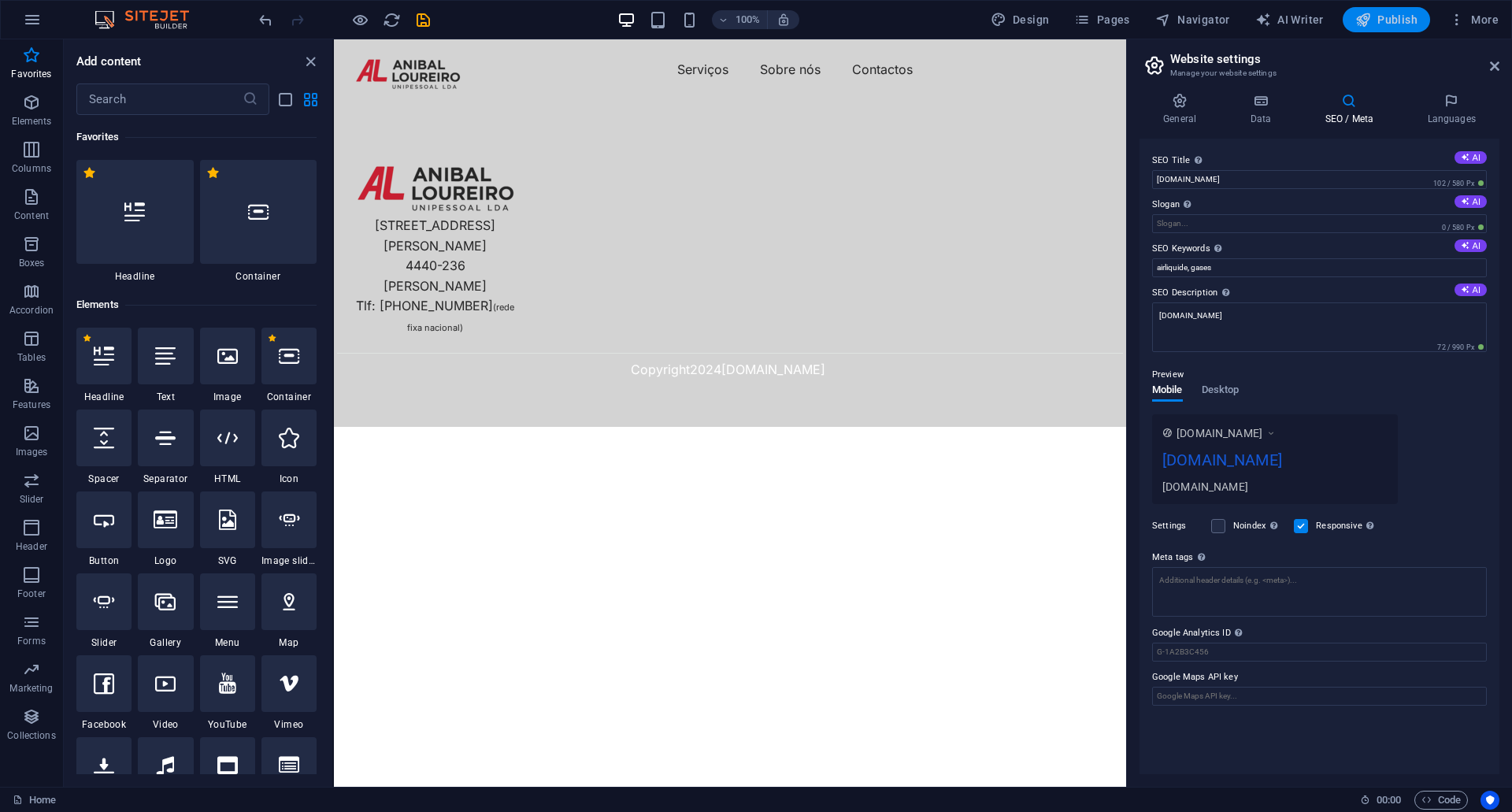
click at [1404, 23] on span "Publish" at bounding box center [1386, 19] width 62 height 16
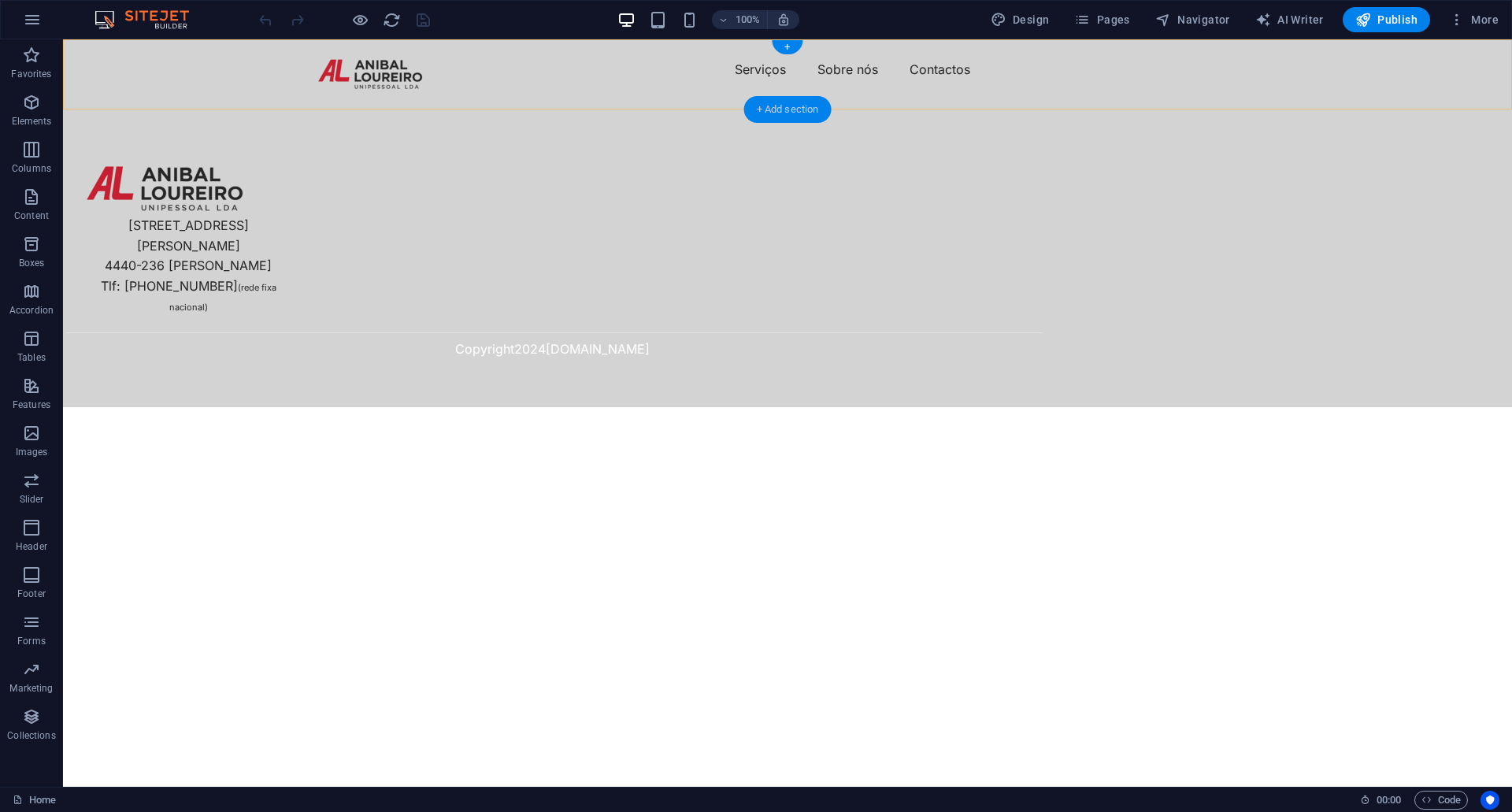
click at [811, 106] on div "+ Add section" at bounding box center [788, 109] width 87 height 27
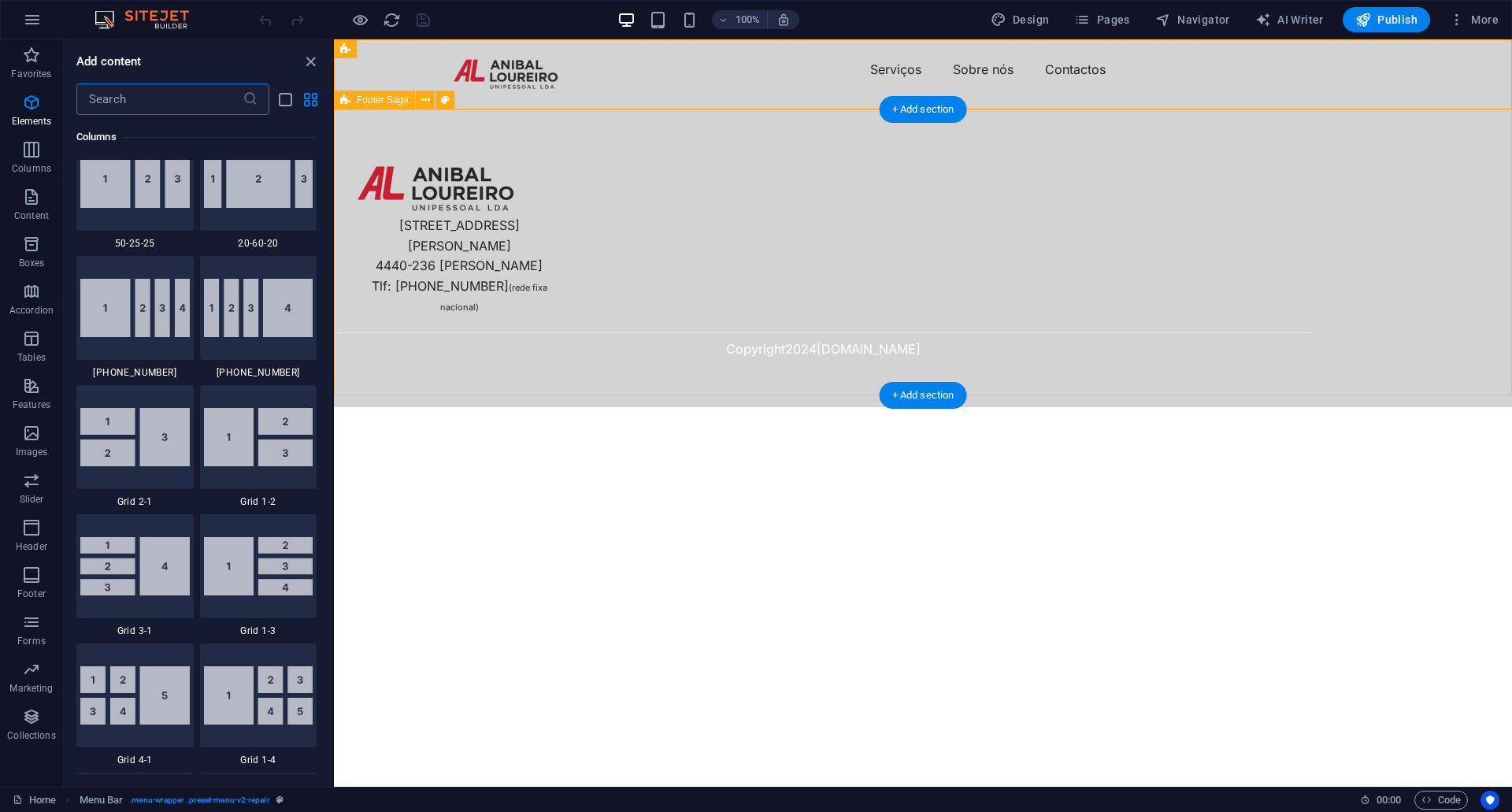
scroll to position [2755, 0]
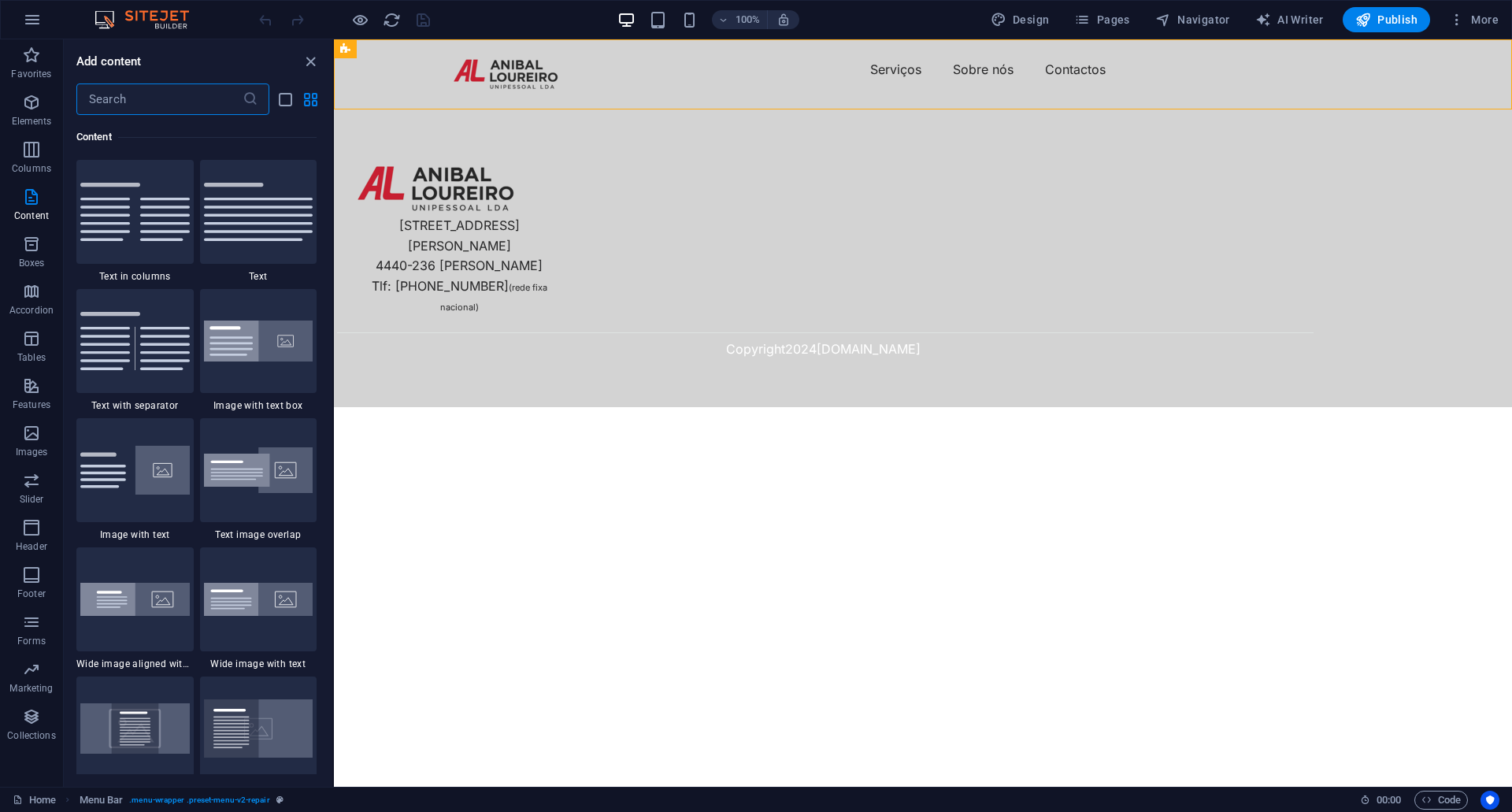
click at [191, 99] on input "text" at bounding box center [159, 99] width 166 height 31
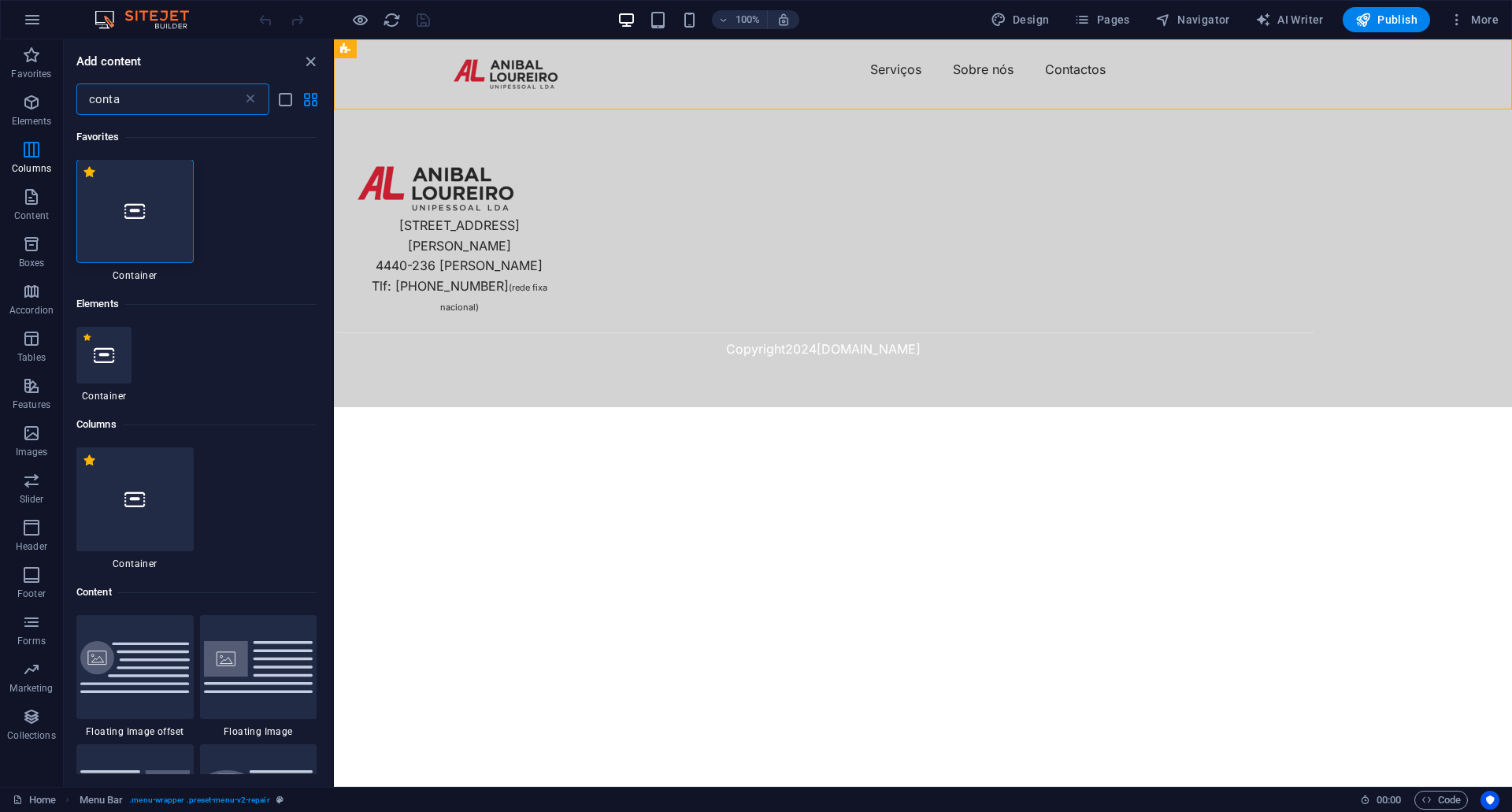
scroll to position [0, 0]
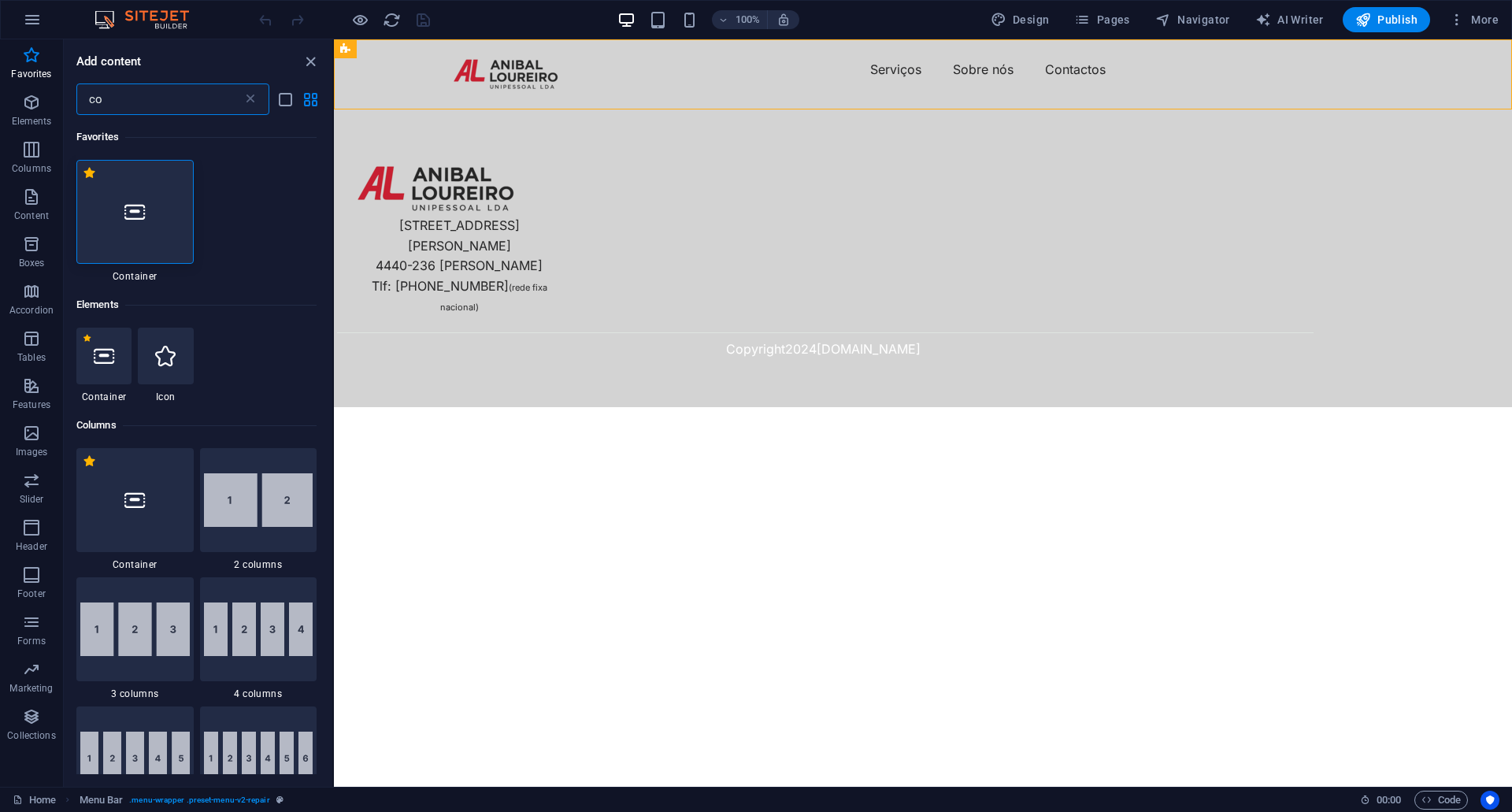
type input "c"
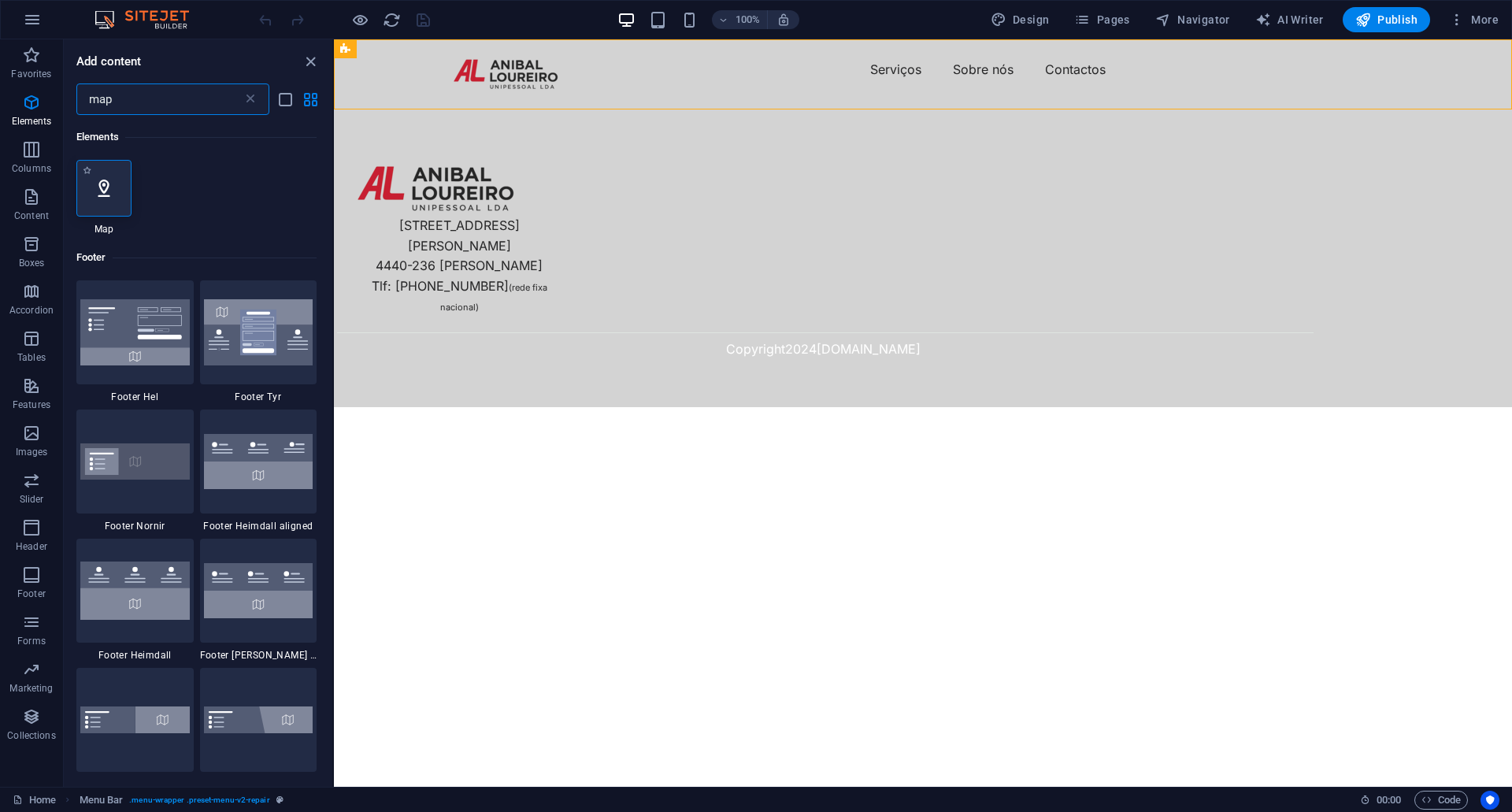
type input "map"
click at [126, 185] on div at bounding box center [104, 188] width 55 height 56
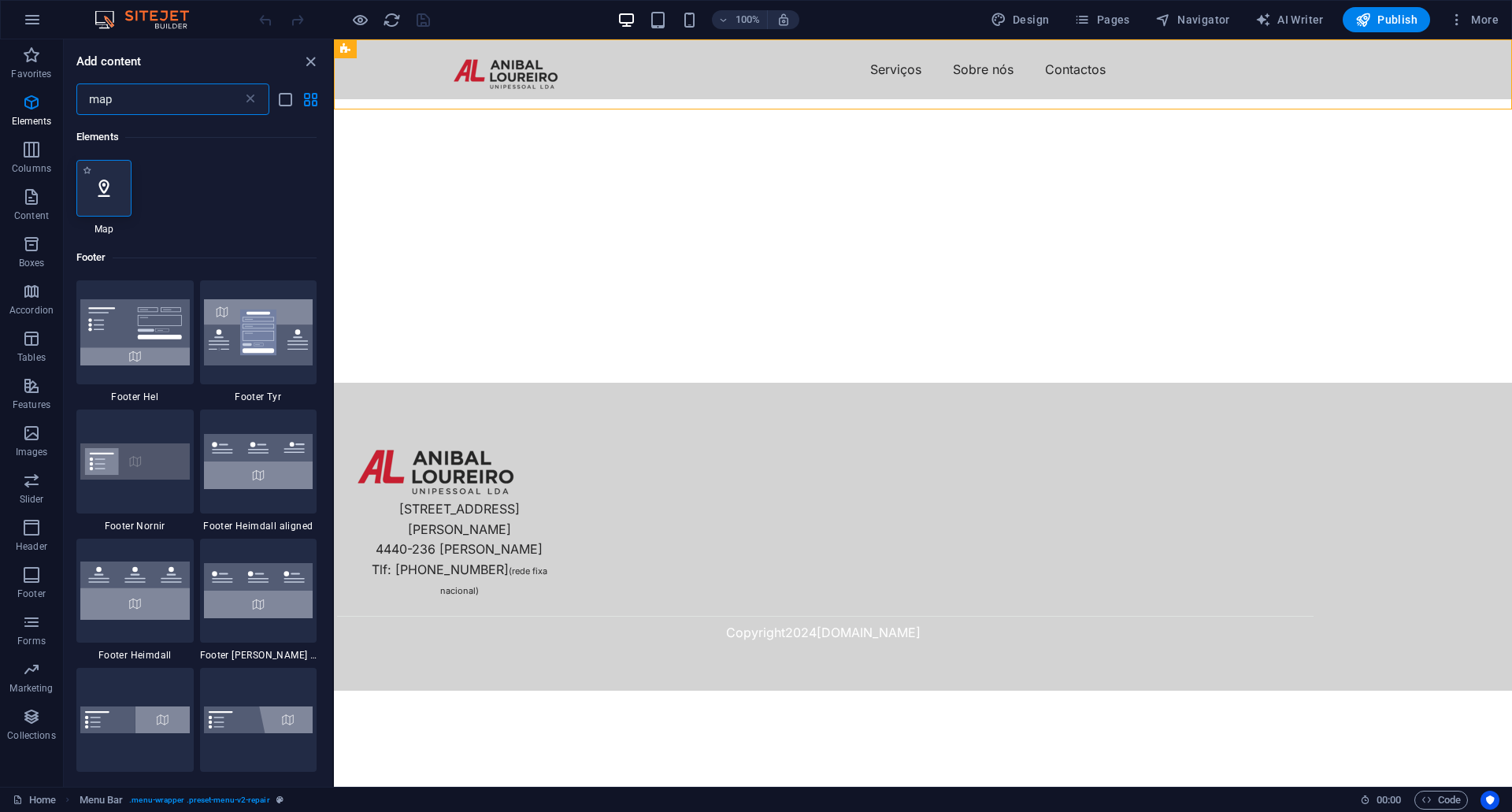
select select "1"
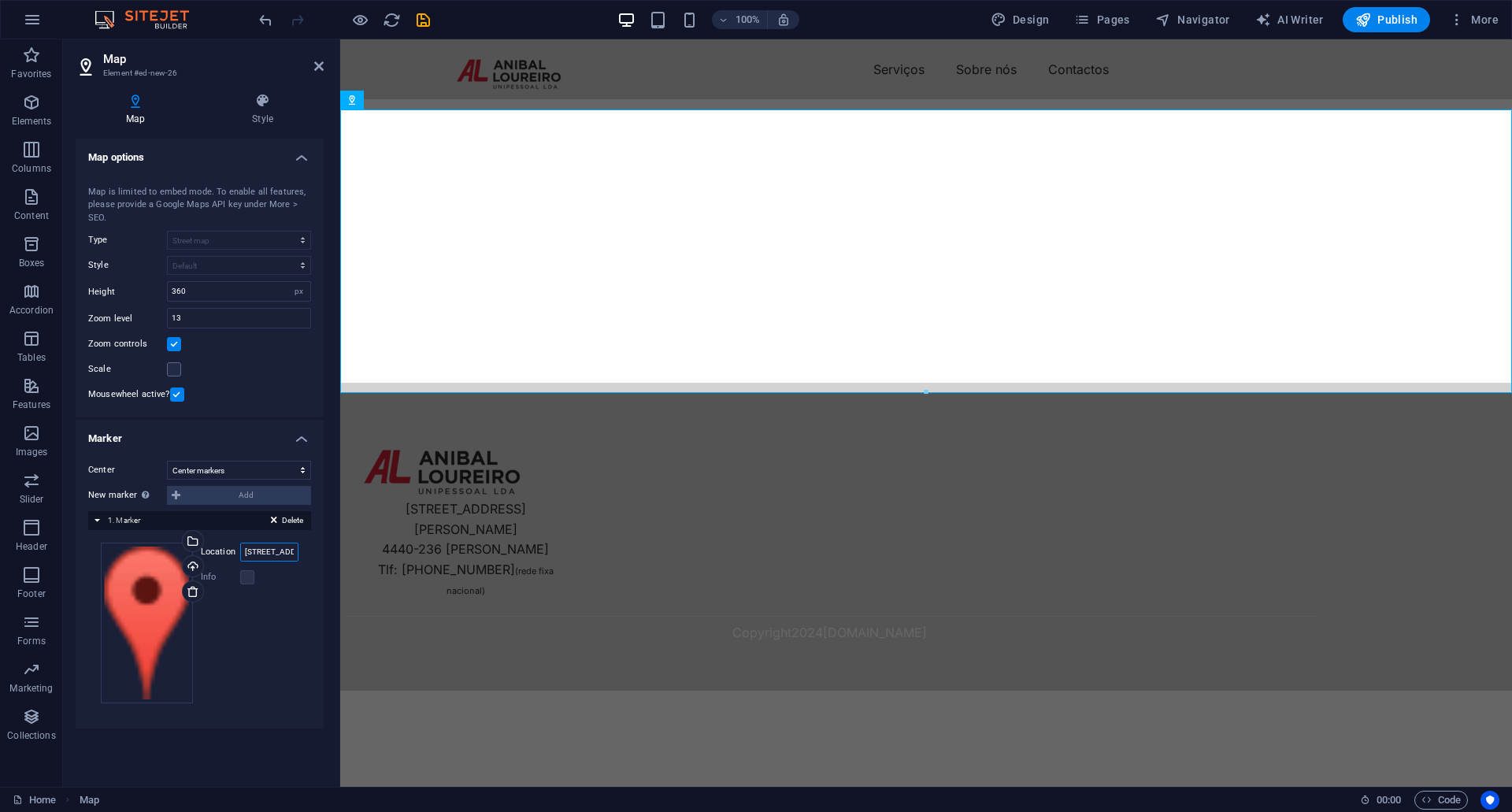
click at [276, 556] on input "[STREET_ADDRESS]" at bounding box center [269, 551] width 58 height 18
type input "via jean piaget, 45-49 Canelas"
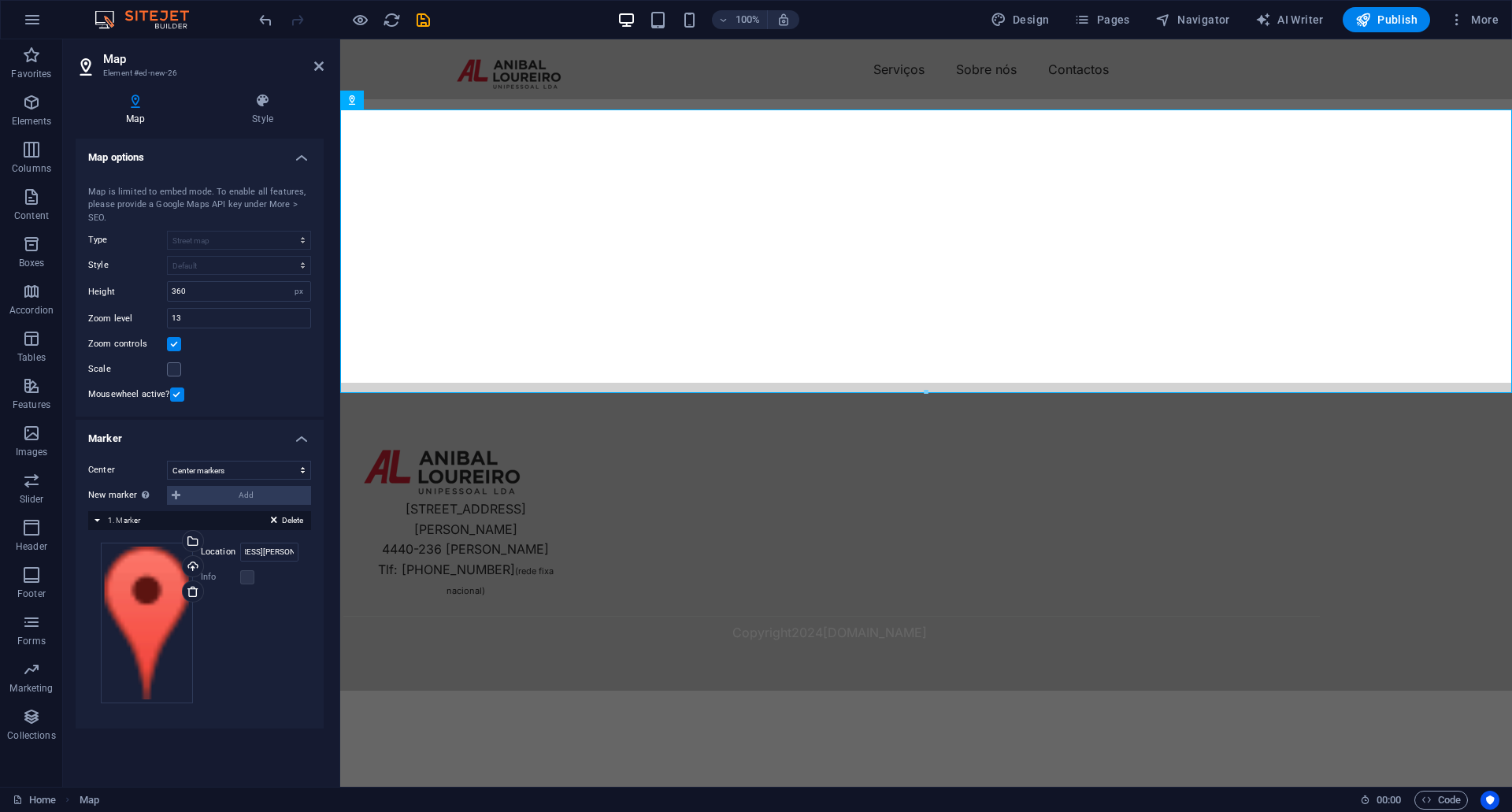
scroll to position [0, 0]
click at [261, 107] on icon at bounding box center [263, 101] width 122 height 16
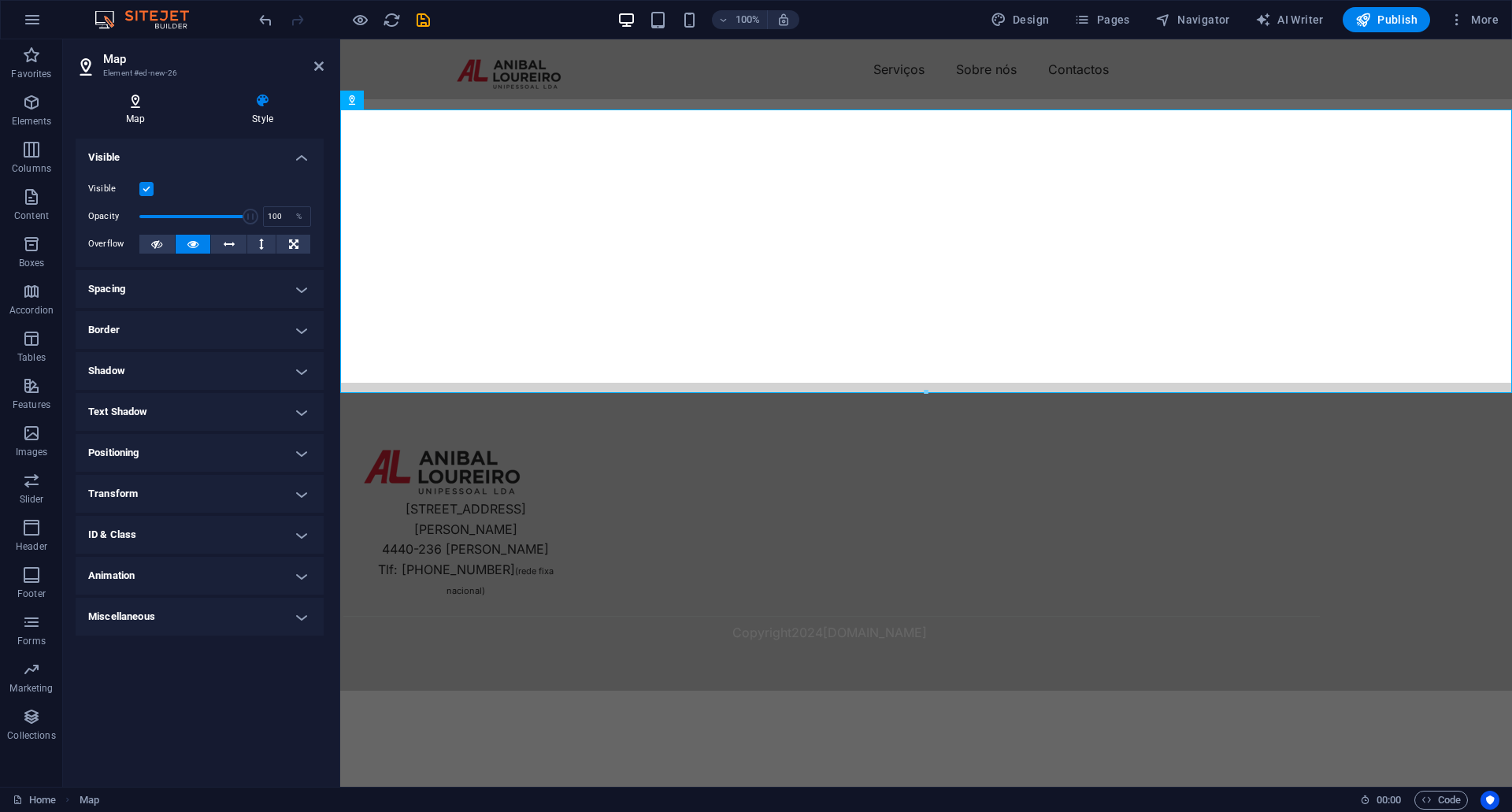
click at [138, 102] on icon at bounding box center [135, 101] width 119 height 16
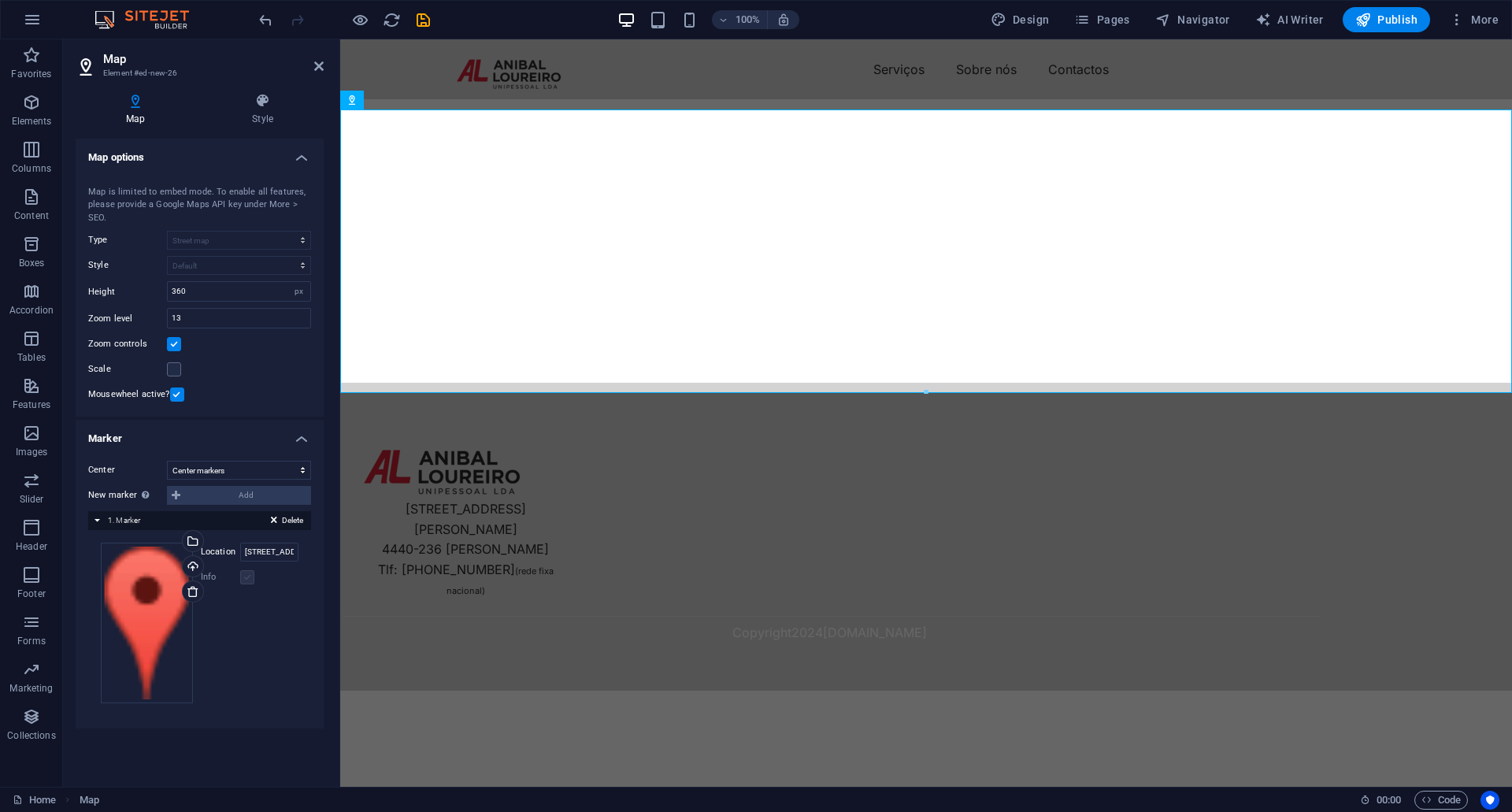
click at [250, 578] on label at bounding box center [247, 577] width 15 height 15
click at [249, 581] on label at bounding box center [247, 577] width 15 height 15
click at [175, 493] on div "New marker To enable this feature, please provide a Google Maps API key in the …" at bounding box center [200, 494] width 223 height 18
click at [229, 475] on select "Don't center Center markers Center and zoom markers" at bounding box center [238, 469] width 144 height 18
click at [237, 472] on select "Don't center Center markers Center and zoom markers" at bounding box center [238, 469] width 144 height 18
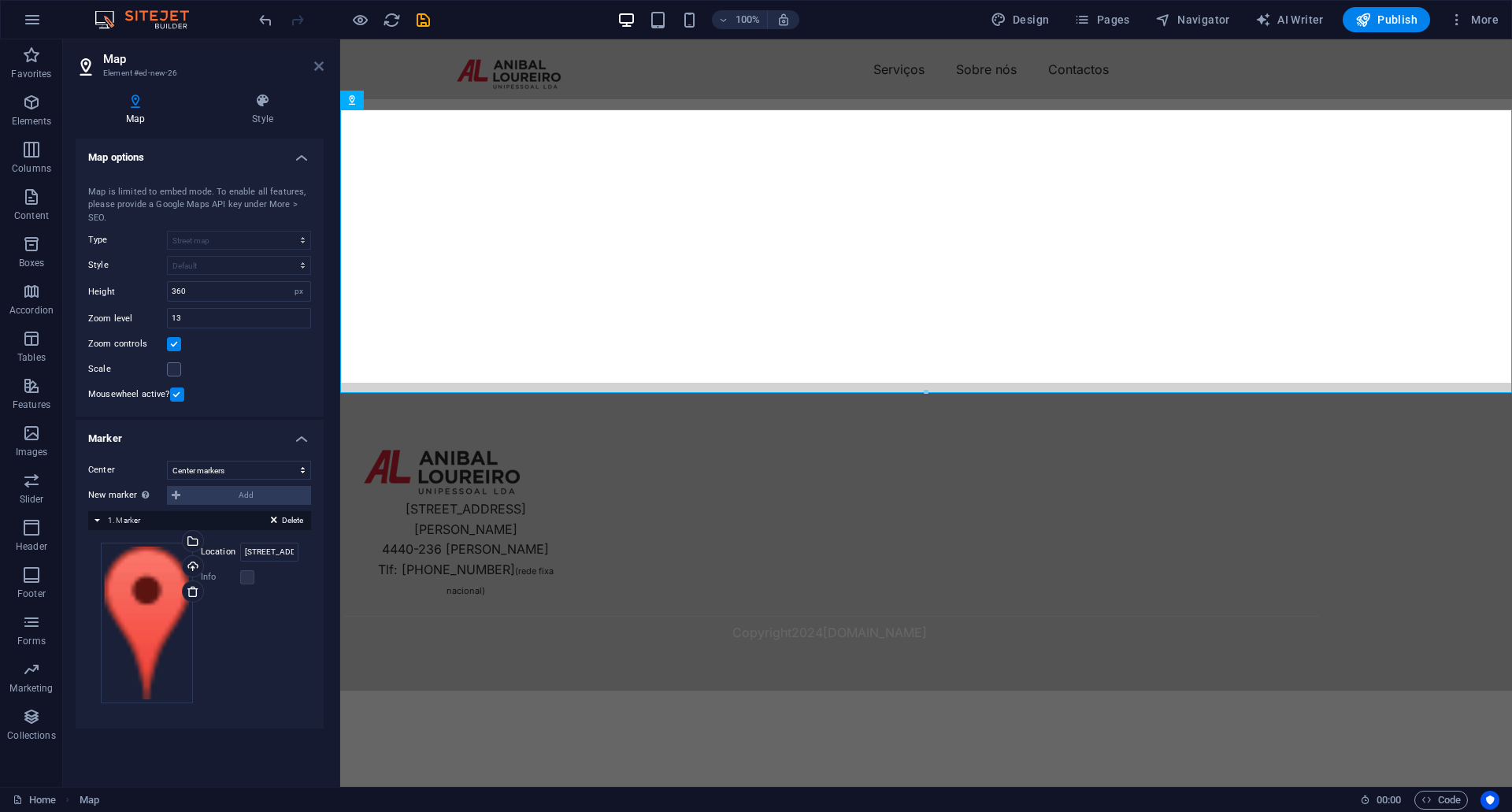
click at [318, 70] on icon at bounding box center [319, 66] width 10 height 13
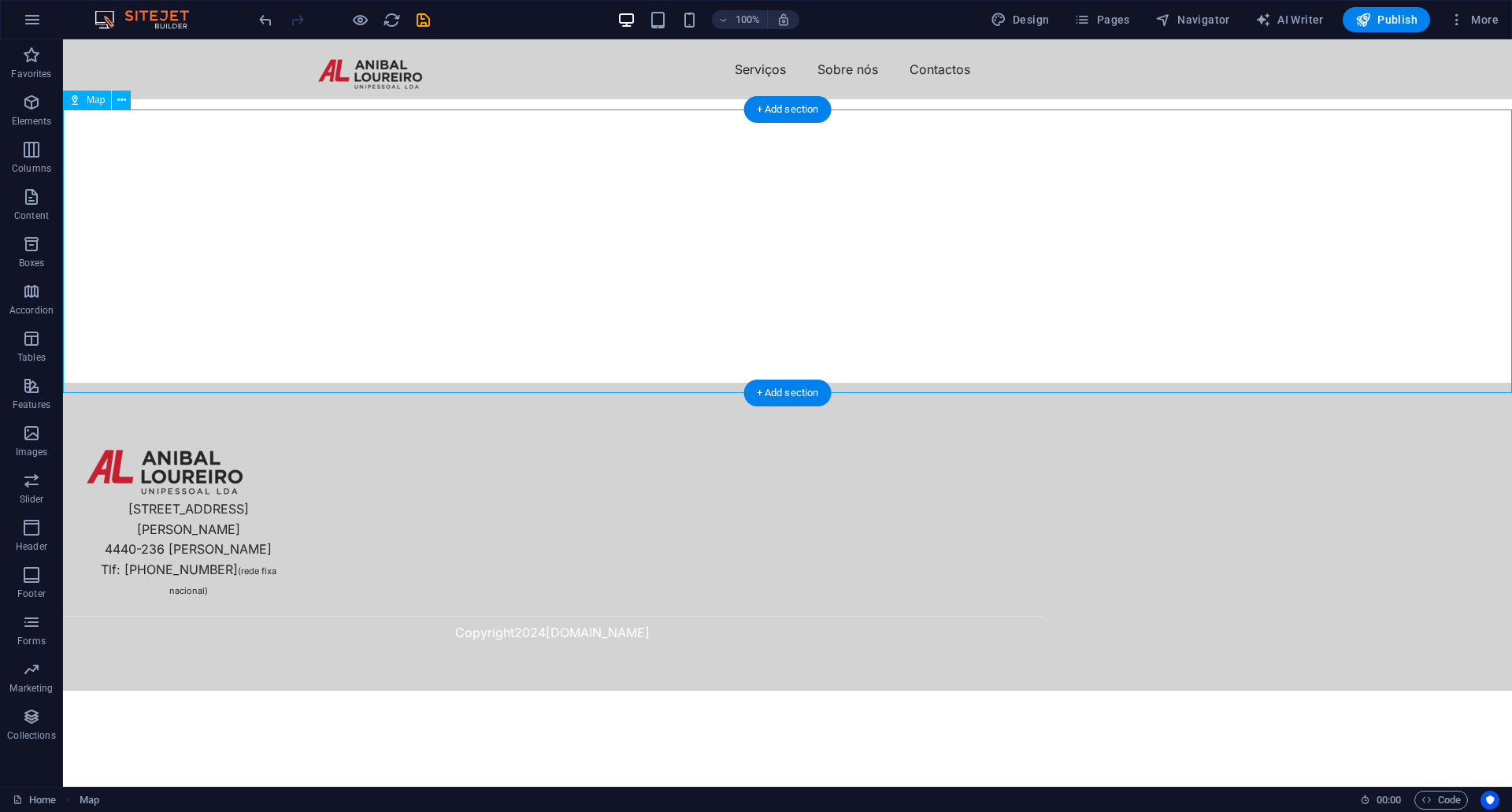
click at [421, 248] on div at bounding box center [787, 240] width 1449 height 283
select select "1"
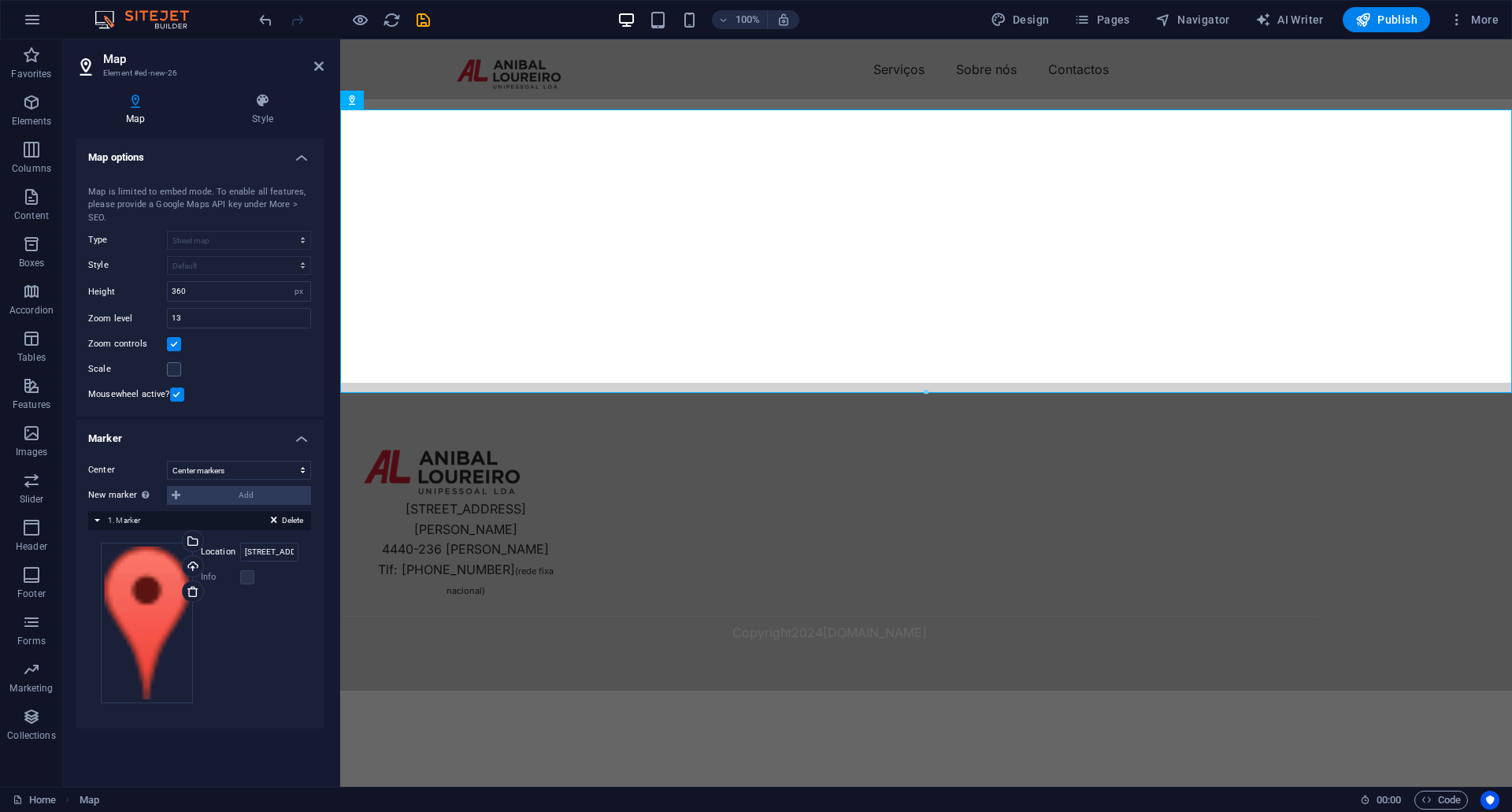
click at [304, 153] on h4 "Map options" at bounding box center [200, 152] width 248 height 28
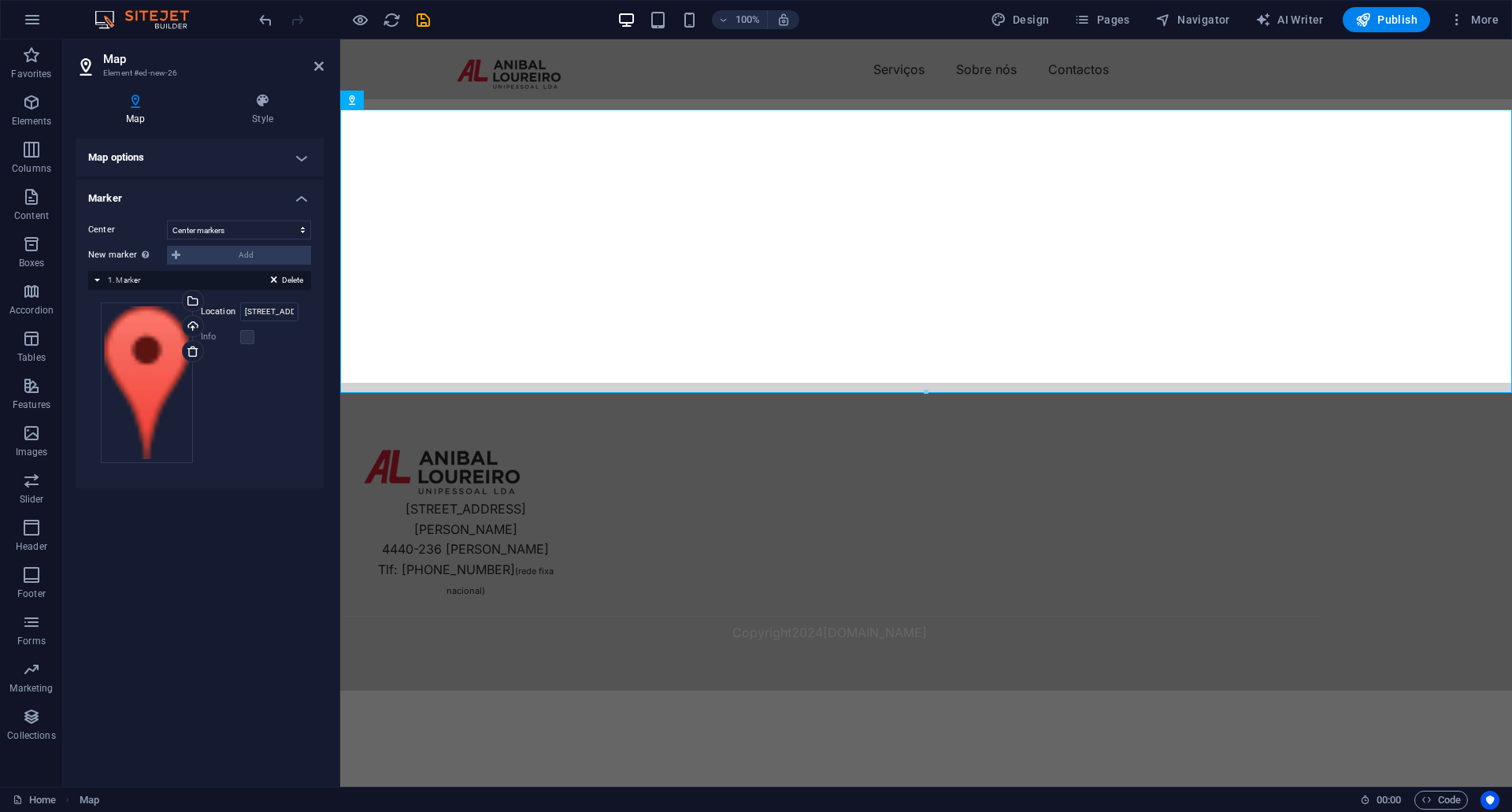
click at [304, 195] on h4 "Marker" at bounding box center [200, 193] width 248 height 28
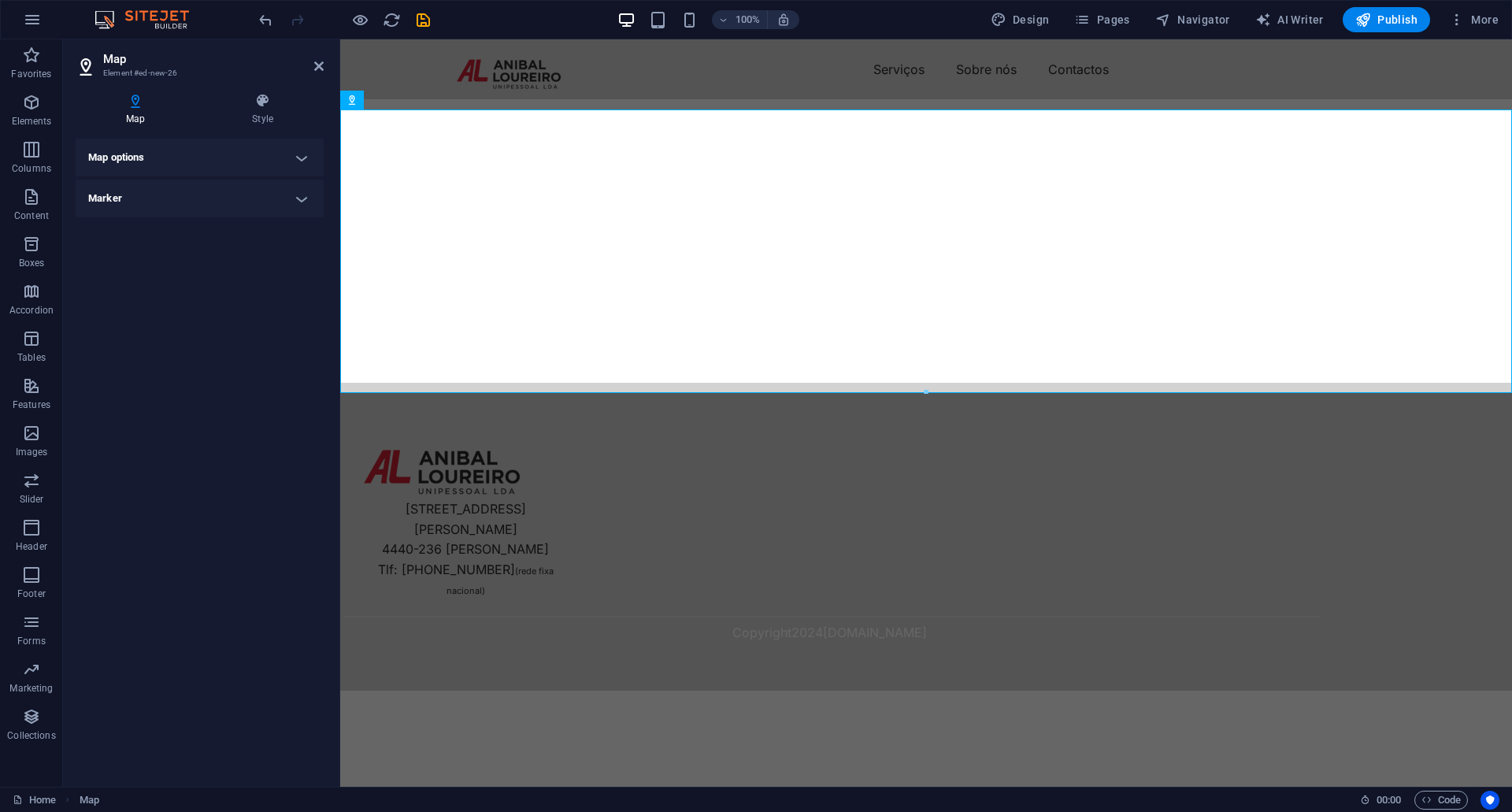
click at [299, 158] on h4 "Map options" at bounding box center [200, 157] width 248 height 38
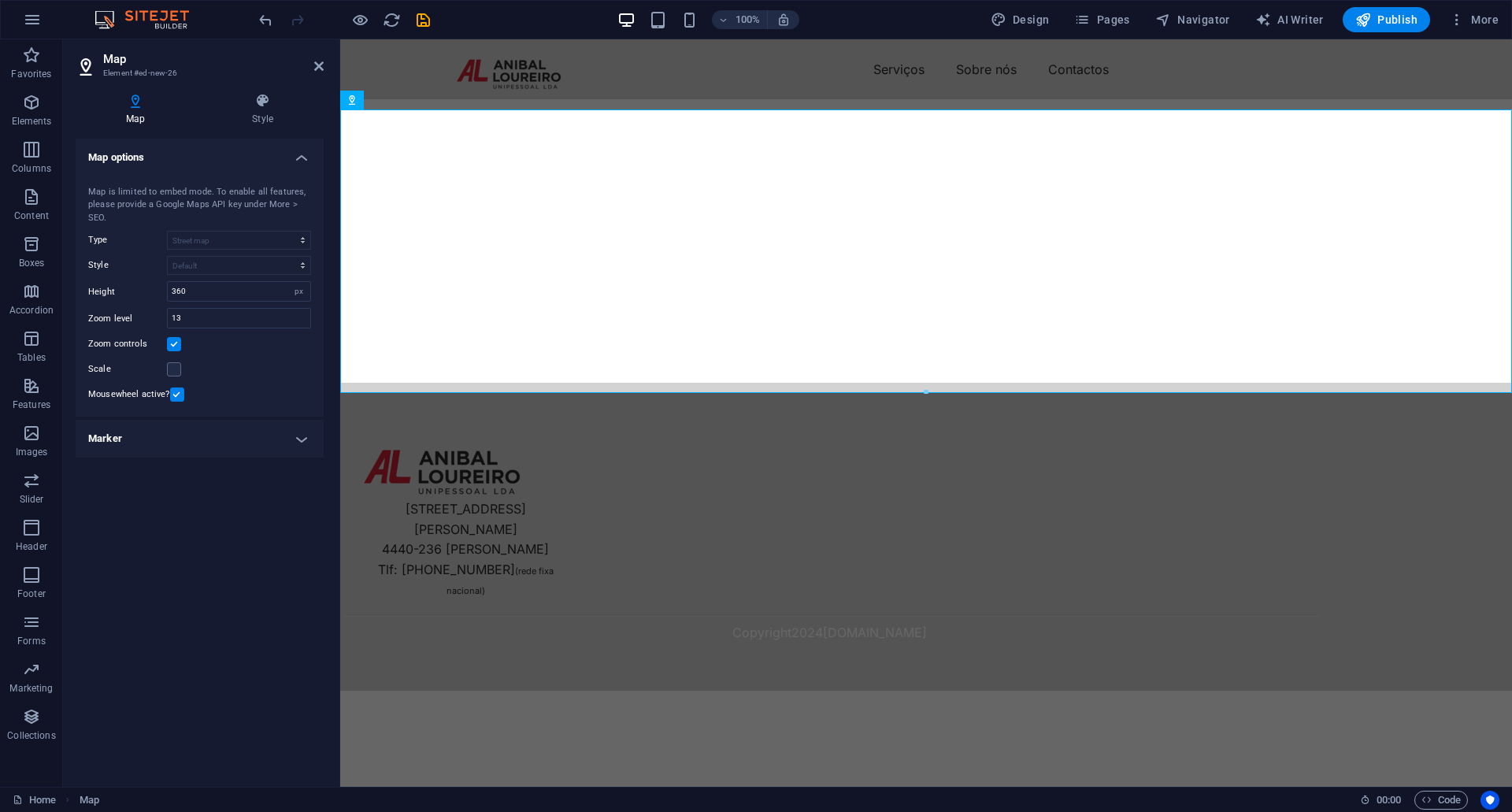
click at [304, 158] on h4 "Map options" at bounding box center [200, 152] width 248 height 28
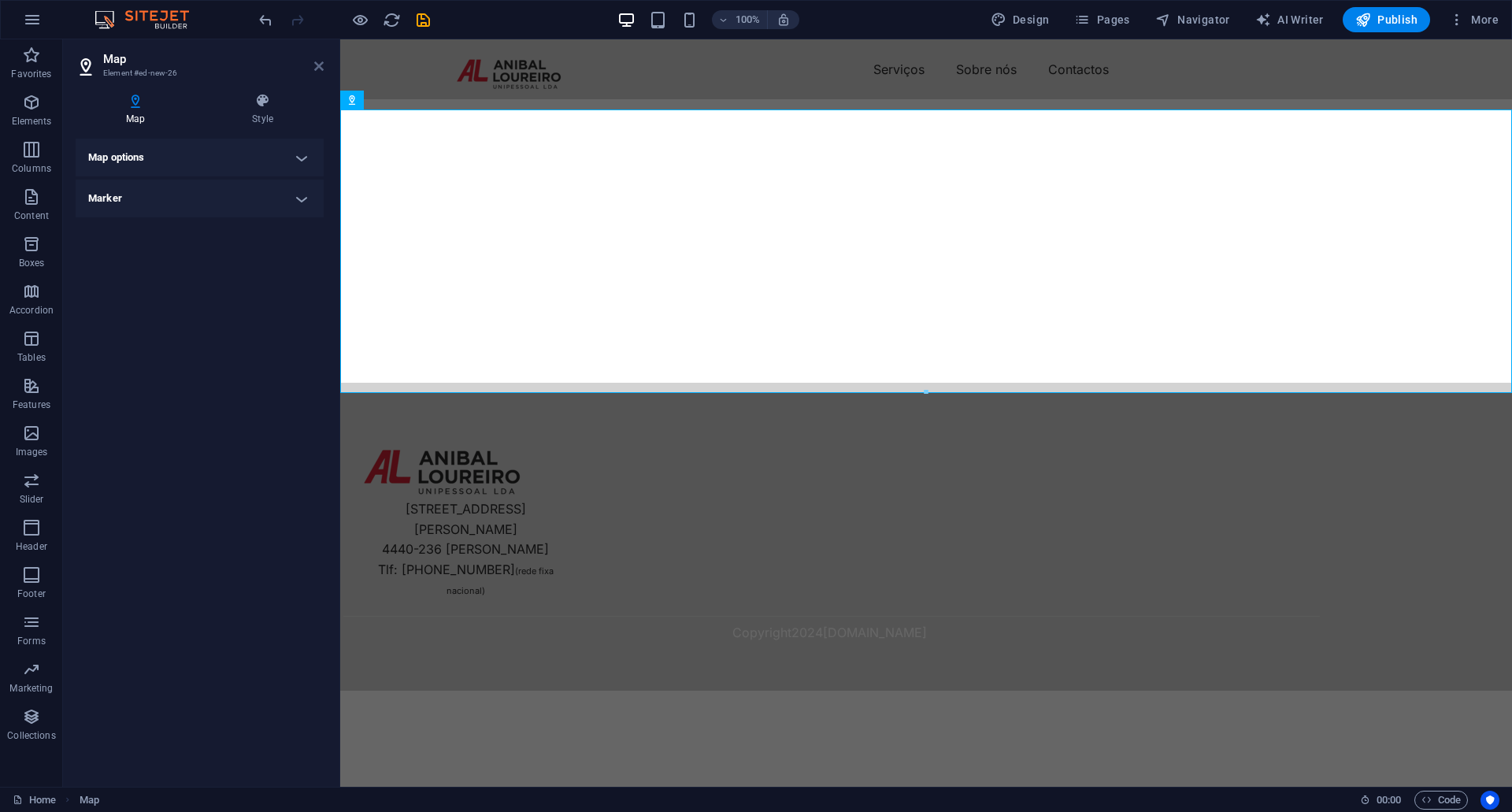
click at [320, 65] on icon at bounding box center [319, 66] width 10 height 13
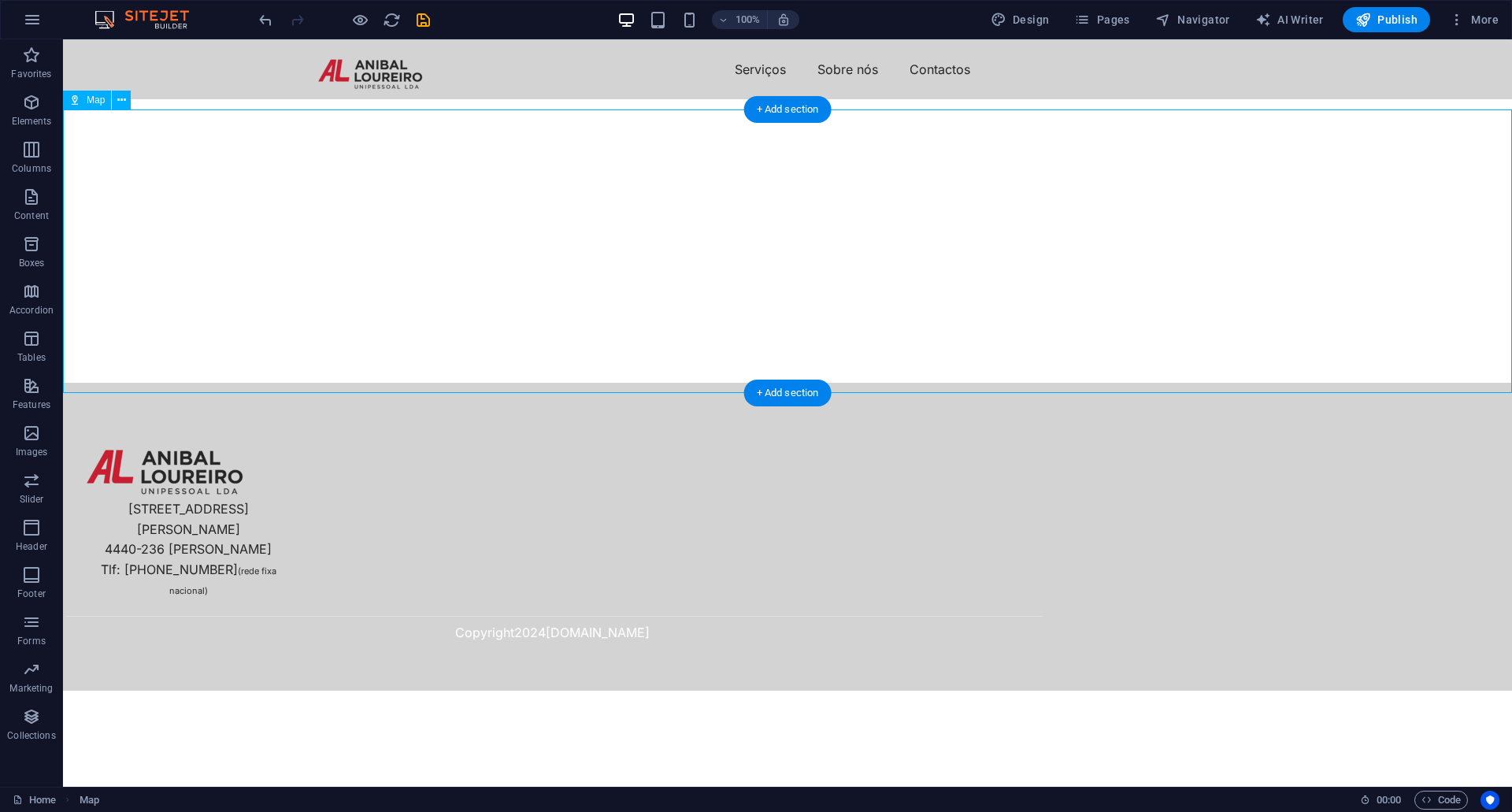
click at [808, 173] on div at bounding box center [787, 240] width 1449 height 283
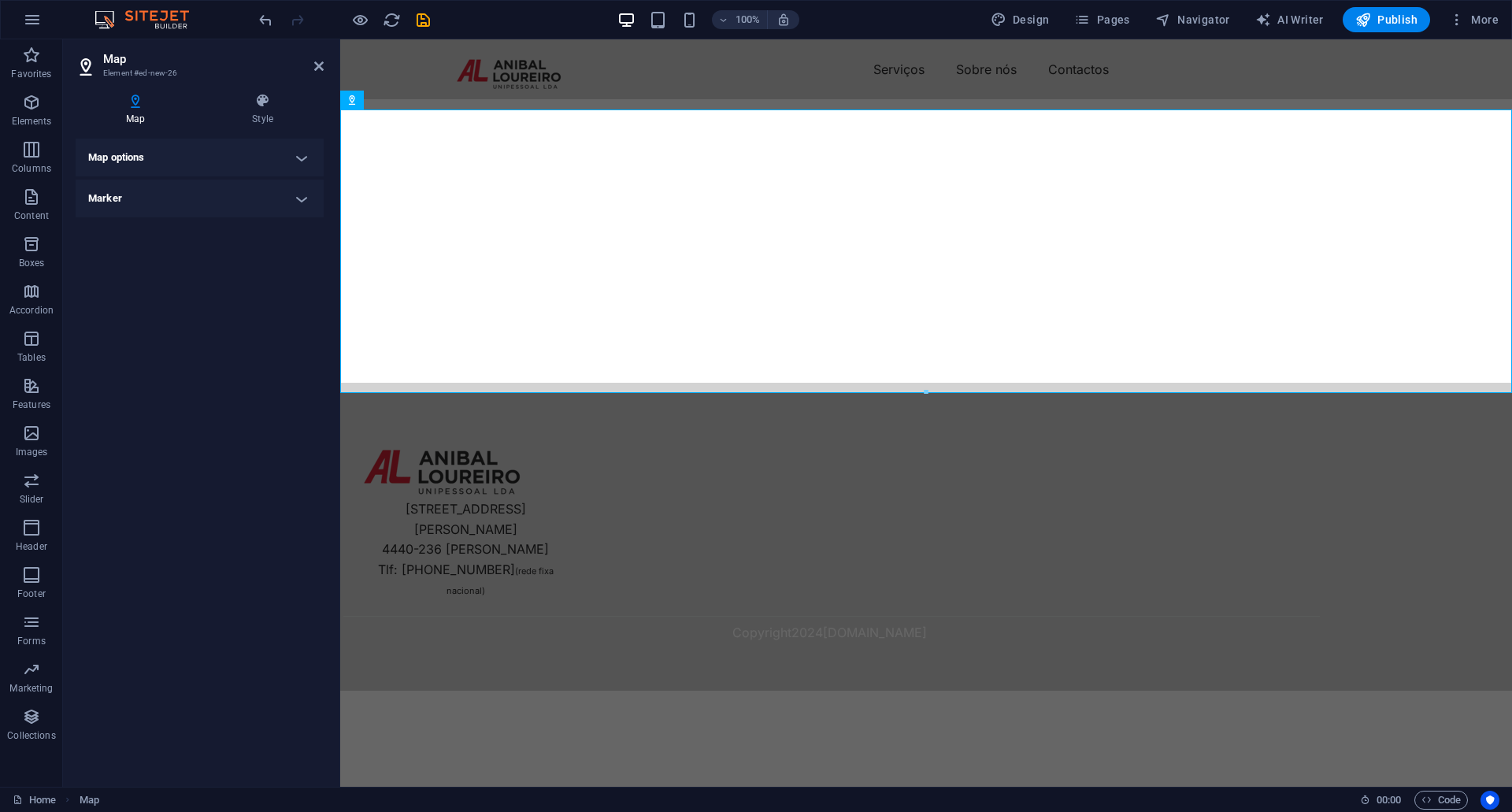
click at [141, 147] on h4 "Map options" at bounding box center [200, 157] width 248 height 38
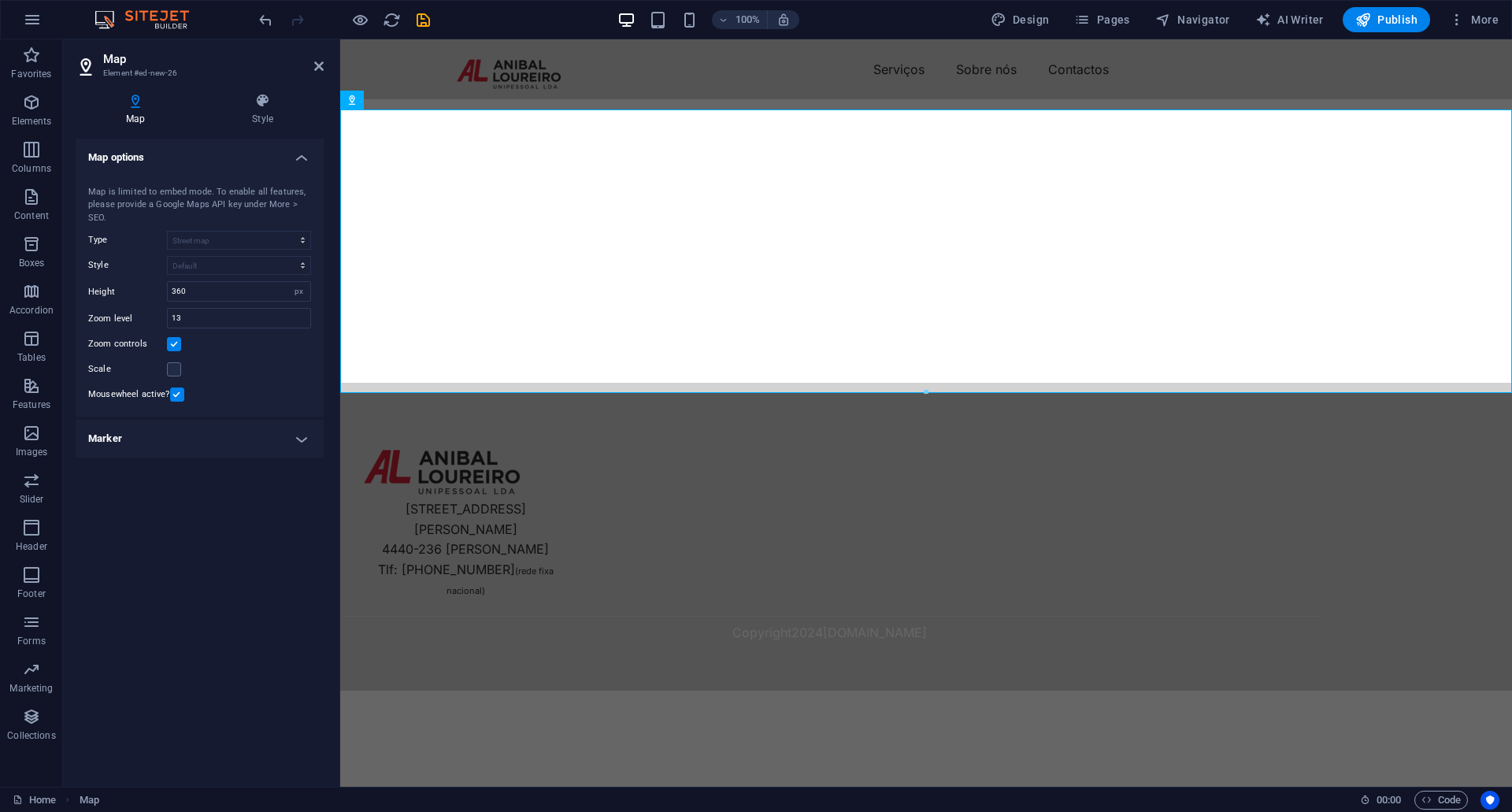
click at [192, 429] on h4 "Marker" at bounding box center [200, 438] width 248 height 38
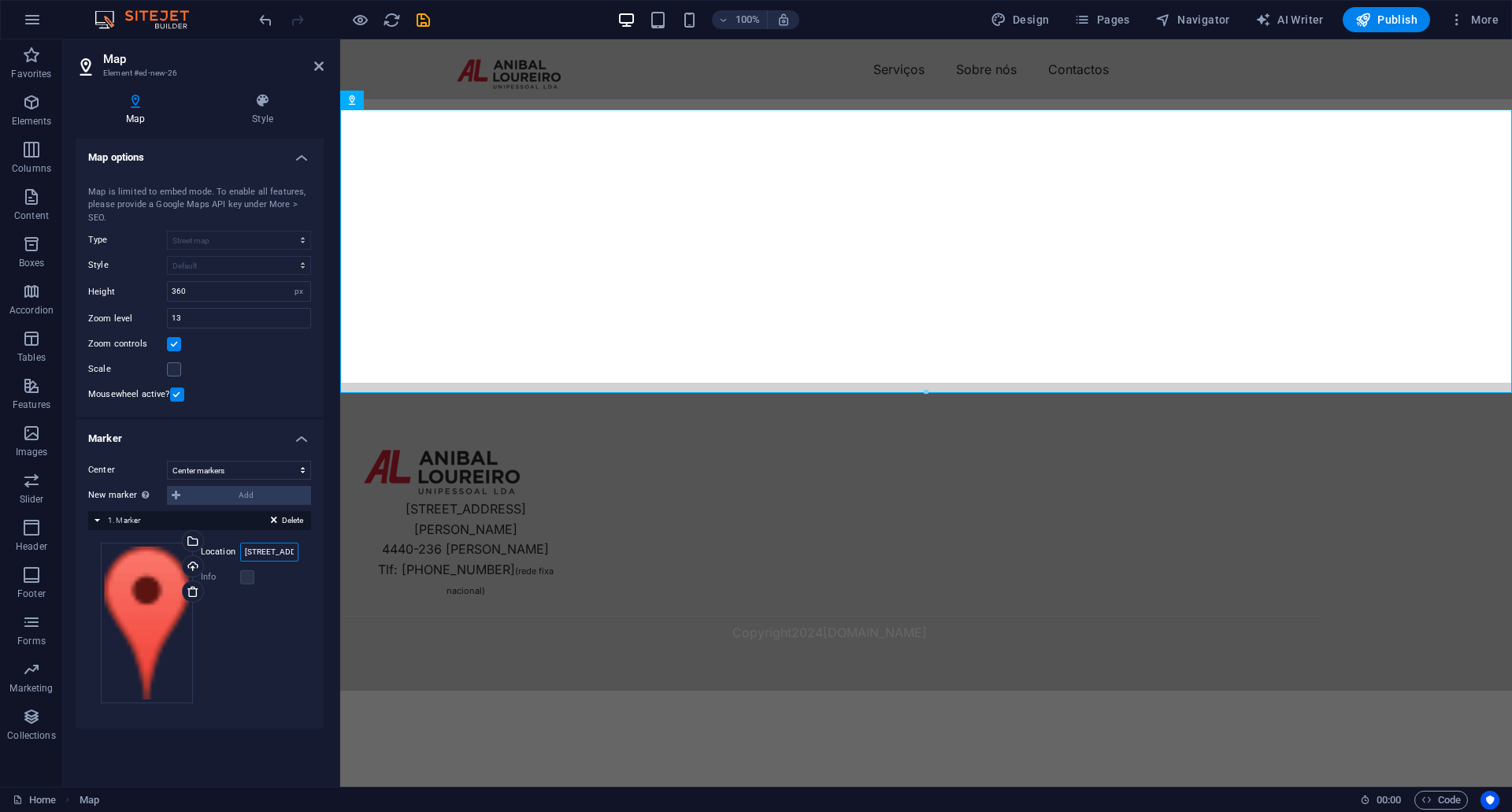
click at [271, 553] on input "via jean piaget, 45-49 Canelas" at bounding box center [269, 551] width 58 height 18
click at [30, 117] on p "Elements" at bounding box center [31, 121] width 40 height 13
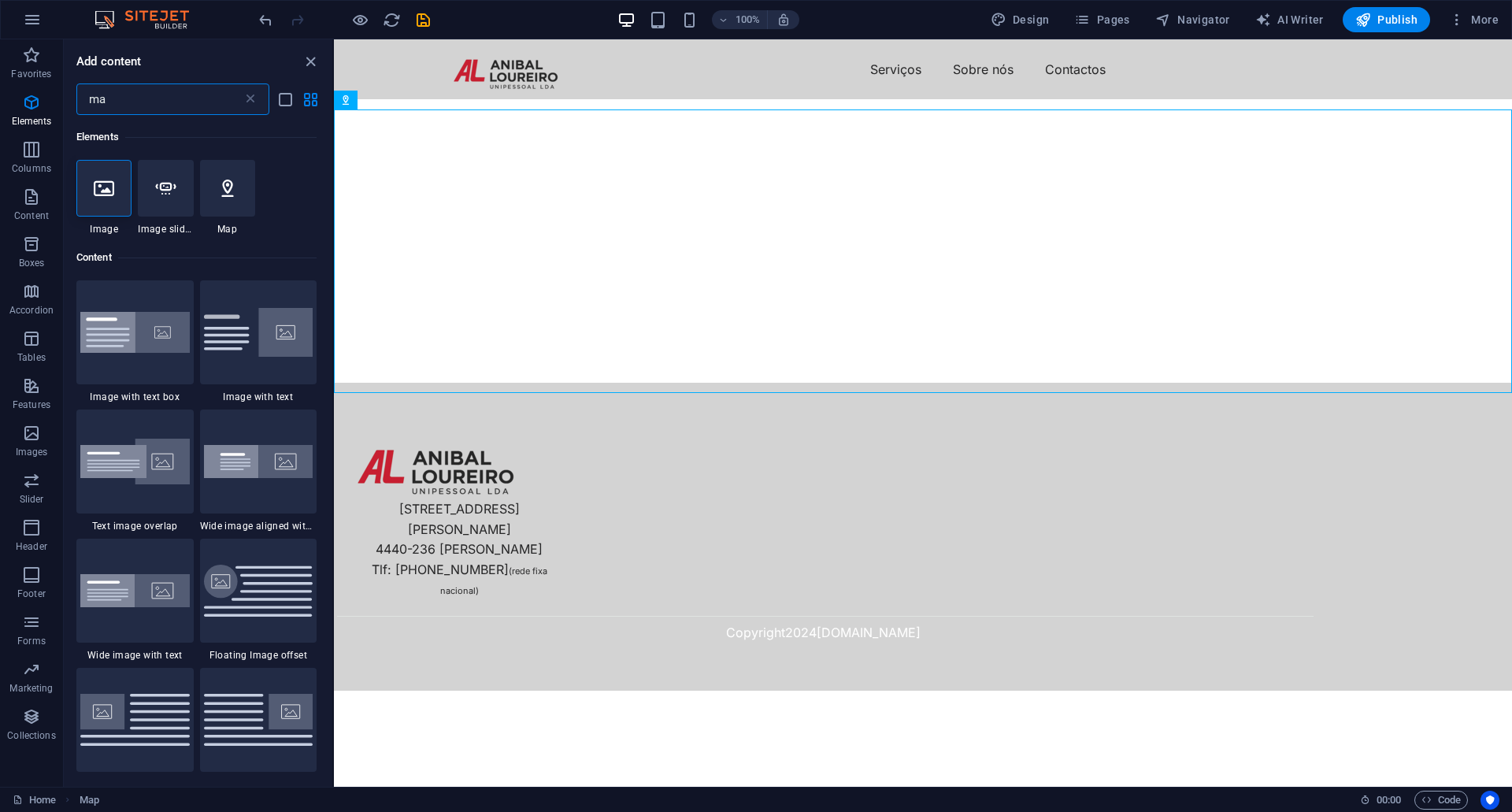
type input "m"
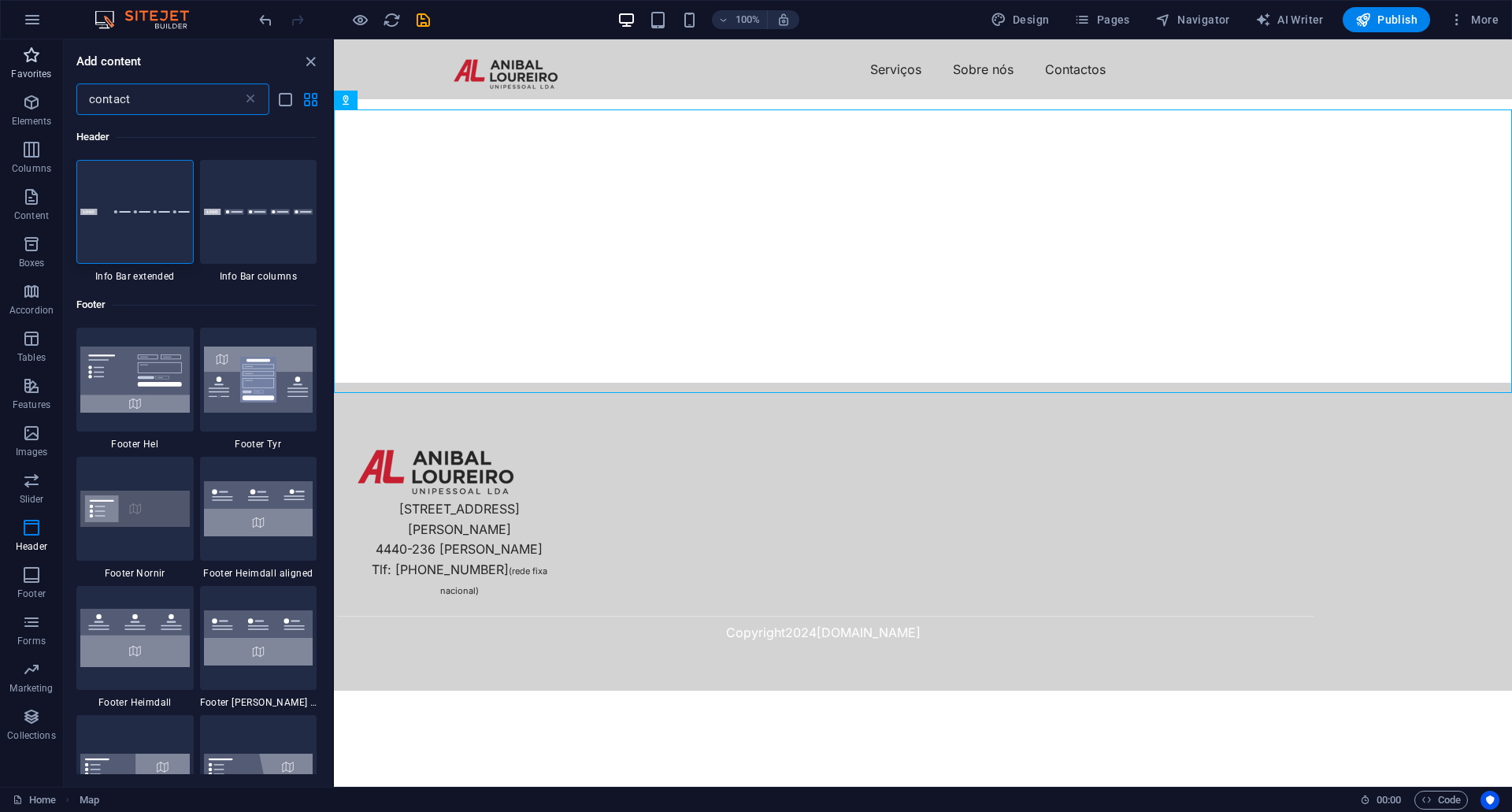
drag, startPoint x: 170, startPoint y: 102, endPoint x: 0, endPoint y: 86, distance: 170.8
click at [0, 86] on div "Favorites Elements Columns Content Boxes Accordion Tables Features Images Slide…" at bounding box center [167, 413] width 333 height 747
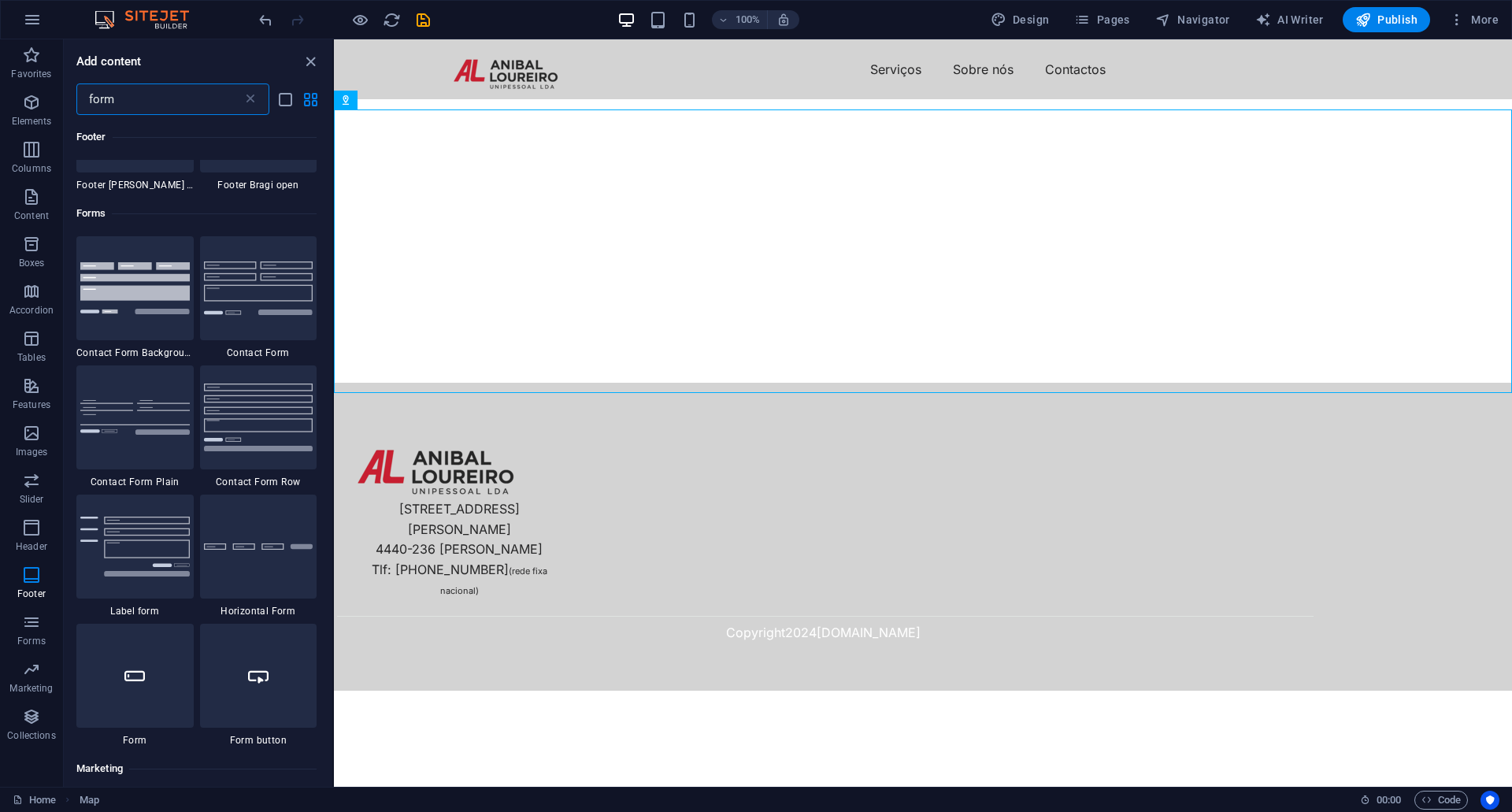
scroll to position [551, 0]
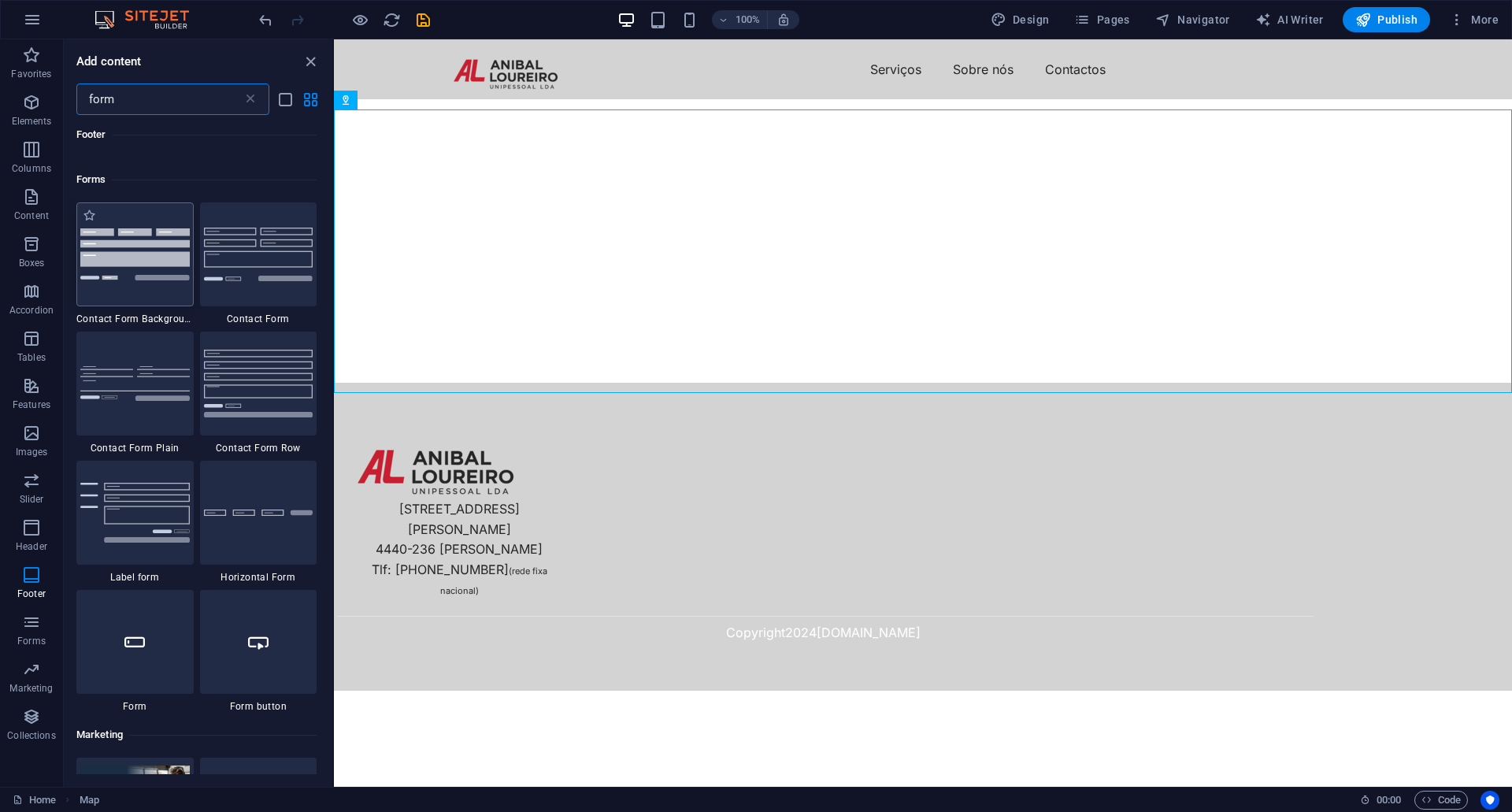
type input "form"
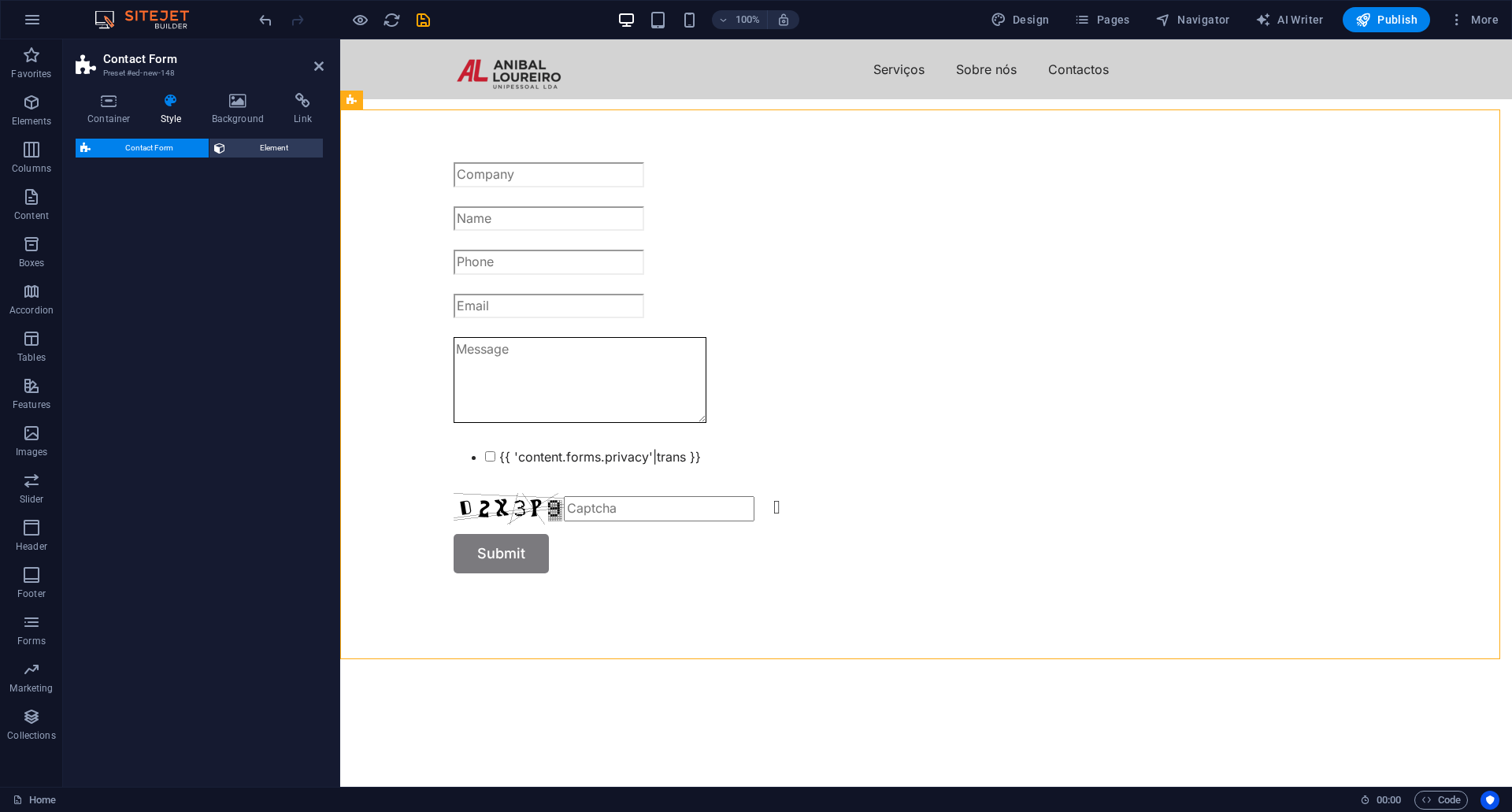
select select "rem"
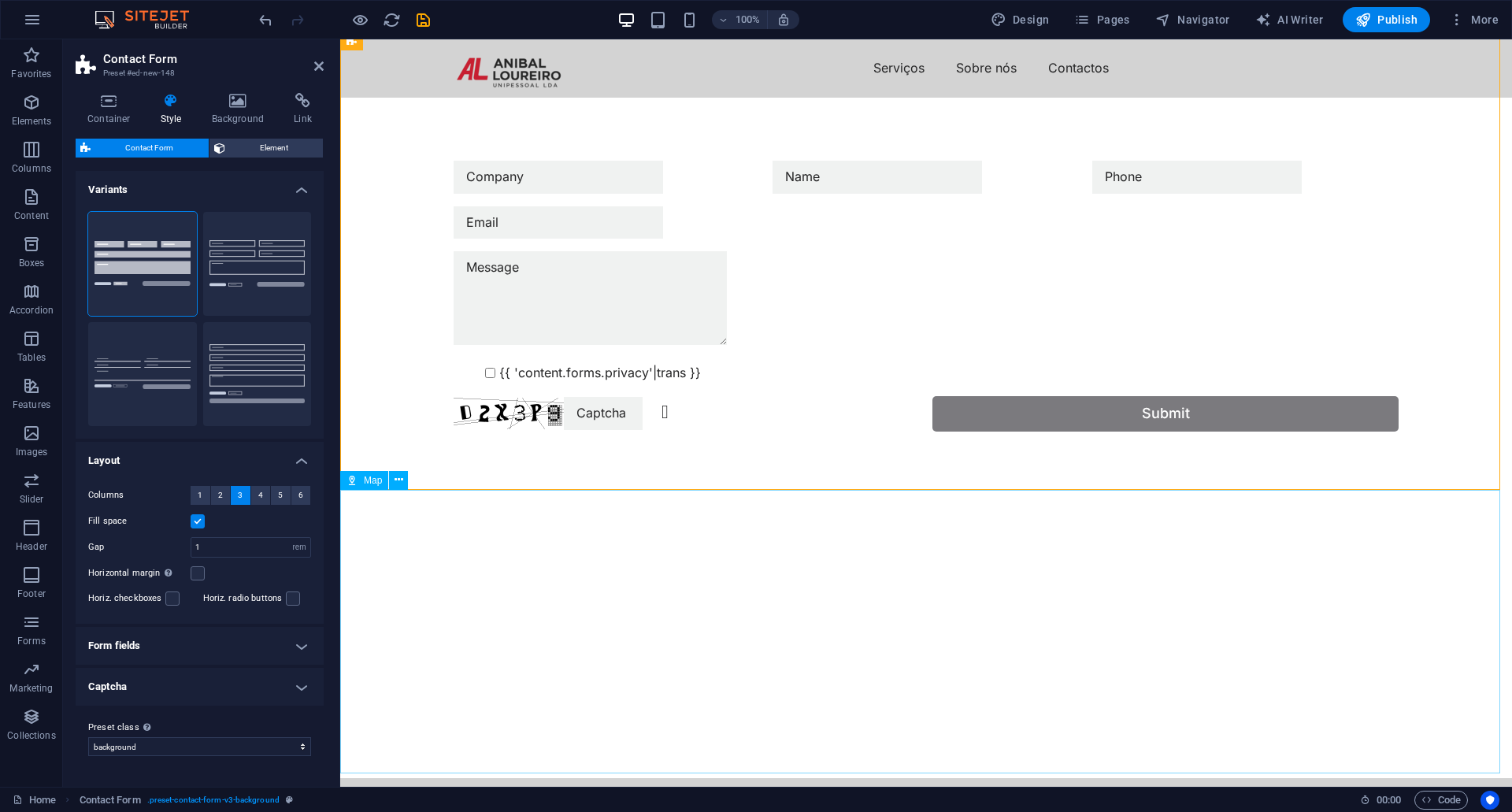
scroll to position [0, 0]
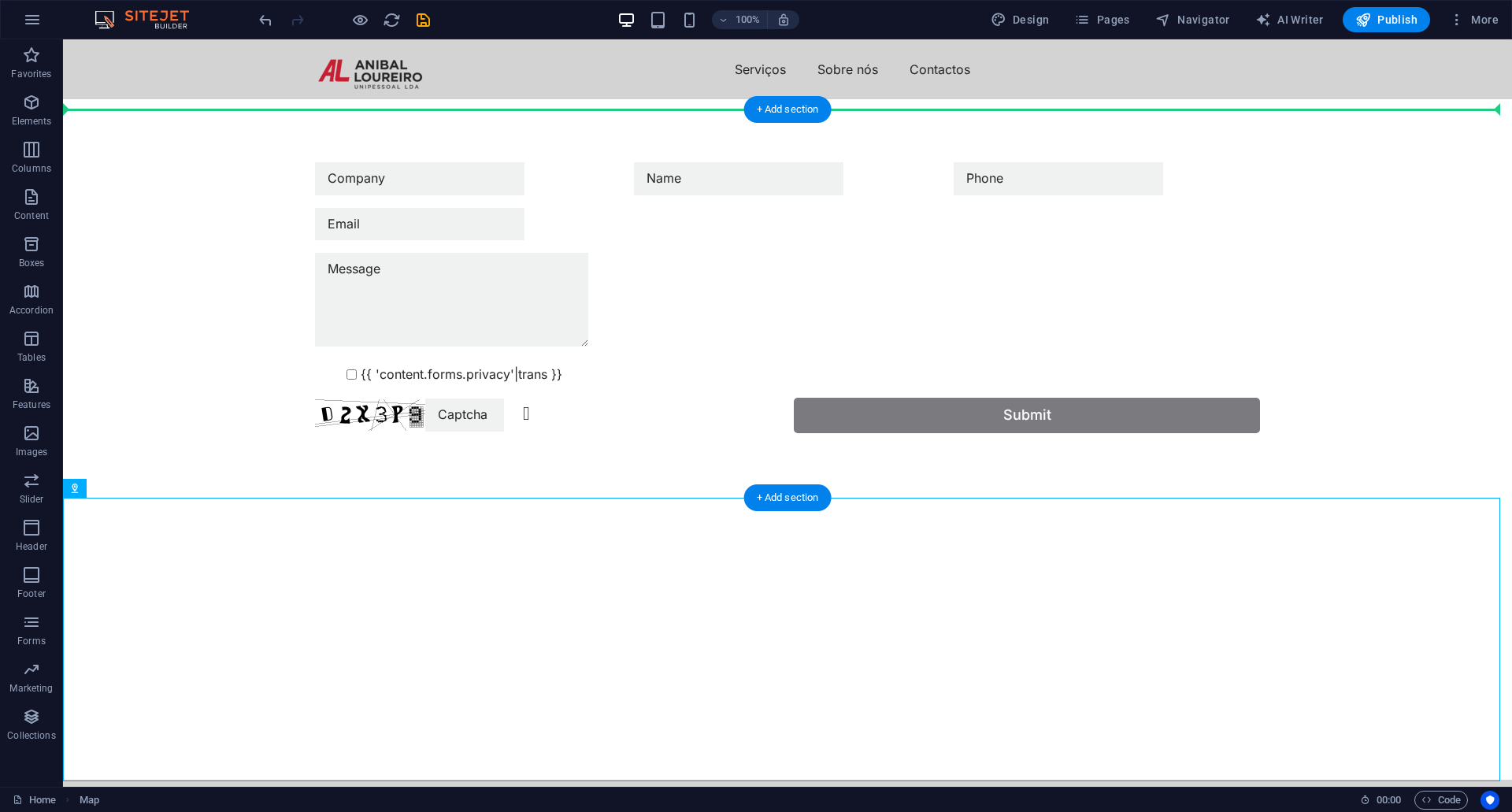
drag, startPoint x: 535, startPoint y: 651, endPoint x: 761, endPoint y: 119, distance: 578.0
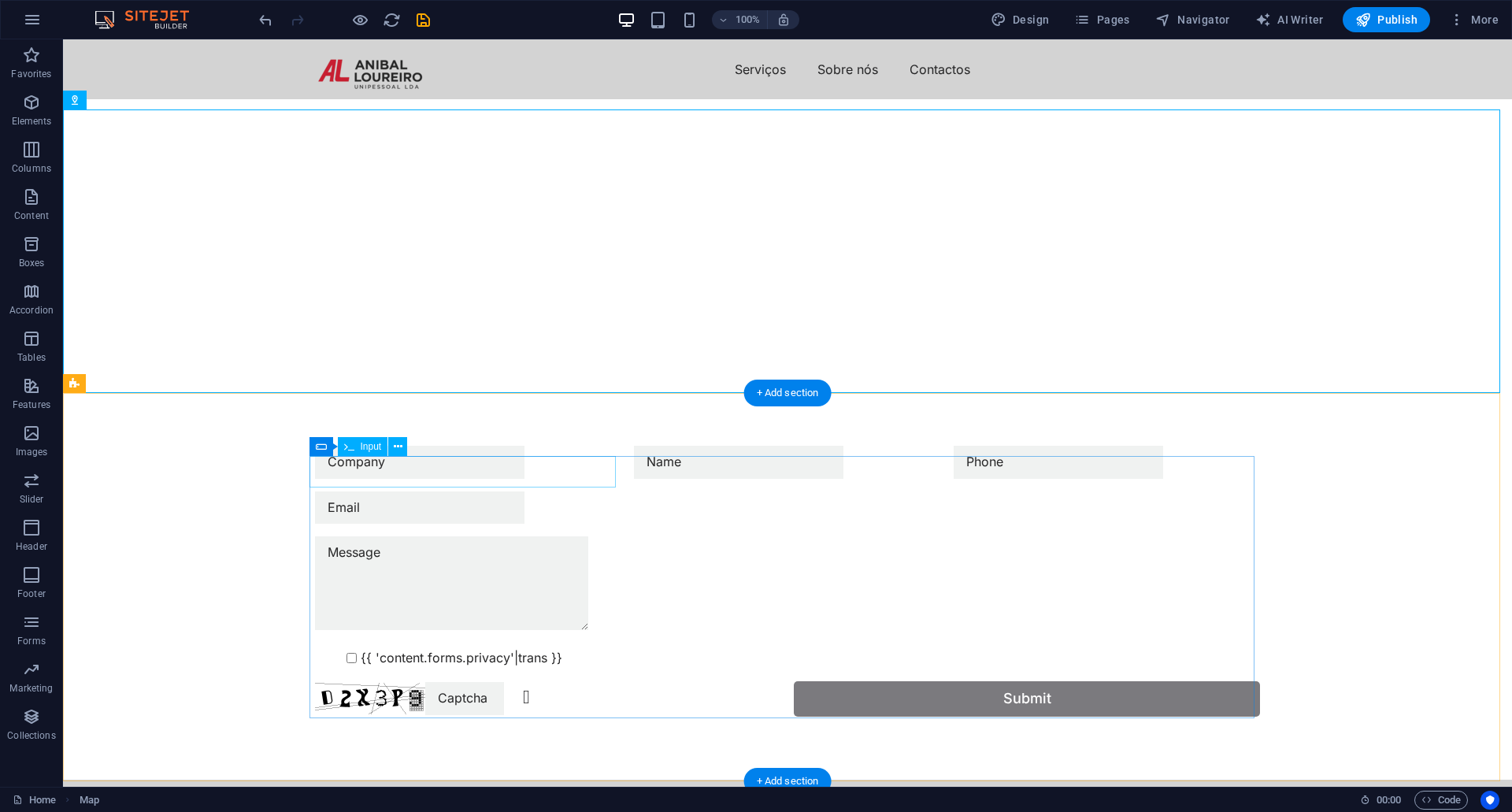
click at [457, 468] on div at bounding box center [468, 462] width 306 height 33
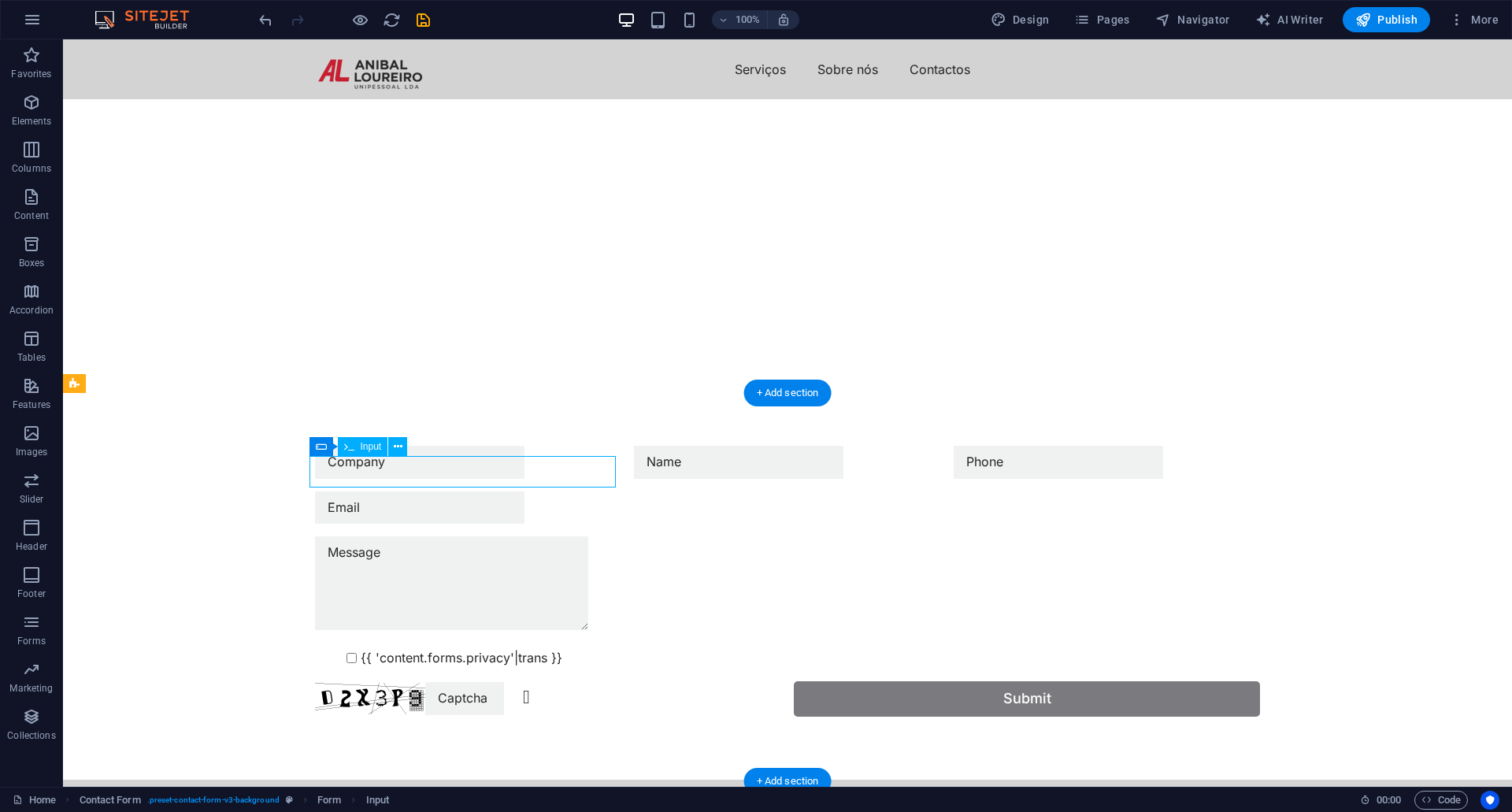
click at [457, 468] on div at bounding box center [468, 462] width 306 height 33
drag, startPoint x: 457, startPoint y: 468, endPoint x: 179, endPoint y: 468, distance: 278.0
click at [315, 468] on input "text" at bounding box center [420, 462] width 209 height 33
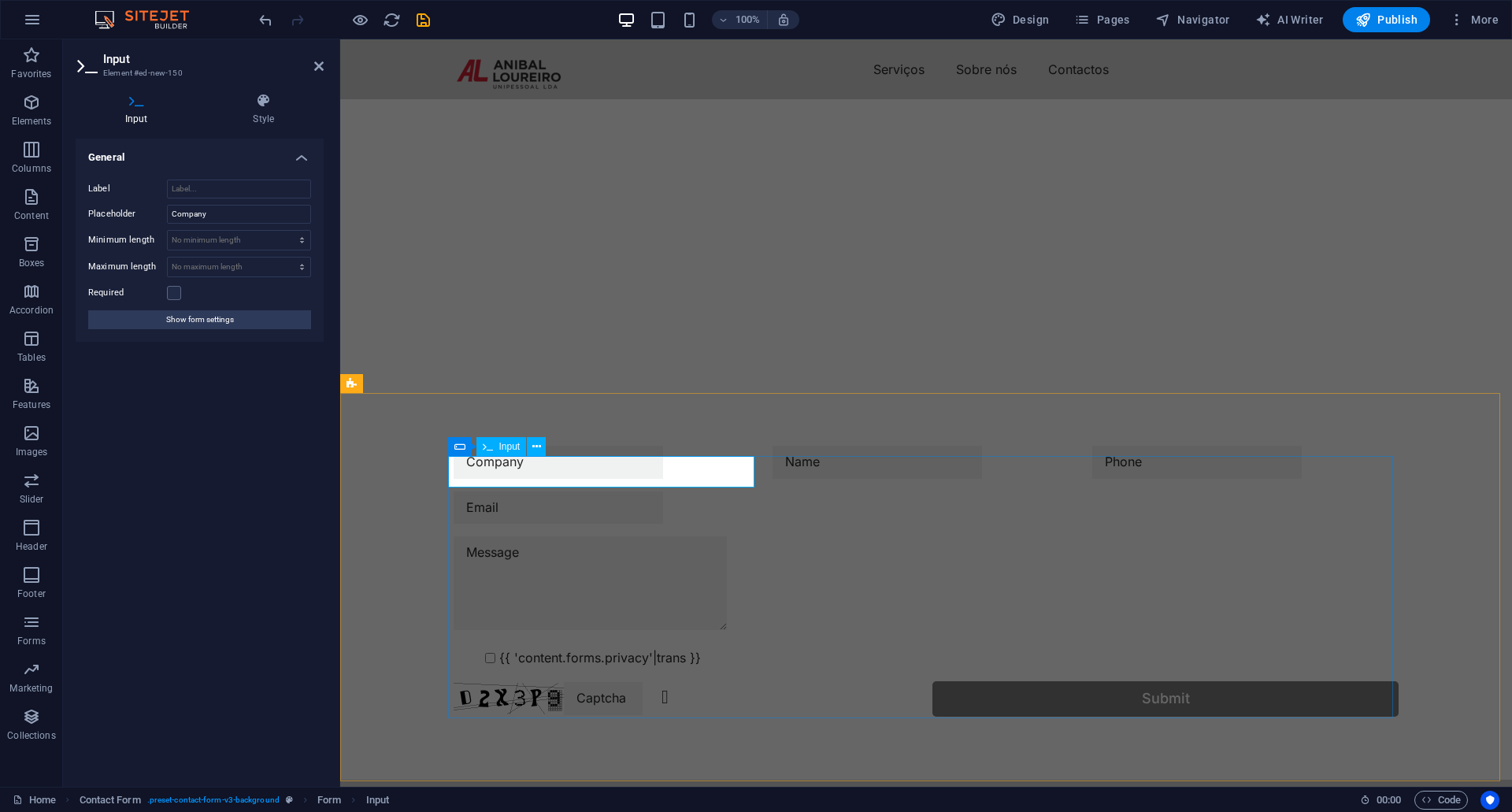
click at [534, 468] on input "text" at bounding box center [558, 462] width 209 height 33
drag, startPoint x: 566, startPoint y: 471, endPoint x: 447, endPoint y: 471, distance: 119.0
click at [454, 471] on input "text" at bounding box center [558, 462] width 209 height 33
drag, startPoint x: 228, startPoint y: 220, endPoint x: 108, endPoint y: 207, distance: 120.7
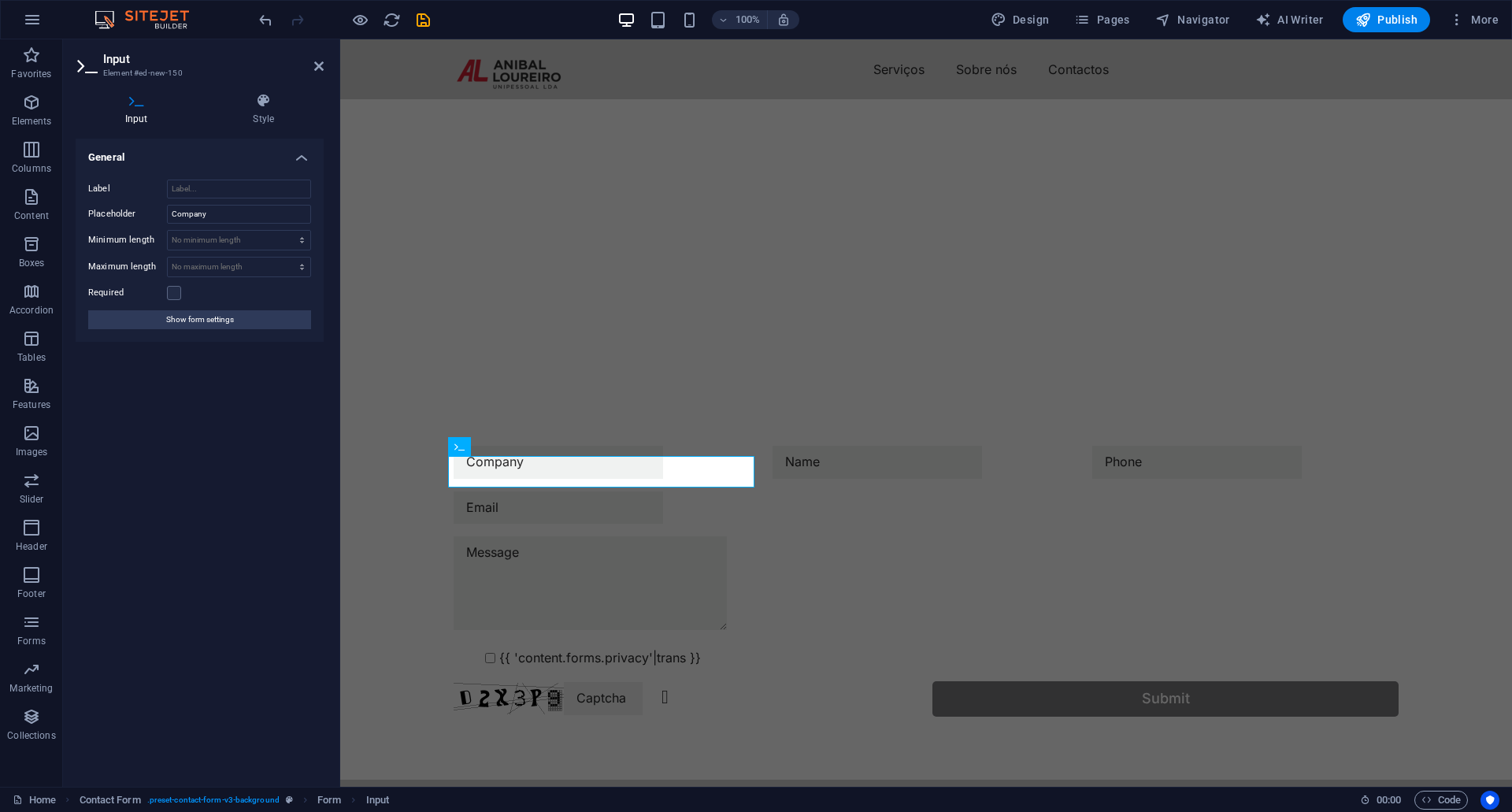
click at [108, 207] on div "Placeholder Company" at bounding box center [200, 213] width 223 height 18
type input "Empresa"
click at [856, 467] on div at bounding box center [926, 462] width 306 height 33
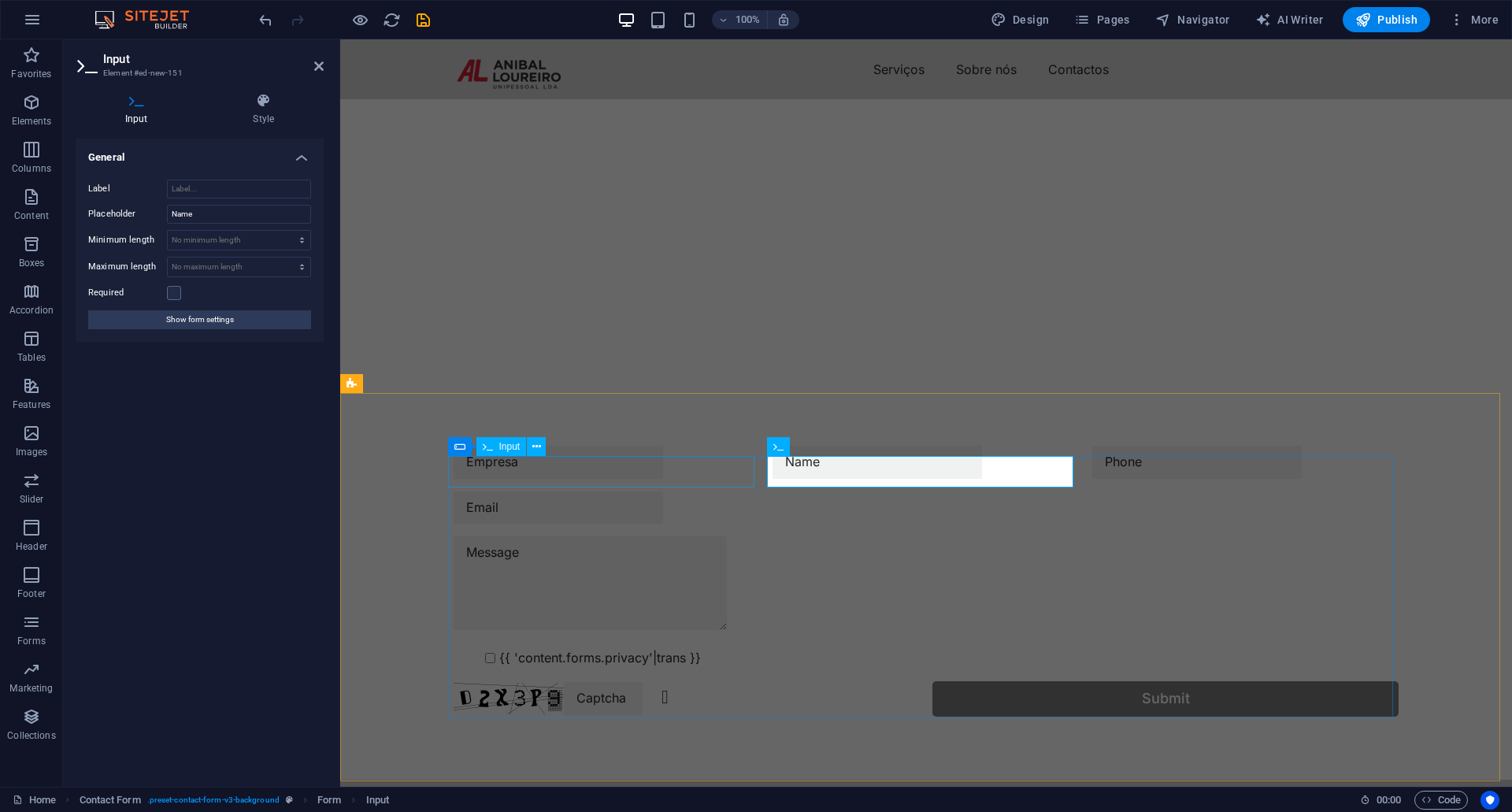
drag, startPoint x: 874, startPoint y: 473, endPoint x: 740, endPoint y: 460, distance: 134.6
click at [740, 460] on form "{{ 'content.forms.privacy'|trans }} Unreadable? Regenerate Submit" at bounding box center [926, 580] width 958 height 283
drag, startPoint x: 835, startPoint y: 476, endPoint x: 777, endPoint y: 472, distance: 58.1
click at [777, 472] on input "text" at bounding box center [877, 462] width 209 height 33
click at [214, 219] on input "Name" at bounding box center [238, 213] width 144 height 18
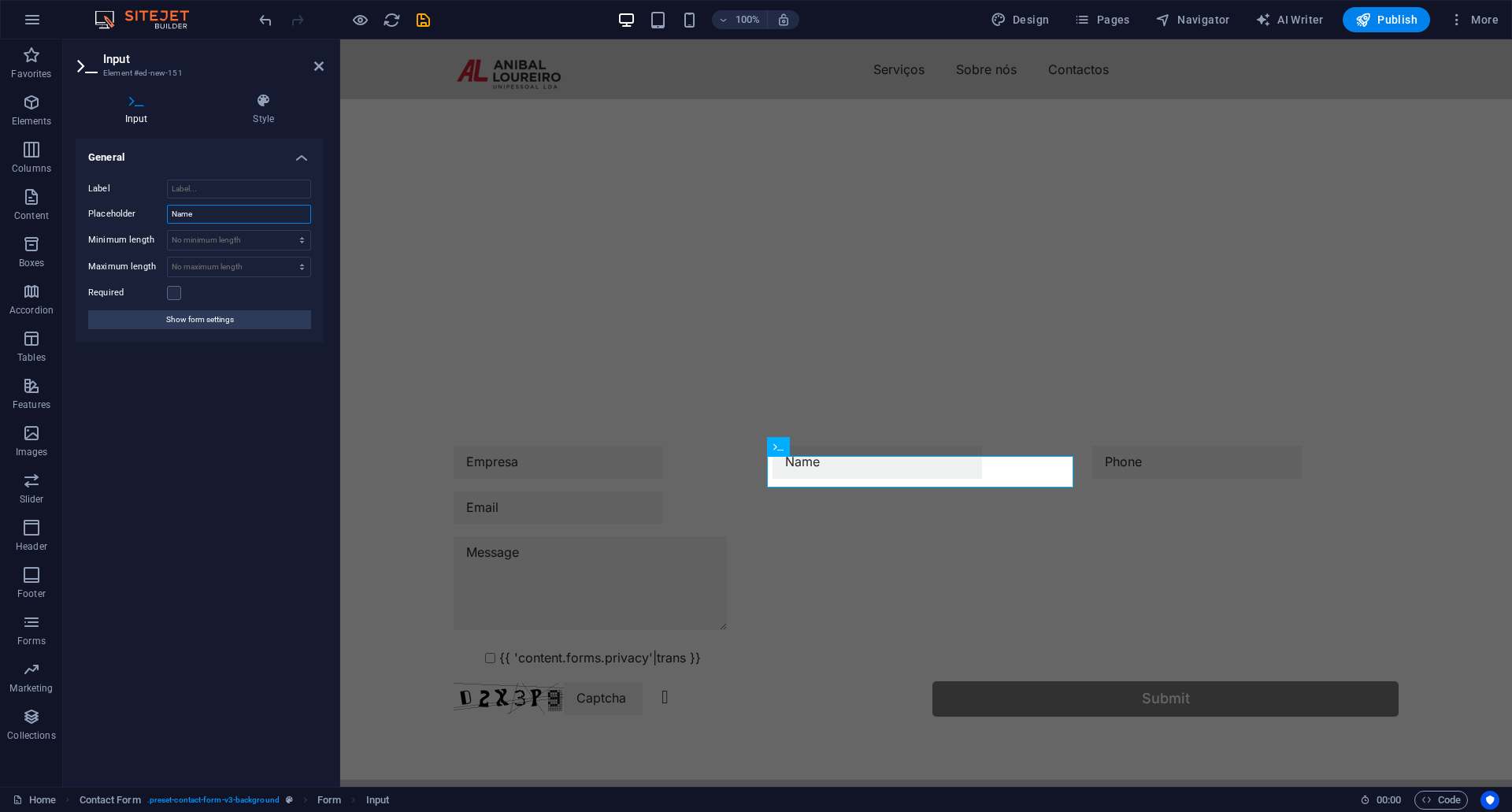
click at [214, 219] on input "Name" at bounding box center [238, 213] width 144 height 18
type input "Nome"
click at [1162, 473] on div at bounding box center [1245, 462] width 306 height 33
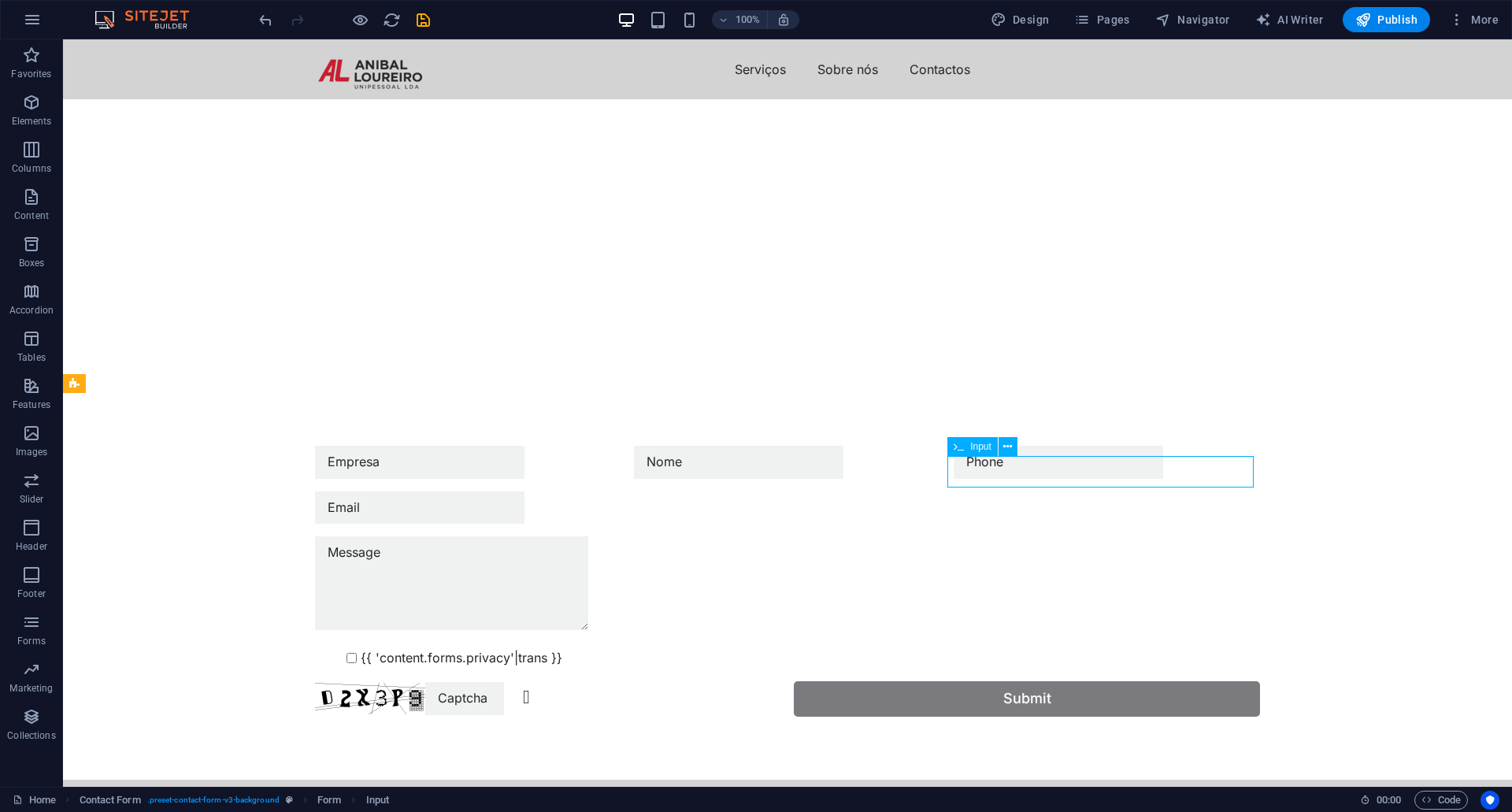
click at [1043, 471] on div at bounding box center [1107, 462] width 306 height 33
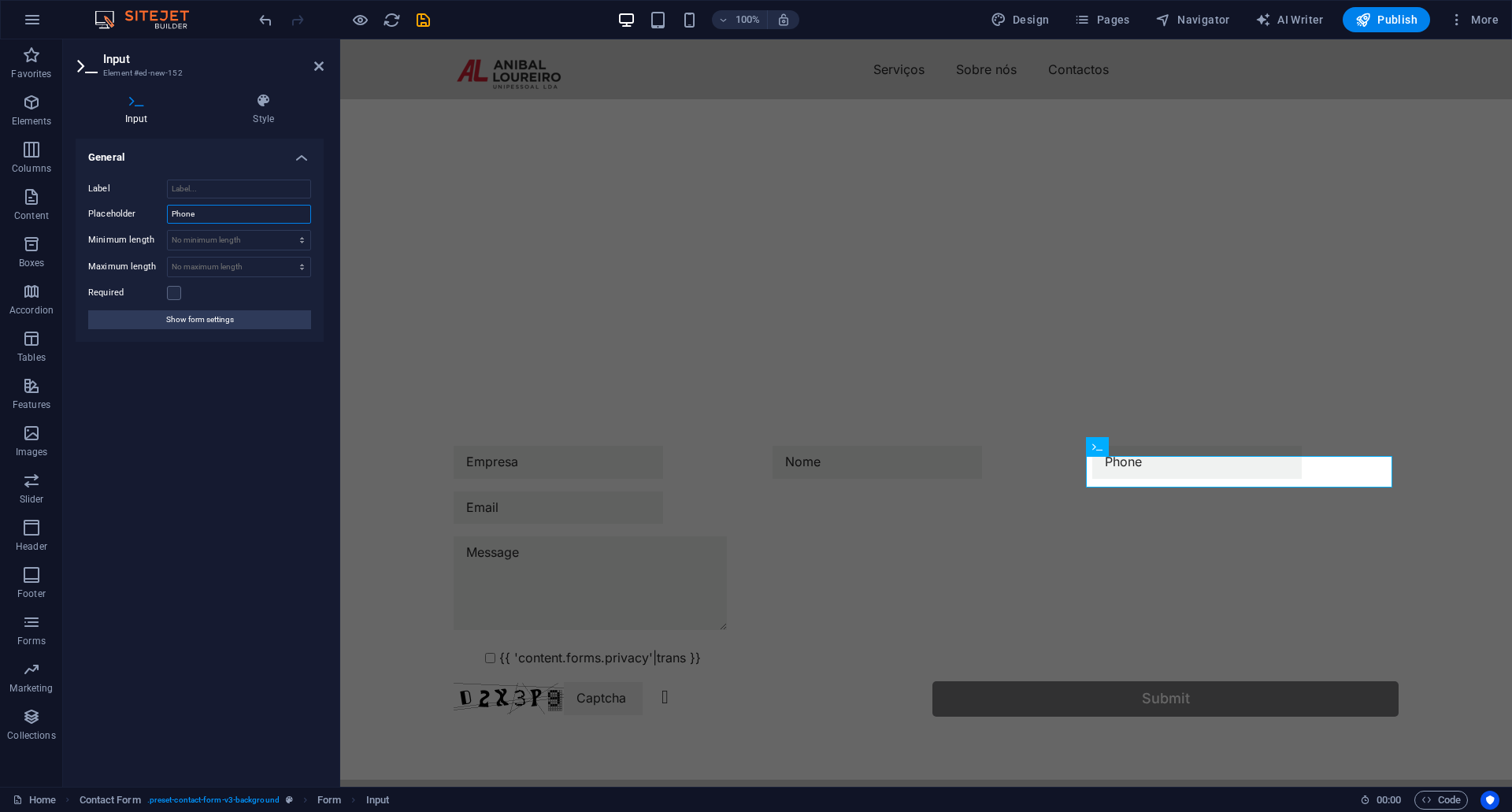
click at [230, 215] on input "Phone" at bounding box center [238, 213] width 144 height 18
type input "Telefone"
click at [520, 510] on div at bounding box center [926, 508] width 945 height 33
click at [521, 510] on div at bounding box center [926, 508] width 945 height 33
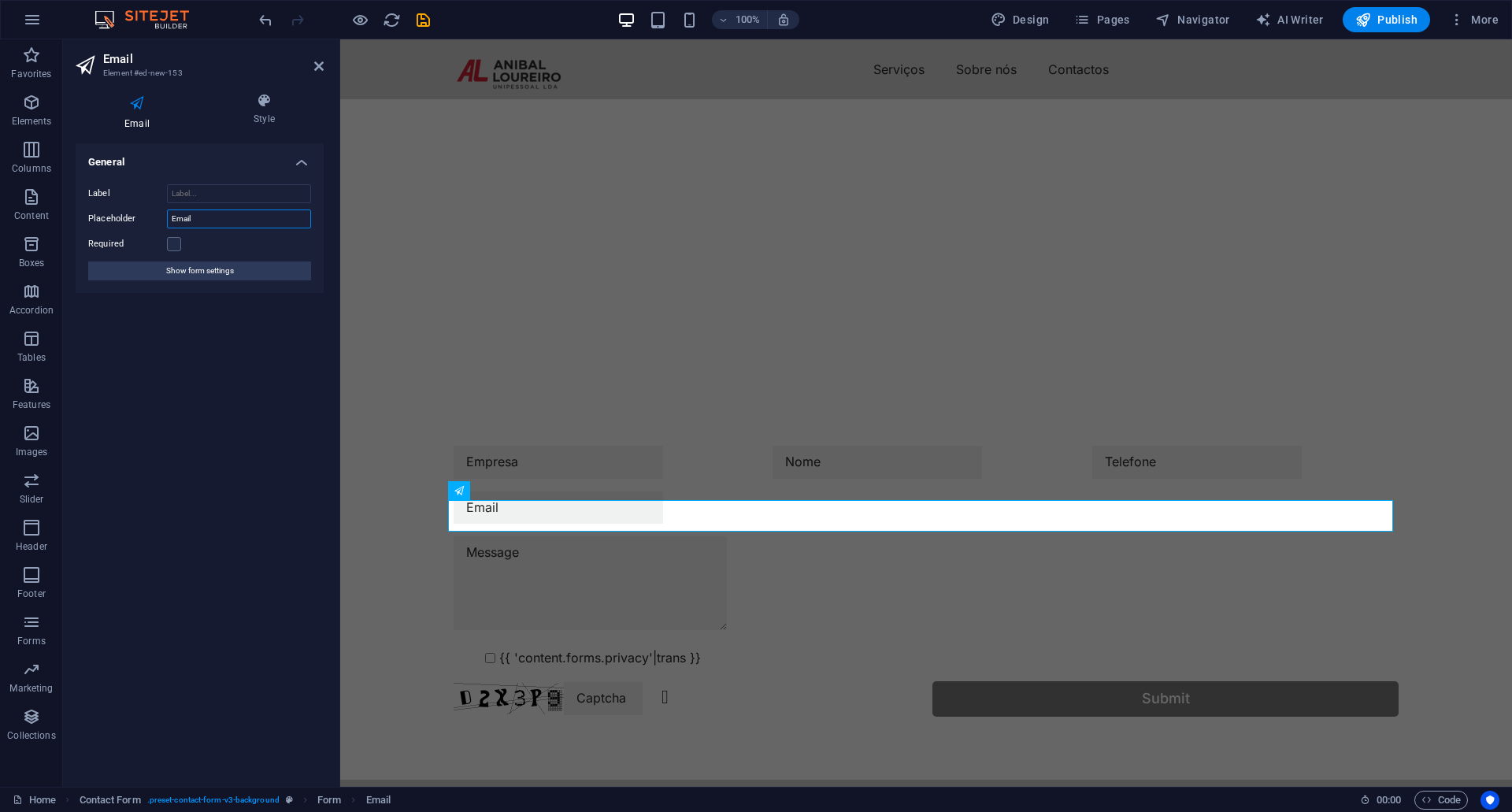
click at [236, 216] on input "Email" at bounding box center [238, 218] width 144 height 18
click at [537, 579] on div at bounding box center [926, 585] width 945 height 99
click at [537, 578] on div at bounding box center [926, 585] width 945 height 99
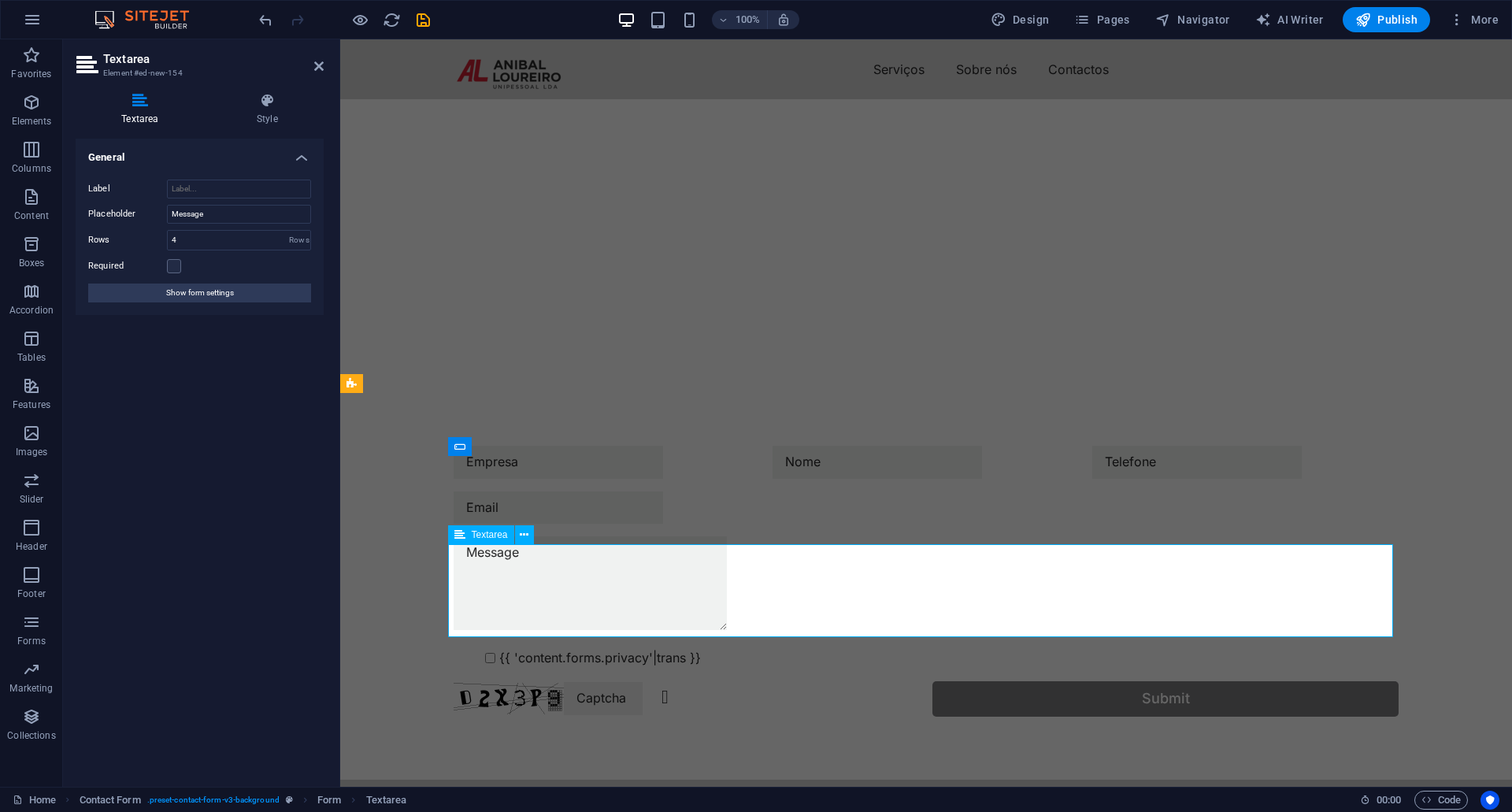
click at [540, 565] on textarea at bounding box center [590, 582] width 273 height 93
click at [231, 220] on input "Message" at bounding box center [238, 213] width 144 height 18
type input "Messagem"
click at [275, 510] on div "General Label Placeholder Messagem Rows 4 Rows Required Show form settings" at bounding box center [200, 456] width 248 height 636
drag, startPoint x: 311, startPoint y: 625, endPoint x: 14, endPoint y: 589, distance: 299.2
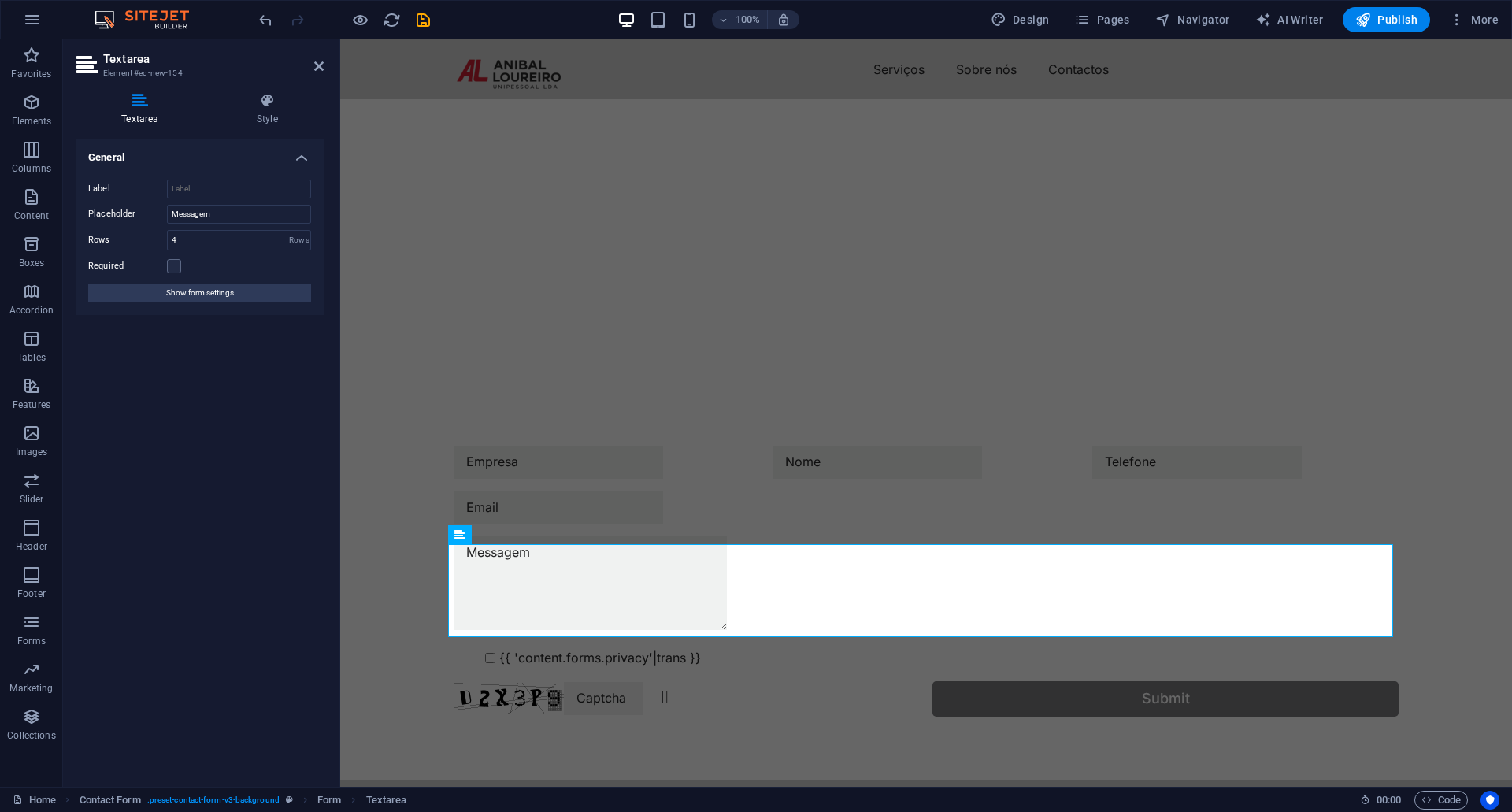
click at [311, 625] on div "General Label Placeholder Messagem Rows 4 Rows Required Show form settings" at bounding box center [200, 456] width 248 height 636
click at [381, 628] on div "{{ 'content.forms.privacy'|trans }} Unreadable? Regenerate Submit" at bounding box center [926, 580] width 1172 height 396
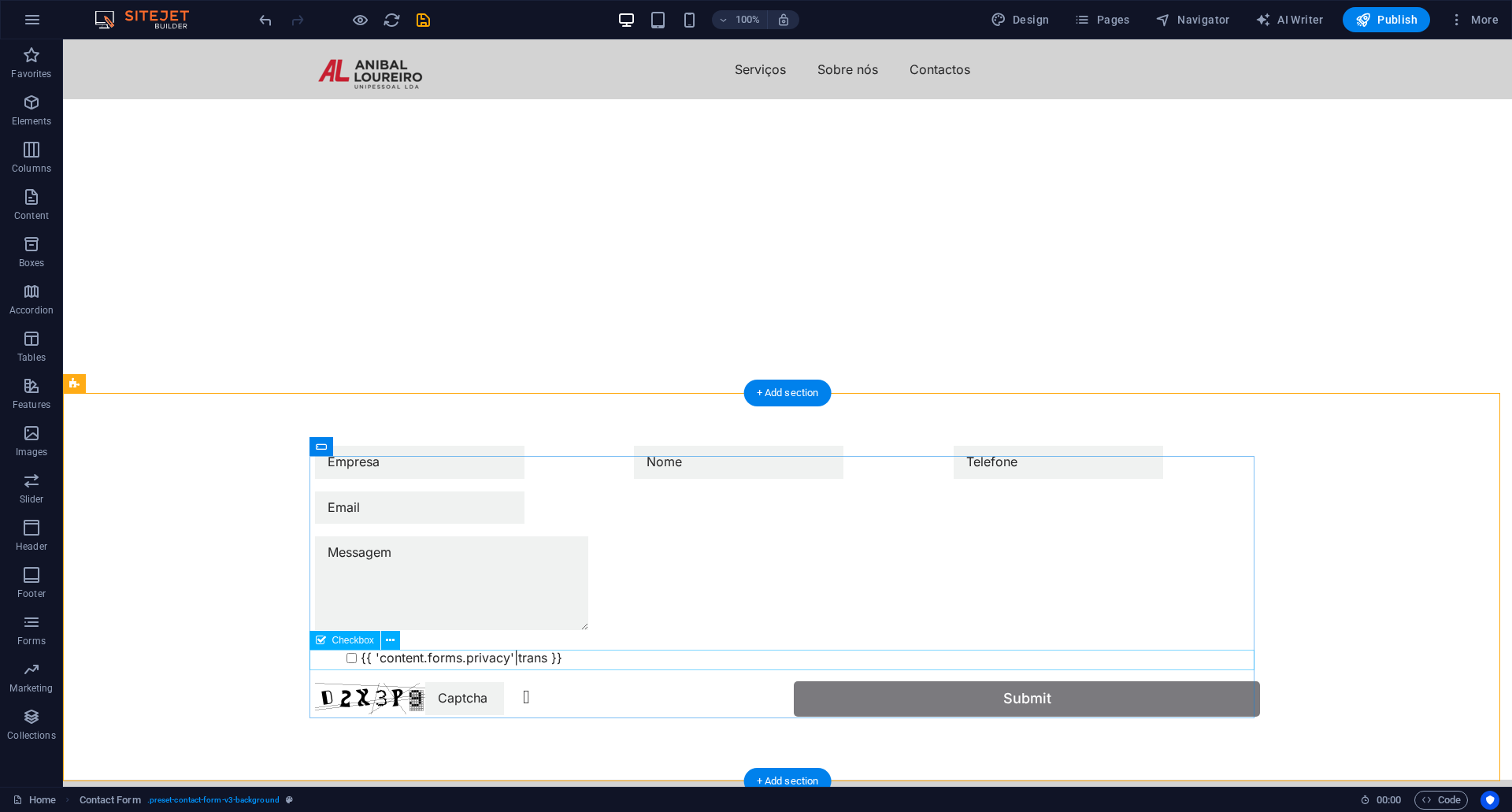
click at [402, 657] on div "{{ 'content.forms.privacy'|trans }}" at bounding box center [787, 658] width 945 height 20
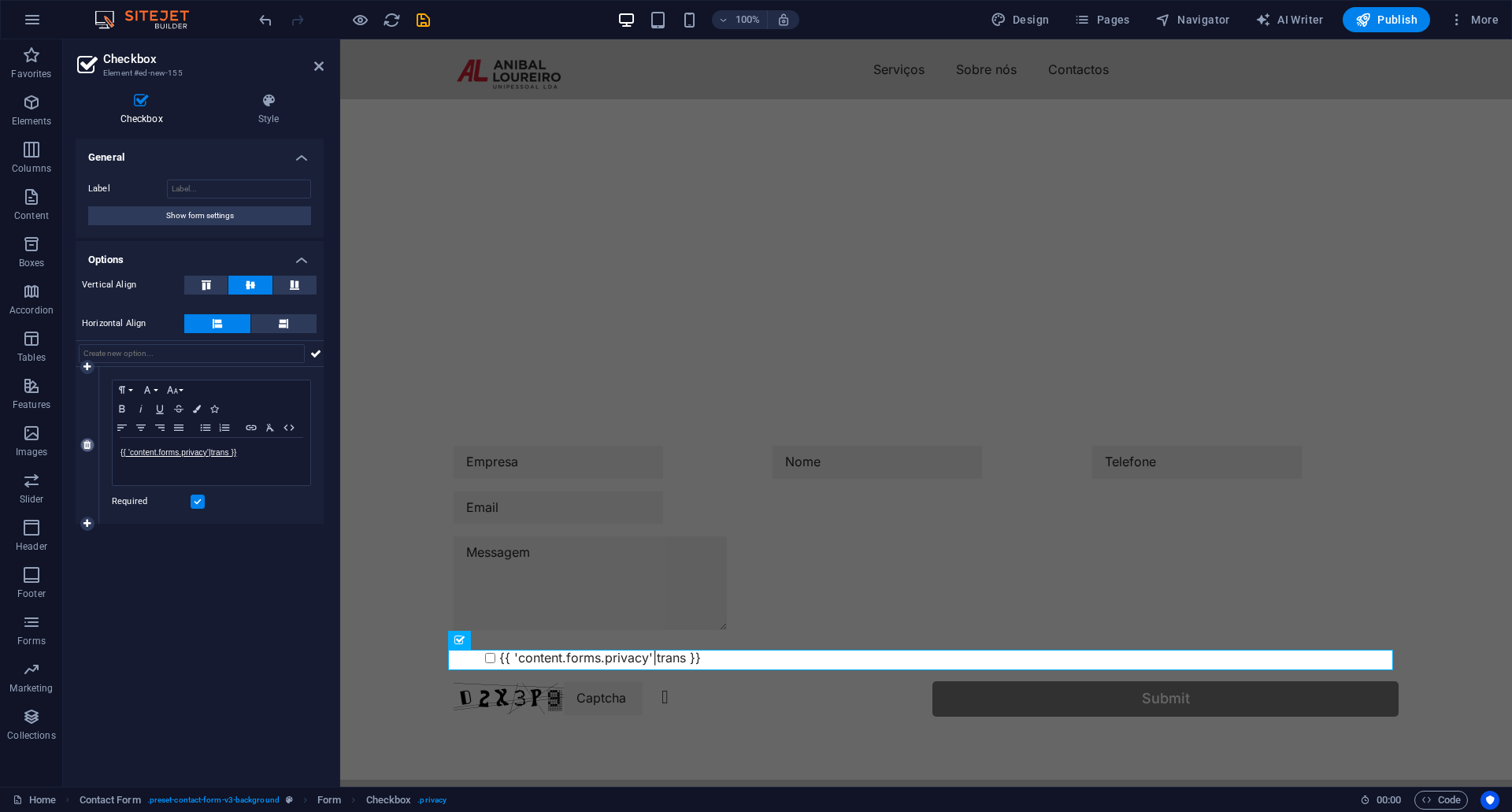
click at [86, 443] on icon at bounding box center [86, 445] width 7 height 10
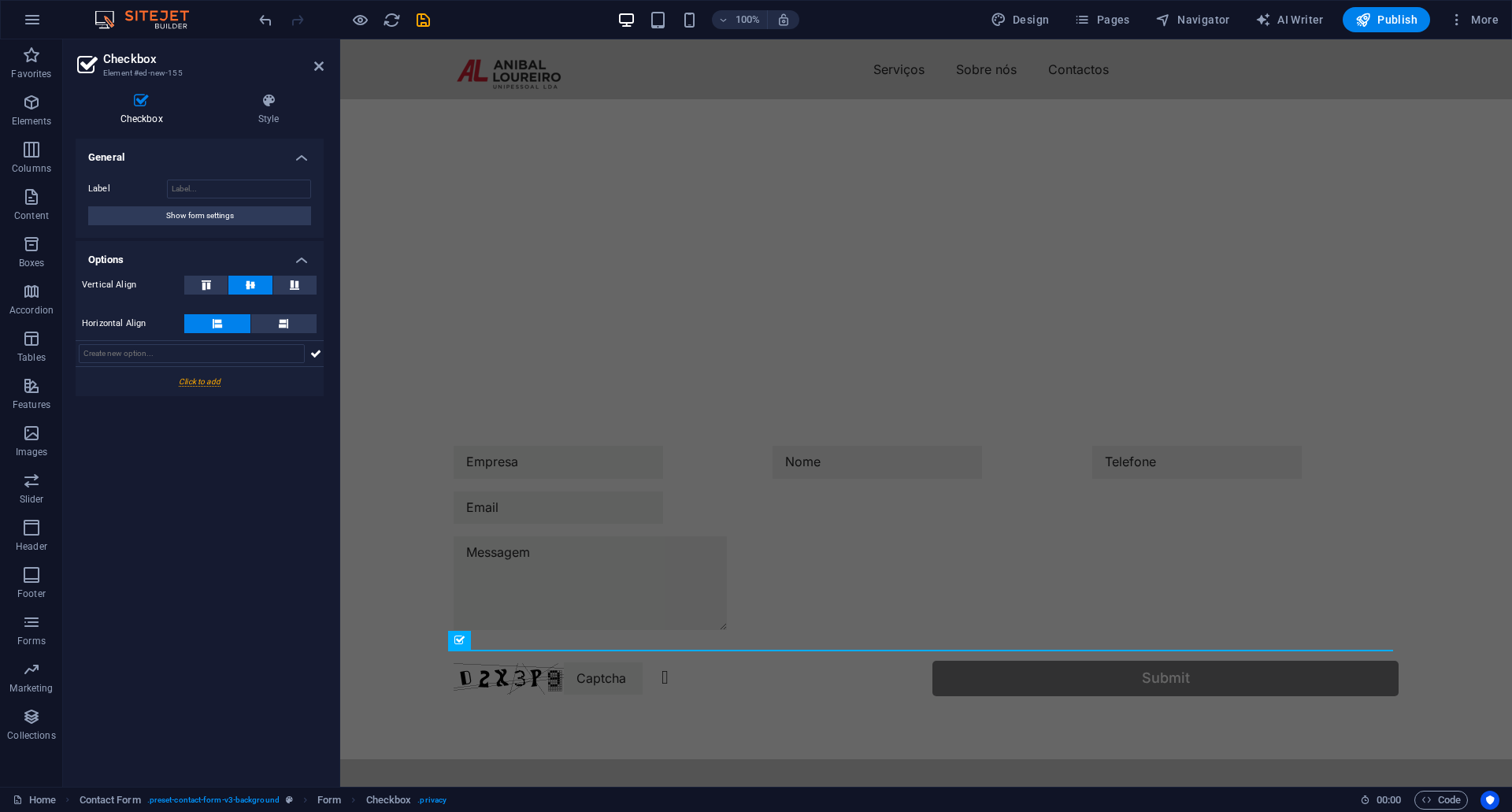
click at [296, 607] on div "General Label Show form settings Options Vertical Align Horizontal Align" at bounding box center [200, 456] width 248 height 636
click at [559, 398] on div "Unreadable? Regenerate Submit" at bounding box center [926, 571] width 1172 height 376
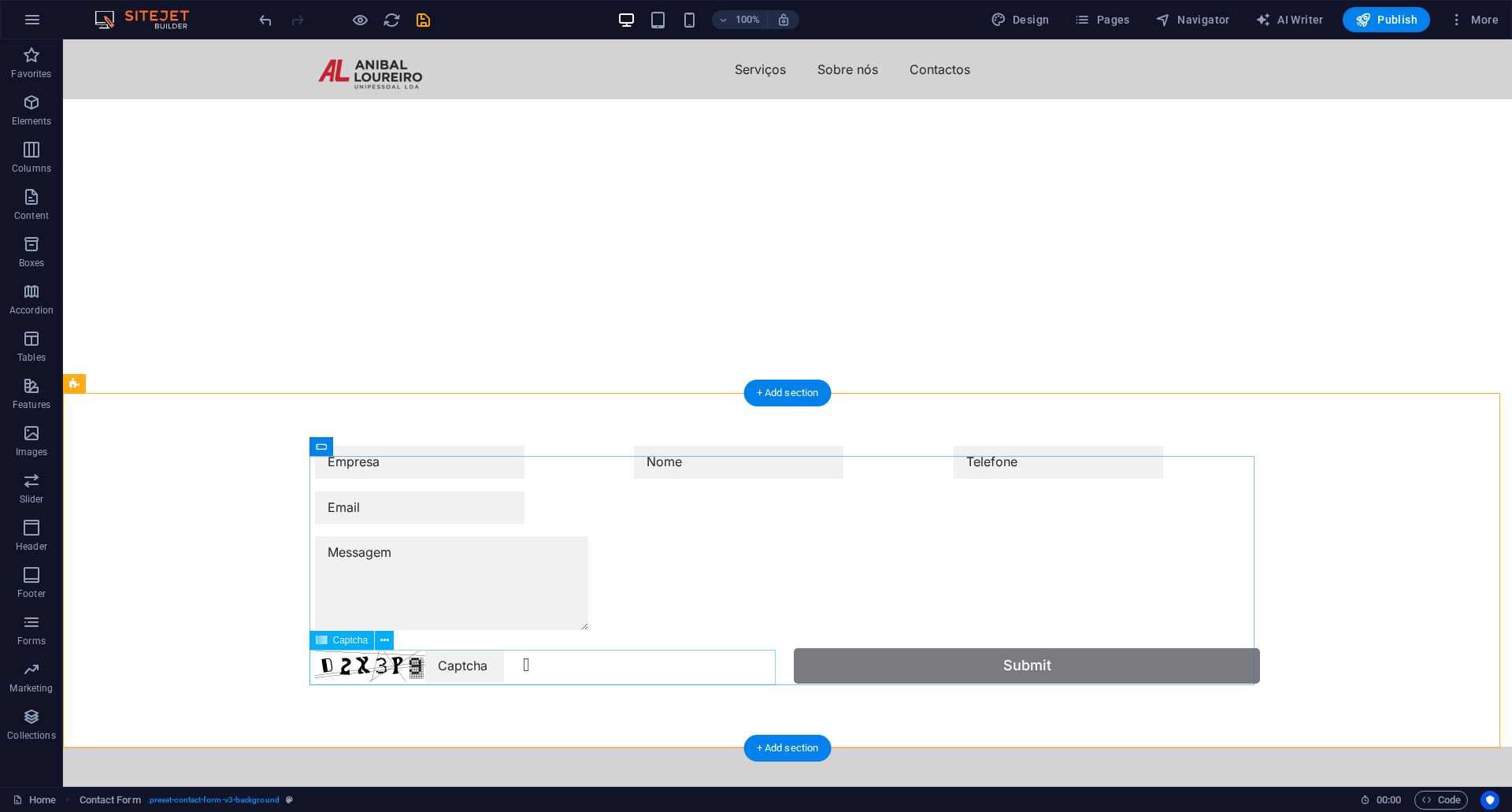
click at [589, 674] on div "Unreadable? Regenerate" at bounding box center [548, 666] width 466 height 36
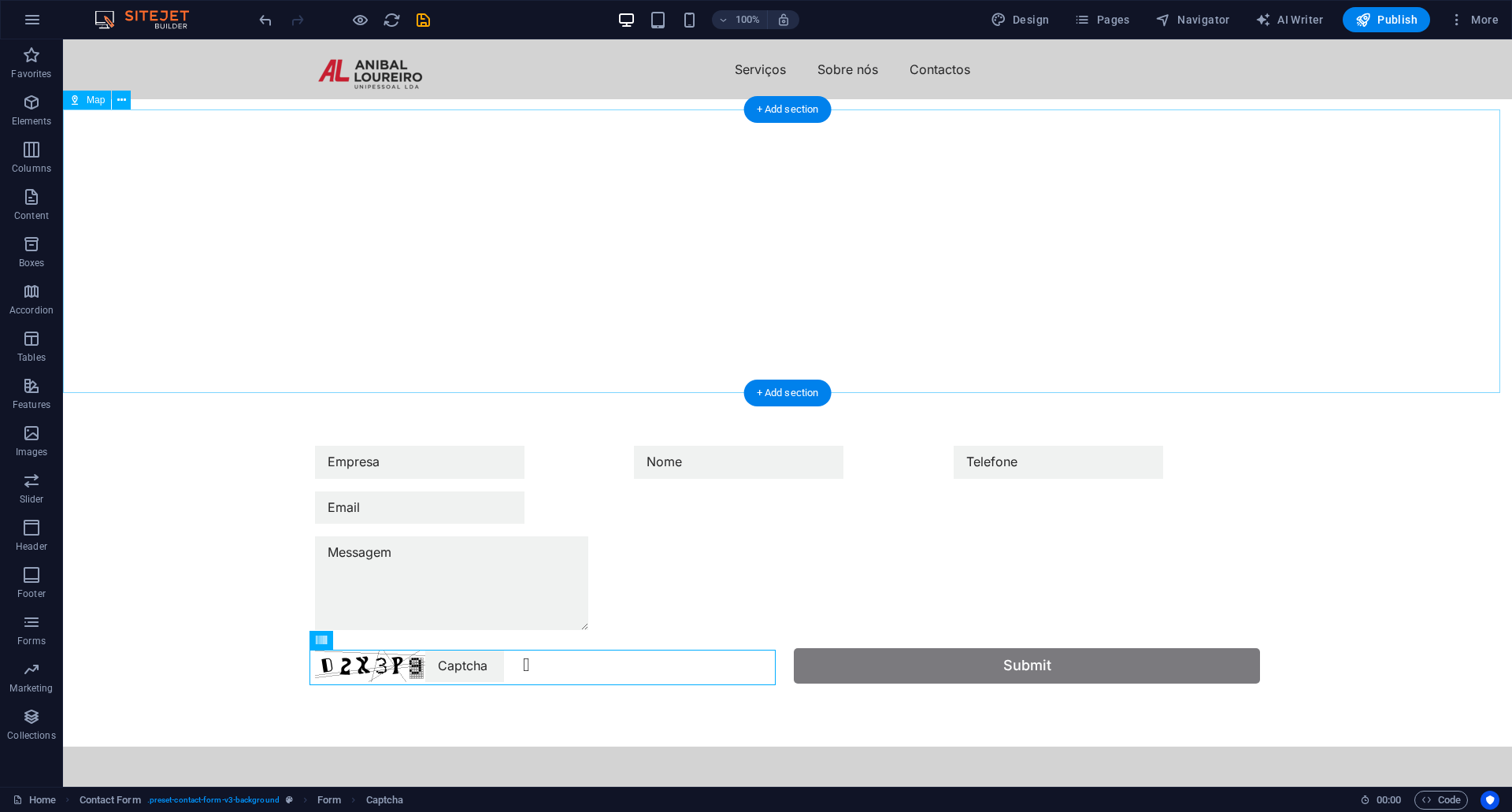
click at [710, 260] on div at bounding box center [787, 240] width 1449 height 283
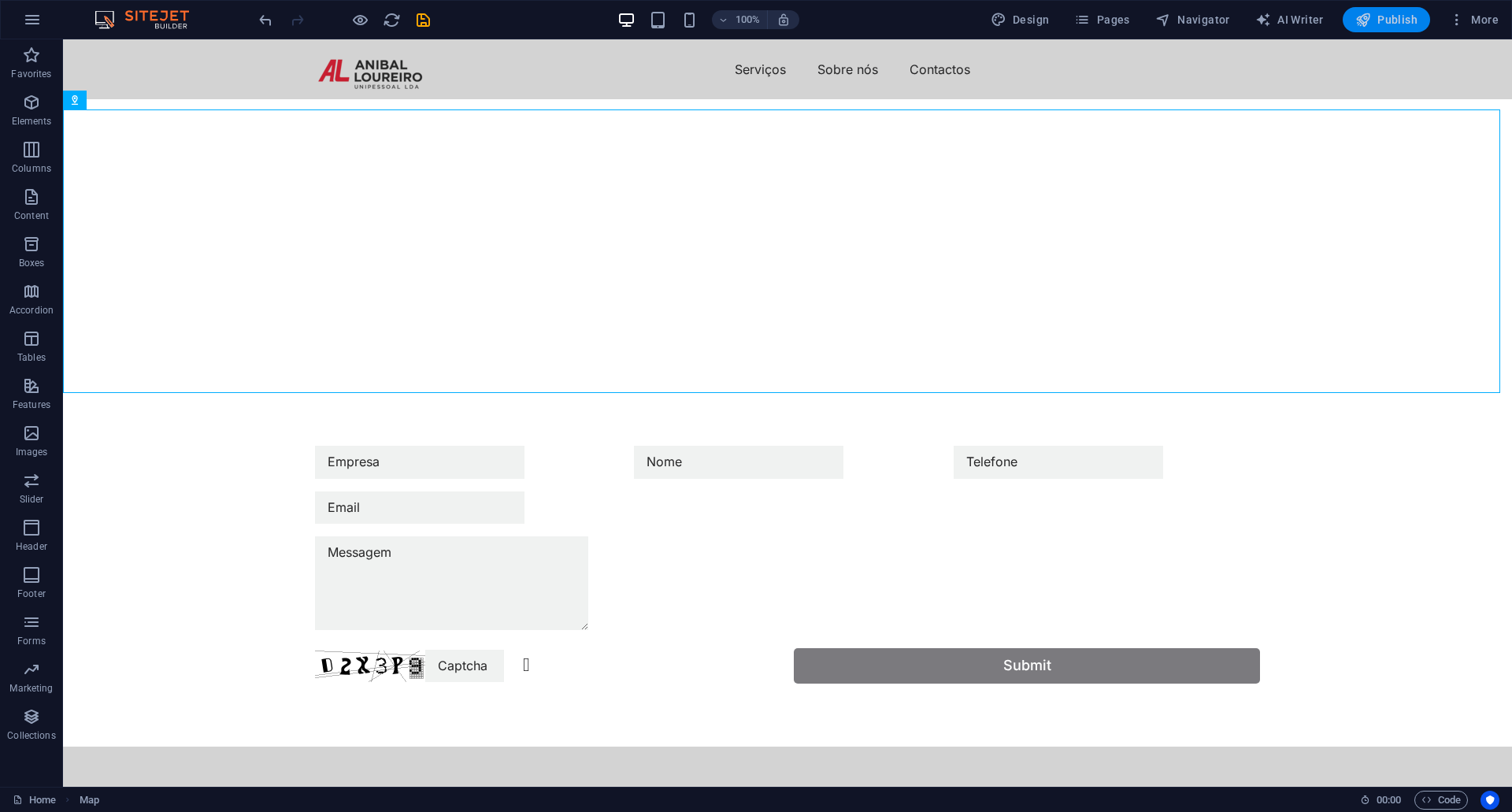
click at [1412, 16] on span "Publish" at bounding box center [1386, 19] width 62 height 16
click at [643, 265] on div at bounding box center [787, 240] width 1449 height 283
select select "1"
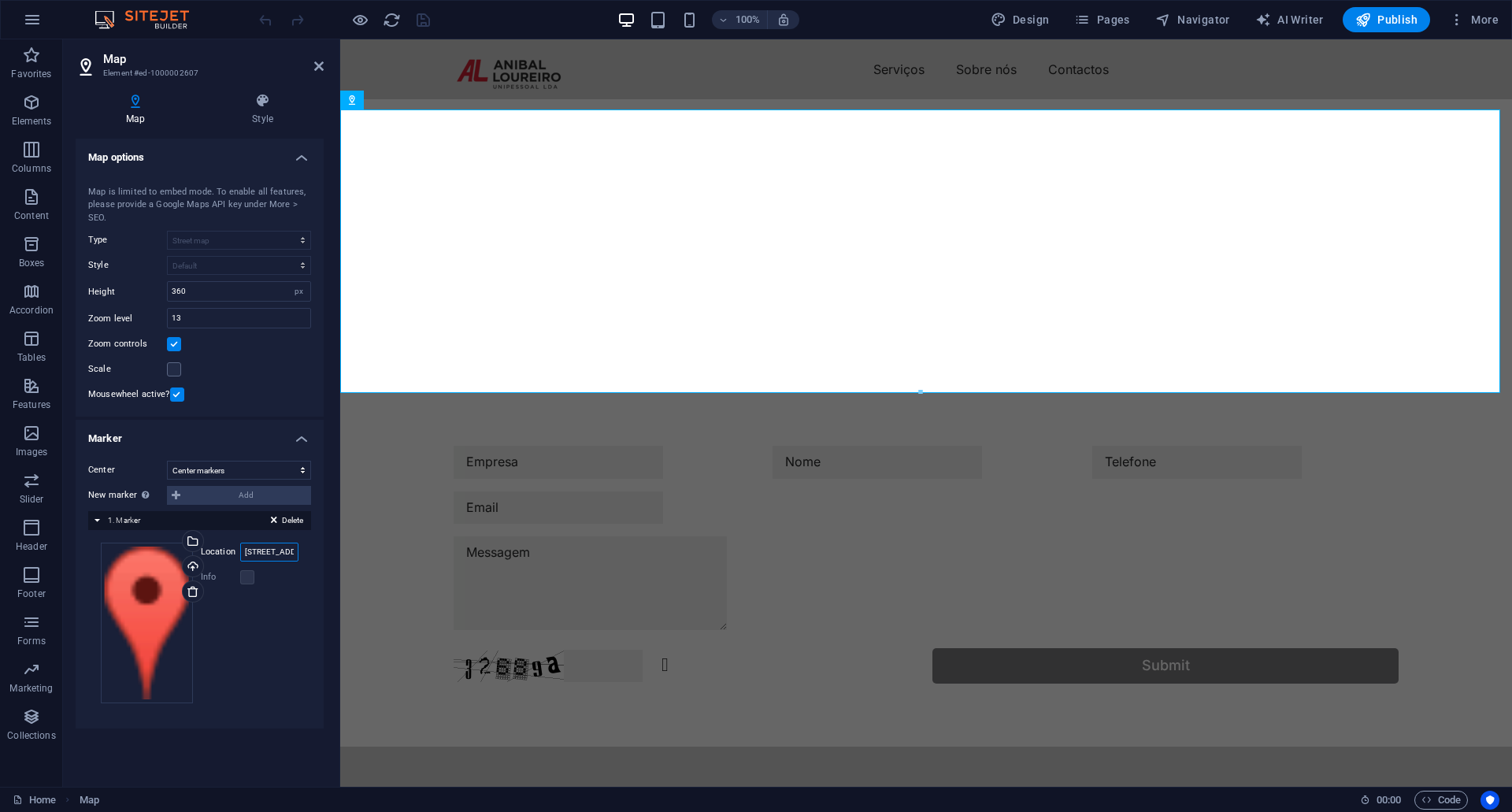
click at [263, 551] on input "[STREET_ADDRESS]" at bounding box center [269, 551] width 58 height 18
type input "[STREET_ADDRESS][PERSON_NAME]"
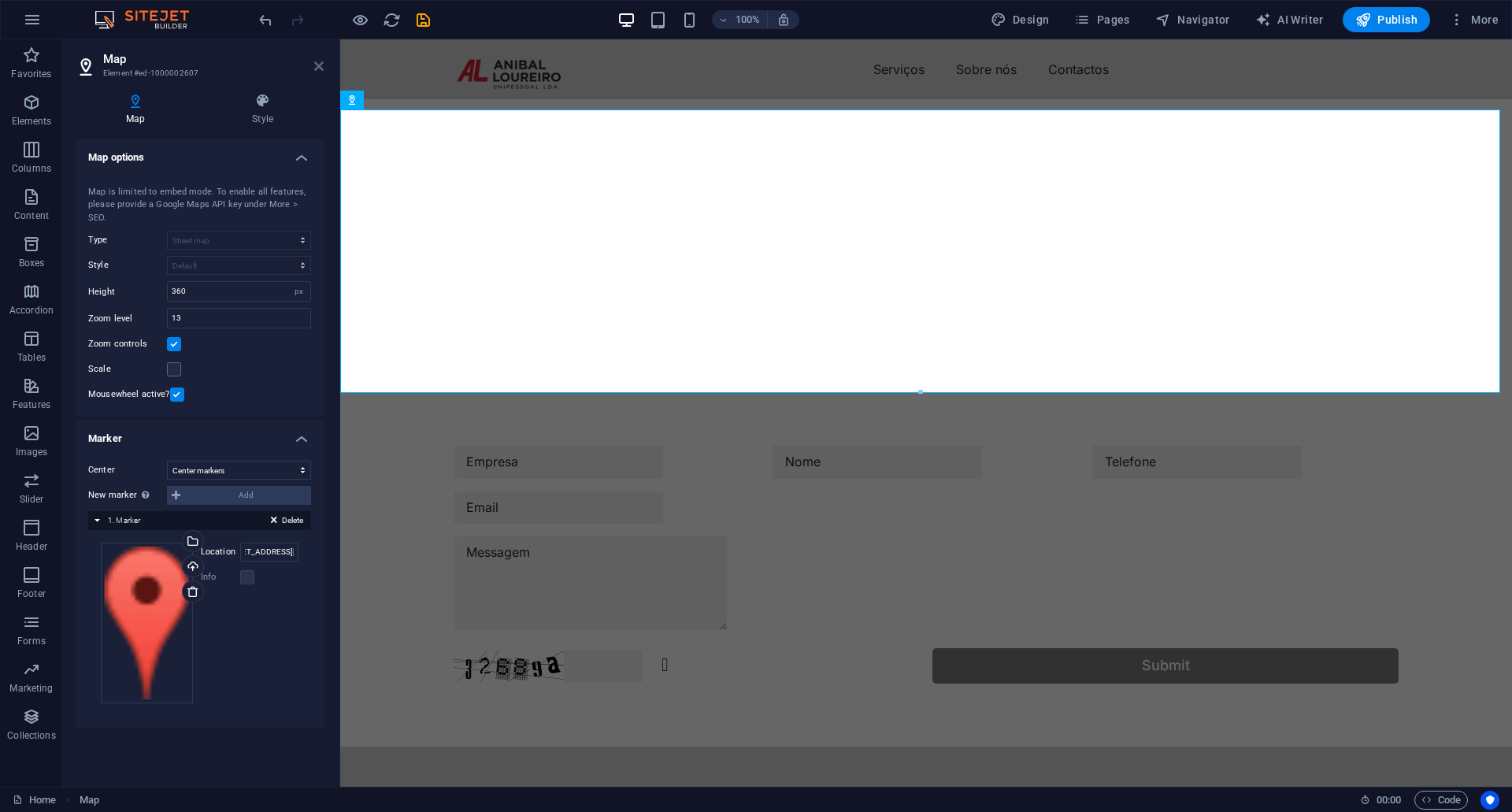
click at [322, 66] on icon at bounding box center [319, 66] width 10 height 13
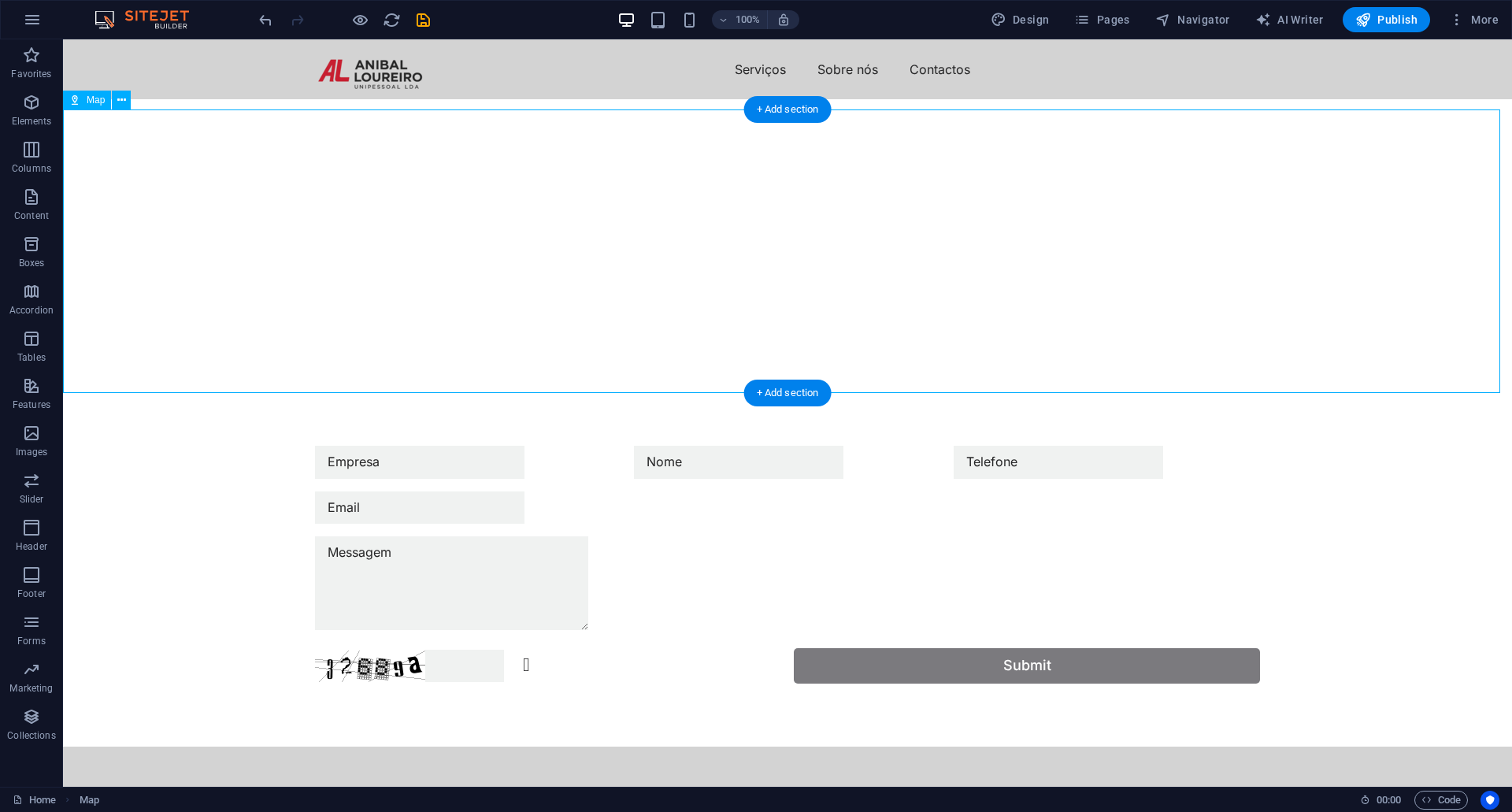
click at [796, 265] on div at bounding box center [787, 240] width 1449 height 283
select select "1"
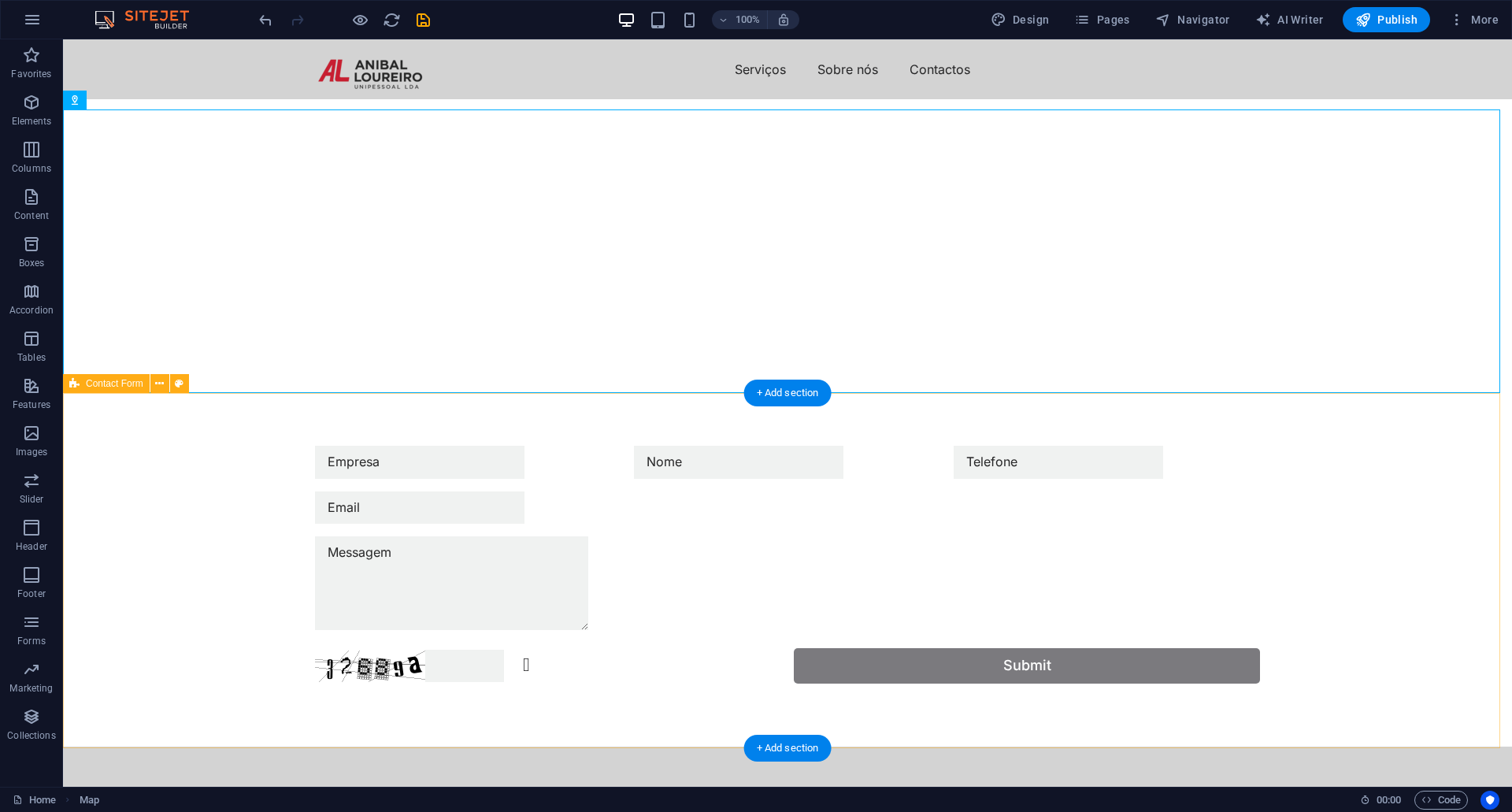
click at [1359, 534] on div "Unreadable? Regenerate Submit" at bounding box center [787, 564] width 1449 height 363
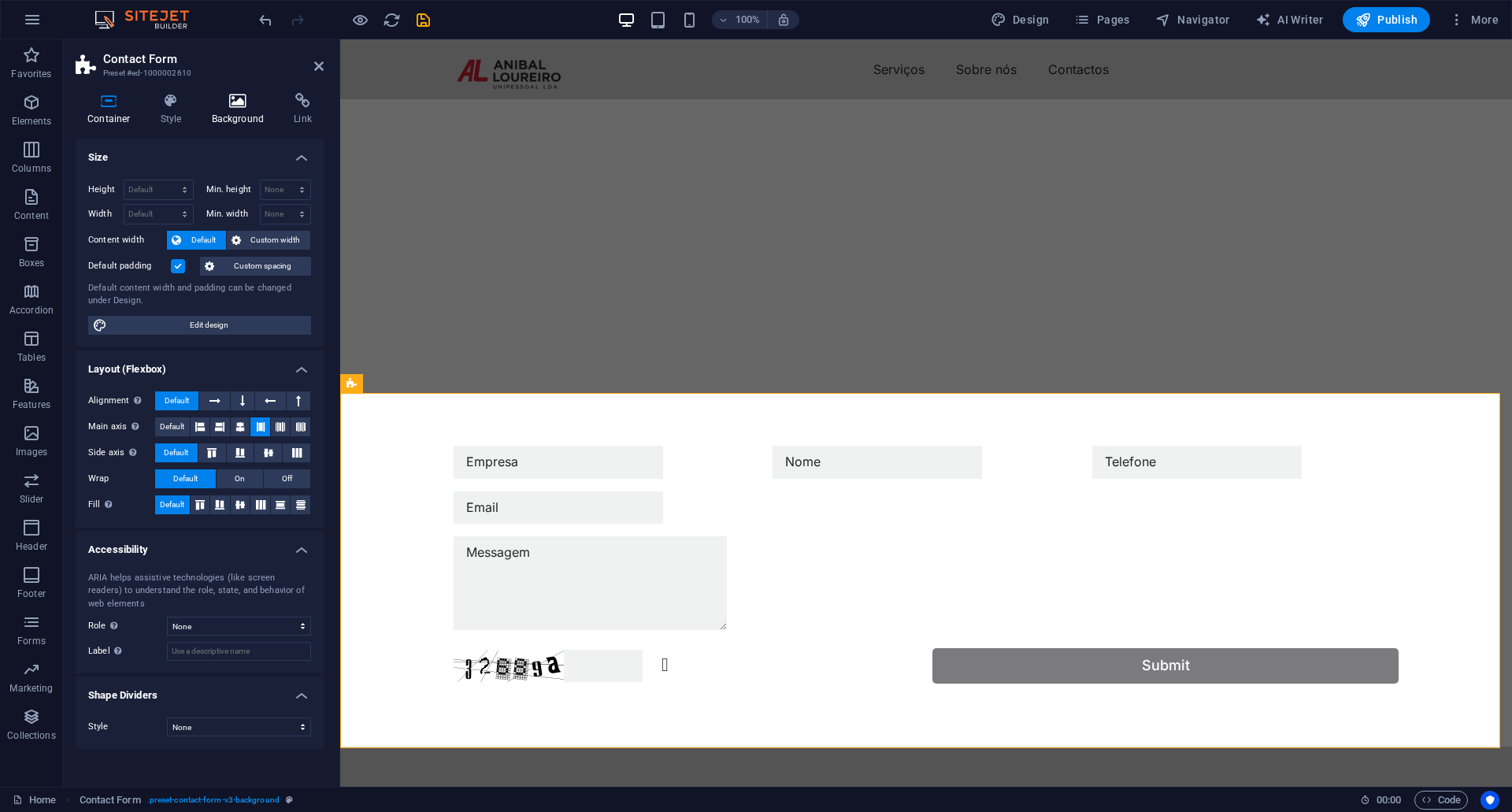
click at [236, 108] on icon at bounding box center [237, 101] width 77 height 16
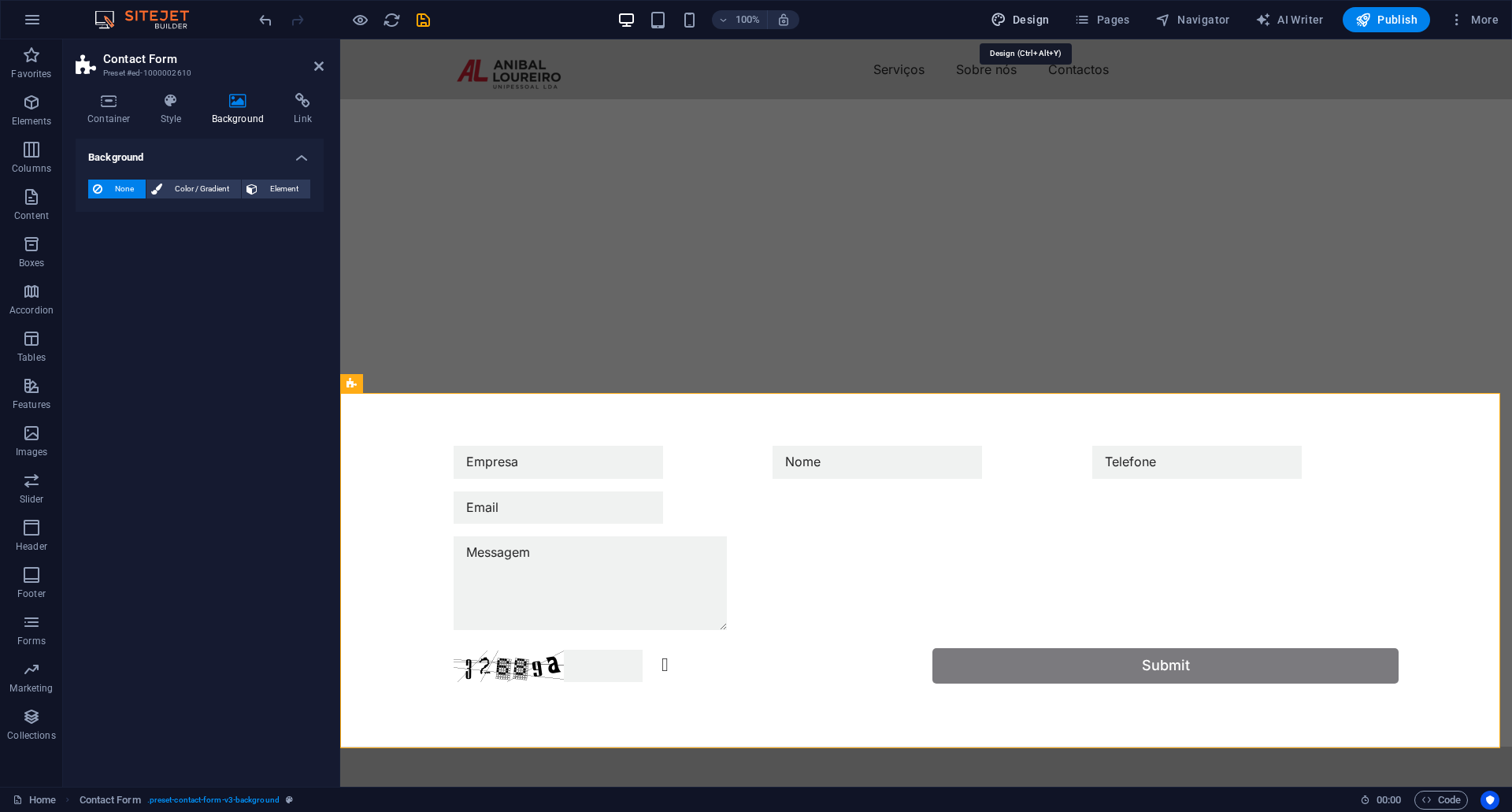
click at [1034, 16] on span "Design" at bounding box center [1020, 19] width 59 height 16
select select "px"
select select "400"
select select "px"
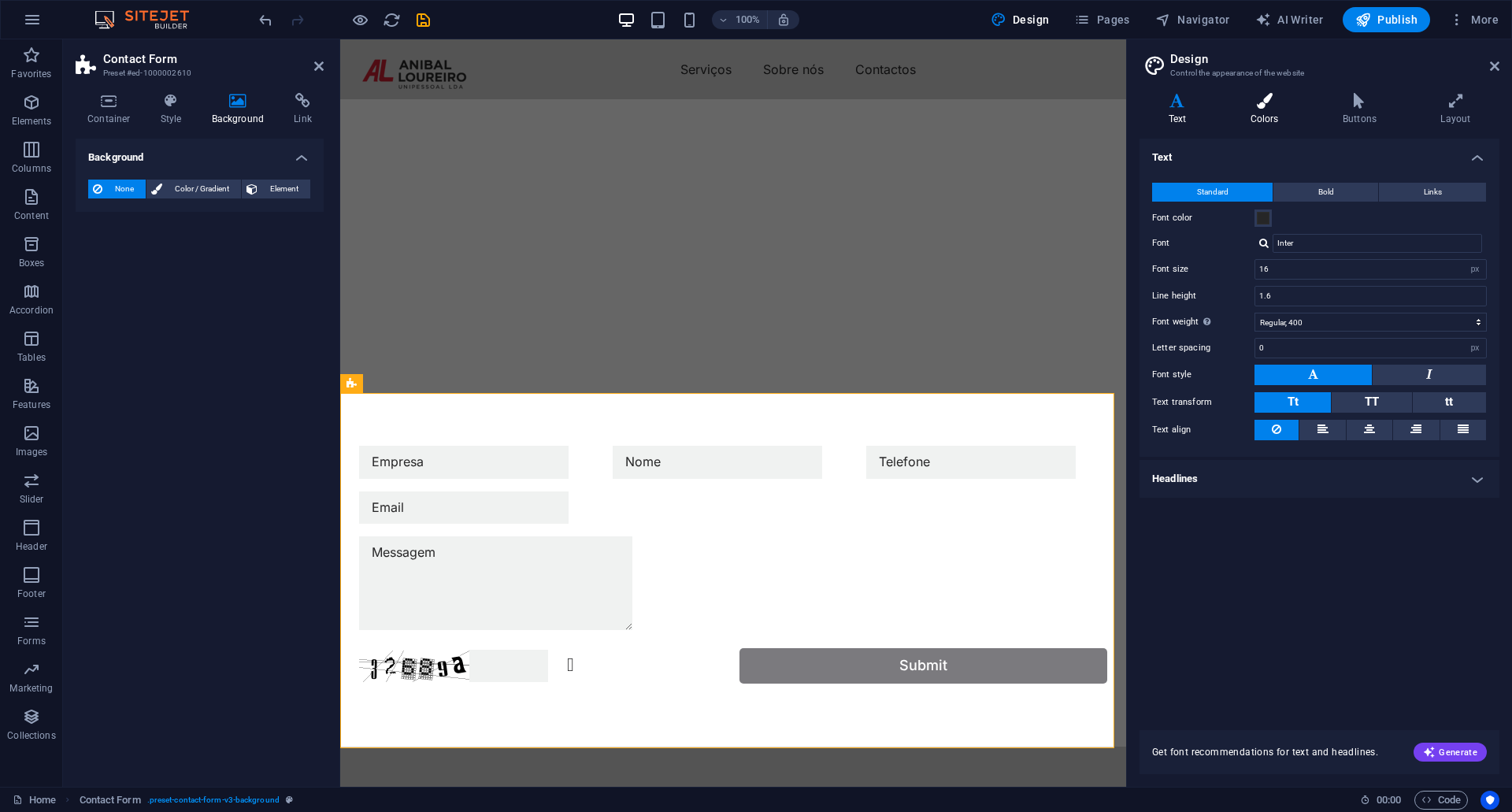
click at [1274, 112] on h4 "Colors" at bounding box center [1267, 109] width 92 height 33
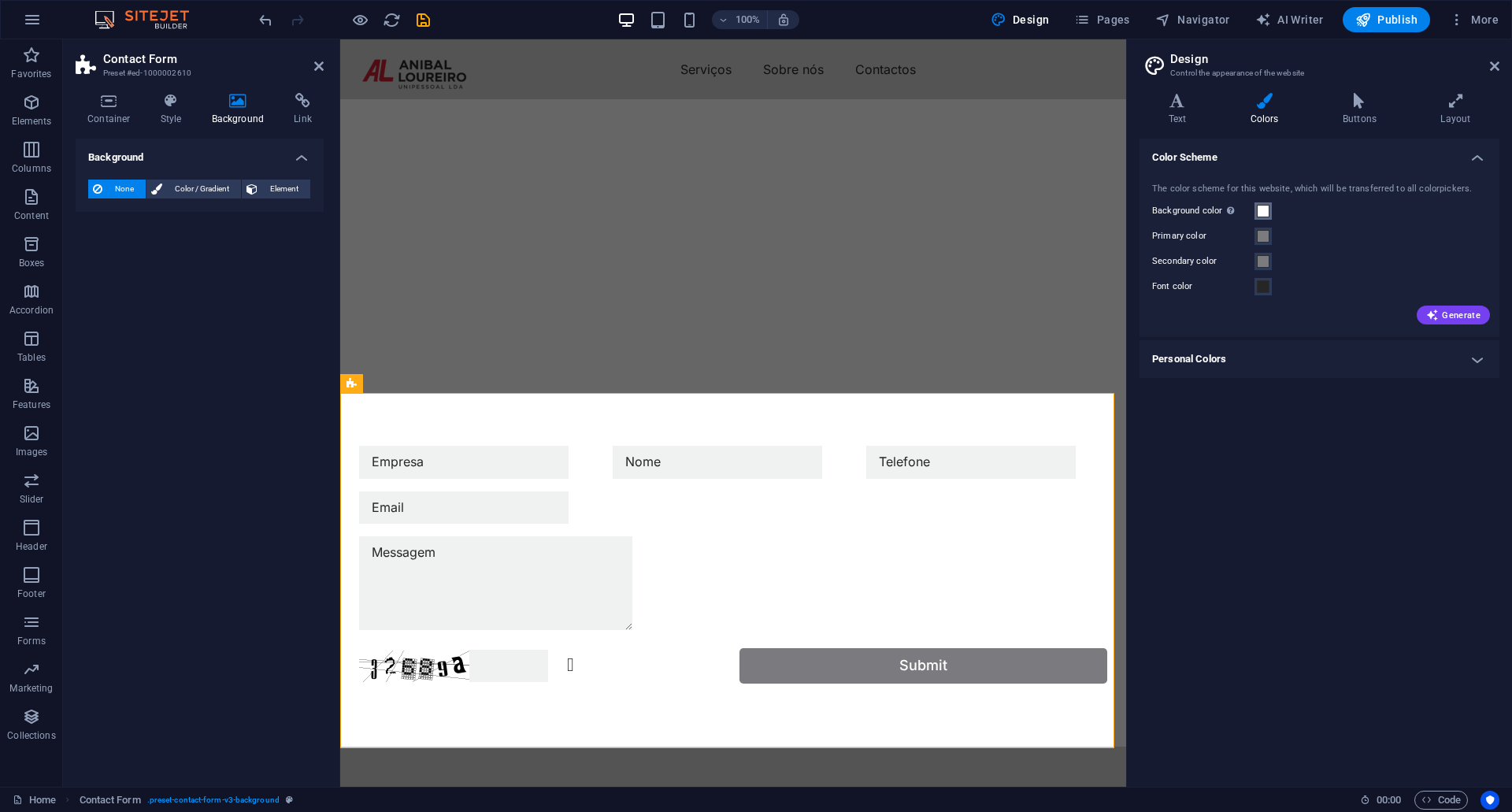
click at [1262, 207] on span at bounding box center [1263, 210] width 13 height 13
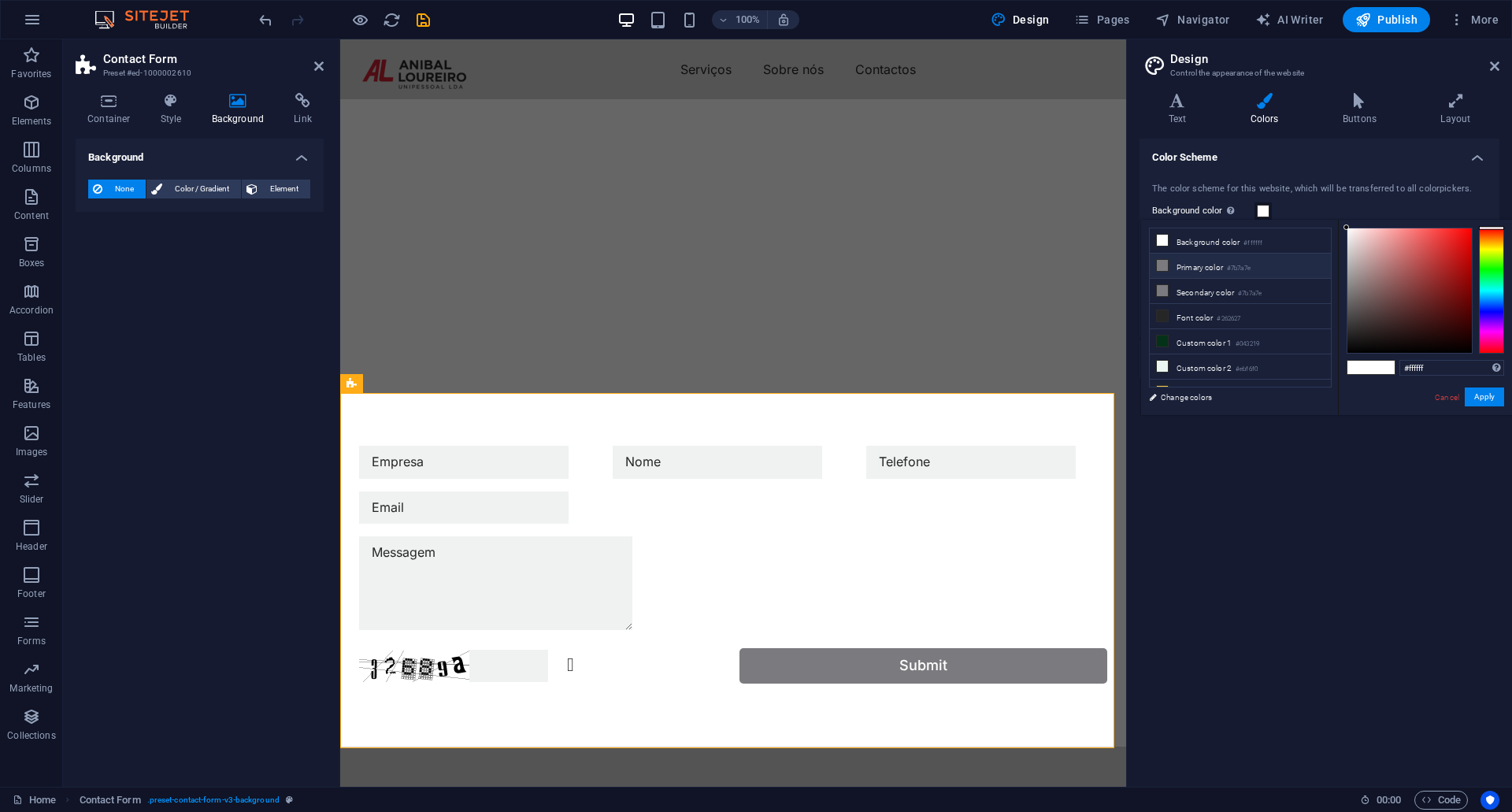
click at [1159, 265] on icon at bounding box center [1161, 265] width 11 height 11
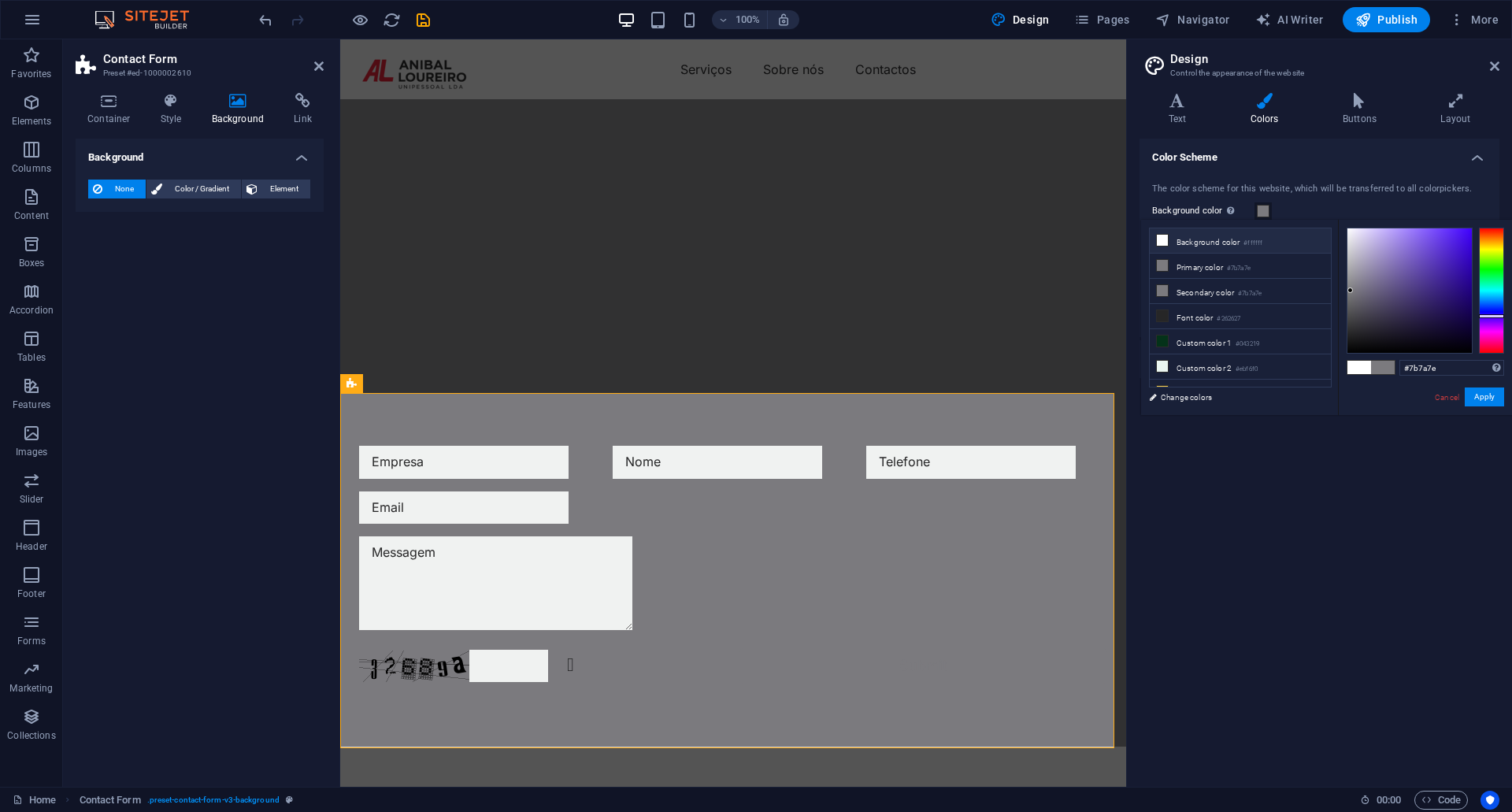
click at [1163, 241] on icon at bounding box center [1161, 239] width 11 height 11
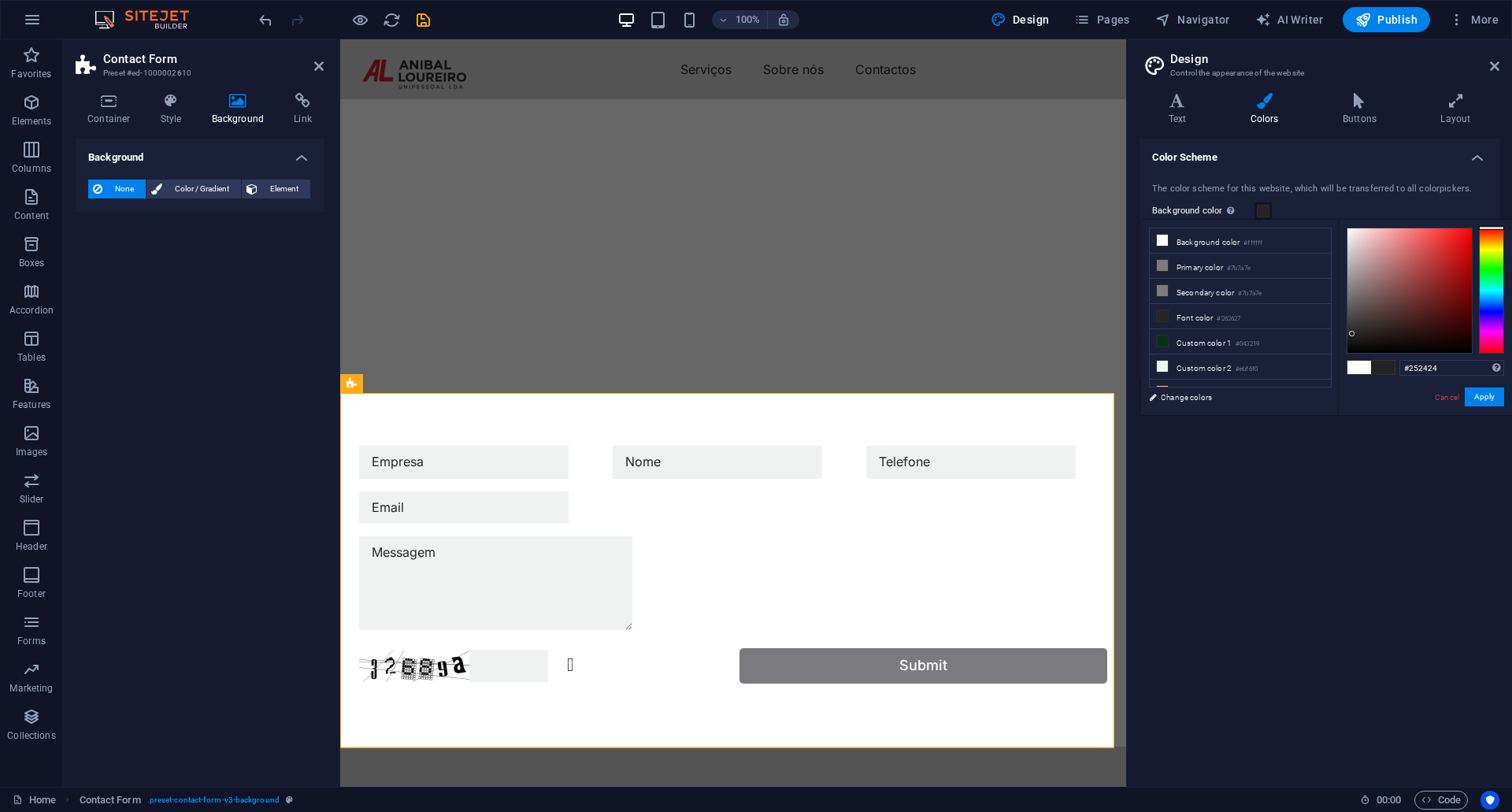
drag, startPoint x: 1350, startPoint y: 232, endPoint x: 1352, endPoint y: 333, distance: 101.0
click at [1352, 333] on div at bounding box center [1409, 291] width 124 height 124
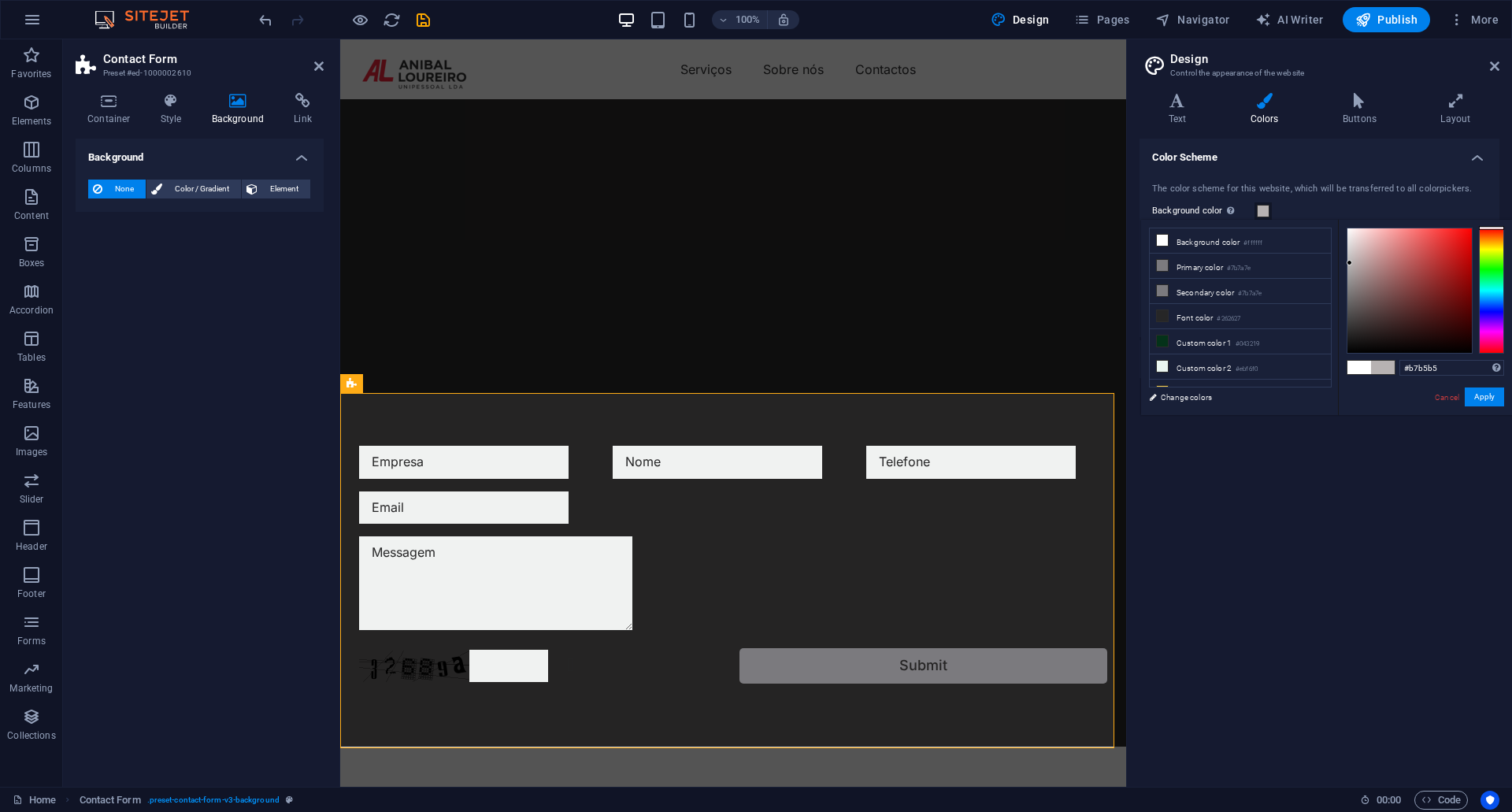
type input "#b7b7b7"
drag, startPoint x: 1353, startPoint y: 333, endPoint x: 1345, endPoint y: 263, distance: 70.5
click at [1345, 263] on div at bounding box center [1346, 263] width 6 height 6
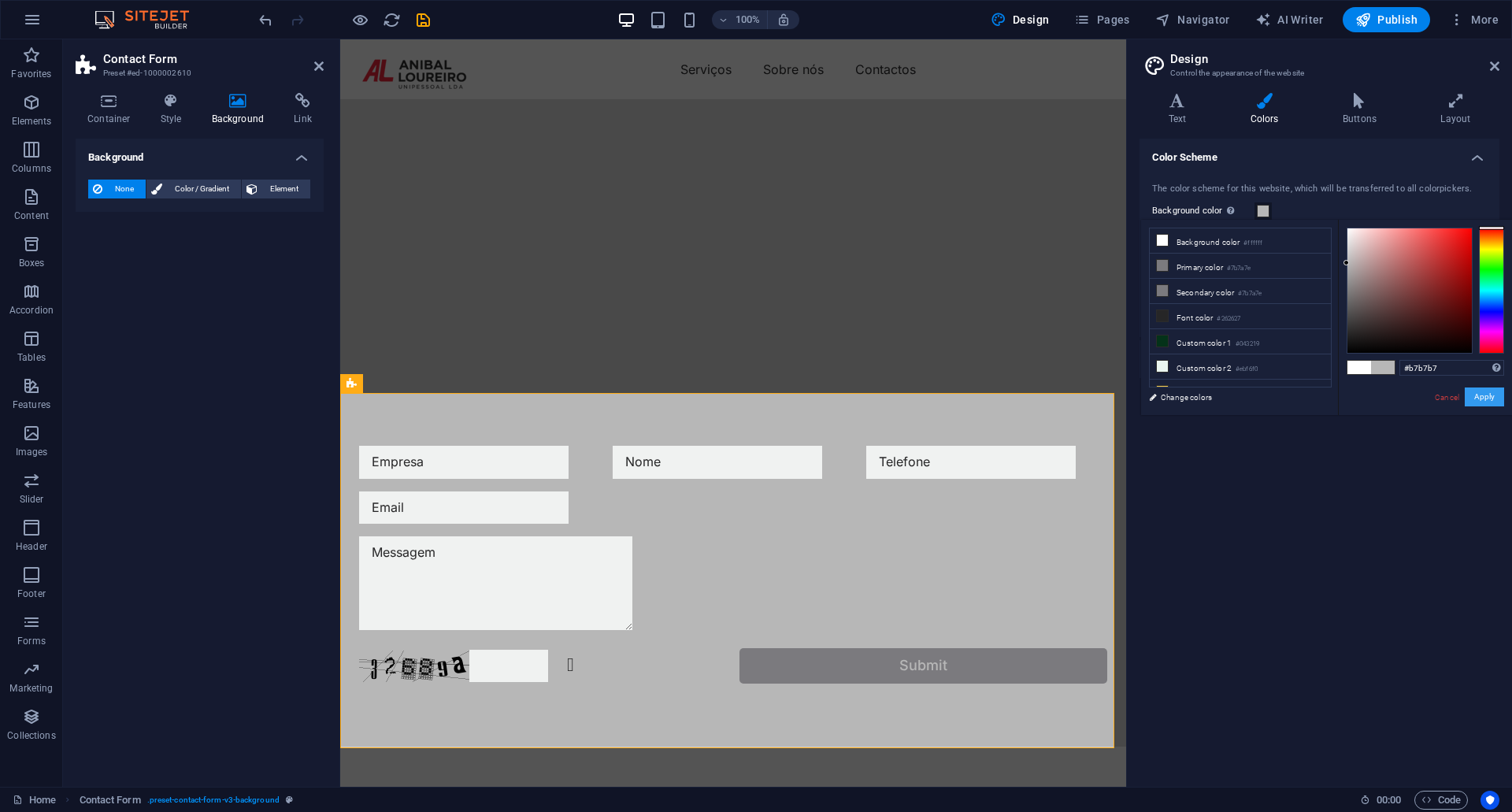
click at [1481, 398] on button "Apply" at bounding box center [1484, 396] width 40 height 18
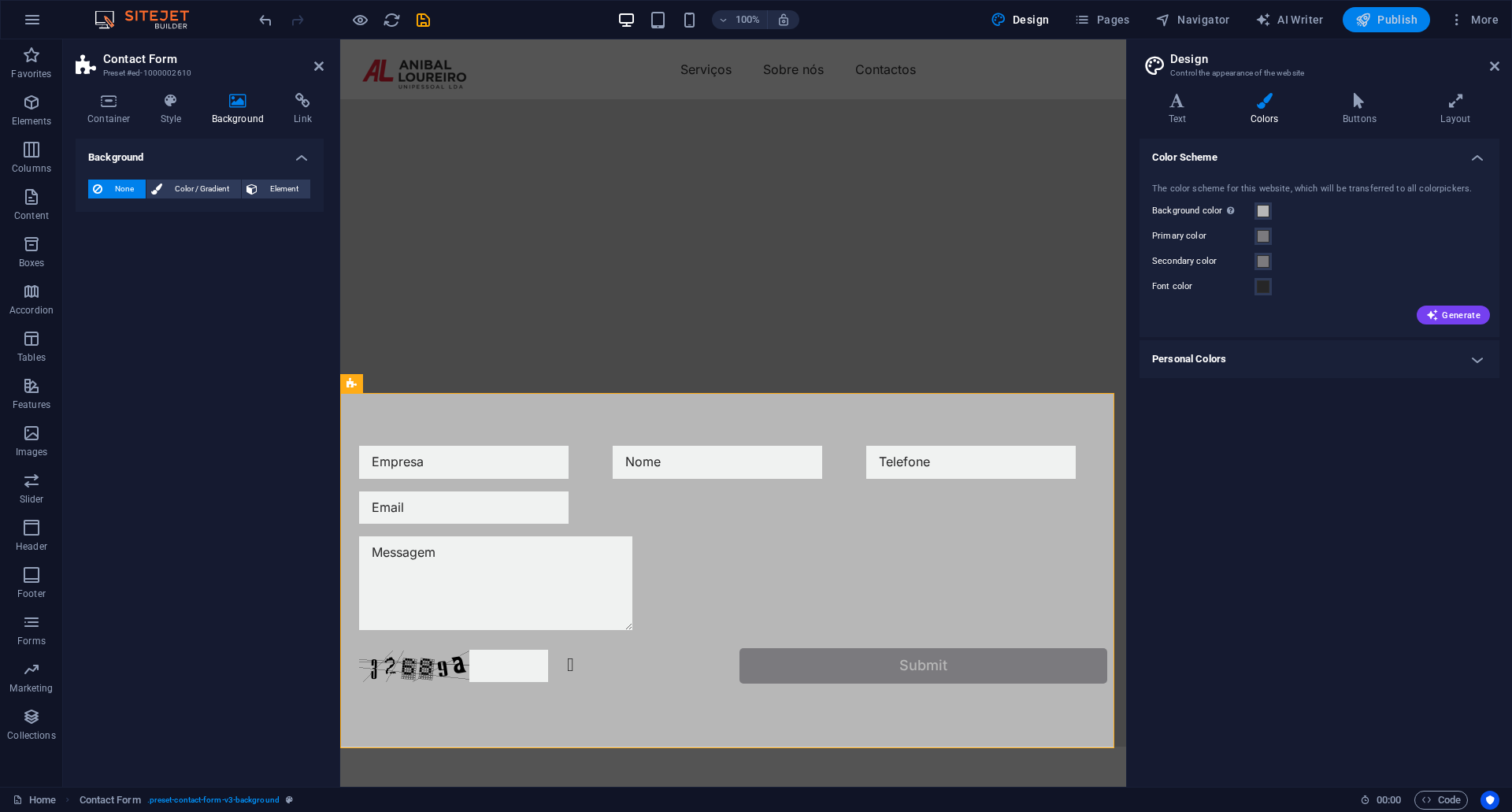
click at [1384, 16] on span "Publish" at bounding box center [1386, 19] width 62 height 16
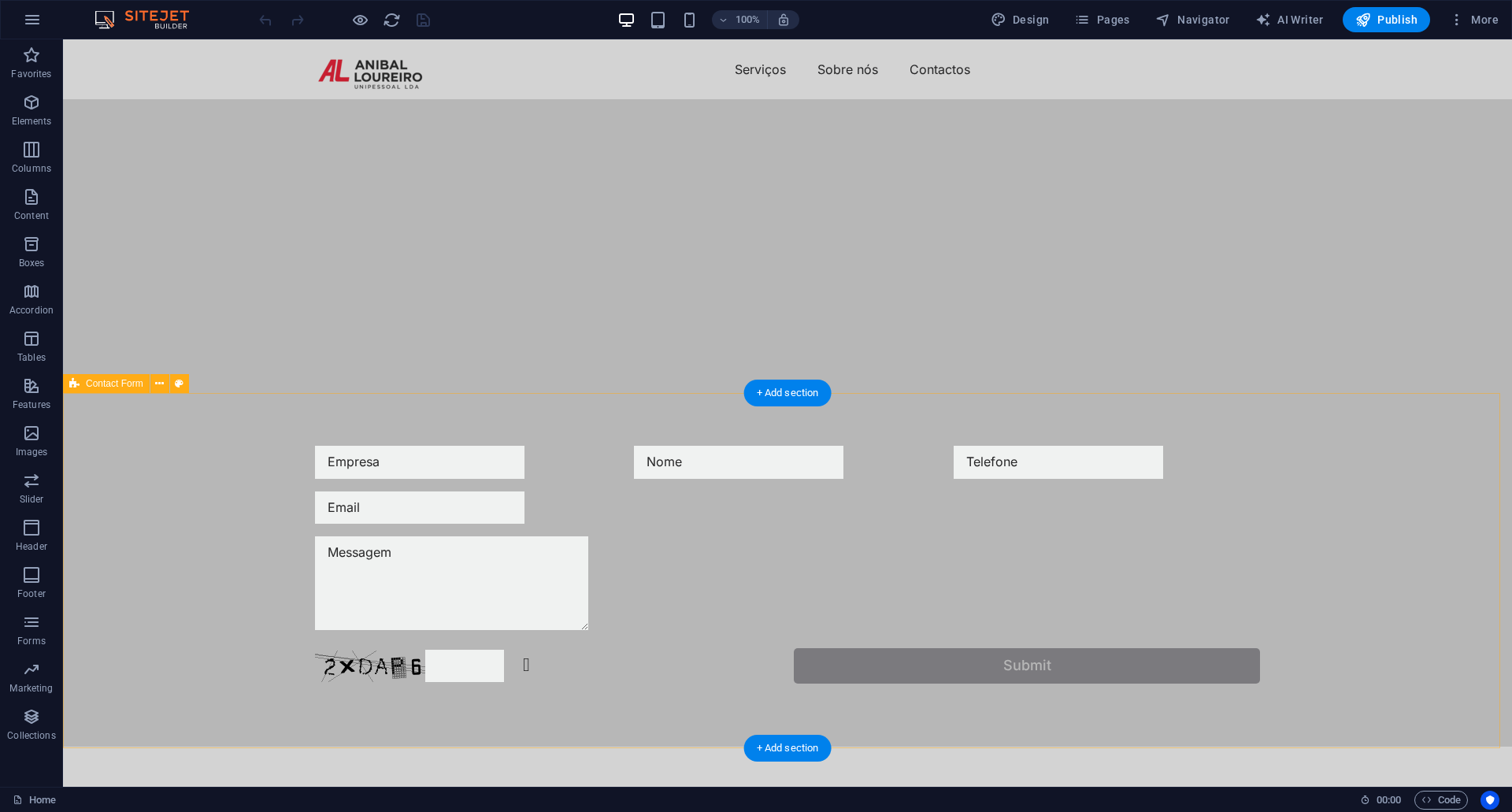
click at [869, 430] on div "Unreadable? Regenerate Submit" at bounding box center [787, 564] width 1449 height 363
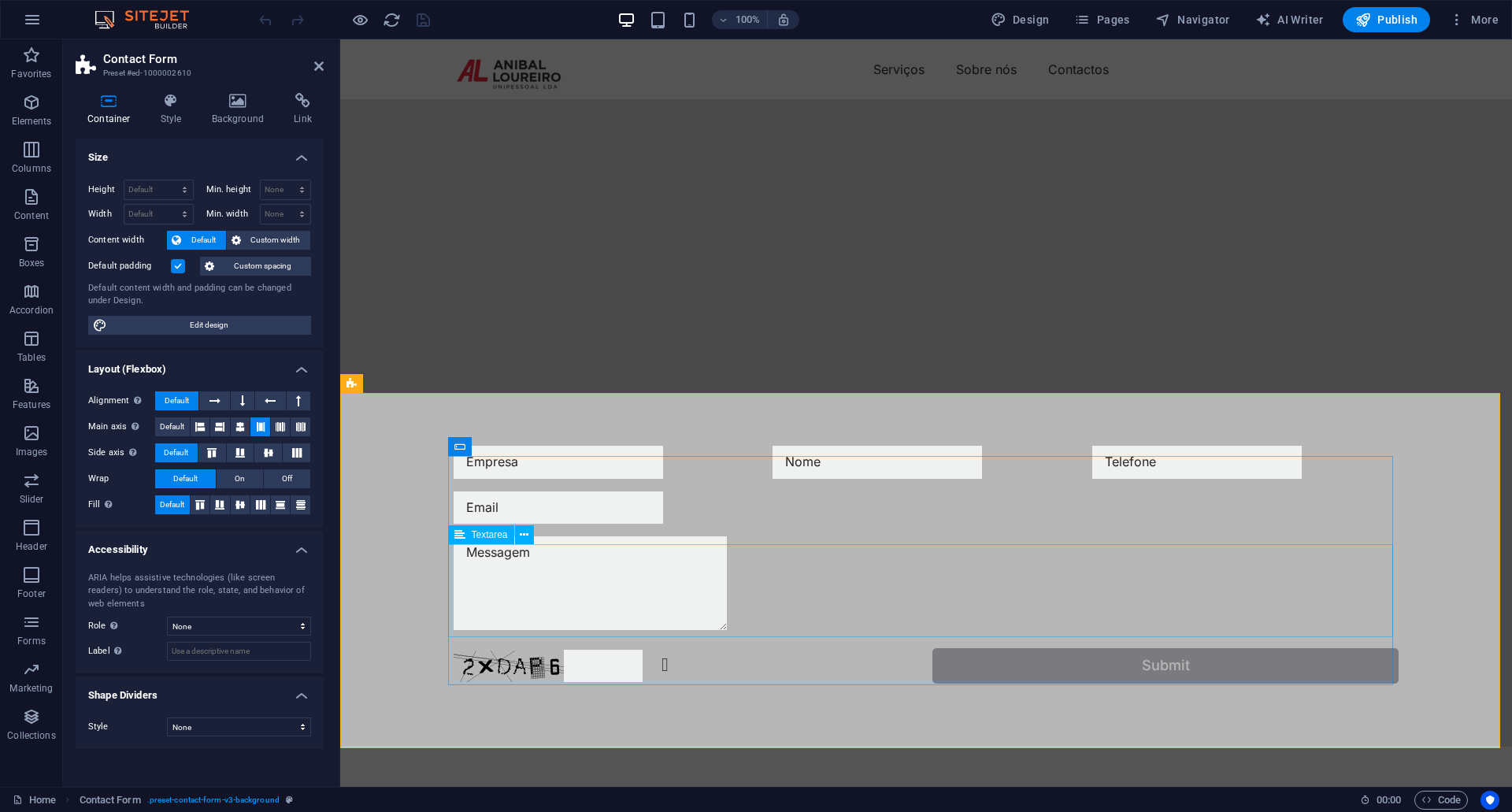
click at [628, 592] on textarea at bounding box center [590, 582] width 273 height 93
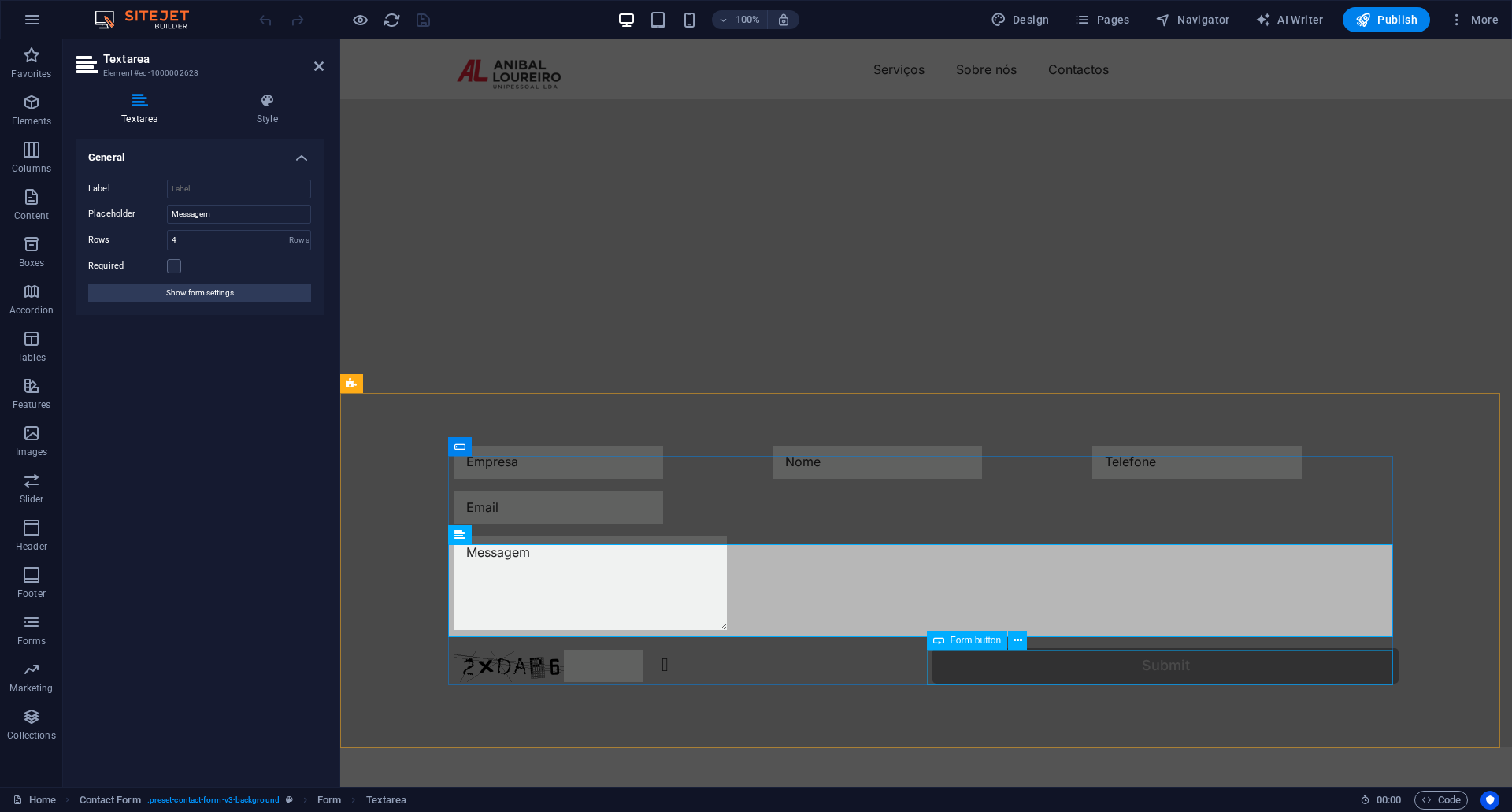
click at [1052, 670] on div "Submit" at bounding box center [1165, 666] width 466 height 36
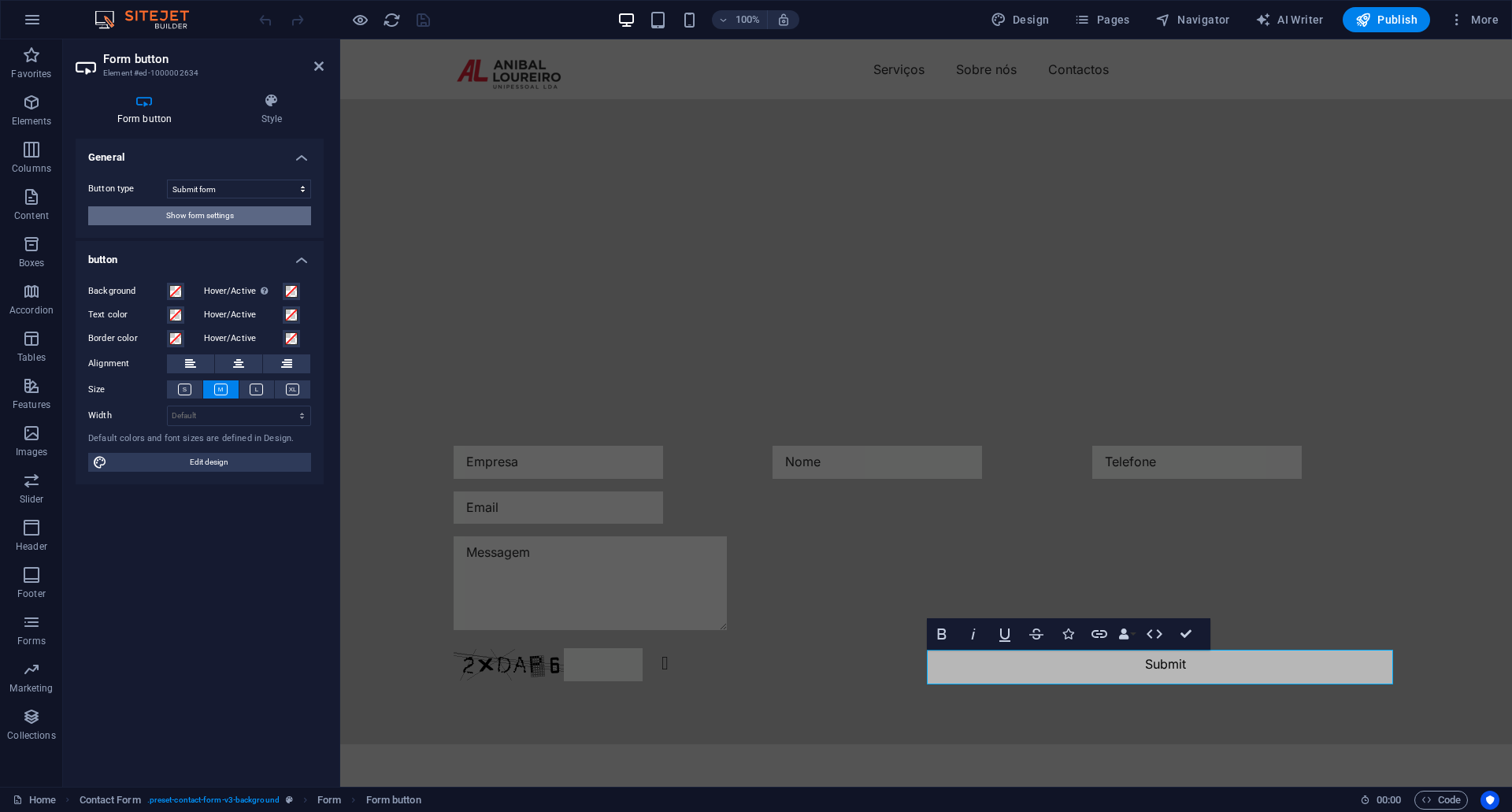
click at [270, 222] on button "Show form settings" at bounding box center [200, 215] width 223 height 18
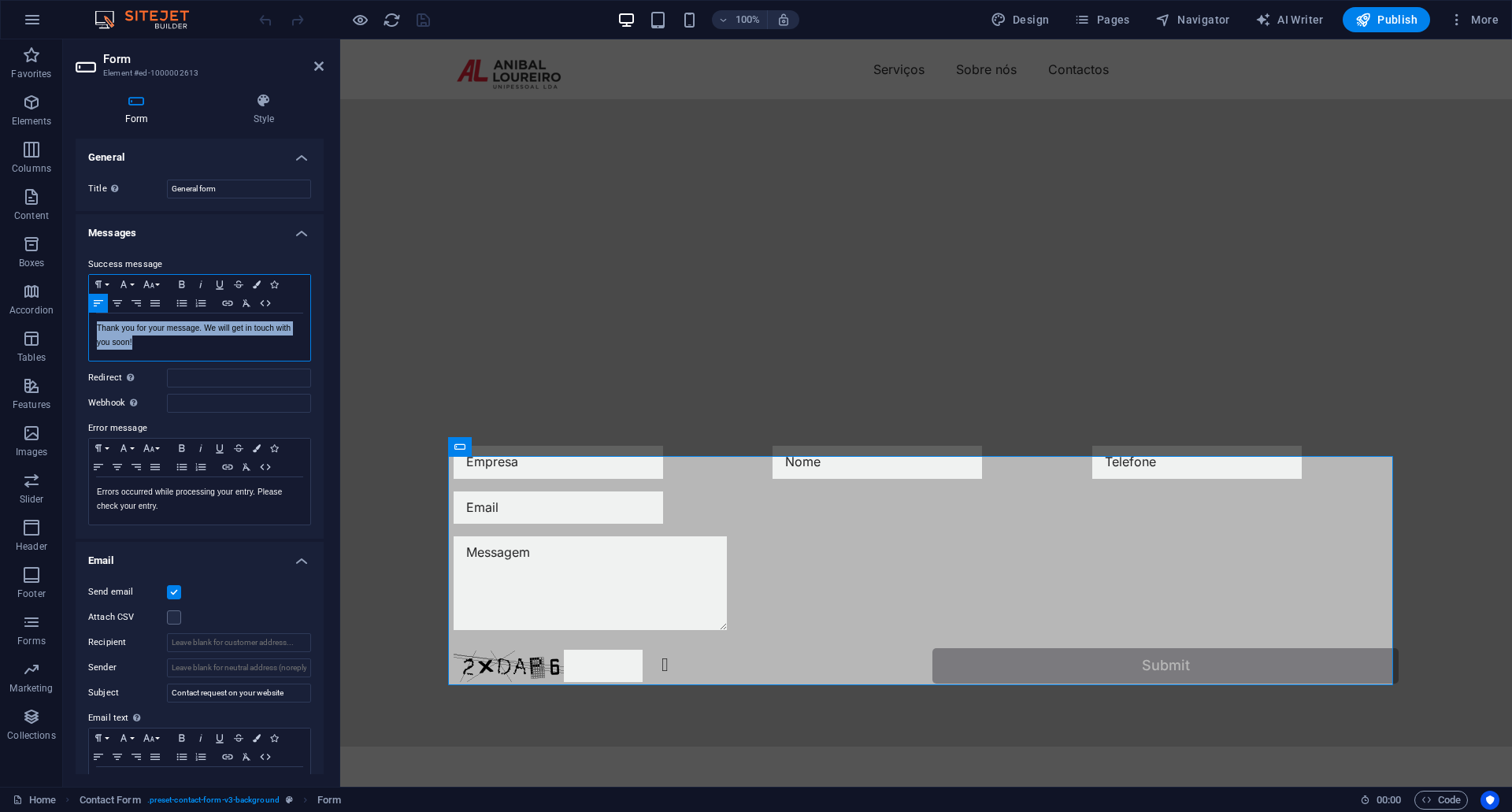
drag, startPoint x: 153, startPoint y: 346, endPoint x: 81, endPoint y: 333, distance: 73.2
click at [81, 333] on div "Success message Paragraph Format Normal Heading 1 Heading 2 Heading 3 Heading 4…" at bounding box center [200, 390] width 248 height 296
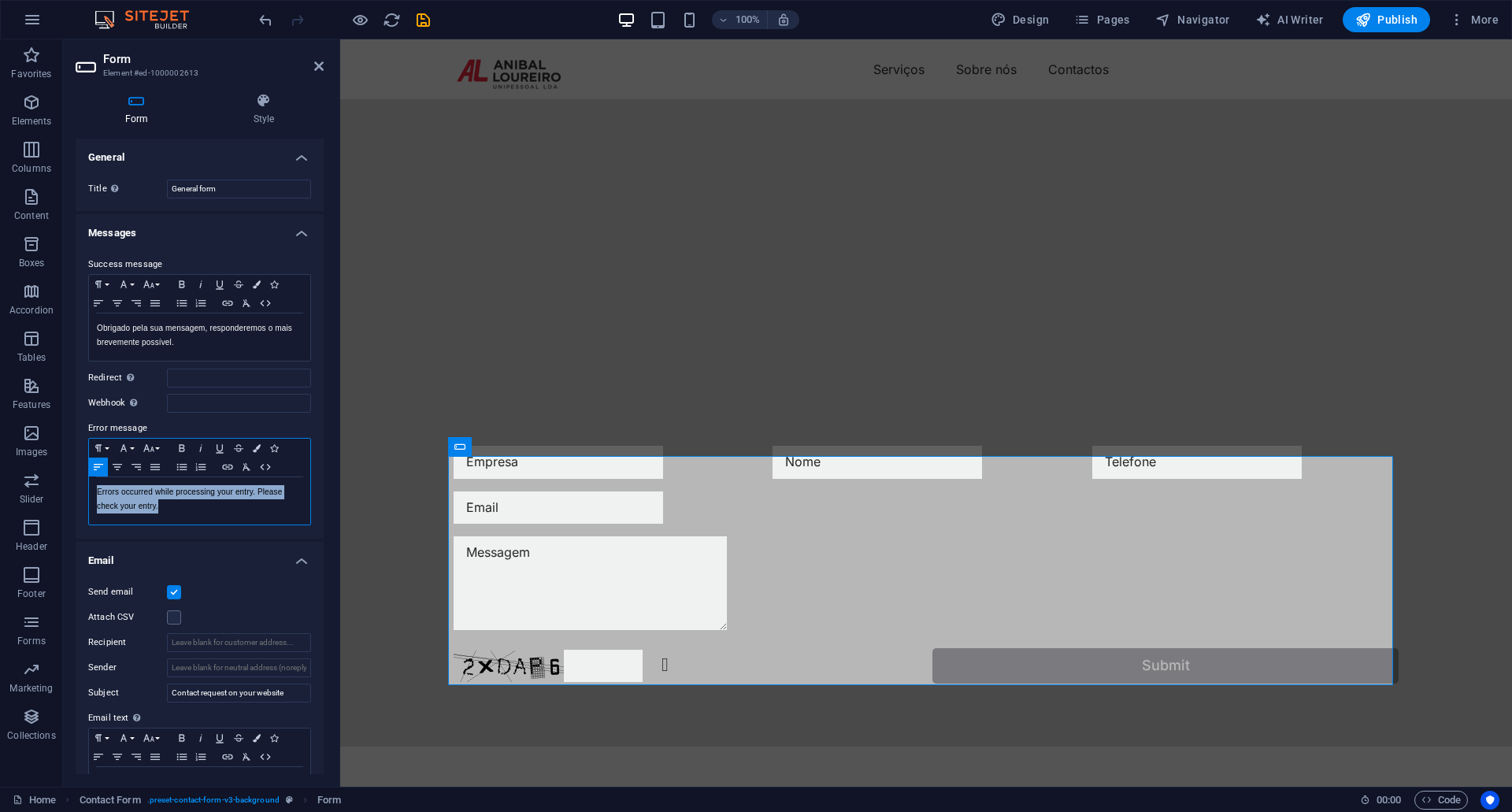
drag, startPoint x: 175, startPoint y: 510, endPoint x: 86, endPoint y: 493, distance: 90.6
click at [86, 493] on div "Success message Paragraph Format Normal Heading 1 Heading 2 Heading 3 Heading 4…" at bounding box center [200, 390] width 248 height 296
click at [320, 64] on icon at bounding box center [319, 66] width 10 height 13
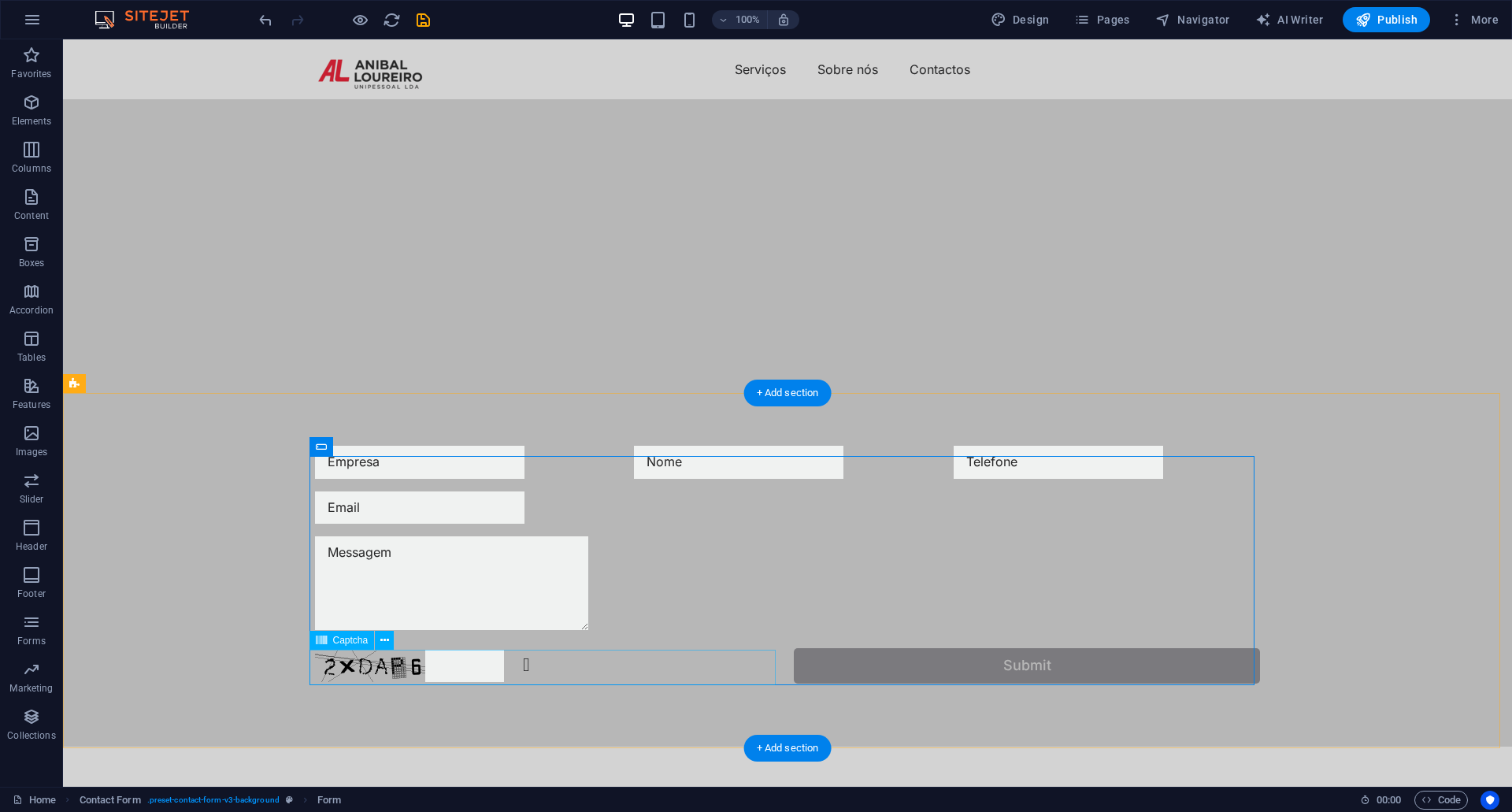
click at [646, 670] on div "Unreadable? Regenerate" at bounding box center [548, 666] width 466 height 36
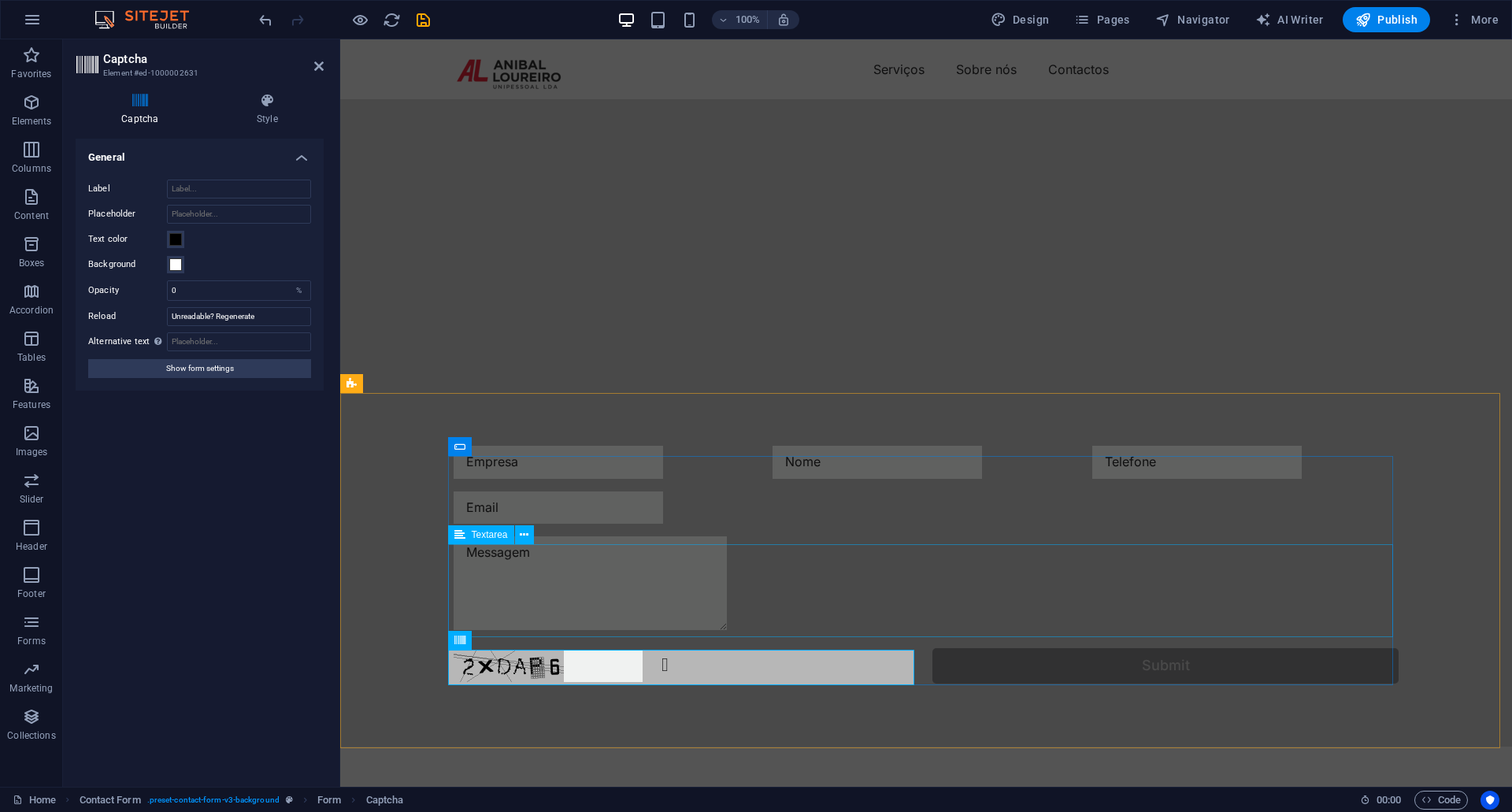
click at [649, 602] on div at bounding box center [926, 585] width 945 height 99
click at [649, 601] on div at bounding box center [926, 585] width 945 height 99
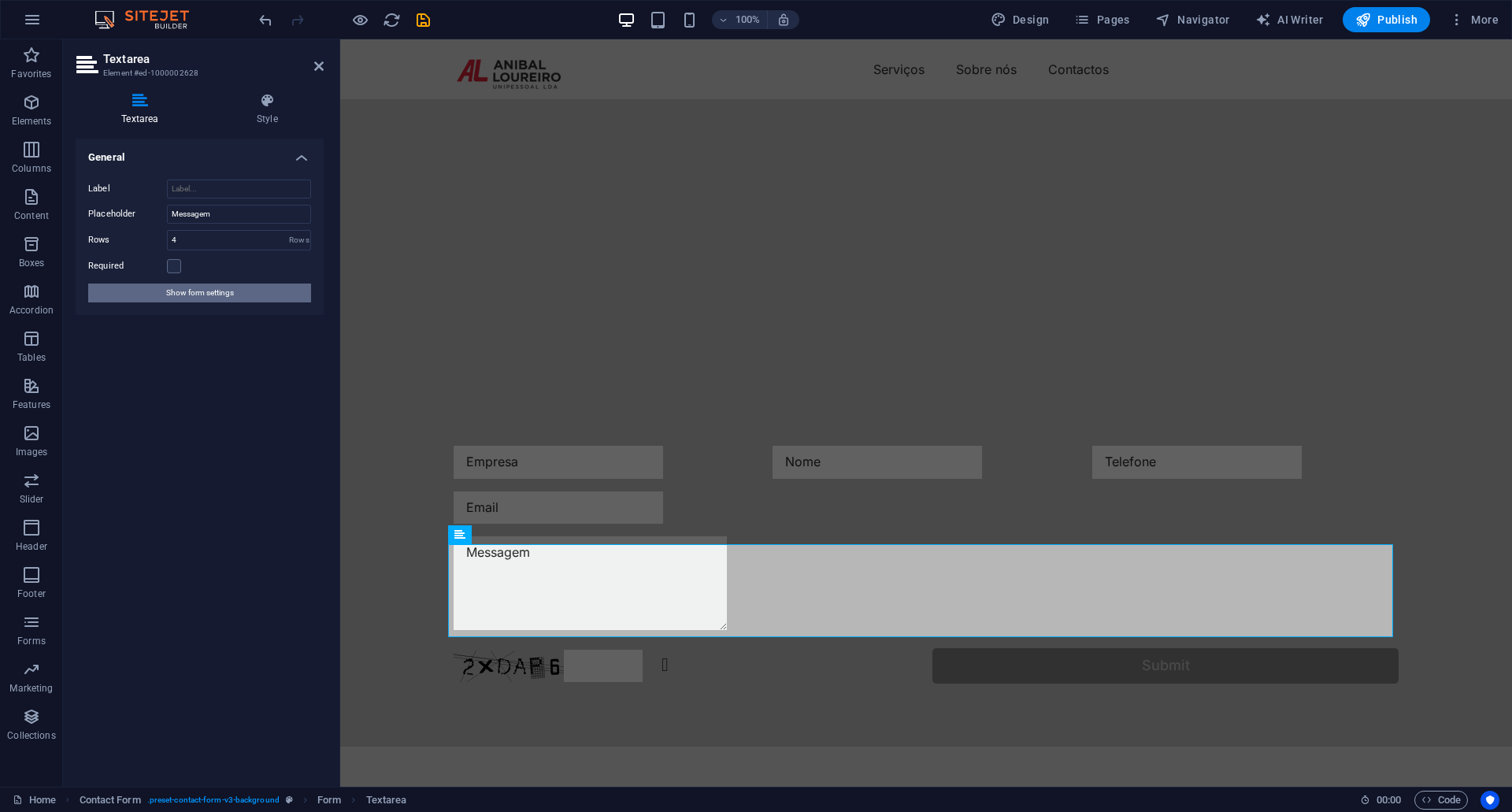
click at [253, 299] on button "Show form settings" at bounding box center [200, 292] width 223 height 18
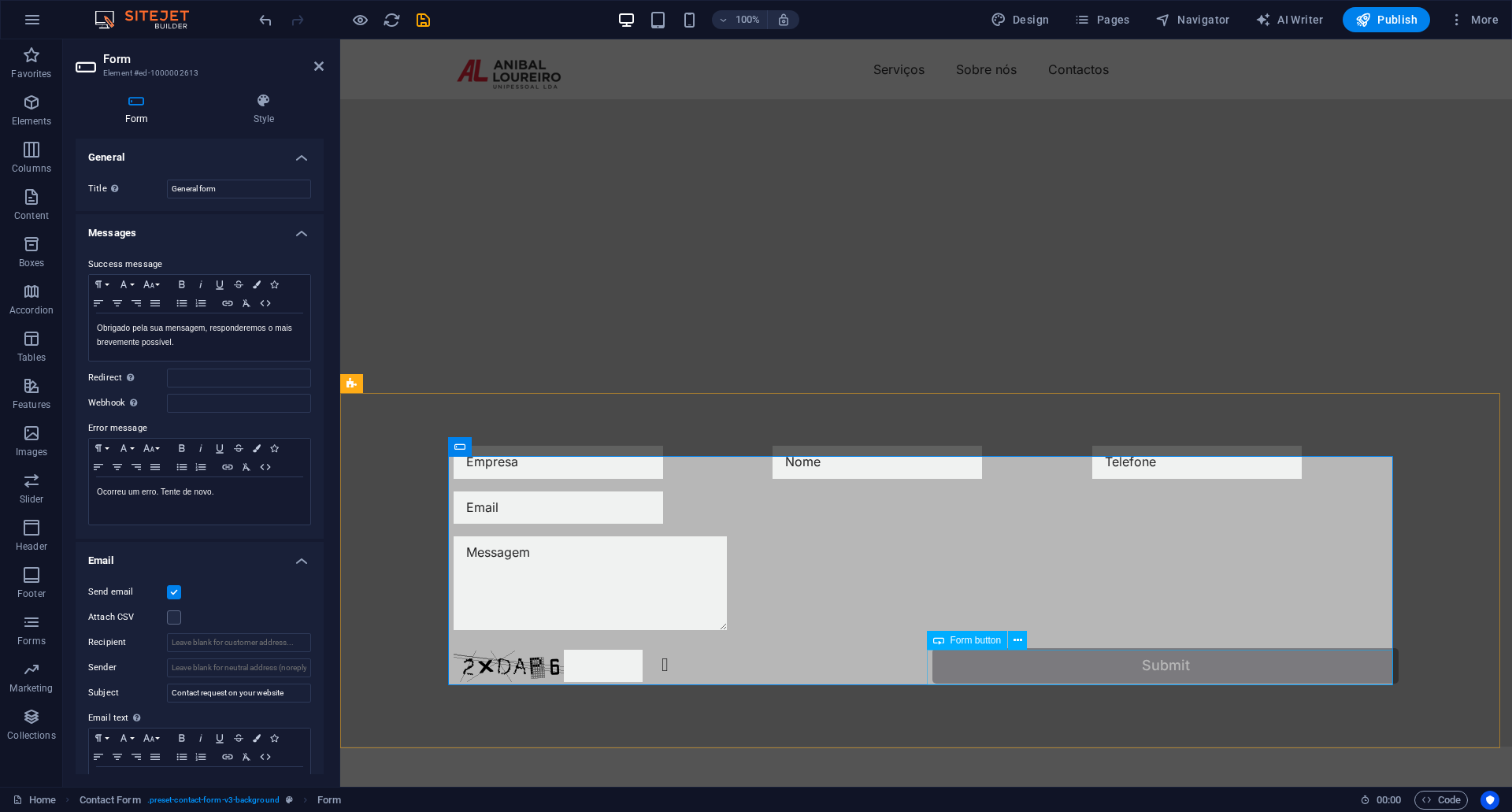
click at [1039, 671] on div "Submit" at bounding box center [1165, 666] width 466 height 36
click at [1039, 670] on div "Submit" at bounding box center [1165, 666] width 466 height 36
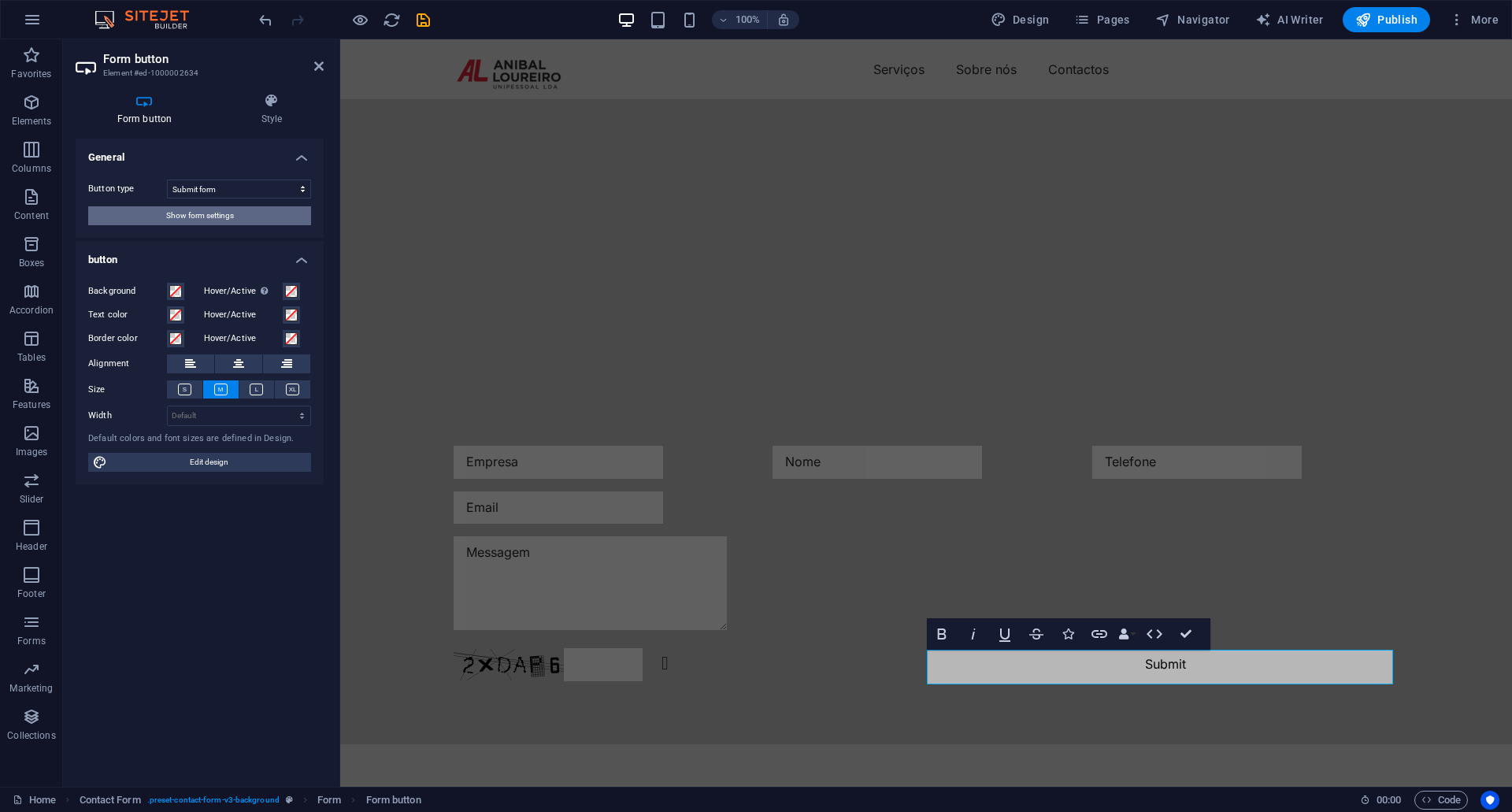
click at [247, 220] on button "Show form settings" at bounding box center [200, 215] width 223 height 18
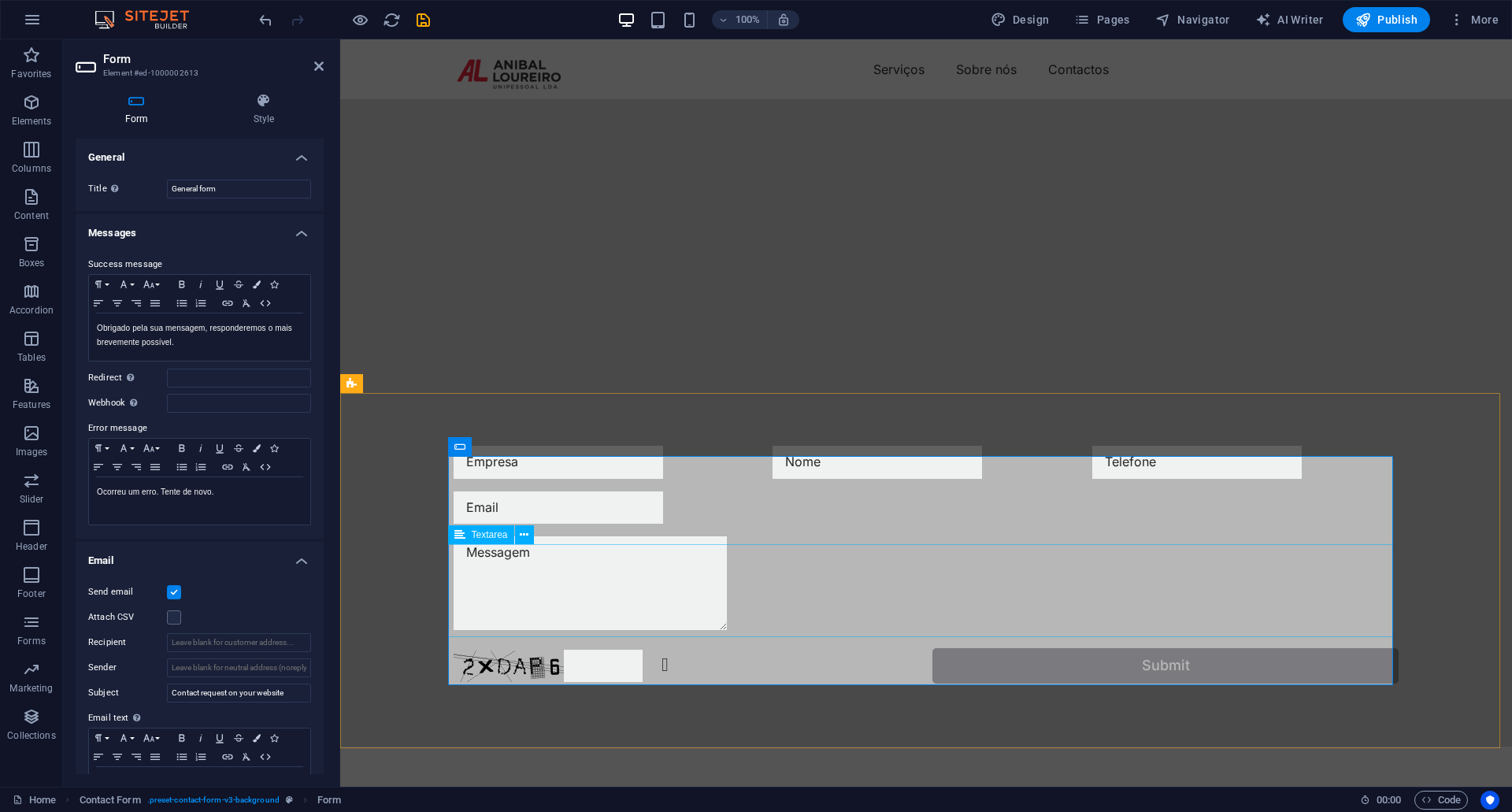
click at [727, 569] on textarea at bounding box center [590, 582] width 273 height 93
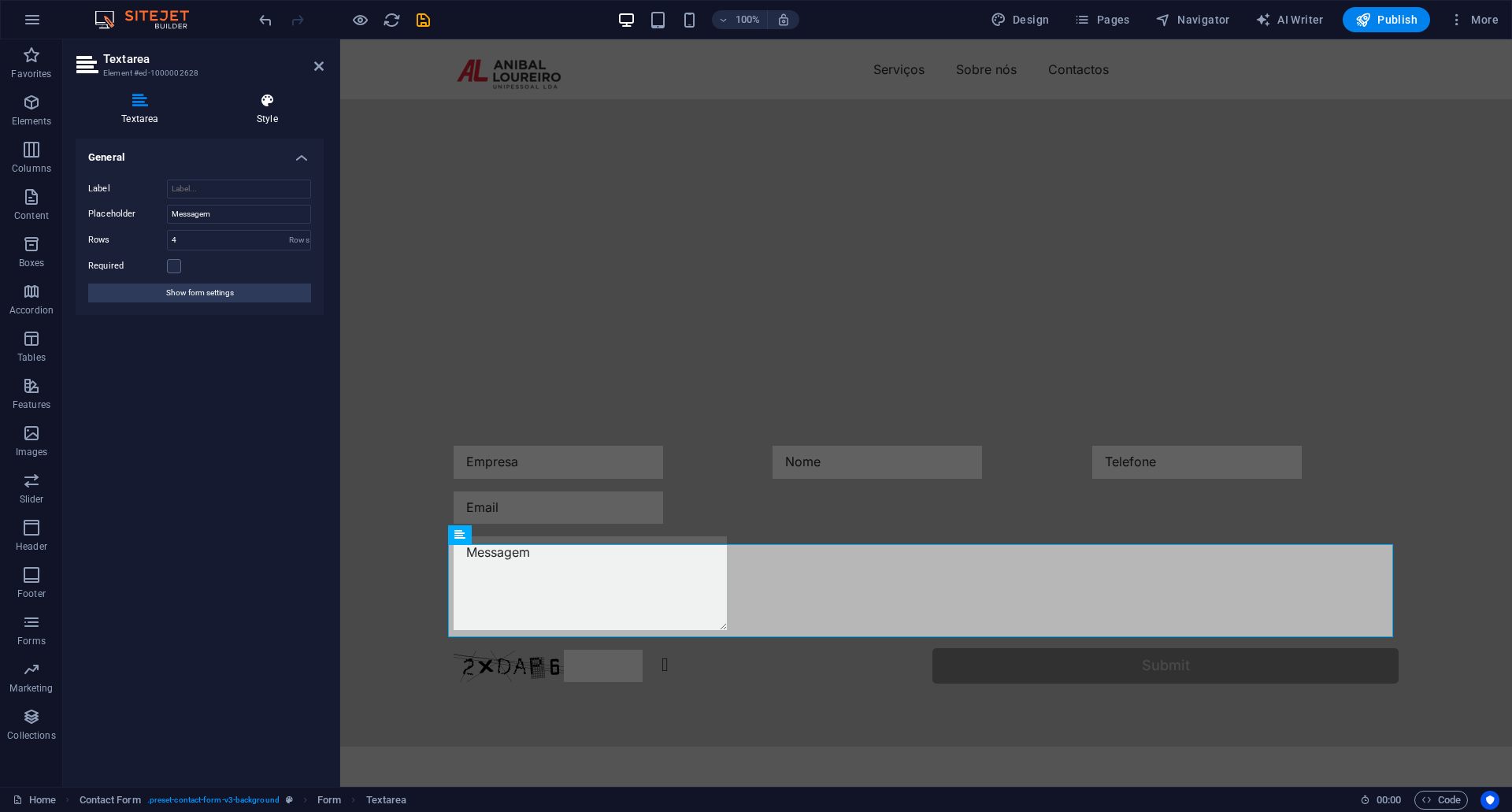
click at [270, 109] on h4 "Style" at bounding box center [268, 109] width 112 height 33
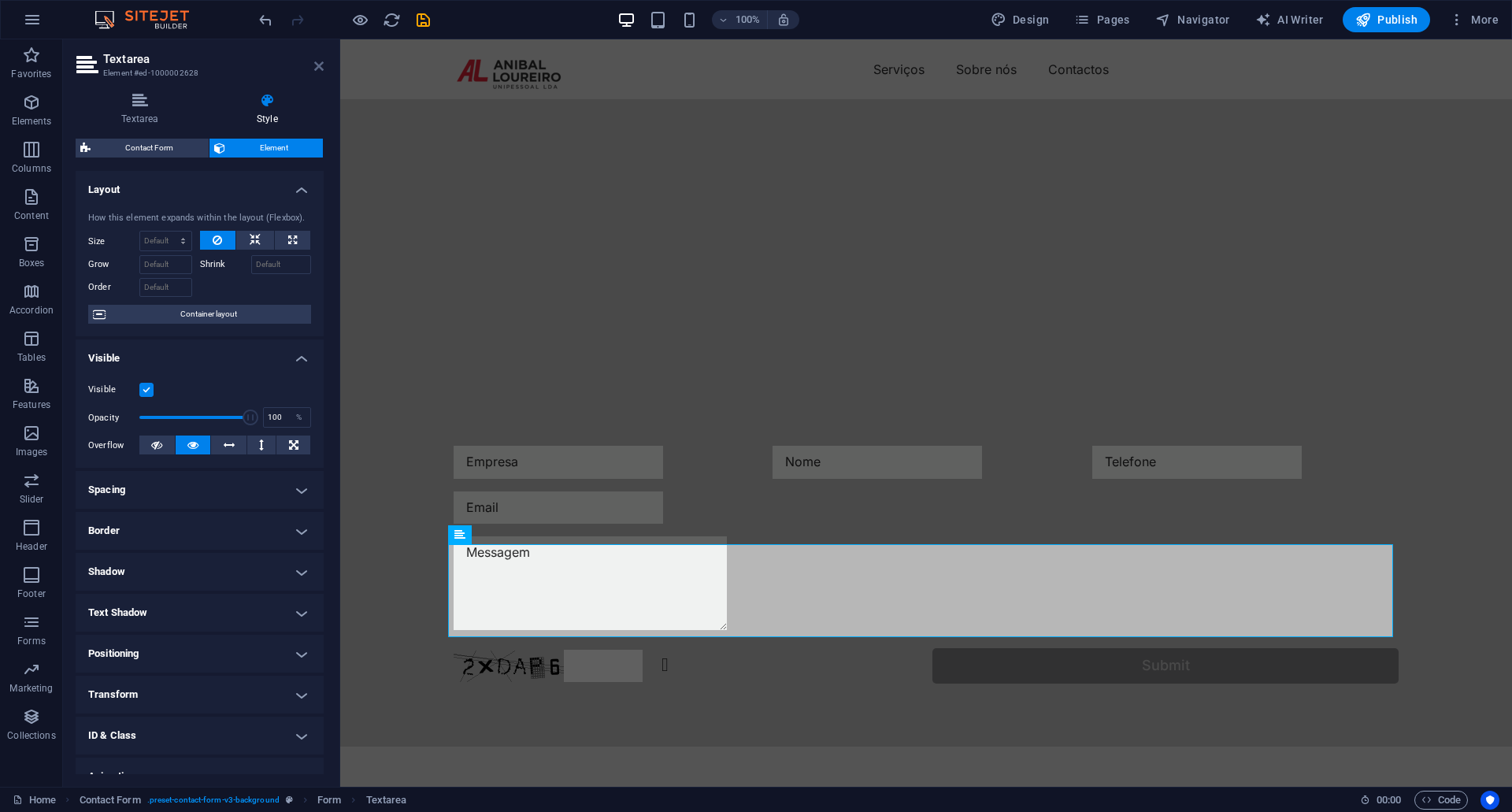
click at [316, 69] on icon at bounding box center [319, 66] width 10 height 13
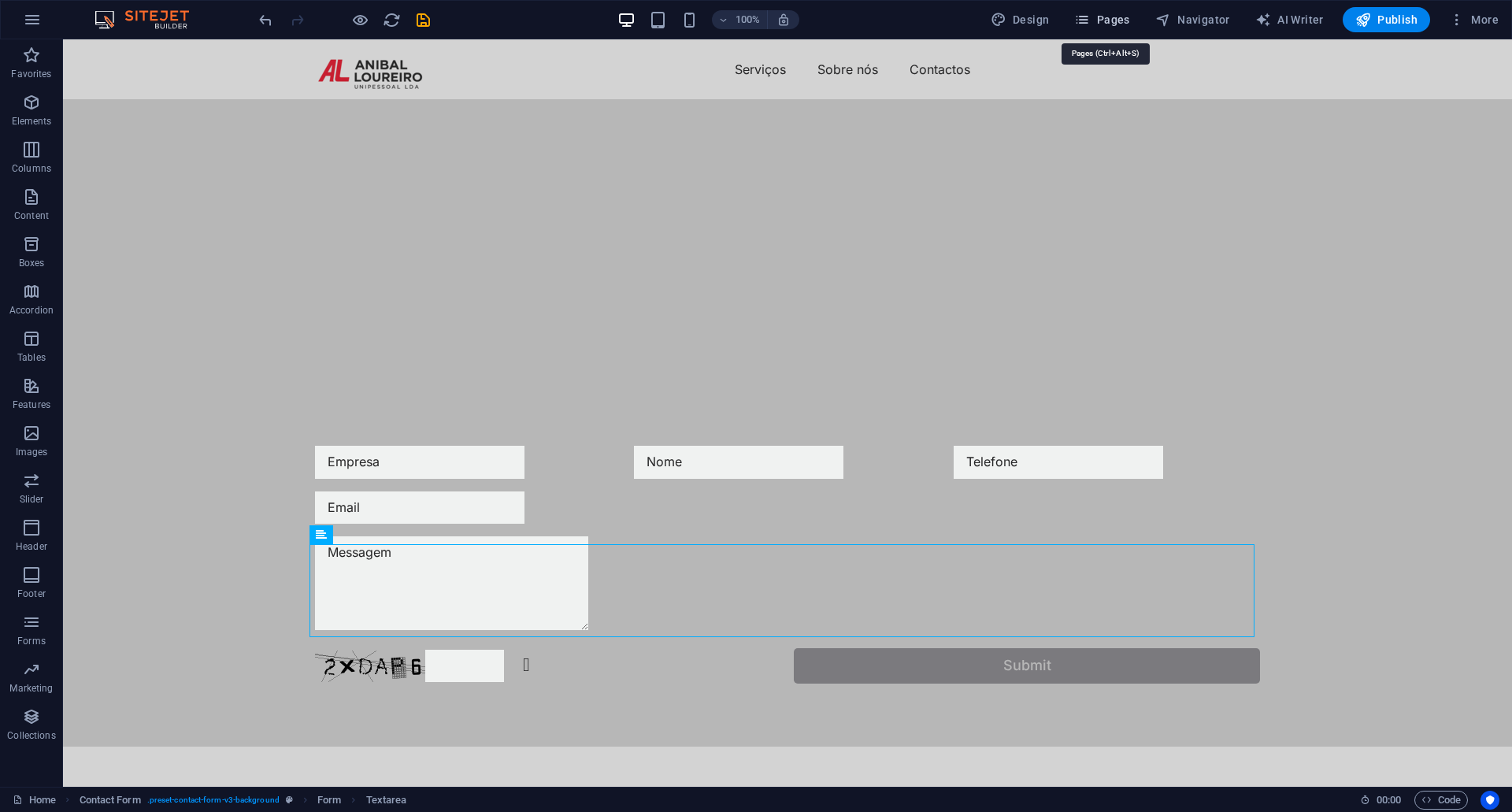
click at [1089, 15] on icon "button" at bounding box center [1082, 19] width 16 height 16
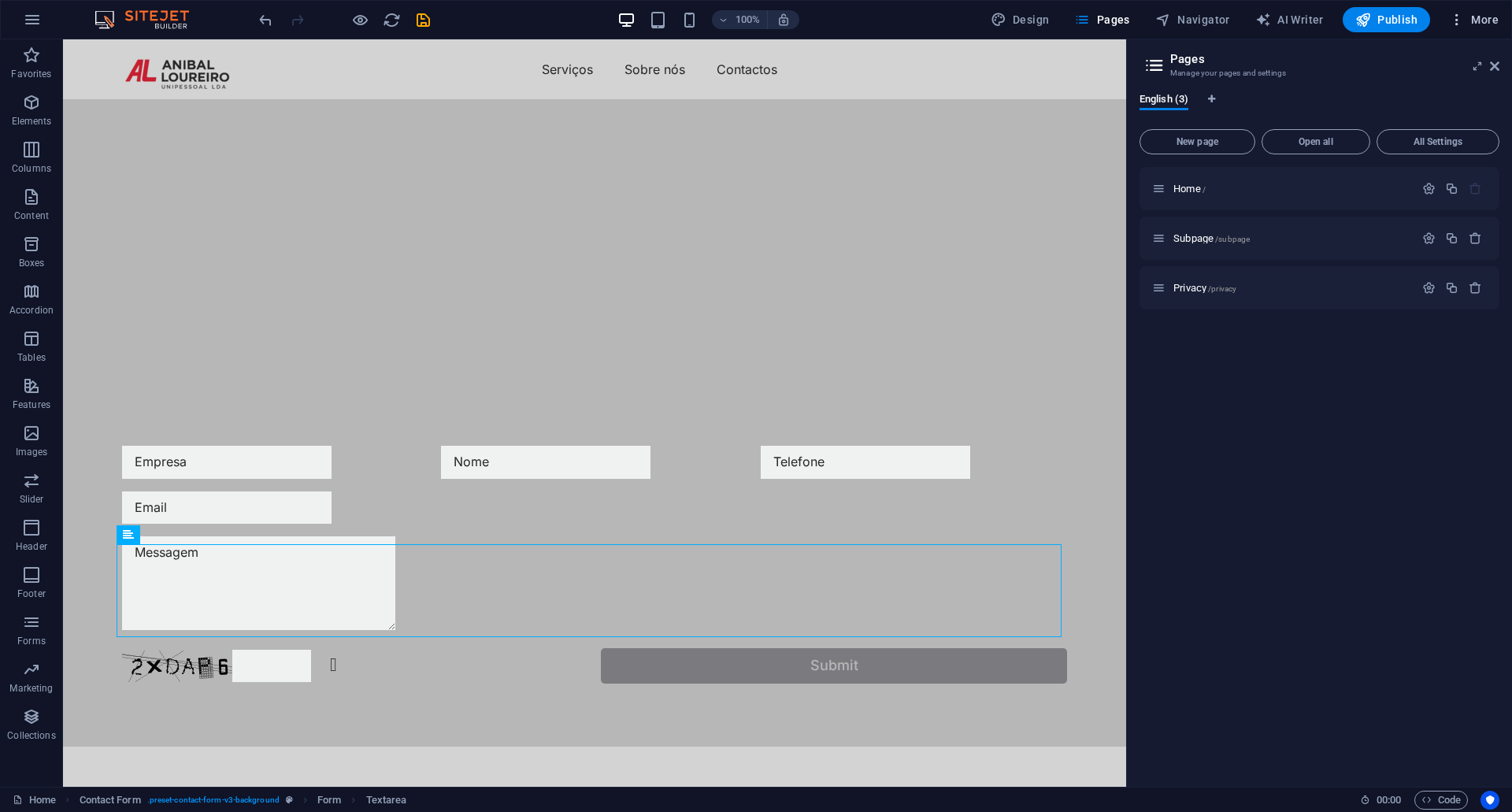
click at [1479, 27] on button "More" at bounding box center [1473, 19] width 62 height 25
click at [1453, 67] on h6 "Website Settings" at bounding box center [1440, 60] width 94 height 18
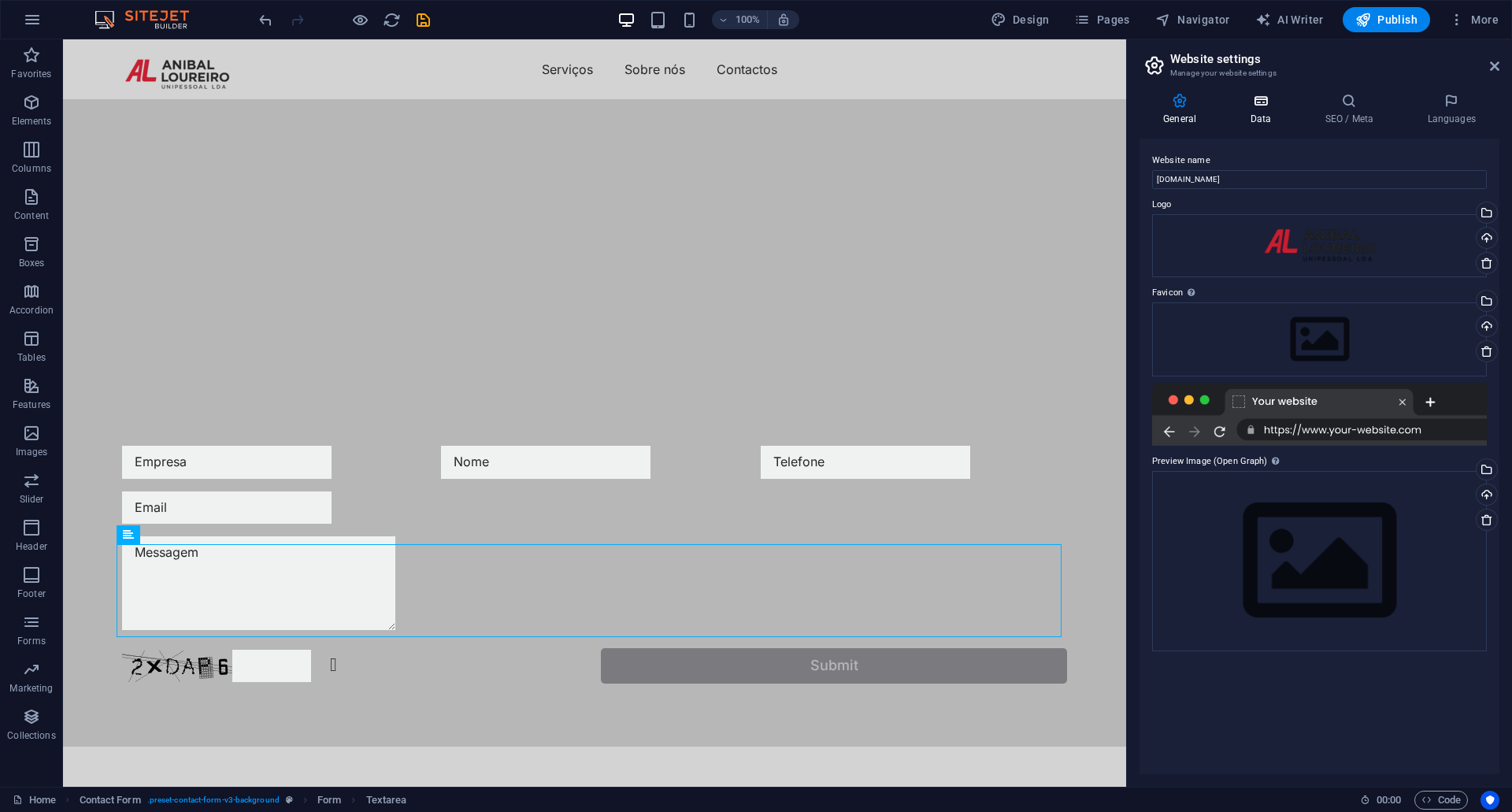
click at [1271, 113] on h4 "Data" at bounding box center [1263, 109] width 75 height 33
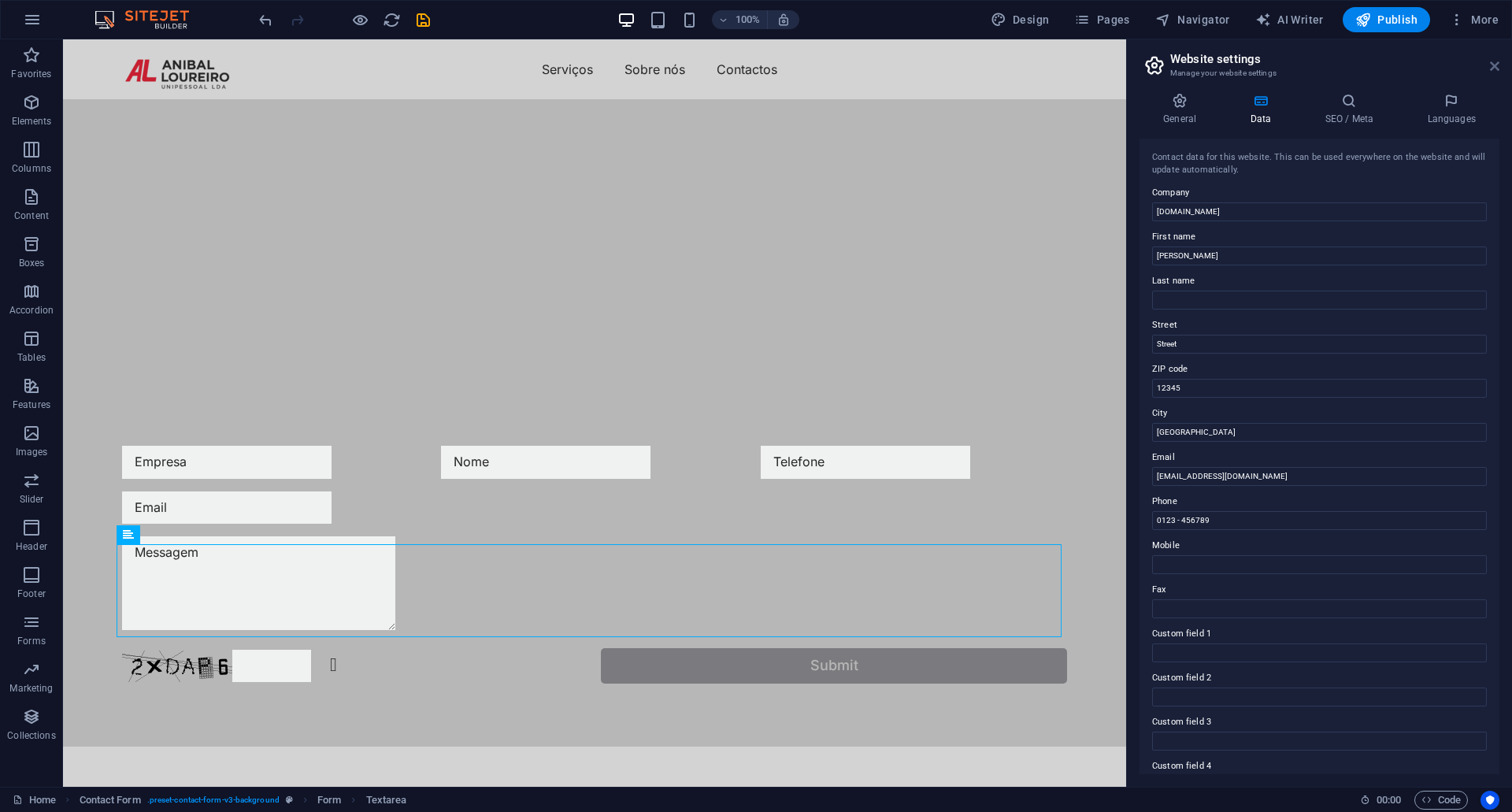
click at [1496, 63] on icon at bounding box center [1495, 66] width 10 height 13
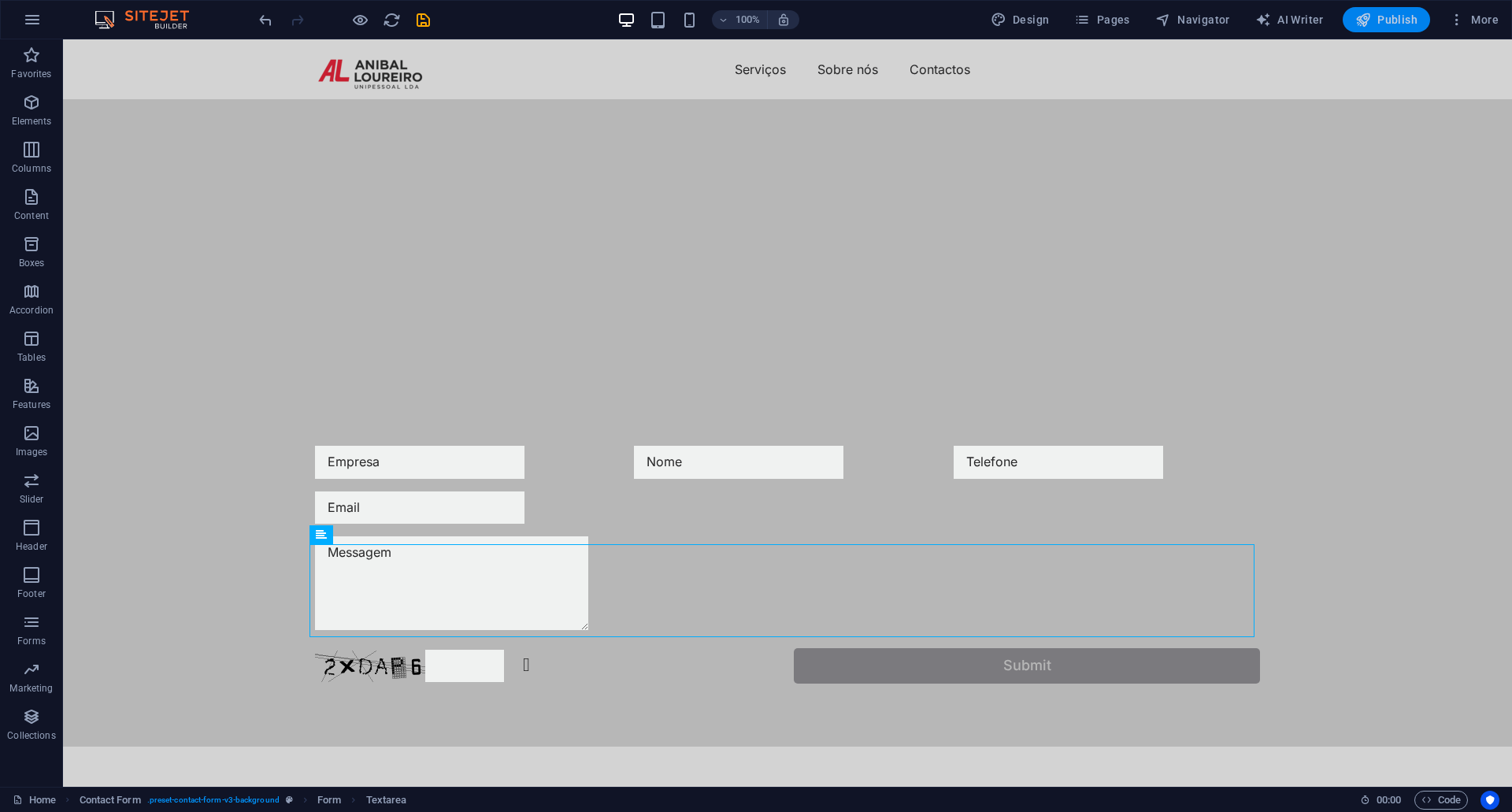
click at [1410, 11] on button "Publish" at bounding box center [1386, 19] width 87 height 25
click at [1472, 21] on span "More" at bounding box center [1473, 19] width 49 height 16
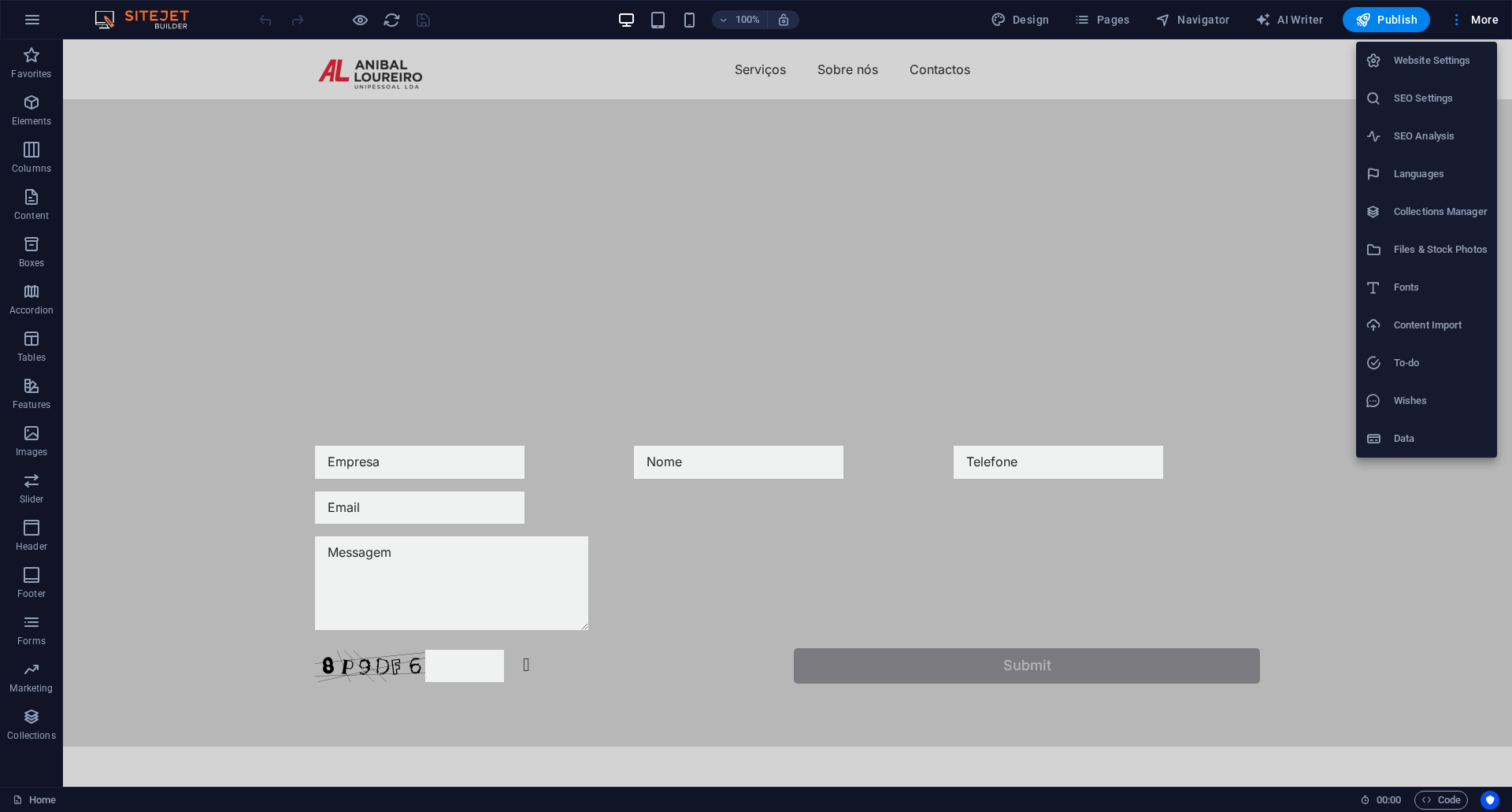
click at [1425, 280] on h6 "Fonts" at bounding box center [1440, 287] width 94 height 18
select select "popularity"
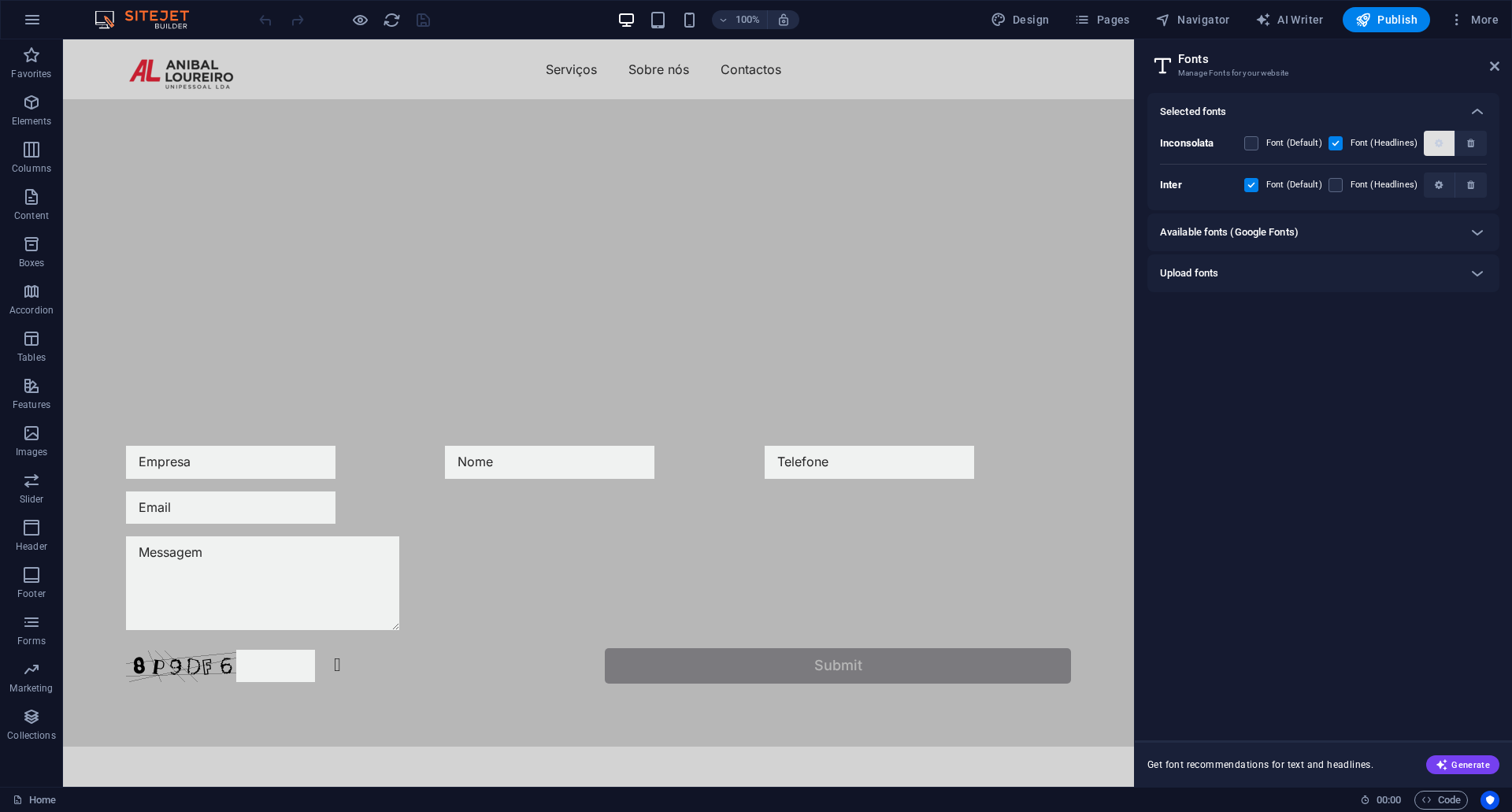
click at [1441, 146] on icon "button" at bounding box center [1438, 143] width 8 height 10
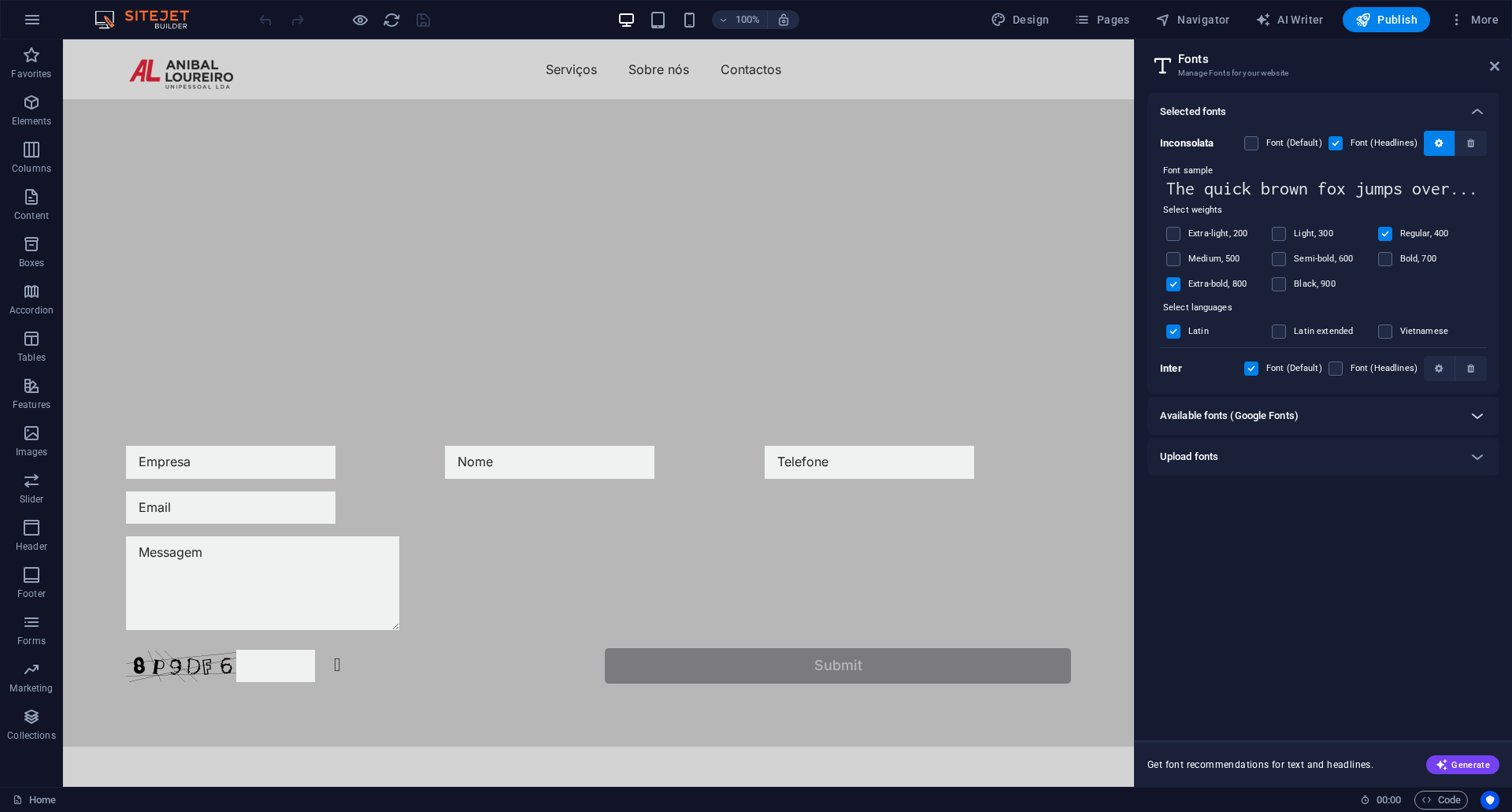
click at [1484, 419] on icon at bounding box center [1476, 415] width 18 height 18
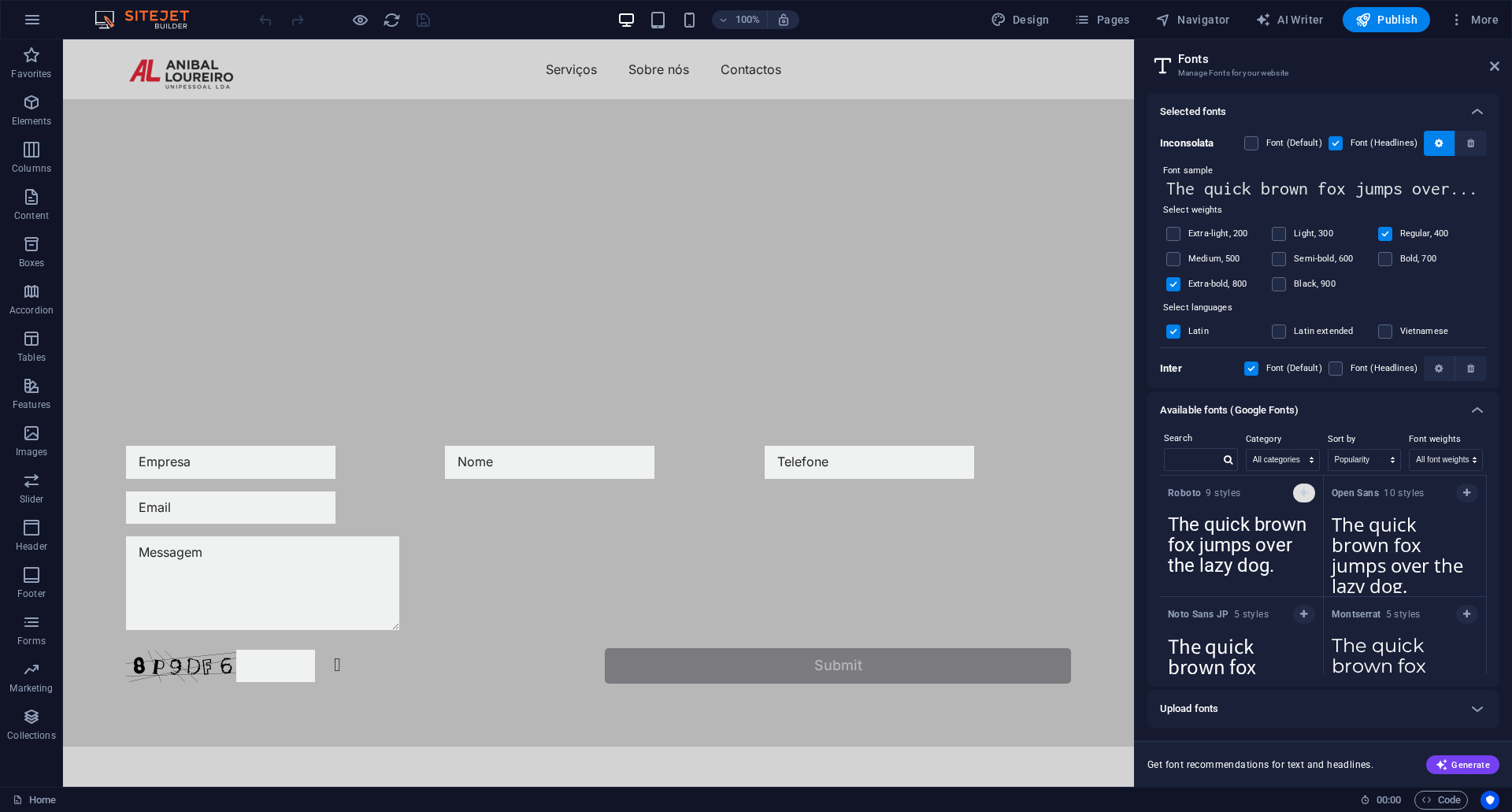
click at [1304, 493] on icon "button" at bounding box center [1303, 493] width 7 height 10
click at [1430, 145] on span "button" at bounding box center [1438, 143] width 18 height 10
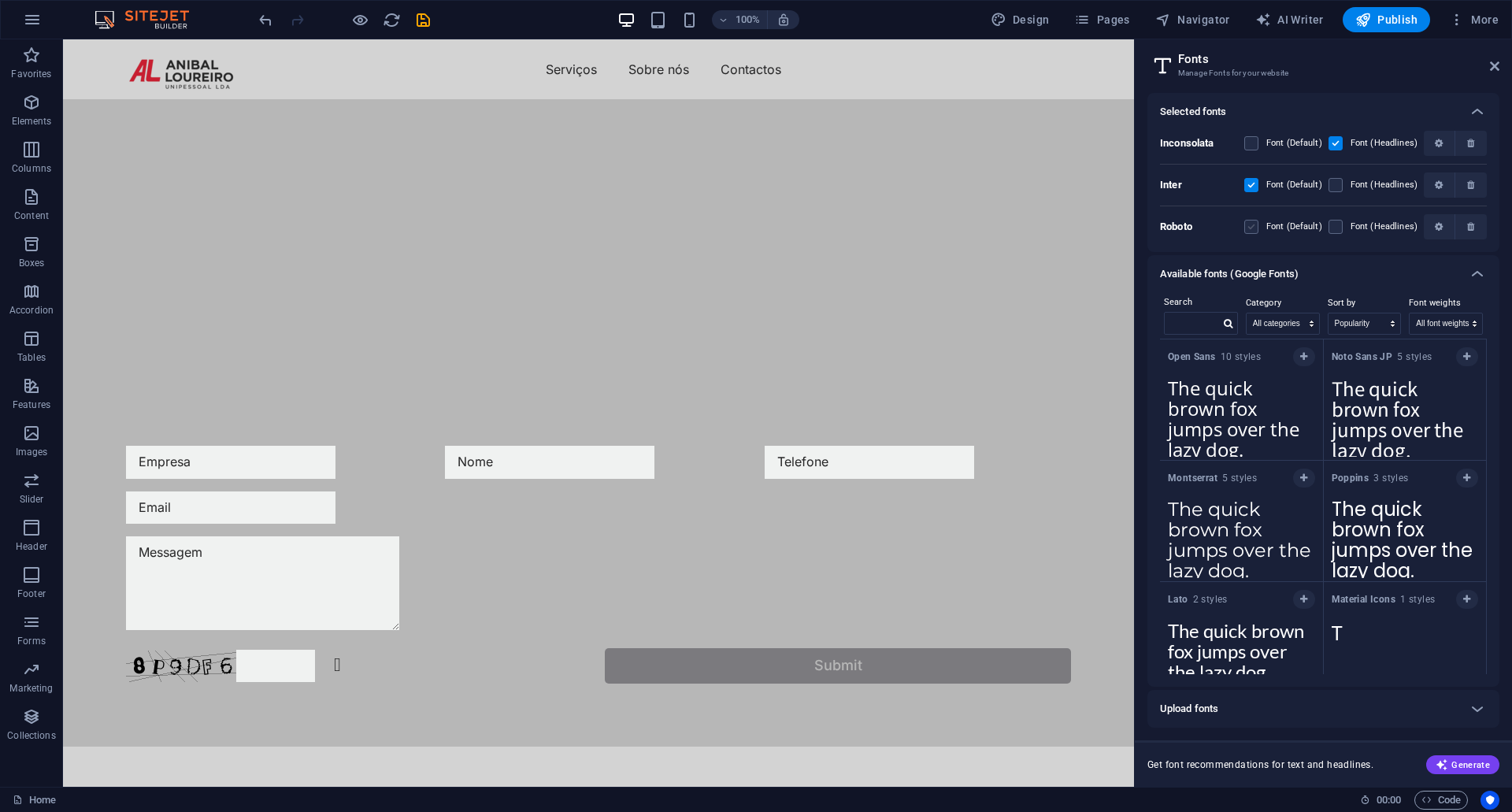
click at [1256, 228] on label at bounding box center [1251, 227] width 15 height 15
click at [0, 0] on input "checkbox" at bounding box center [0, 0] width 0 height 0
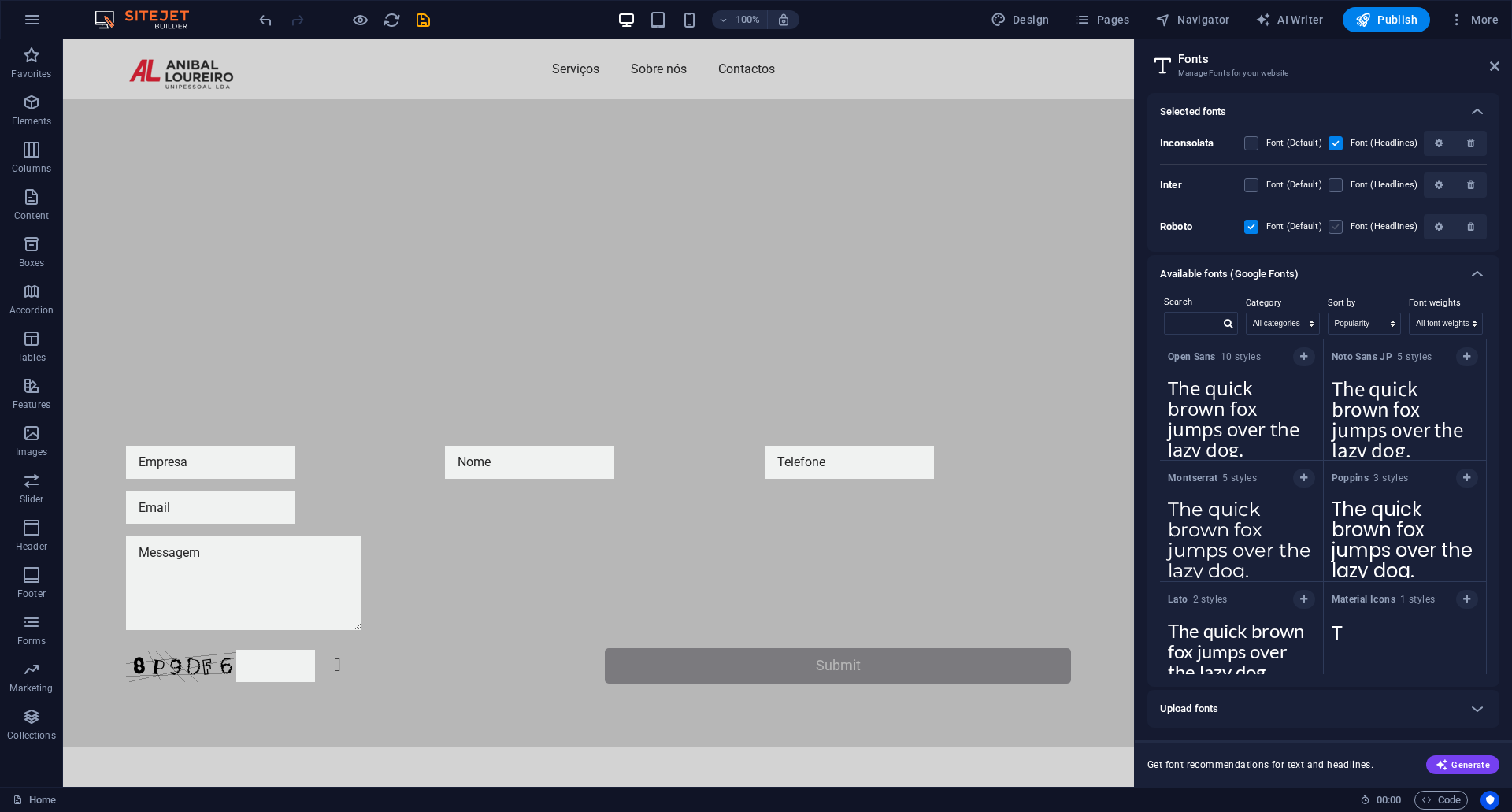
click at [1339, 231] on label at bounding box center [1335, 227] width 15 height 15
click at [0, 0] on input "checkbox" at bounding box center [0, 0] width 0 height 0
drag, startPoint x: 1492, startPoint y: 63, endPoint x: 1429, endPoint y: 25, distance: 73.6
click at [1492, 63] on icon at bounding box center [1495, 66] width 10 height 13
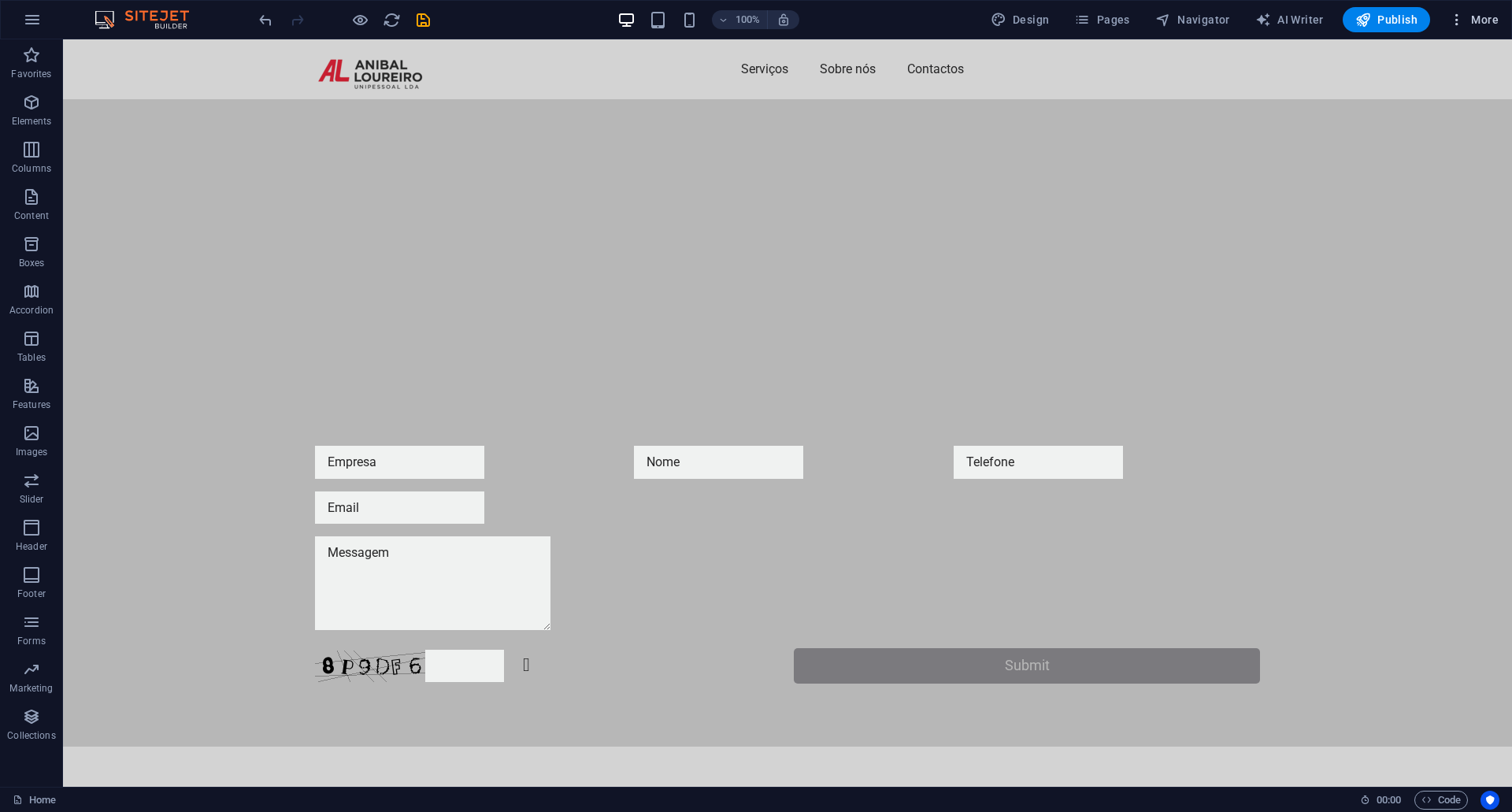
click at [1468, 16] on span "More" at bounding box center [1473, 19] width 49 height 16
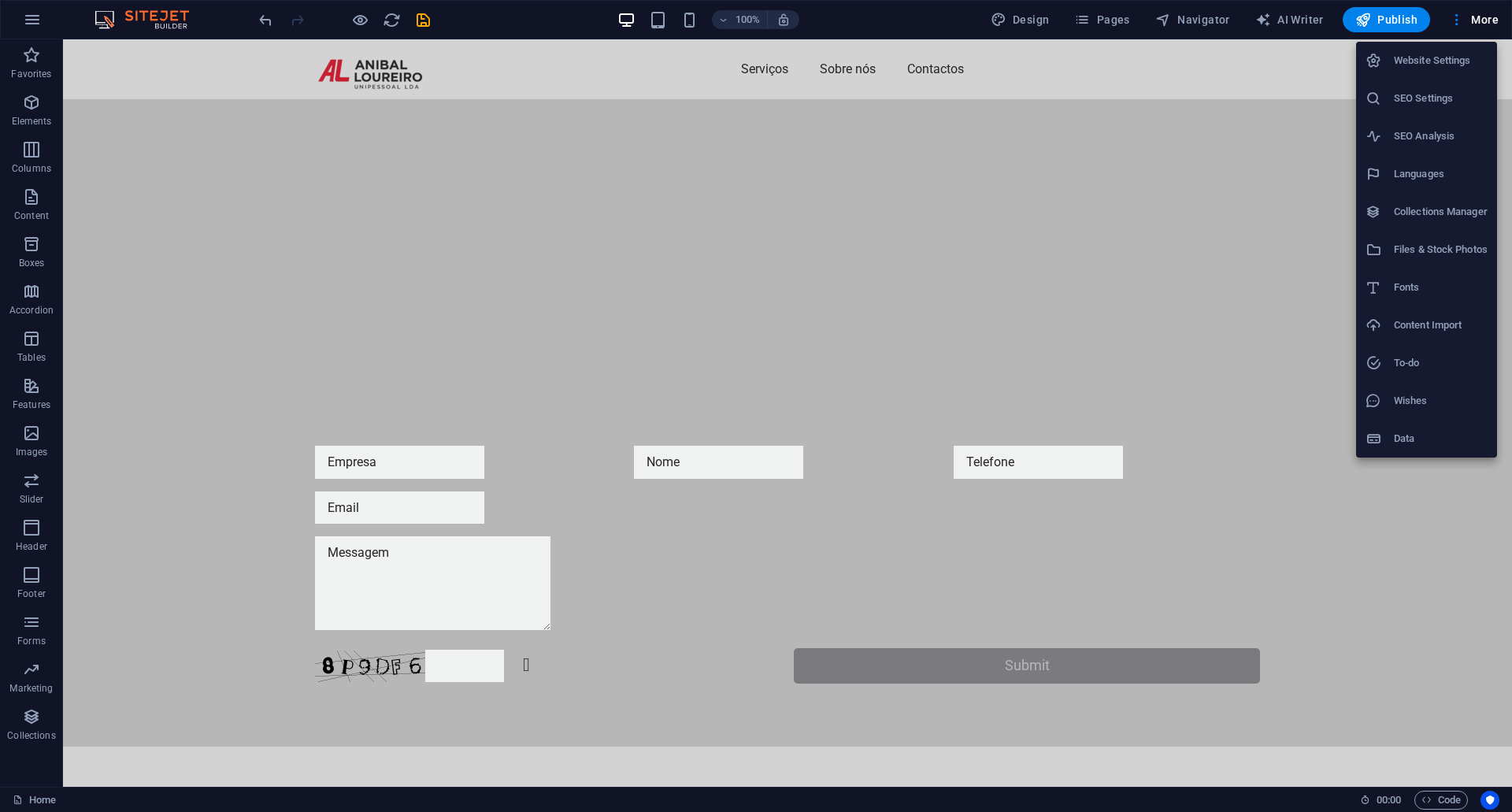
click at [1395, 438] on h6 "Data" at bounding box center [1440, 438] width 94 height 18
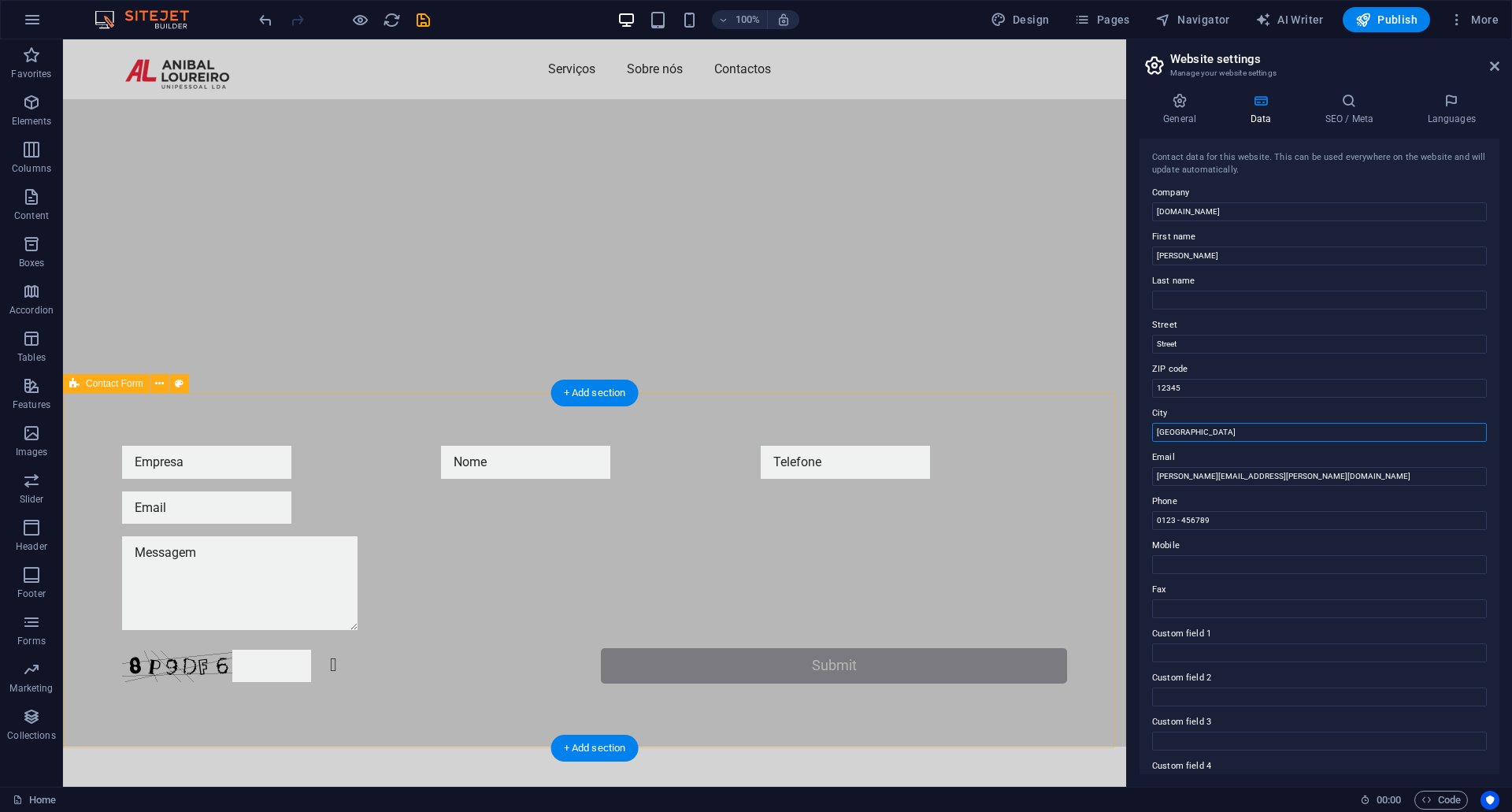
drag, startPoint x: 1295, startPoint y: 474, endPoint x: 1093, endPoint y: 436, distance: 205.5
click at [1223, 433] on input "[GEOGRAPHIC_DATA]" at bounding box center [1319, 431] width 334 height 18
type input "Canelas"
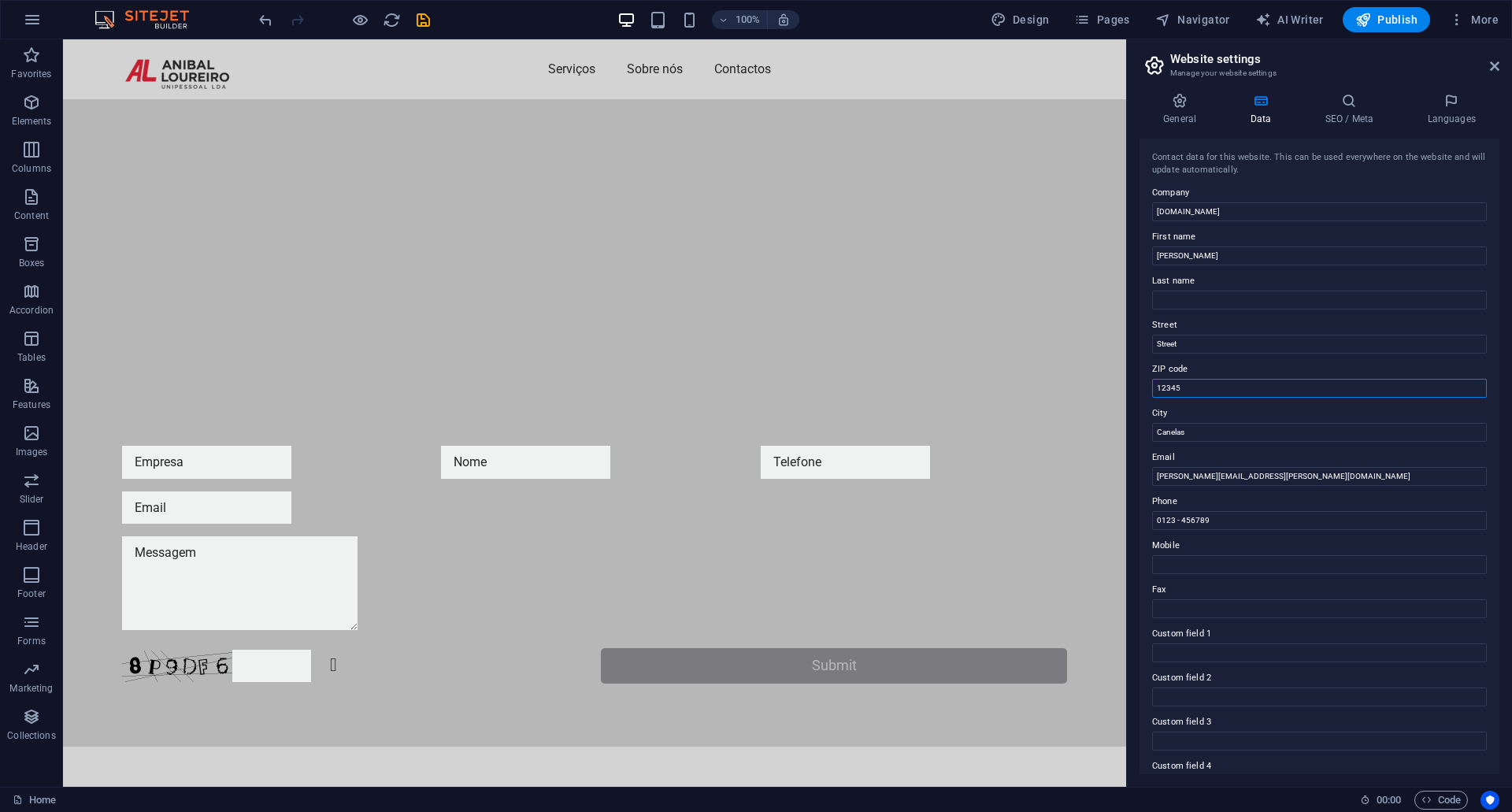
drag, startPoint x: 1274, startPoint y: 427, endPoint x: 1120, endPoint y: 387, distance: 159.1
type input "4410-236"
drag, startPoint x: 1219, startPoint y: 345, endPoint x: 1132, endPoint y: 338, distance: 87.3
click at [1132, 338] on div "General Data SEO / Meta Languages Website name [DOMAIN_NAME] Logo Drag files he…" at bounding box center [1319, 433] width 385 height 706
type input "[STREET_ADDRESS][PERSON_NAME]"
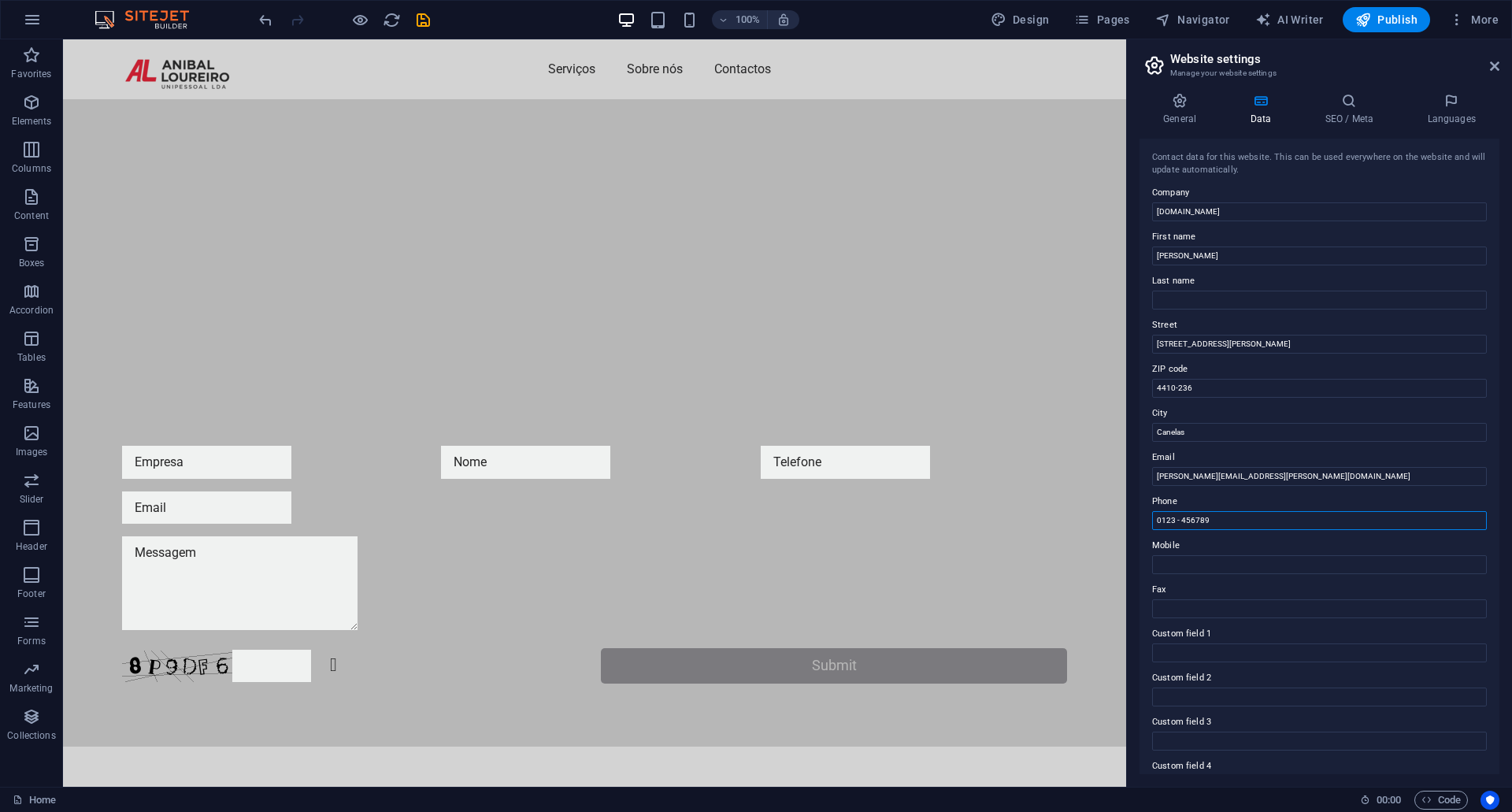
drag, startPoint x: 1315, startPoint y: 561, endPoint x: 1039, endPoint y: 532, distance: 277.5
paste input "712 5205"
click at [1181, 521] on input "22712 5205" at bounding box center [1319, 519] width 334 height 18
type input "227125205"
click at [1433, 115] on h4 "Languages" at bounding box center [1451, 109] width 96 height 33
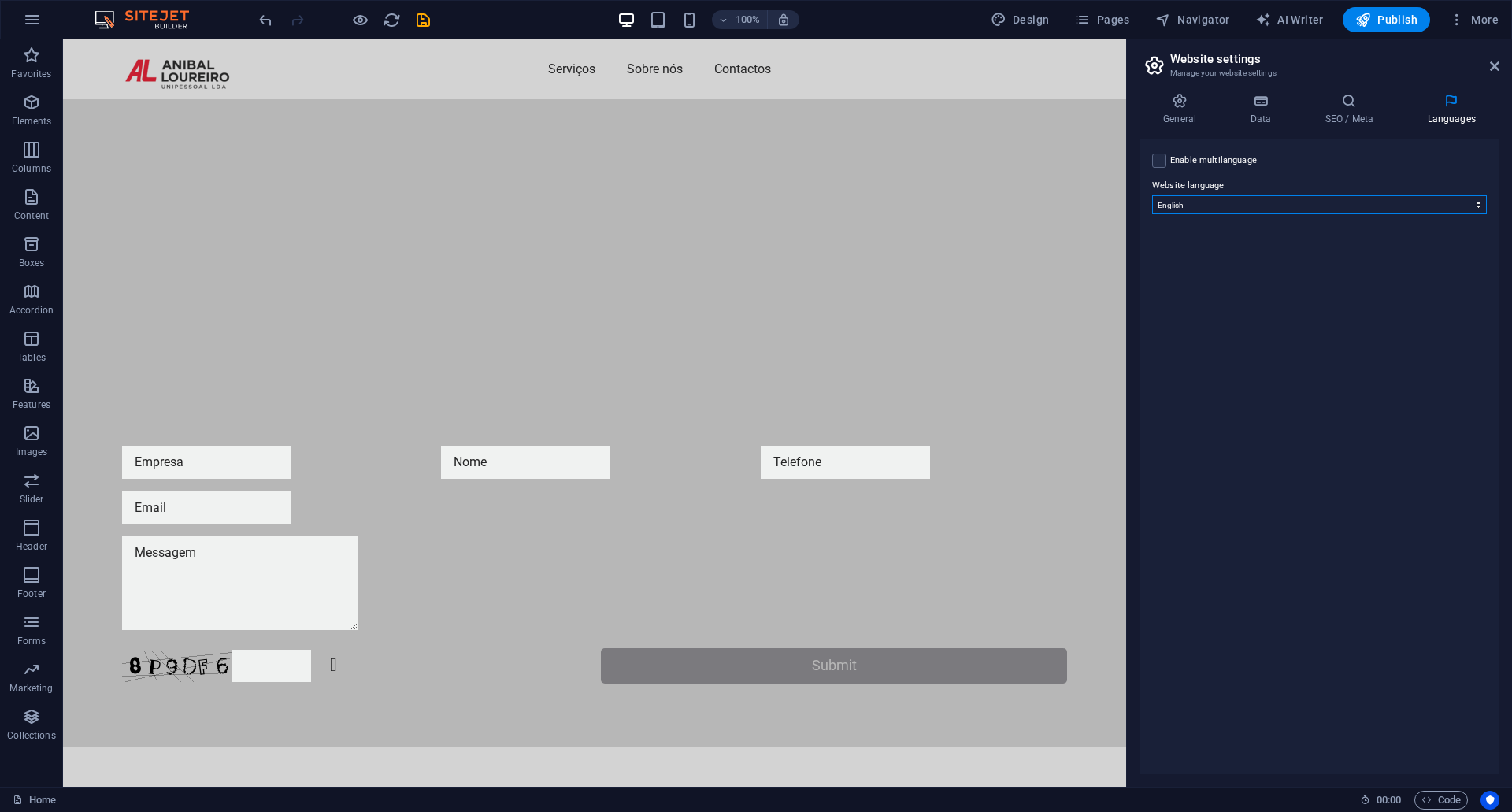
click at [1463, 206] on select "Abkhazian Afar Afrikaans Akan Albanian Amharic Arabic Aragonese Armenian Assame…" at bounding box center [1319, 203] width 334 height 18
select select "128"
click at [1152, 195] on select "Abkhazian Afar Afrikaans Akan Albanian Amharic Arabic Aragonese Armenian Assame…" at bounding box center [1319, 203] width 334 height 18
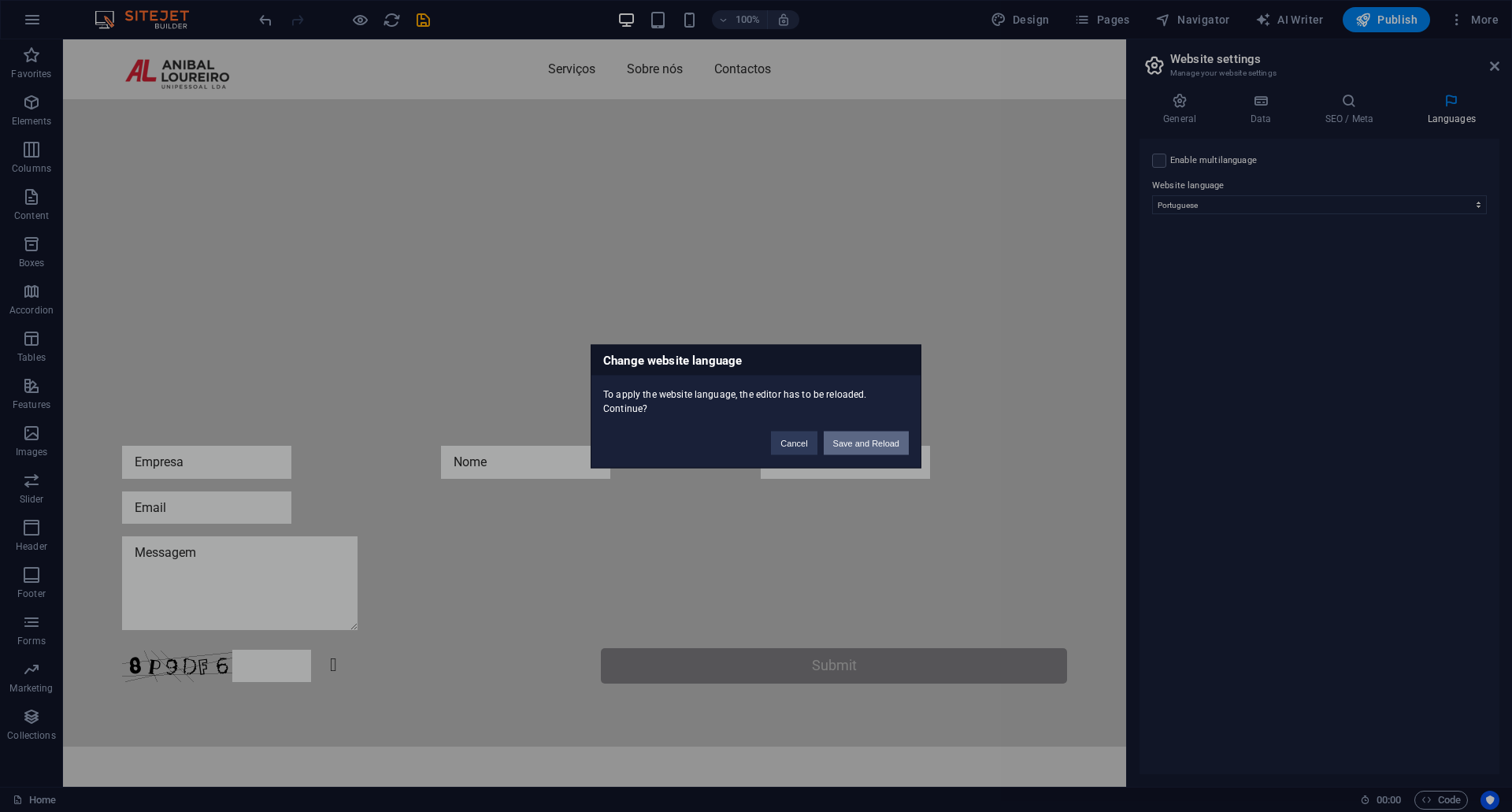
click at [866, 447] on button "Save and Reload" at bounding box center [866, 442] width 85 height 23
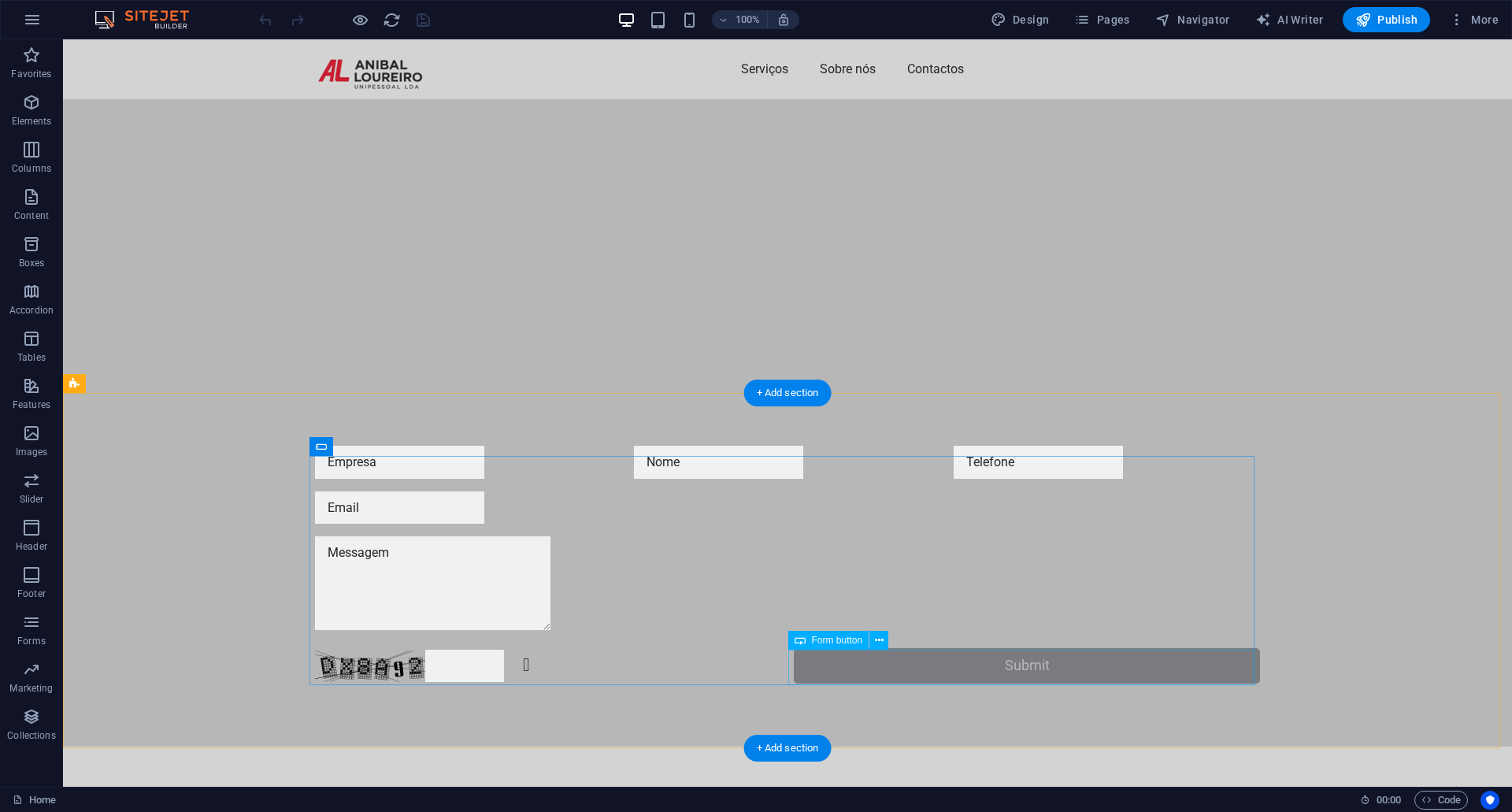
click at [1040, 677] on div "Submit" at bounding box center [1026, 666] width 466 height 36
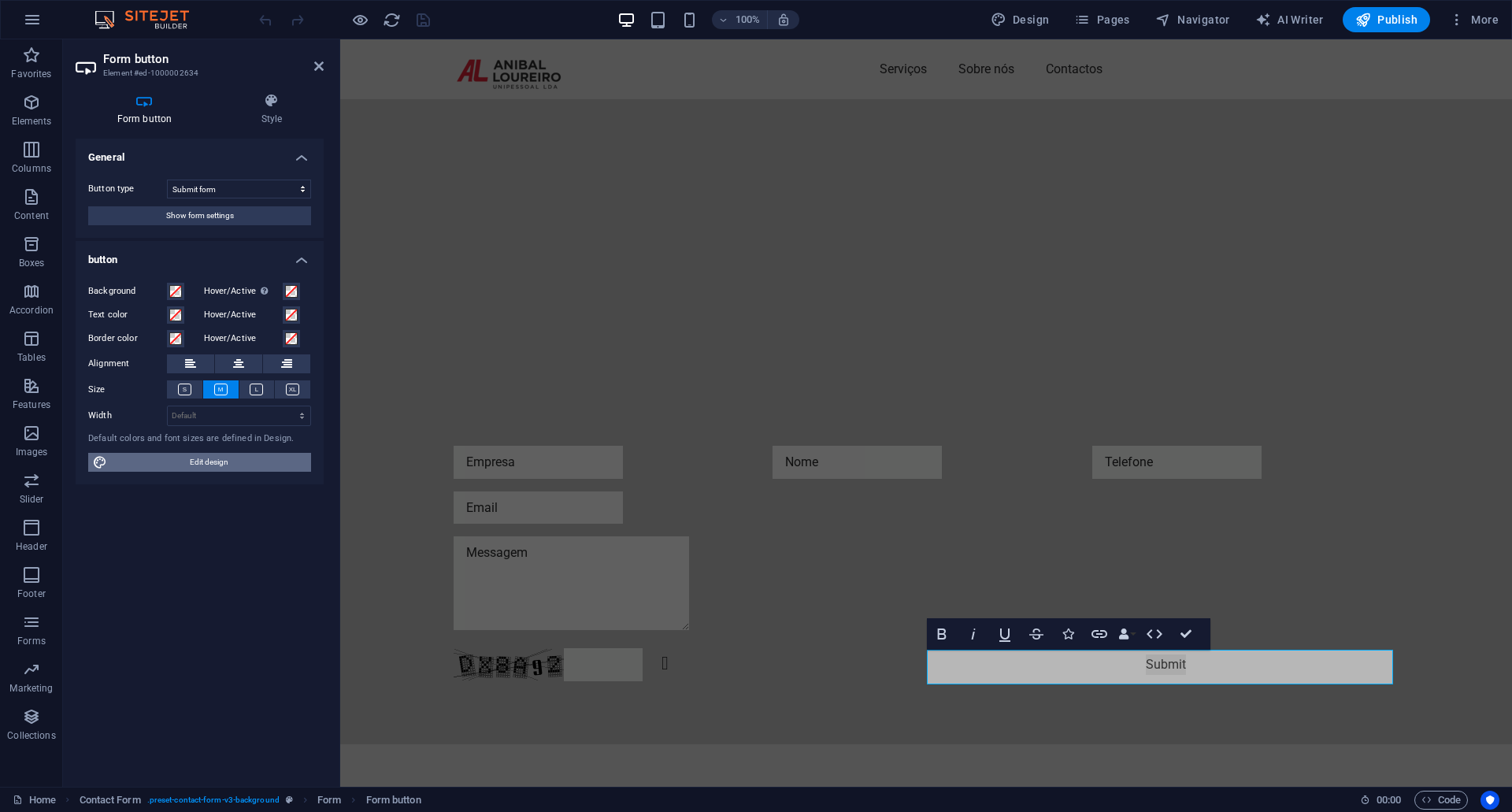
click at [214, 459] on span "Edit design" at bounding box center [208, 461] width 195 height 18
select select "px"
select select "400"
select select "px"
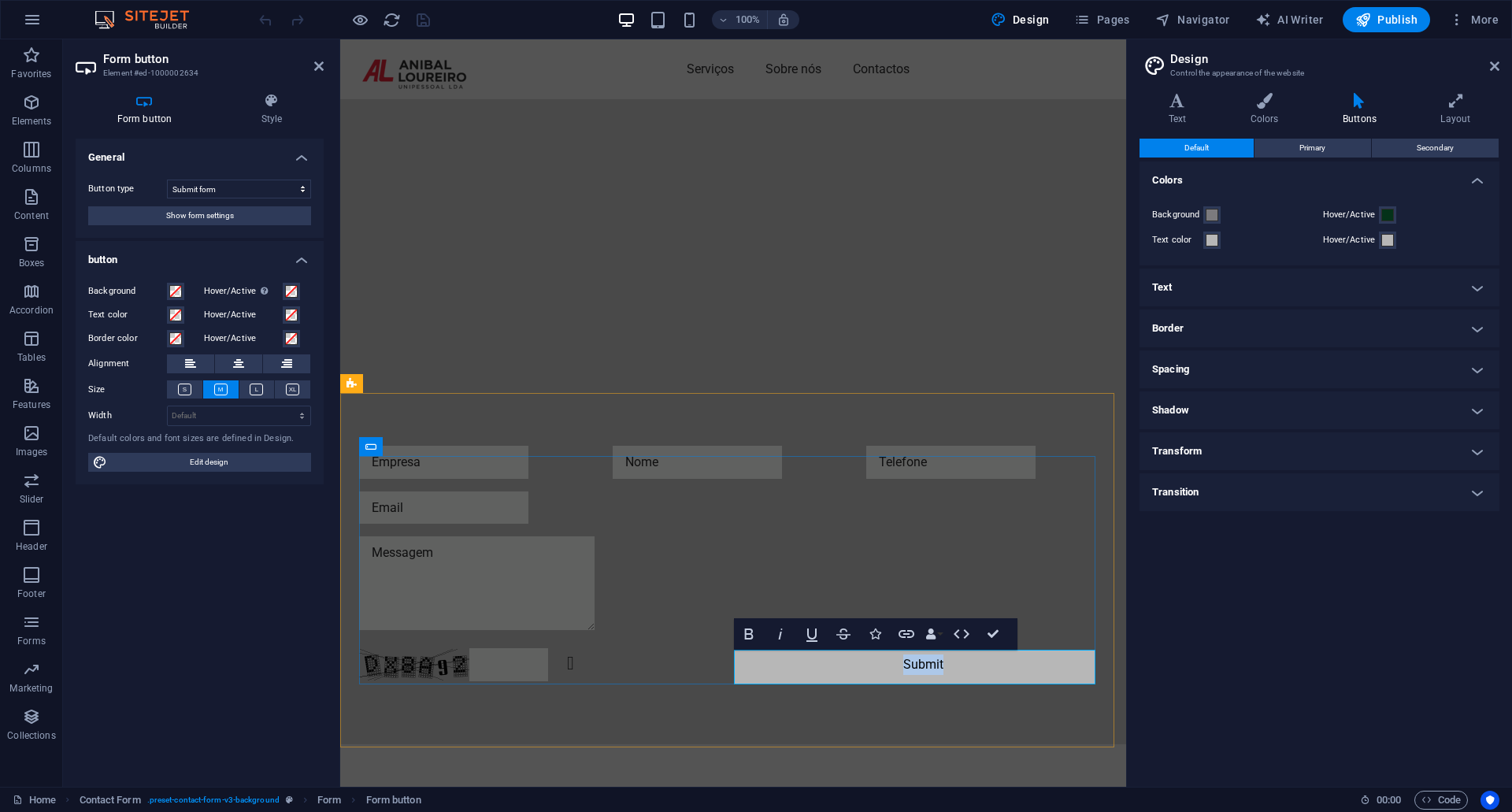
click at [946, 667] on button "Submit" at bounding box center [923, 665] width 367 height 33
type button "Submit"
click at [1219, 656] on div "Default Primary Secondary Colors Background Hover/Active Text color Hover/Activ…" at bounding box center [1319, 456] width 360 height 636
click at [220, 217] on span "Show form settings" at bounding box center [200, 215] width 68 height 18
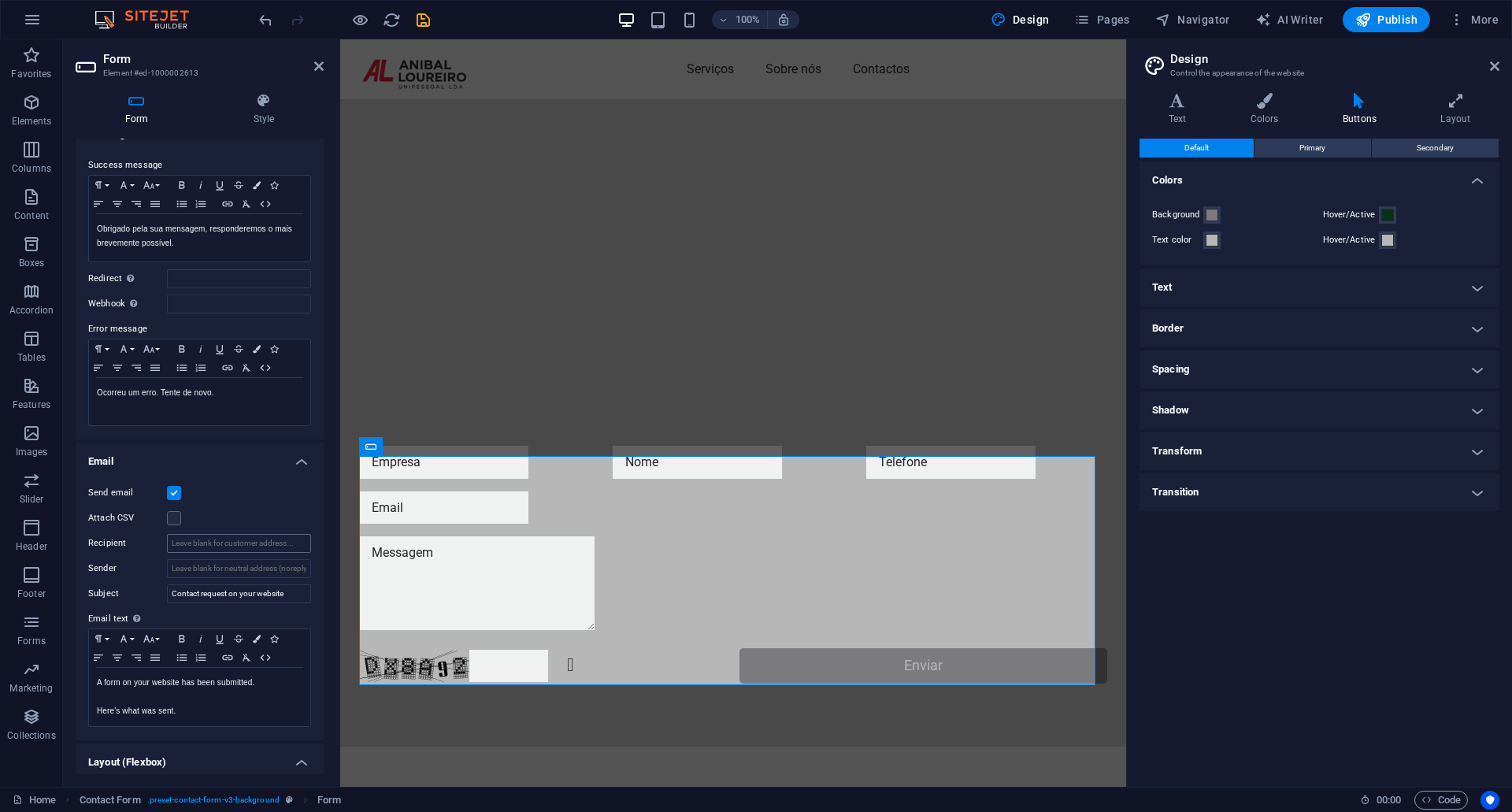
scroll to position [88, 0]
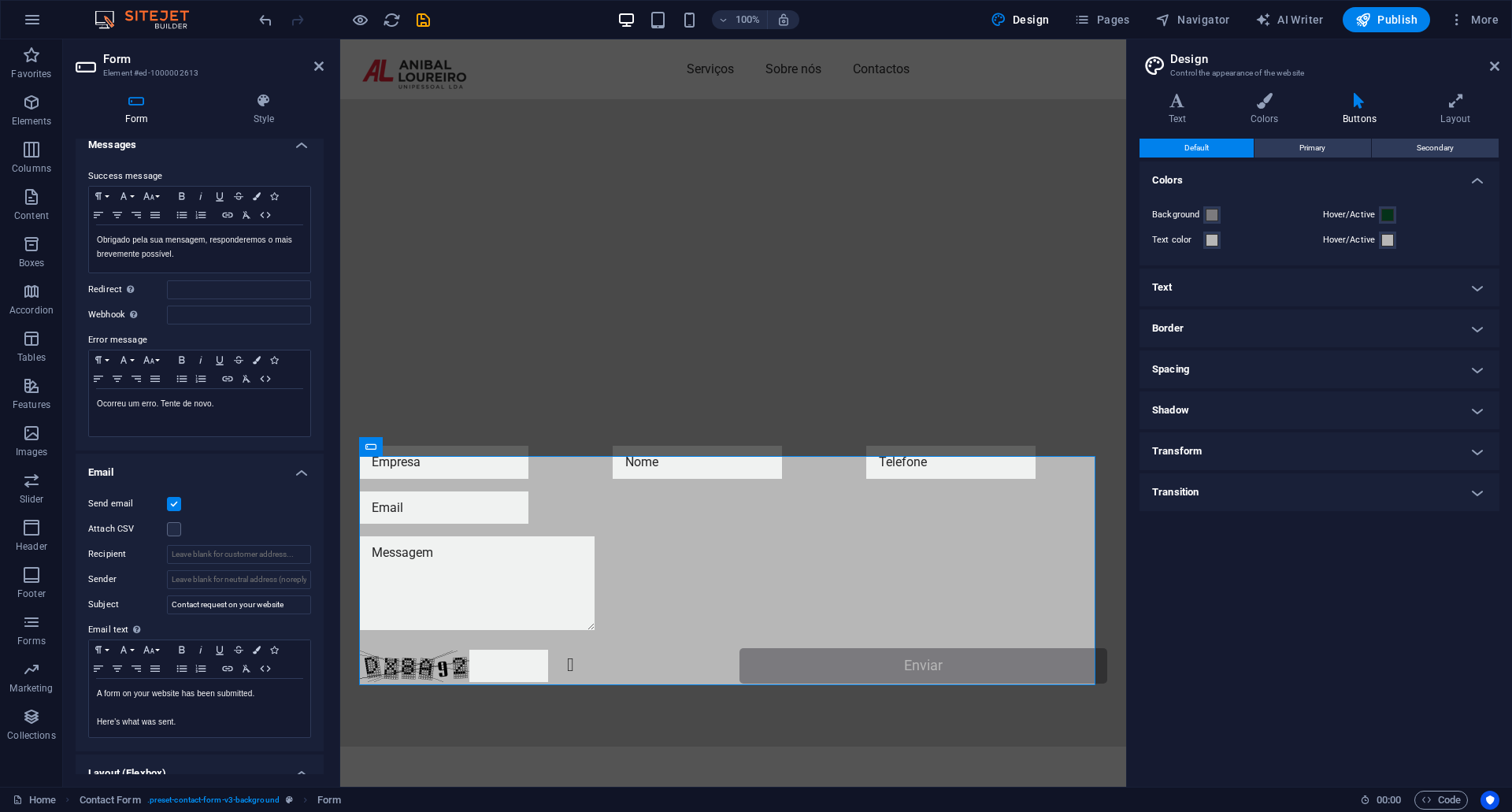
click at [173, 506] on label at bounding box center [173, 504] width 15 height 15
click at [0, 0] on input "Send email" at bounding box center [0, 0] width 0 height 0
click at [173, 506] on label at bounding box center [173, 504] width 15 height 15
click at [0, 0] on input "Send email" at bounding box center [0, 0] width 0 height 0
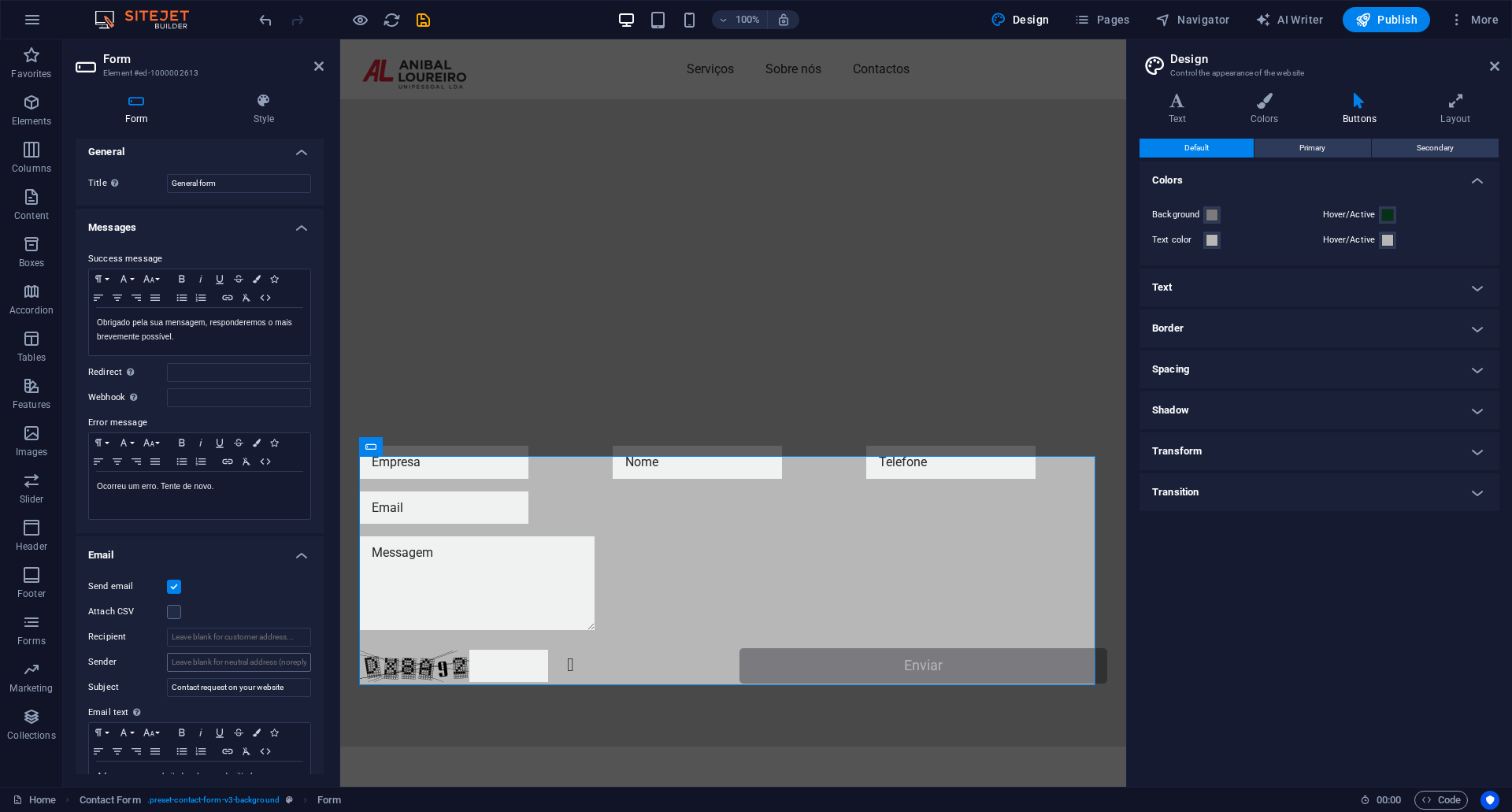
scroll to position [0, 0]
click at [264, 119] on h4 "Style" at bounding box center [263, 109] width 119 height 33
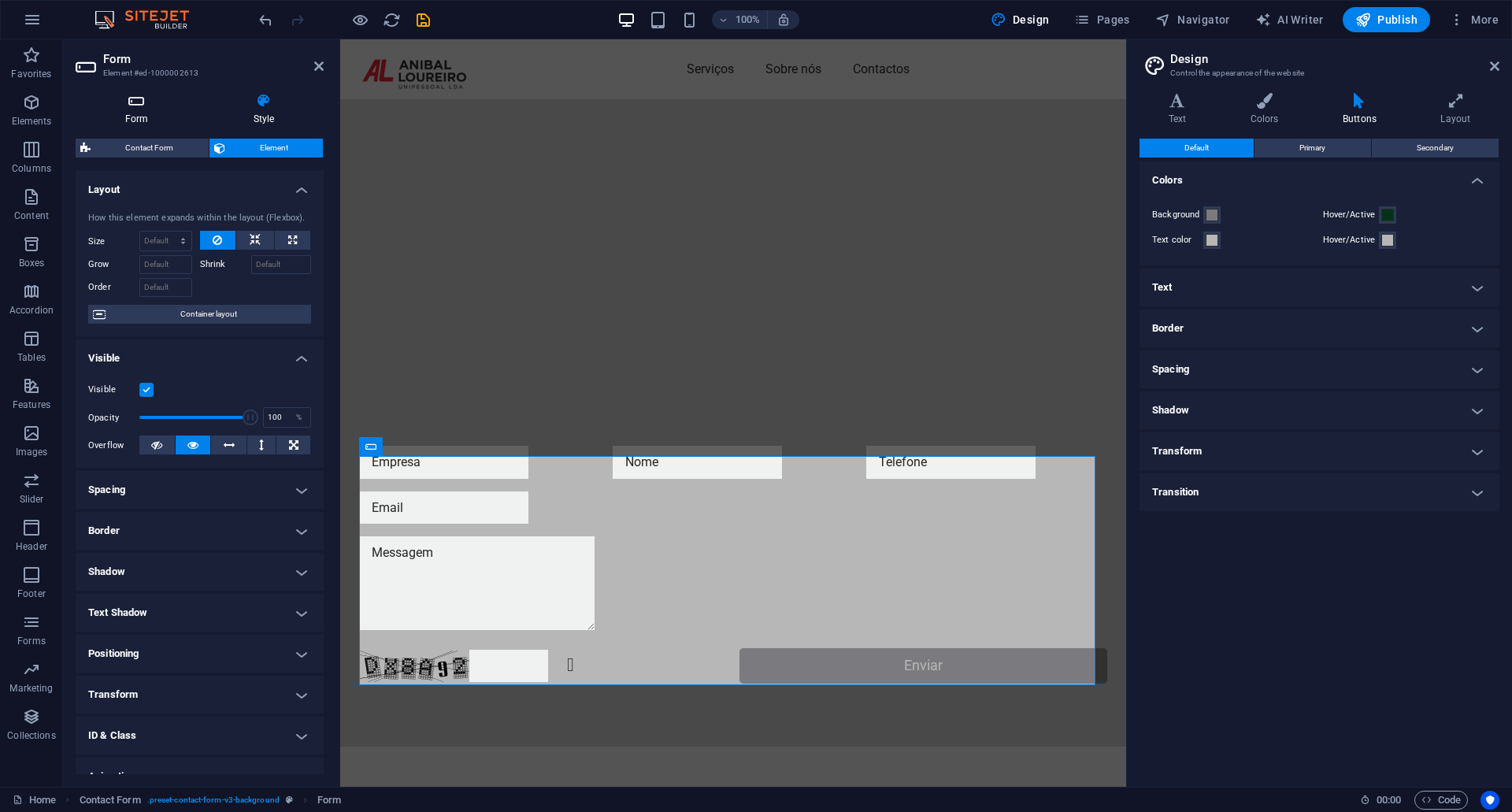
click at [137, 111] on h4 "Form" at bounding box center [140, 109] width 128 height 33
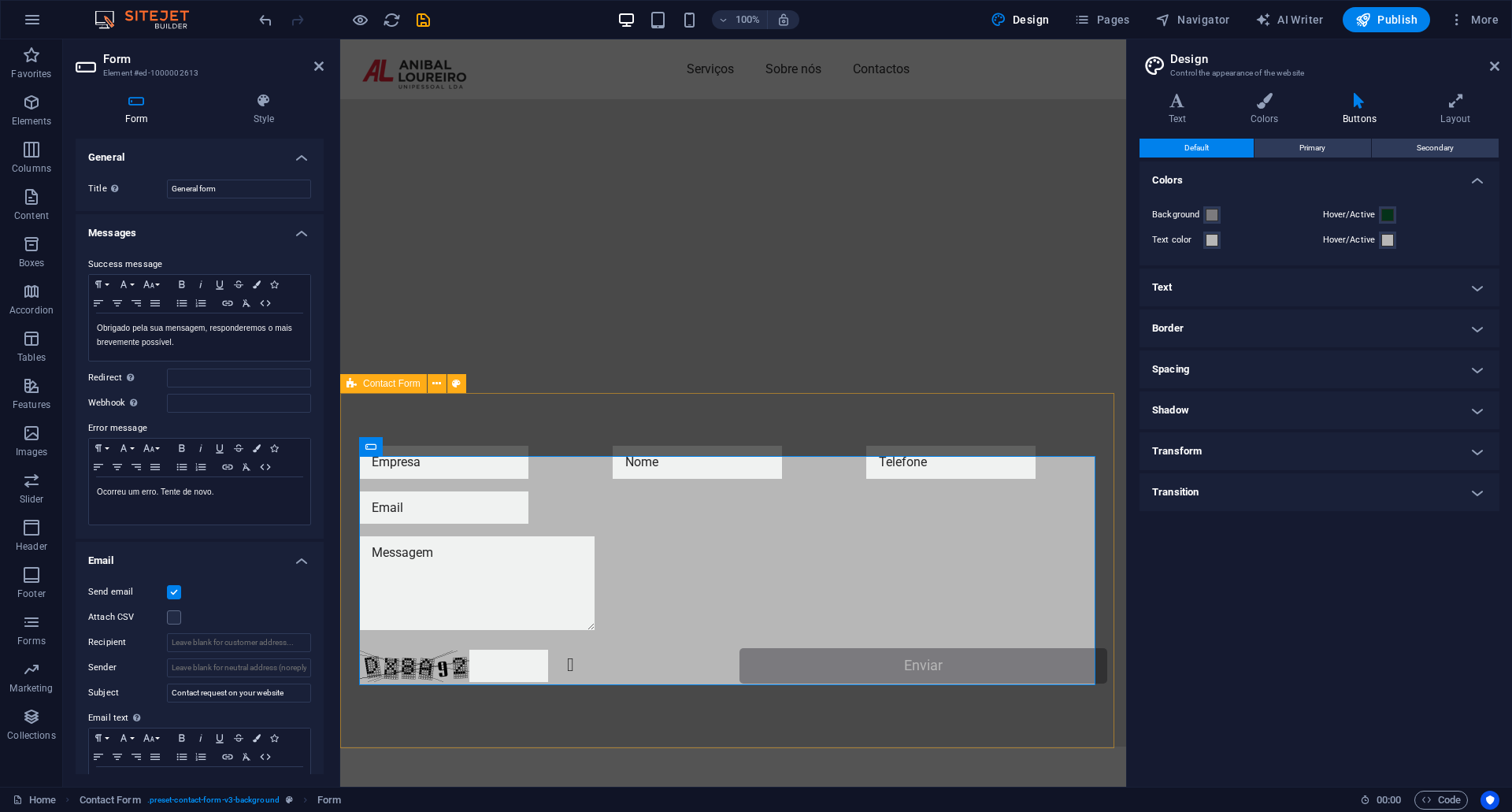
click at [958, 733] on div "Unreadable? Regenerate Enviar" at bounding box center [733, 564] width 786 height 363
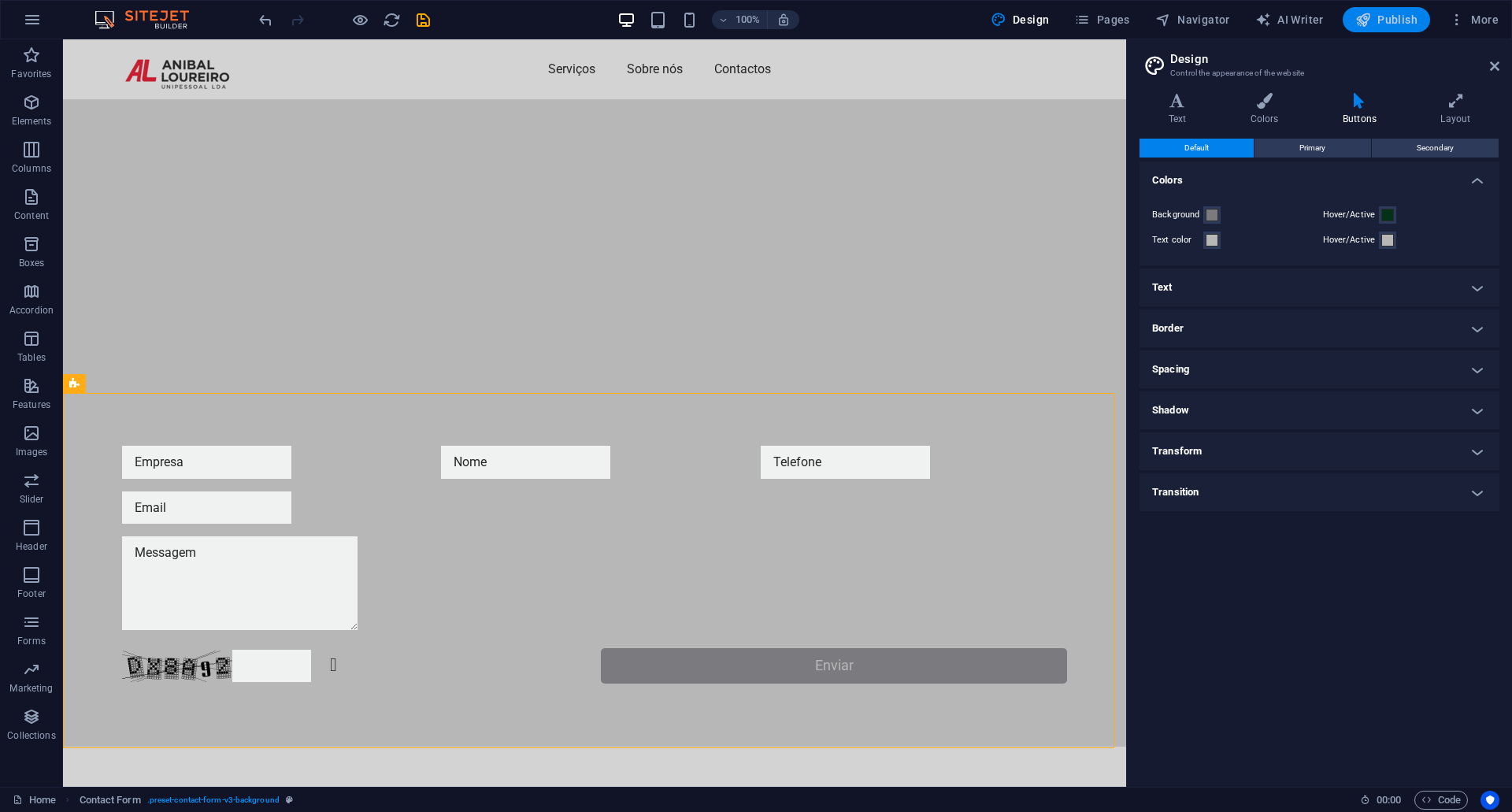
click at [1391, 22] on span "Publish" at bounding box center [1386, 19] width 62 height 16
